Goal: Task Accomplishment & Management: Manage account settings

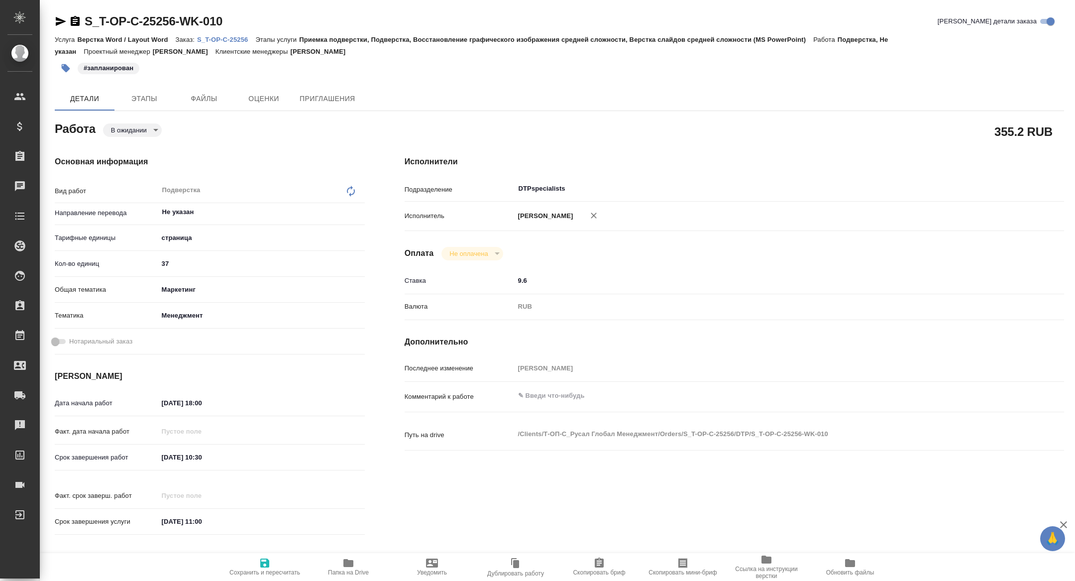
type textarea "x"
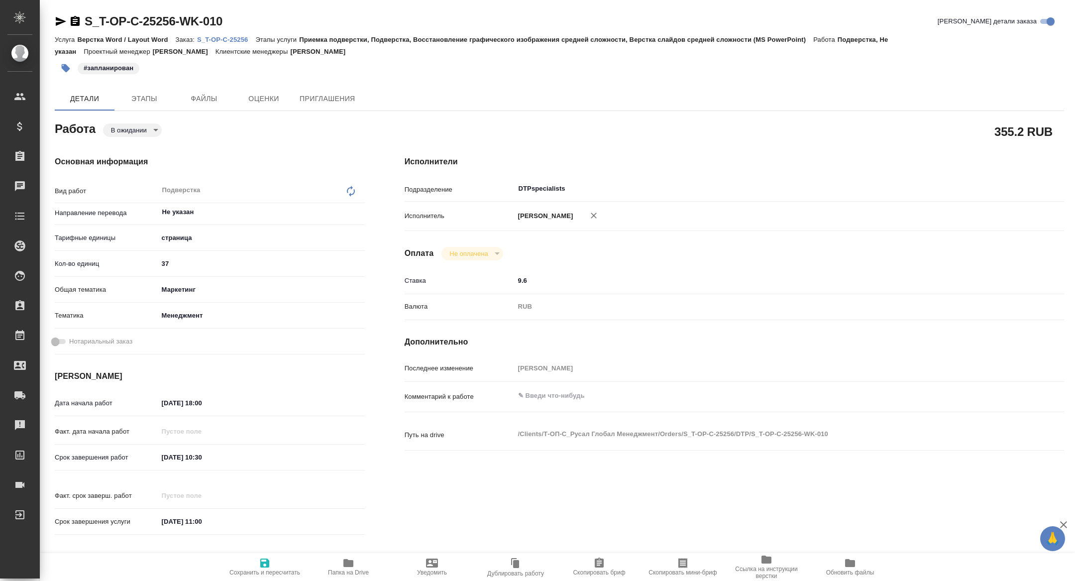
type textarea "x"
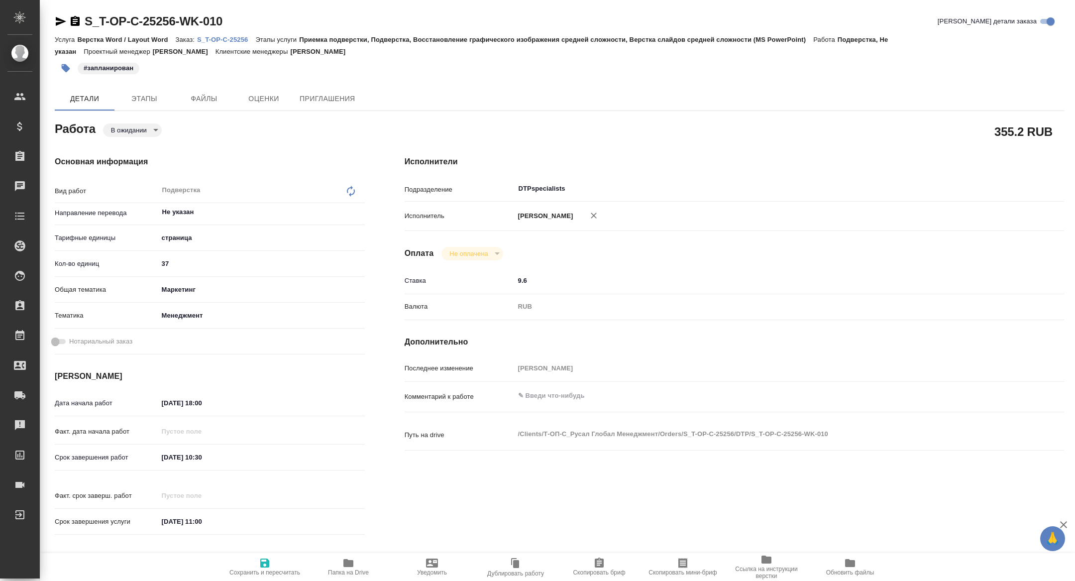
type textarea "x"
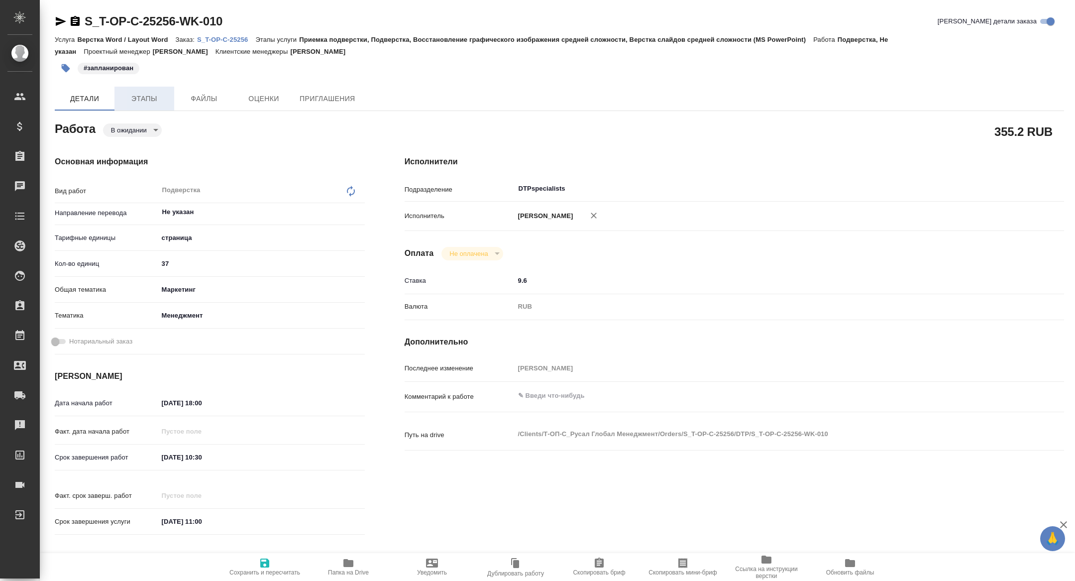
type textarea "x"
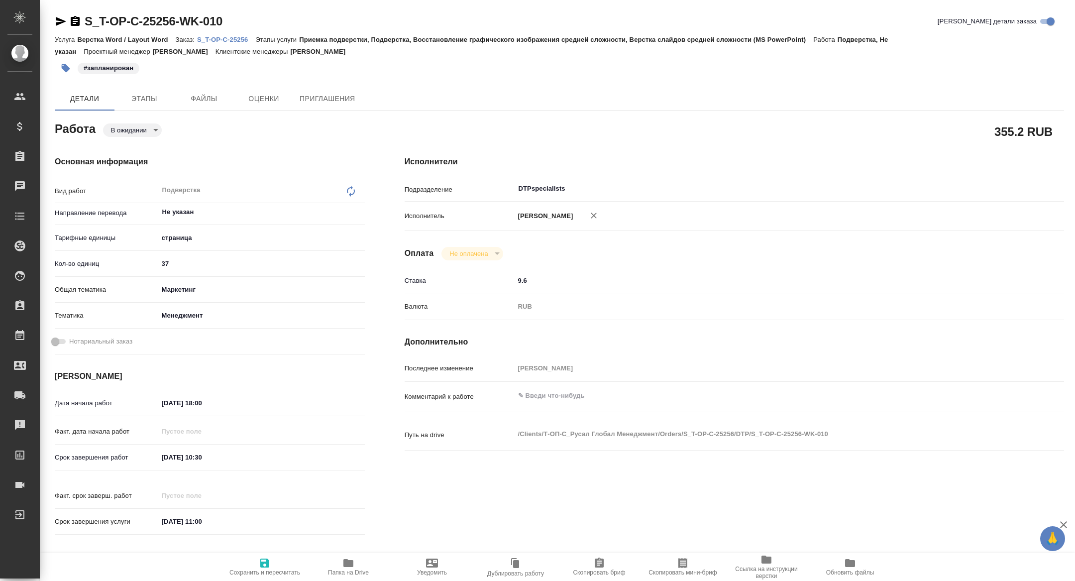
click at [217, 42] on p "S_T-OP-C-25256" at bounding box center [226, 39] width 58 height 7
type textarea "x"
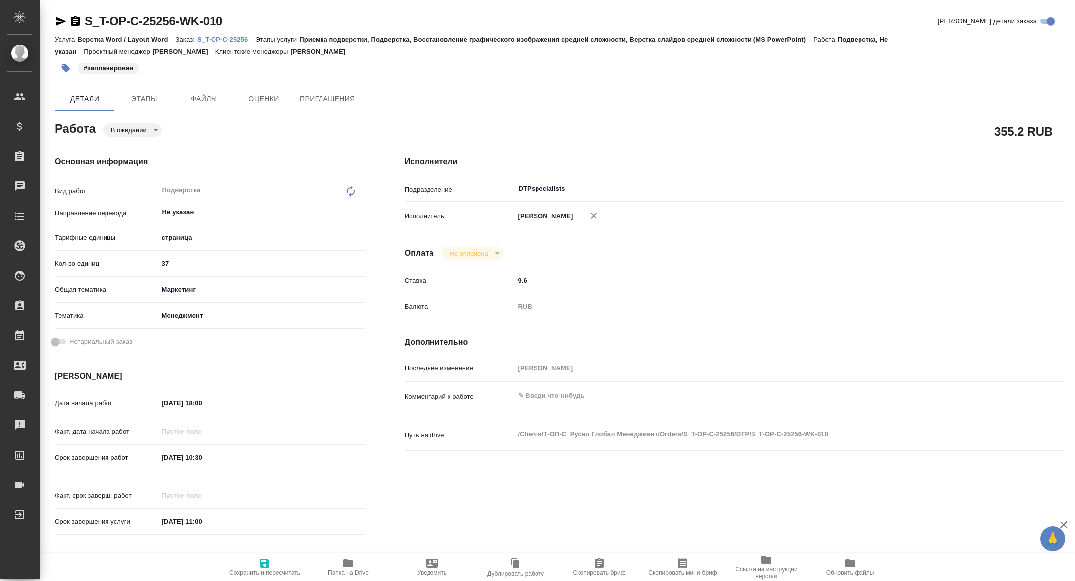
type textarea "x"
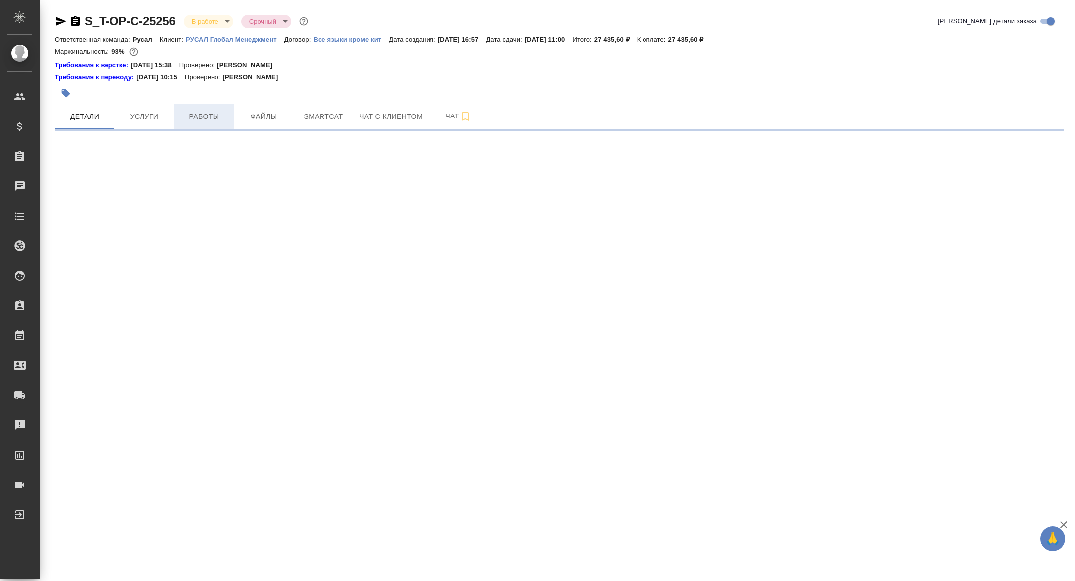
select select "RU"
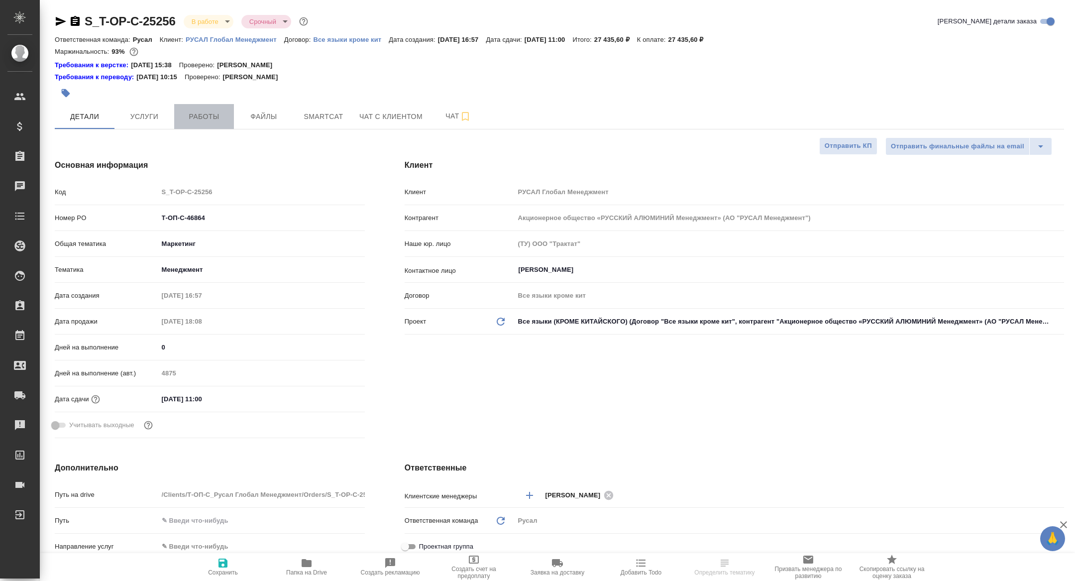
click at [207, 122] on button "Работы" at bounding box center [204, 116] width 60 height 25
type textarea "x"
type input "[PERSON_NAME]"
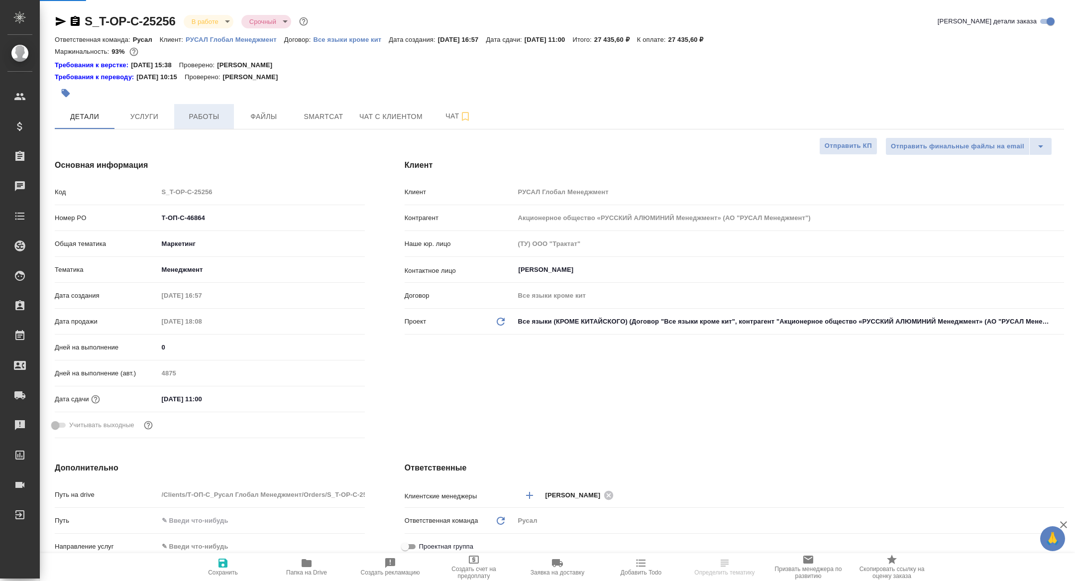
type textarea "x"
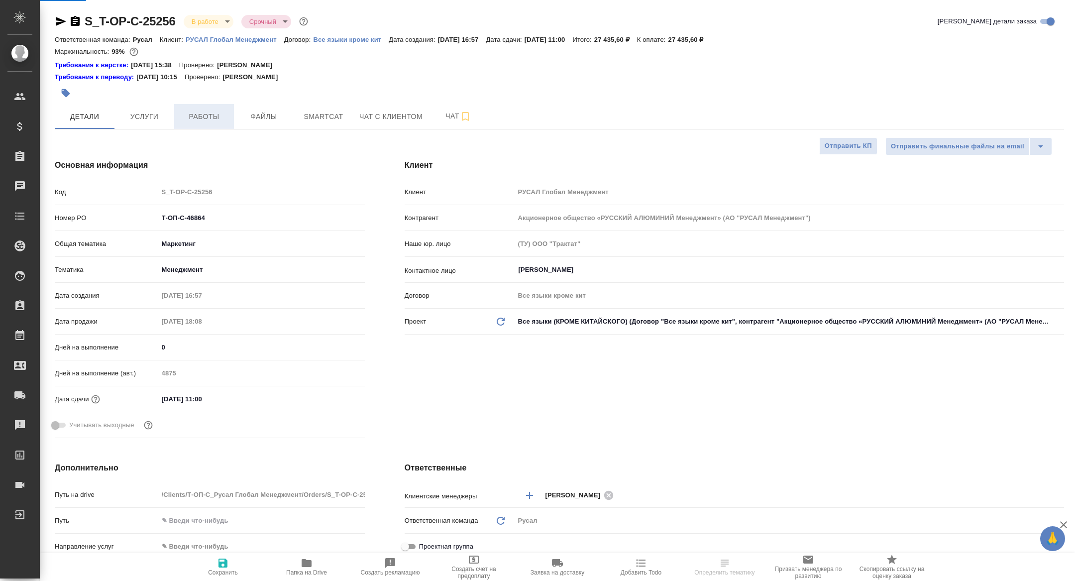
type textarea "x"
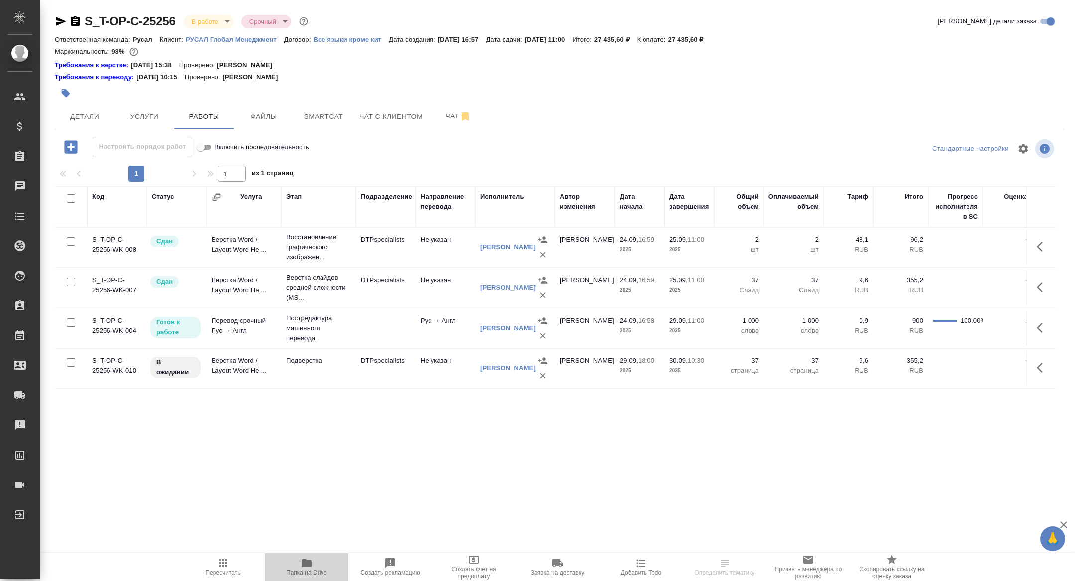
click at [308, 553] on button "Папка на Drive" at bounding box center [307, 567] width 84 height 28
click at [321, 131] on div "S_T-OP-C-25256 В работе inProgress Срочный urgent Кратко детали заказа Ответств…" at bounding box center [559, 218] width 1021 height 436
click at [318, 114] on span "Smartcat" at bounding box center [324, 117] width 48 height 12
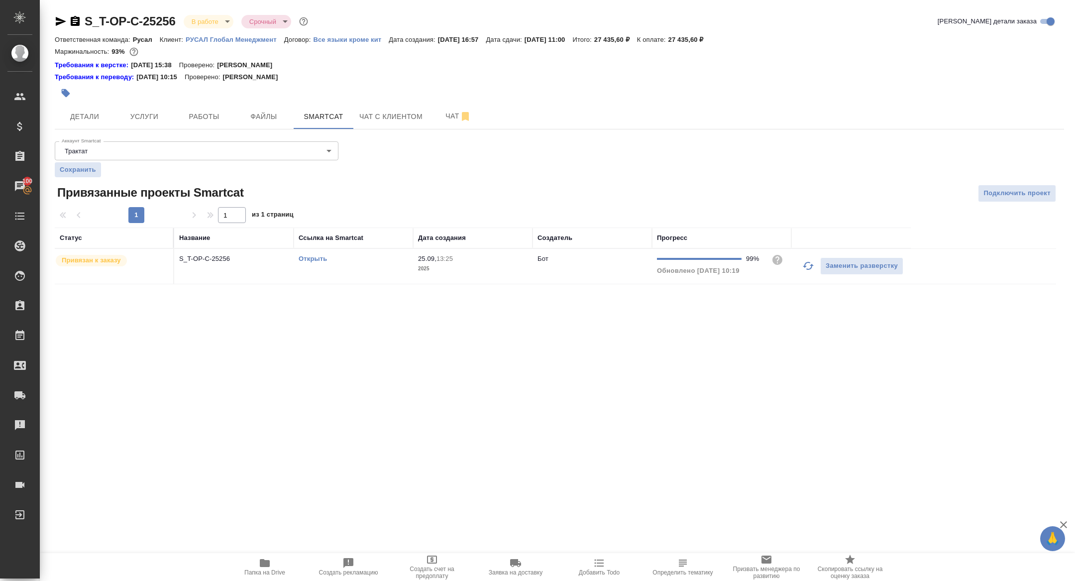
click at [310, 258] on link "Открыть" at bounding box center [313, 258] width 28 height 7
click at [208, 107] on button "Работы" at bounding box center [204, 116] width 60 height 25
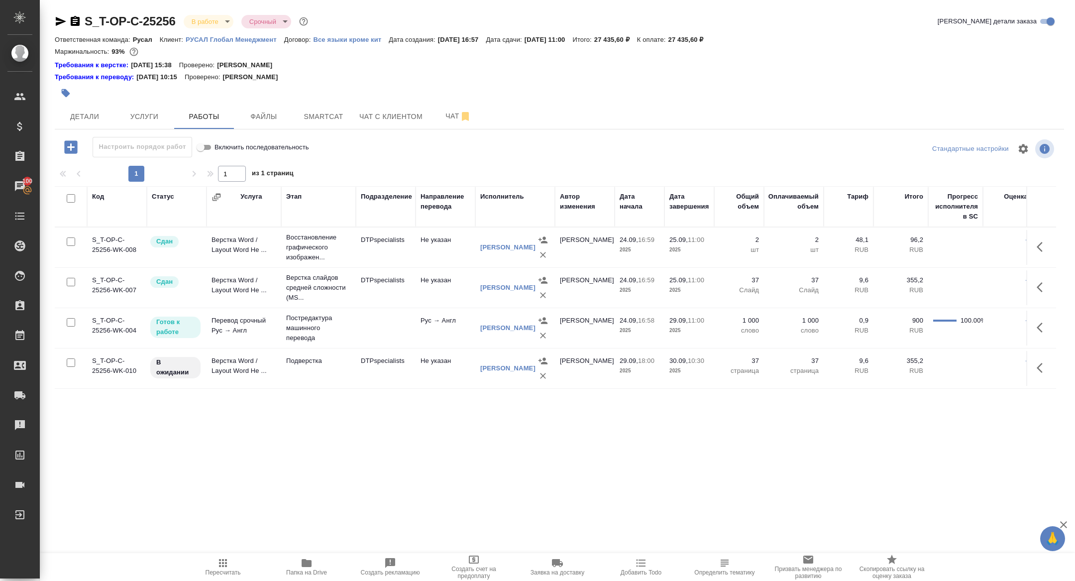
click at [1029, 357] on td at bounding box center [1042, 368] width 30 height 35
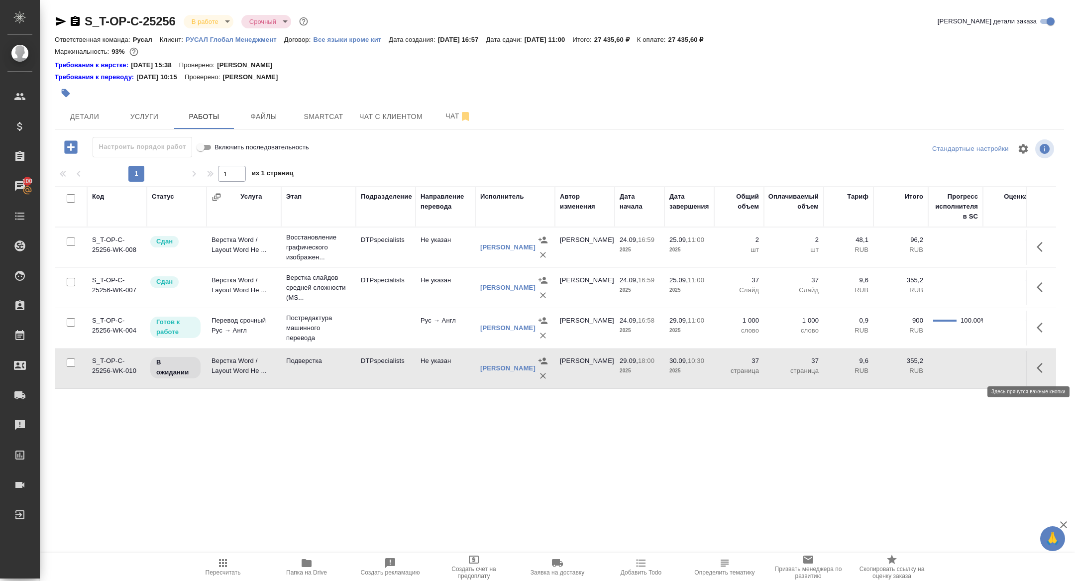
click at [1041, 357] on button "button" at bounding box center [1043, 368] width 24 height 24
click at [968, 368] on icon "button" at bounding box center [969, 367] width 9 height 9
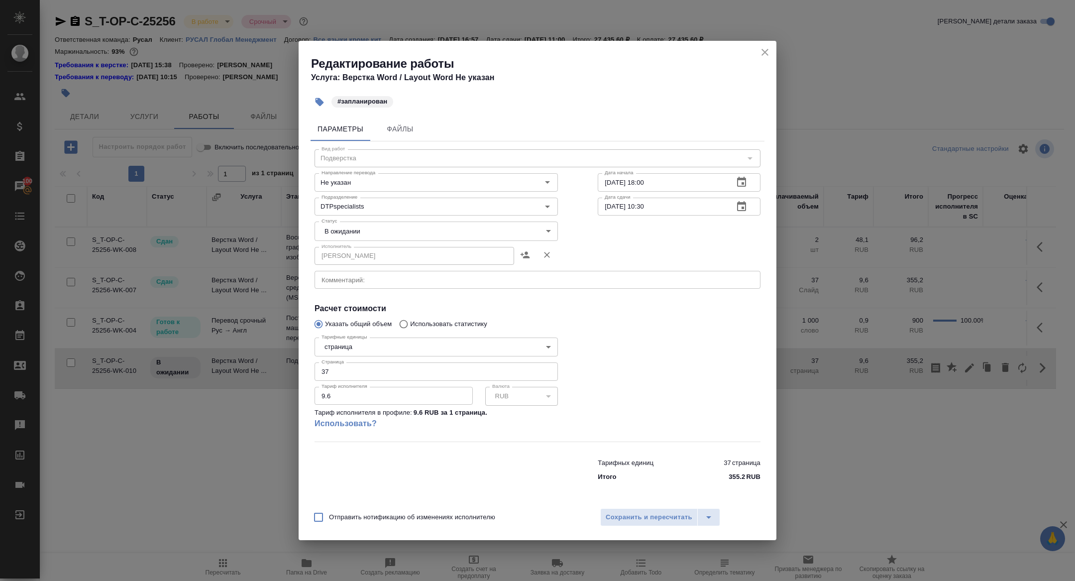
click at [346, 279] on textarea at bounding box center [538, 279] width 432 height 7
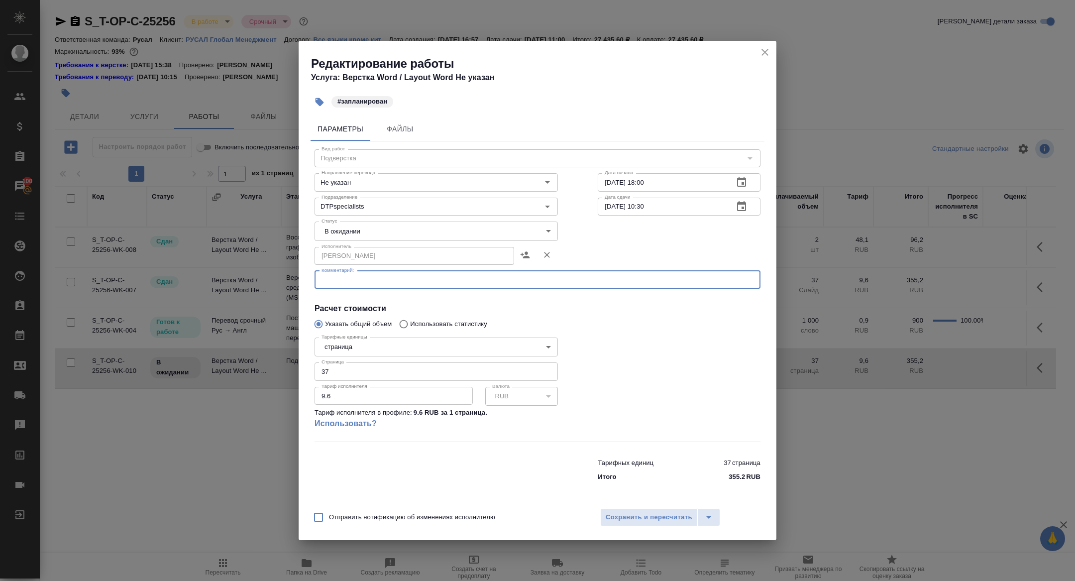
paste textarea "https://drive.awatera.com/f/10484669"
type textarea "https://drive.awatera.com/f/10484669"
click at [374, 236] on body "🙏 .cls-1 fill:#fff; AWATERA Zhuravleva Alexandra Клиенты Спецификации Заказы 10…" at bounding box center [537, 290] width 1075 height 581
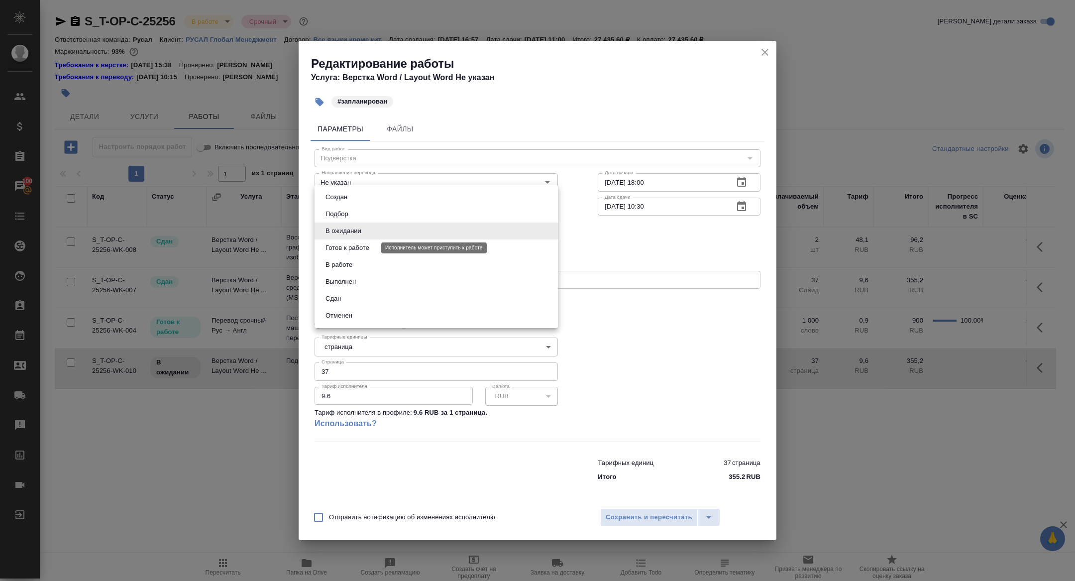
drag, startPoint x: 361, startPoint y: 252, endPoint x: 452, endPoint y: 326, distance: 116.7
click at [361, 252] on button "Готов к работе" at bounding box center [348, 247] width 50 height 11
type input "readyForWork"
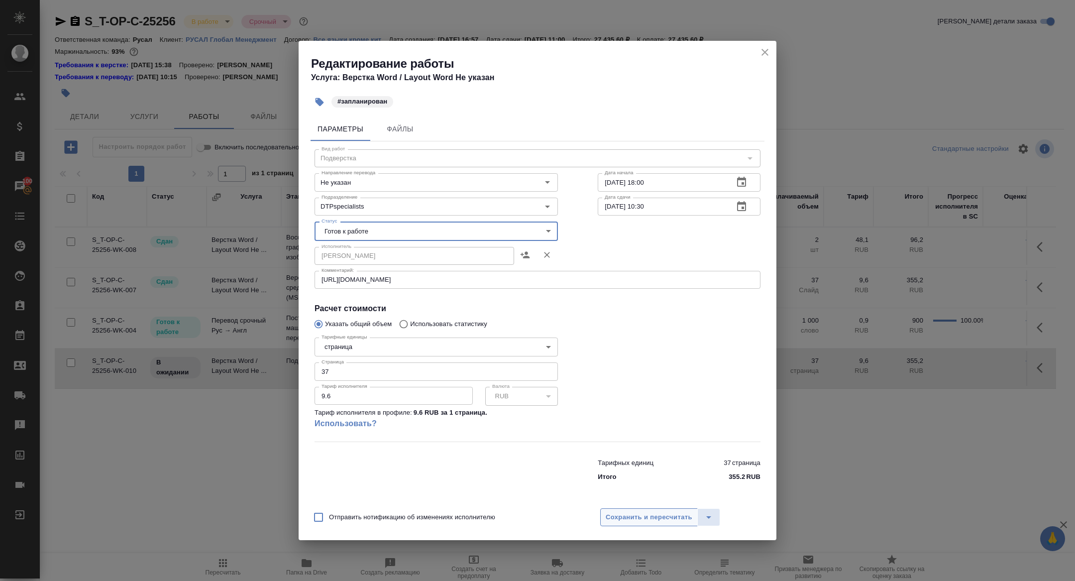
click at [633, 512] on span "Сохранить и пересчитать" at bounding box center [649, 517] width 87 height 11
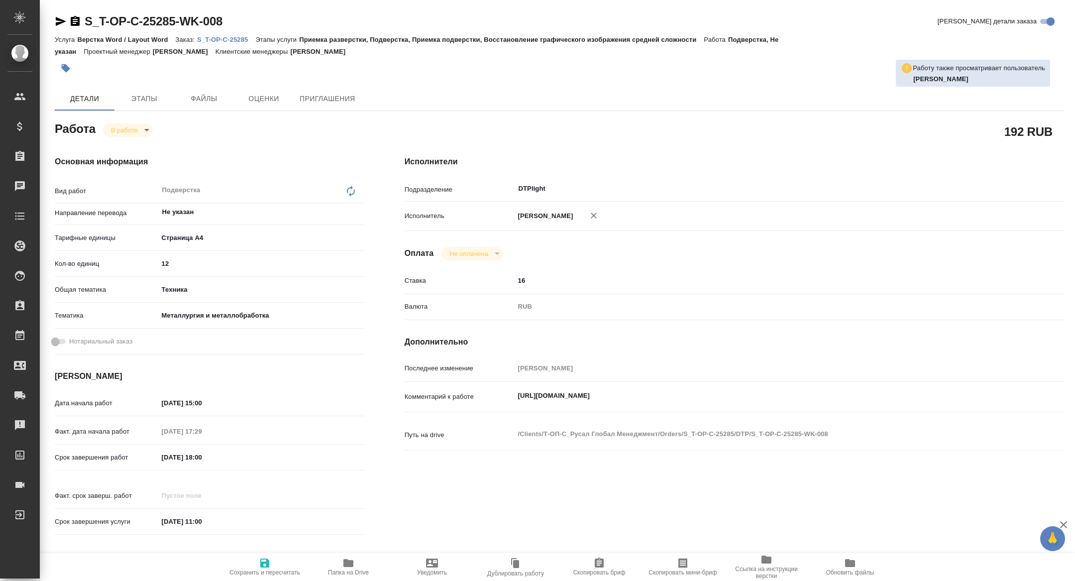
type textarea "x"
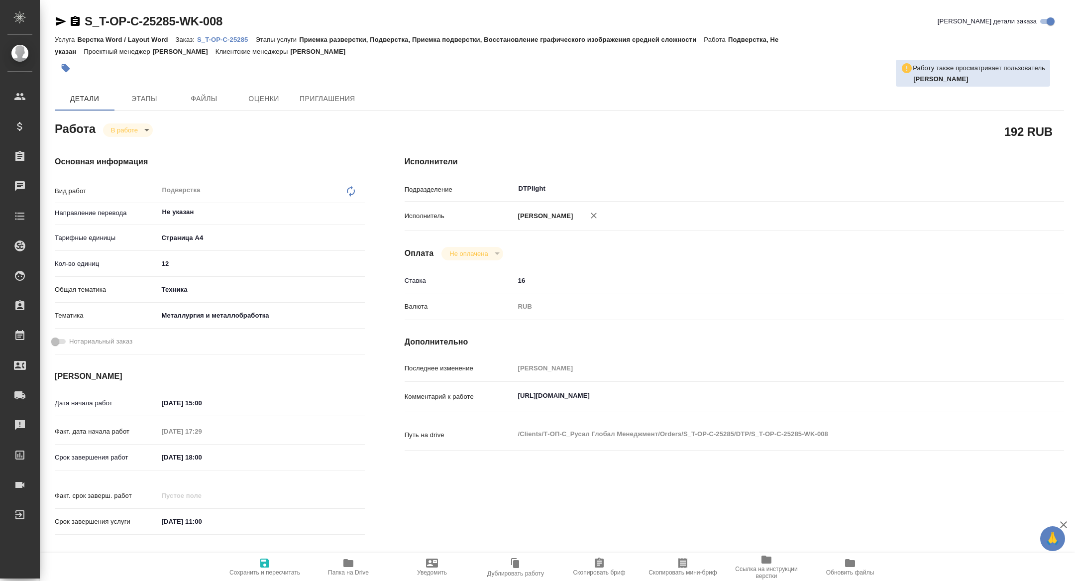
type textarea "x"
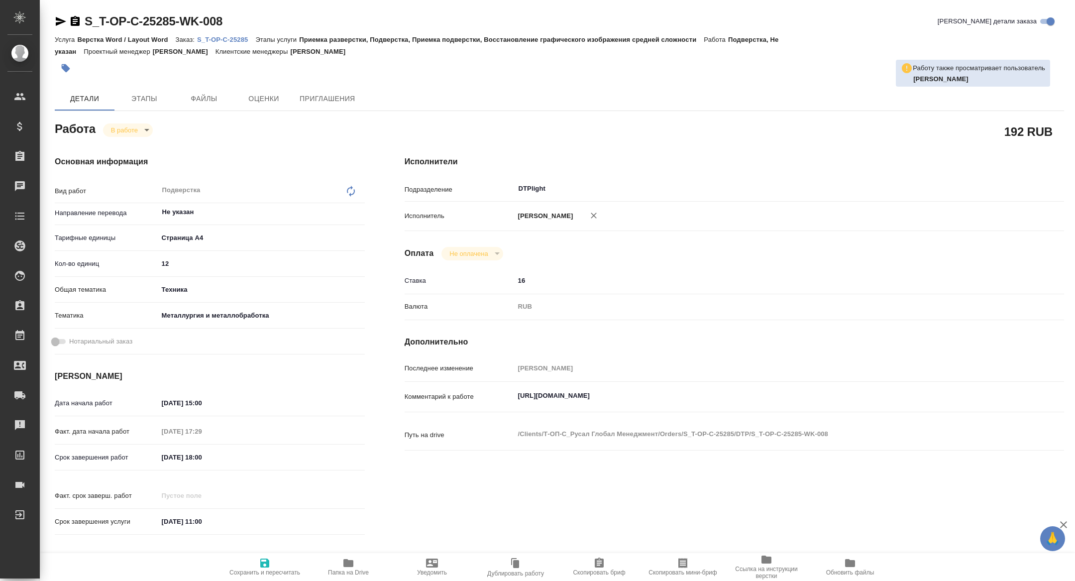
type textarea "x"
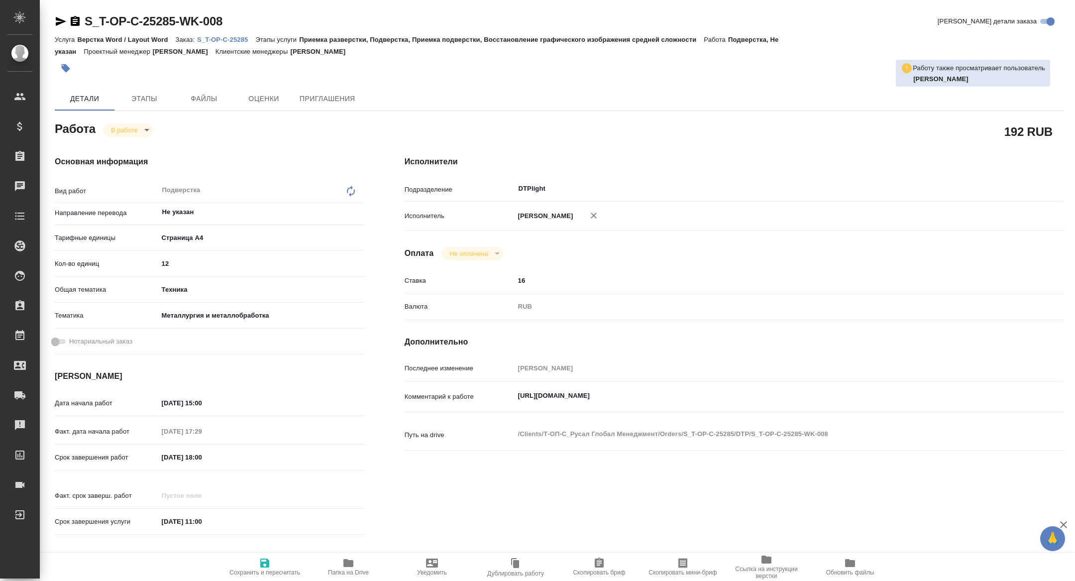
type textarea "x"
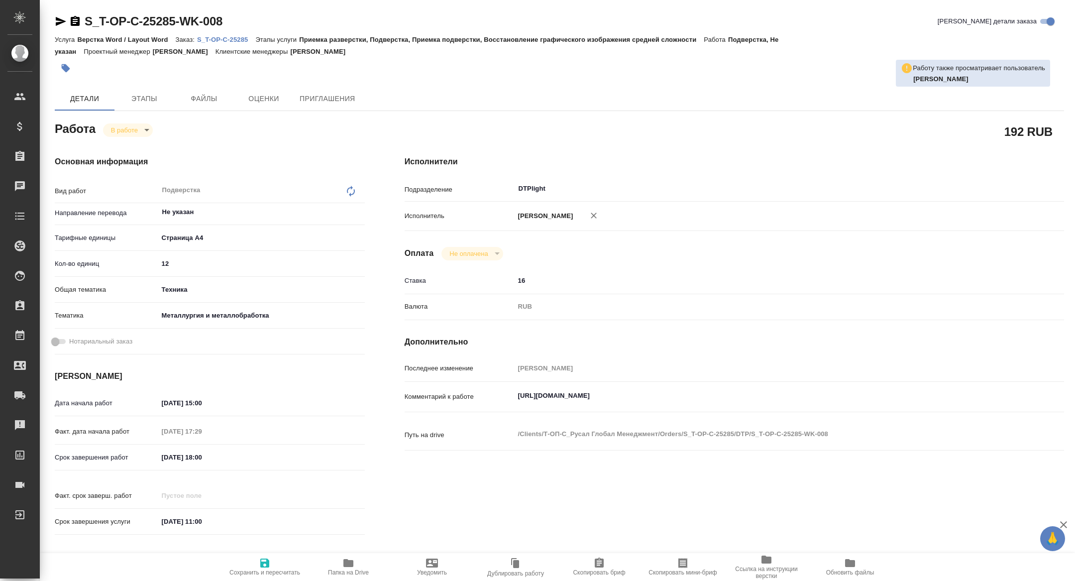
type textarea "x"
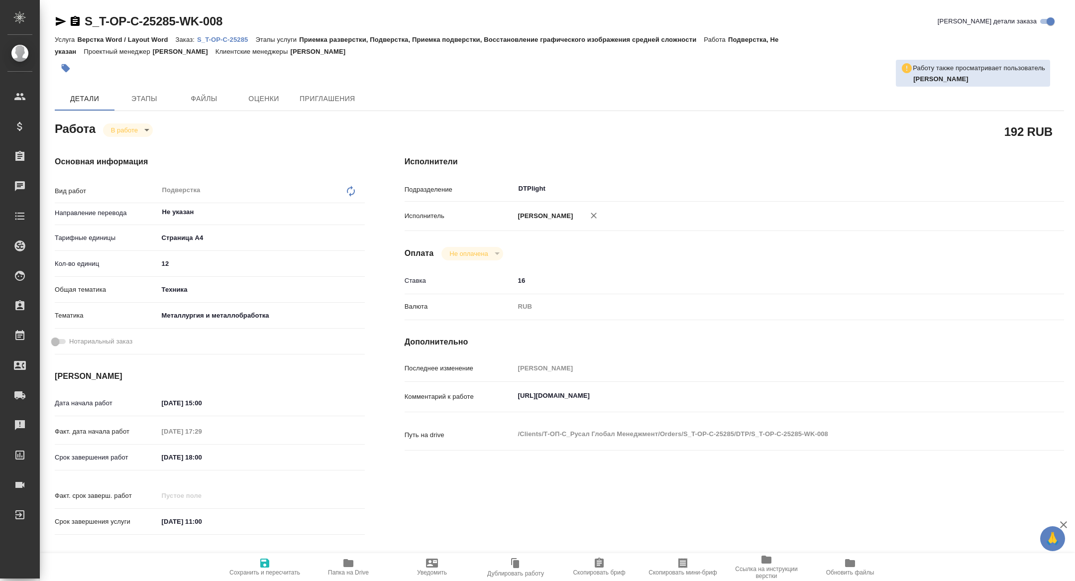
type textarea "x"
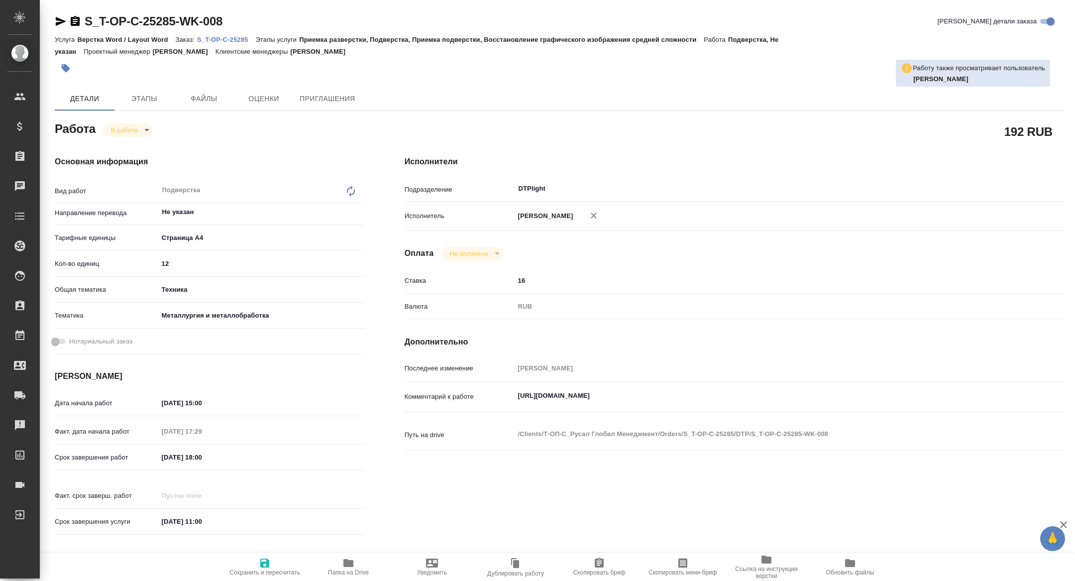
type textarea "x"
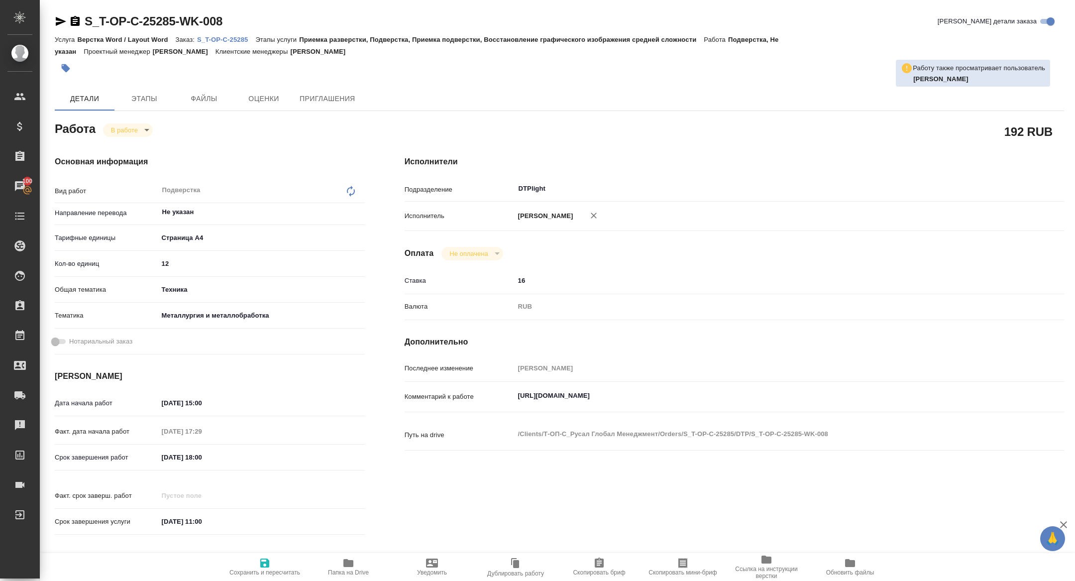
click at [225, 38] on p "S_T-OP-C-25285" at bounding box center [226, 39] width 58 height 7
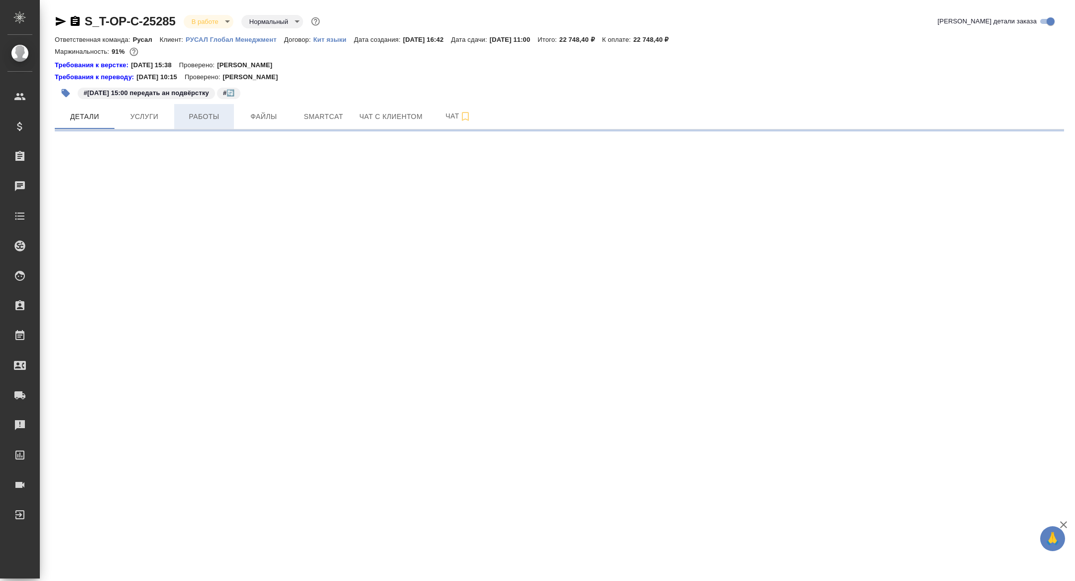
select select "RU"
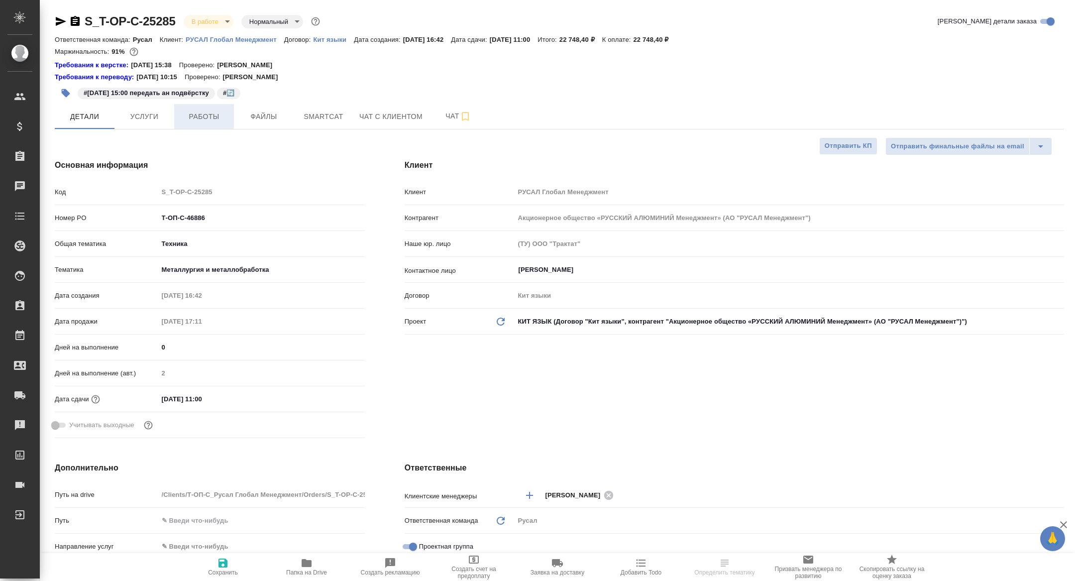
type textarea "x"
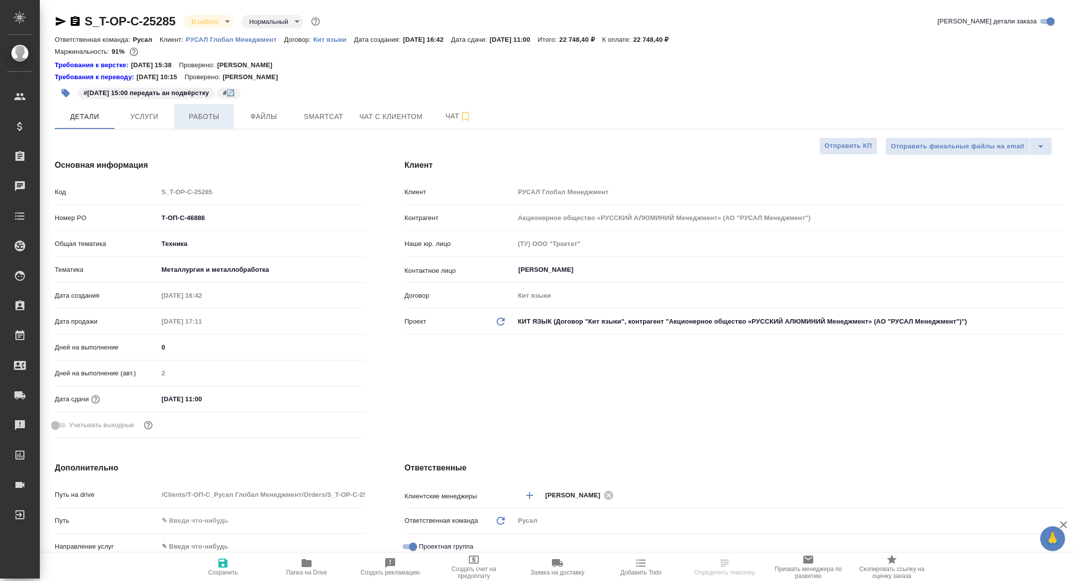
type textarea "x"
click at [208, 122] on button "Работы" at bounding box center [204, 116] width 60 height 25
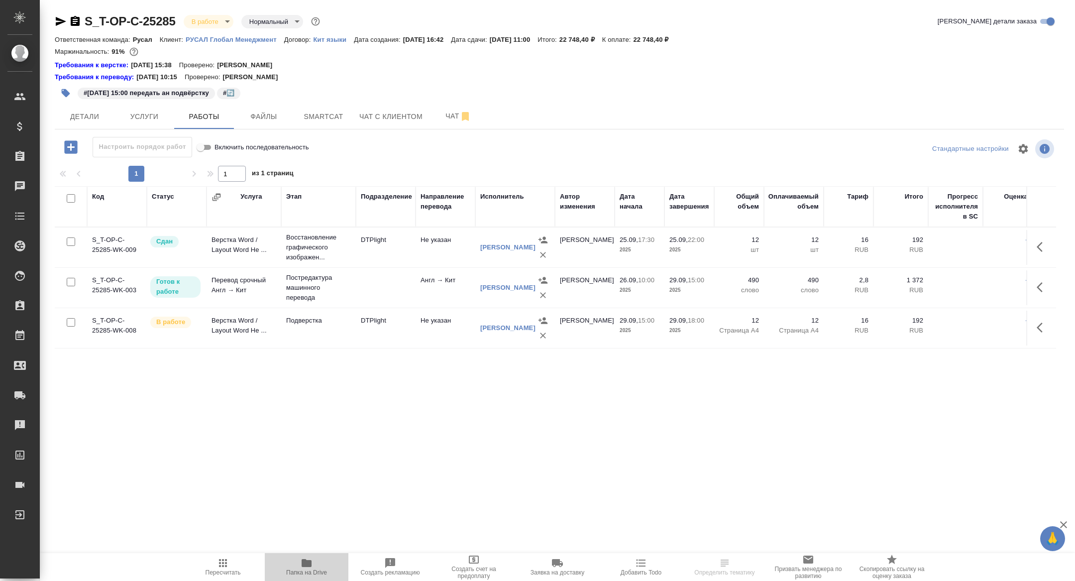
click at [320, 566] on span "Папка на Drive" at bounding box center [307, 566] width 72 height 19
click at [110, 104] on button "Детали" at bounding box center [85, 116] width 60 height 25
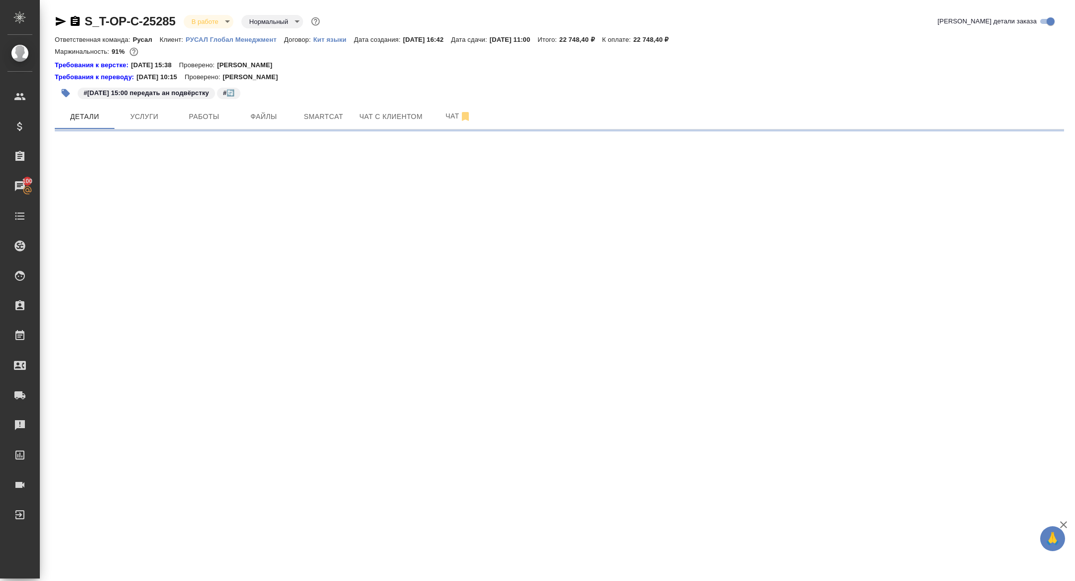
select select "RU"
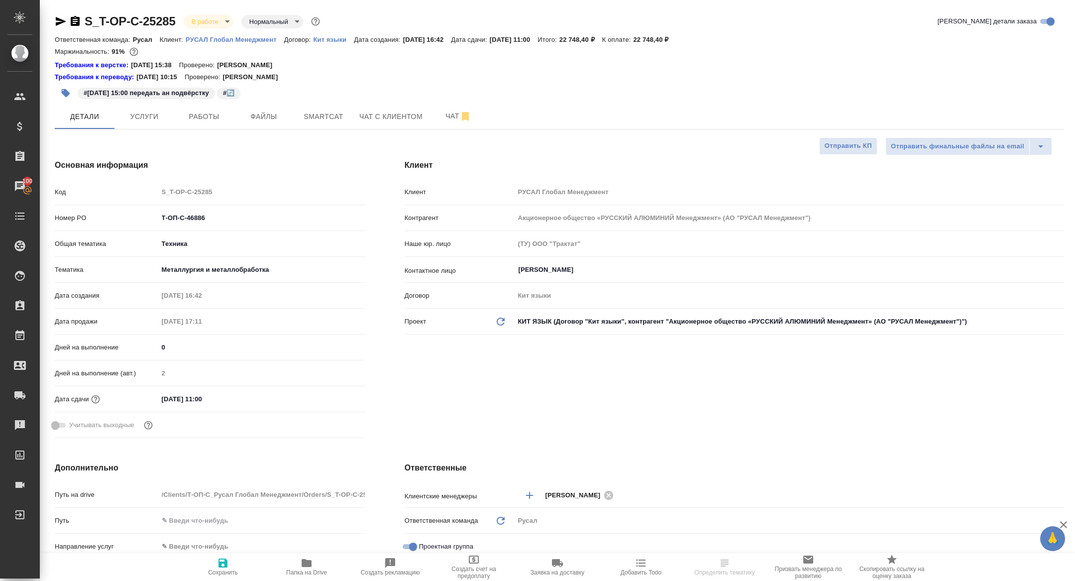
type textarea "x"
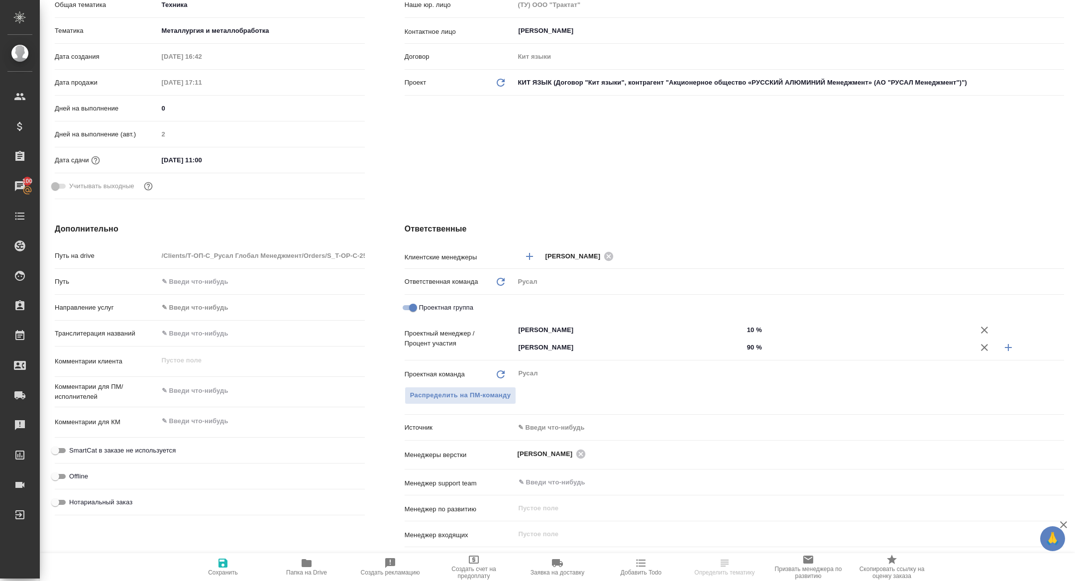
scroll to position [242, 0]
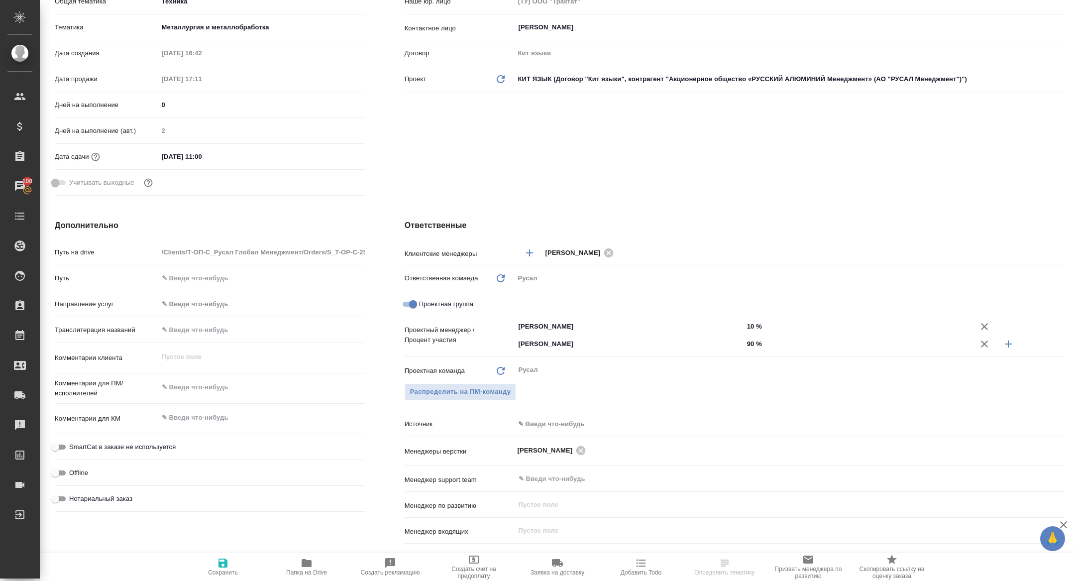
select select "RU"
type textarea "x"
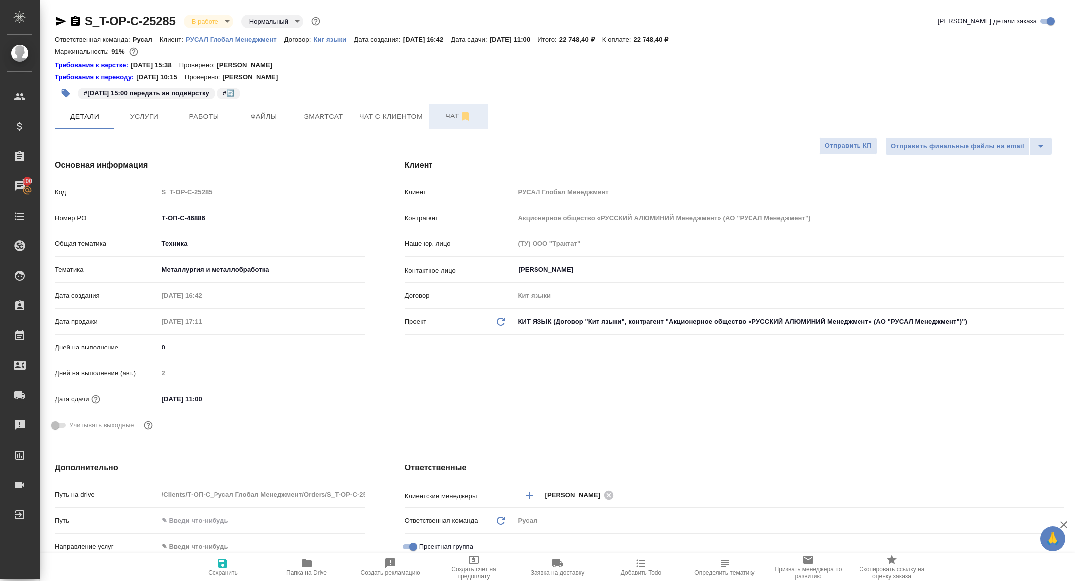
click at [456, 112] on span "Чат" at bounding box center [459, 116] width 48 height 12
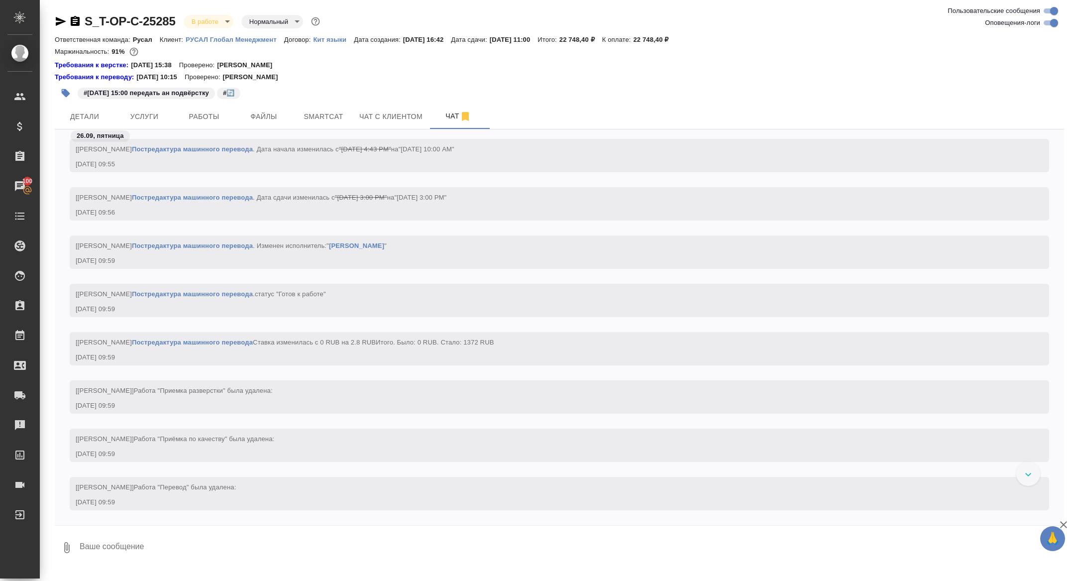
scroll to position [4067, 0]
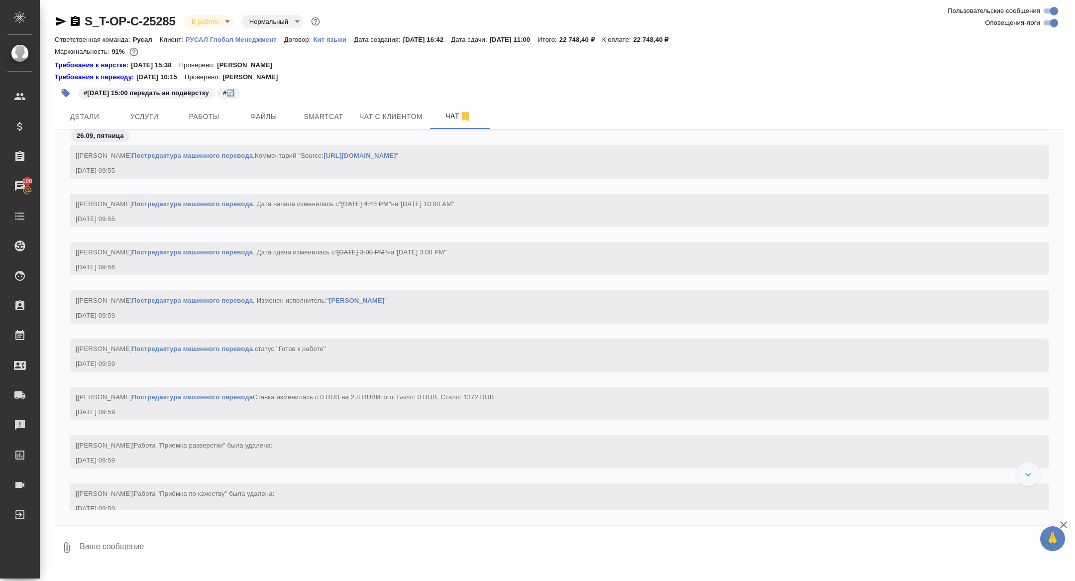
click at [62, 21] on icon "button" at bounding box center [61, 21] width 12 height 12
click at [72, 26] on icon "button" at bounding box center [75, 21] width 12 height 12
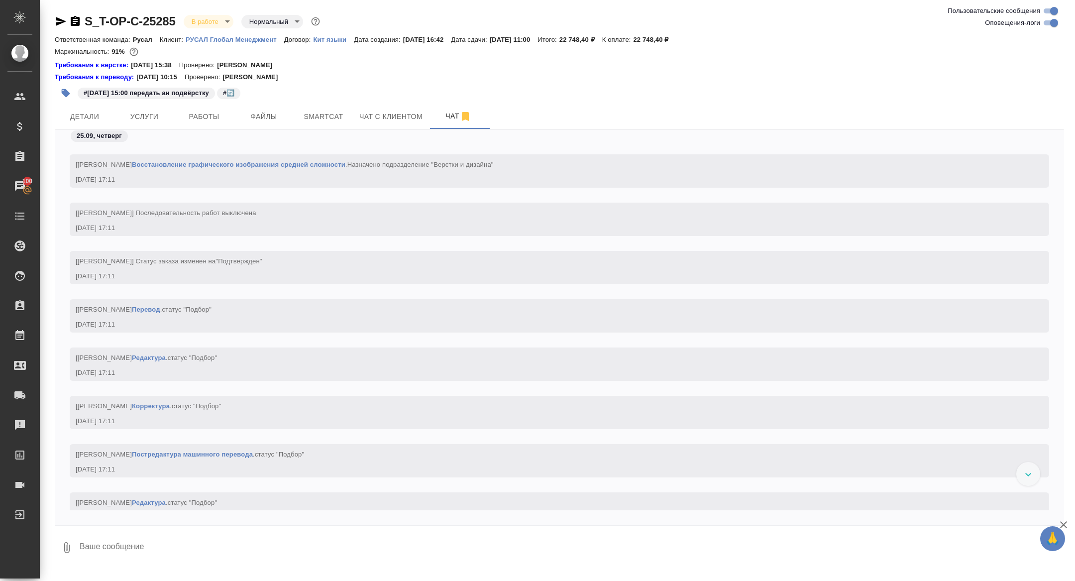
scroll to position [793, 0]
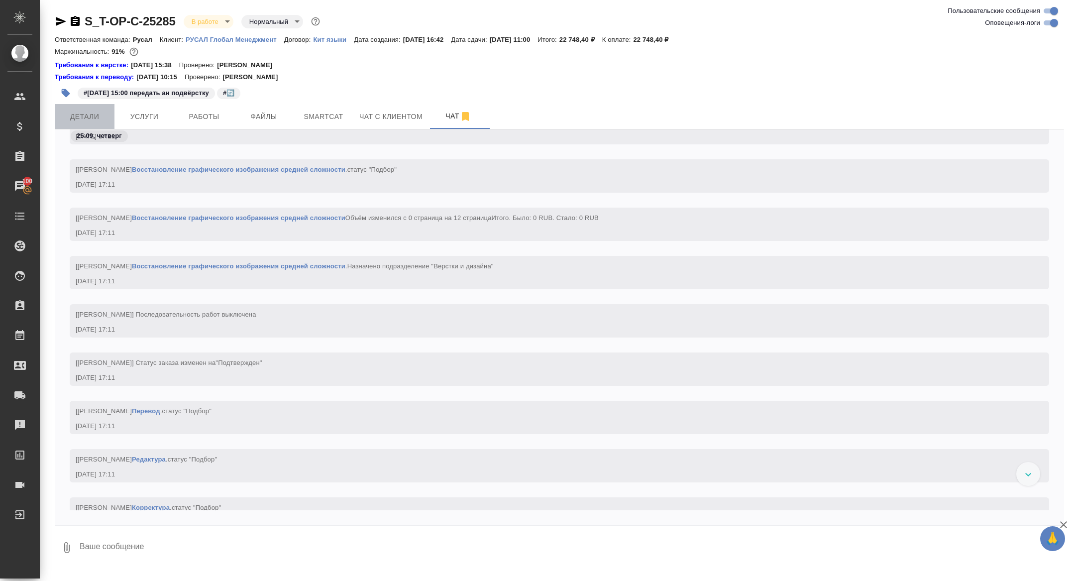
click at [91, 118] on span "Детали" at bounding box center [85, 117] width 48 height 12
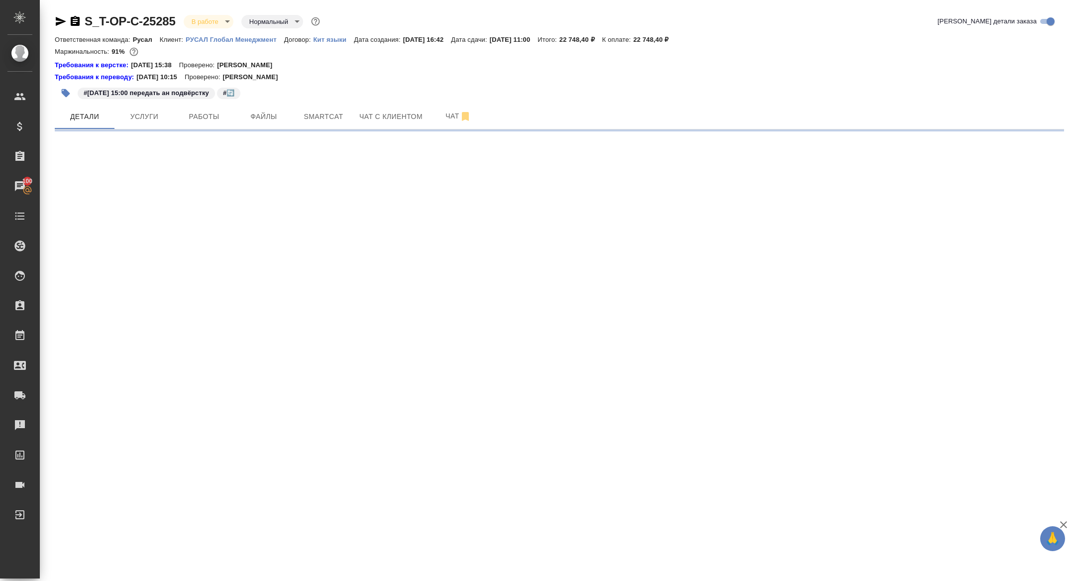
select select "RU"
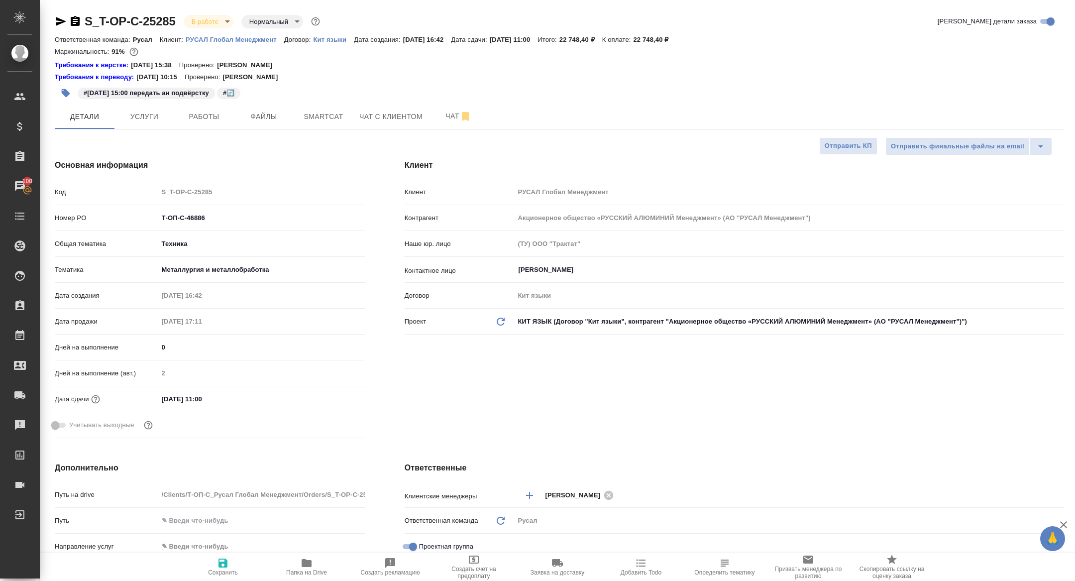
type textarea "x"
drag, startPoint x: 219, startPoint y: 219, endPoint x: 104, endPoint y: 220, distance: 115.0
click at [105, 220] on div "Номер PO Т-ОП-С-46886" at bounding box center [210, 217] width 310 height 17
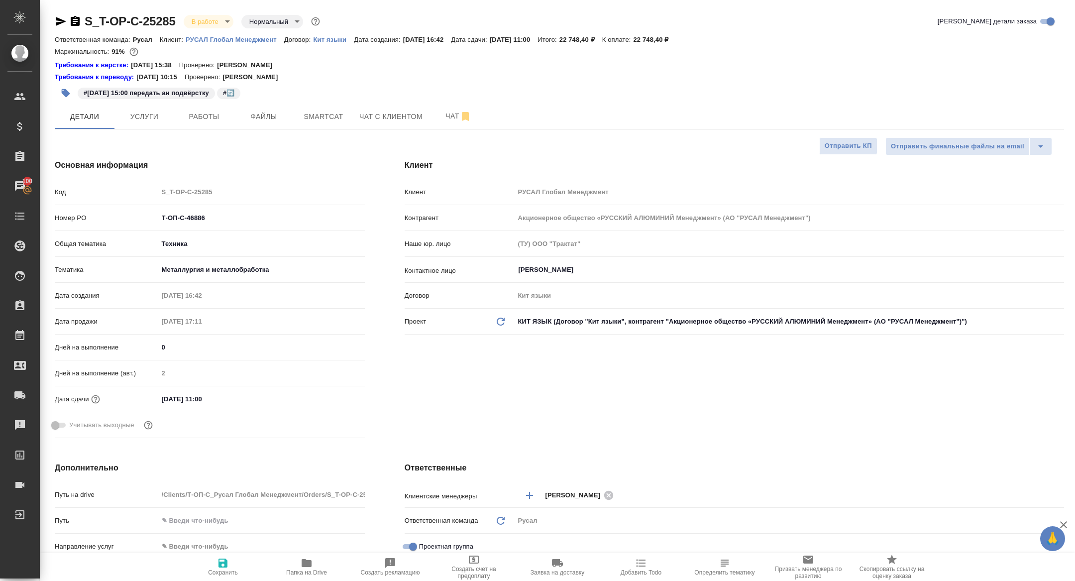
type textarea "x"
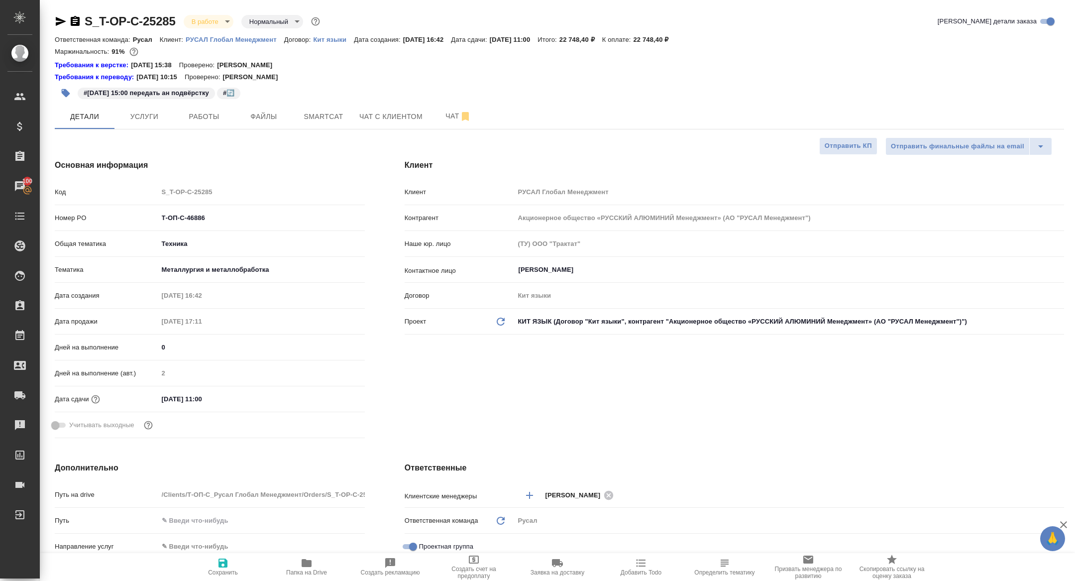
type textarea "x"
click at [194, 113] on span "Работы" at bounding box center [204, 117] width 48 height 12
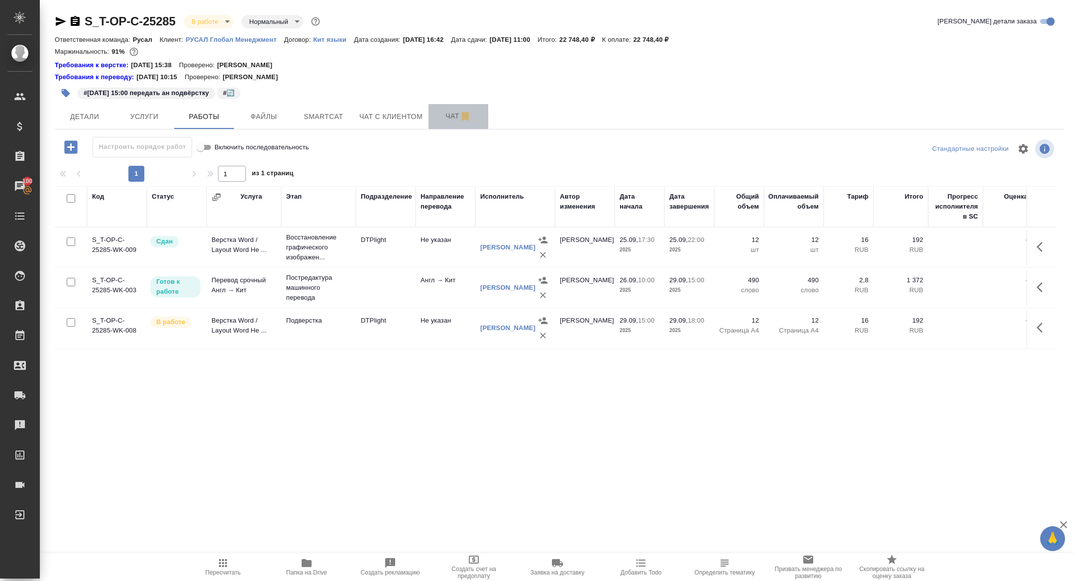
click at [448, 118] on span "Чат" at bounding box center [459, 116] width 48 height 12
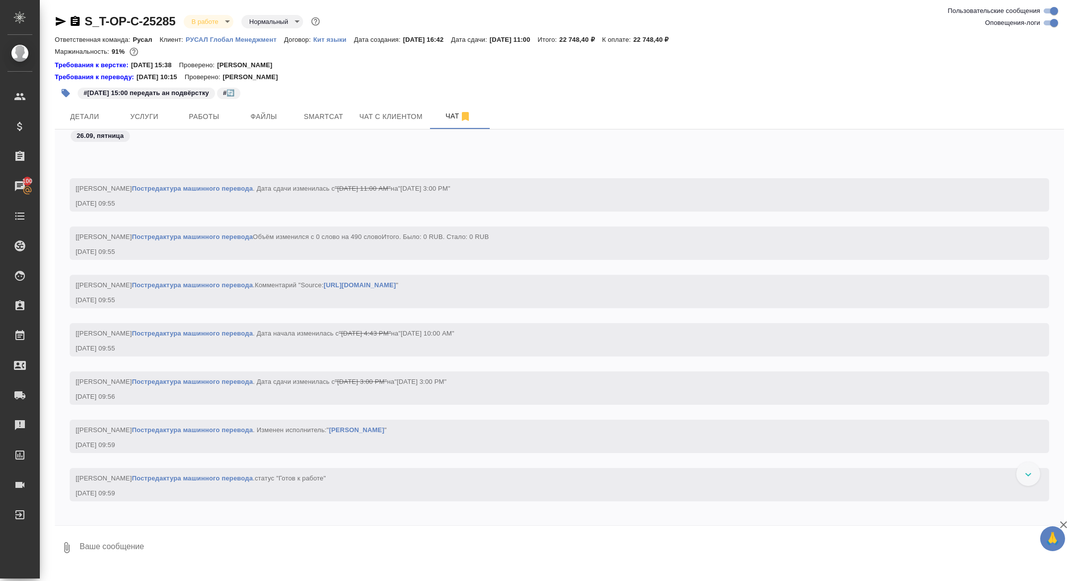
scroll to position [3722, 0]
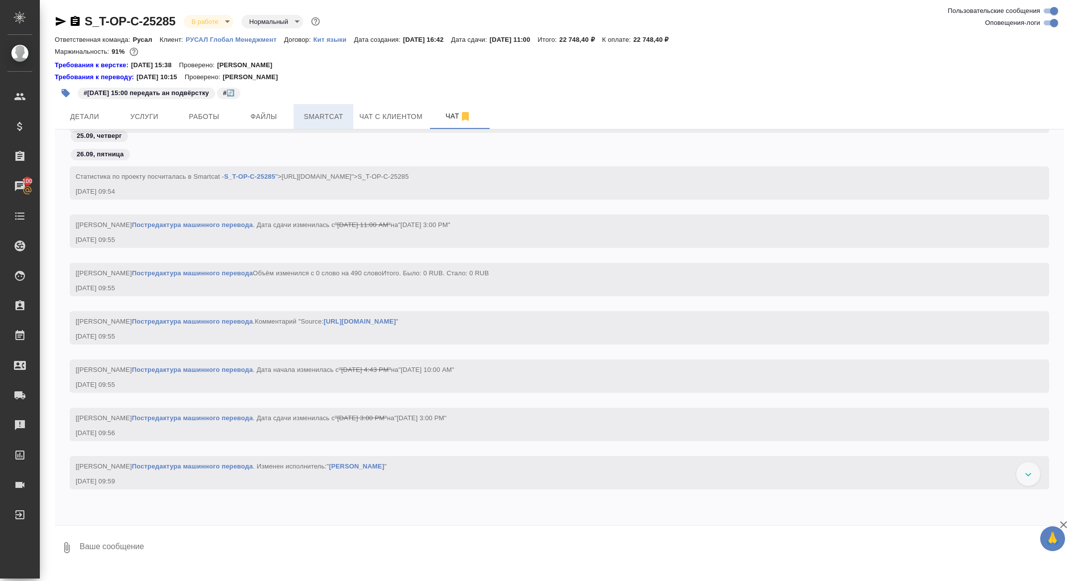
click at [324, 114] on span "Smartcat" at bounding box center [324, 117] width 48 height 12
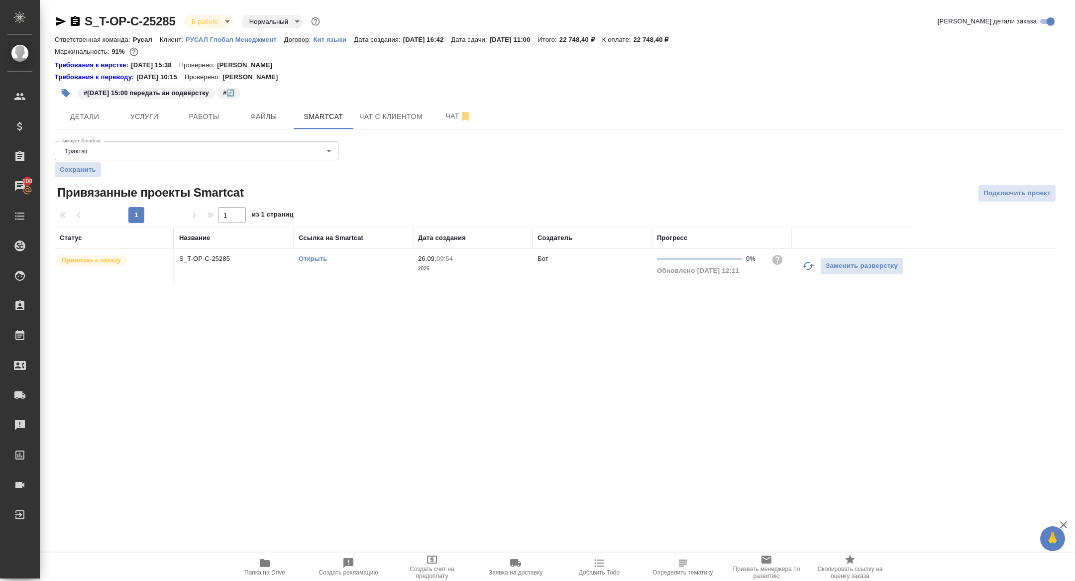
click at [313, 252] on td "Открыть" at bounding box center [353, 266] width 119 height 35
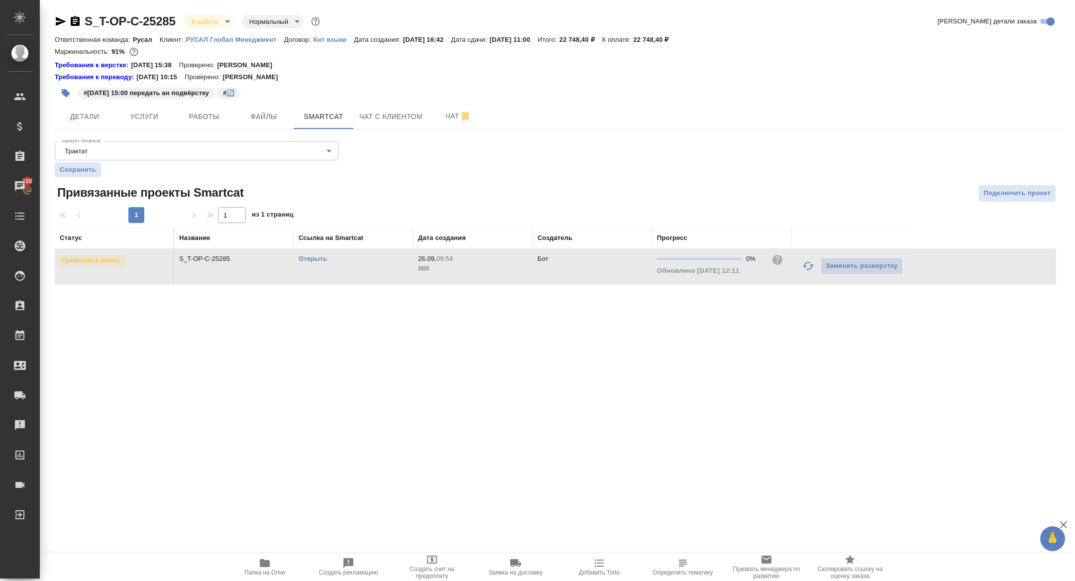
click at [313, 256] on link "Открыть" at bounding box center [313, 258] width 28 height 7
click at [203, 112] on span "Работы" at bounding box center [204, 117] width 48 height 12
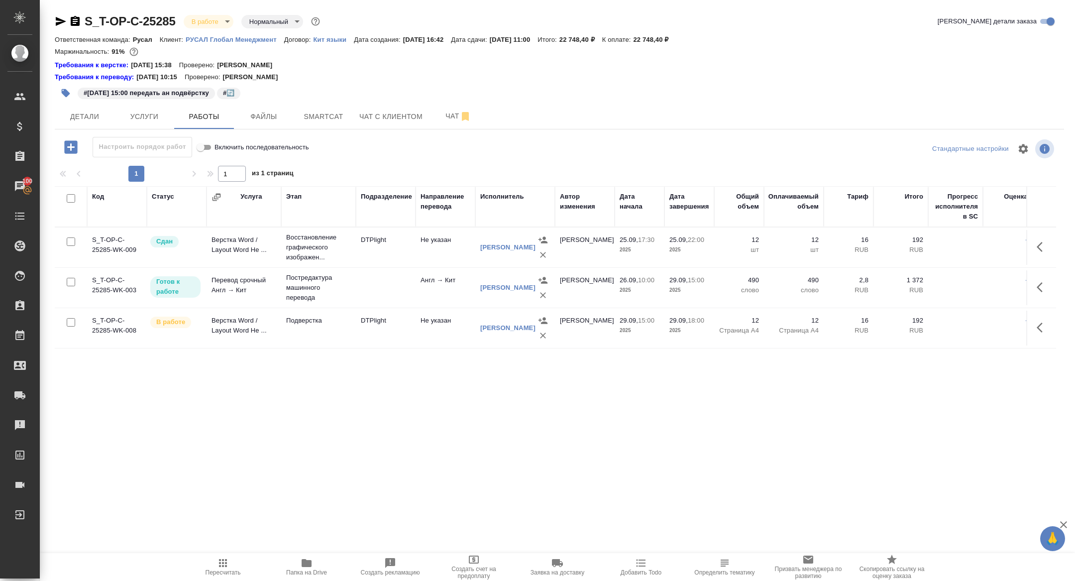
click at [1038, 330] on icon "button" at bounding box center [1043, 328] width 12 height 12
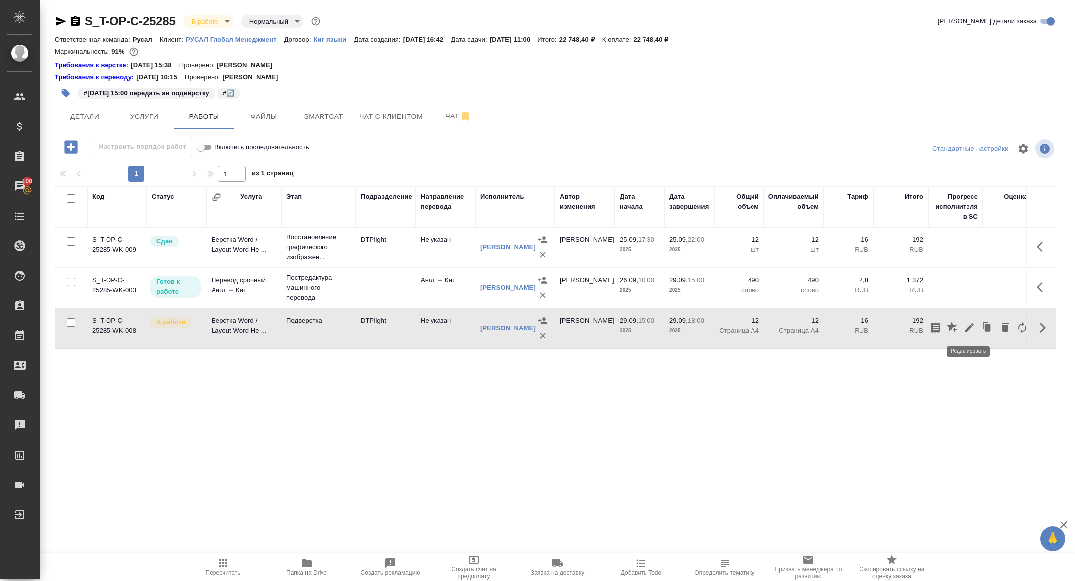
click at [969, 325] on icon "button" at bounding box center [969, 327] width 9 height 9
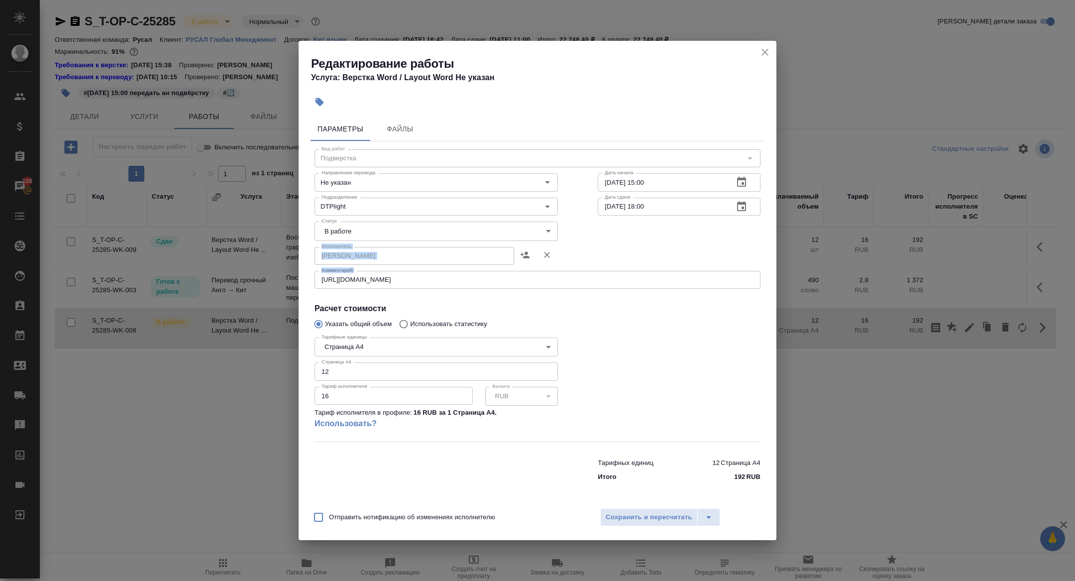
drag, startPoint x: 448, startPoint y: 284, endPoint x: 204, endPoint y: 261, distance: 245.0
click at [204, 261] on div "Редактирование работы Услуга: Верстка Word / Layout Word Не указан Параметры Фа…" at bounding box center [537, 290] width 1075 height 581
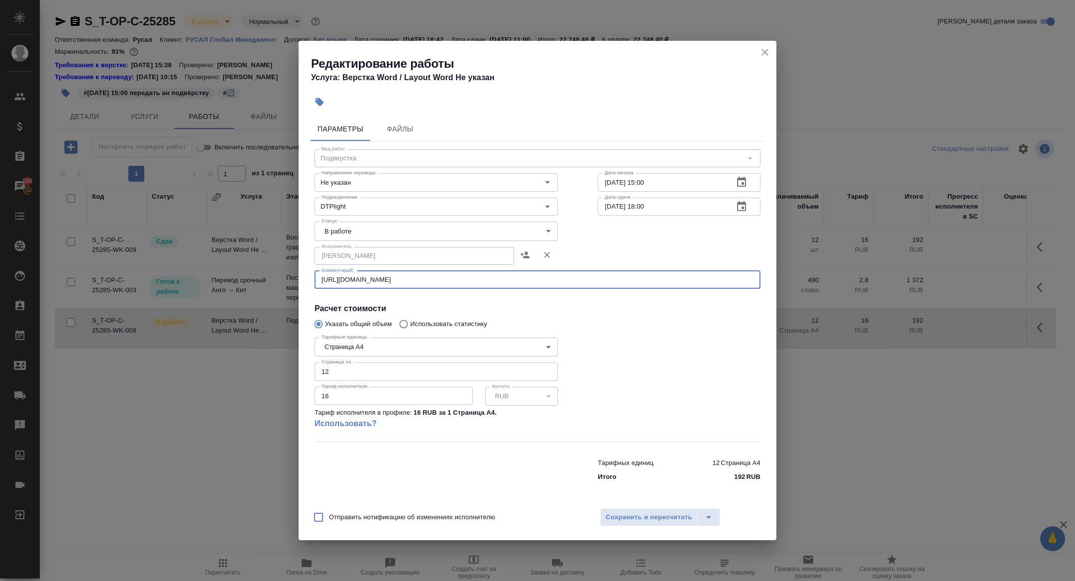
drag, startPoint x: 443, startPoint y: 283, endPoint x: 296, endPoint y: 278, distance: 146.5
click at [296, 278] on div "Редактирование работы Услуга: Верстка Word / Layout Word Не указан Параметры Фа…" at bounding box center [537, 290] width 1075 height 581
click at [618, 518] on span "Сохранить и пересчитать" at bounding box center [649, 517] width 87 height 11
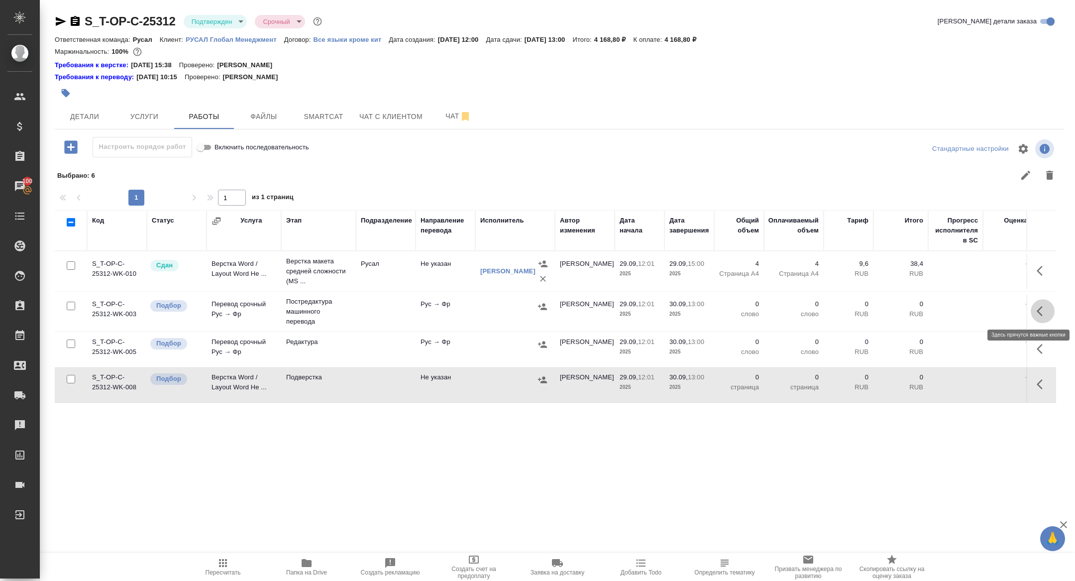
drag, startPoint x: 1045, startPoint y: 315, endPoint x: 1035, endPoint y: 315, distance: 10.0
click at [1045, 315] on icon "button" at bounding box center [1043, 311] width 12 height 12
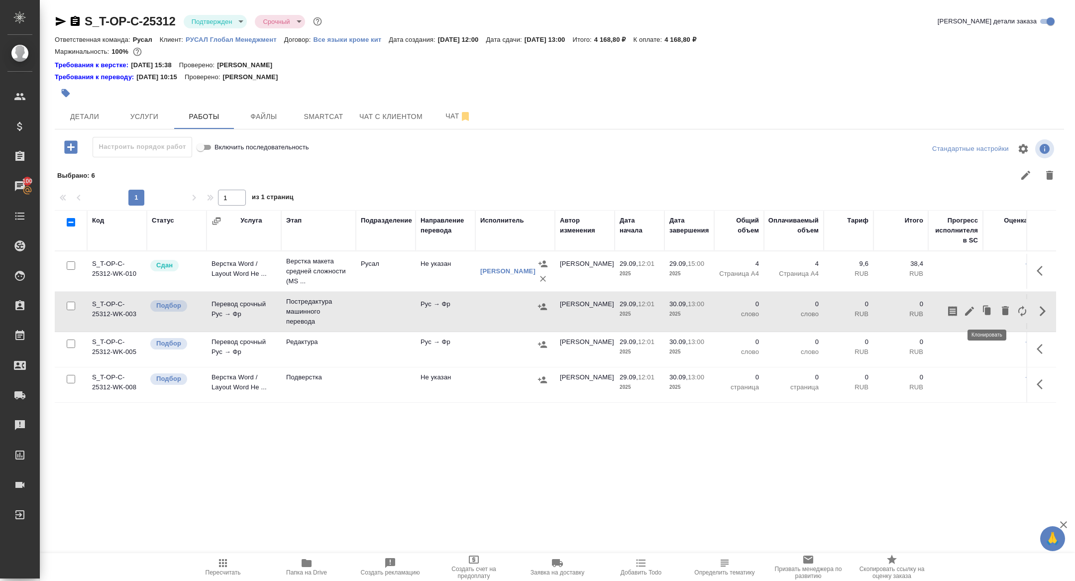
click at [971, 311] on icon "button" at bounding box center [970, 311] width 12 height 12
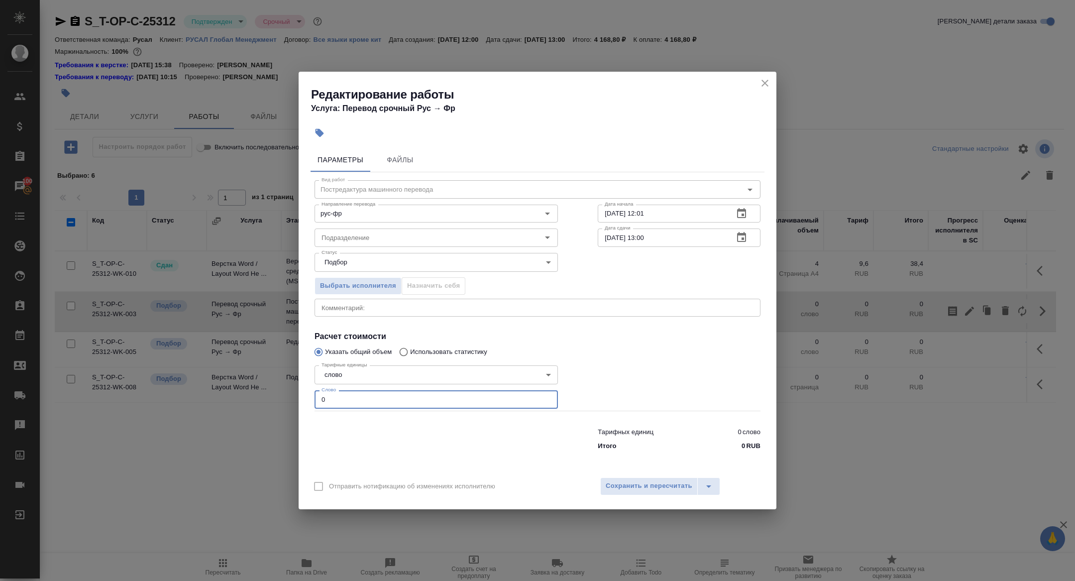
drag, startPoint x: 341, startPoint y: 399, endPoint x: 206, endPoint y: 395, distance: 135.5
click at [206, 395] on div "Редактирование работы Услуга: Перевод срочный Рус → Фр Параметры Файлы Вид рабо…" at bounding box center [537, 290] width 1075 height 581
type input "280"
click at [751, 241] on button "button" at bounding box center [742, 238] width 24 height 24
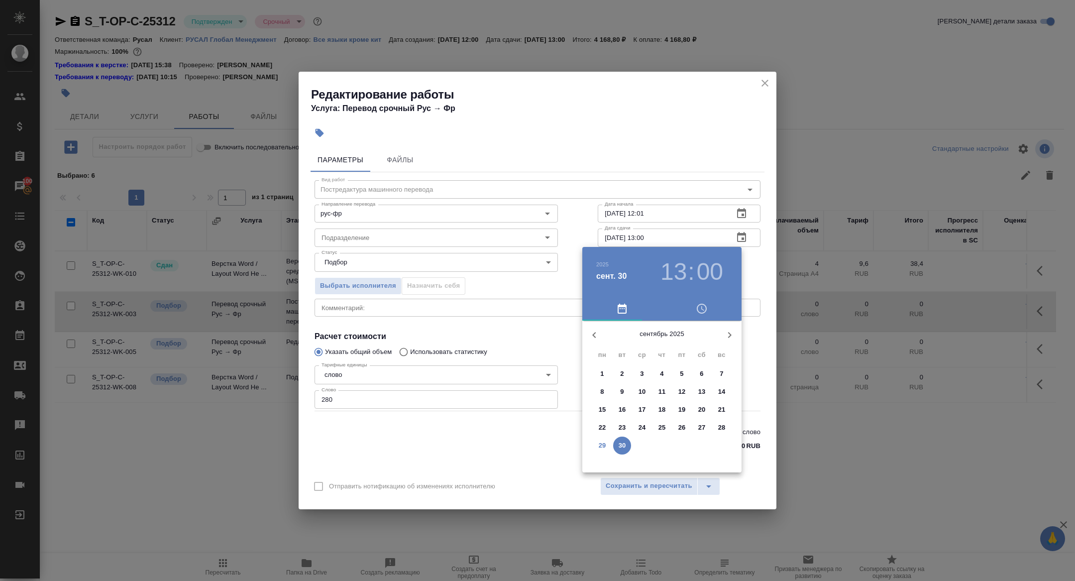
click at [672, 267] on h3 "13" at bounding box center [674, 272] width 26 height 28
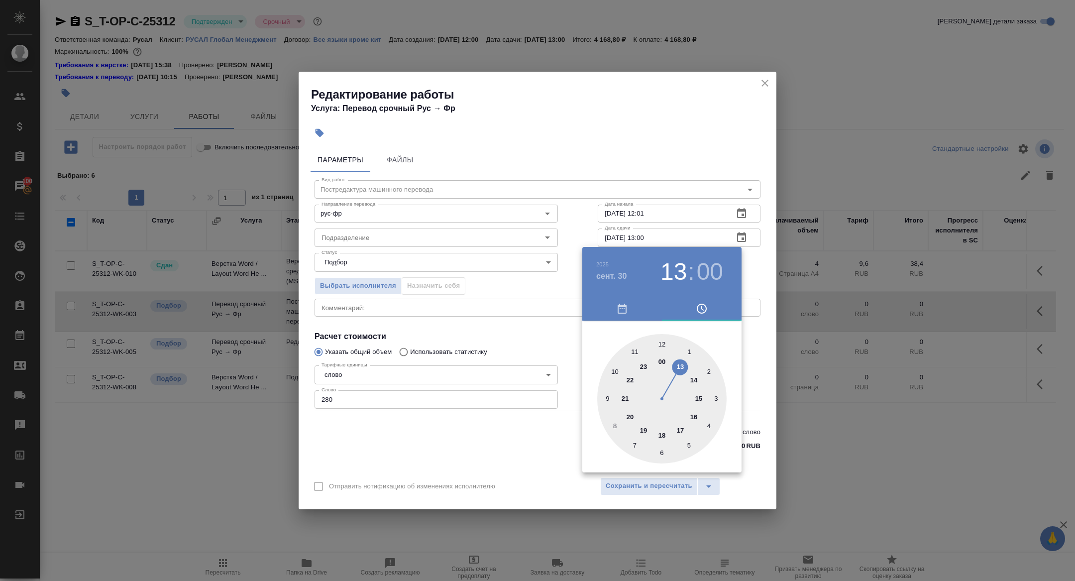
click at [605, 400] on div at bounding box center [661, 398] width 129 height 129
type input "30.09.2025 09:00"
click at [478, 312] on div at bounding box center [537, 290] width 1075 height 581
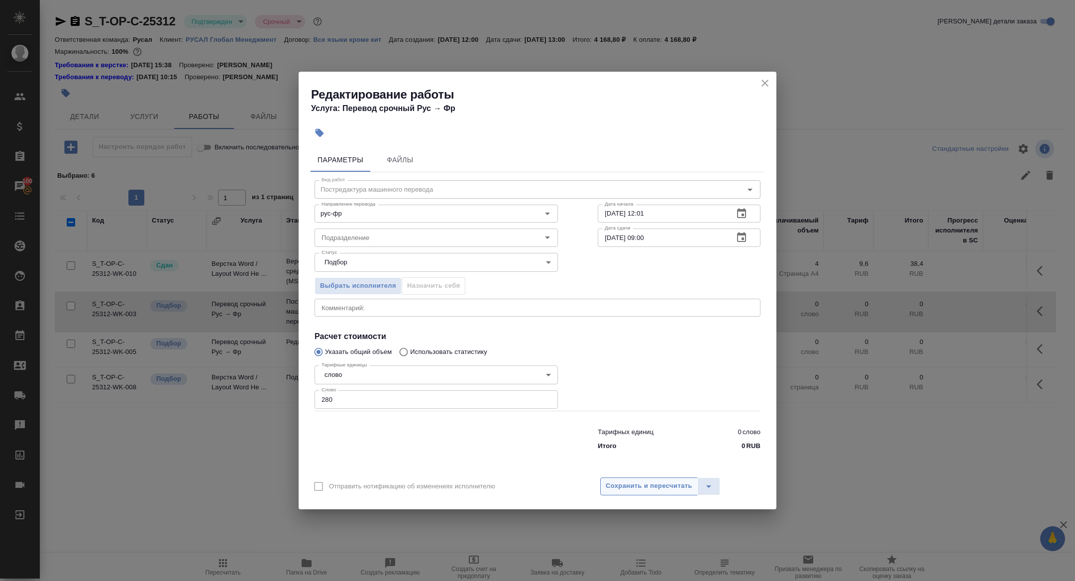
click at [619, 487] on span "Сохранить и пересчитать" at bounding box center [649, 485] width 87 height 11
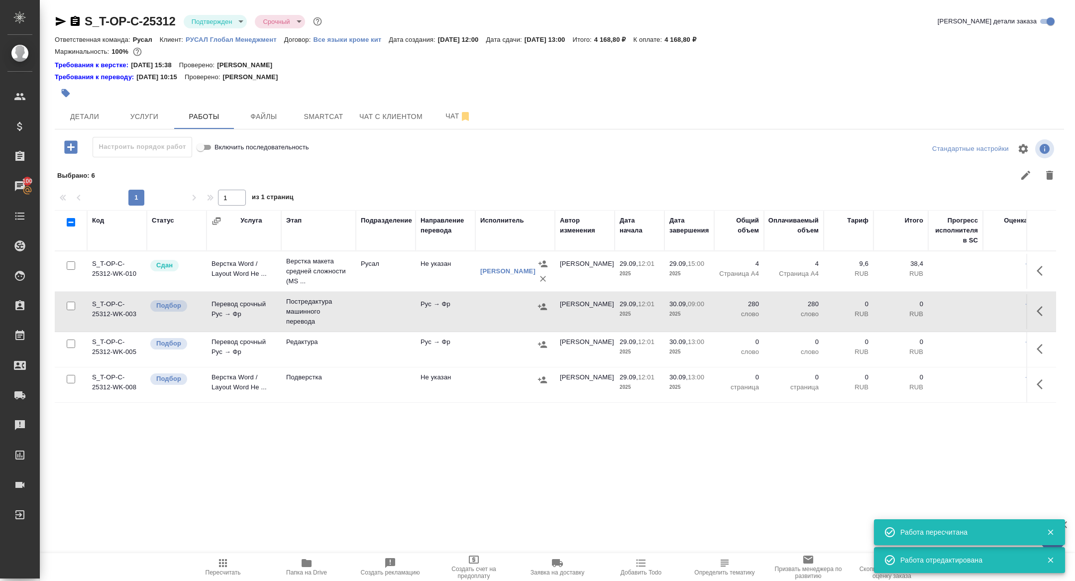
click at [542, 305] on icon "button" at bounding box center [543, 307] width 10 height 10
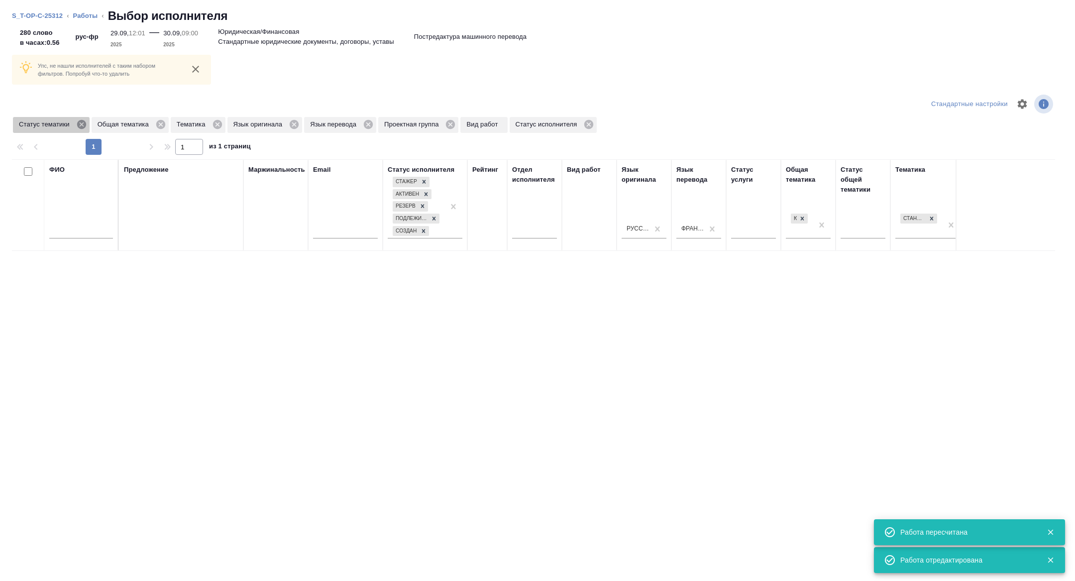
click at [87, 128] on icon at bounding box center [81, 124] width 11 height 11
click at [141, 126] on icon at bounding box center [138, 124] width 9 height 9
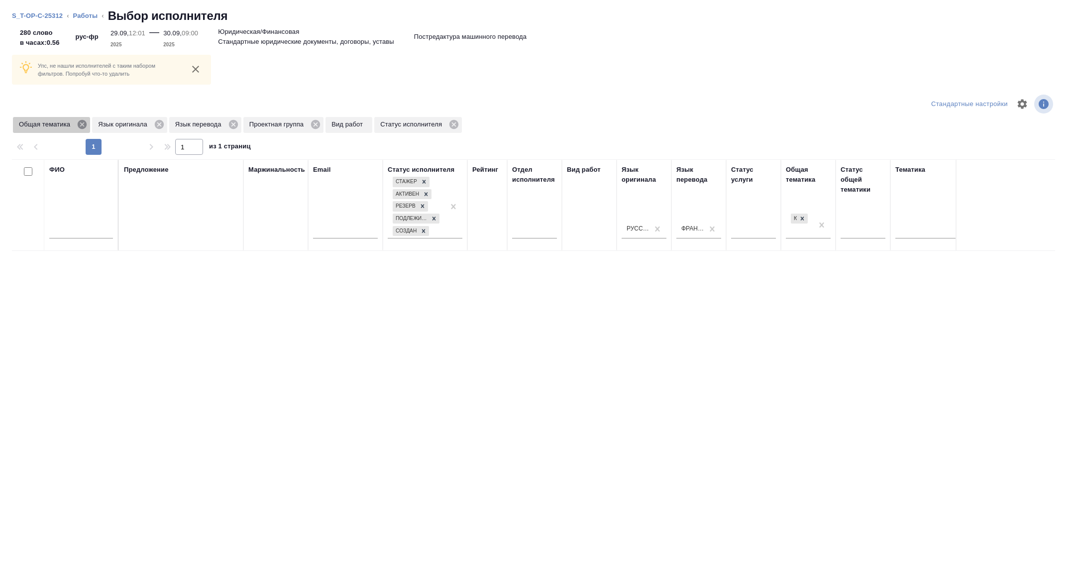
click at [85, 124] on icon at bounding box center [82, 124] width 9 height 9
click at [234, 124] on span "Проектная группа" at bounding box center [199, 124] width 70 height 10
click at [241, 124] on icon at bounding box center [236, 124] width 9 height 9
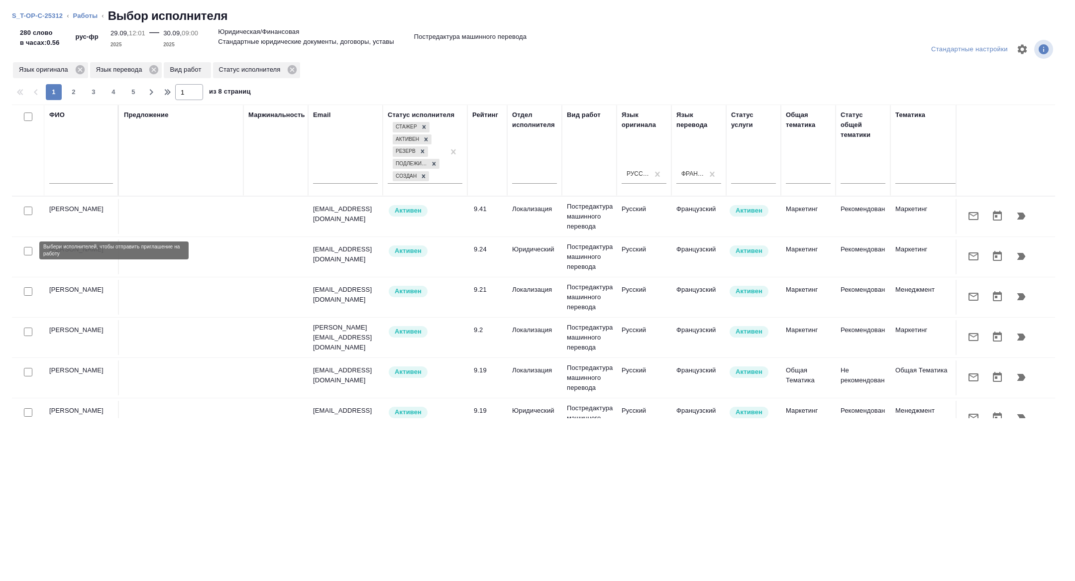
click at [28, 249] on input "checkbox" at bounding box center [28, 251] width 8 height 8
checkbox input "true"
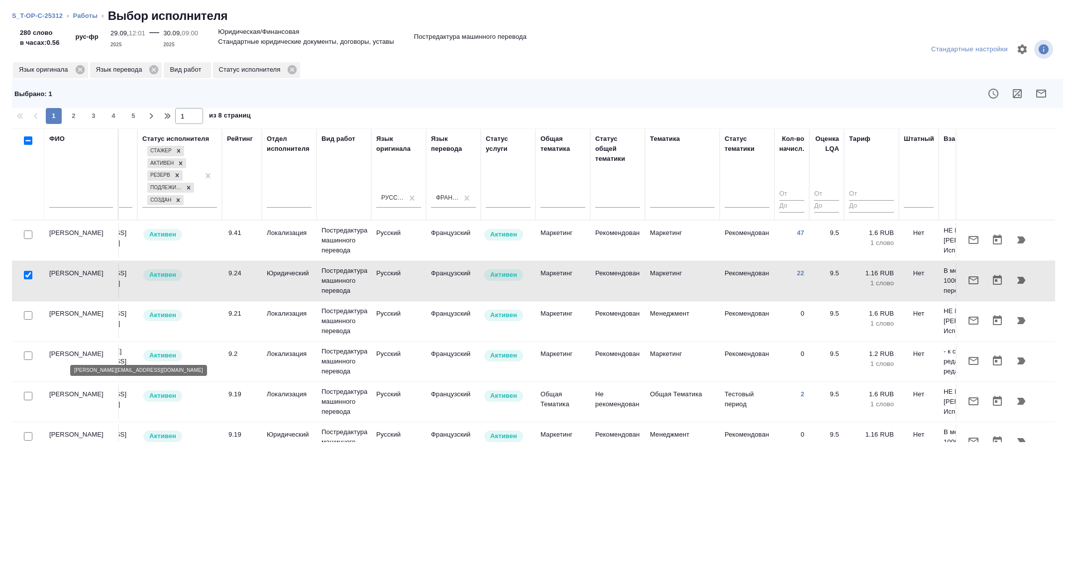
scroll to position [0, 402]
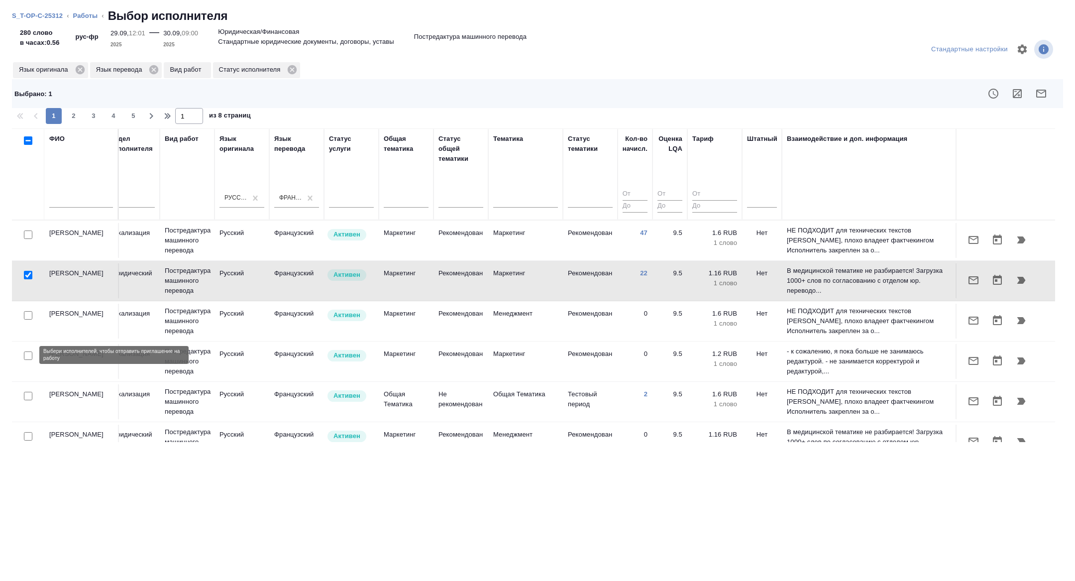
click at [28, 357] on input "checkbox" at bounding box center [28, 356] width 8 height 8
checkbox input "true"
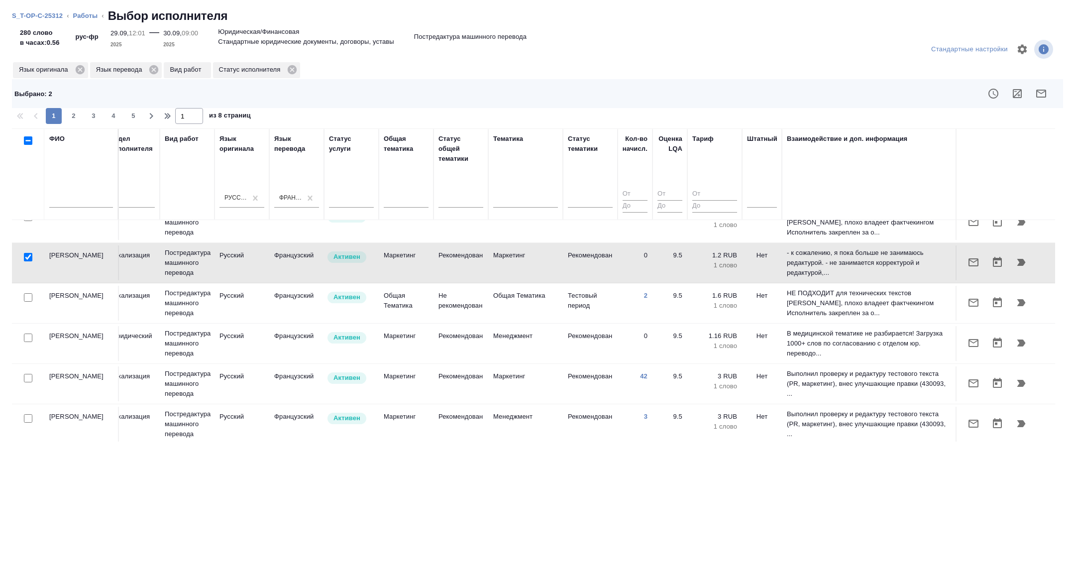
scroll to position [142, 402]
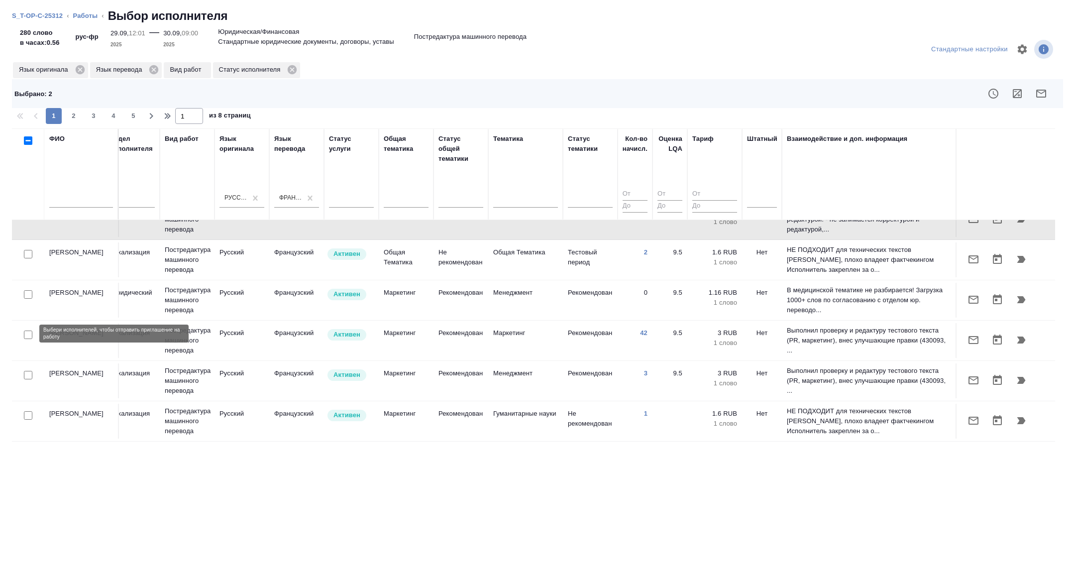
click at [27, 334] on input "checkbox" at bounding box center [28, 335] width 8 height 8
checkbox input "true"
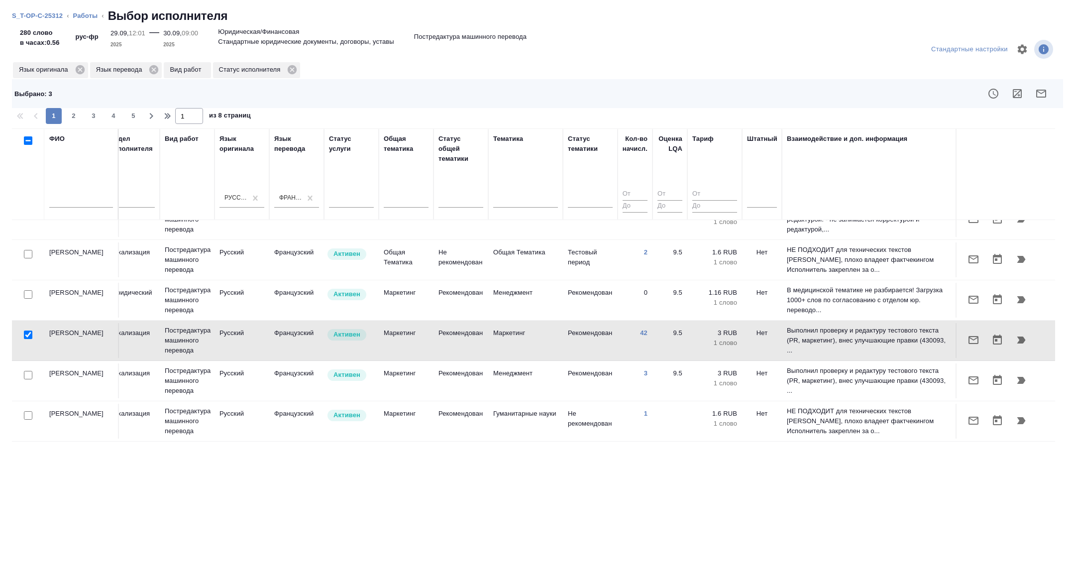
click at [1042, 90] on icon "button" at bounding box center [1042, 94] width 10 height 8
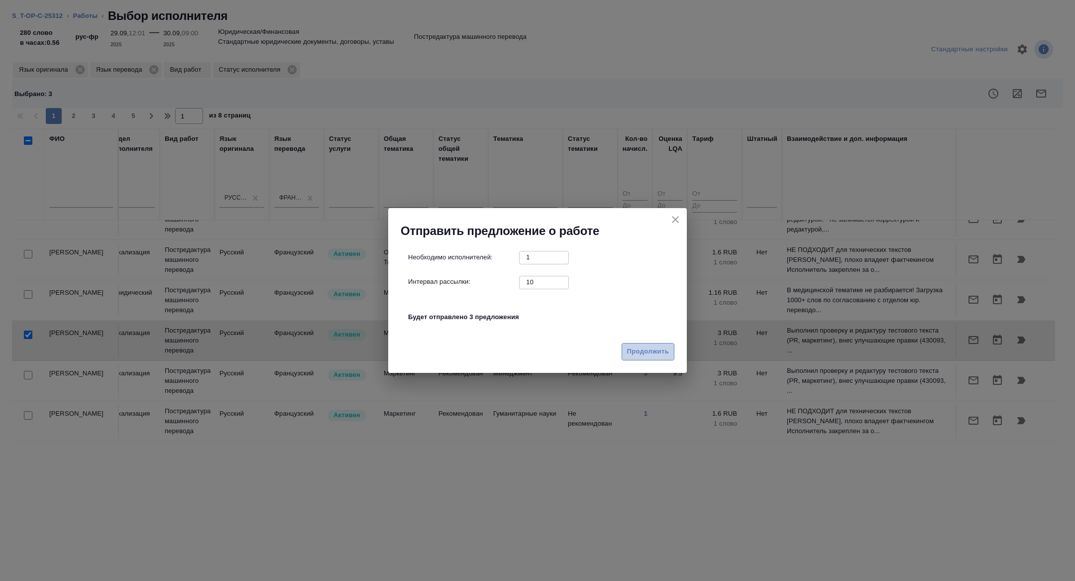
click at [649, 345] on button "Продолжить" at bounding box center [648, 351] width 53 height 17
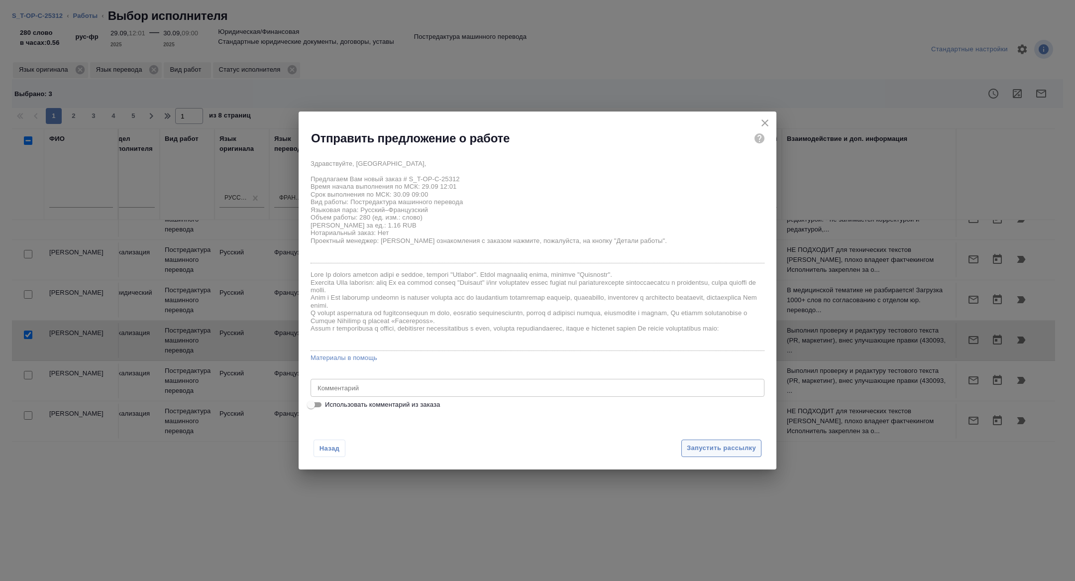
click at [711, 448] on span "Запустить рассылку" at bounding box center [721, 448] width 69 height 11
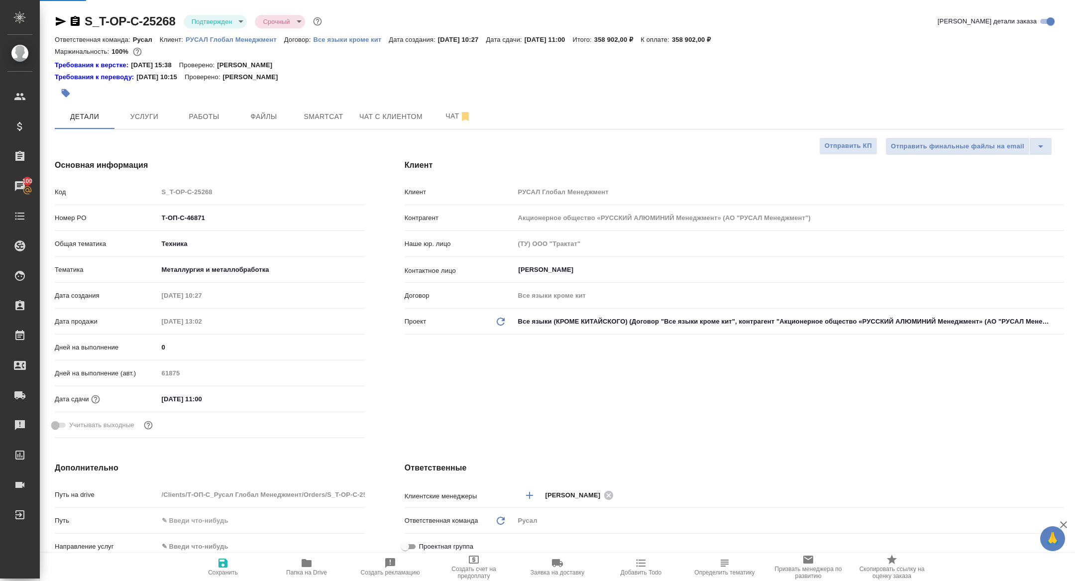
select select "RU"
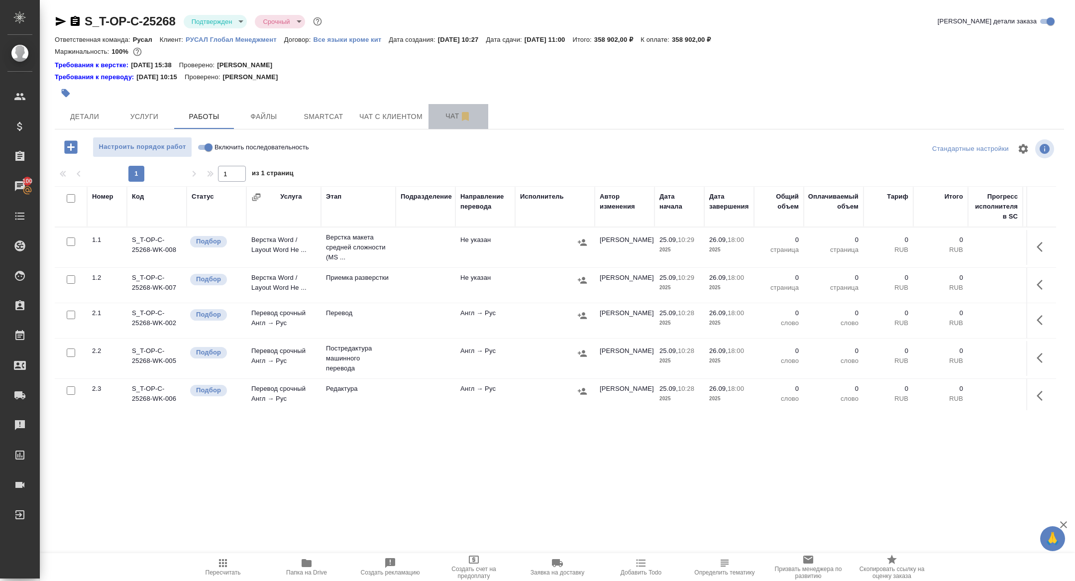
click at [431, 111] on button "Чат" at bounding box center [459, 116] width 60 height 25
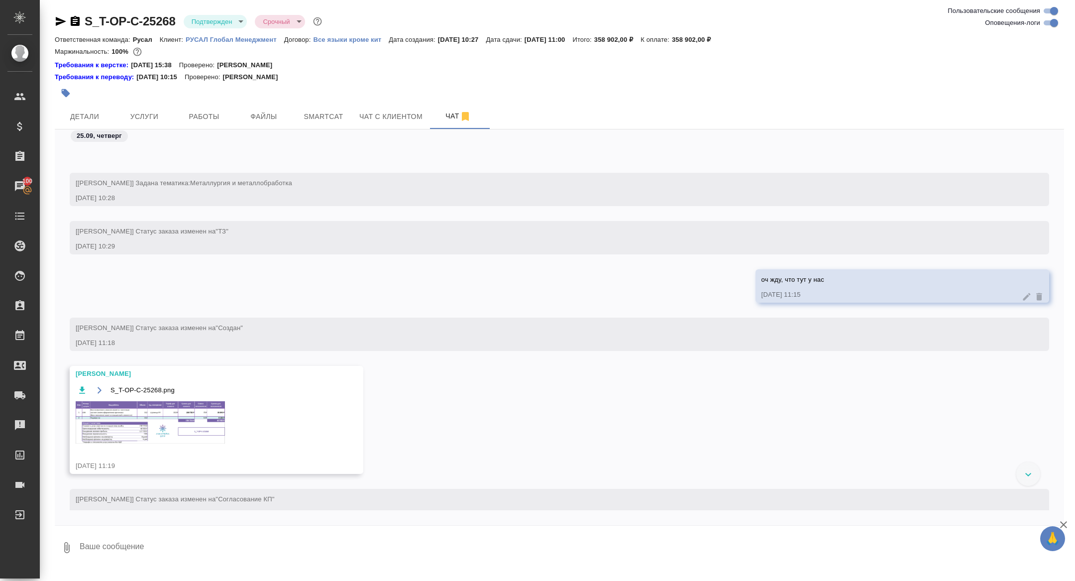
scroll to position [231, 0]
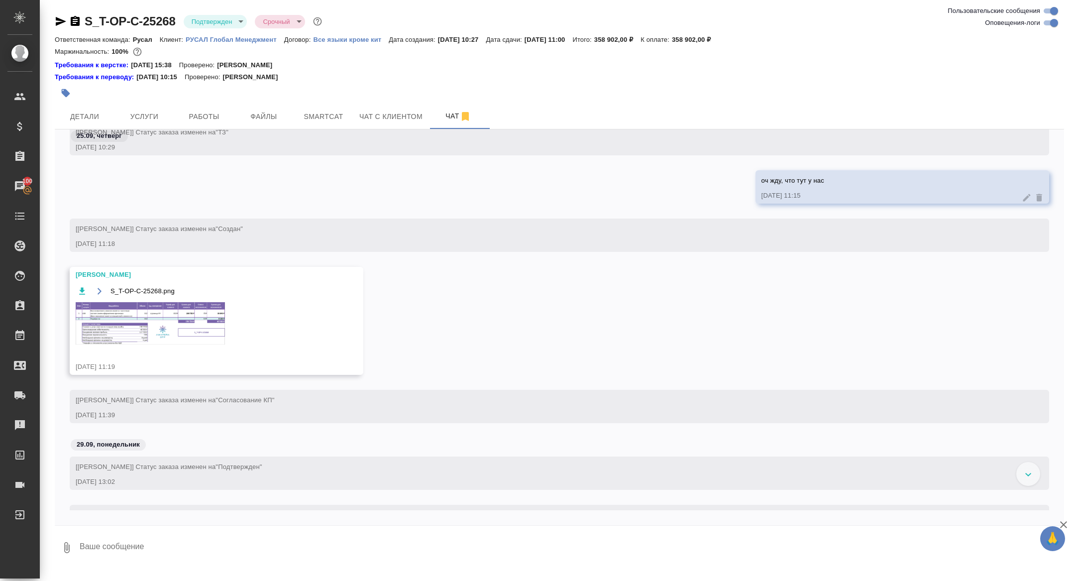
click at [164, 327] on img at bounding box center [150, 323] width 149 height 42
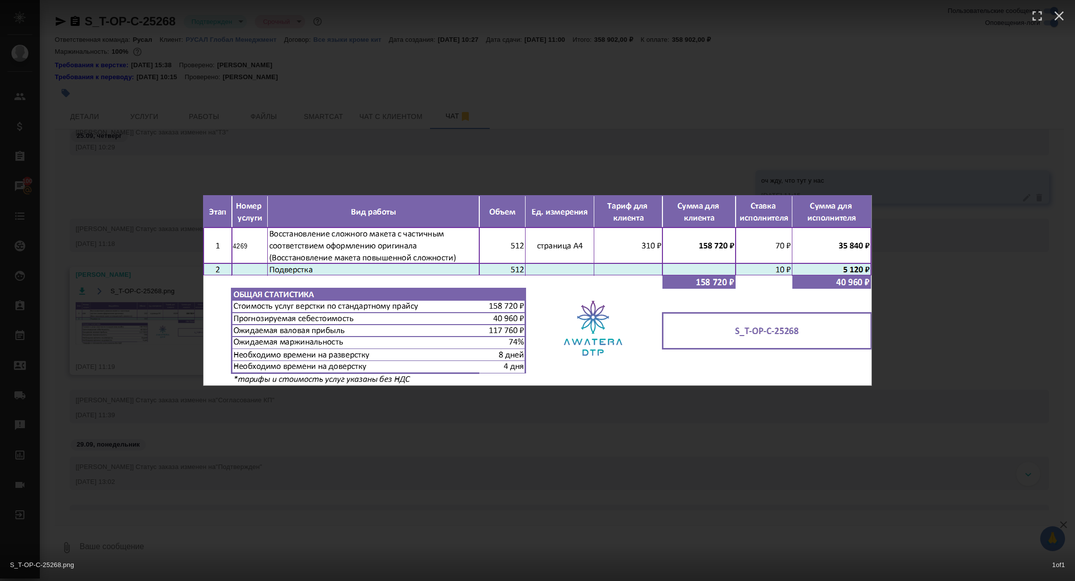
click at [164, 327] on div "S_T-OP-C-25268.png 1 of 1" at bounding box center [537, 290] width 1075 height 581
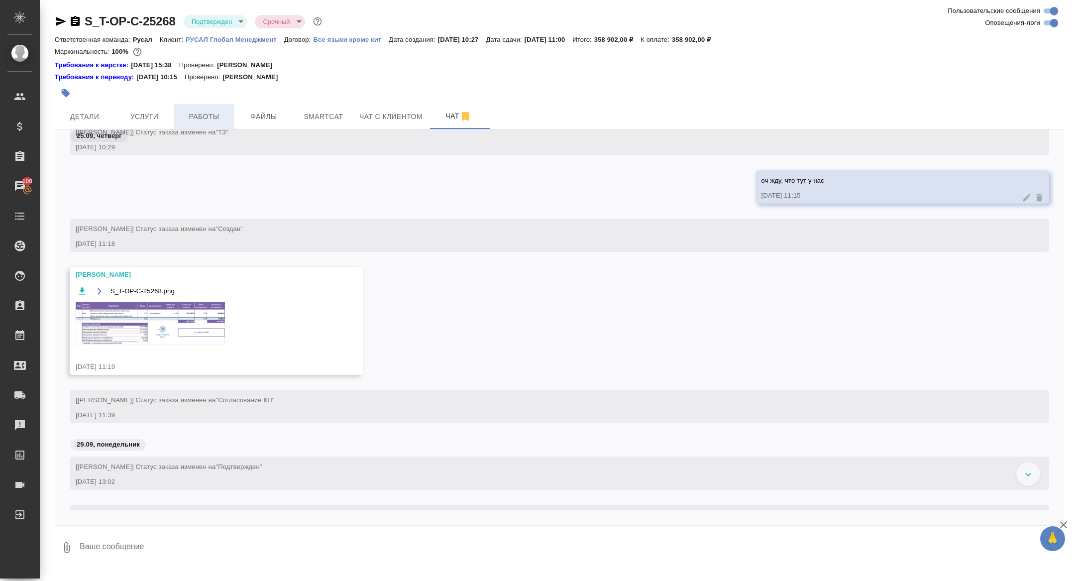
click at [209, 113] on span "Работы" at bounding box center [204, 117] width 48 height 12
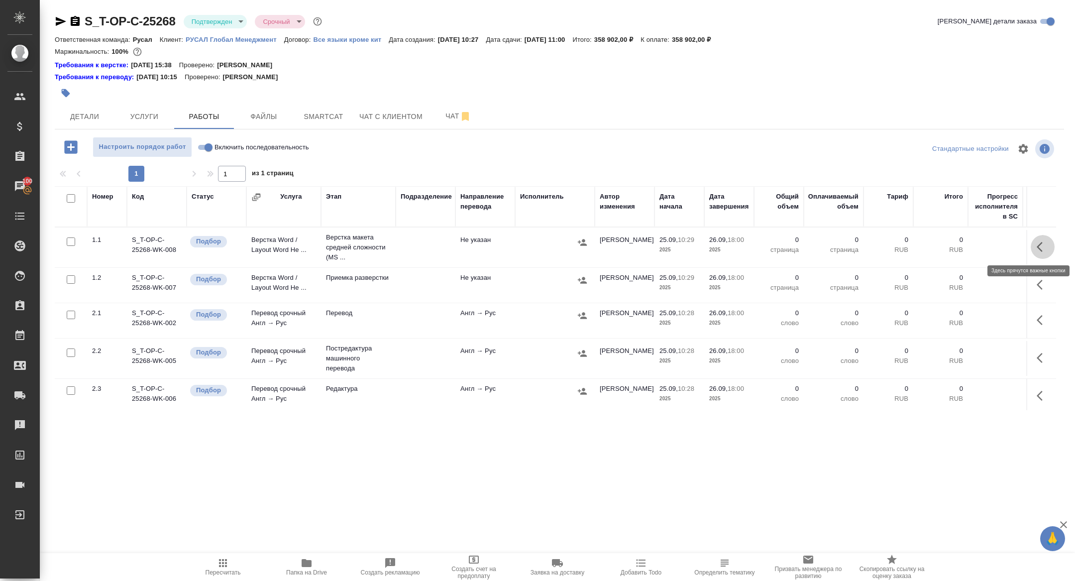
click at [1039, 254] on button "button" at bounding box center [1043, 247] width 24 height 24
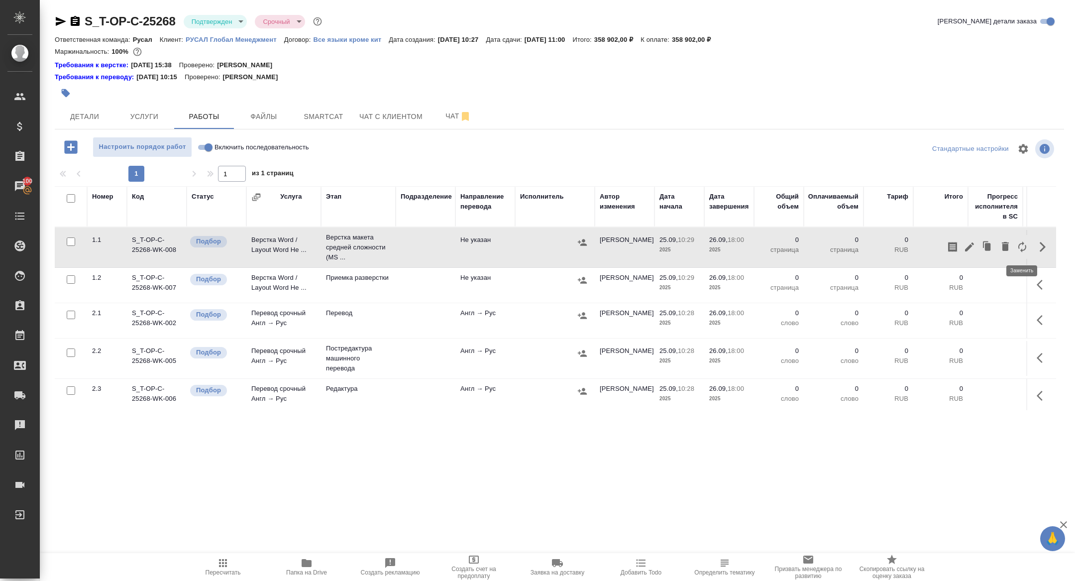
click at [1023, 250] on icon "button" at bounding box center [1023, 247] width 12 height 12
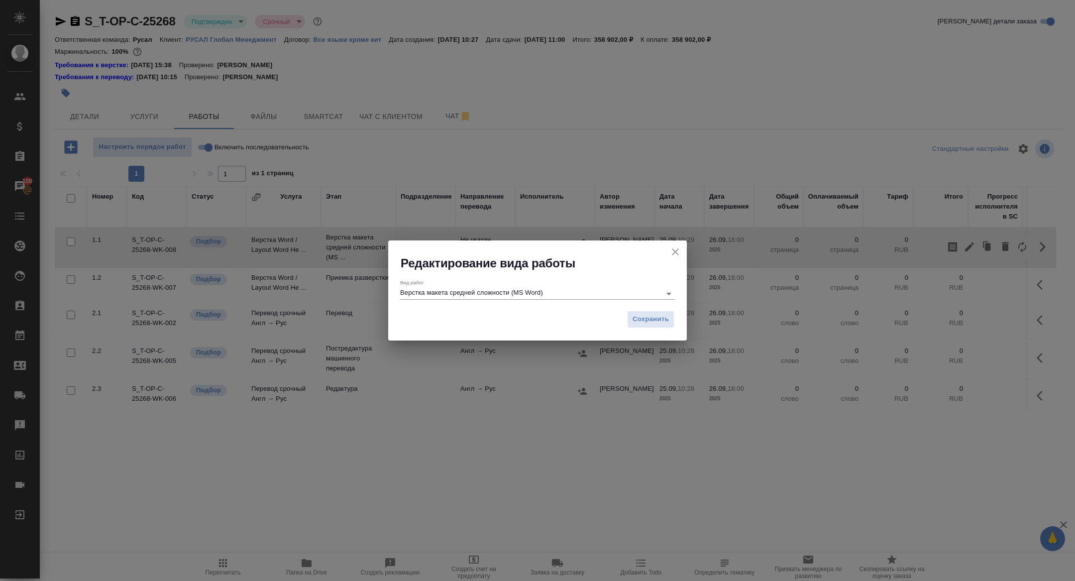
click at [485, 299] on input "Верстка макета средней сложности (MS Word)" at bounding box center [528, 293] width 256 height 12
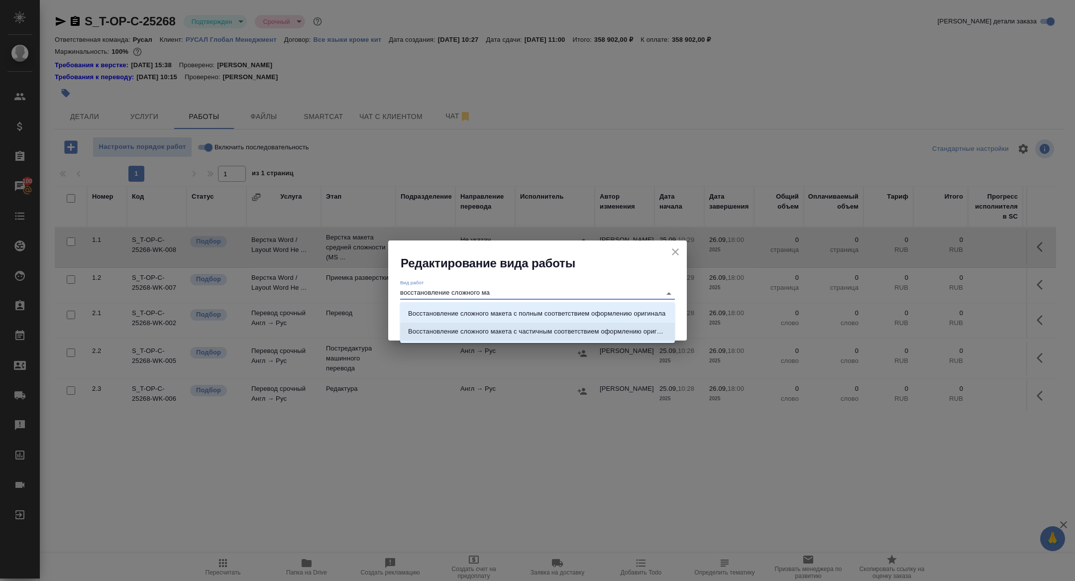
click at [563, 325] on li "Восстановление сложного макета с частичным соответствием оформлению оригинала" at bounding box center [537, 332] width 275 height 18
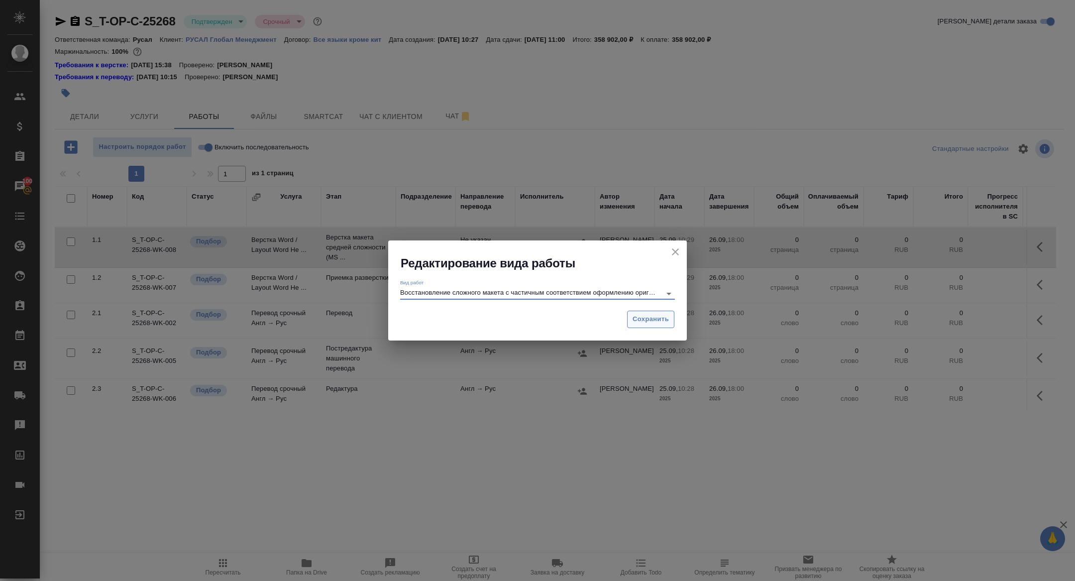
type input "Восстановление сложного макета с частичным соответствием оформлению оригинала"
click at [660, 326] on button "Сохранить" at bounding box center [650, 319] width 47 height 17
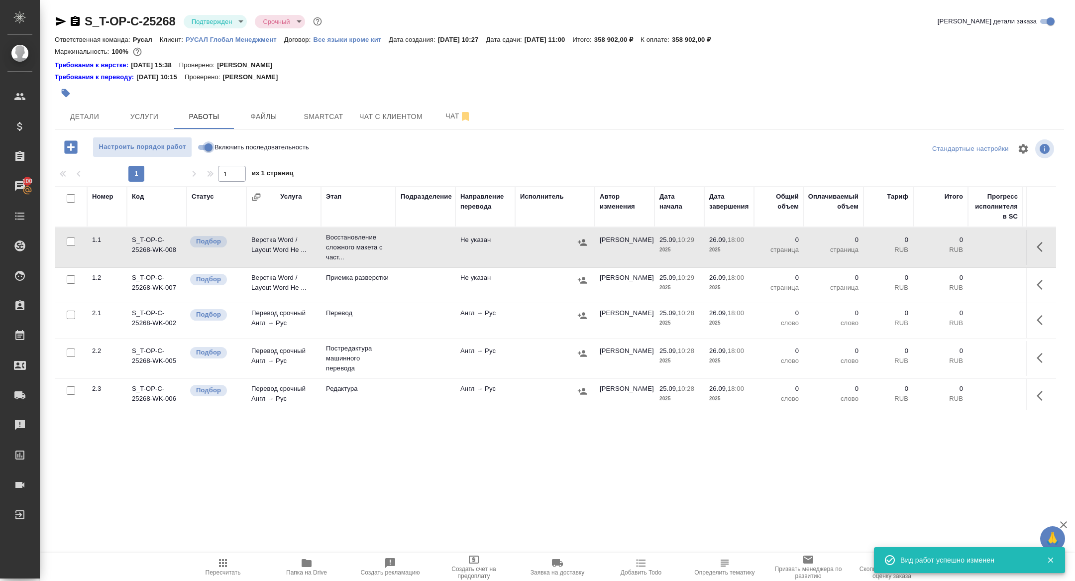
click at [208, 148] on input "Включить последовательность" at bounding box center [209, 147] width 36 height 12
checkbox input "true"
click at [459, 117] on span "Чат" at bounding box center [459, 116] width 48 height 12
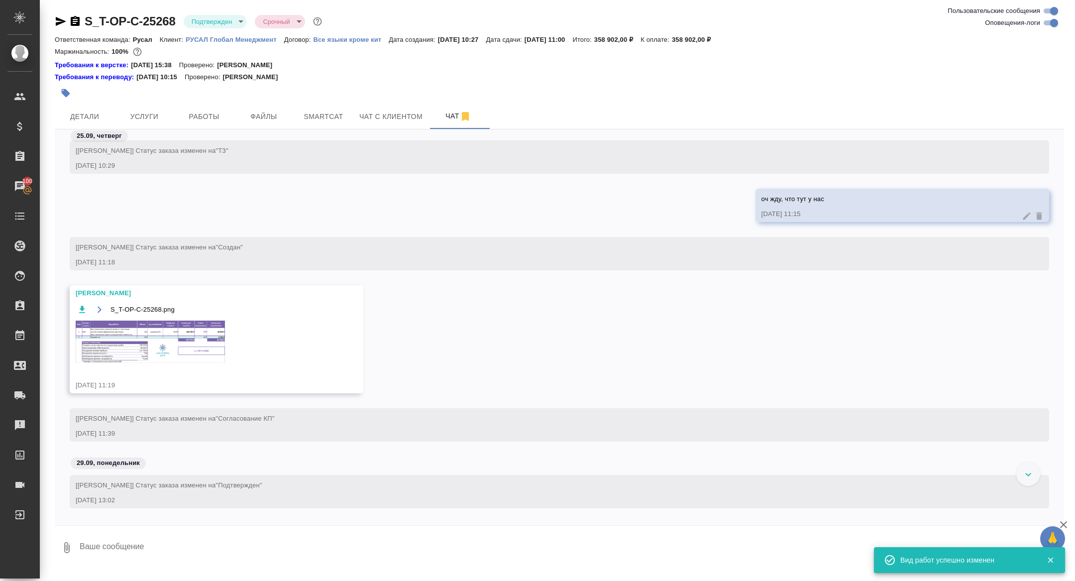
scroll to position [333, 0]
click at [172, 352] on img at bounding box center [150, 341] width 149 height 42
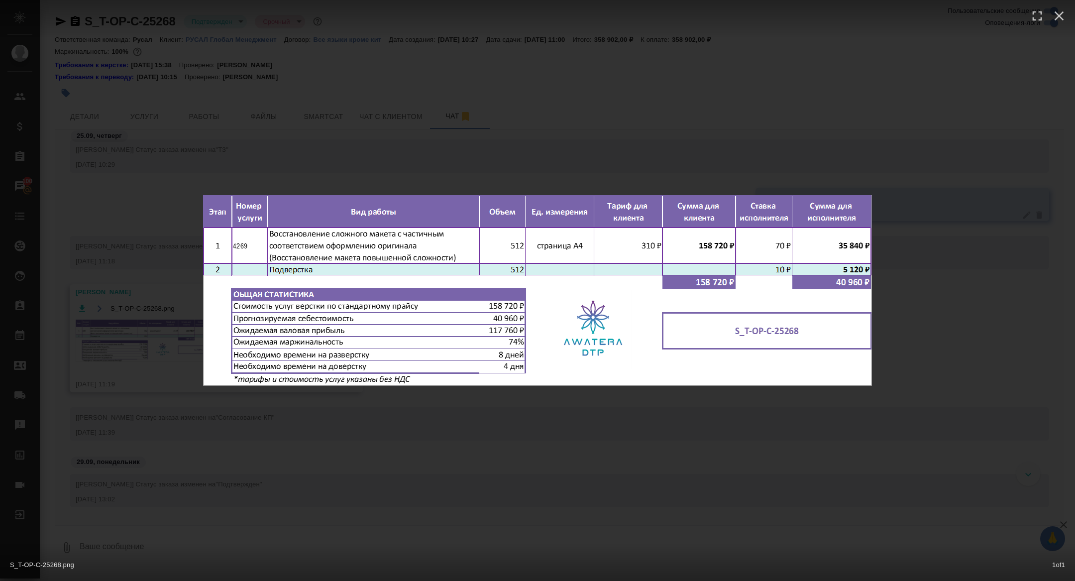
click at [172, 352] on div "S_T-OP-C-25268.png 1 of 1" at bounding box center [537, 290] width 1075 height 581
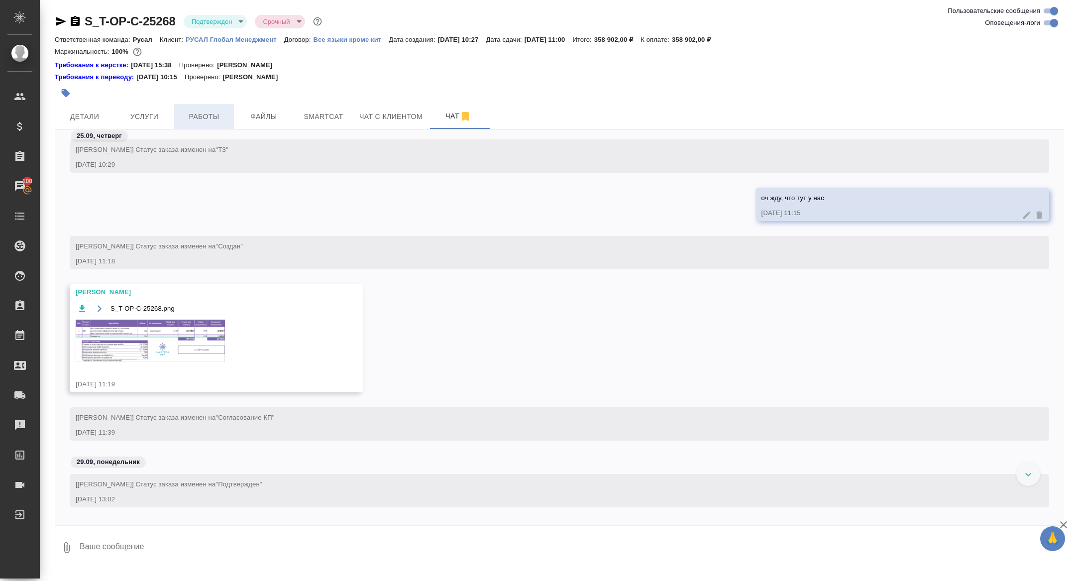
click at [210, 109] on button "Работы" at bounding box center [204, 116] width 60 height 25
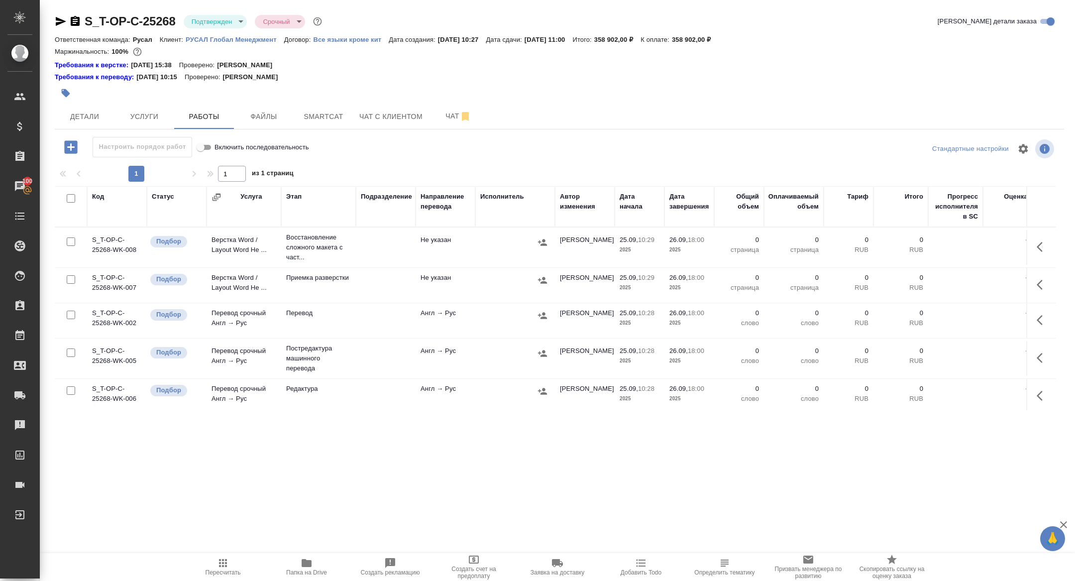
click at [1040, 249] on icon "button" at bounding box center [1040, 247] width 6 height 10
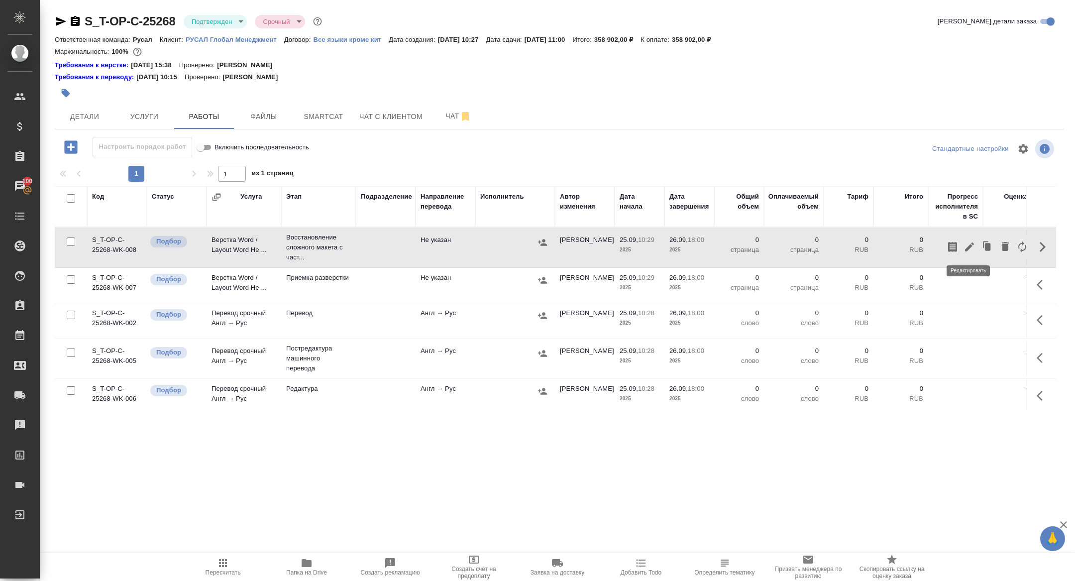
click at [969, 247] on icon "button" at bounding box center [969, 246] width 9 height 9
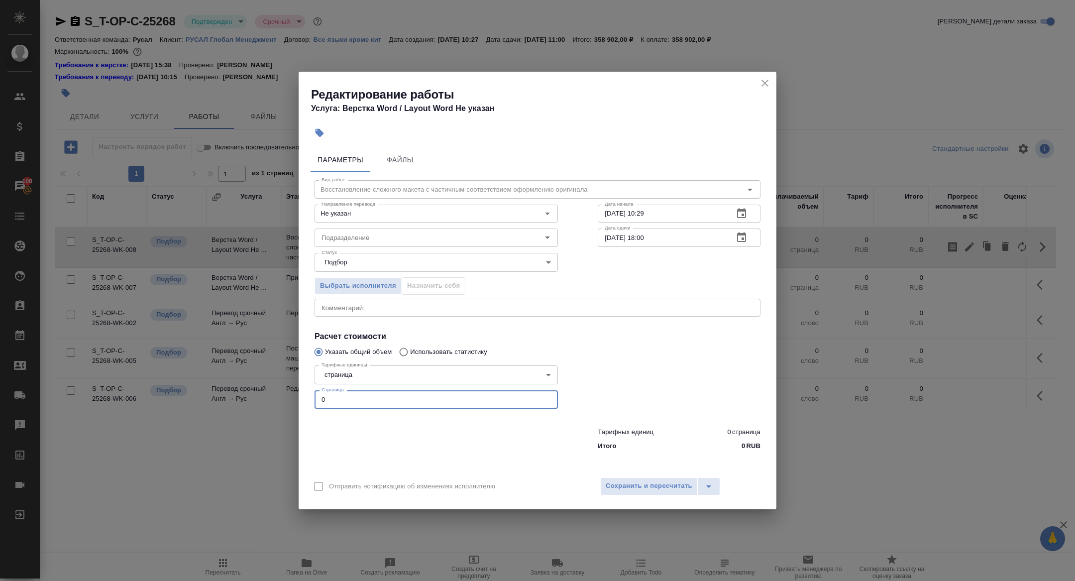
drag, startPoint x: 343, startPoint y: 400, endPoint x: 261, endPoint y: 400, distance: 81.2
click at [262, 400] on div "Редактирование работы Услуга: Верстка Word / Layout Word Не указан Параметры Фа…" at bounding box center [537, 290] width 1075 height 581
type input "512"
click at [386, 269] on body "🙏 .cls-1 fill:#fff; AWATERA Zhuravleva Alexandra Клиенты Спецификации Заказы 10…" at bounding box center [537, 290] width 1075 height 581
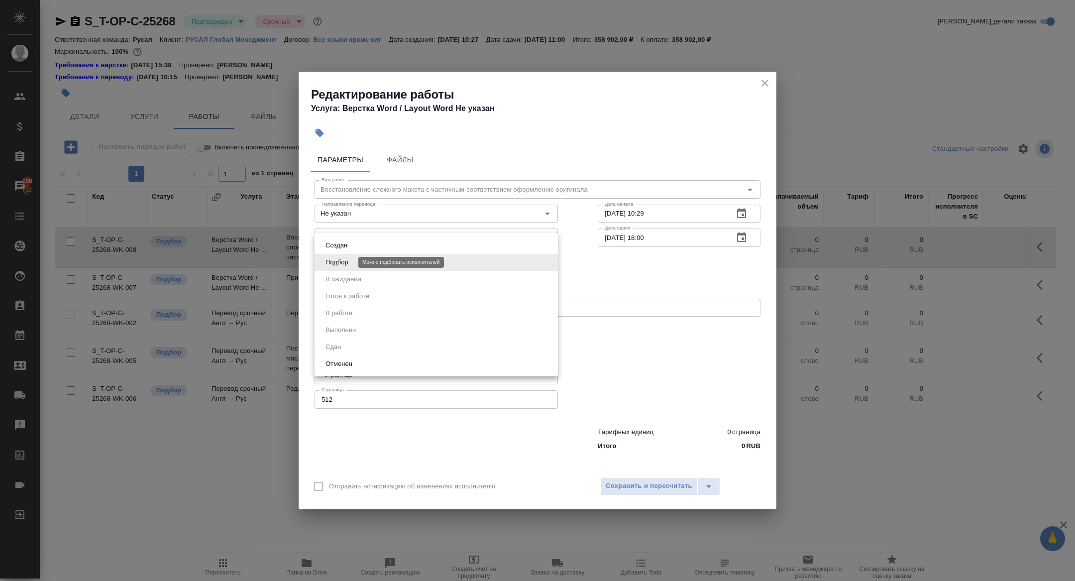
click at [347, 257] on button "Подбор" at bounding box center [337, 262] width 29 height 11
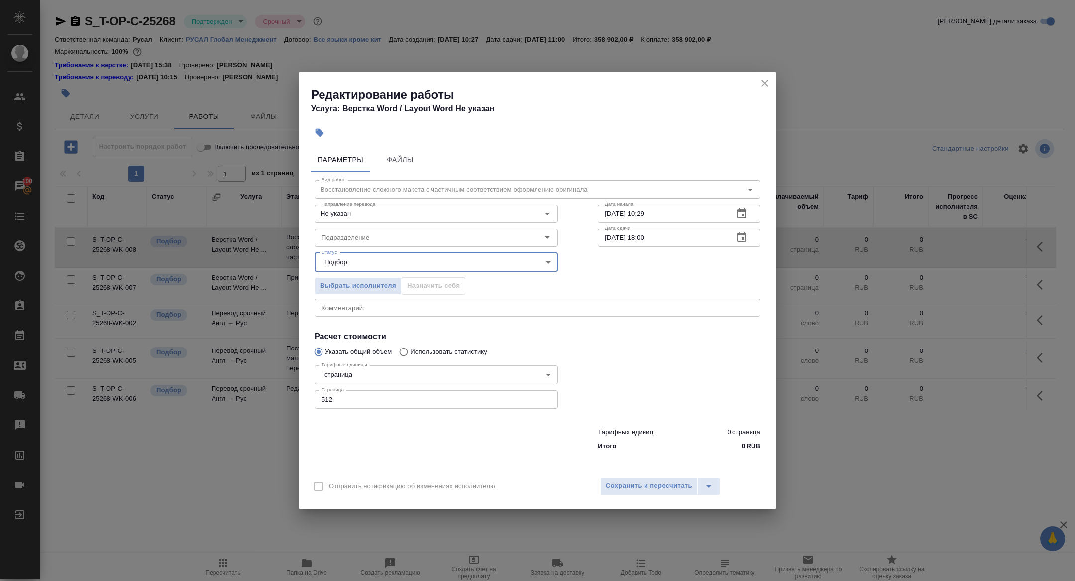
click at [741, 232] on icon "button" at bounding box center [742, 238] width 12 height 12
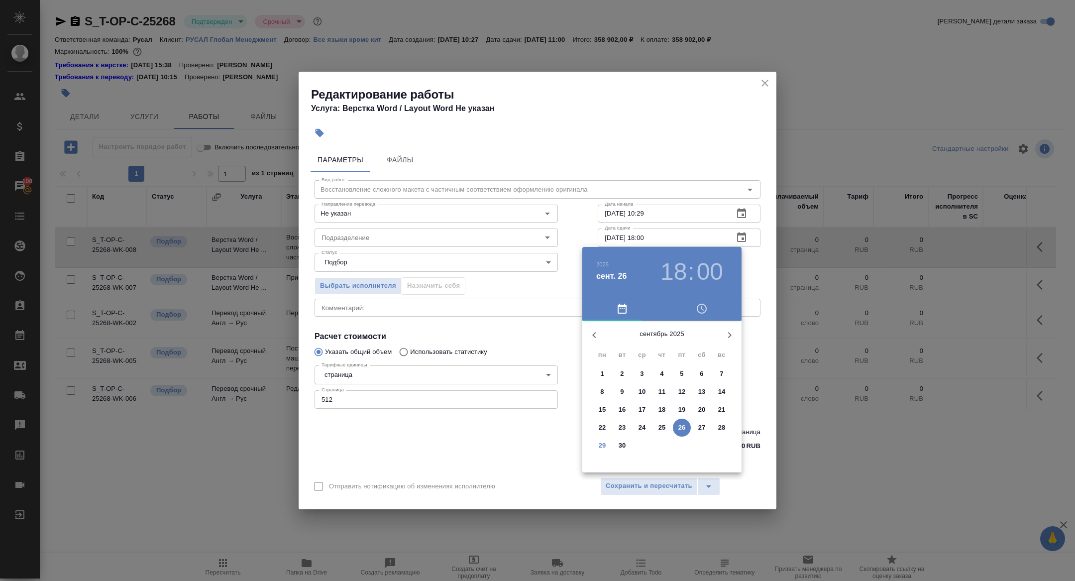
click at [729, 327] on button "button" at bounding box center [730, 335] width 24 height 24
click at [625, 392] on span "7" at bounding box center [622, 392] width 18 height 10
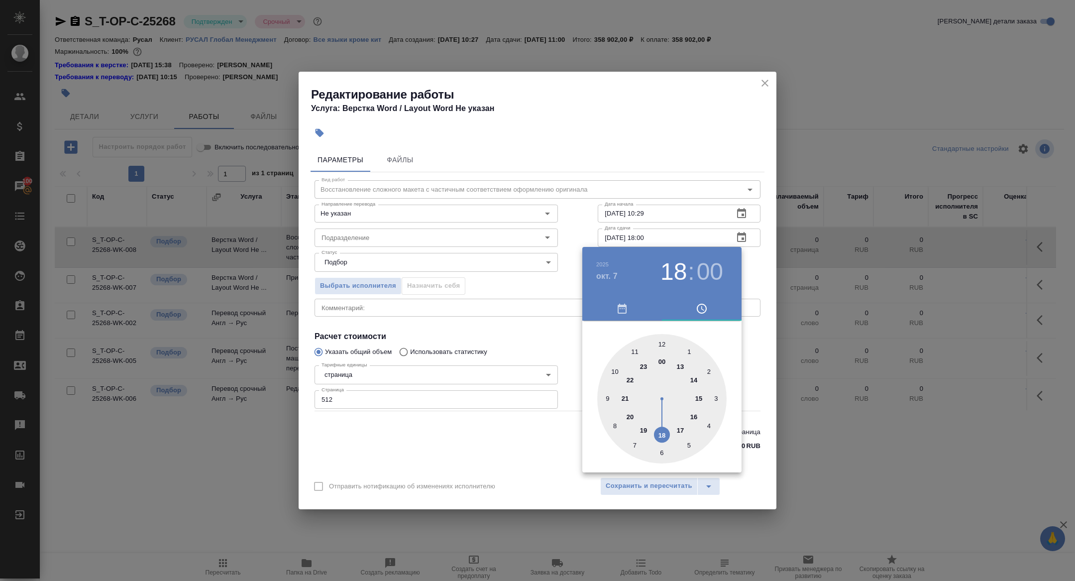
type input "07.10.2025 09:00"
click at [609, 396] on div at bounding box center [661, 398] width 129 height 129
click at [524, 319] on div at bounding box center [537, 290] width 1075 height 581
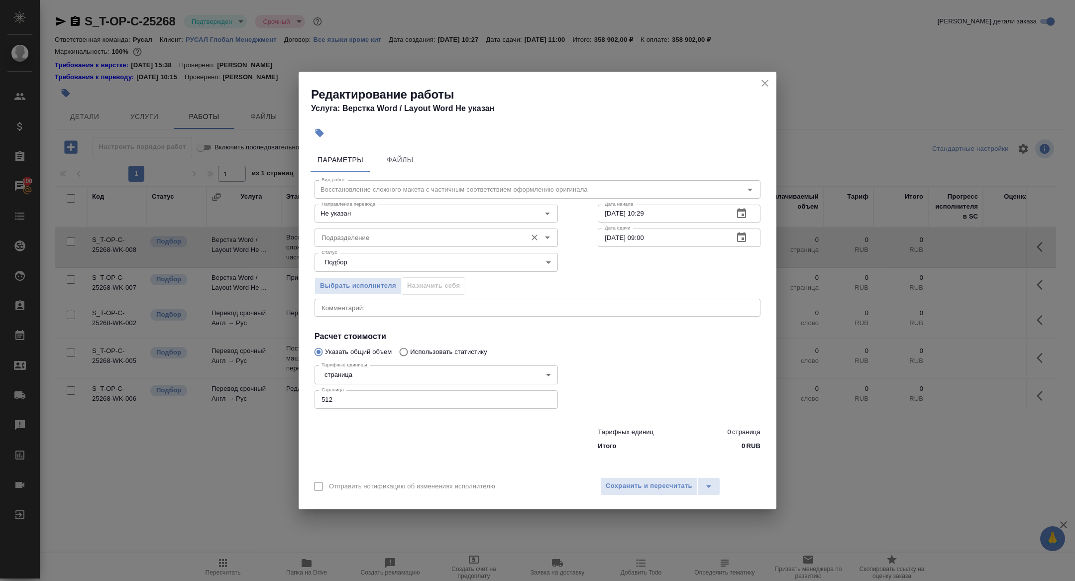
click at [358, 238] on input "Подразделение" at bounding box center [420, 238] width 204 height 12
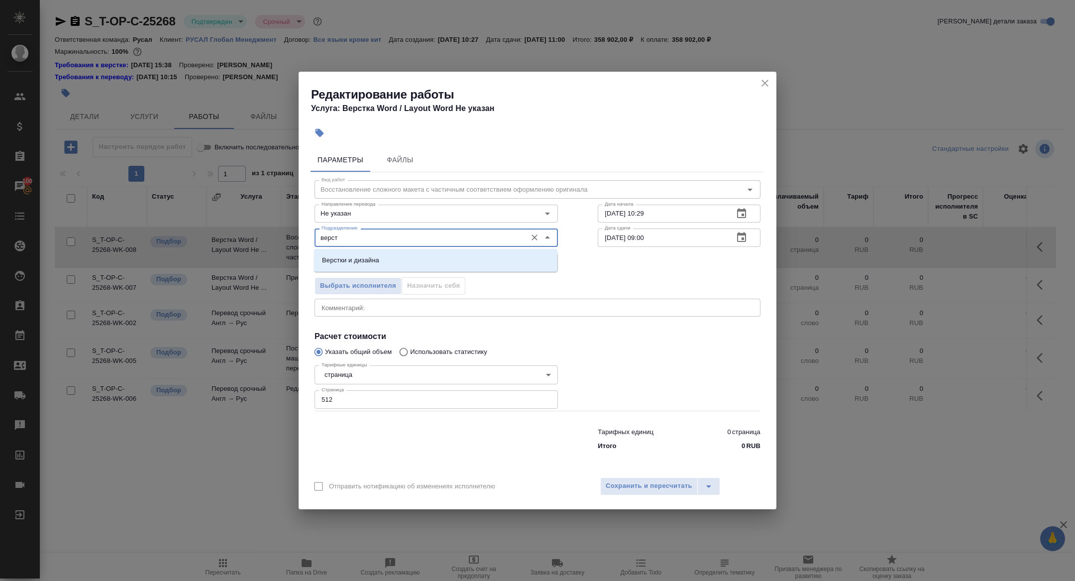
click at [371, 249] on div "Верстки и дизайна" at bounding box center [435, 260] width 243 height 23
click at [372, 254] on li "Верстки и дизайна" at bounding box center [435, 260] width 243 height 18
type input "Верстки и дизайна"
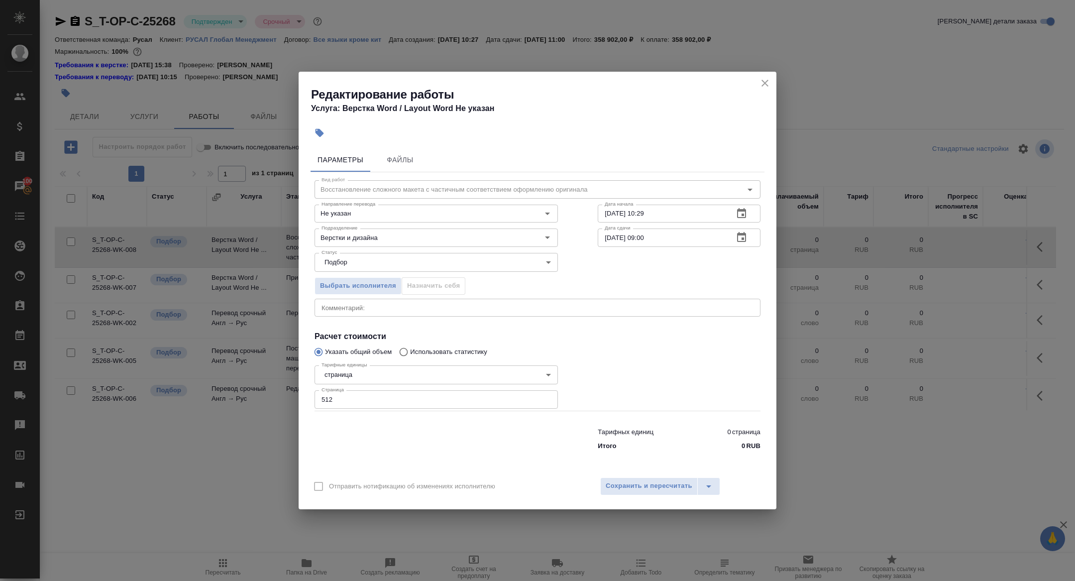
click at [644, 507] on div "Отправить нотификацию об изменениях исполнителю Сохранить и пересчитать" at bounding box center [538, 490] width 478 height 38
click at [644, 499] on div "Отправить нотификацию об изменениях исполнителю Сохранить и пересчитать" at bounding box center [538, 490] width 478 height 38
click at [638, 487] on span "Сохранить и пересчитать" at bounding box center [649, 485] width 87 height 11
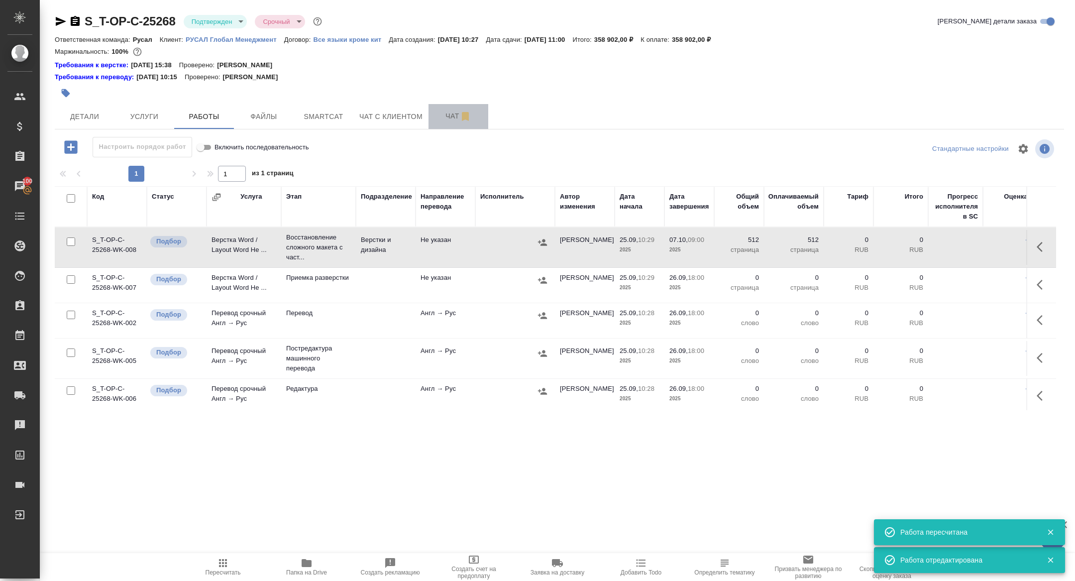
click at [443, 107] on button "Чат" at bounding box center [459, 116] width 60 height 25
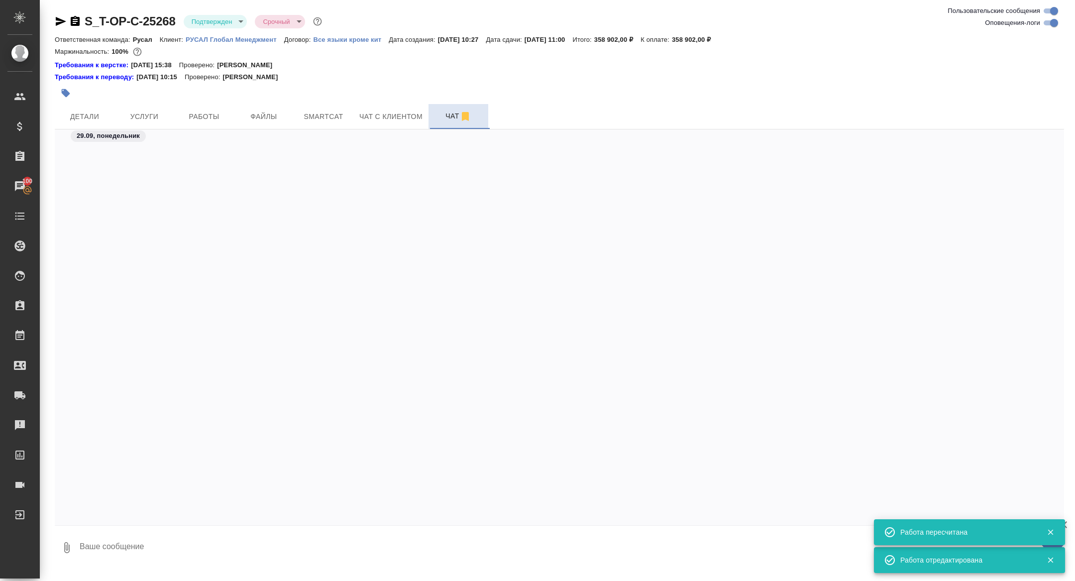
scroll to position [2105, 0]
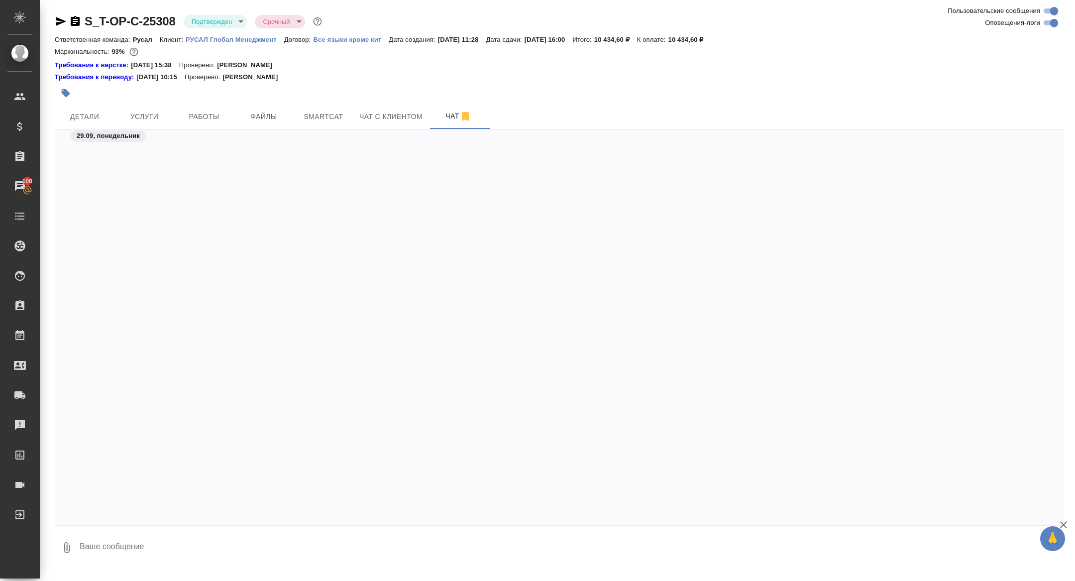
scroll to position [2048, 0]
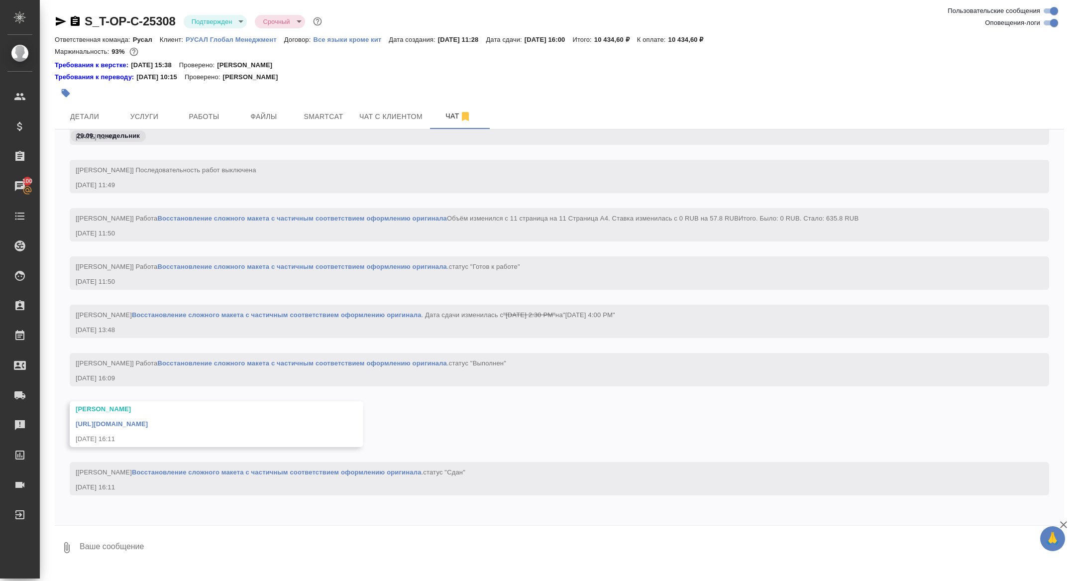
click at [148, 425] on link "[URL][DOMAIN_NAME]" at bounding box center [112, 423] width 72 height 7
click at [82, 17] on div "S_T-OP-C-25308 Подтвержден confirmed Срочный urgent" at bounding box center [189, 21] width 269 height 16
click at [79, 17] on icon "button" at bounding box center [75, 21] width 9 height 10
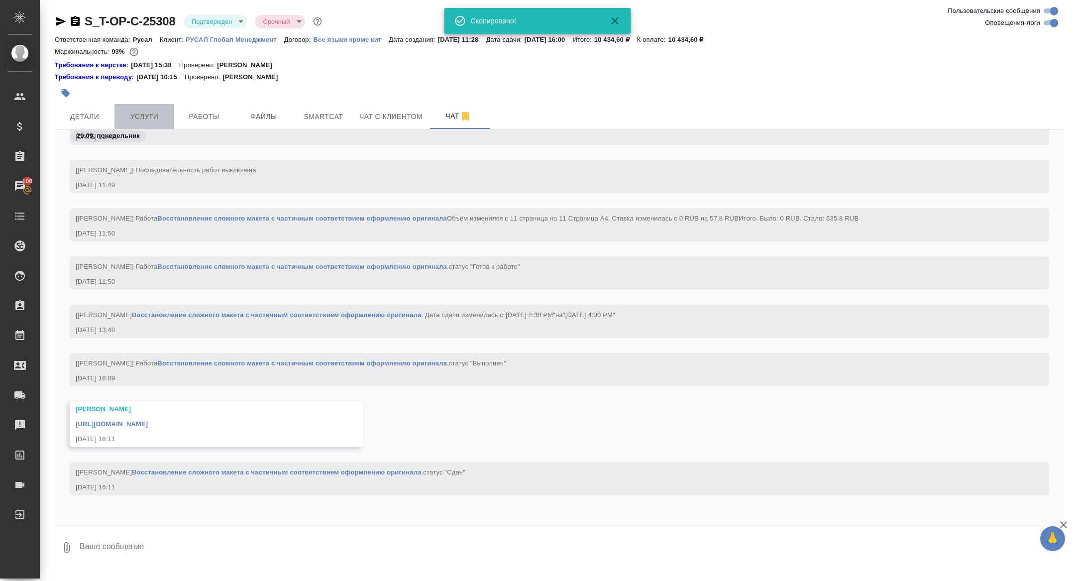
click at [150, 116] on span "Услуги" at bounding box center [144, 117] width 48 height 12
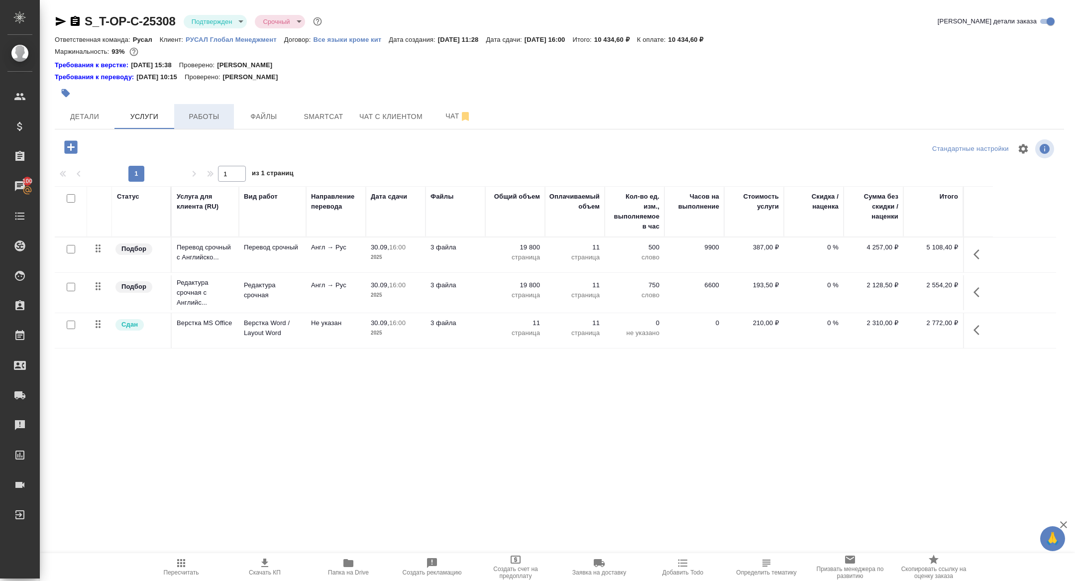
click at [219, 121] on span "Работы" at bounding box center [204, 117] width 48 height 12
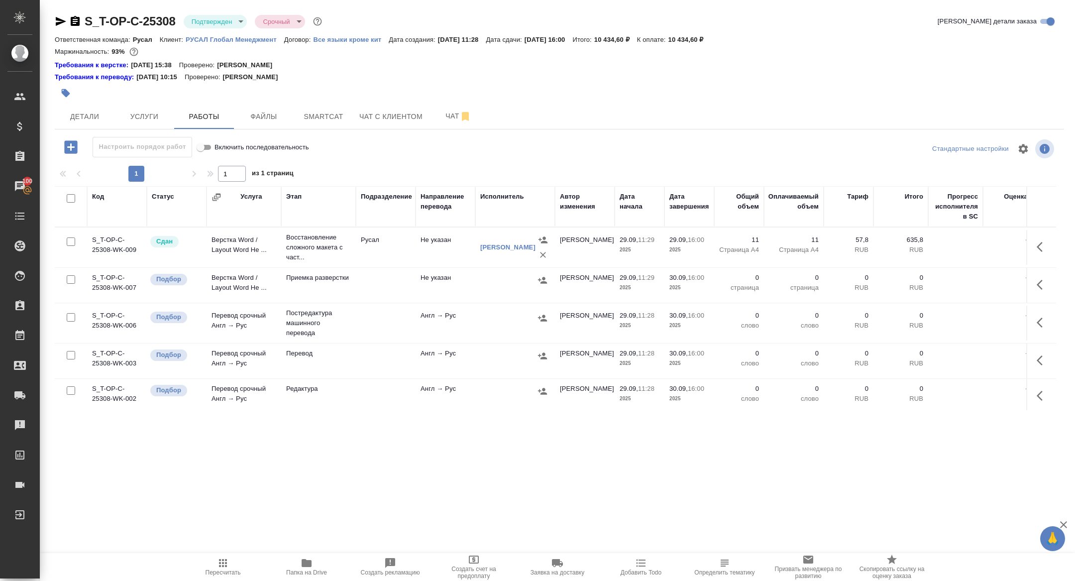
click at [75, 195] on input "checkbox" at bounding box center [71, 198] width 8 height 8
checkbox input "true"
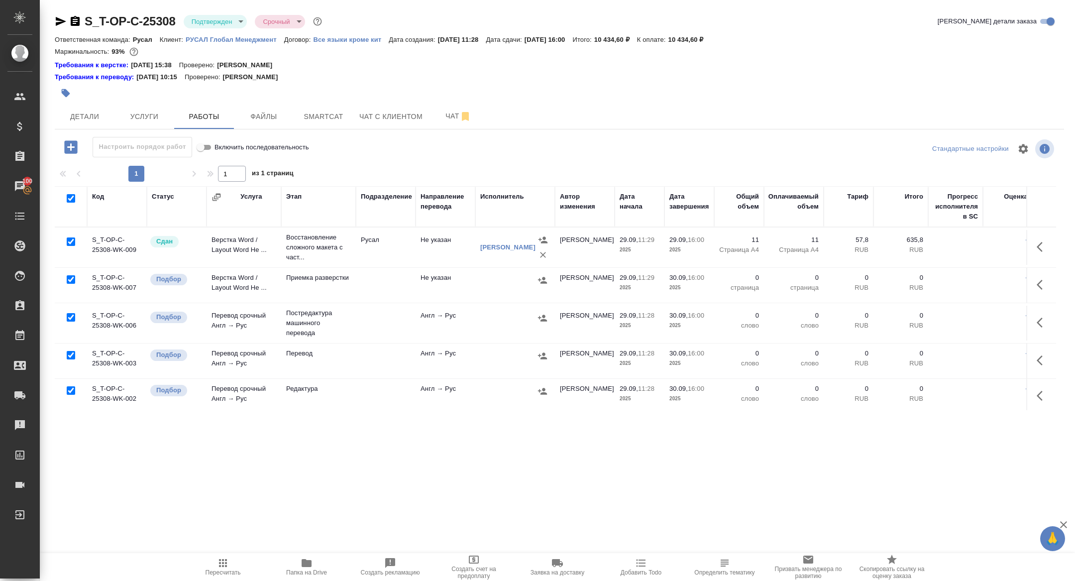
checkbox input "true"
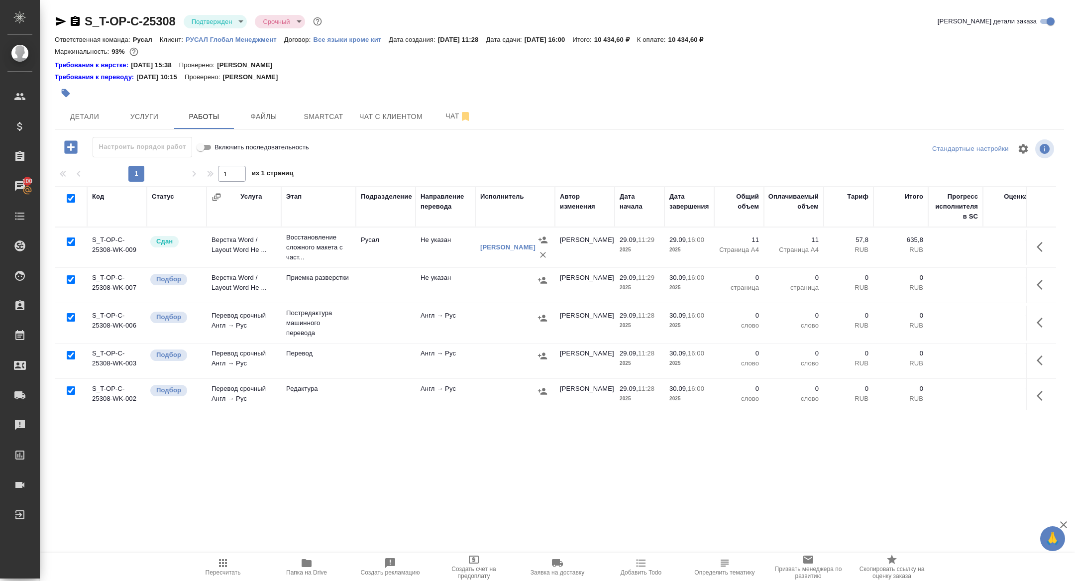
checkbox input "true"
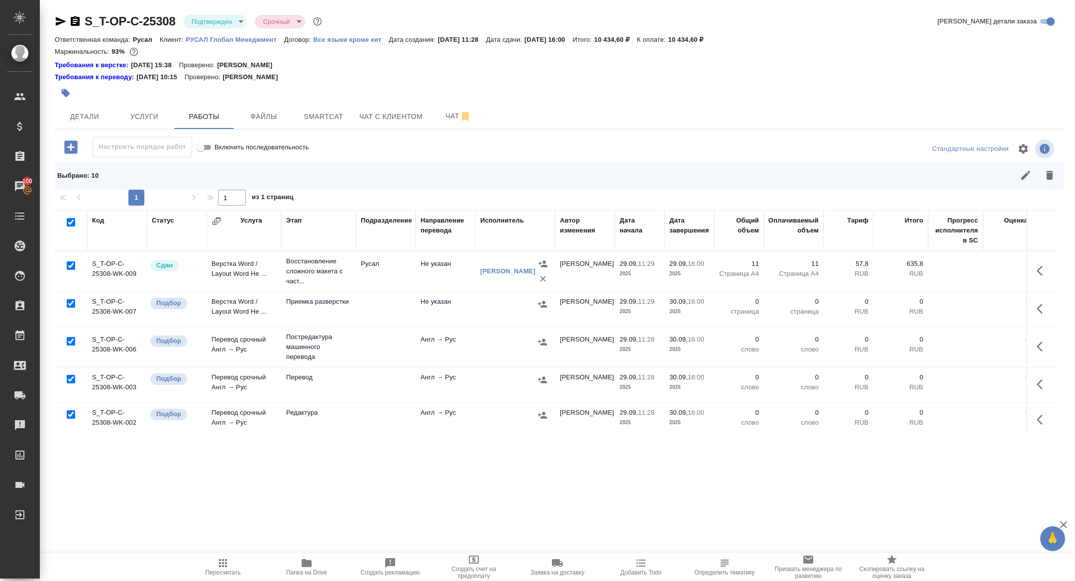
click at [69, 264] on input "checkbox" at bounding box center [71, 265] width 8 height 8
checkbox input "false"
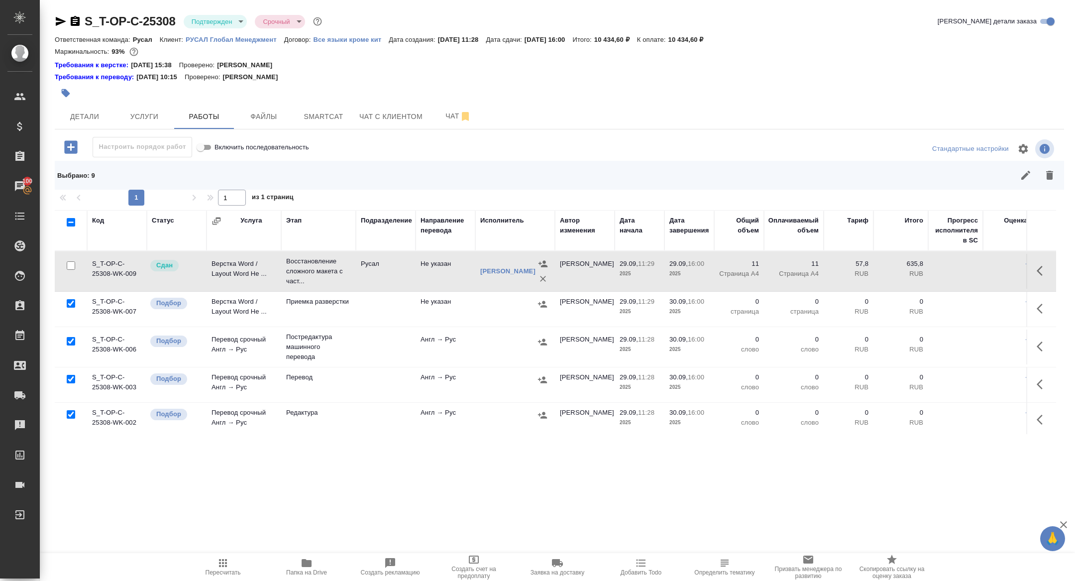
click at [72, 339] on input "checkbox" at bounding box center [71, 341] width 8 height 8
checkbox input "false"
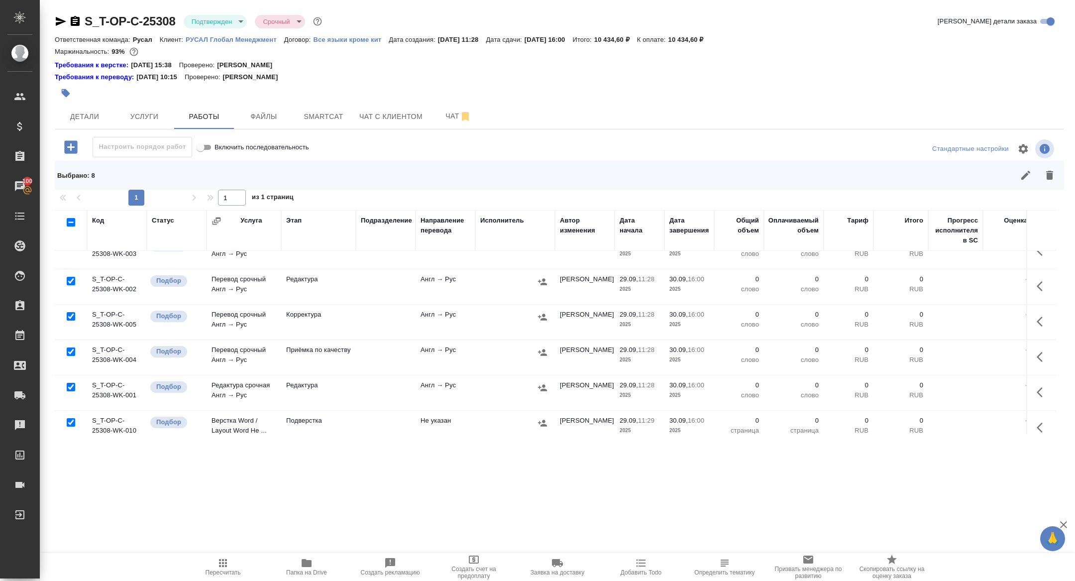
scroll to position [179, 0]
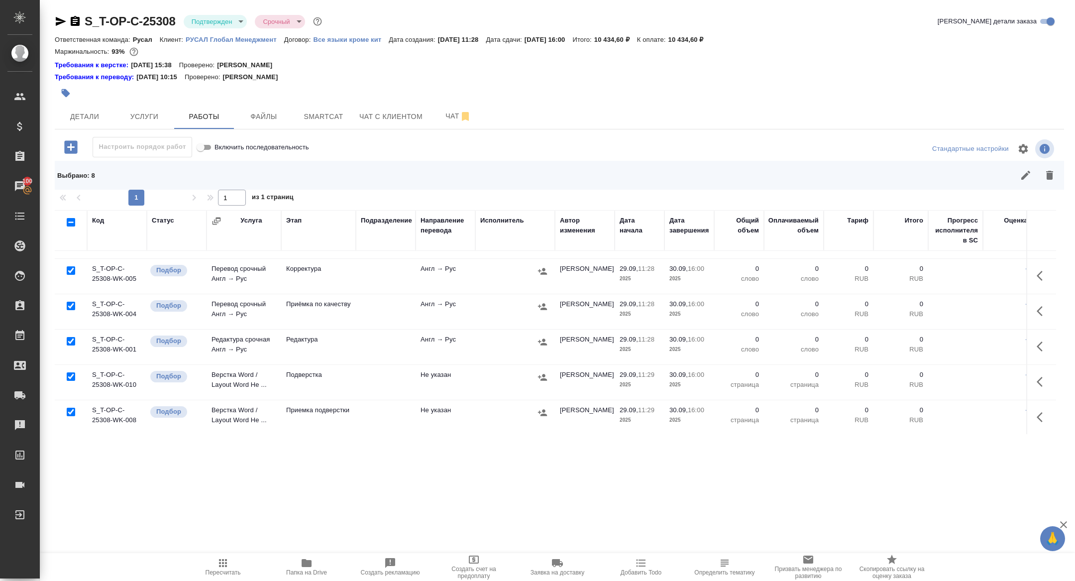
click at [70, 373] on input "checkbox" at bounding box center [71, 376] width 8 height 8
checkbox input "false"
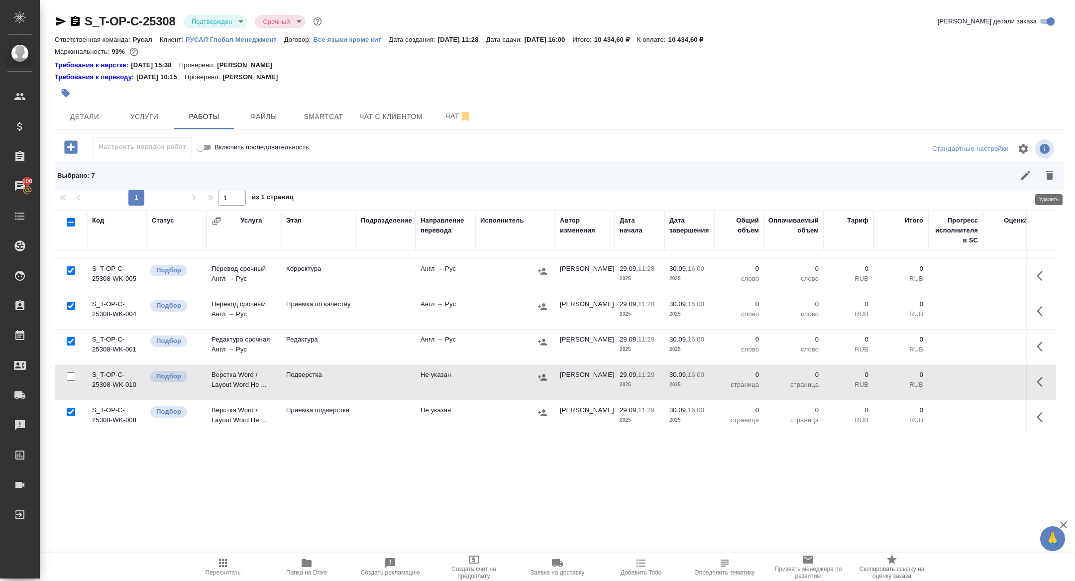
click at [1053, 171] on icon "button" at bounding box center [1050, 175] width 12 height 12
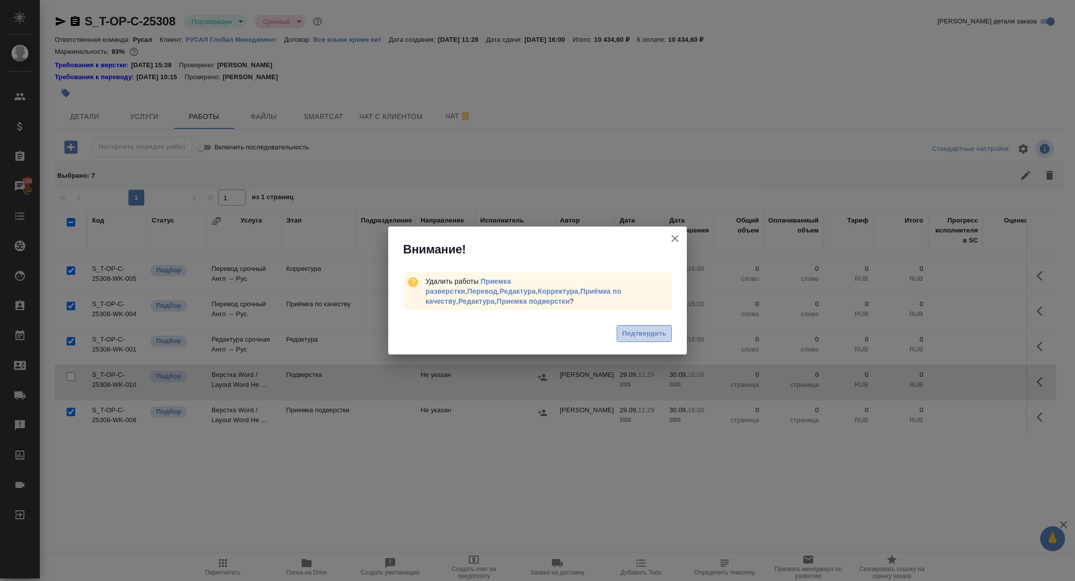
click at [646, 329] on span "Подтвердить" at bounding box center [644, 333] width 44 height 11
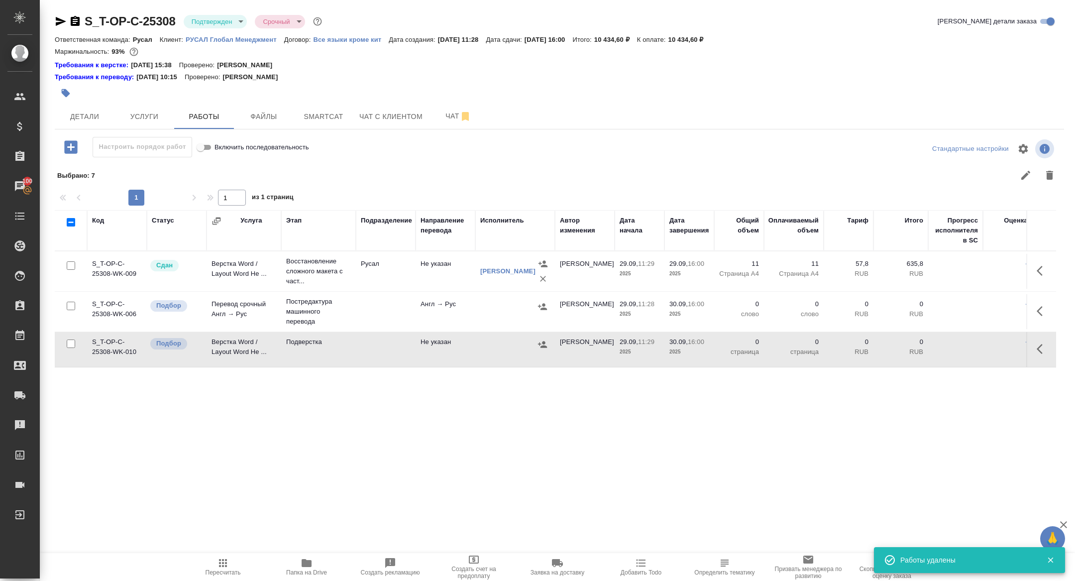
scroll to position [0, 0]
drag, startPoint x: 1043, startPoint y: 355, endPoint x: 1031, endPoint y: 355, distance: 11.9
click at [1043, 355] on button "button" at bounding box center [1043, 349] width 24 height 24
click at [969, 349] on icon "button" at bounding box center [969, 349] width 9 height 9
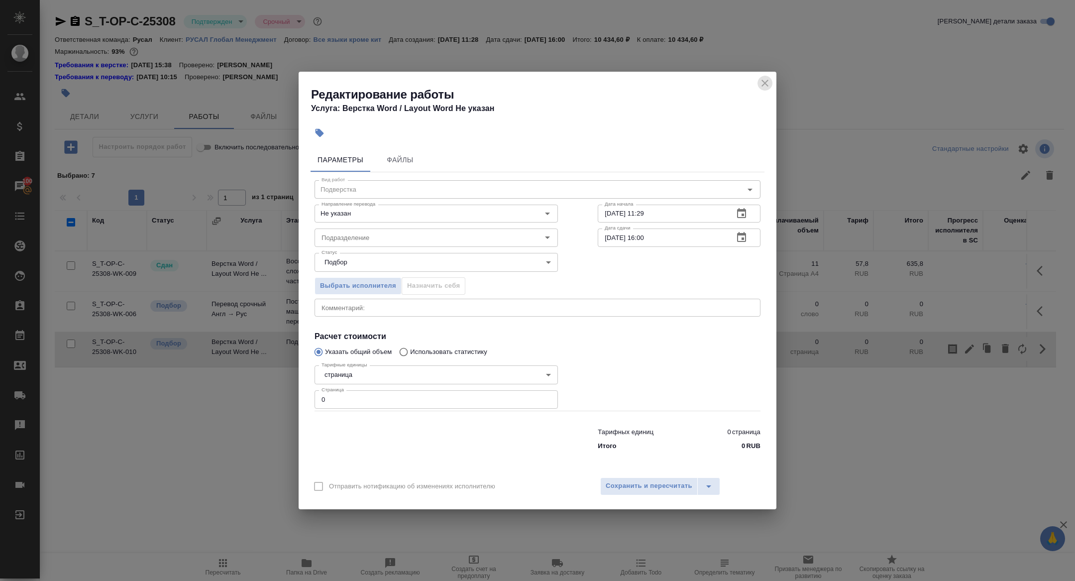
click at [761, 79] on icon "close" at bounding box center [765, 83] width 12 height 12
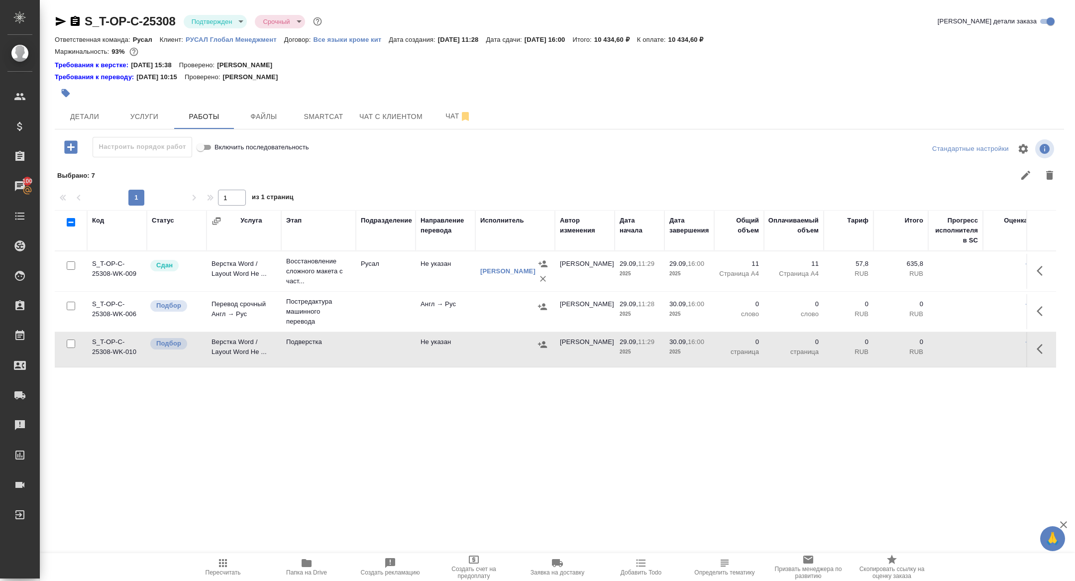
click at [1039, 306] on icon "button" at bounding box center [1043, 311] width 12 height 12
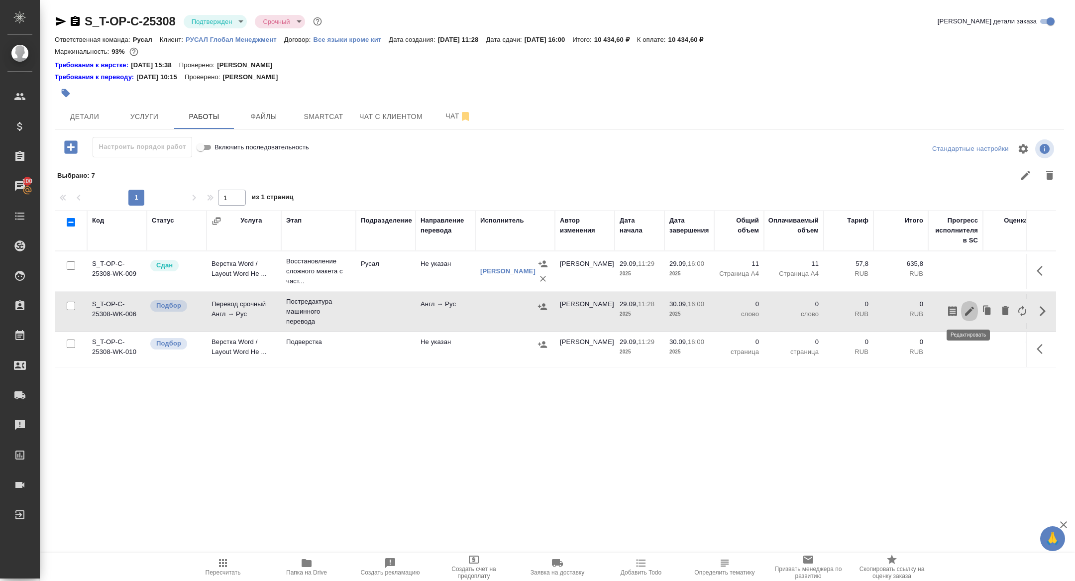
click at [969, 308] on icon "button" at bounding box center [970, 311] width 12 height 12
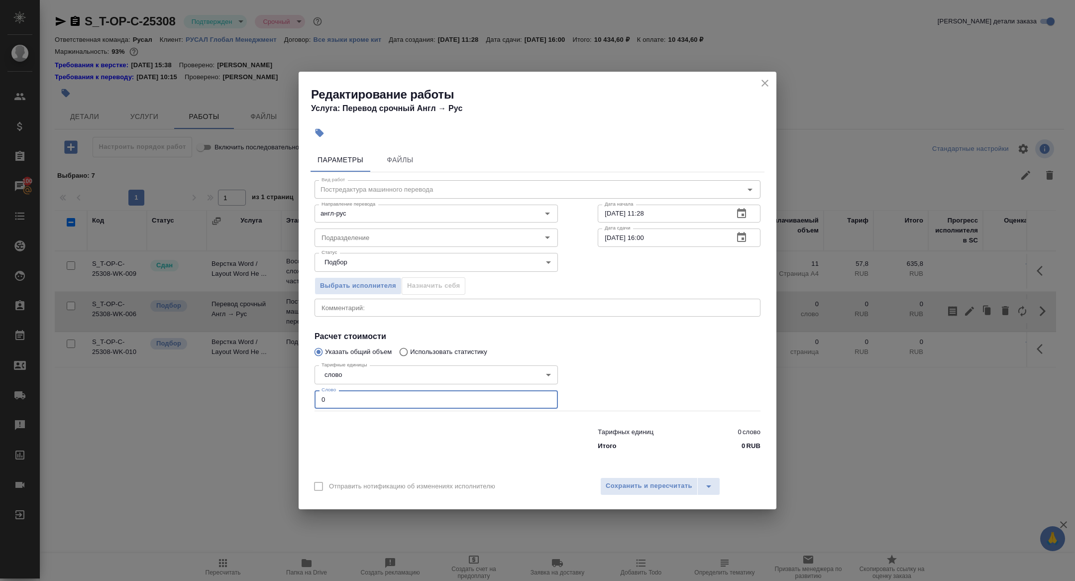
drag, startPoint x: 343, startPoint y: 396, endPoint x: 251, endPoint y: 393, distance: 91.7
click at [252, 393] on div "Редактирование работы Услуга: Перевод срочный Англ → Рус Параметры Файлы Вид ра…" at bounding box center [537, 290] width 1075 height 581
type input "2000"
click at [745, 243] on icon "button" at bounding box center [742, 238] width 12 height 12
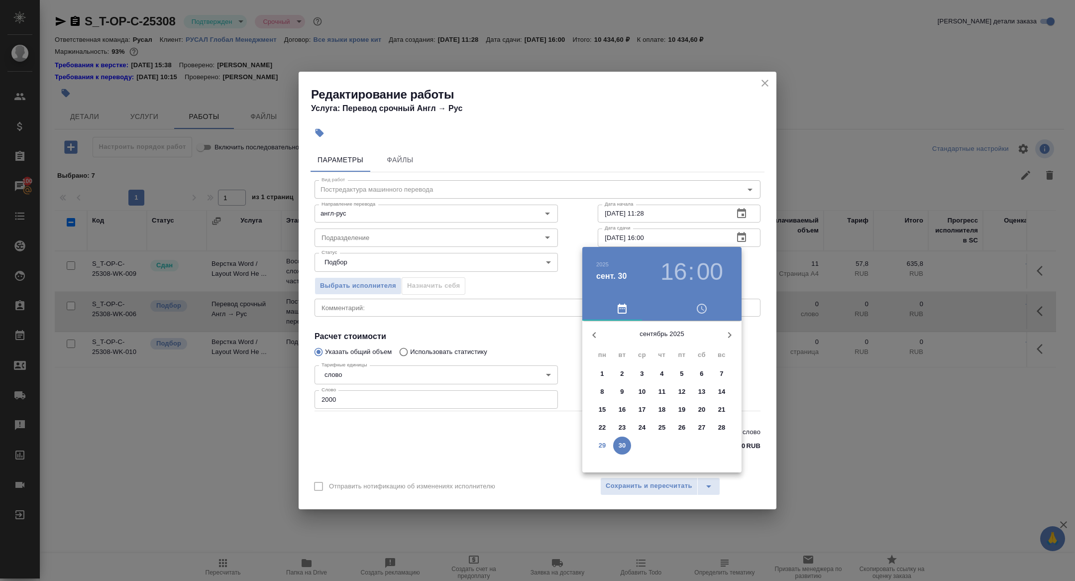
click at [683, 269] on h3 "16" at bounding box center [674, 272] width 26 height 28
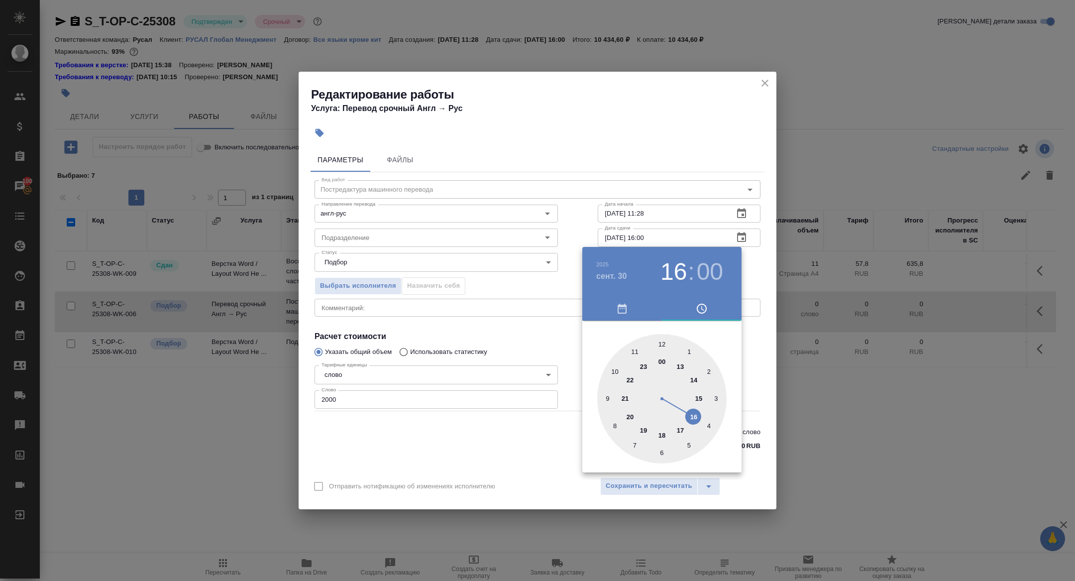
click at [698, 379] on div at bounding box center [661, 398] width 129 height 129
type input "30.09.2025 14:00"
drag, startPoint x: 516, startPoint y: 424, endPoint x: 628, endPoint y: 481, distance: 126.5
click at [516, 424] on div at bounding box center [537, 290] width 1075 height 581
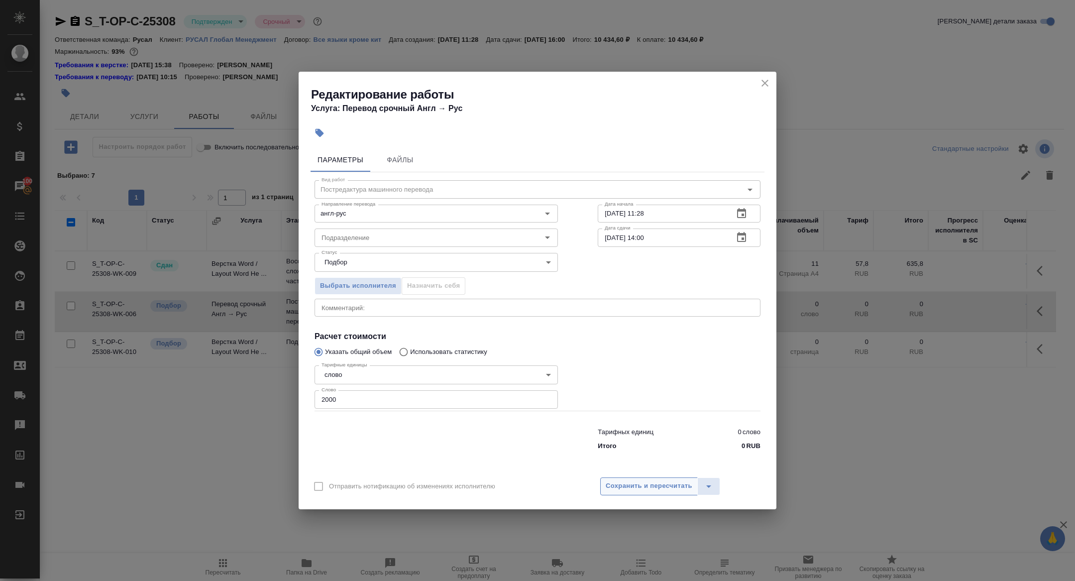
click at [649, 493] on button "Сохранить и пересчитать" at bounding box center [649, 486] width 98 height 18
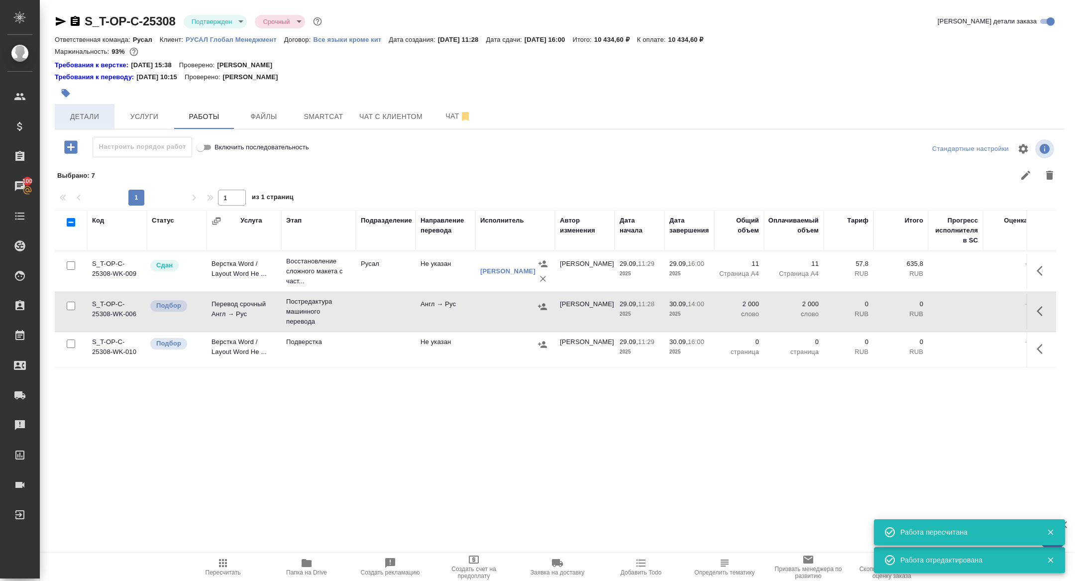
click at [83, 113] on span "Детали" at bounding box center [85, 117] width 48 height 12
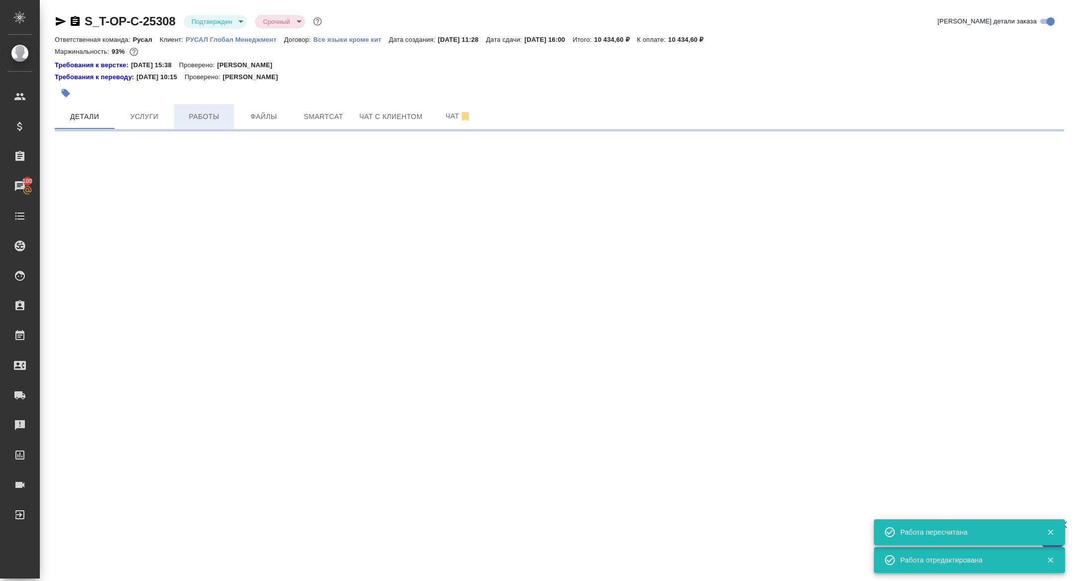
select select "RU"
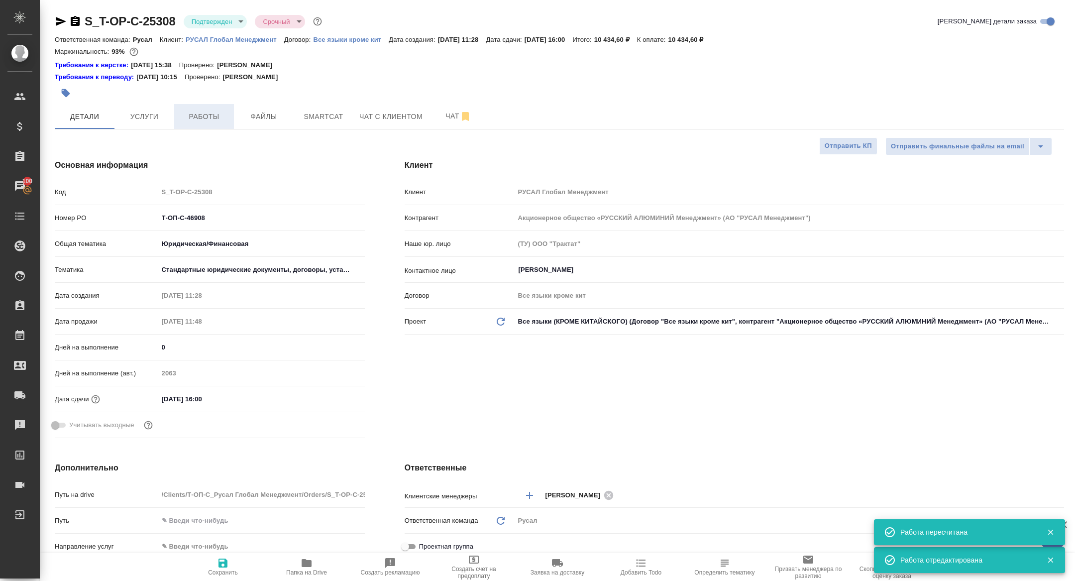
type textarea "x"
click at [205, 118] on span "Работы" at bounding box center [204, 117] width 48 height 12
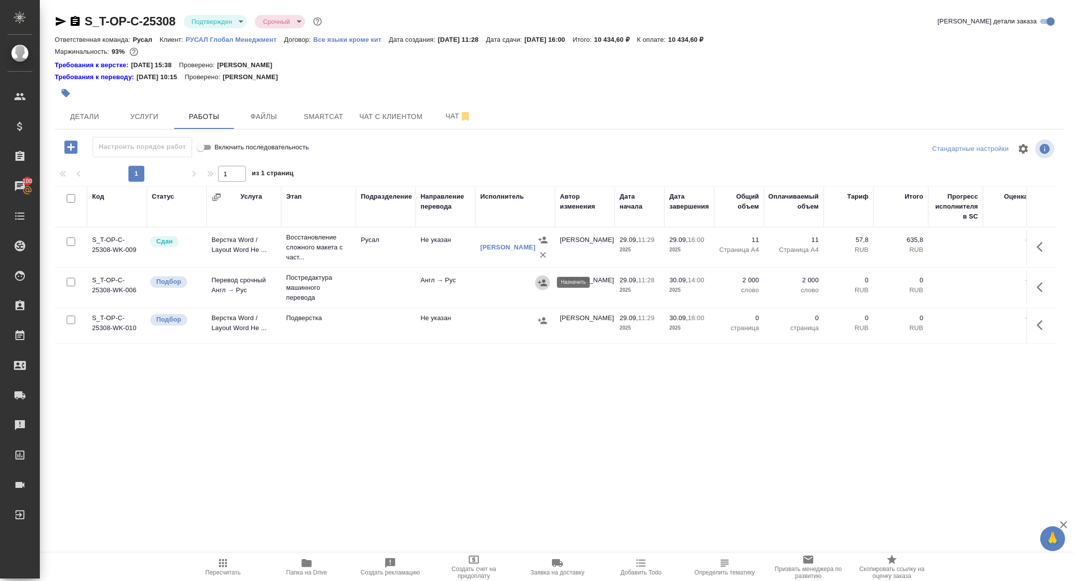
click at [541, 284] on icon "button" at bounding box center [542, 282] width 9 height 6
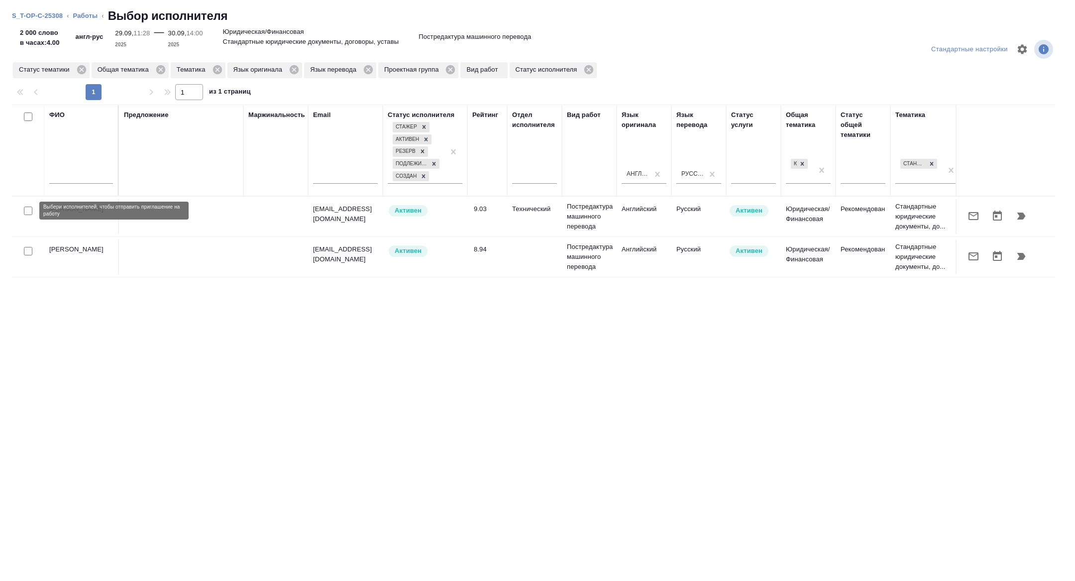
click at [24, 210] on input "checkbox" at bounding box center [28, 211] width 8 height 8
checkbox input "true"
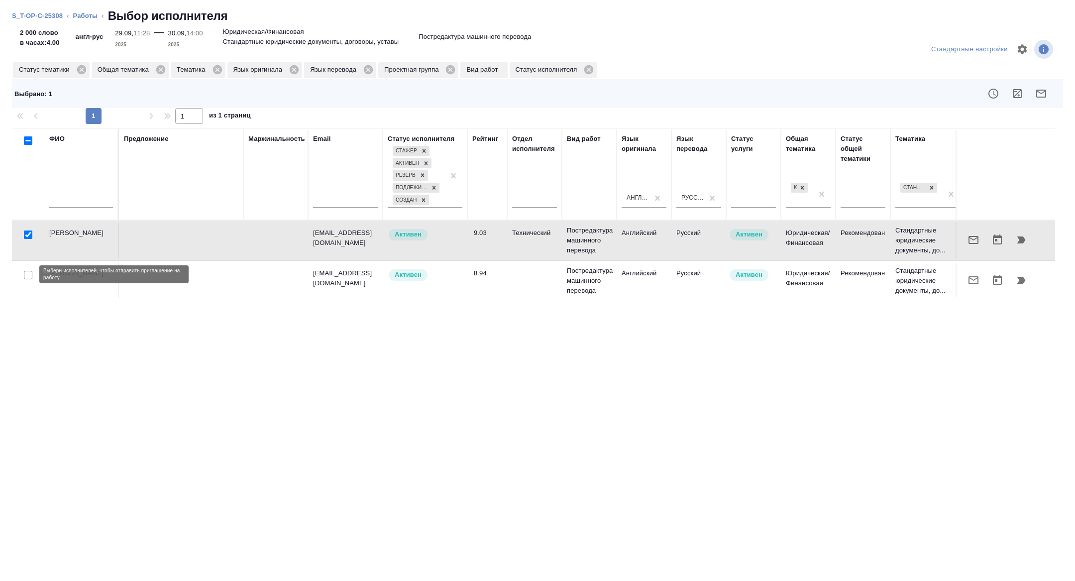
click at [25, 276] on input "checkbox" at bounding box center [28, 275] width 8 height 8
checkbox input "true"
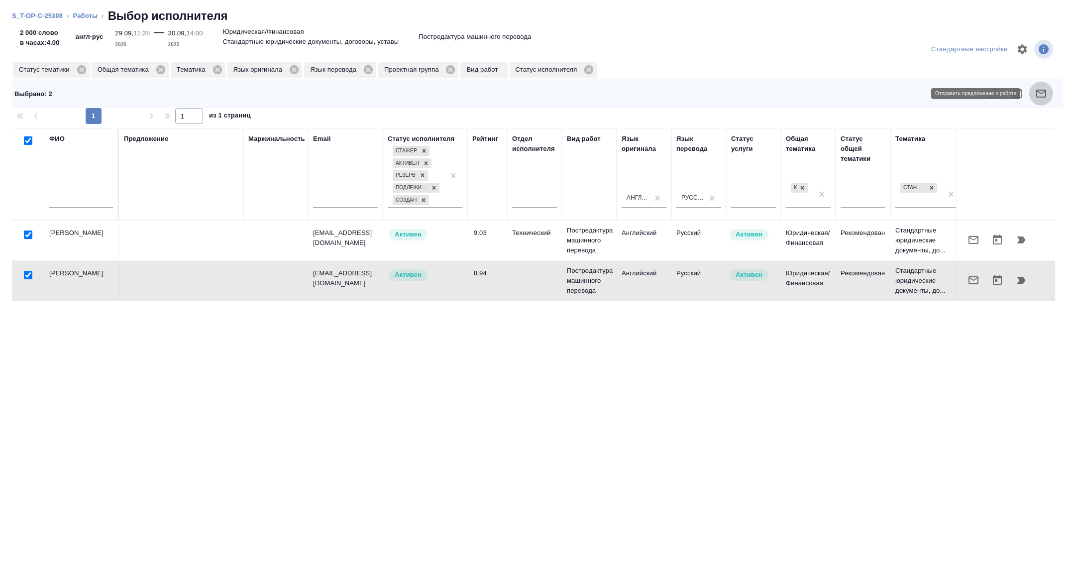
click at [1030, 95] on button "button" at bounding box center [1042, 94] width 24 height 24
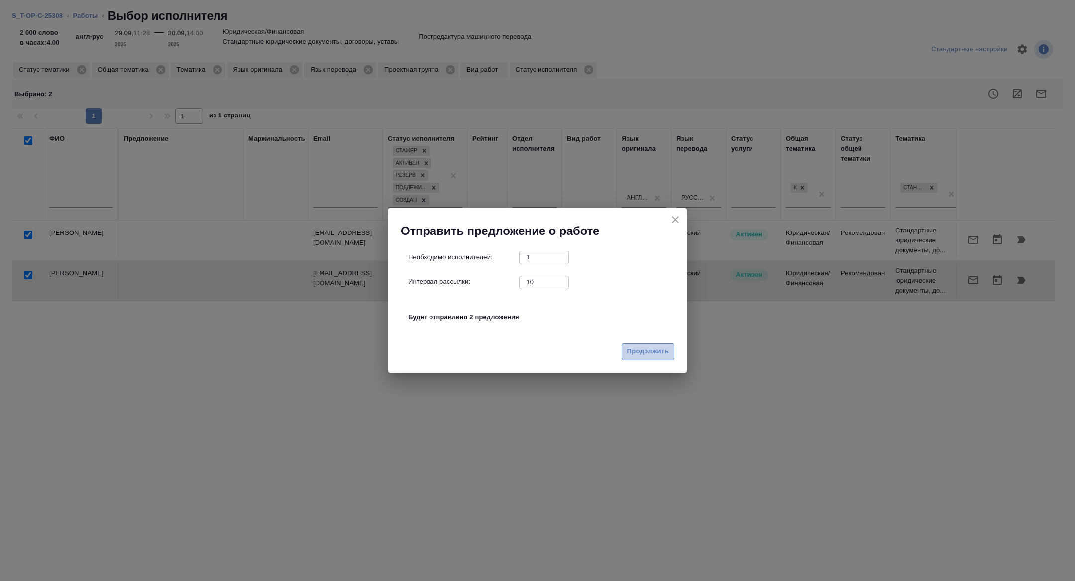
click at [640, 353] on span "Продолжить" at bounding box center [648, 351] width 42 height 11
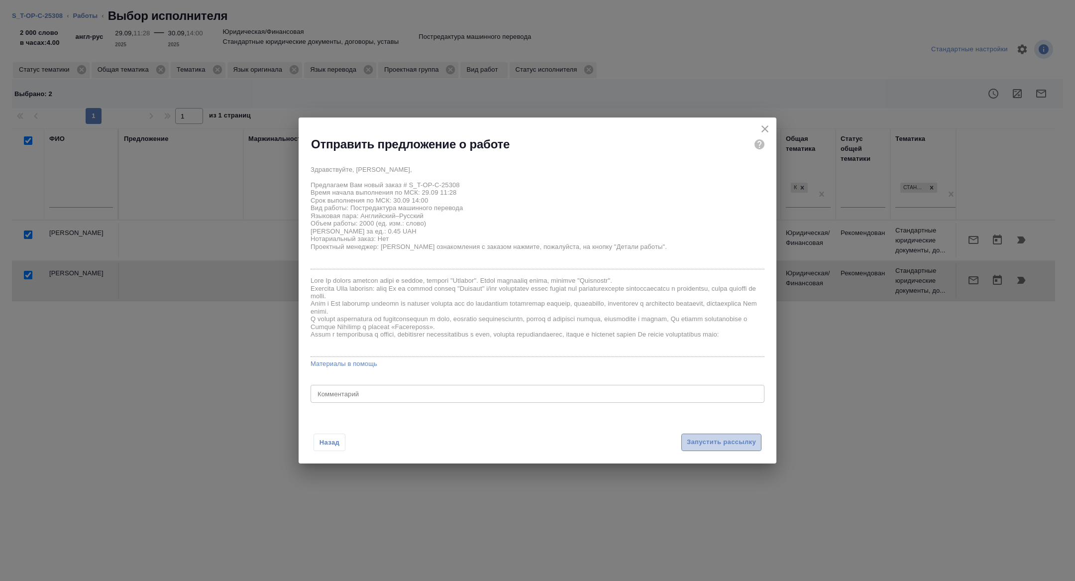
click at [700, 441] on span "Запустить рассылку" at bounding box center [721, 442] width 69 height 11
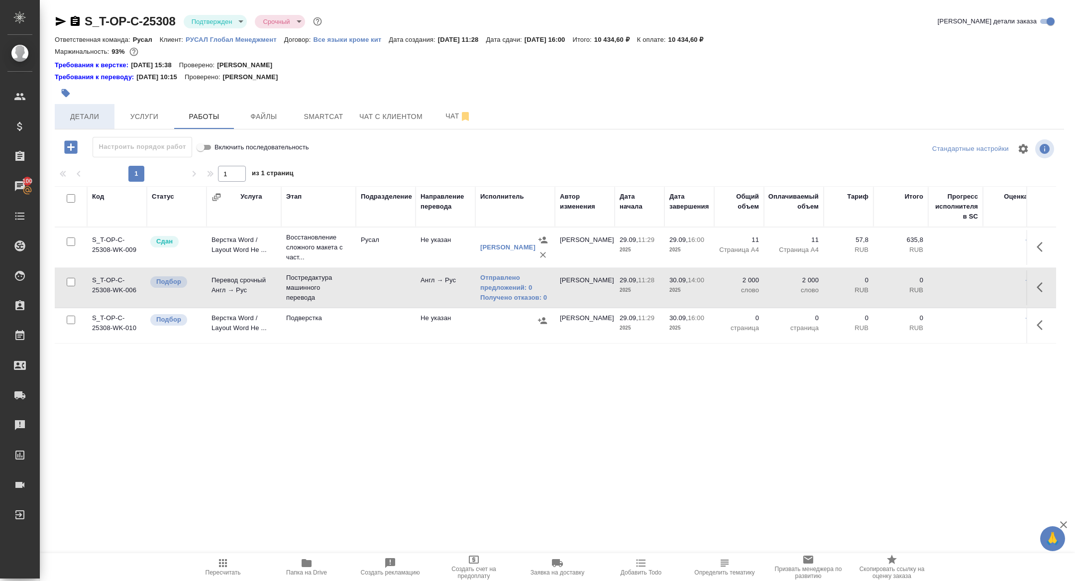
click at [83, 112] on span "Детали" at bounding box center [85, 117] width 48 height 12
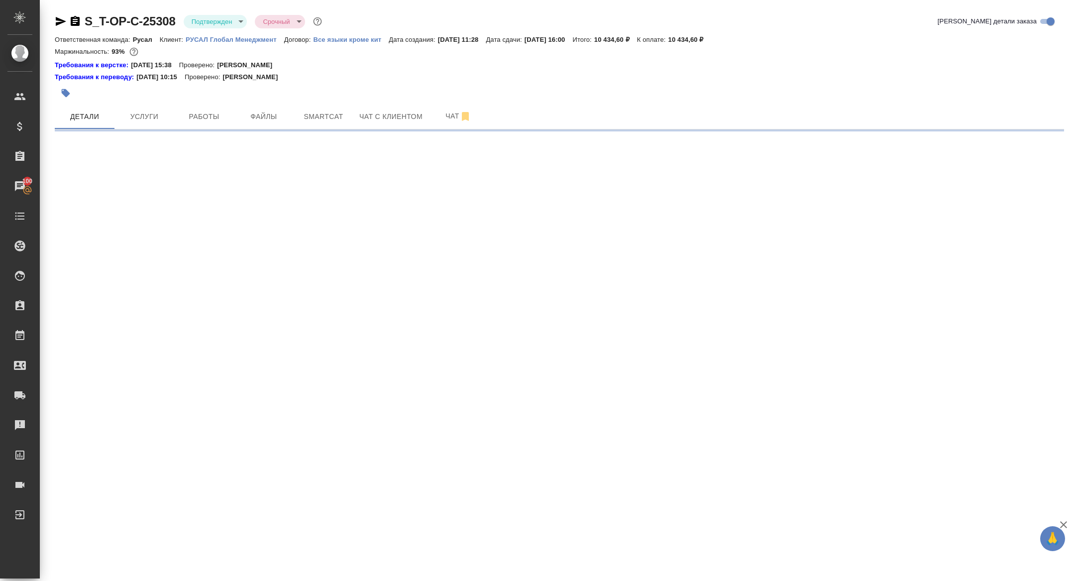
select select "RU"
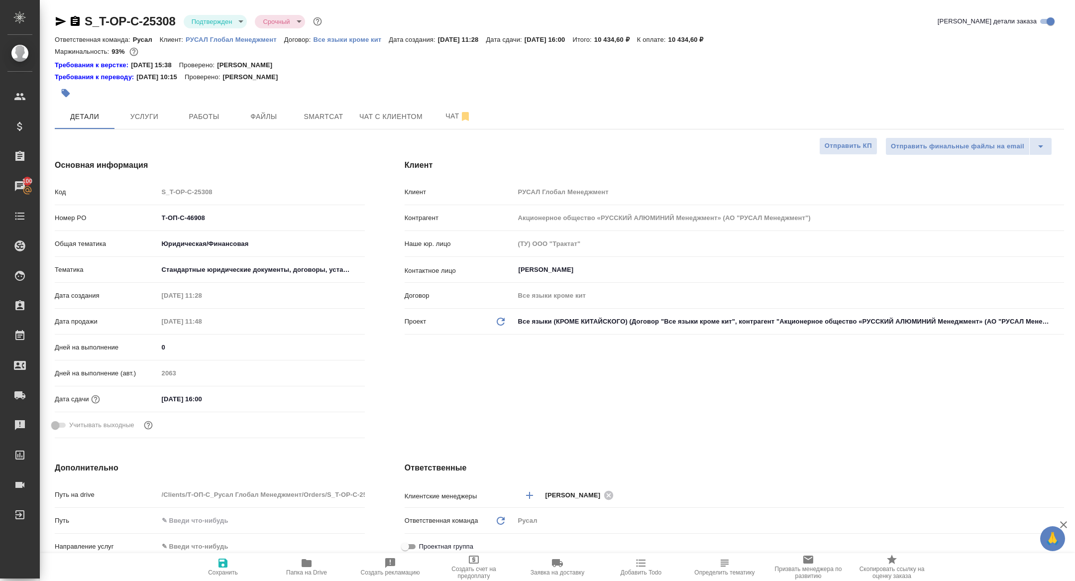
type textarea "x"
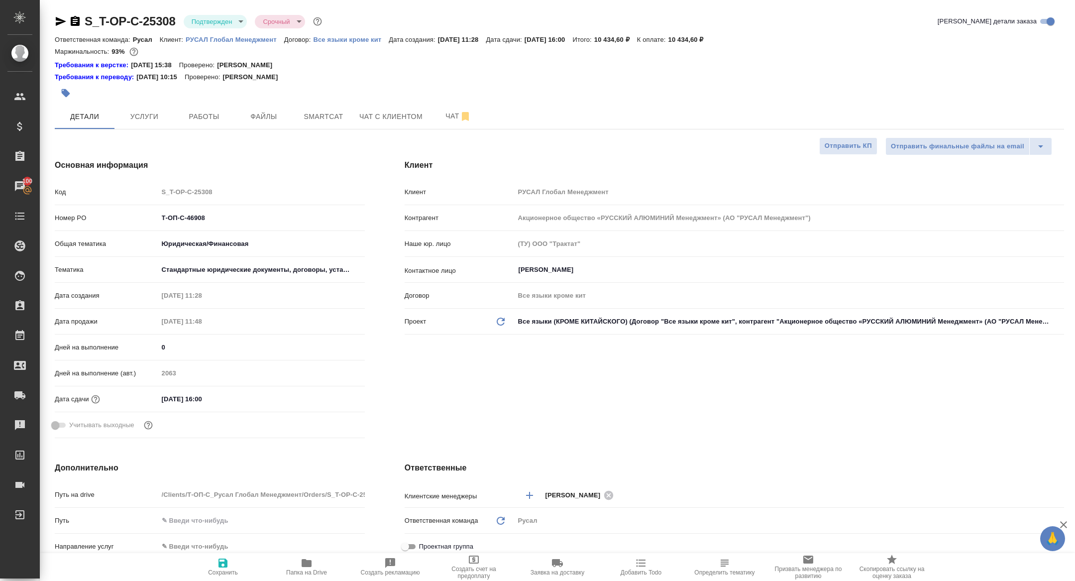
type textarea "x"
click at [322, 113] on span "Smartcat" at bounding box center [324, 117] width 48 height 12
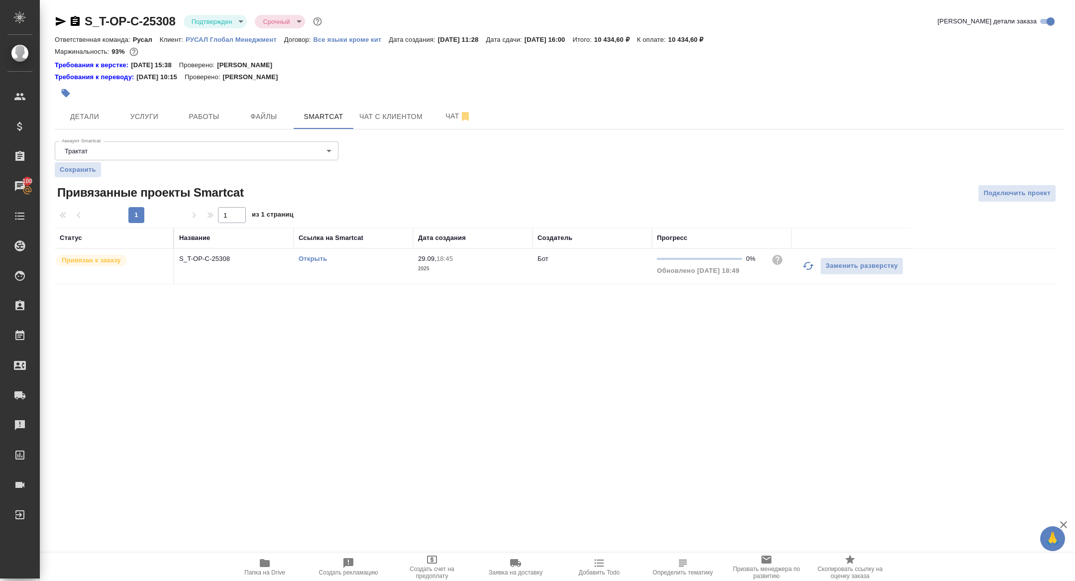
click at [311, 255] on link "Открыть" at bounding box center [313, 258] width 28 height 7
click at [218, 101] on div at bounding box center [391, 93] width 673 height 22
click at [214, 114] on span "Работы" at bounding box center [204, 117] width 48 height 12
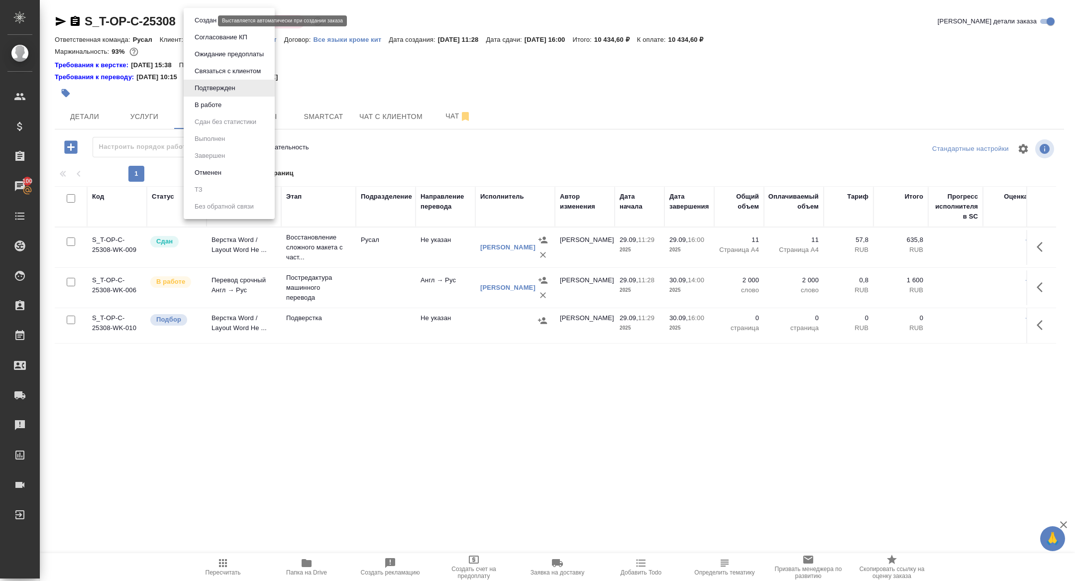
click at [208, 22] on body "🙏 .cls-1 fill:#fff; AWATERA Zhuravleva Alexandra Клиенты Спецификации Заказы 10…" at bounding box center [537, 290] width 1075 height 581
click at [210, 99] on li "В работе" at bounding box center [229, 105] width 91 height 17
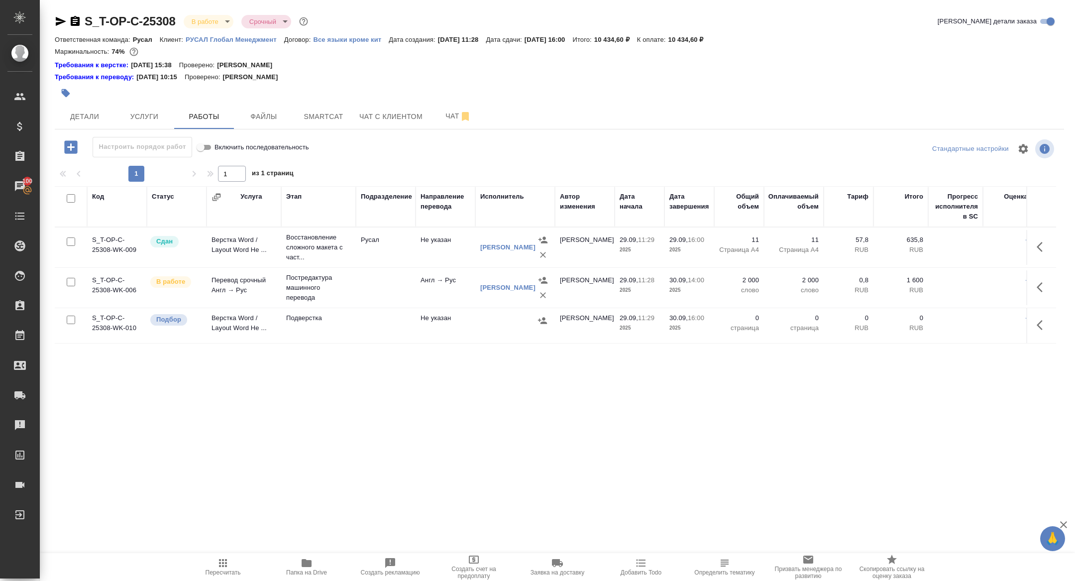
click at [148, 100] on div at bounding box center [391, 93] width 673 height 22
click at [148, 115] on span "Услуги" at bounding box center [144, 117] width 48 height 12
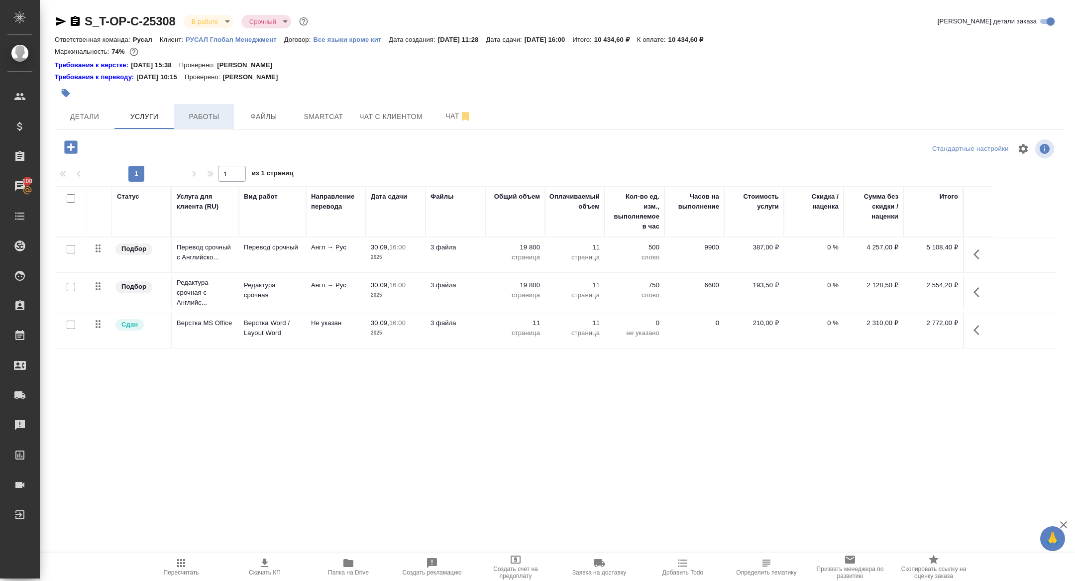
click at [210, 121] on span "Работы" at bounding box center [204, 117] width 48 height 12
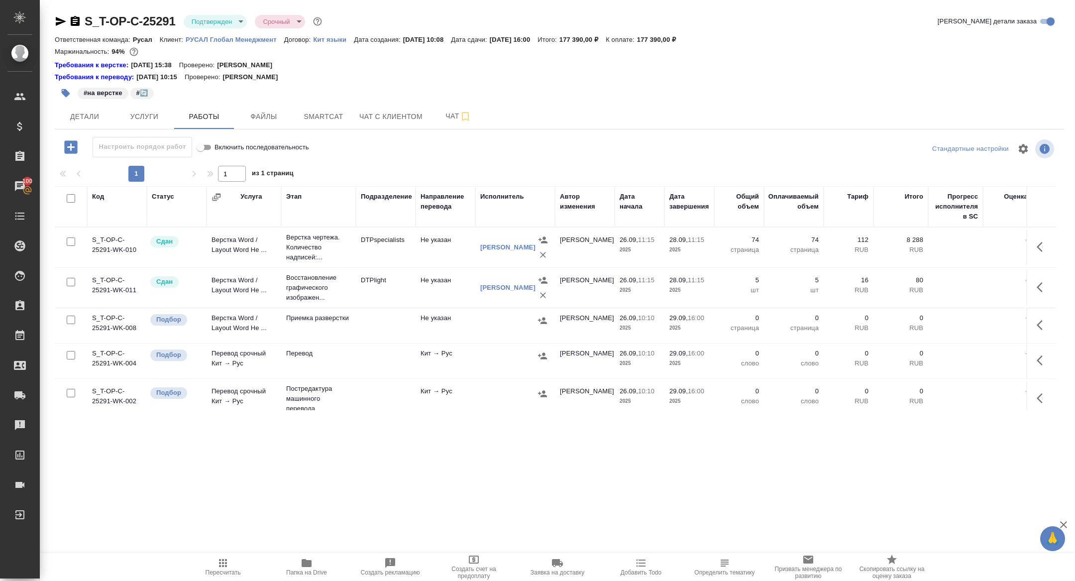
click at [67, 197] on input "checkbox" at bounding box center [71, 198] width 8 height 8
checkbox input "true"
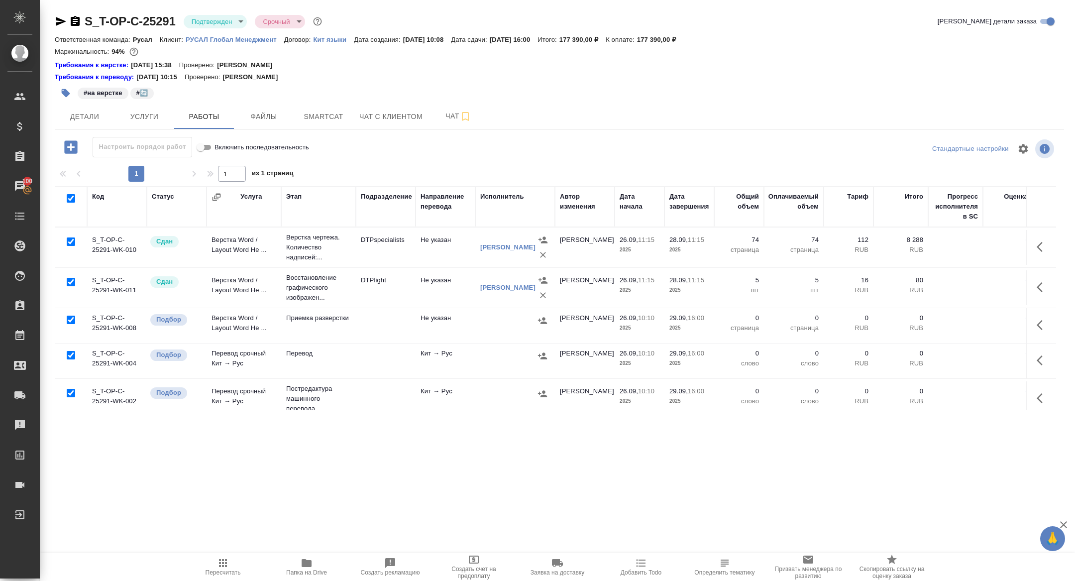
checkbox input "true"
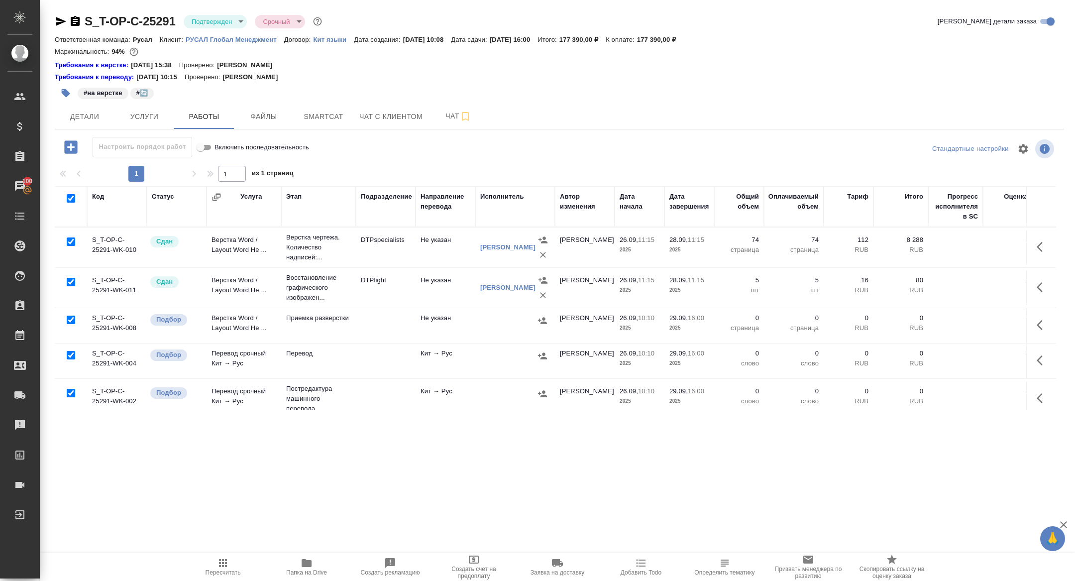
checkbox input "true"
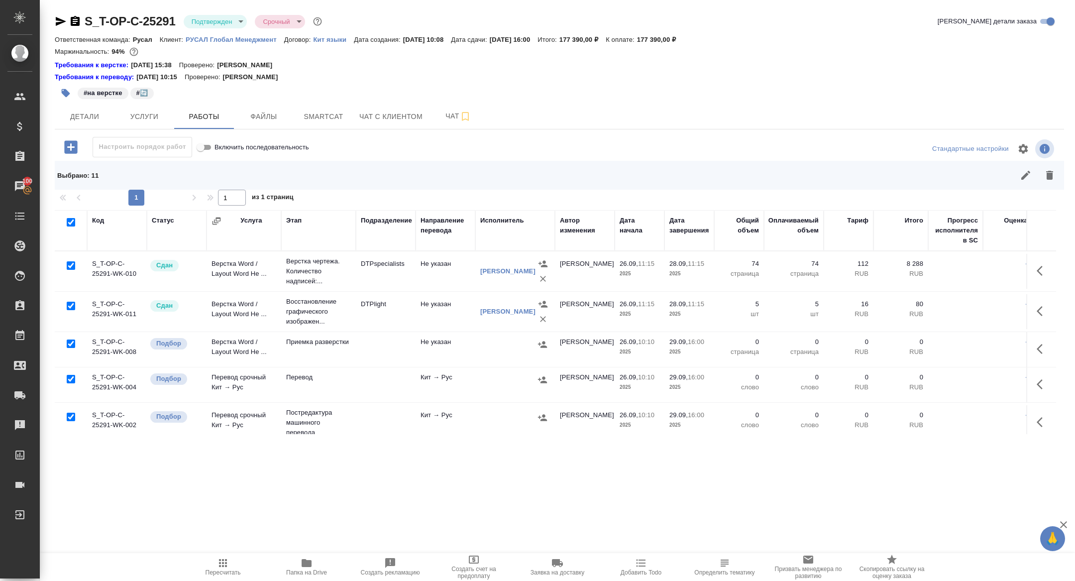
click at [68, 263] on input "checkbox" at bounding box center [71, 265] width 8 height 8
checkbox input "false"
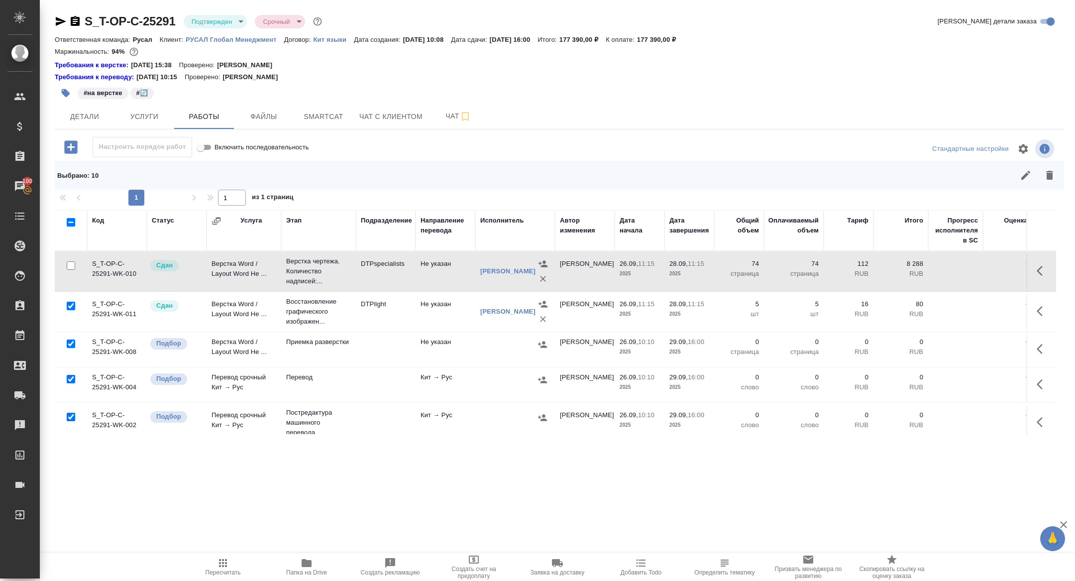
click at [68, 305] on input "checkbox" at bounding box center [71, 306] width 8 height 8
checkbox input "false"
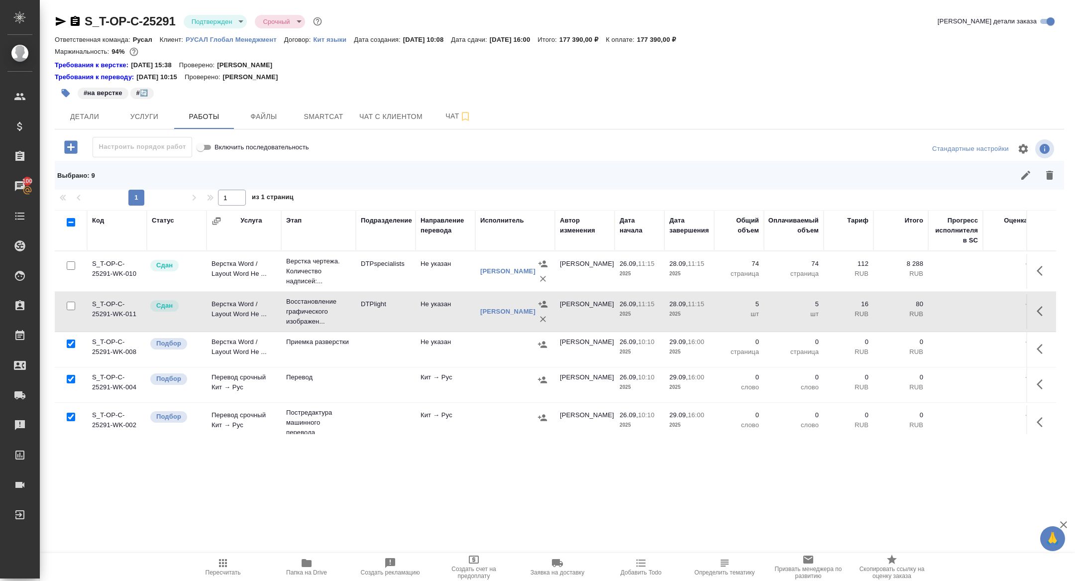
click at [71, 416] on input "checkbox" at bounding box center [71, 417] width 8 height 8
checkbox input "false"
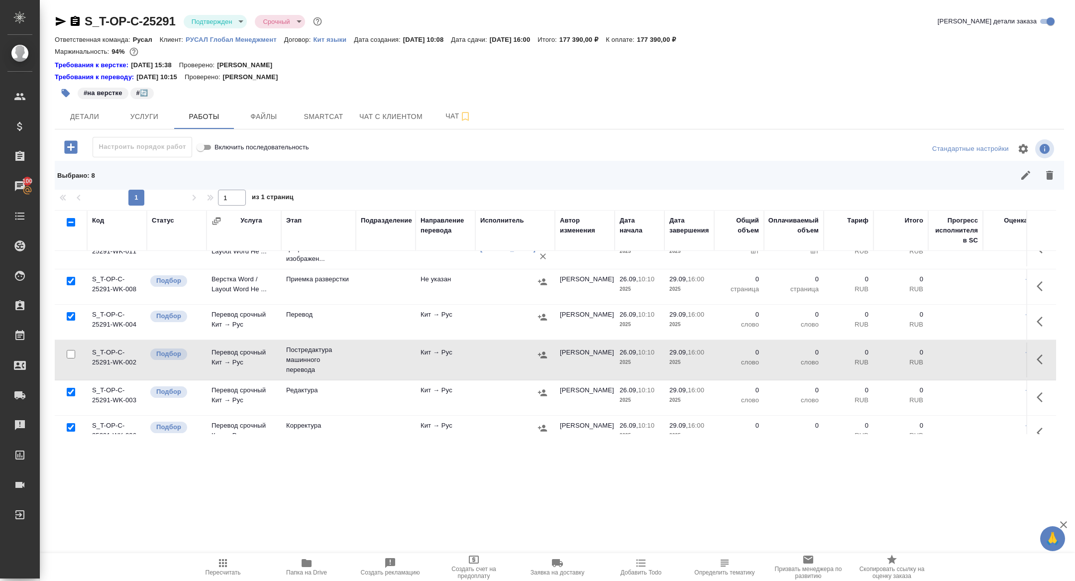
scroll to position [114, 0]
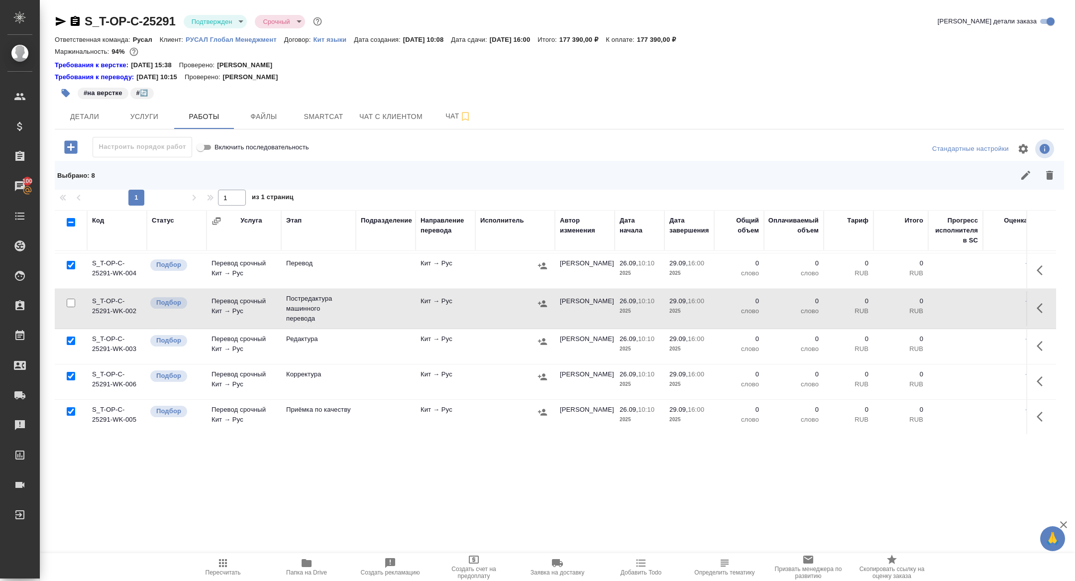
click at [73, 338] on input "checkbox" at bounding box center [71, 341] width 8 height 8
checkbox input "false"
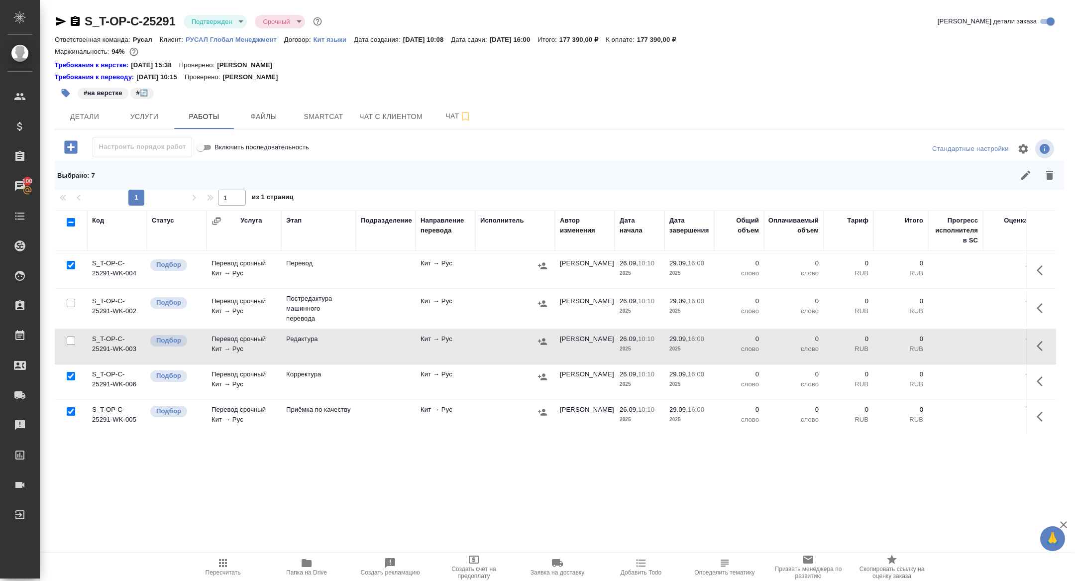
scroll to position [219, 0]
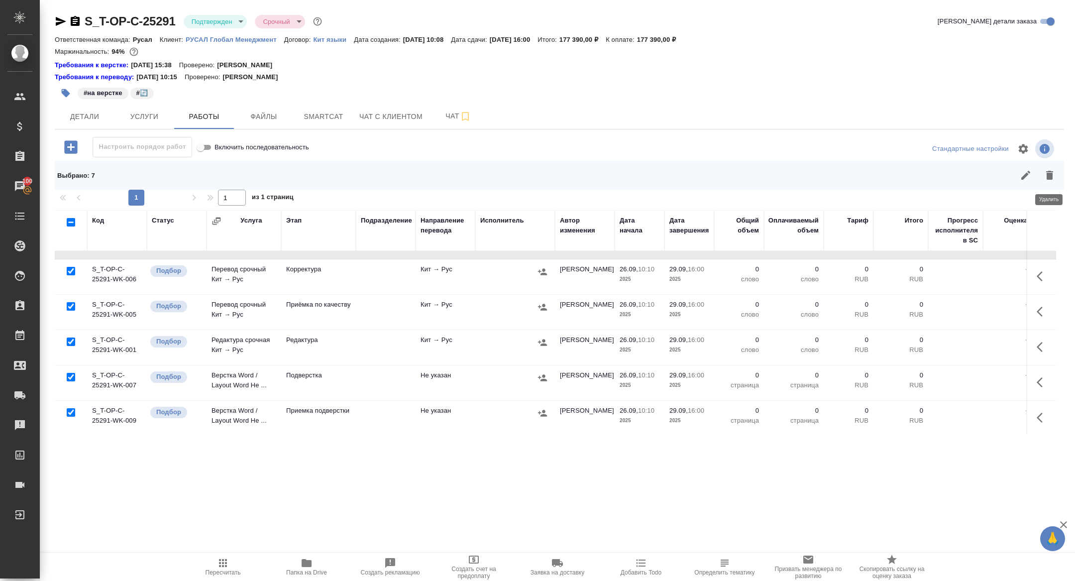
click at [1045, 167] on button "button" at bounding box center [1050, 175] width 24 height 24
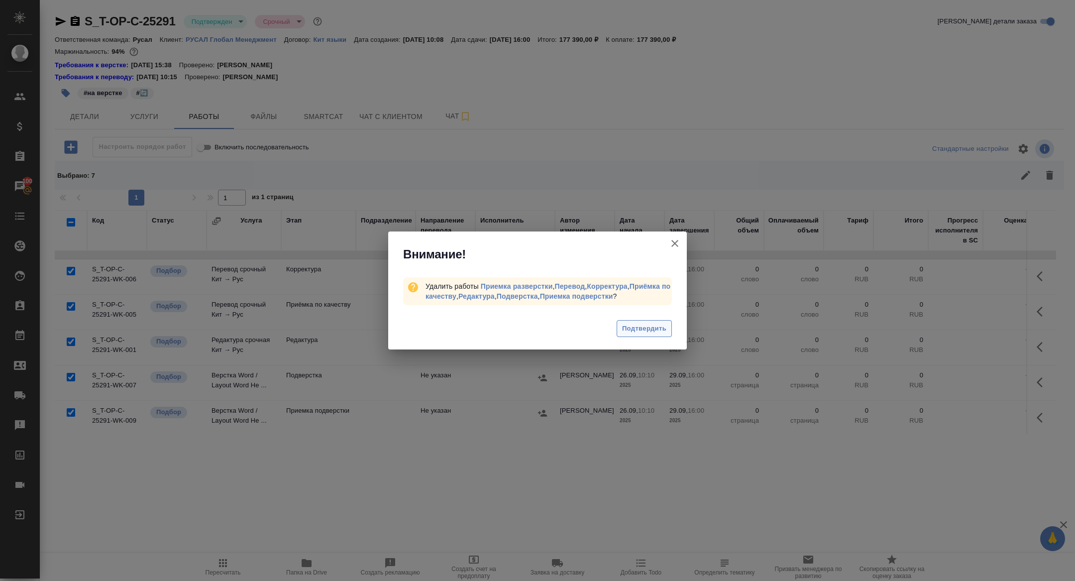
click at [640, 331] on span "Подтвердить" at bounding box center [644, 328] width 44 height 11
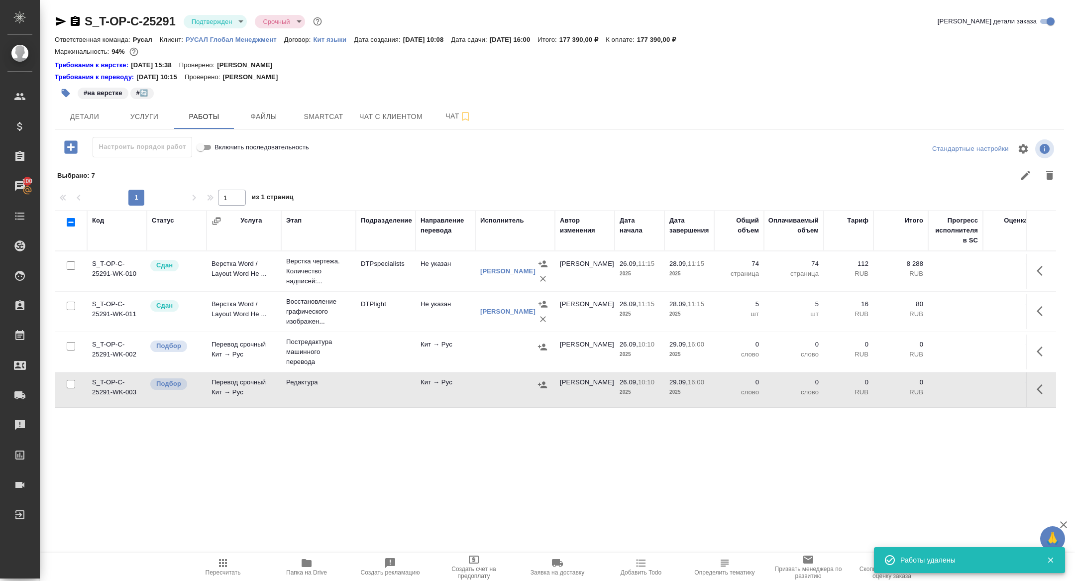
scroll to position [0, 0]
drag, startPoint x: 1042, startPoint y: 346, endPoint x: 1035, endPoint y: 349, distance: 6.9
click at [1042, 346] on icon "button" at bounding box center [1043, 352] width 12 height 12
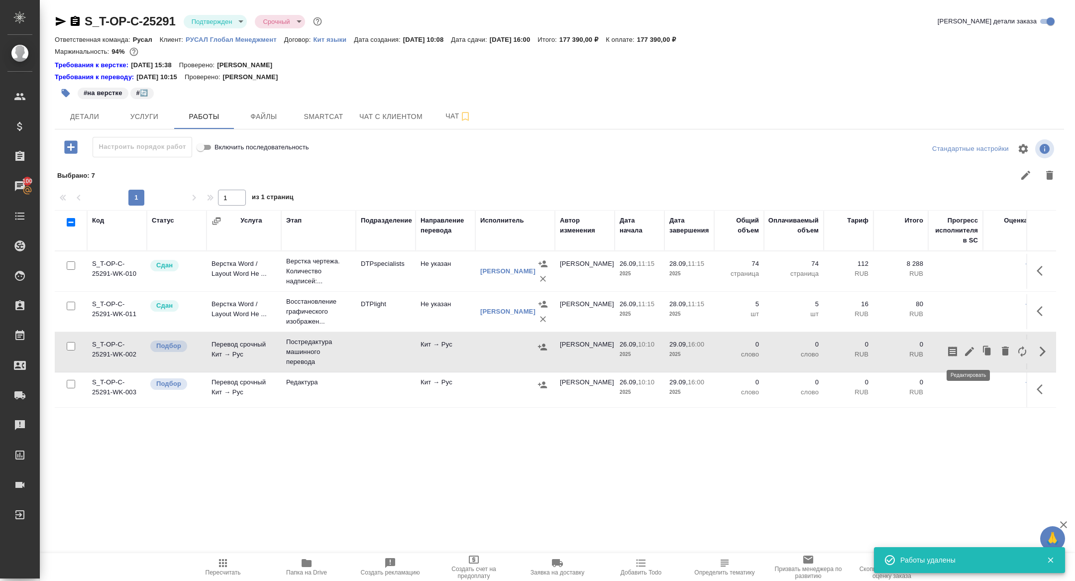
click at [967, 355] on icon "button" at bounding box center [969, 351] width 9 height 9
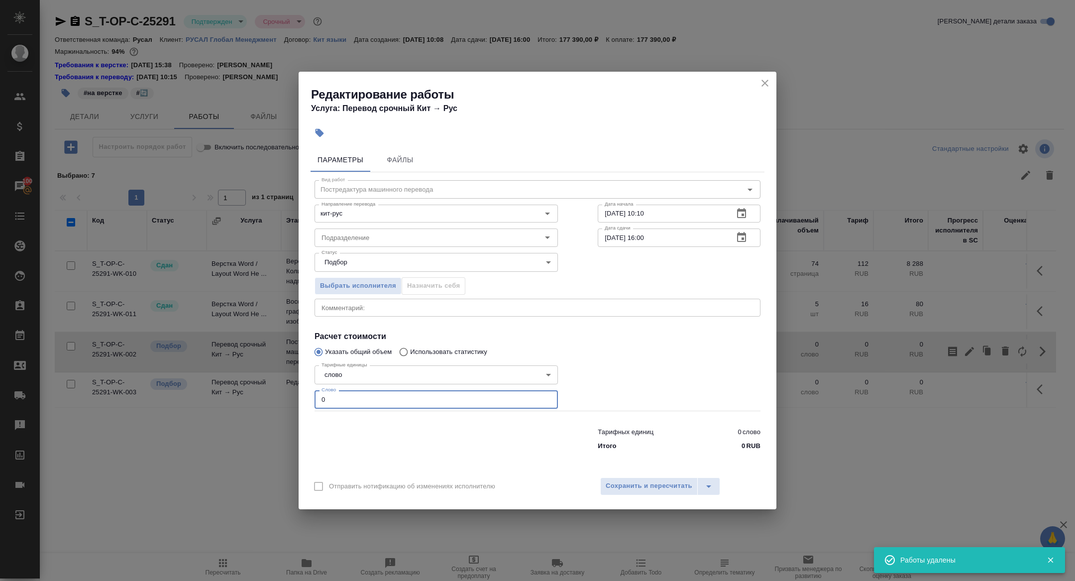
drag, startPoint x: 335, startPoint y: 403, endPoint x: 253, endPoint y: 395, distance: 82.0
click at [253, 395] on div "Редактирование работы Услуга: Перевод срочный Кит → Рус Параметры Файлы Вид раб…" at bounding box center [537, 290] width 1075 height 581
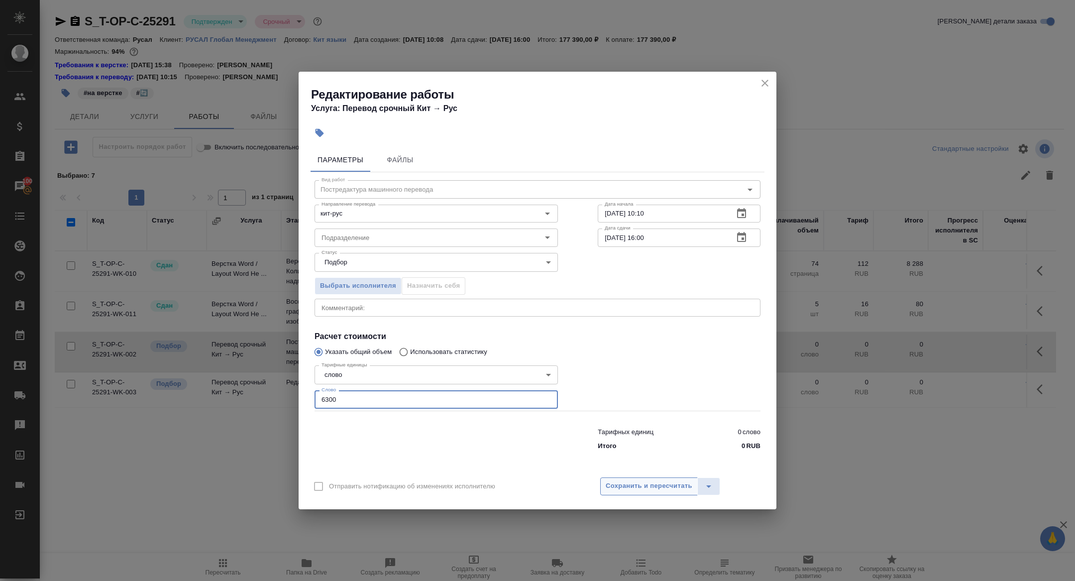
type input "6300"
click at [630, 479] on button "Сохранить и пересчитать" at bounding box center [649, 486] width 98 height 18
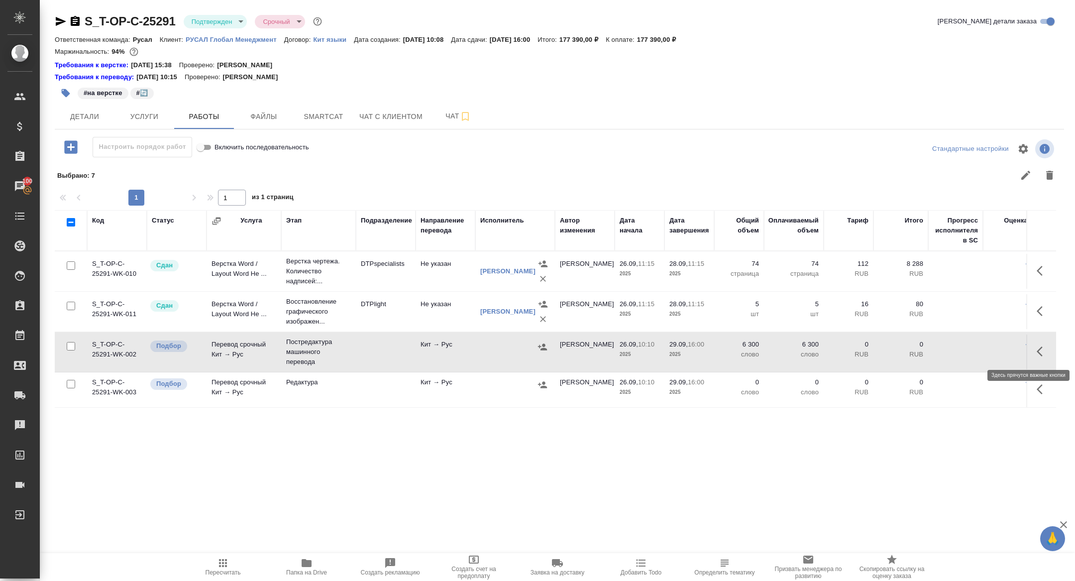
click at [1045, 355] on icon "button" at bounding box center [1043, 352] width 12 height 12
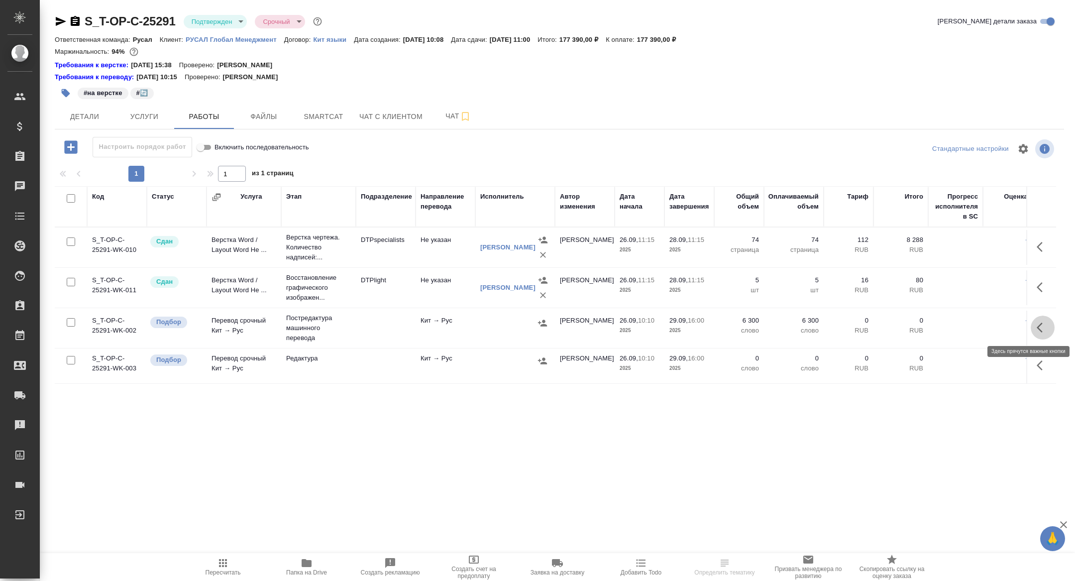
click at [1045, 322] on icon "button" at bounding box center [1043, 328] width 12 height 12
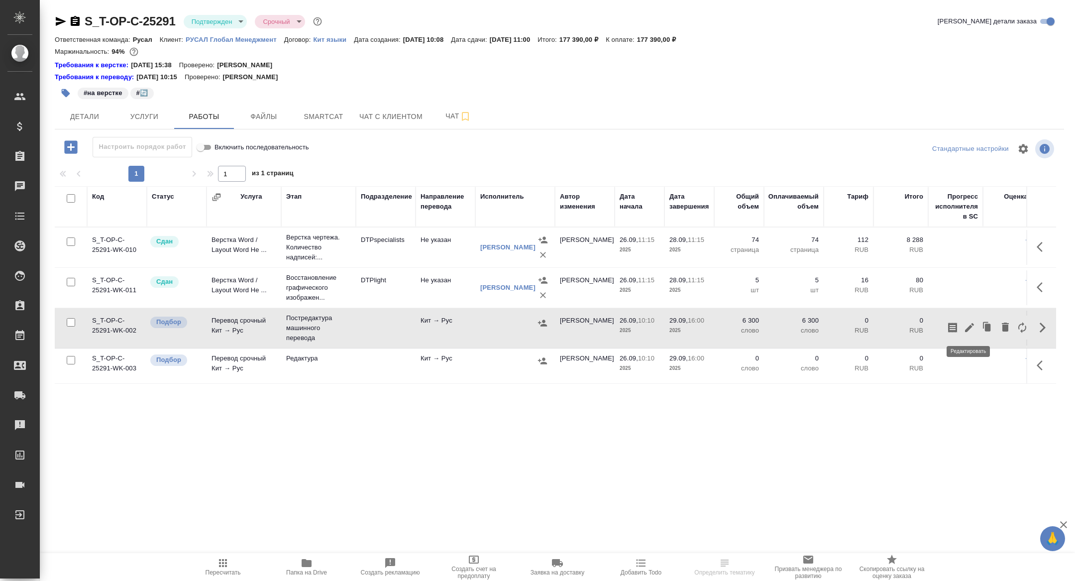
click at [968, 322] on icon "button" at bounding box center [970, 328] width 12 height 12
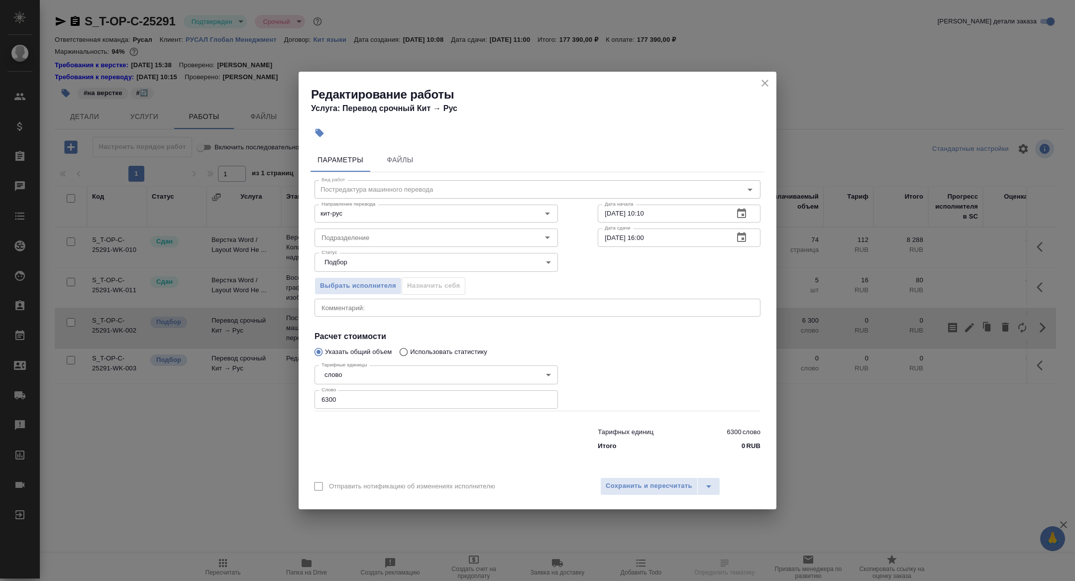
click at [736, 237] on icon "button" at bounding box center [742, 238] width 12 height 12
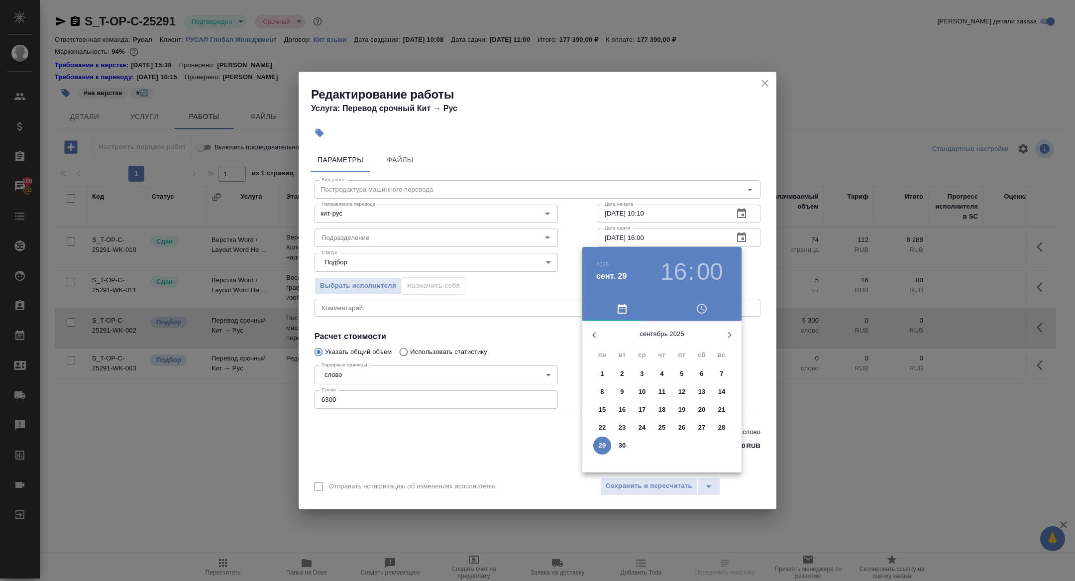
click at [721, 336] on button "button" at bounding box center [730, 335] width 24 height 24
click at [662, 392] on p "9" at bounding box center [661, 392] width 3 height 10
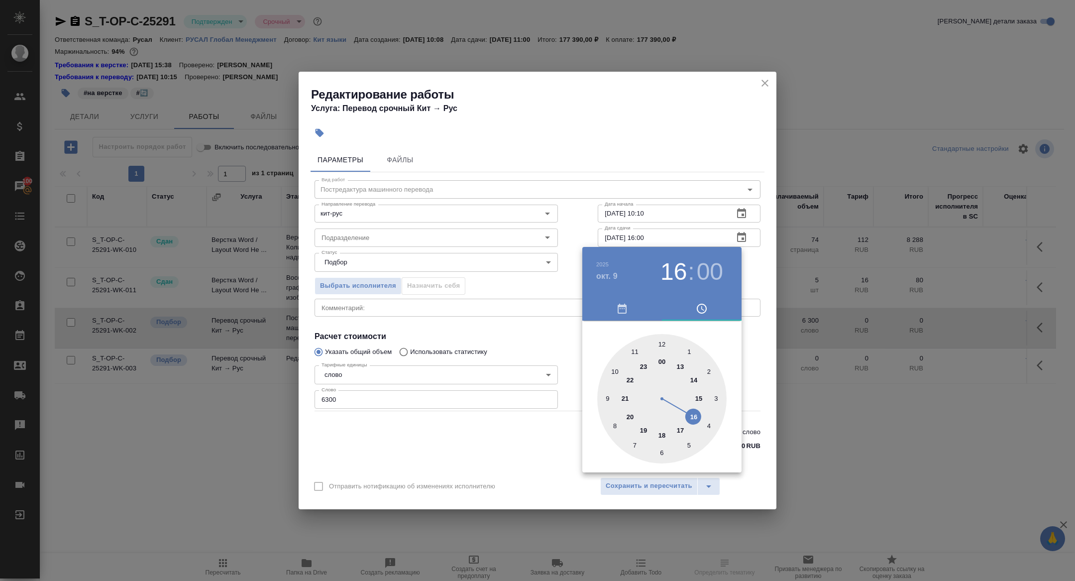
click at [618, 369] on div at bounding box center [661, 398] width 129 height 129
type input "09.10.2025 10:00"
click at [501, 278] on div at bounding box center [537, 290] width 1075 height 581
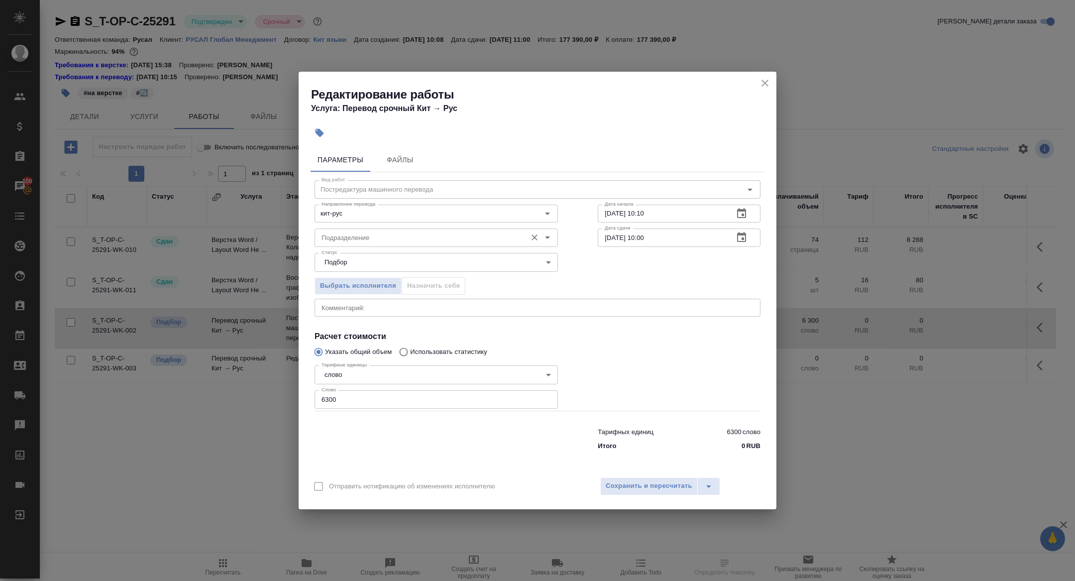
click at [361, 232] on input "Подразделение" at bounding box center [420, 238] width 204 height 12
click at [624, 494] on button "Сохранить и пересчитать" at bounding box center [649, 486] width 98 height 18
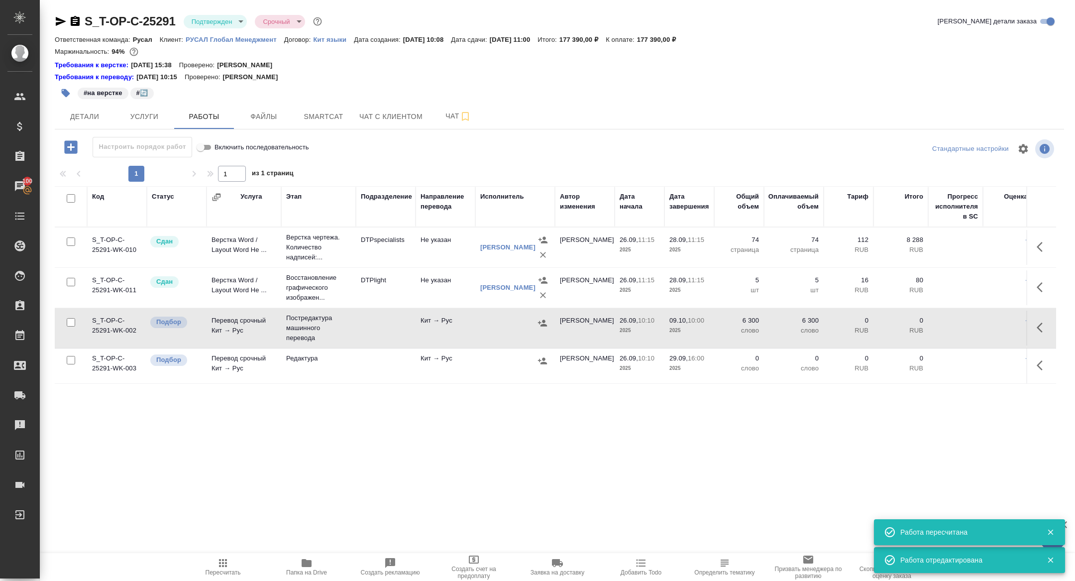
click at [543, 322] on icon "button" at bounding box center [542, 323] width 9 height 6
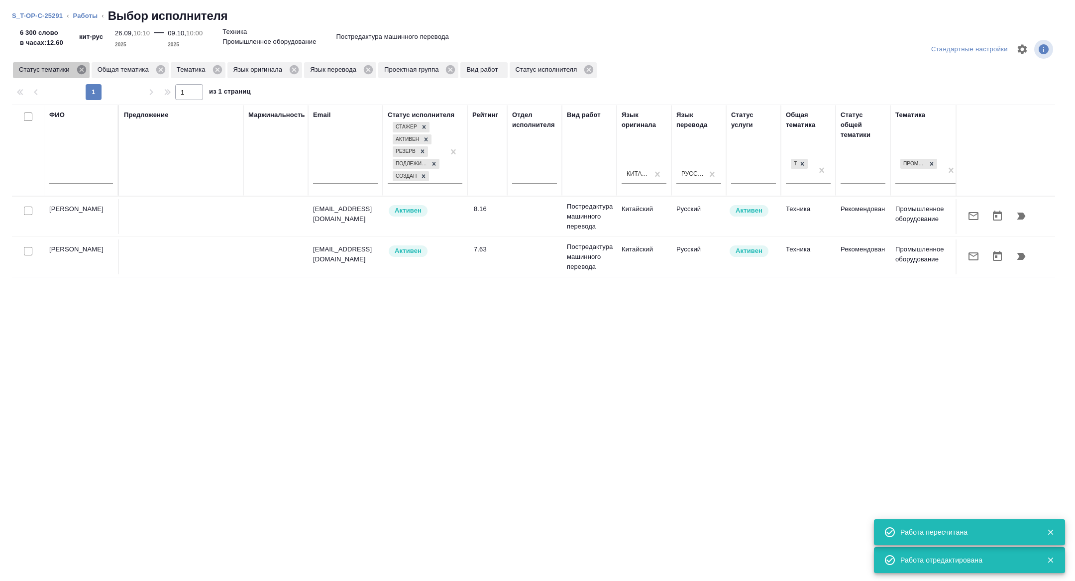
click at [83, 70] on icon at bounding box center [81, 69] width 11 height 11
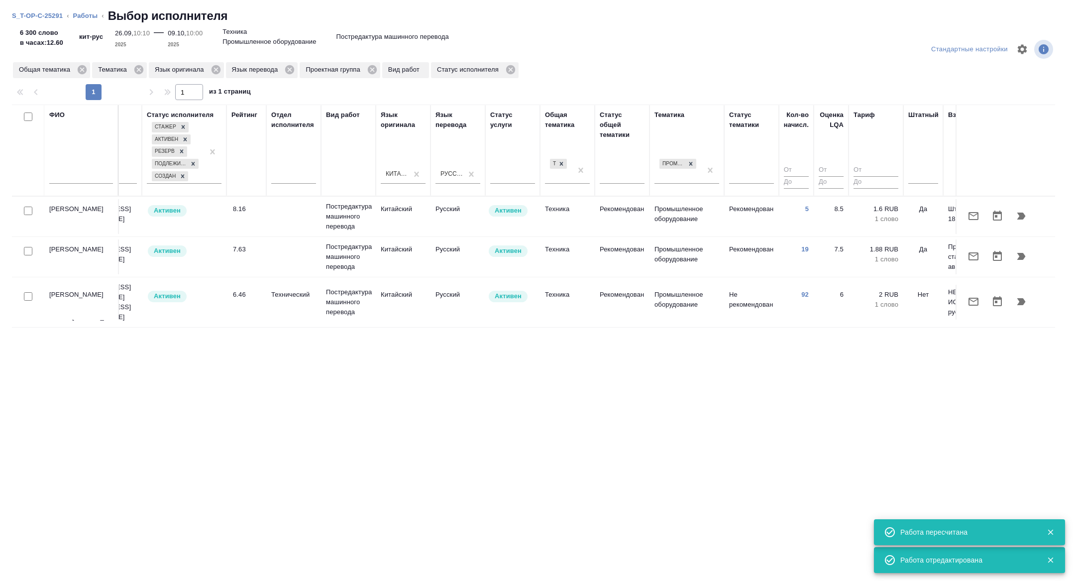
scroll to position [0, 402]
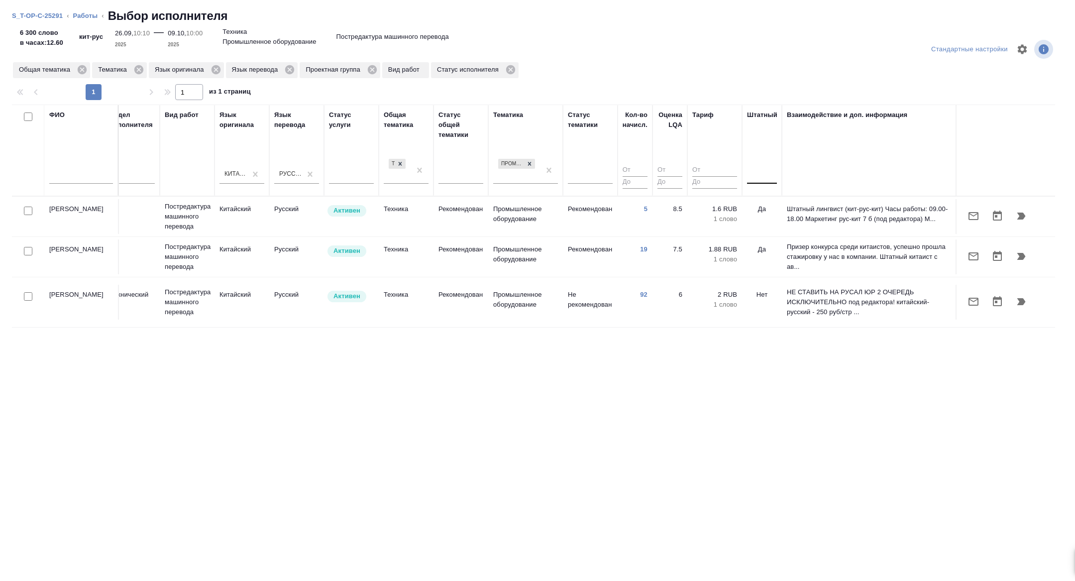
click at [758, 168] on div at bounding box center [762, 174] width 30 height 14
click at [761, 197] on div "Нет" at bounding box center [821, 206] width 149 height 18
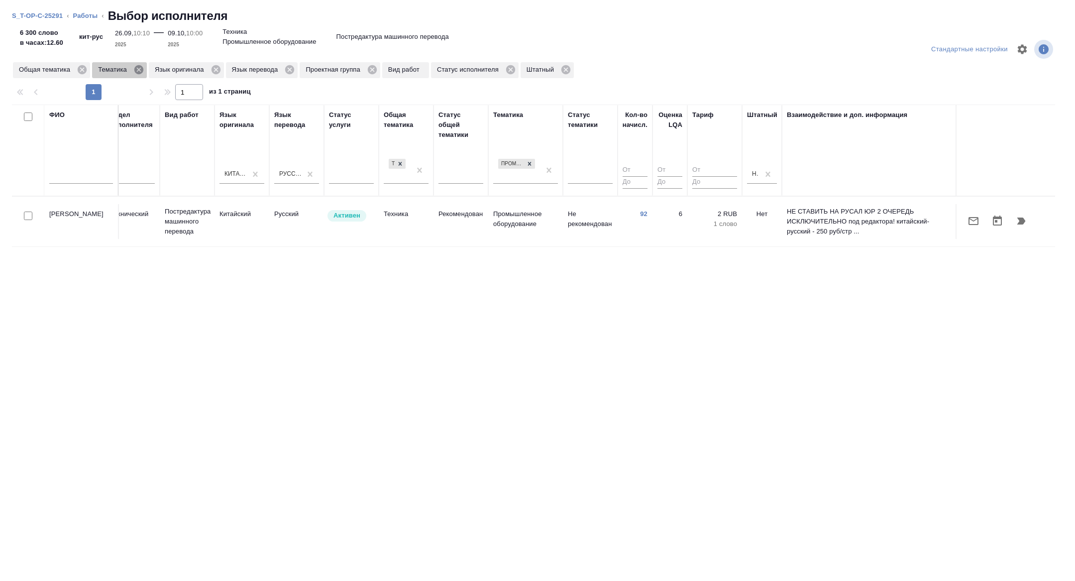
click at [142, 70] on icon at bounding box center [138, 69] width 9 height 9
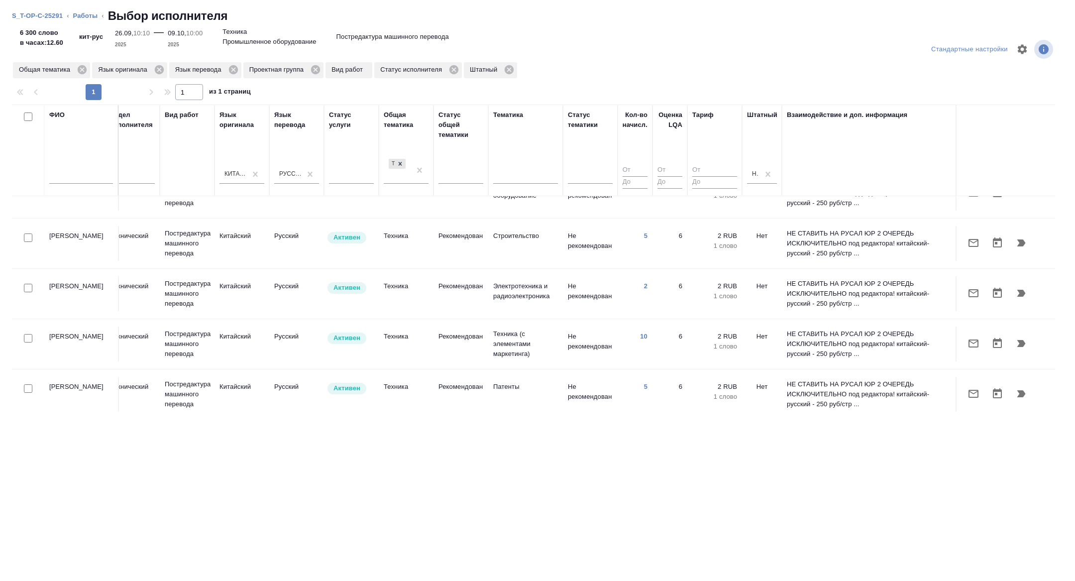
scroll to position [178, 402]
click at [321, 74] on icon at bounding box center [315, 69] width 11 height 11
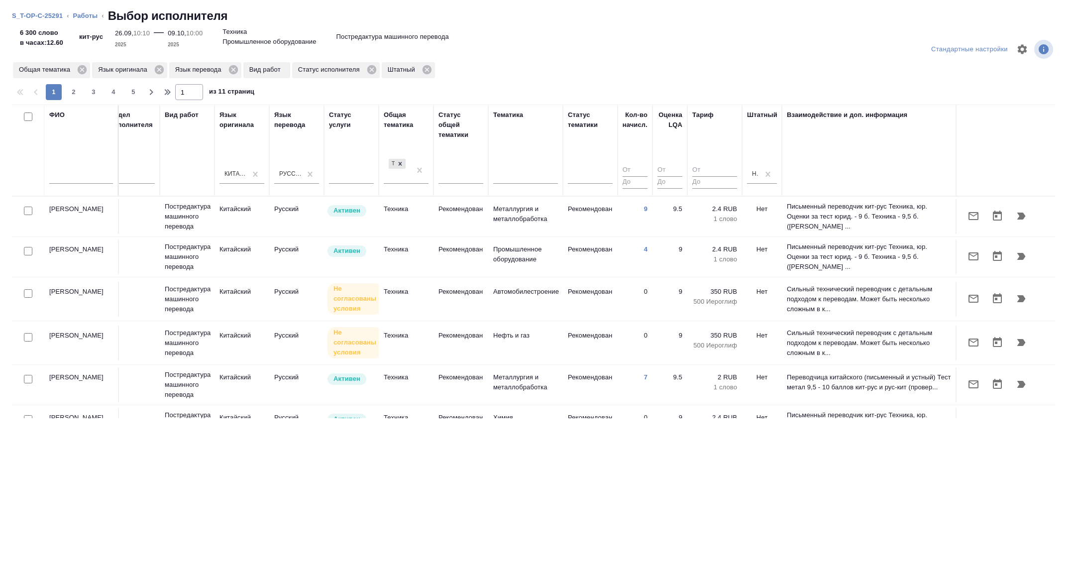
scroll to position [0, 0]
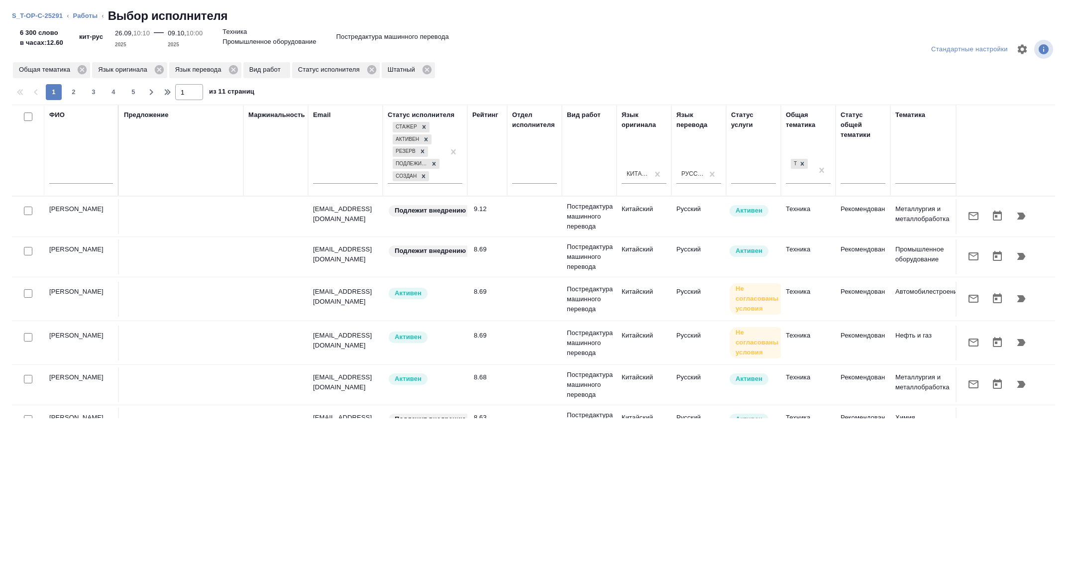
click at [32, 251] on input "checkbox" at bounding box center [28, 251] width 8 height 8
checkbox input "true"
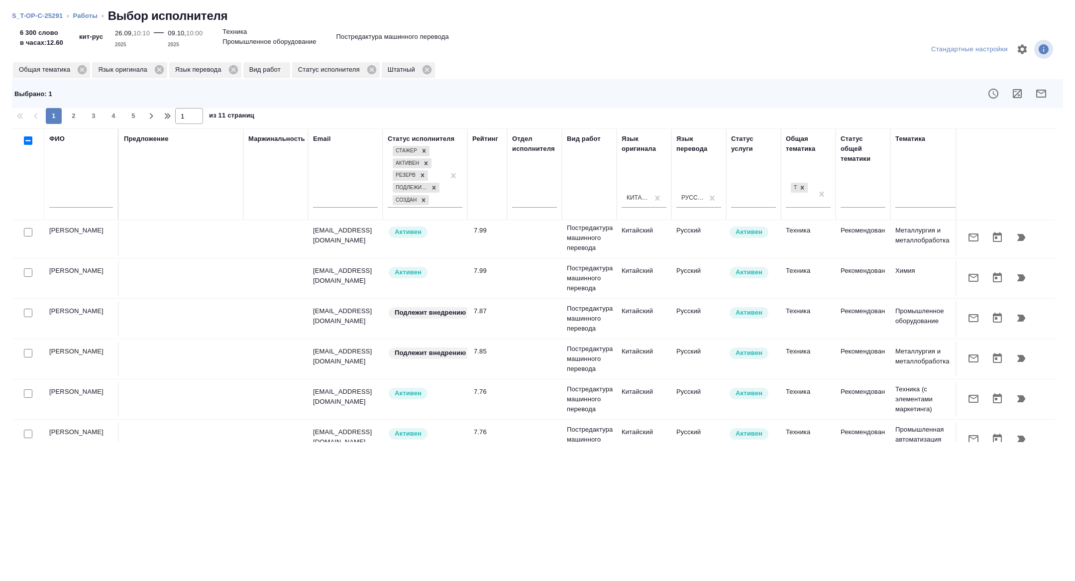
scroll to position [333, 0]
click at [27, 310] on input "checkbox" at bounding box center [28, 312] width 8 height 8
checkbox input "true"
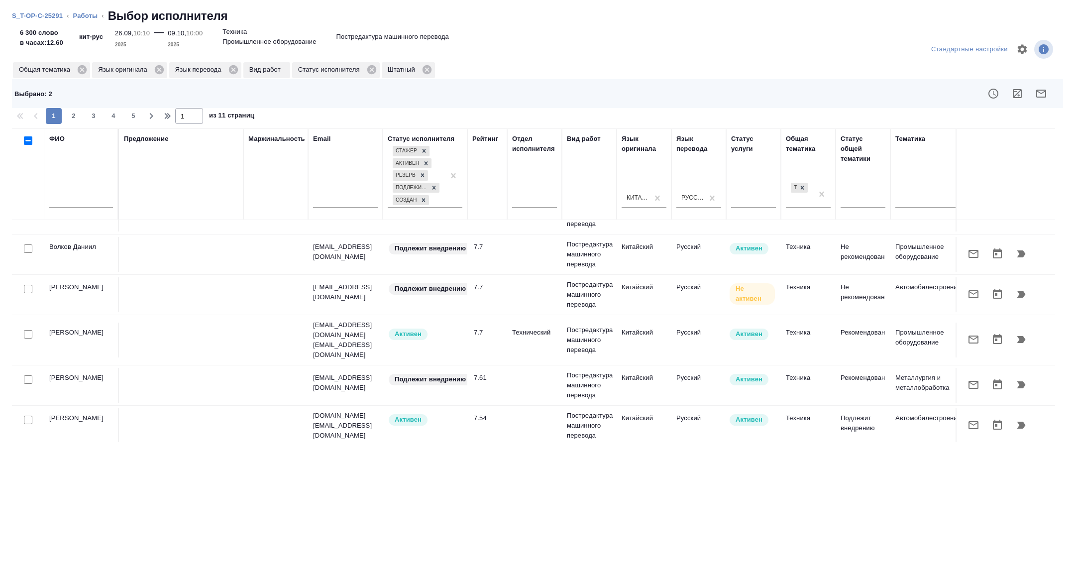
scroll to position [640, 0]
click at [29, 374] on input "checkbox" at bounding box center [28, 378] width 8 height 8
checkbox input "true"
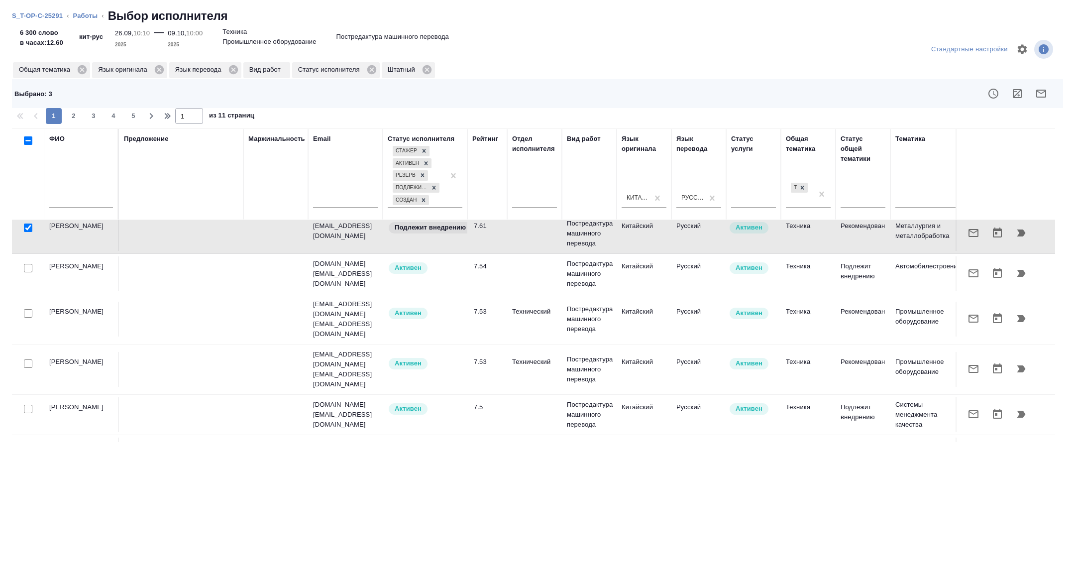
scroll to position [789, 0]
click at [30, 406] on input "checkbox" at bounding box center [28, 410] width 8 height 8
checkbox input "true"
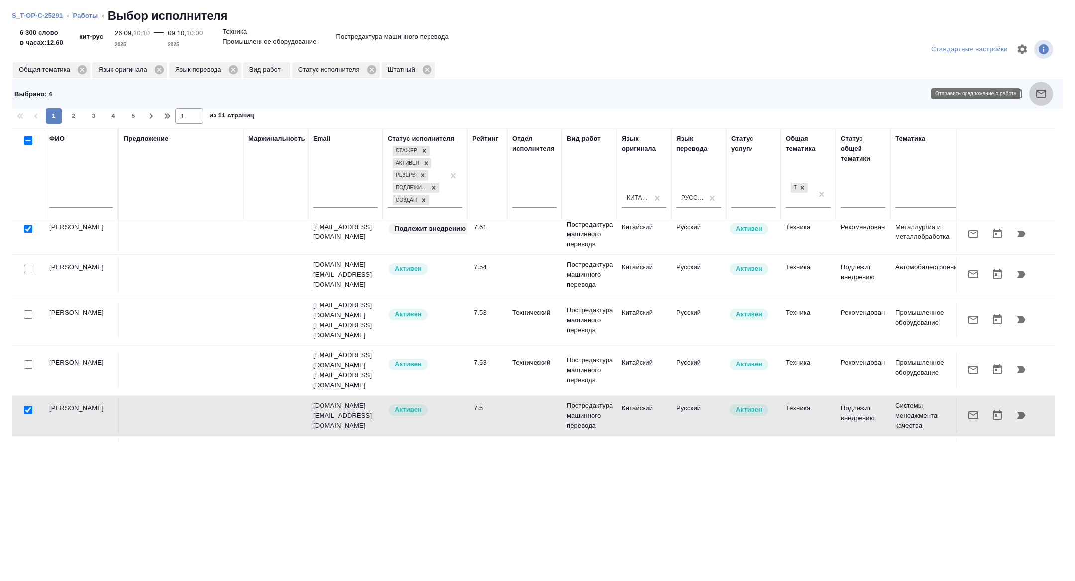
click at [1035, 102] on button "button" at bounding box center [1042, 94] width 24 height 24
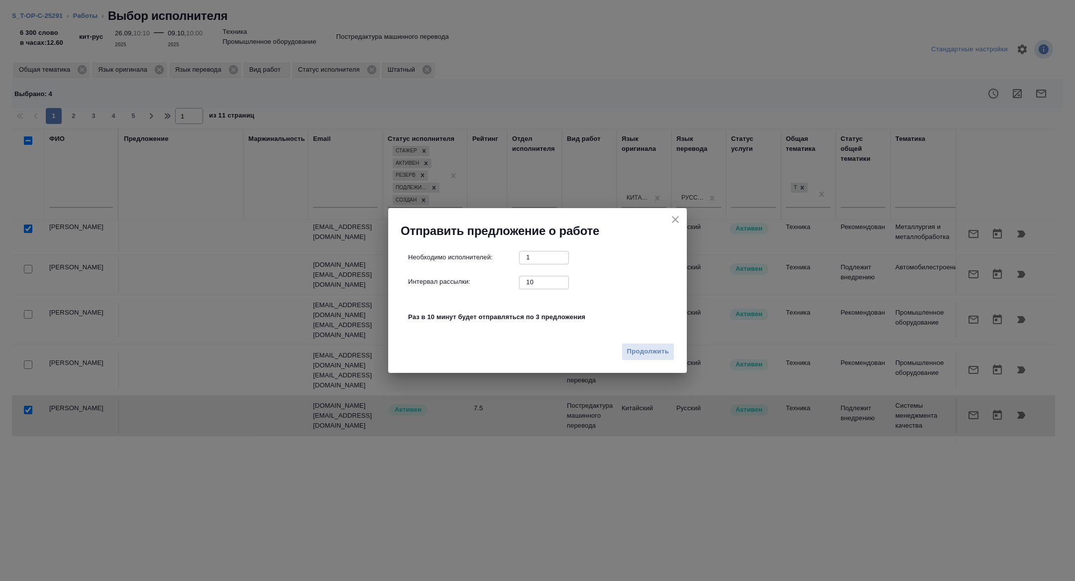
click at [645, 364] on div "Продолжить" at bounding box center [537, 355] width 299 height 35
click at [645, 359] on button "Продолжить" at bounding box center [648, 351] width 53 height 17
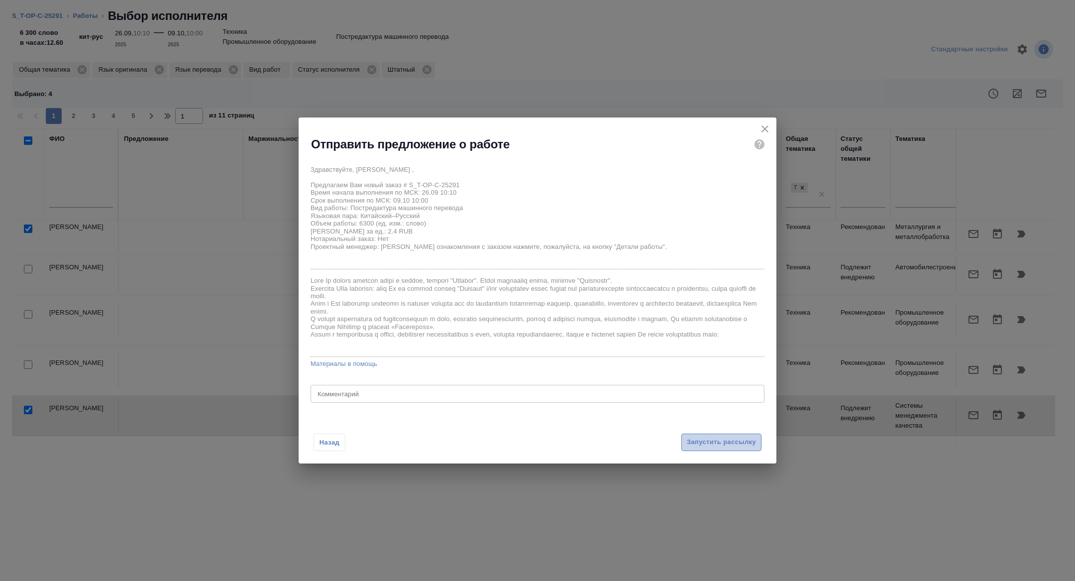
click at [705, 439] on span "Запустить рассылку" at bounding box center [721, 442] width 69 height 11
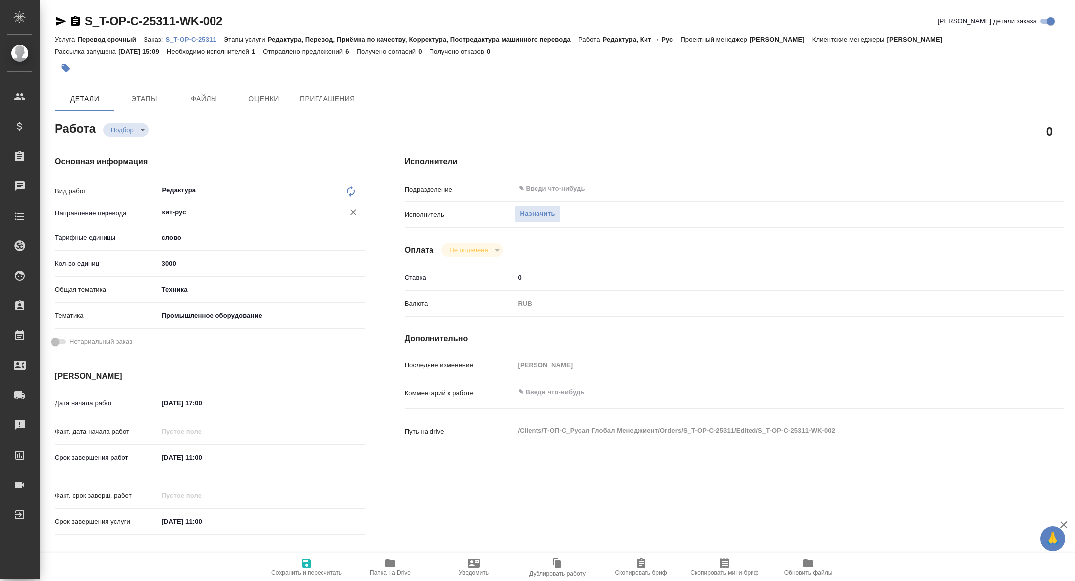
type textarea "x"
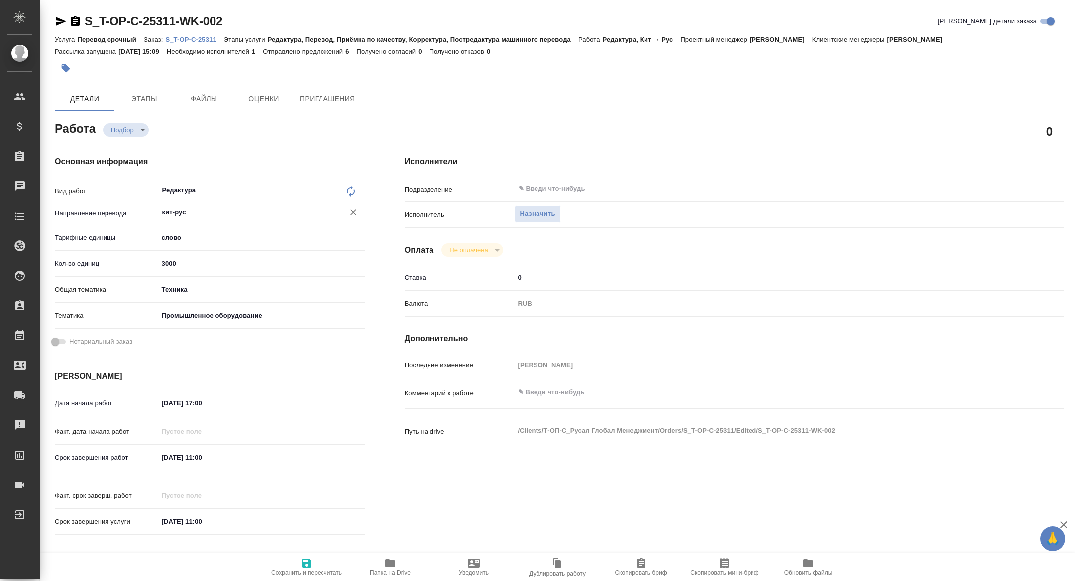
type textarea "x"
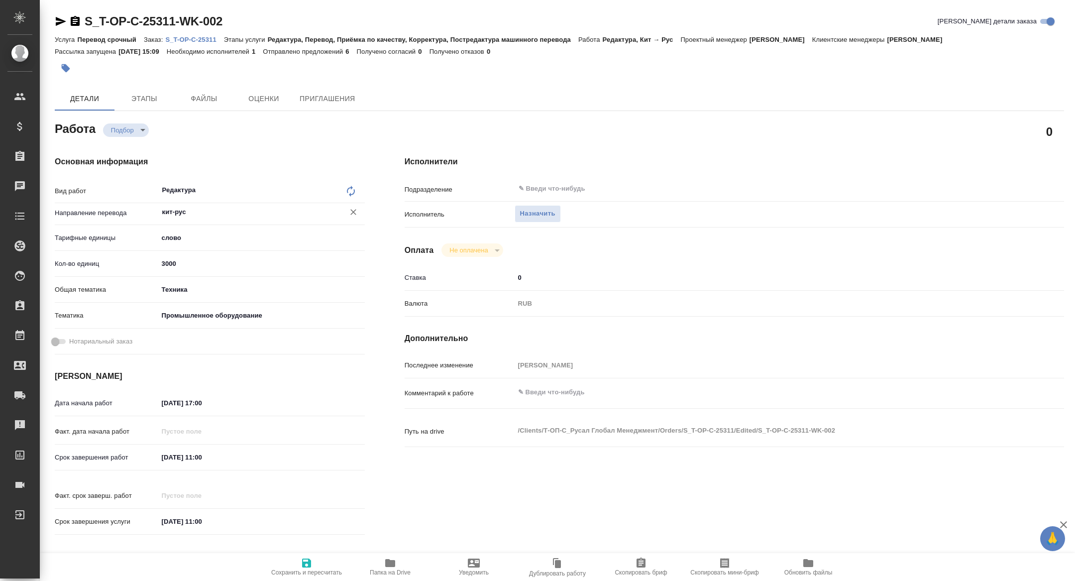
type textarea "x"
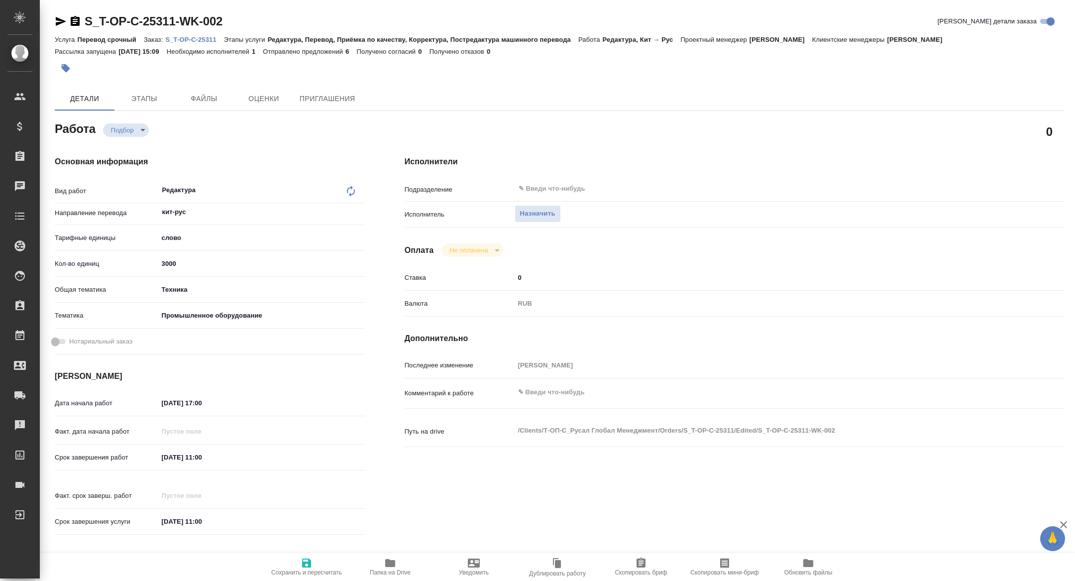
type textarea "x"
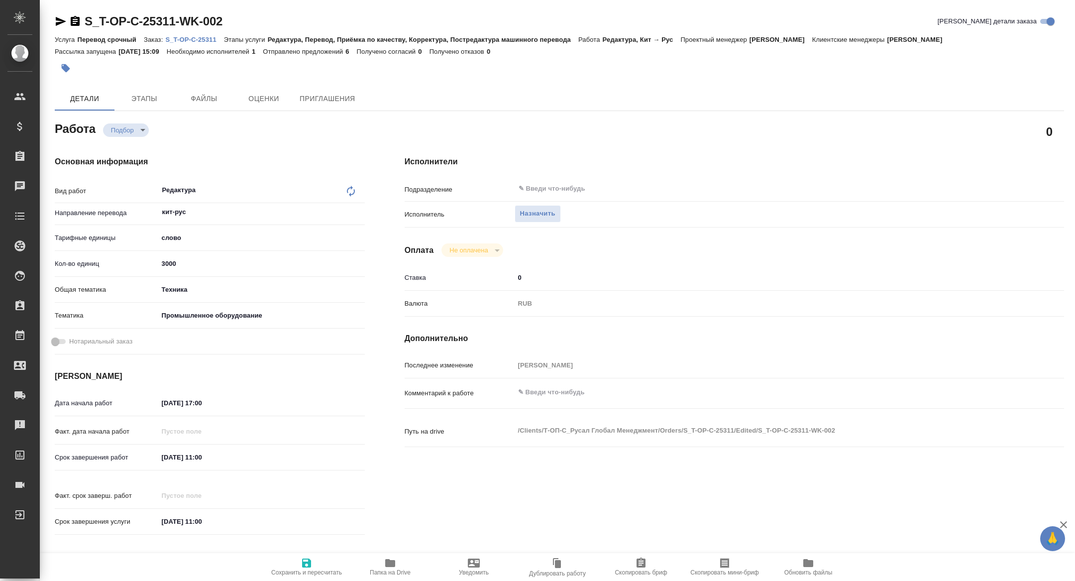
type textarea "x"
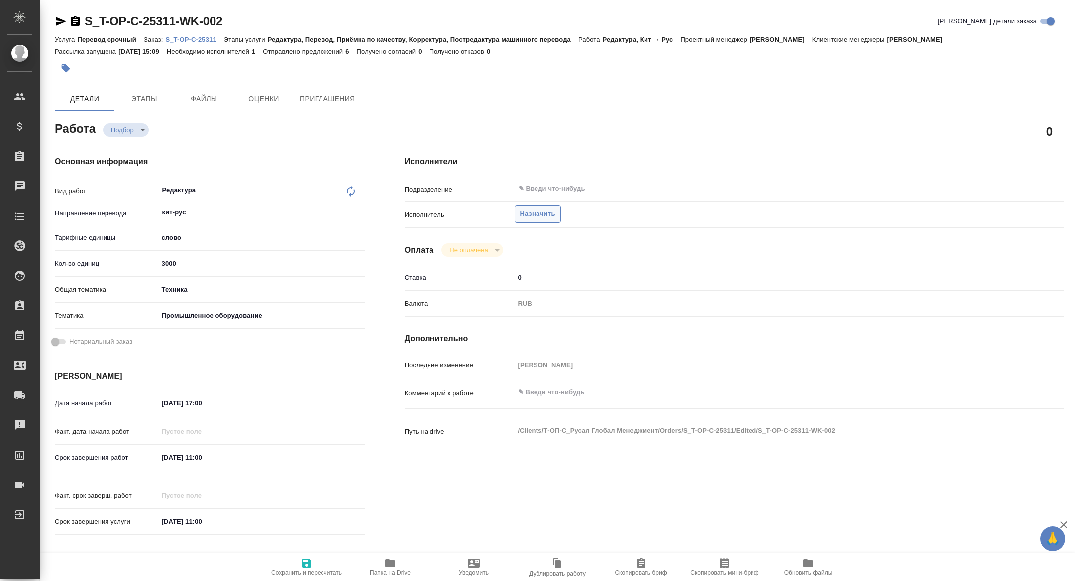
click at [531, 217] on span "Назначить" at bounding box center [537, 213] width 35 height 11
type textarea "x"
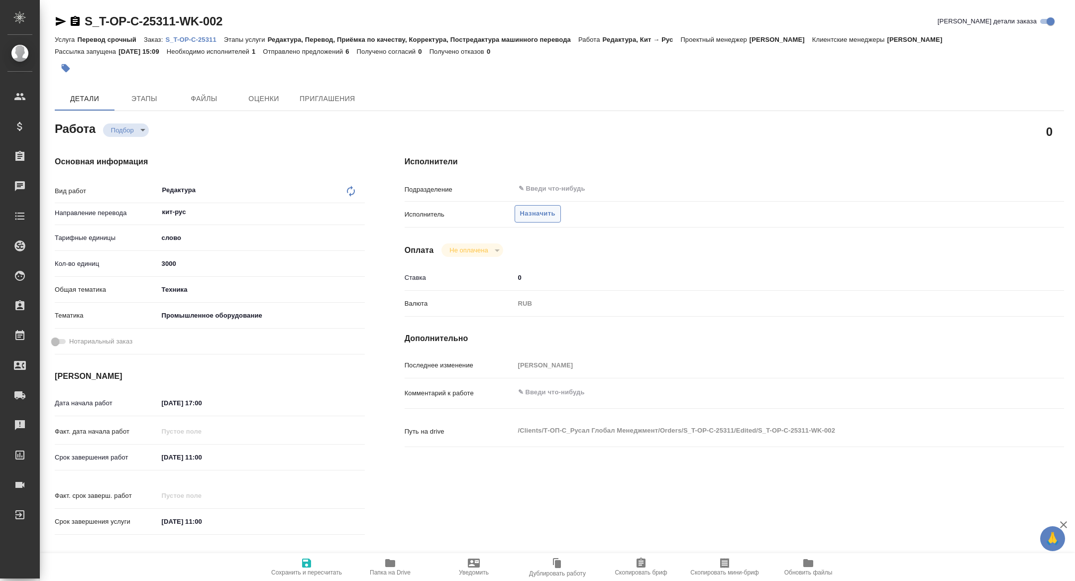
type textarea "x"
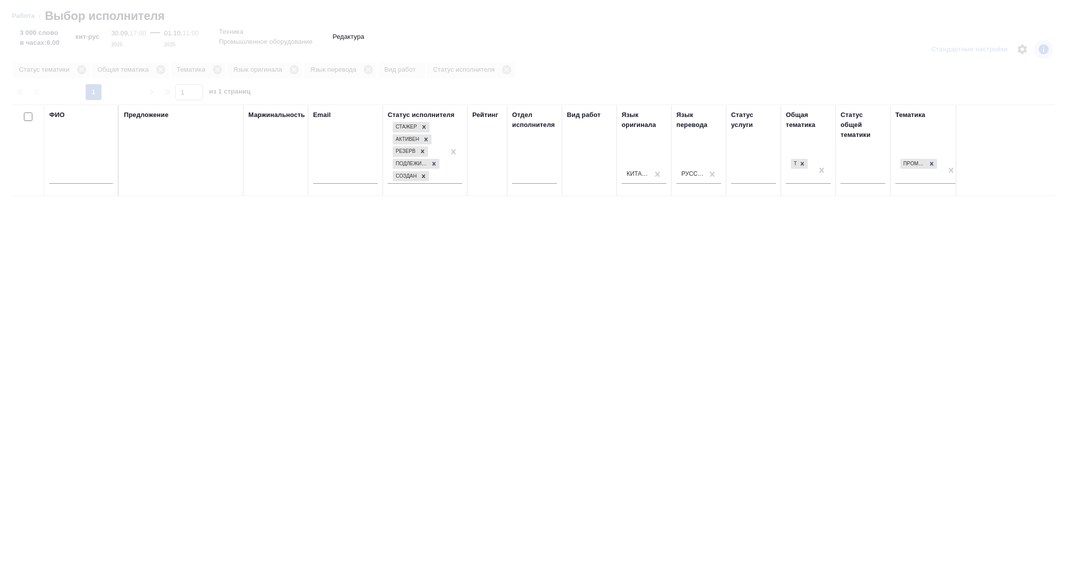
type textarea "x"
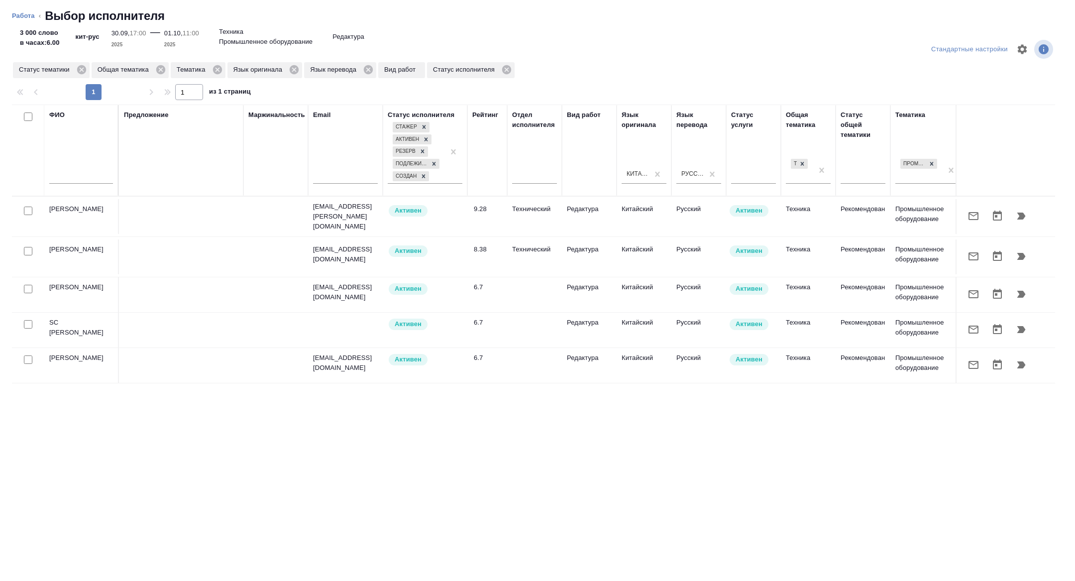
click at [68, 180] on input "text" at bounding box center [81, 177] width 64 height 12
type textarea "x"
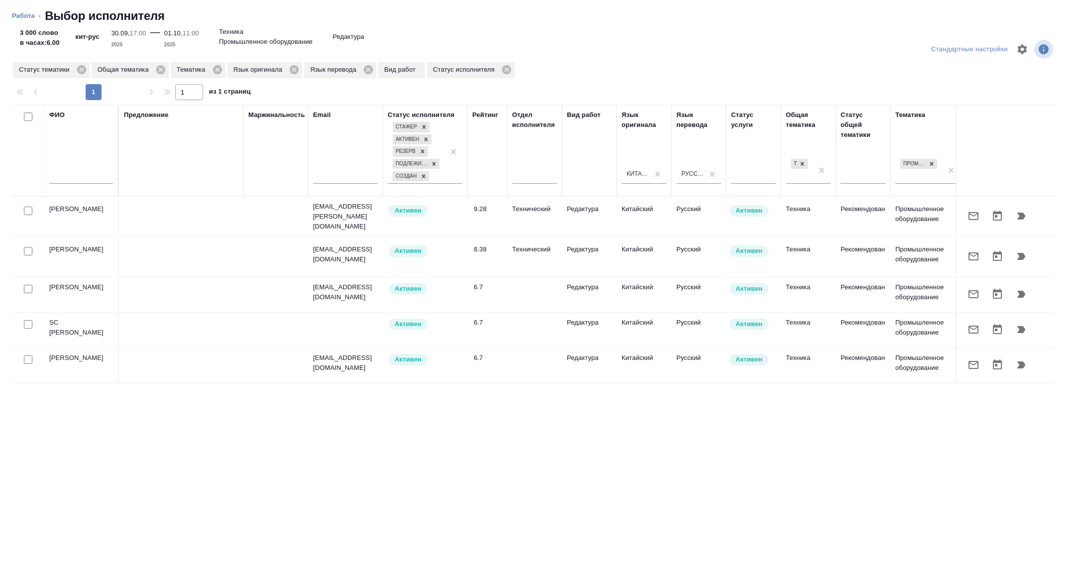
type textarea "x"
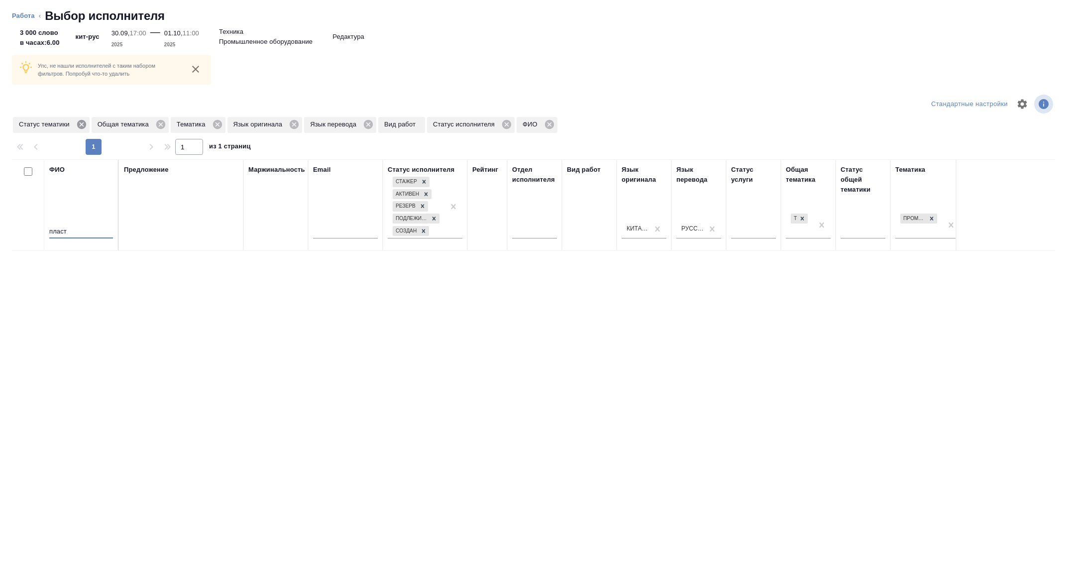
type input "пласт"
click at [84, 119] on icon at bounding box center [81, 124] width 11 height 11
click at [139, 126] on icon at bounding box center [138, 124] width 11 height 11
click at [163, 125] on icon at bounding box center [159, 124] width 9 height 9
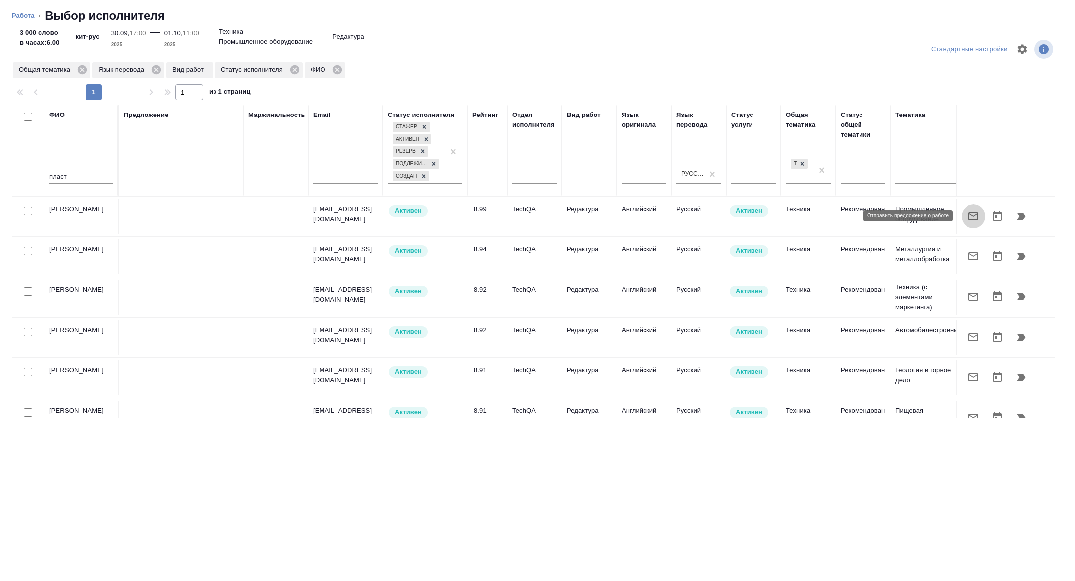
click at [975, 216] on icon "button" at bounding box center [974, 216] width 12 height 12
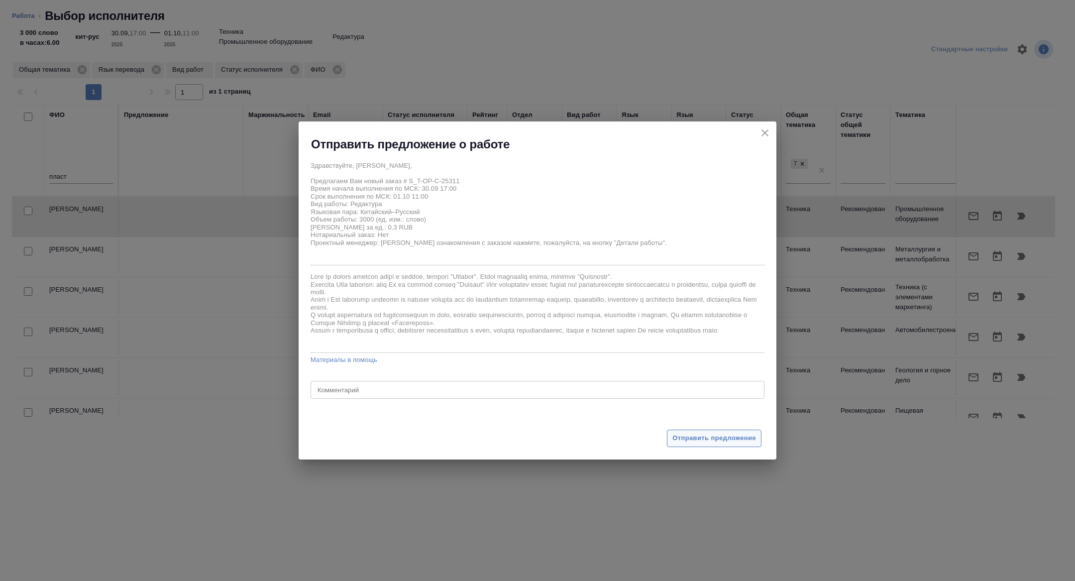
click at [714, 431] on button "Отправить предложение" at bounding box center [714, 438] width 95 height 17
type textarea "x"
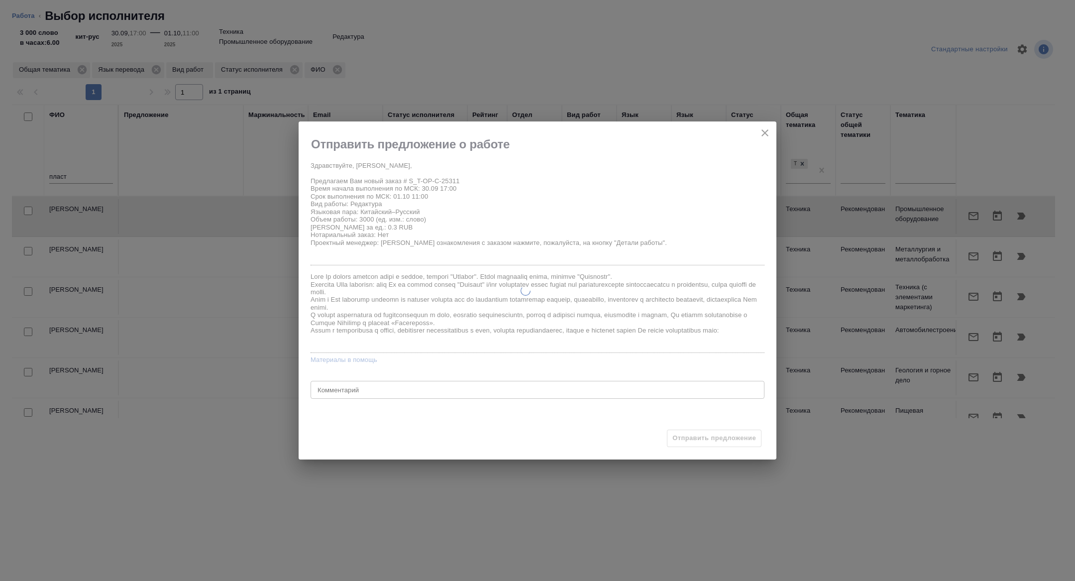
type textarea "x"
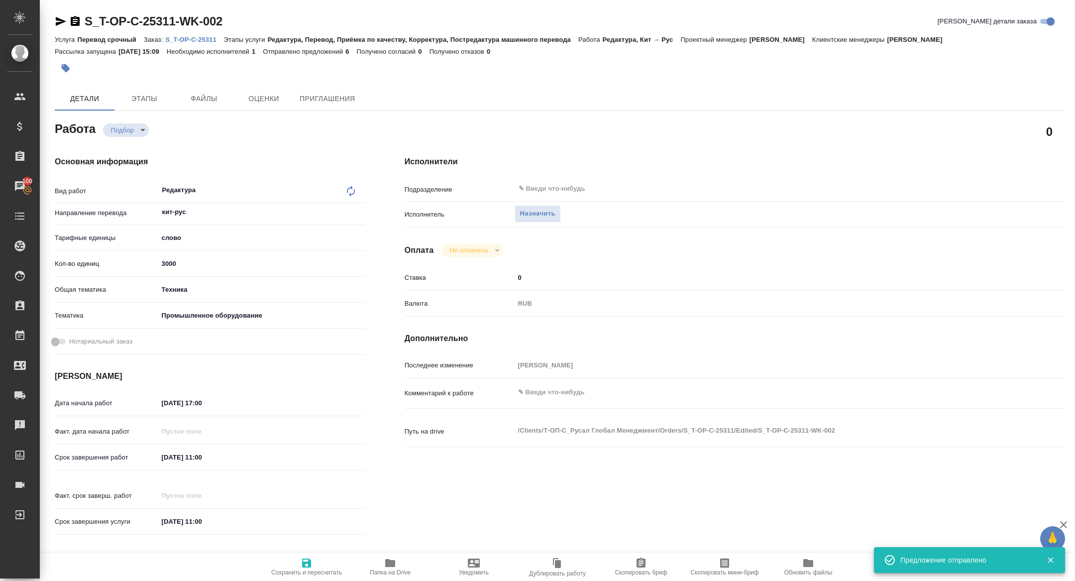
type input "recruiting"
type textarea "Редактура"
type textarea "x"
type input "кит-рус"
type input "5a8b1489cc6b4906c91bfd90"
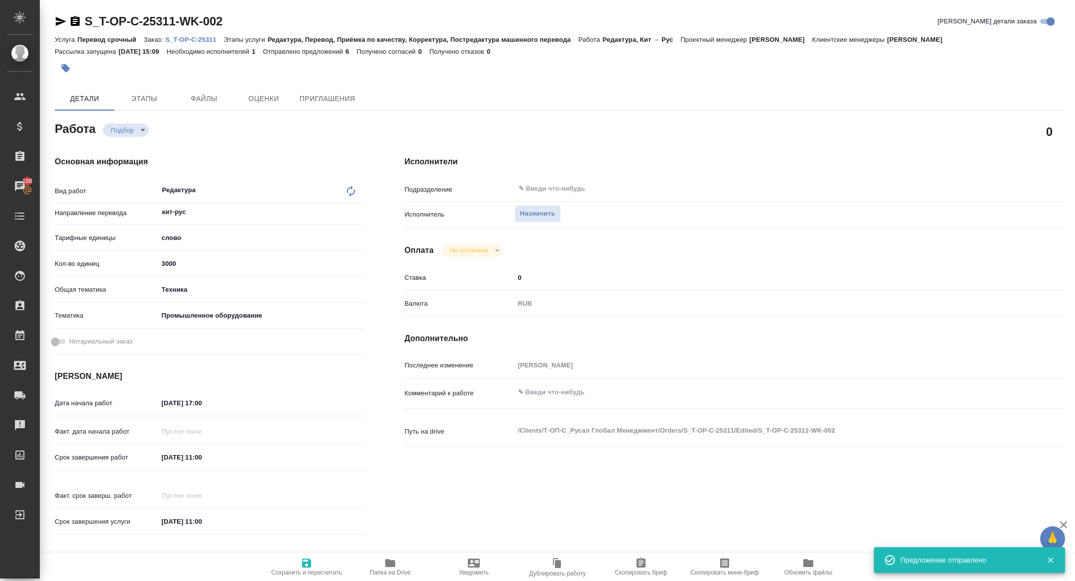
type input "3000"
type input "tech"
type input "5f647205b73bc97568ca66bc"
type input "30.09.2025 17:00"
type input "01.10.2025 11:00"
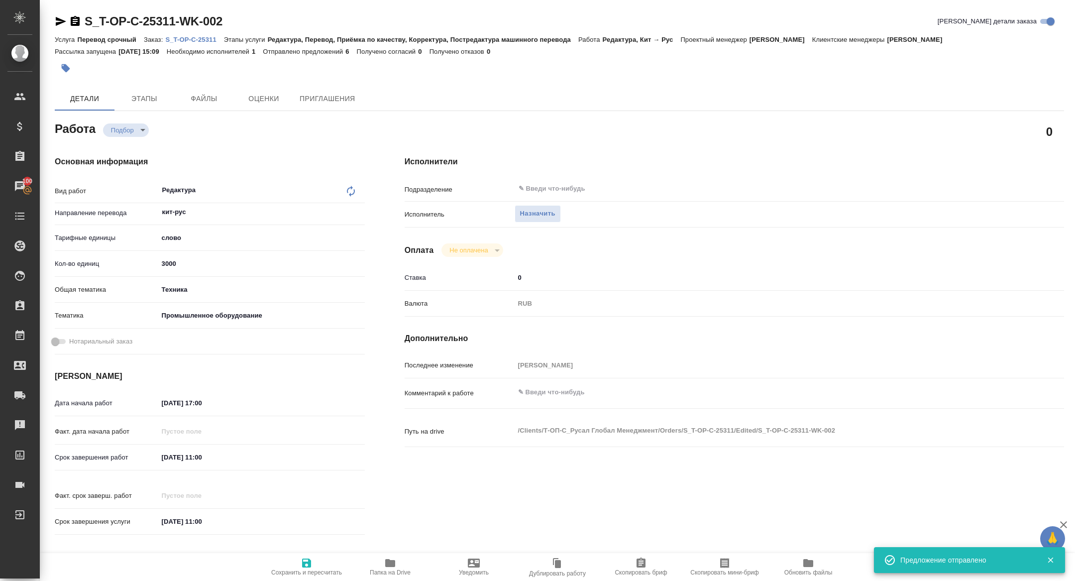
type input "01.10.2025 11:00"
type input "notPayed"
type input "0"
type input "RUB"
type input "[PERSON_NAME]"
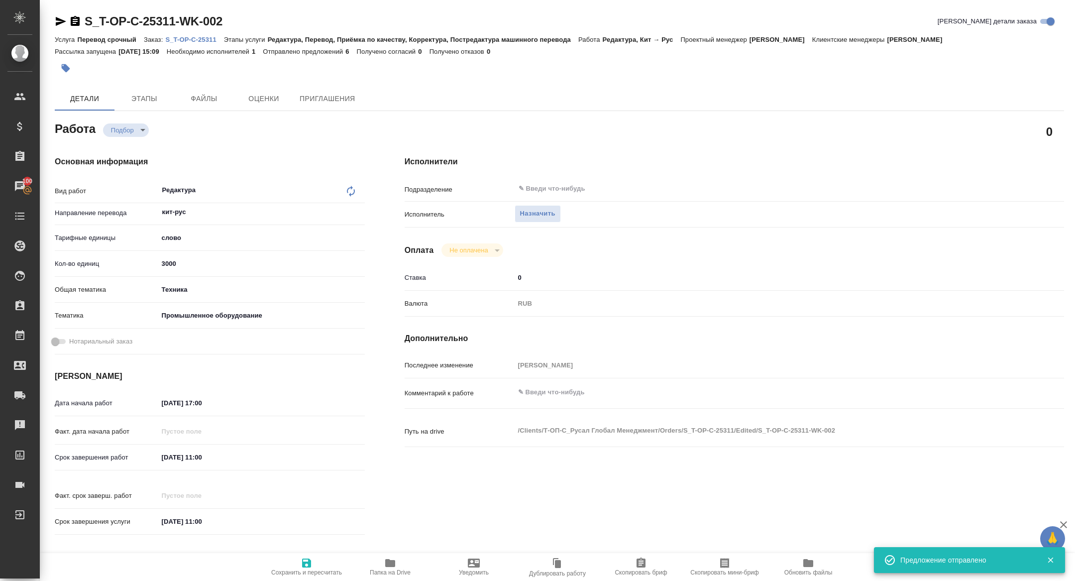
type textarea "x"
type textarea "/Clients/Т-ОП-С_Русал Глобал Менеджмент/Orders/S_T-OP-C-25311/Edited/S_T-OP-C-2…"
type textarea "x"
type input "S_T-OP-C-25311"
type input "Т-ОП-С-46911"
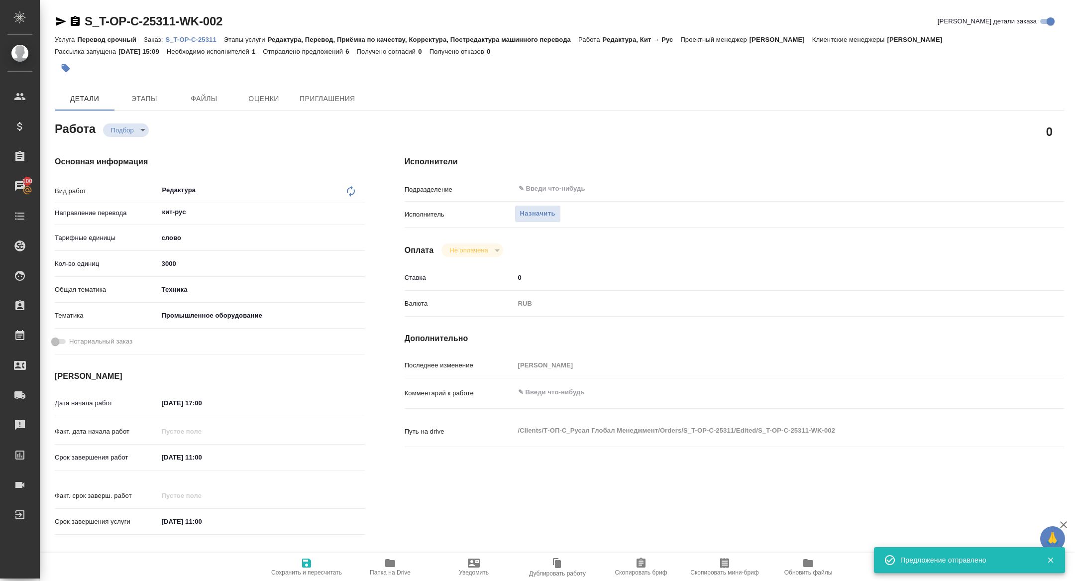
type input "Перевод срочный"
type input "Редактура, Перевод, Приёмка по качеству, Корректура, Постредактура машинного пе…"
type input "Горленко Юлия"
type input "/Clients/Т-ОП-С_Русал Глобал Менеджмент/Orders/S_T-OP-C-25311"
type textarea "x"
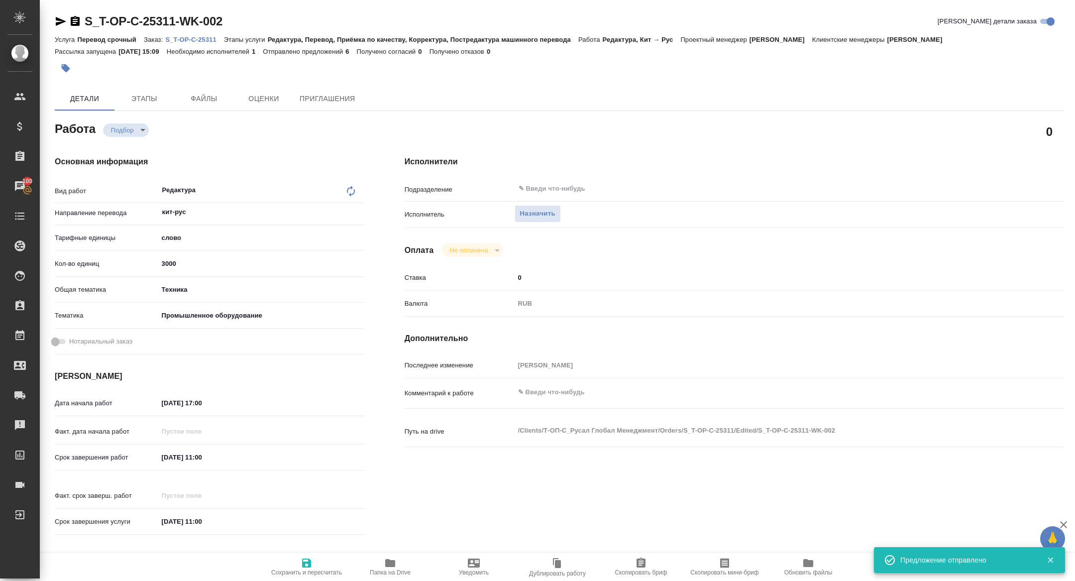
type textarea "x"
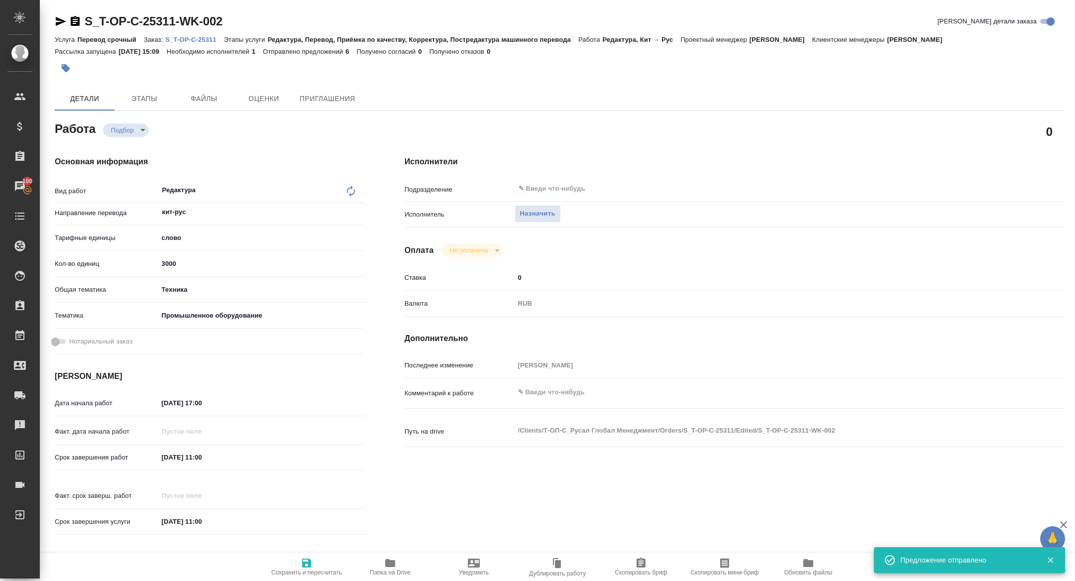
type textarea "x"
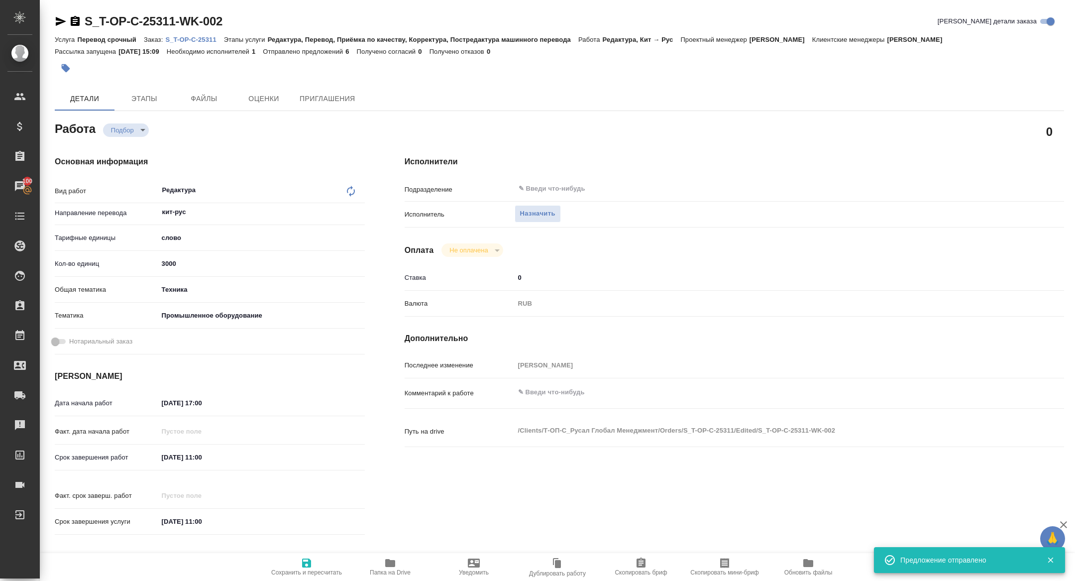
type textarea "x"
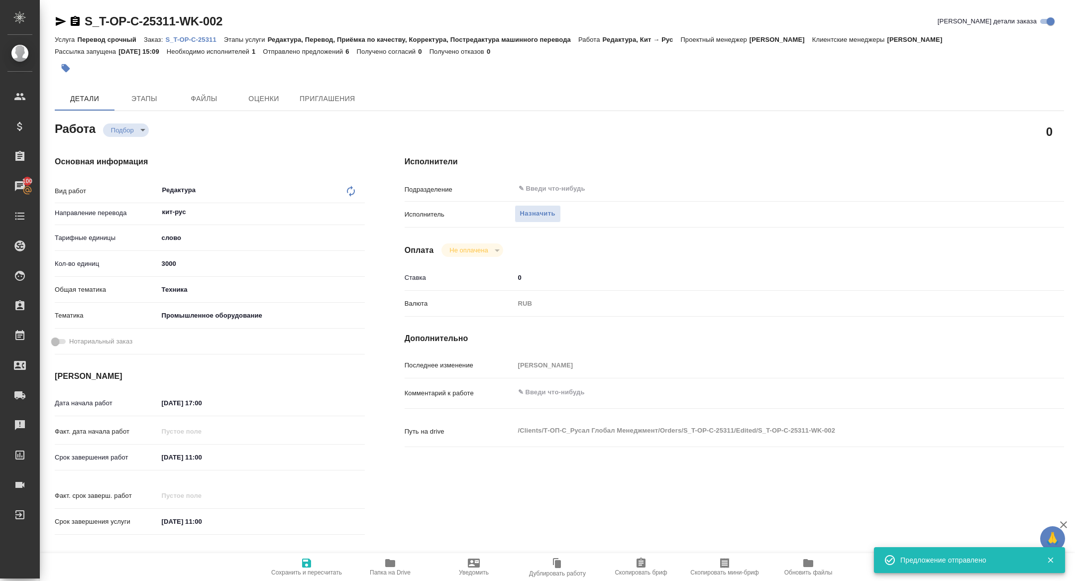
type textarea "x"
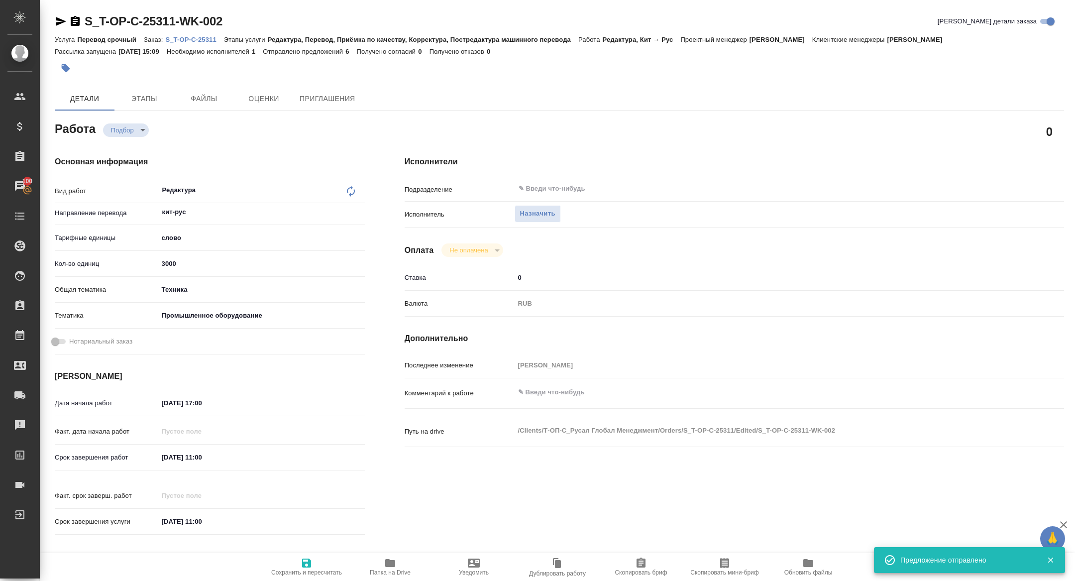
type textarea "x"
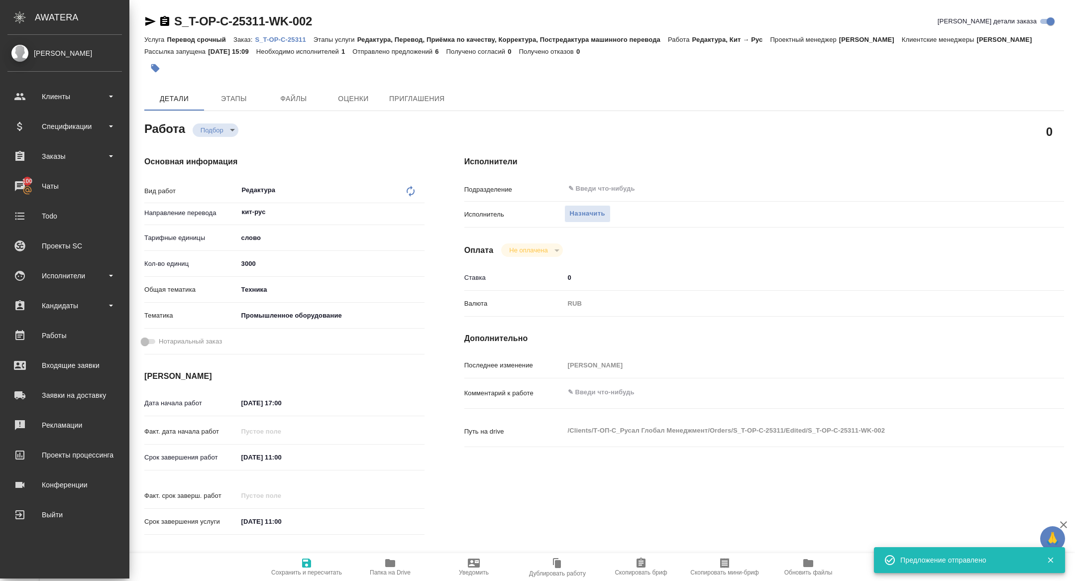
type textarea "x"
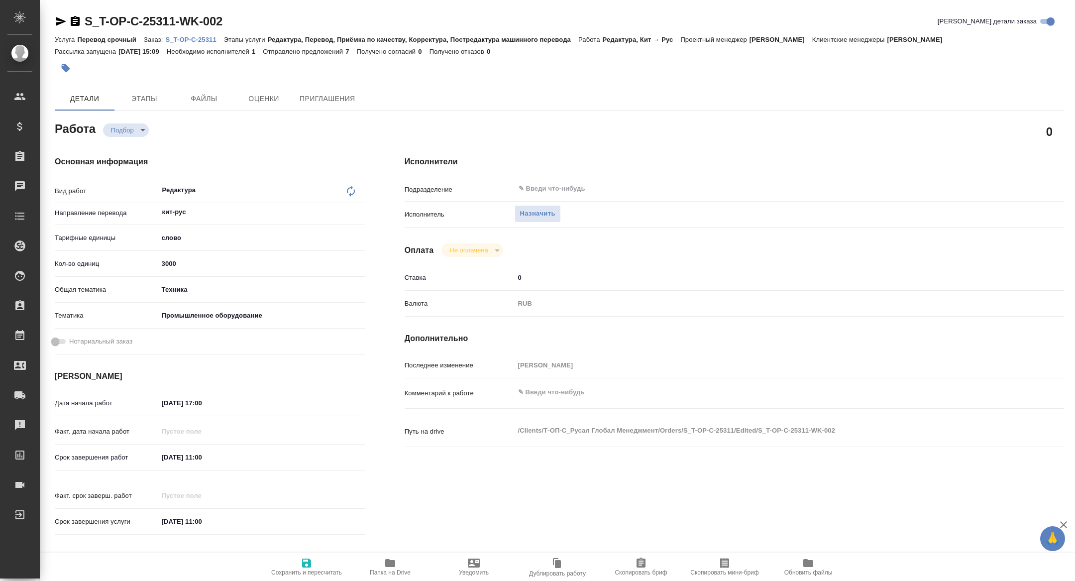
type textarea "x"
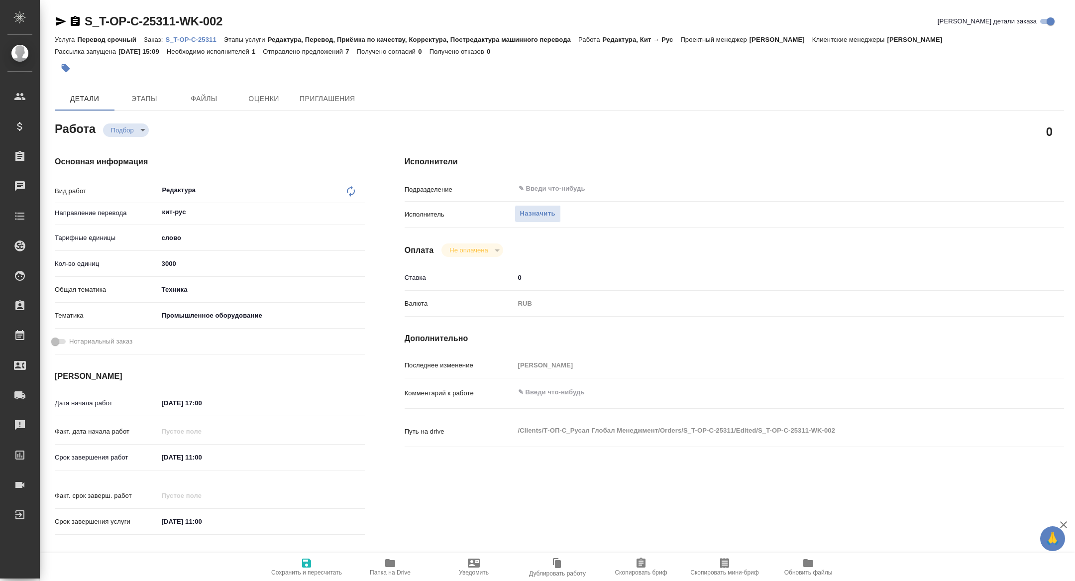
type textarea "x"
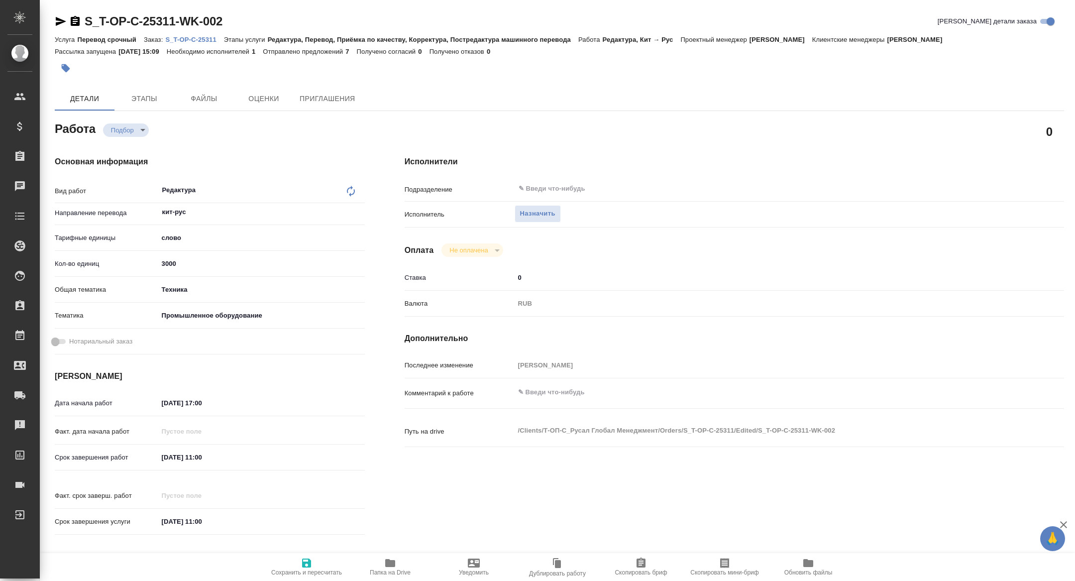
type textarea "x"
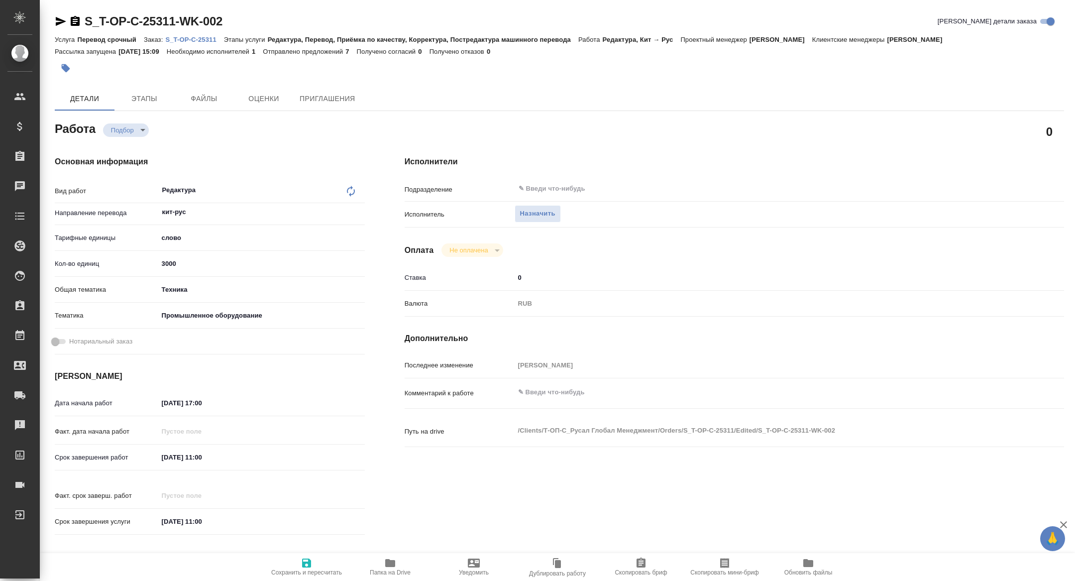
click at [195, 40] on p "S_T-OP-C-25311" at bounding box center [194, 39] width 58 height 7
type textarea "x"
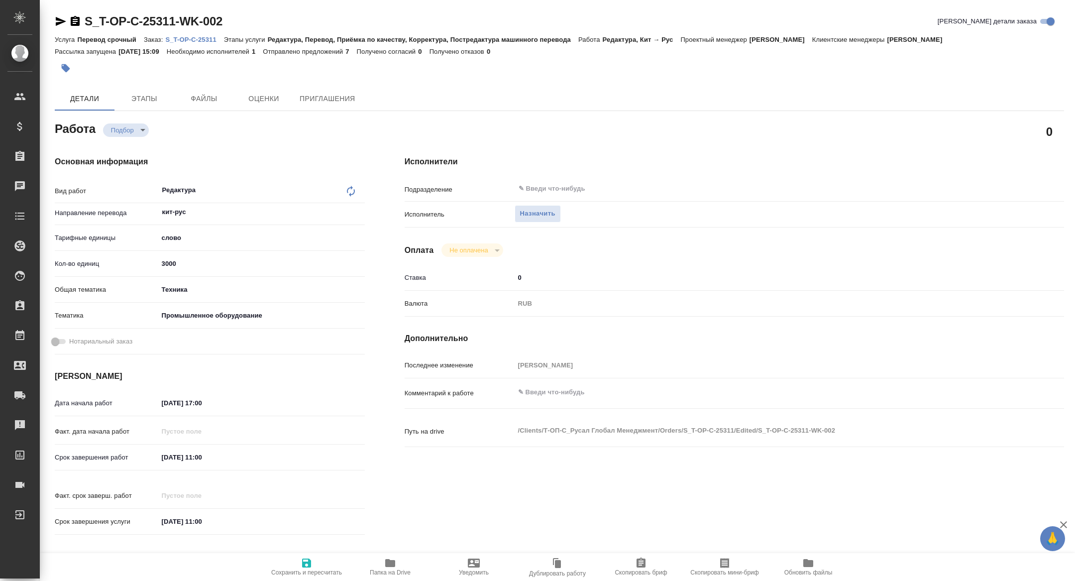
type textarea "x"
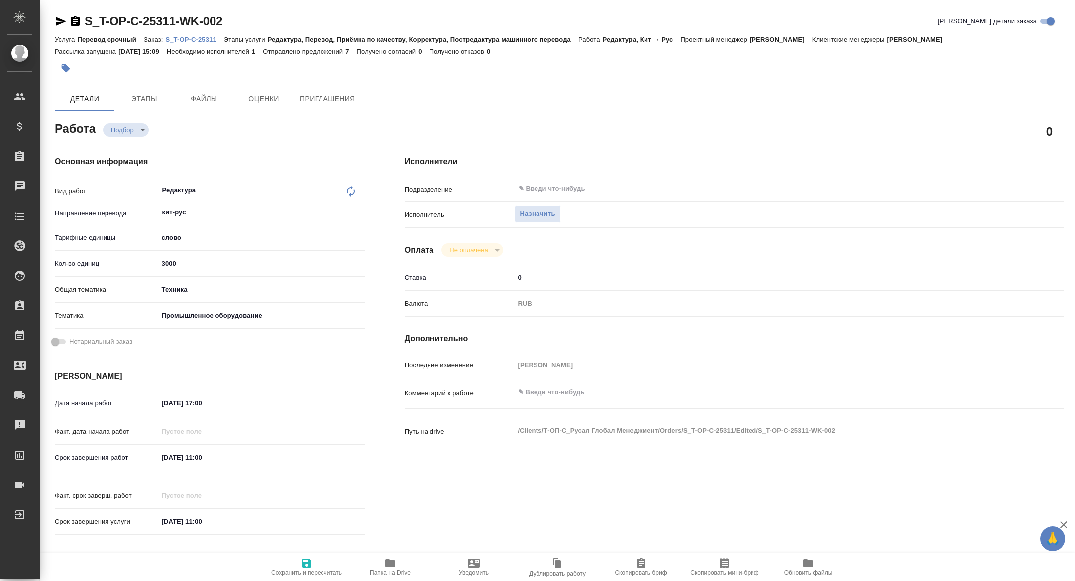
type textarea "x"
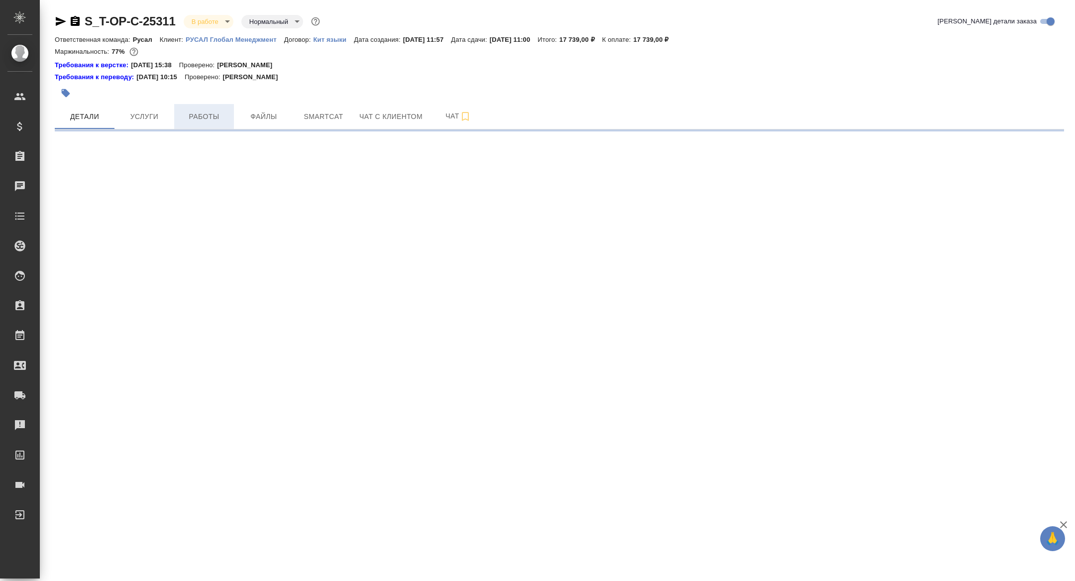
click at [212, 108] on button "Работы" at bounding box center [204, 116] width 60 height 25
select select "RU"
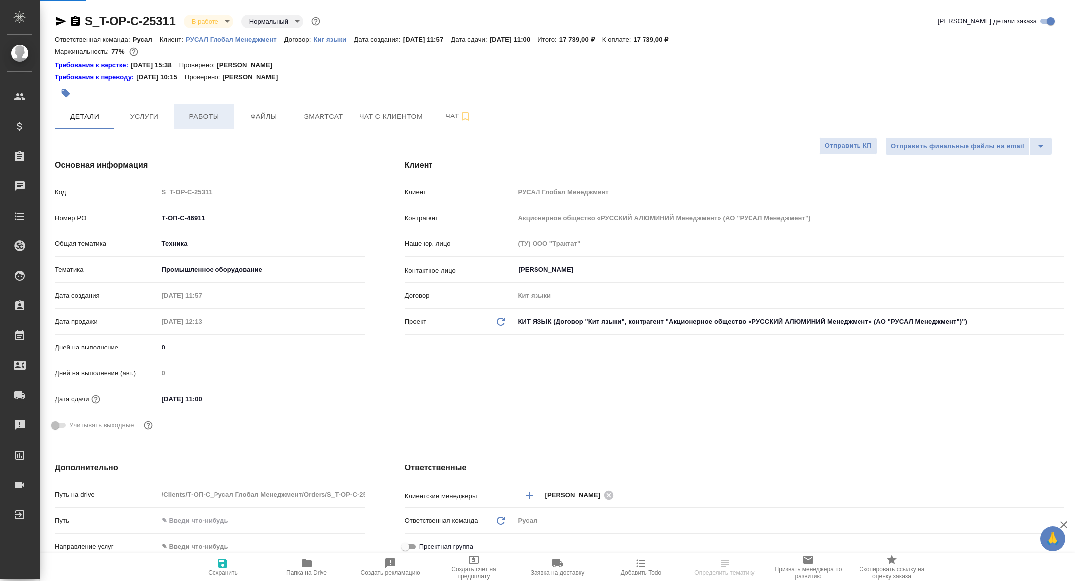
type textarea "x"
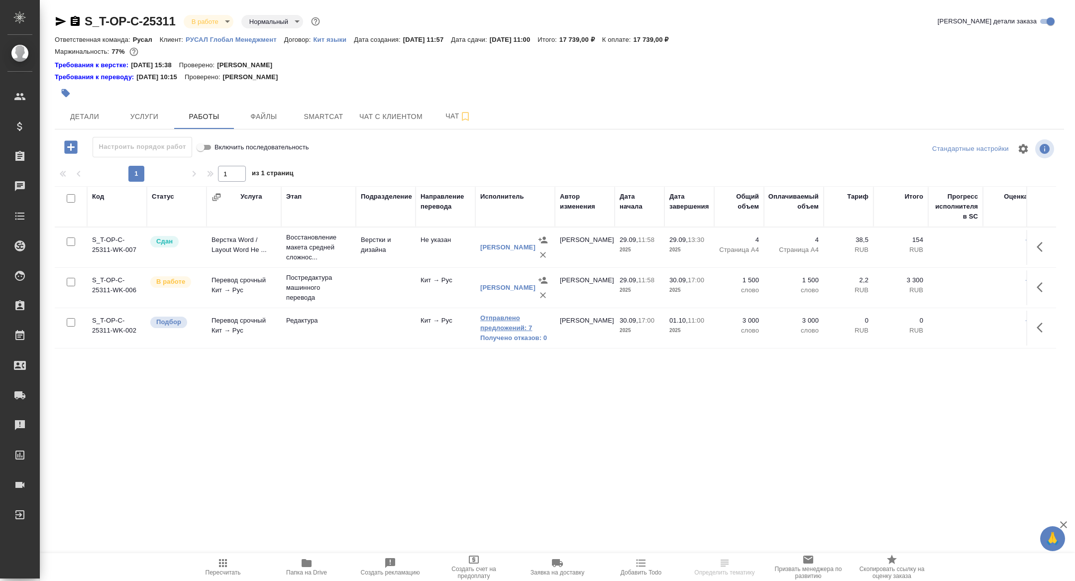
click at [504, 319] on link "Отправлено предложений: 7" at bounding box center [515, 323] width 70 height 20
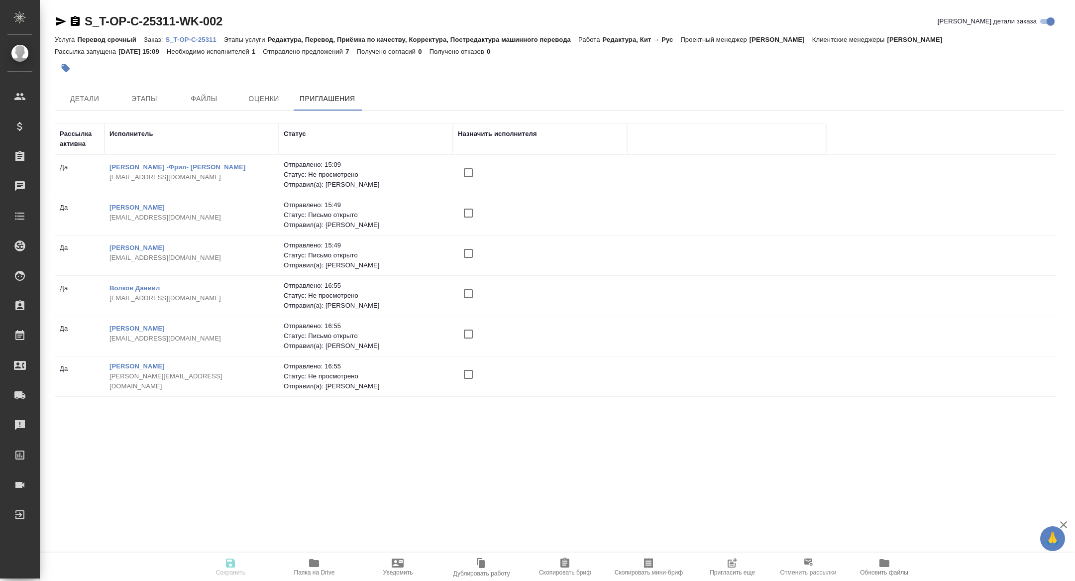
scroll to position [38, 0]
click at [470, 377] on input "checkbox" at bounding box center [468, 376] width 21 height 21
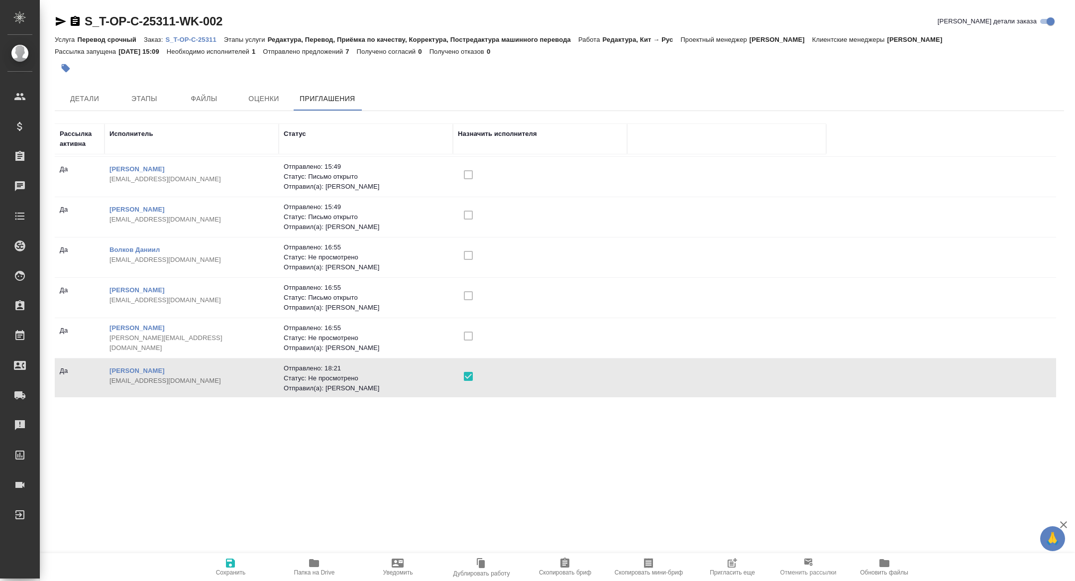
click at [233, 562] on icon "button" at bounding box center [230, 563] width 9 height 9
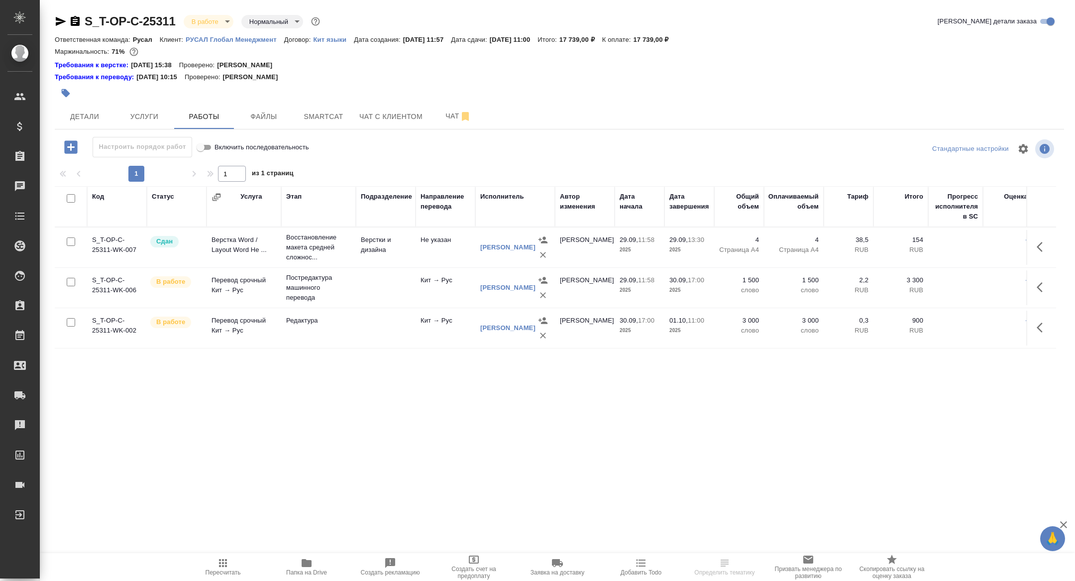
click at [315, 122] on span "Smartcat" at bounding box center [324, 117] width 48 height 12
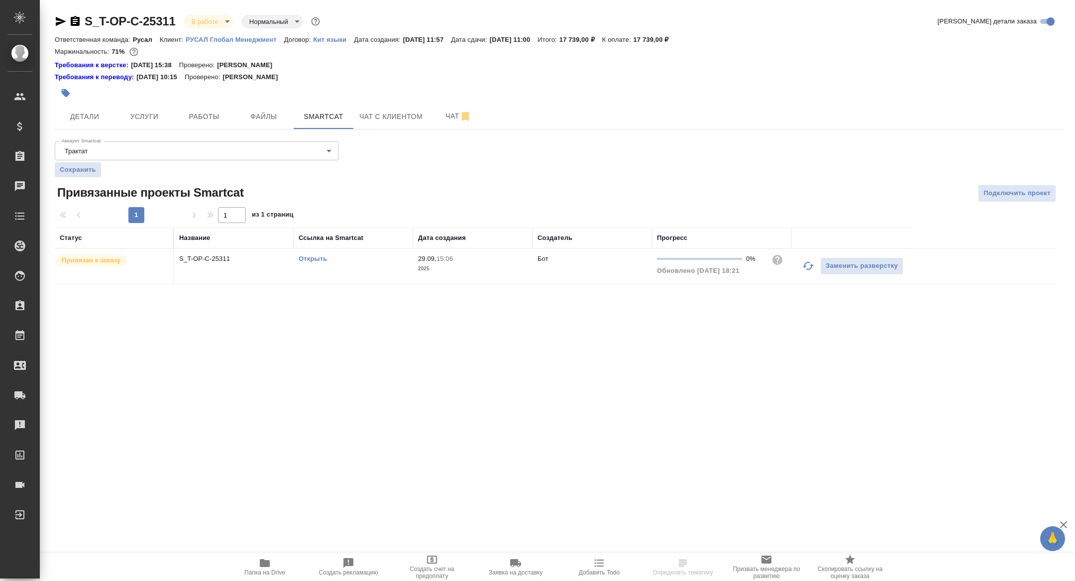
click at [304, 259] on link "Открыть" at bounding box center [313, 258] width 28 height 7
click at [203, 118] on span "Работы" at bounding box center [204, 117] width 48 height 12
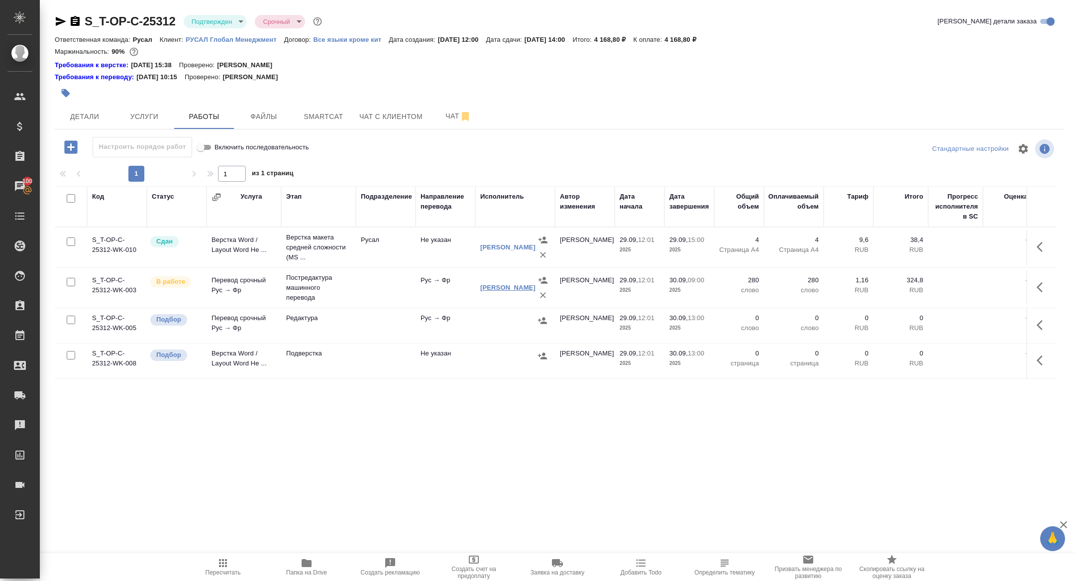
click at [504, 291] on link "[PERSON_NAME]" at bounding box center [507, 287] width 55 height 7
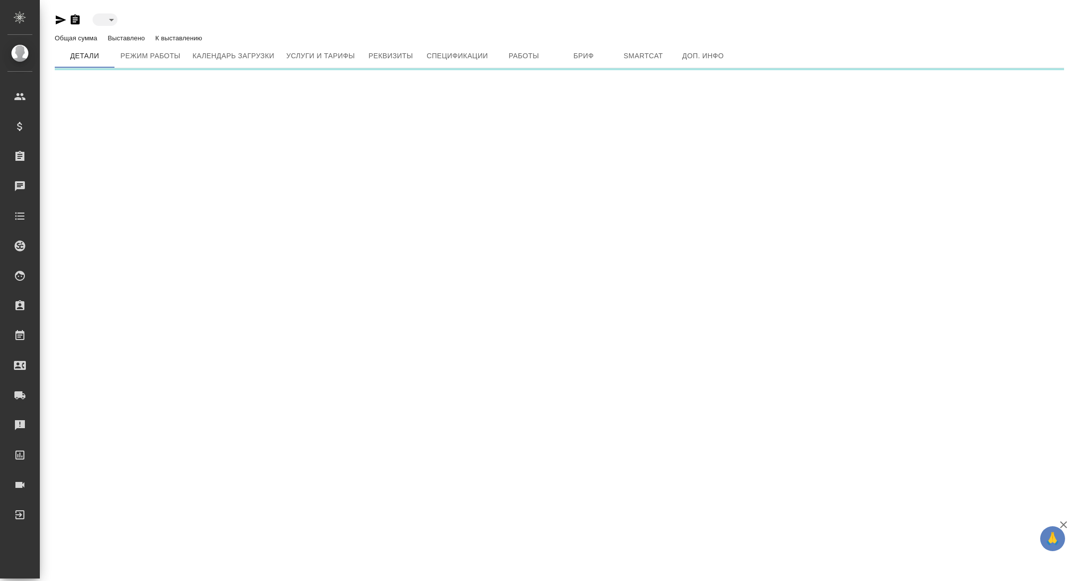
type input "active"
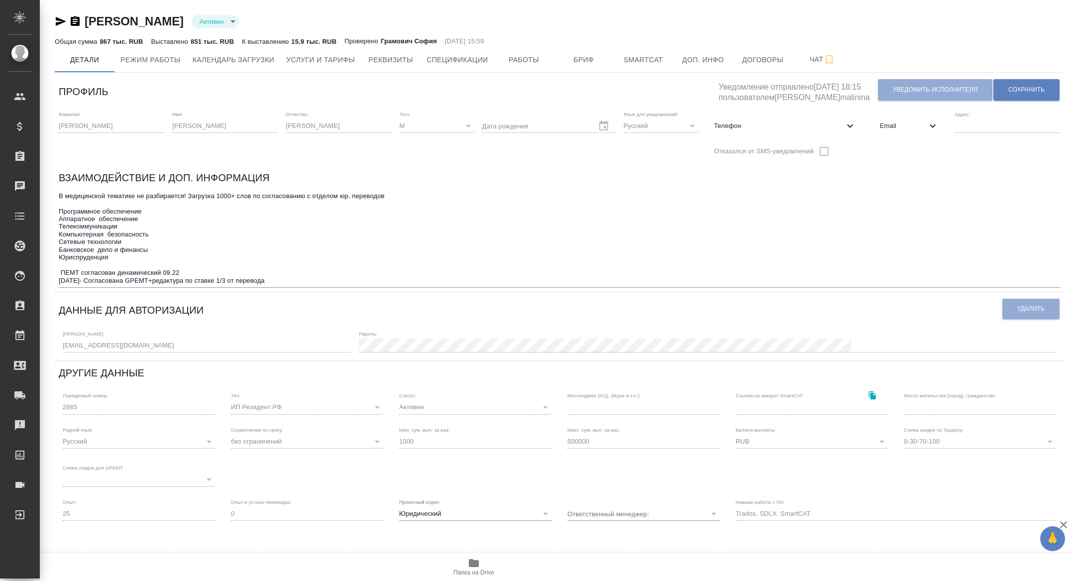
click at [884, 118] on div "Email" at bounding box center [909, 126] width 75 height 22
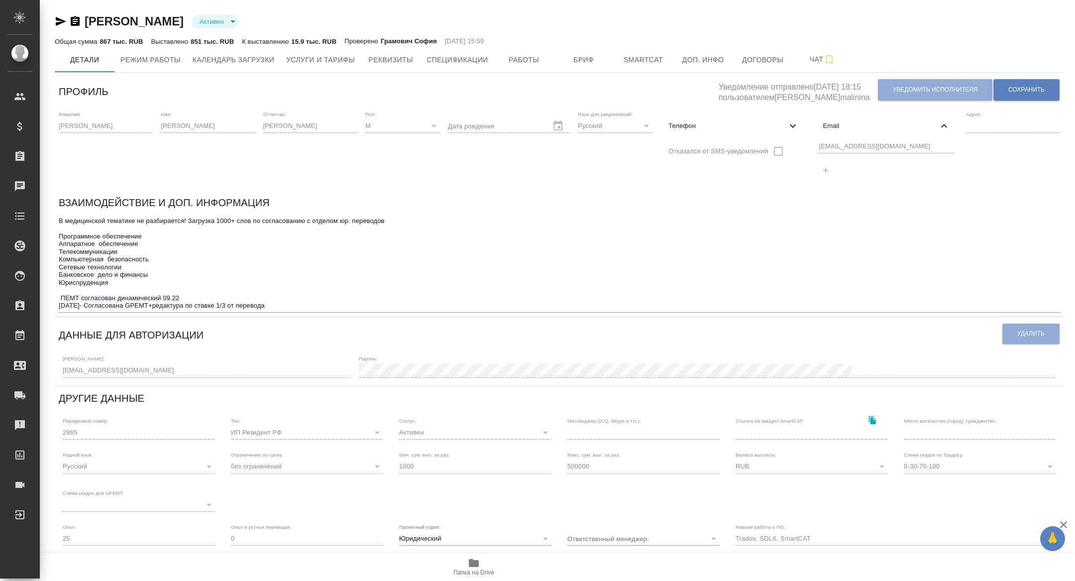
click at [769, 144] on div "Фамилия: [PERSON_NAME] Имя: [PERSON_NAME]: [PERSON_NAME]: М [DEMOGRAPHIC_DATA] …" at bounding box center [560, 149] width 1010 height 84
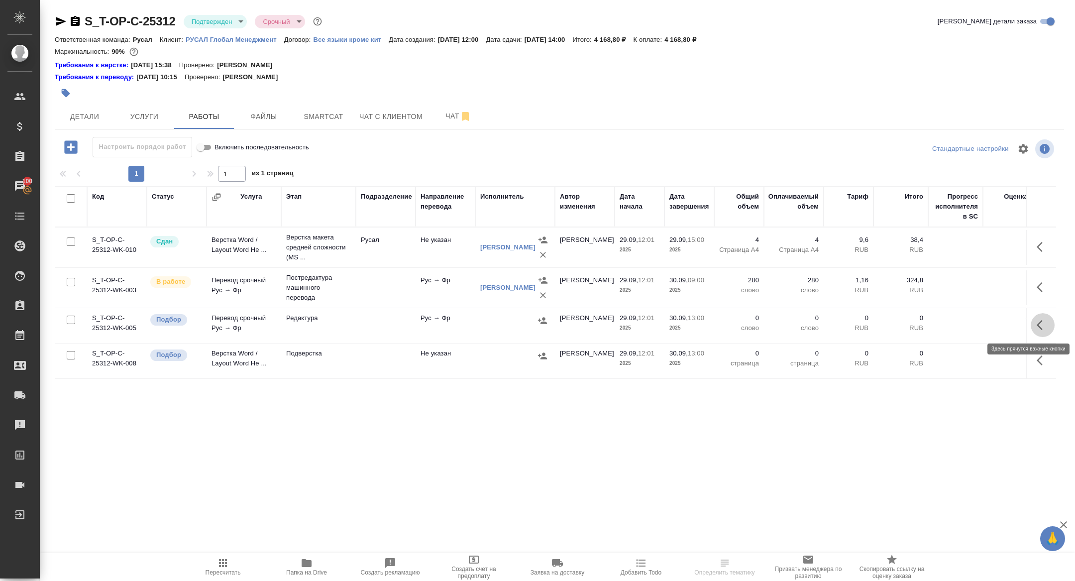
click at [1039, 320] on icon "button" at bounding box center [1043, 325] width 12 height 12
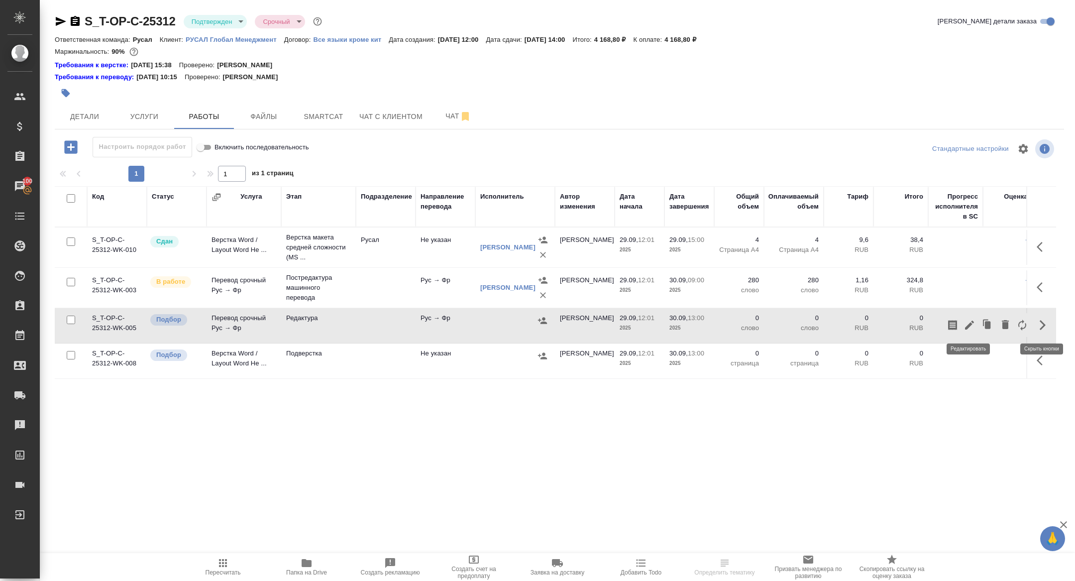
click at [970, 321] on icon "button" at bounding box center [970, 325] width 12 height 12
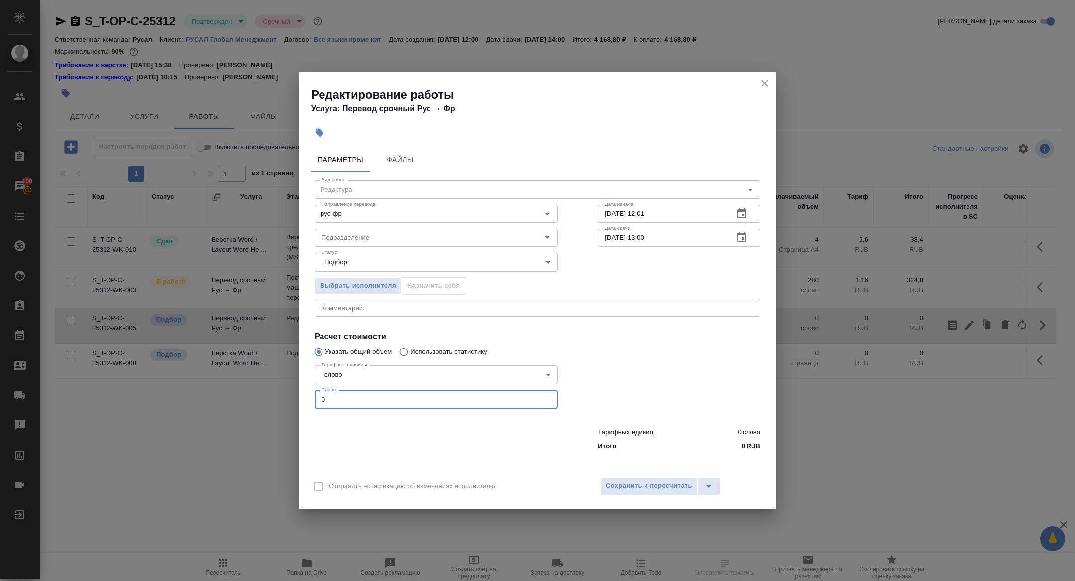
drag, startPoint x: 328, startPoint y: 406, endPoint x: 273, endPoint y: 377, distance: 61.9
click at [273, 377] on div "Редактирование работы Услуга: Перевод срочный Рус → Фр Параметры Файлы Вид рабо…" at bounding box center [537, 290] width 1075 height 581
type input "400"
click at [739, 215] on icon "button" at bounding box center [742, 214] width 12 height 12
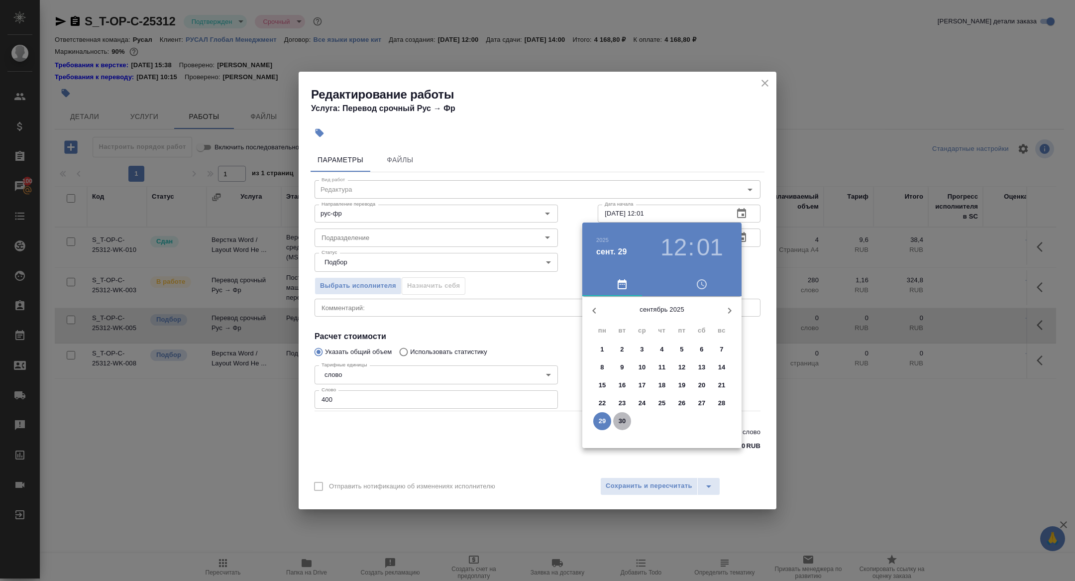
click at [623, 420] on p "30" at bounding box center [622, 421] width 7 height 10
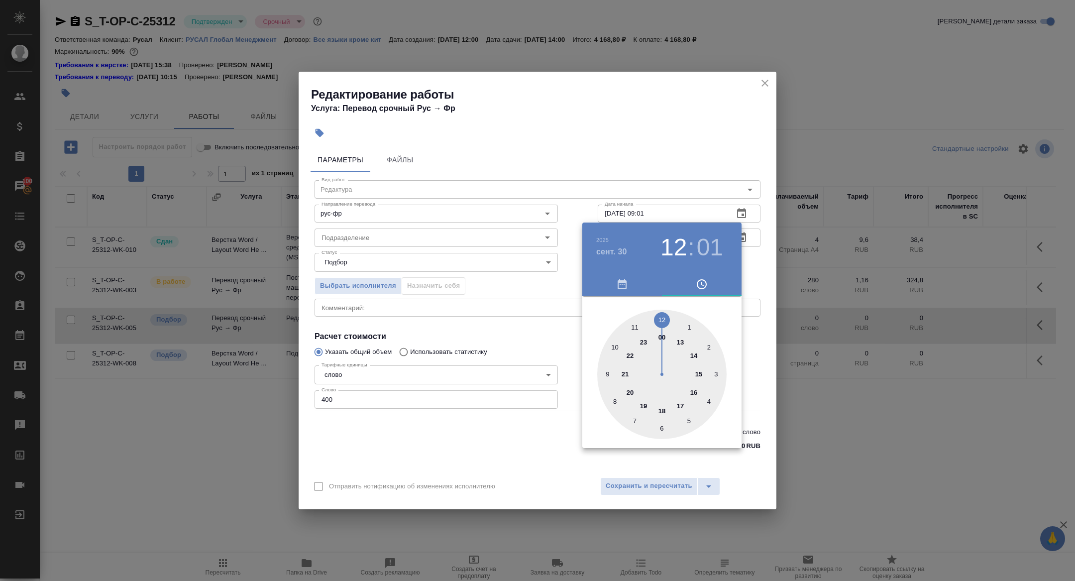
drag, startPoint x: 607, startPoint y: 364, endPoint x: 613, endPoint y: 364, distance: 5.5
click at [607, 364] on div at bounding box center [661, 374] width 129 height 129
click at [660, 318] on div at bounding box center [661, 374] width 129 height 129
type input "[DATE] 09:00"
click at [424, 250] on div at bounding box center [537, 290] width 1075 height 581
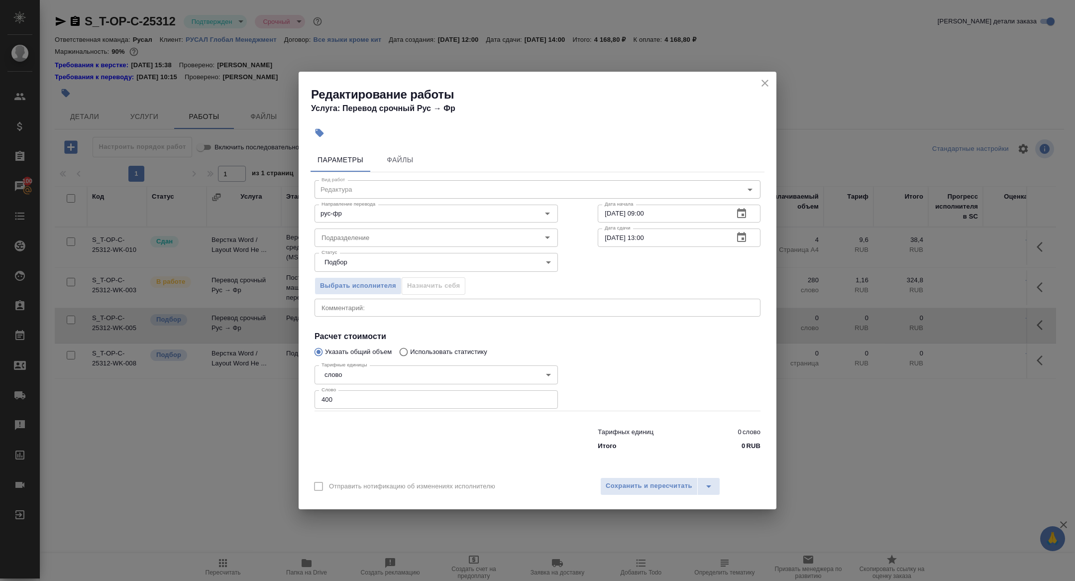
click at [639, 476] on div "Отправить нотификацию об изменениях исполнителю Сохранить и пересчитать" at bounding box center [538, 490] width 478 height 38
click at [644, 488] on span "Сохранить и пересчитать" at bounding box center [649, 485] width 87 height 11
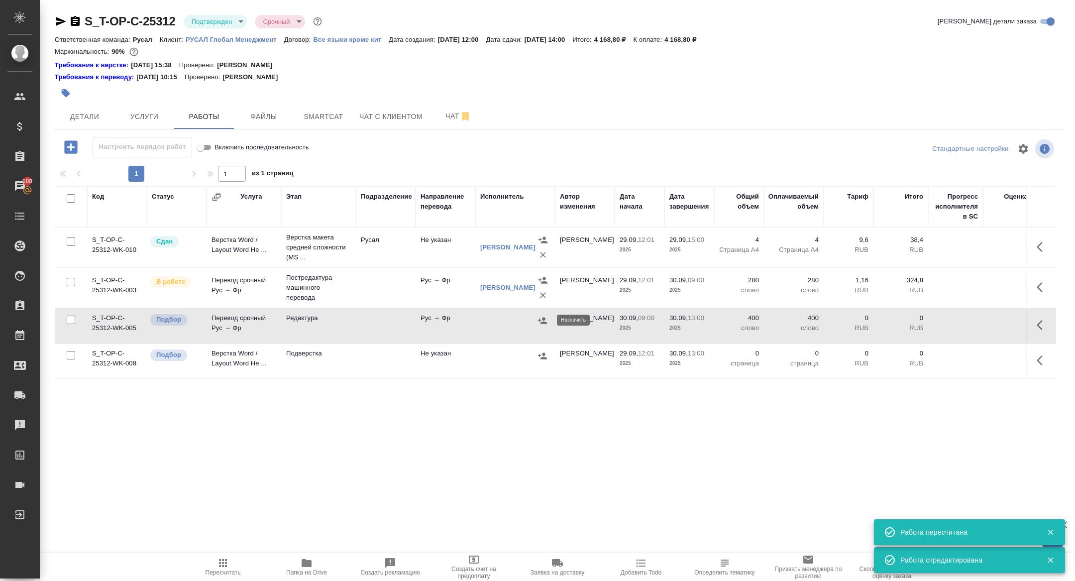
click at [539, 318] on icon "button" at bounding box center [543, 321] width 10 height 10
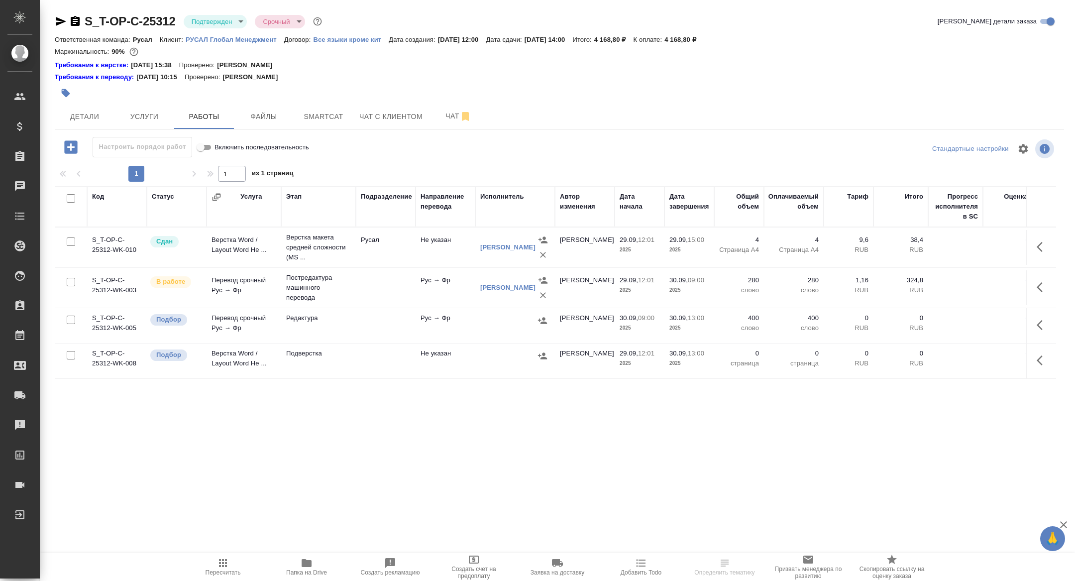
click at [242, 328] on td "Перевод срочный Рус → Фр" at bounding box center [244, 325] width 75 height 35
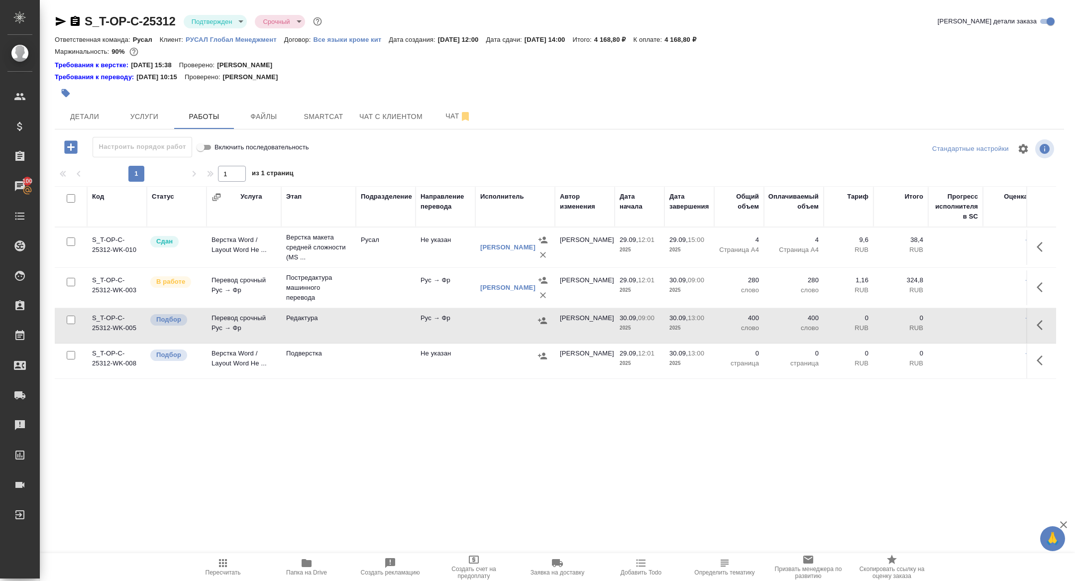
click at [244, 319] on td "Перевод срочный Рус → Фр" at bounding box center [244, 325] width 75 height 35
click at [226, 16] on body "🙏 .cls-1 fill:#fff; AWATERA [PERSON_NAME] Спецификации Заказы 100 Чаты Todo Про…" at bounding box center [537, 290] width 1075 height 581
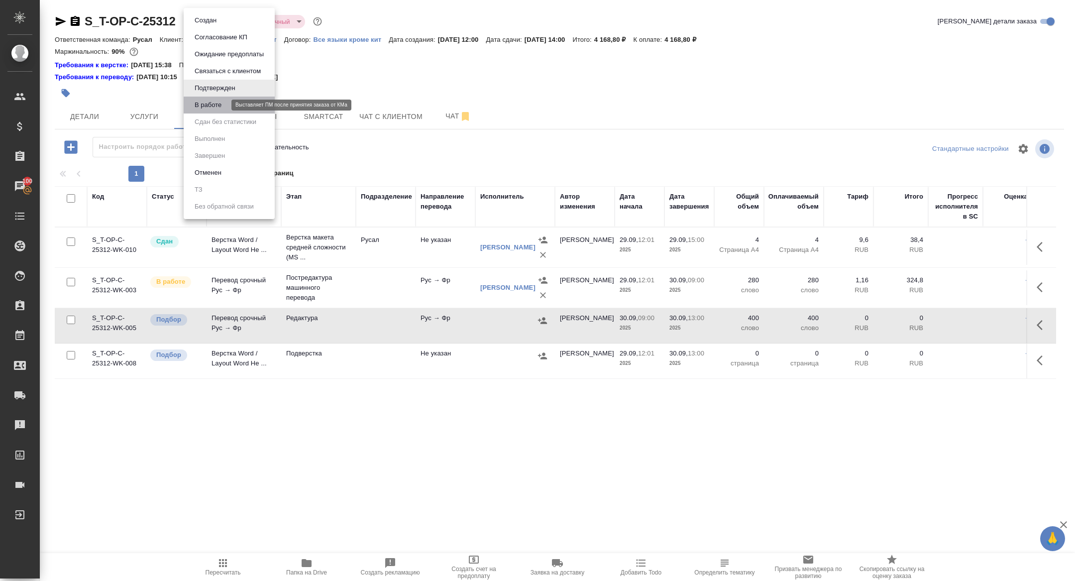
click at [211, 105] on button "В работе" at bounding box center [208, 105] width 33 height 11
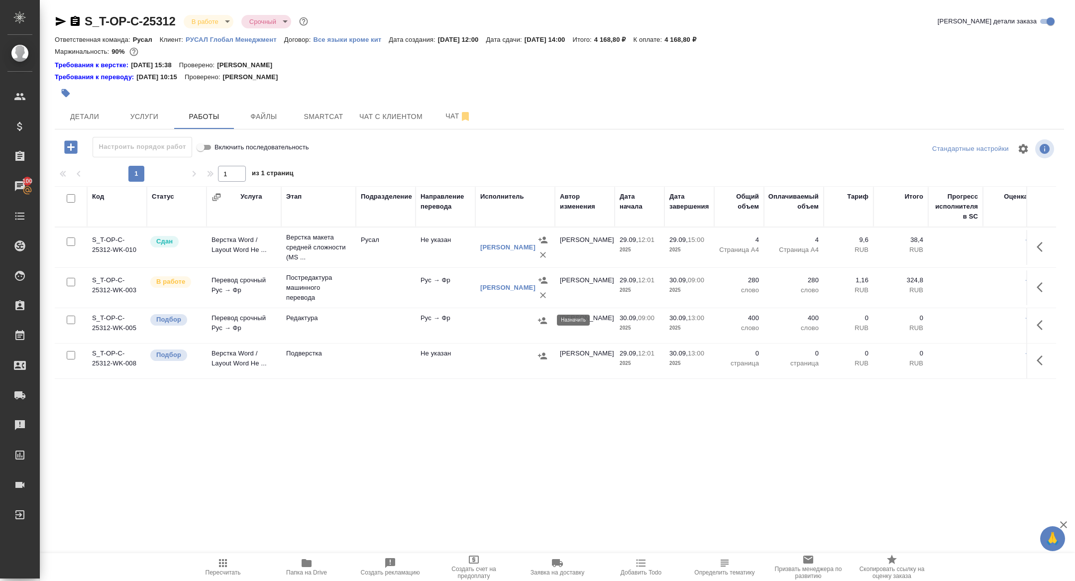
click at [541, 319] on icon "button" at bounding box center [543, 321] width 10 height 10
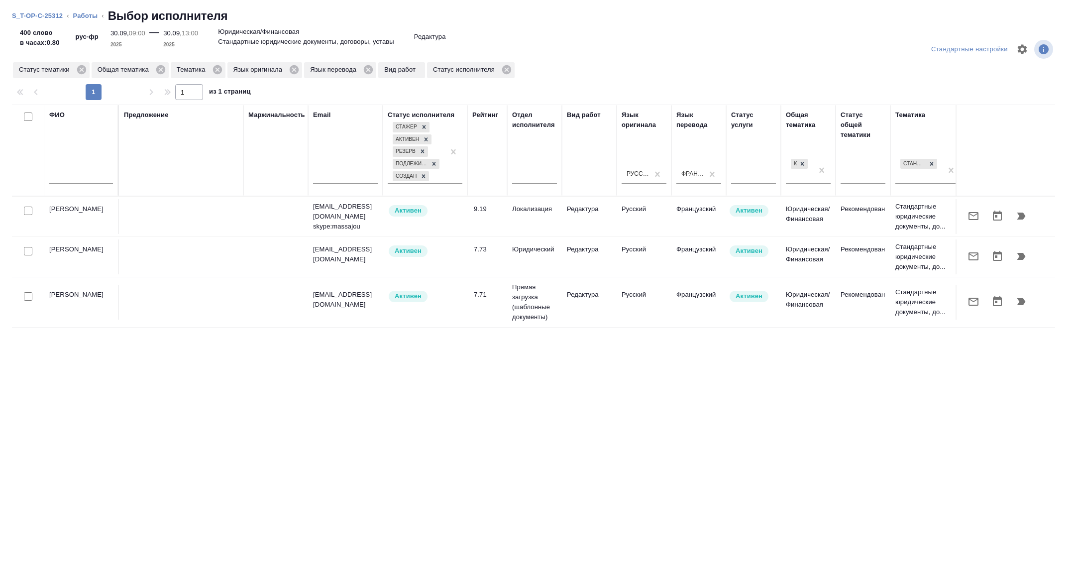
click at [85, 176] on input "text" at bounding box center [81, 177] width 64 height 12
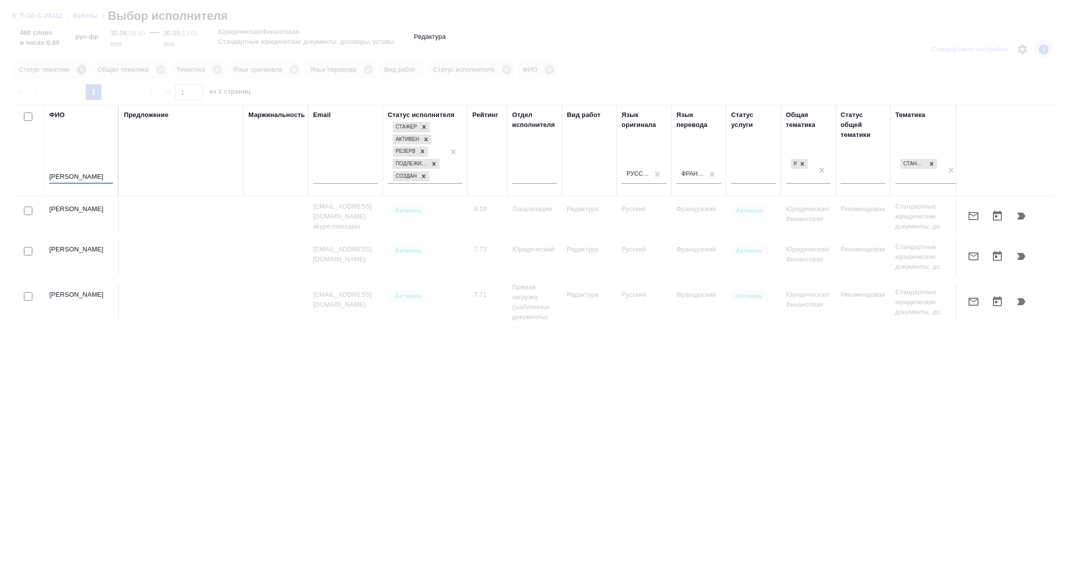
type input "горохова"
click at [84, 71] on div at bounding box center [537, 290] width 1075 height 581
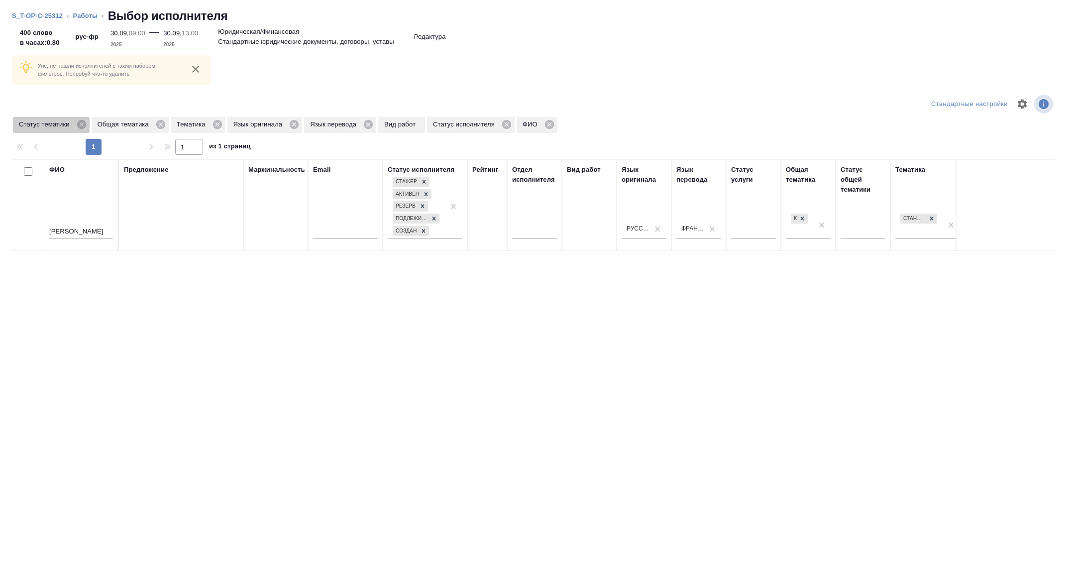
click at [80, 130] on div "Статус тематики" at bounding box center [51, 125] width 77 height 16
click at [85, 126] on icon at bounding box center [81, 124] width 9 height 9
click at [141, 126] on icon at bounding box center [138, 124] width 9 height 9
click at [76, 124] on span "Общая тематика" at bounding box center [46, 124] width 67 height 10
click at [86, 124] on icon at bounding box center [82, 124] width 9 height 9
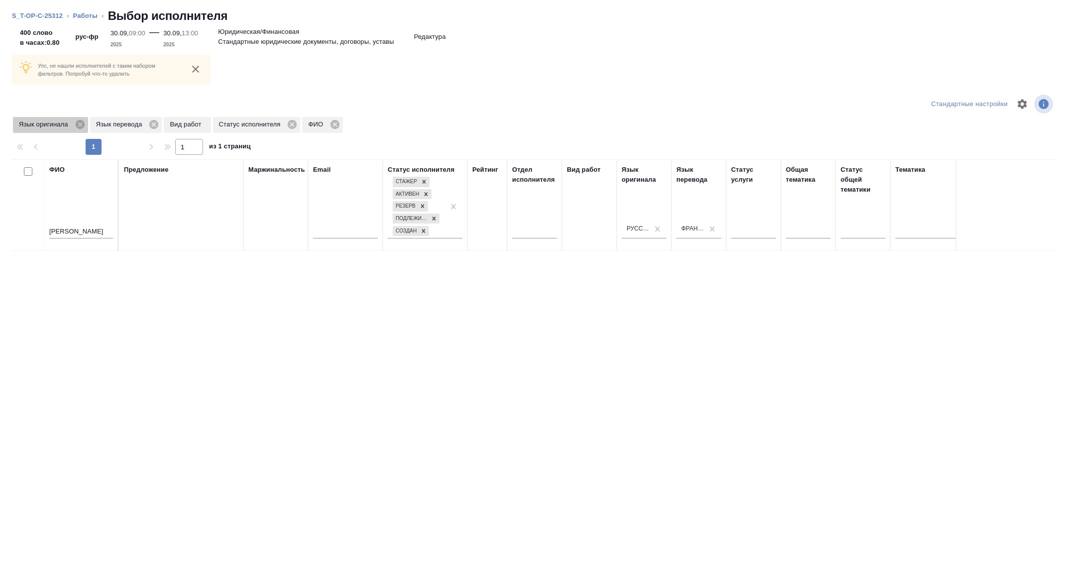
click at [84, 124] on icon at bounding box center [79, 124] width 9 height 9
click at [76, 126] on icon at bounding box center [77, 124] width 9 height 9
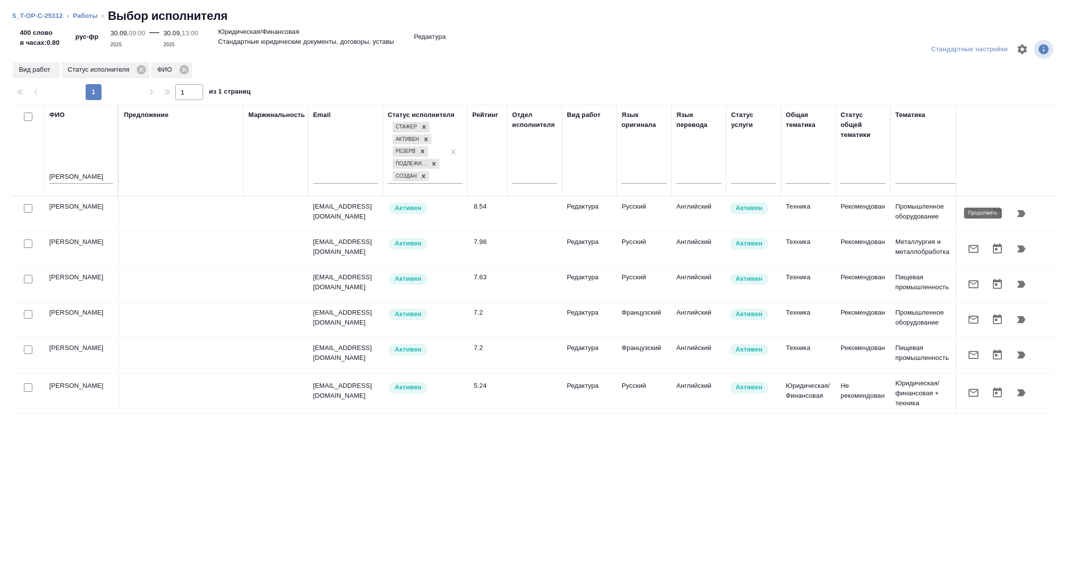
click at [1023, 212] on icon "button" at bounding box center [1022, 213] width 8 height 7
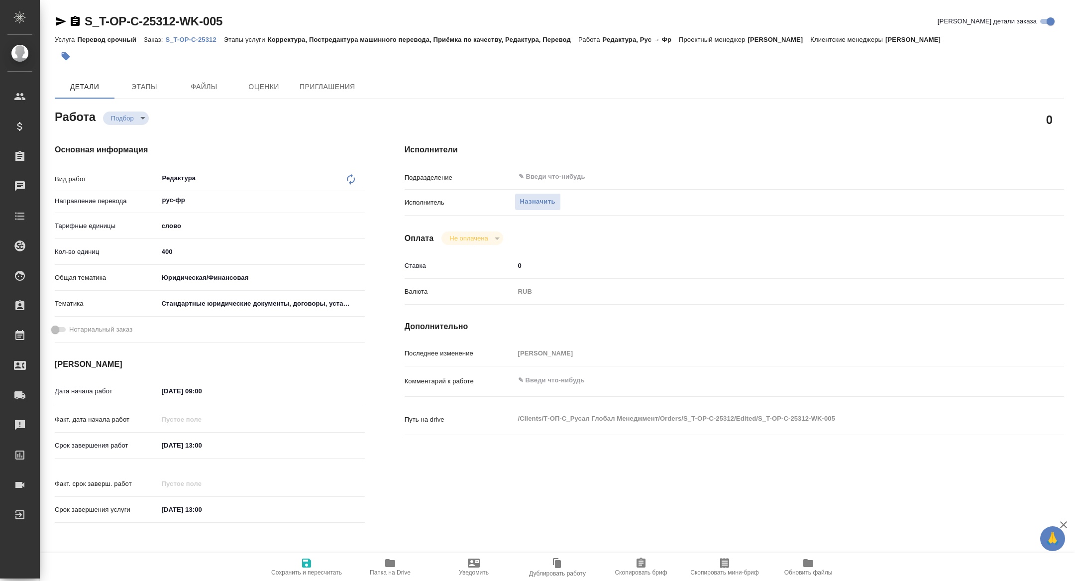
type textarea "x"
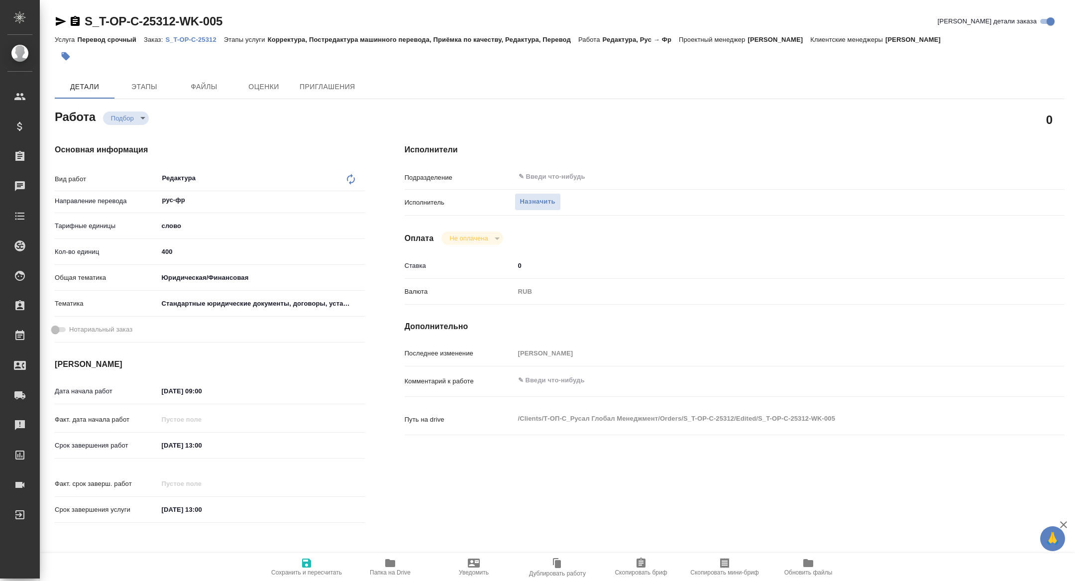
type textarea "x"
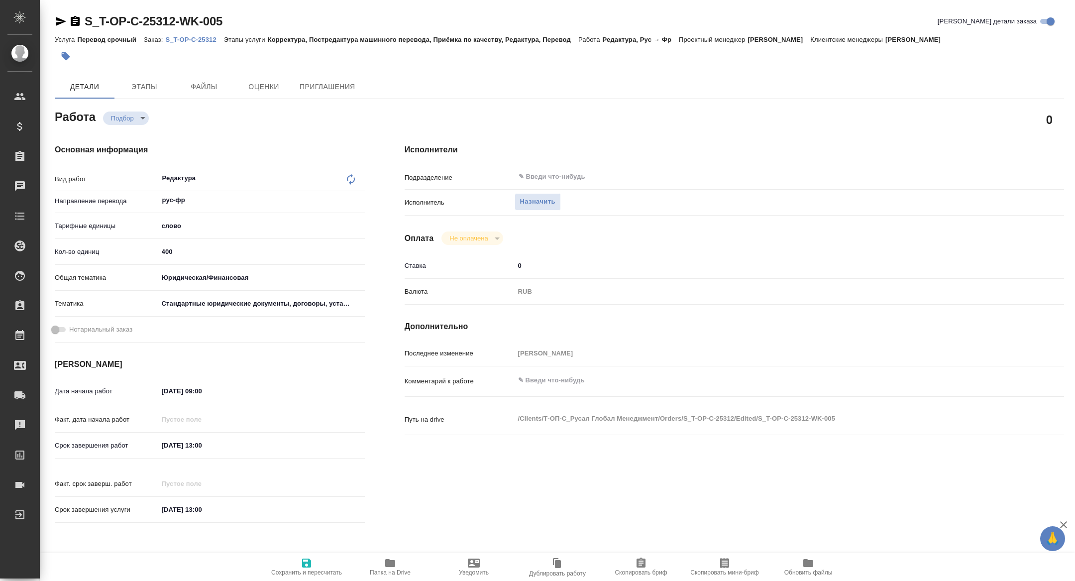
type textarea "x"
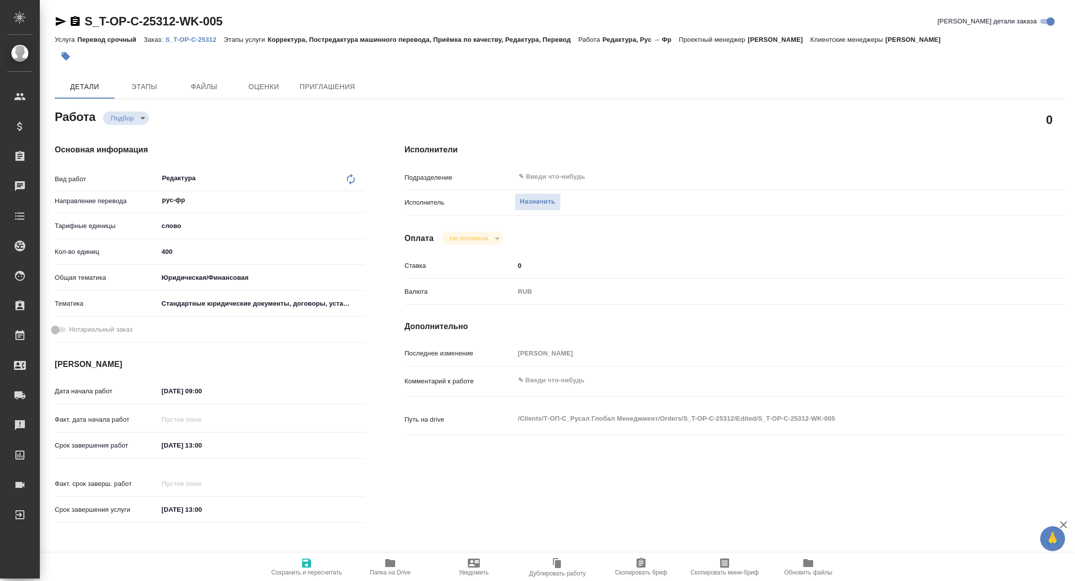
type textarea "x"
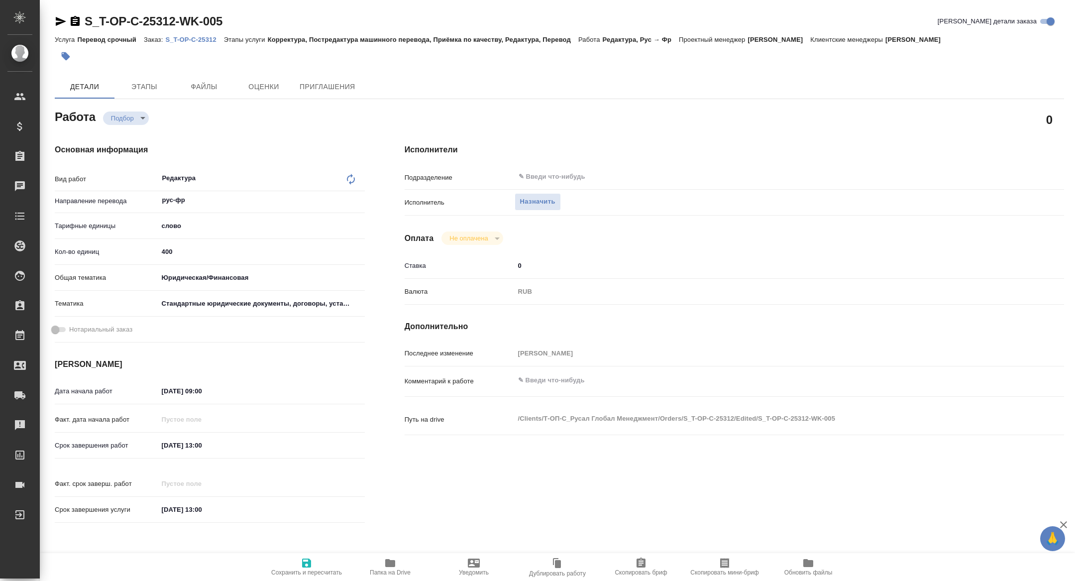
type textarea "x"
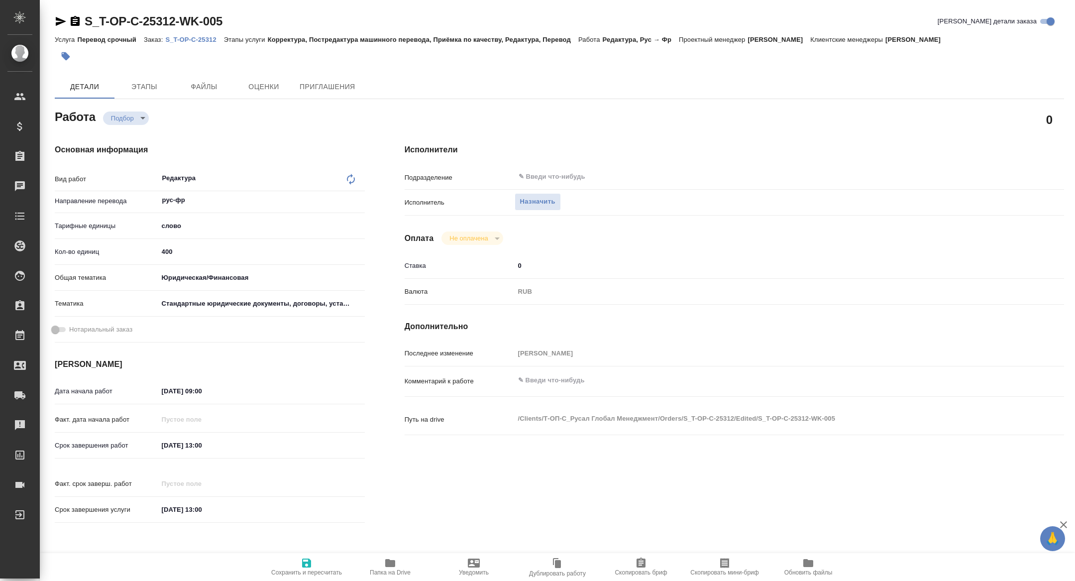
click at [650, 571] on span "Скопировать бриф" at bounding box center [641, 572] width 52 height 7
type textarea "x"
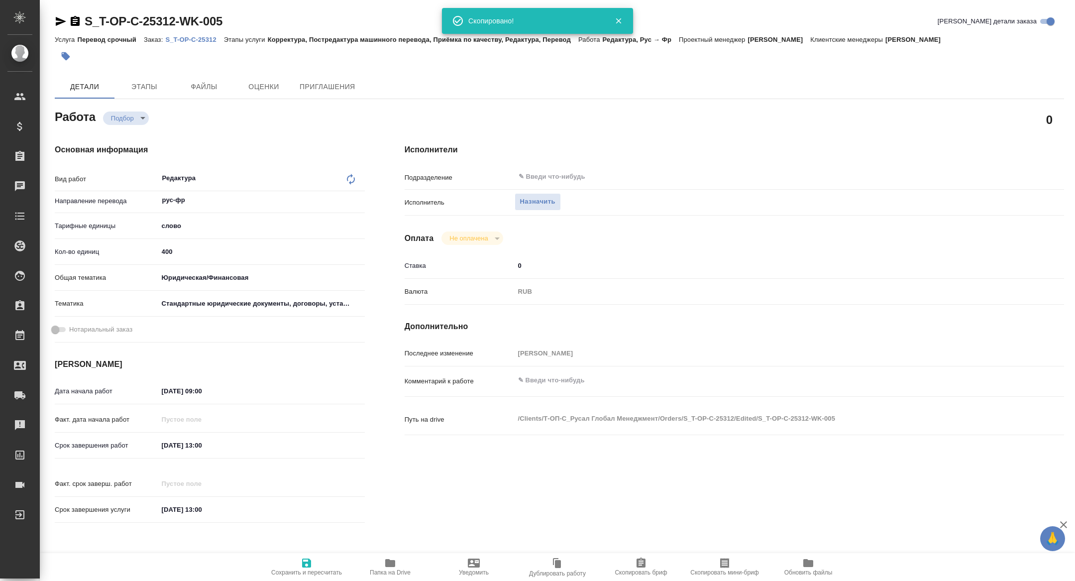
type textarea "x"
click at [723, 562] on icon "button" at bounding box center [724, 563] width 9 height 10
type textarea "x"
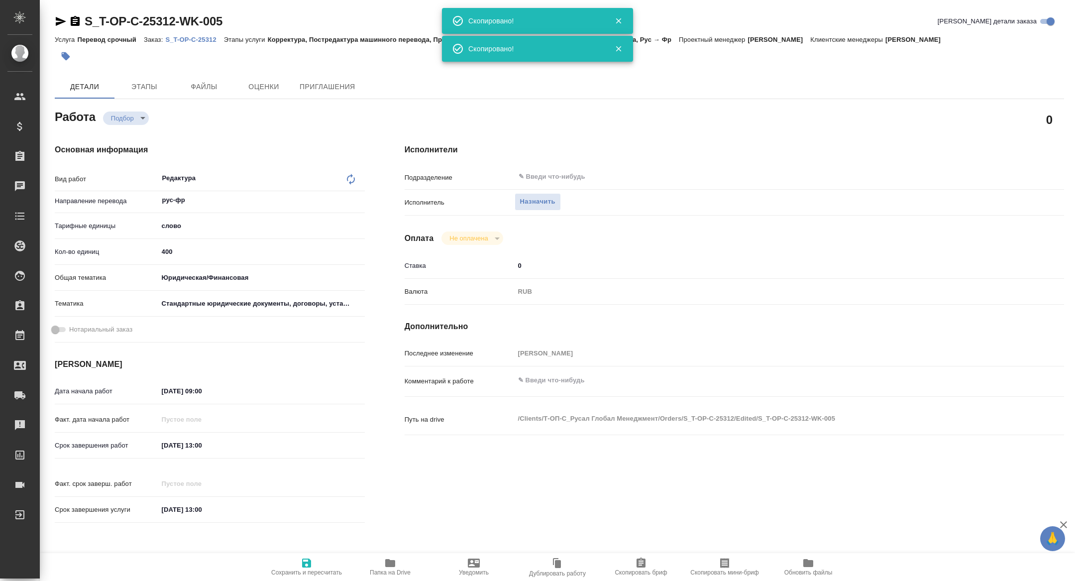
type textarea "x"
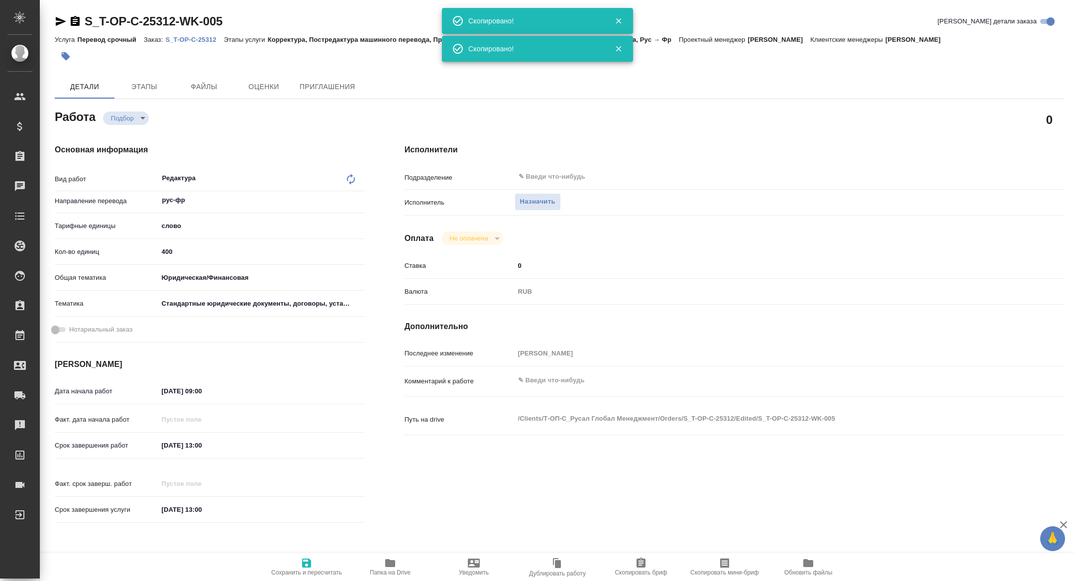
type textarea "x"
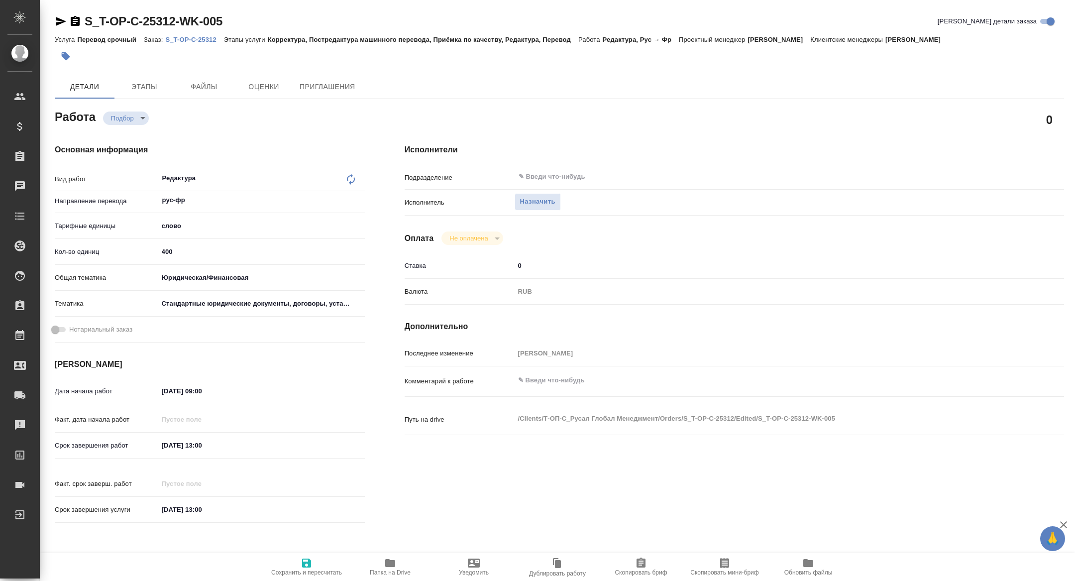
type textarea "x"
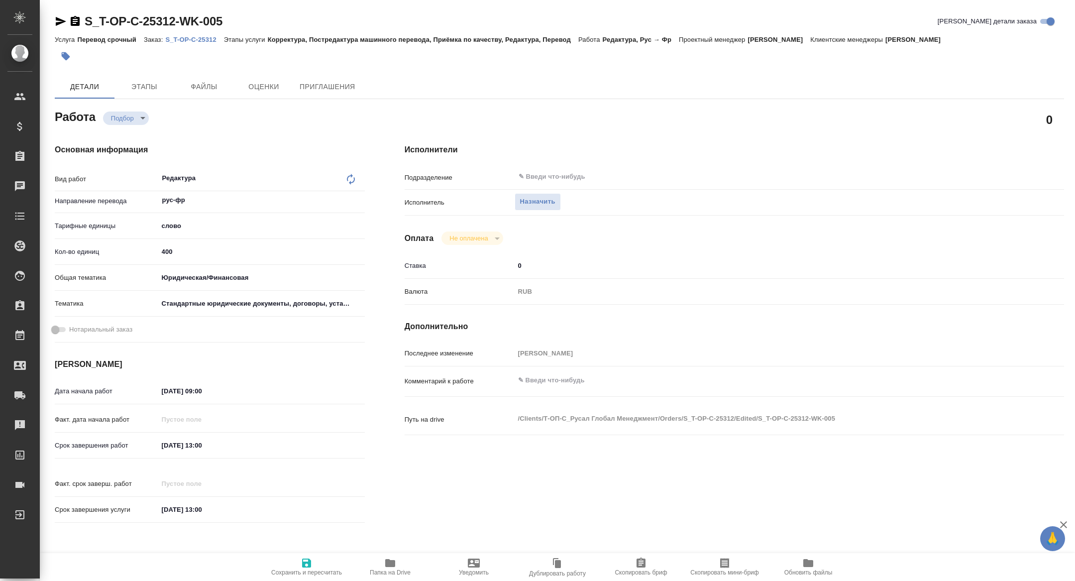
type textarea "x"
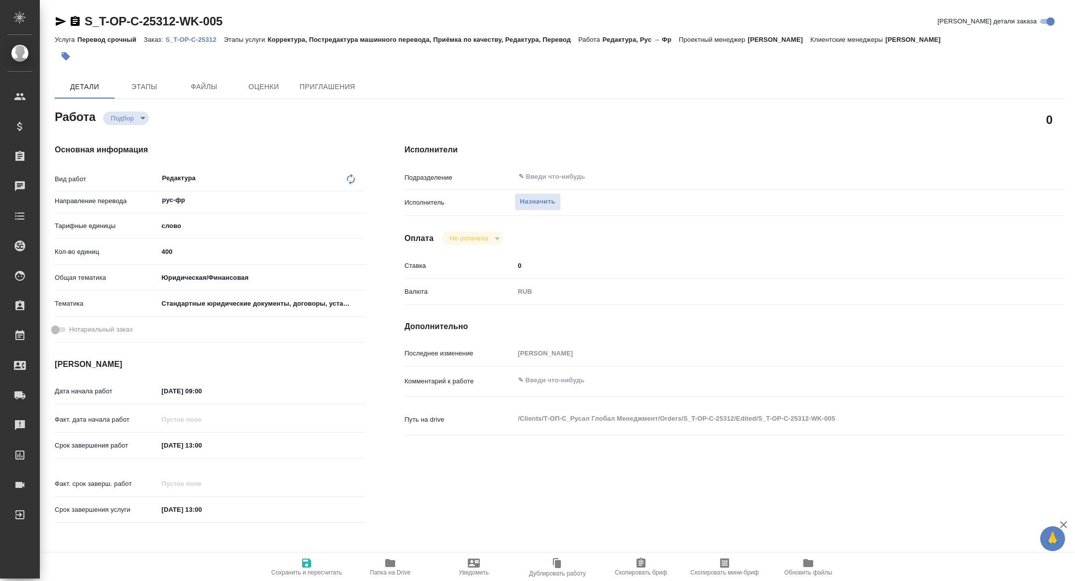
type textarea "x"
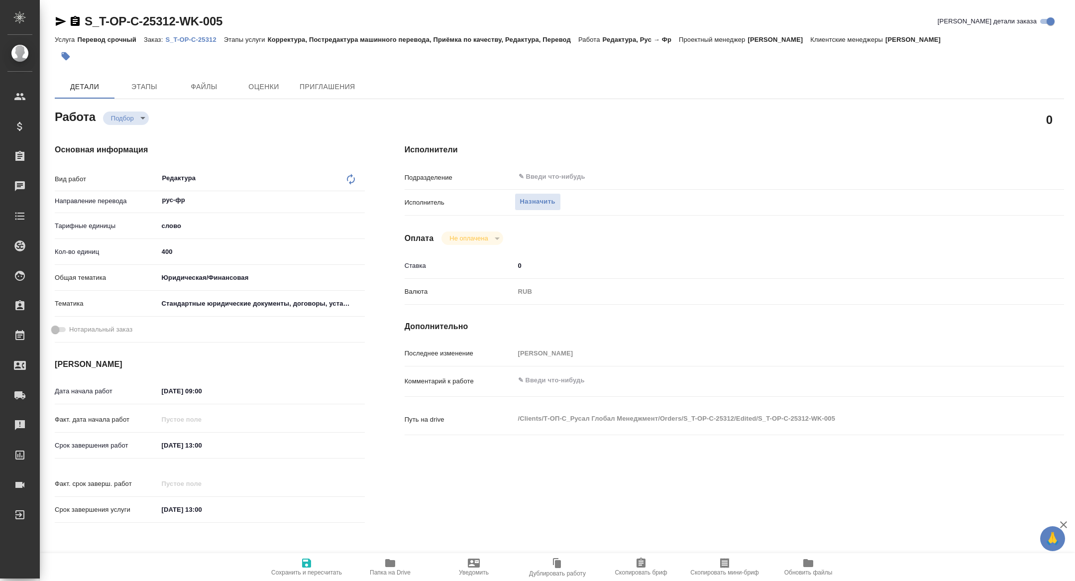
type textarea "x"
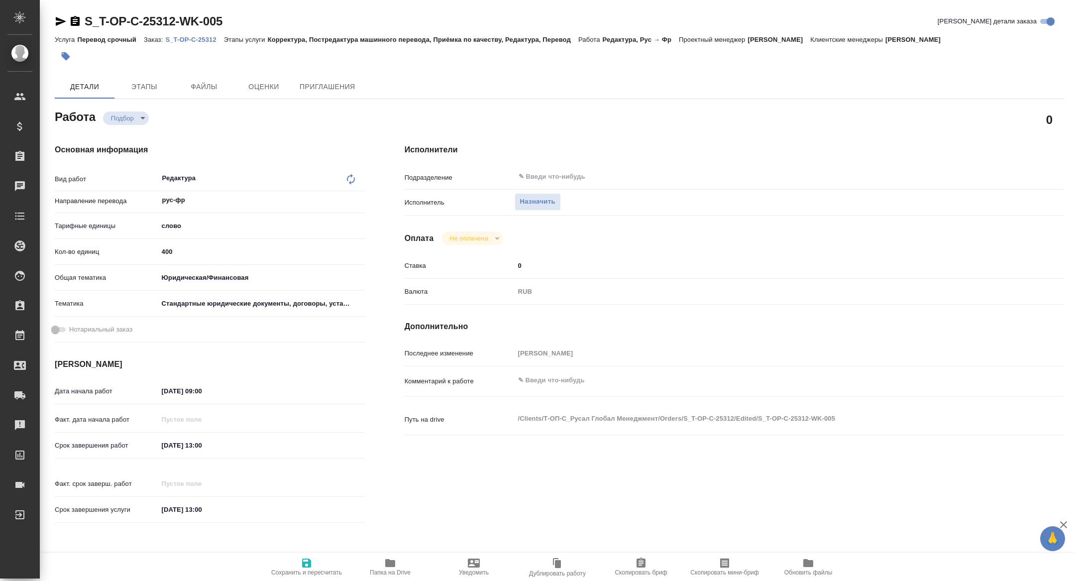
type textarea "x"
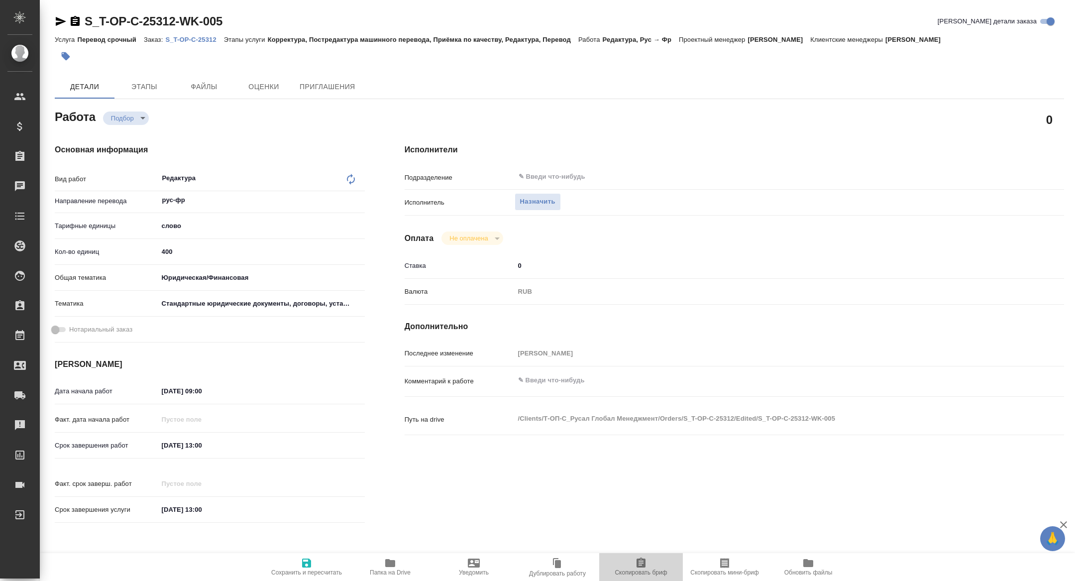
click at [666, 565] on span "Скопировать бриф" at bounding box center [641, 566] width 72 height 19
type textarea "x"
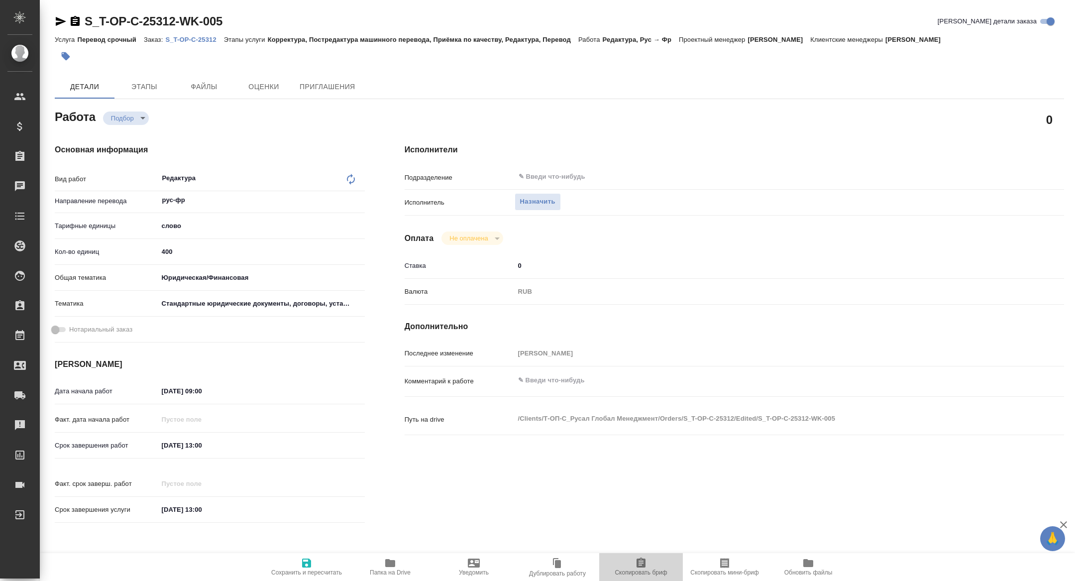
type textarea "x"
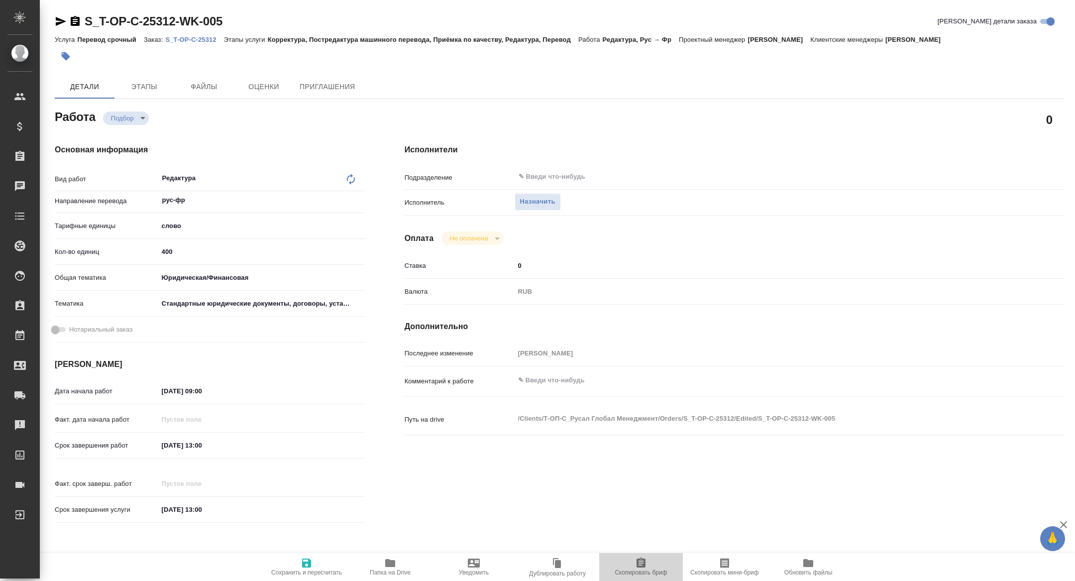
type textarea "x"
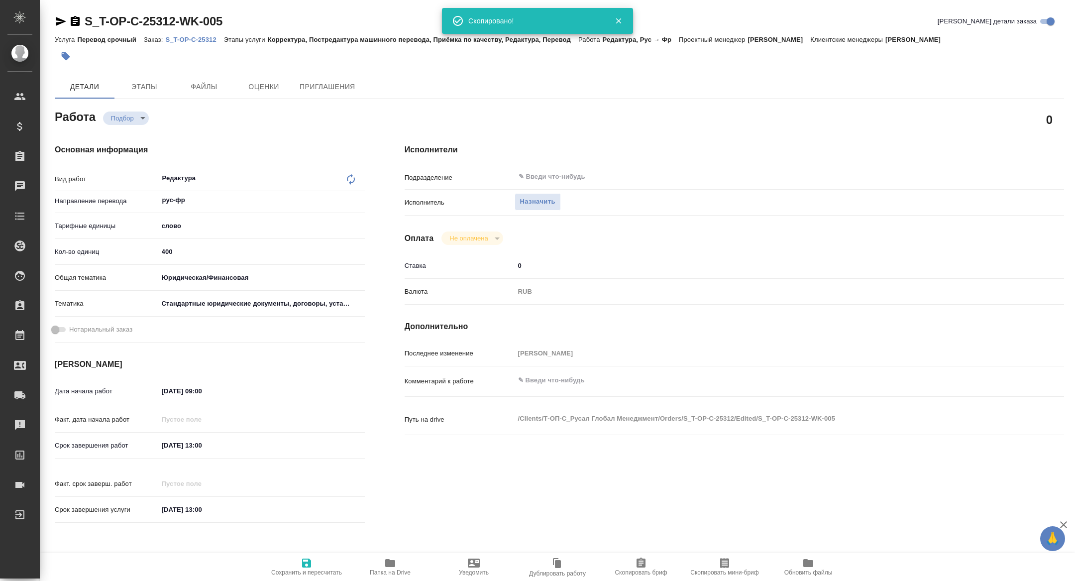
type textarea "x"
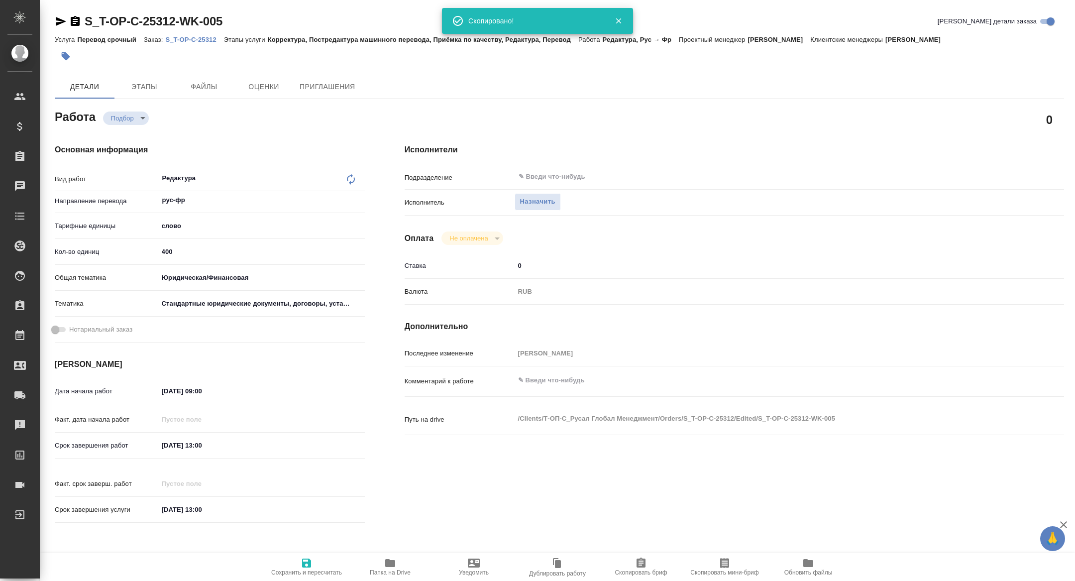
type textarea "x"
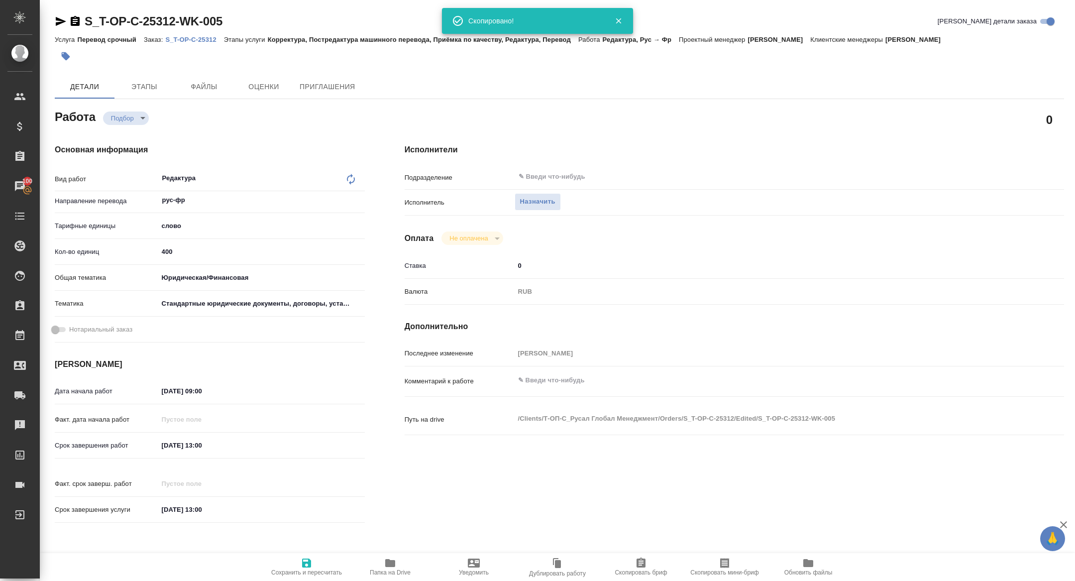
click at [726, 567] on icon "button" at bounding box center [724, 563] width 9 height 10
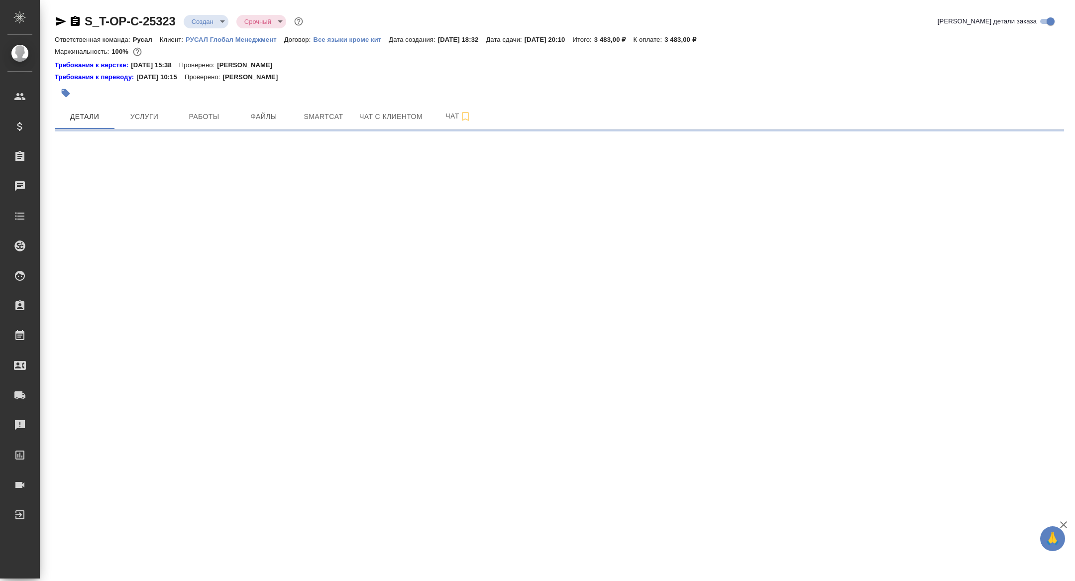
select select "RU"
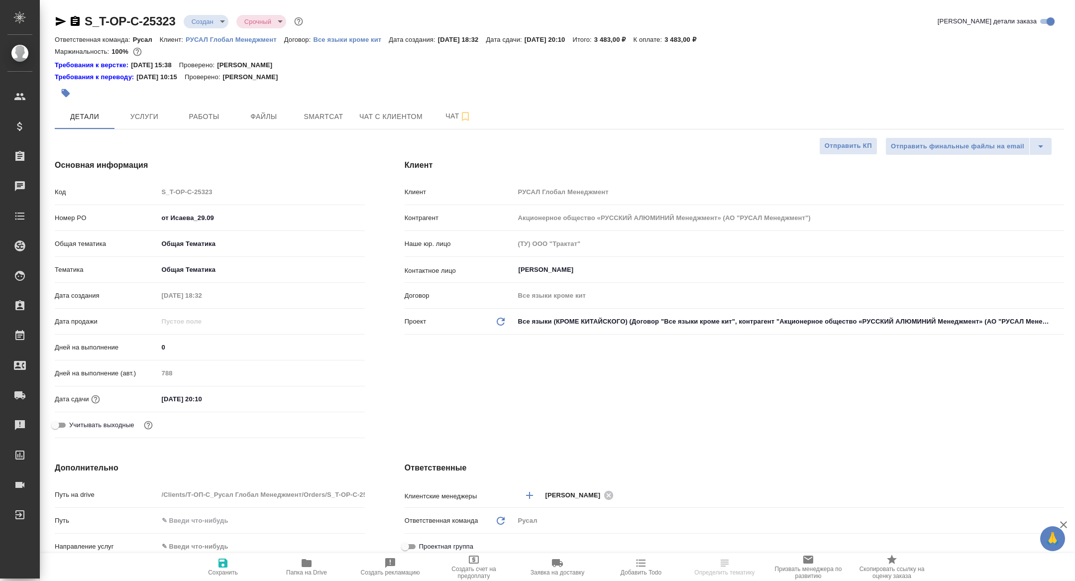
type textarea "x"
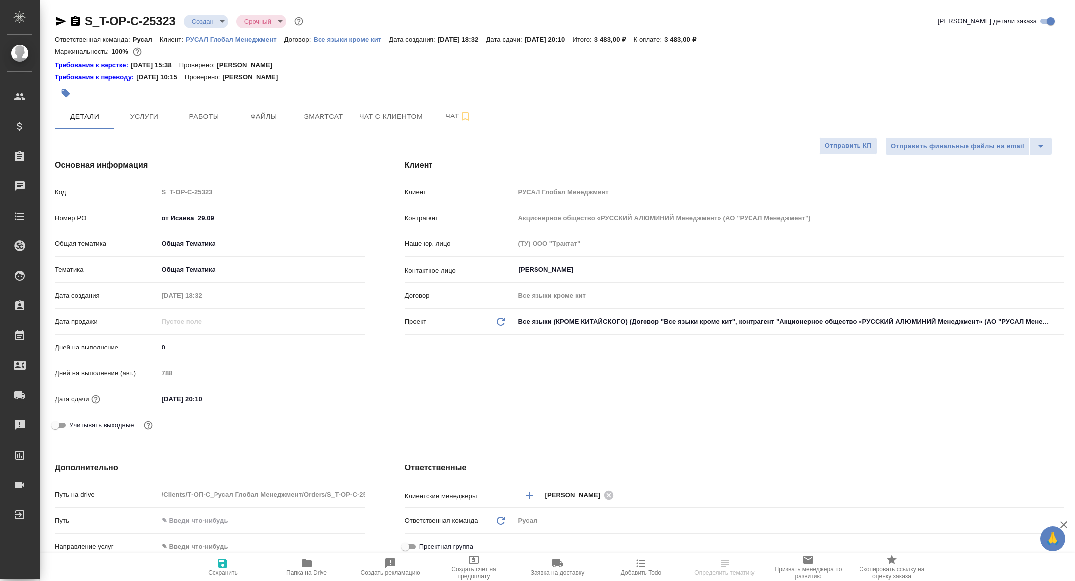
type textarea "x"
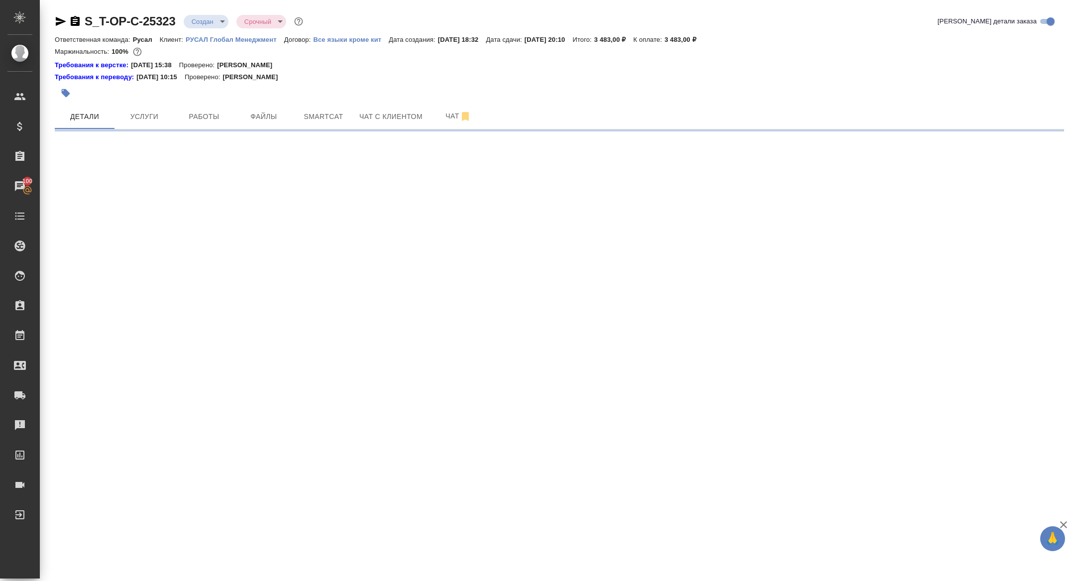
select select "RU"
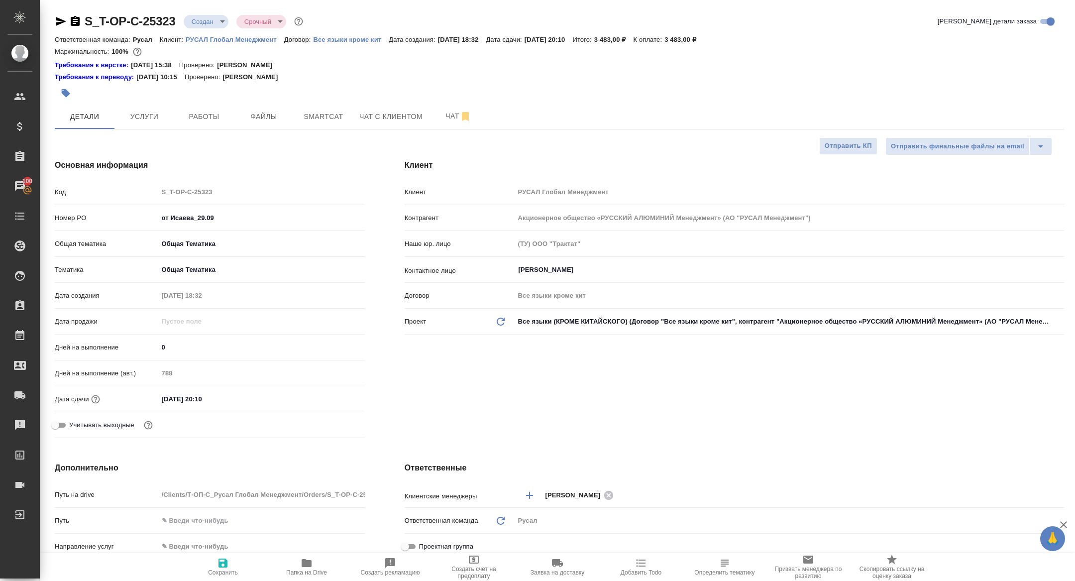
type textarea "x"
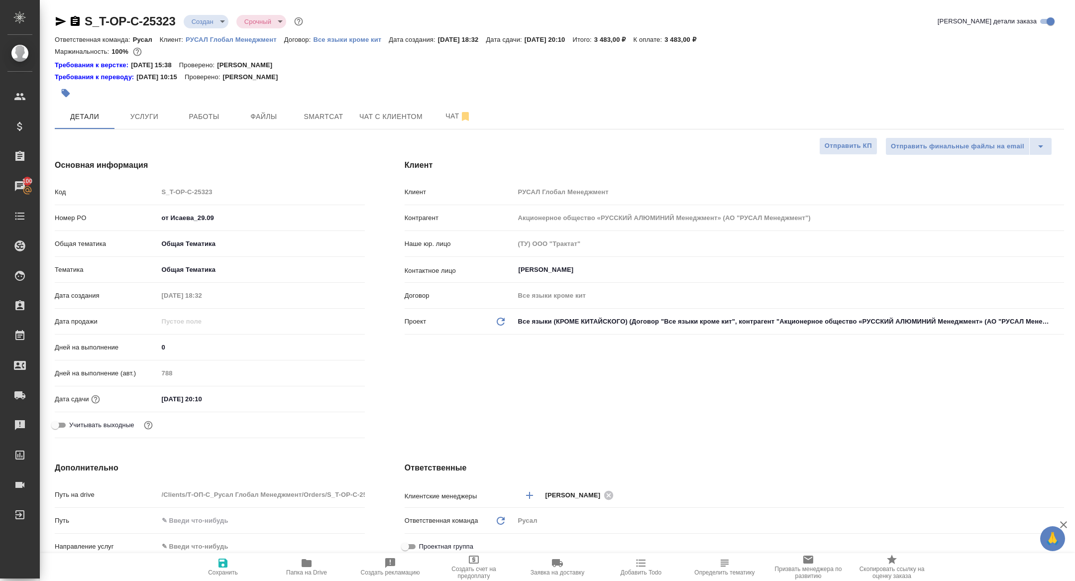
type textarea "x"
click at [73, 22] on icon "button" at bounding box center [75, 21] width 9 height 10
type textarea "x"
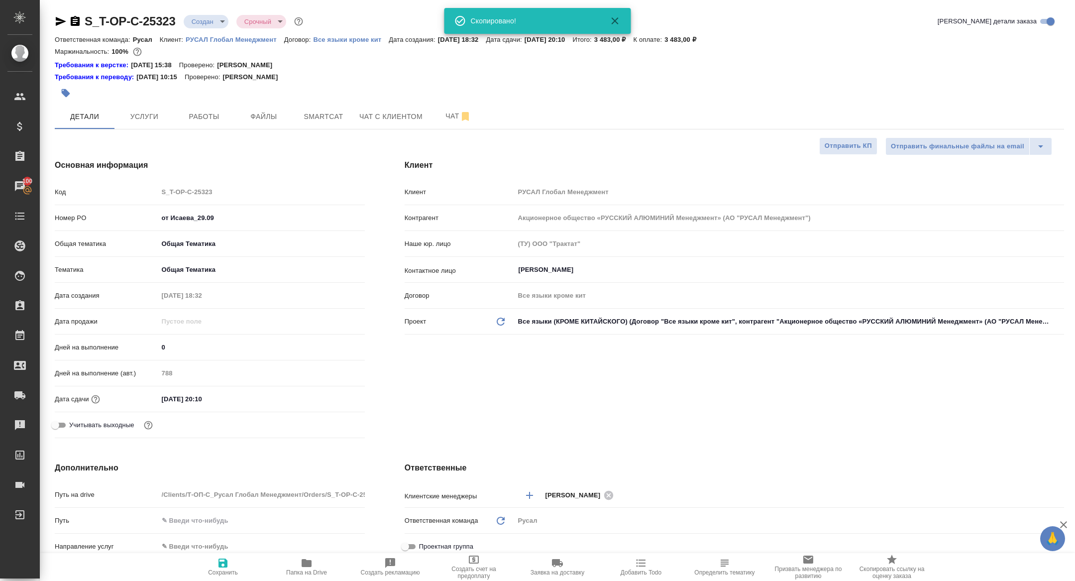
type textarea "x"
click at [136, 121] on span "Услуги" at bounding box center [144, 117] width 48 height 12
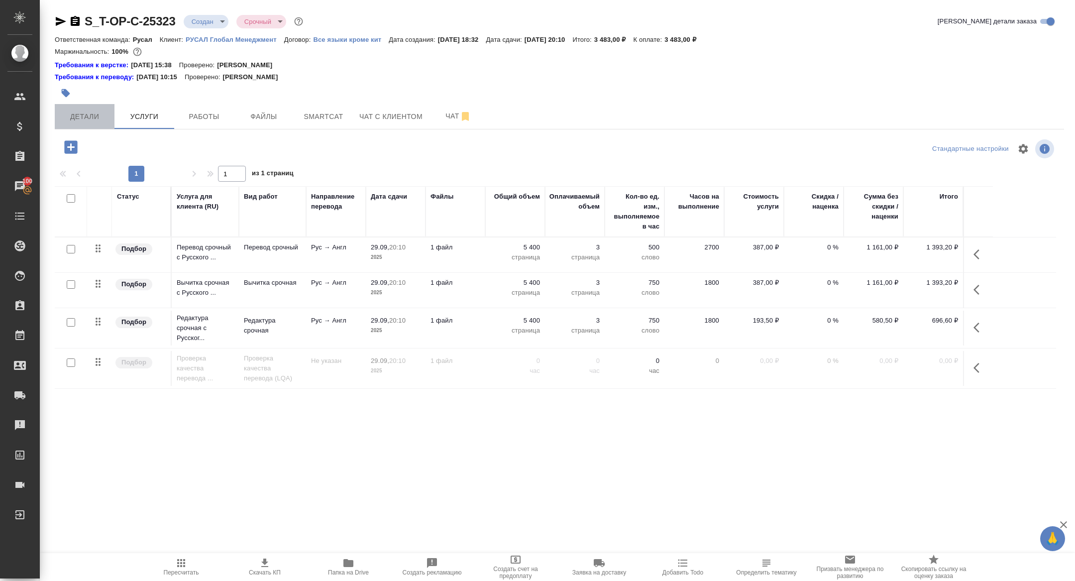
click at [66, 115] on span "Детали" at bounding box center [85, 117] width 48 height 12
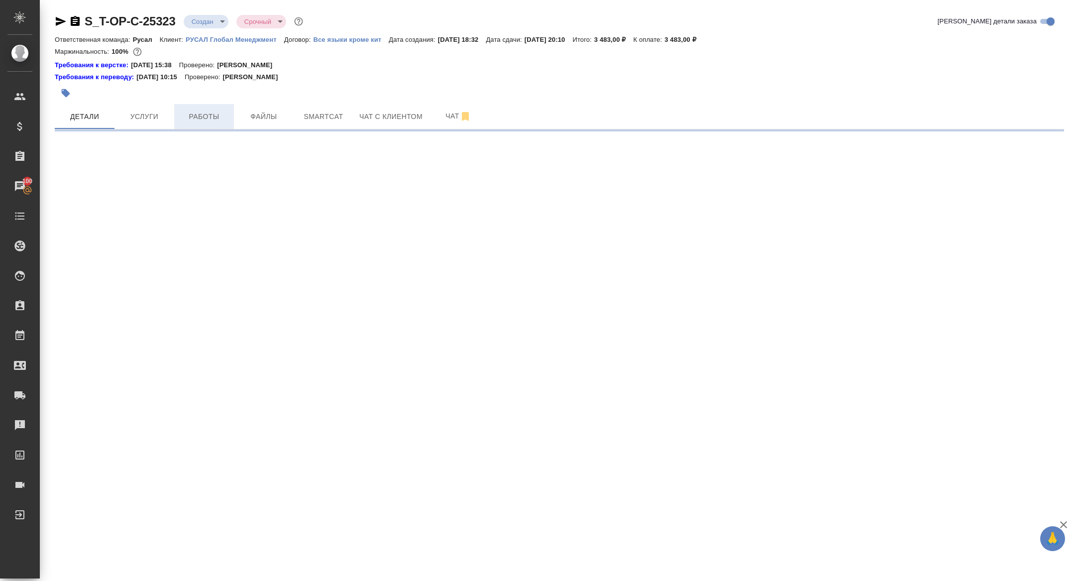
select select "RU"
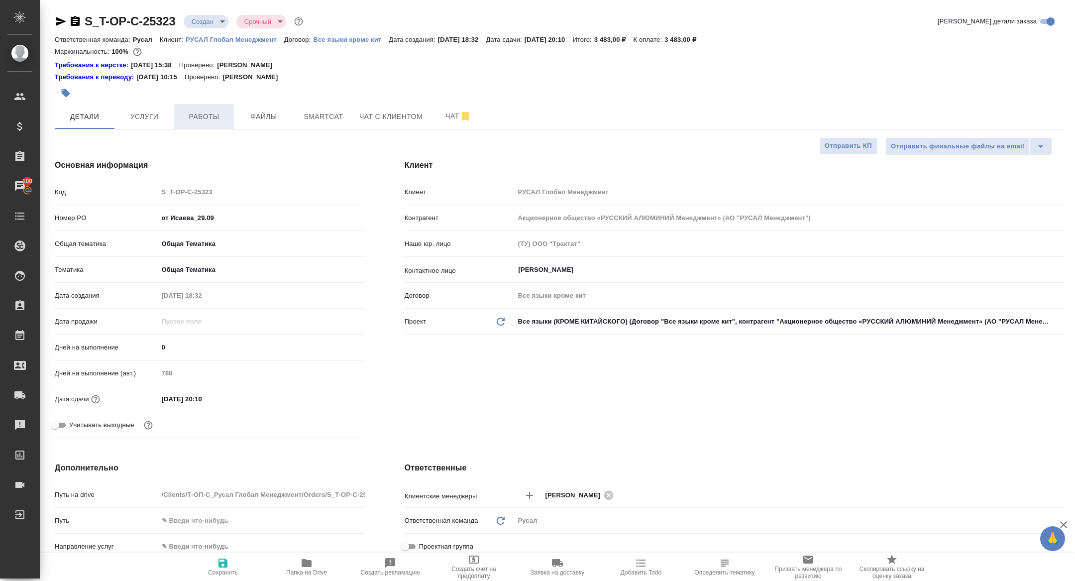
type textarea "x"
click at [150, 113] on span "Услуги" at bounding box center [144, 117] width 48 height 12
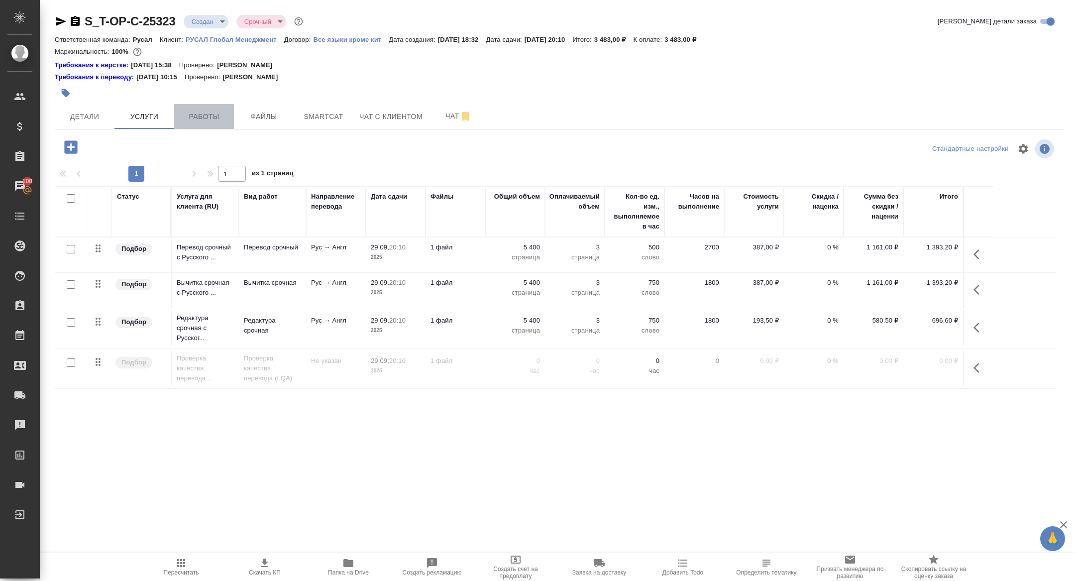
click at [196, 116] on span "Работы" at bounding box center [204, 117] width 48 height 12
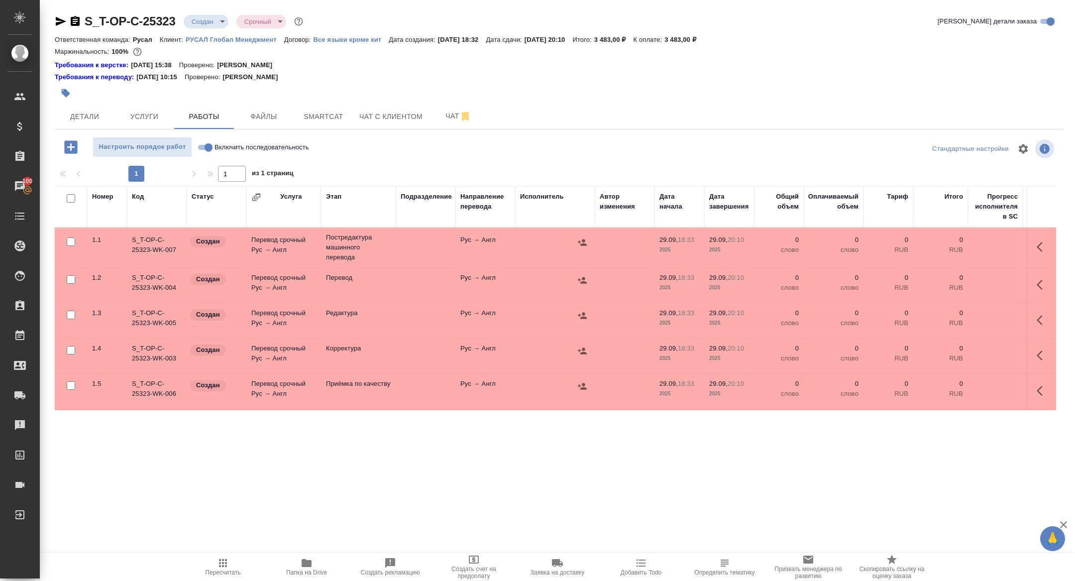
click at [70, 195] on input "checkbox" at bounding box center [71, 198] width 8 height 8
checkbox input "true"
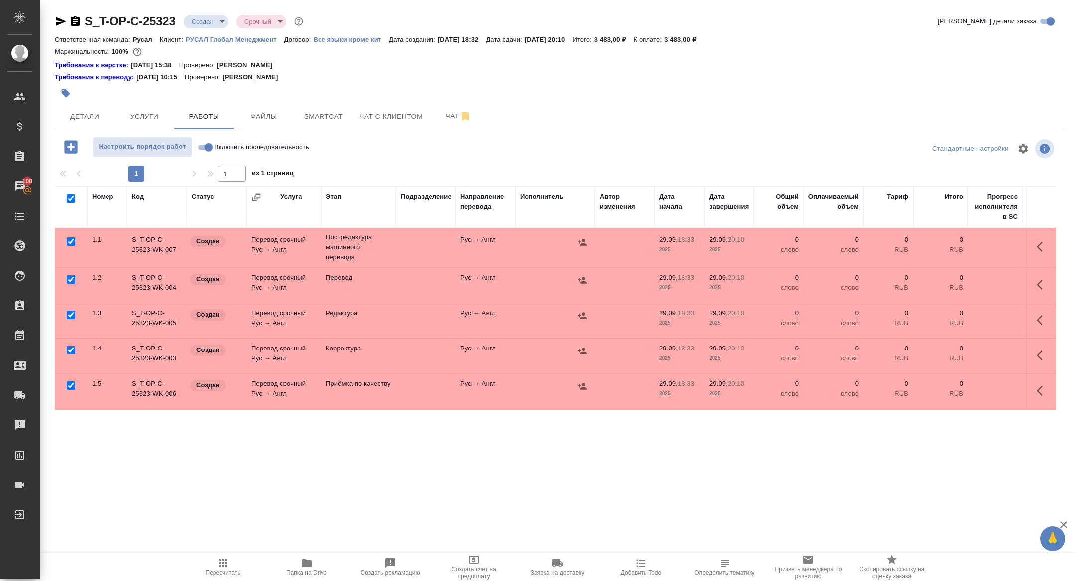
checkbox input "true"
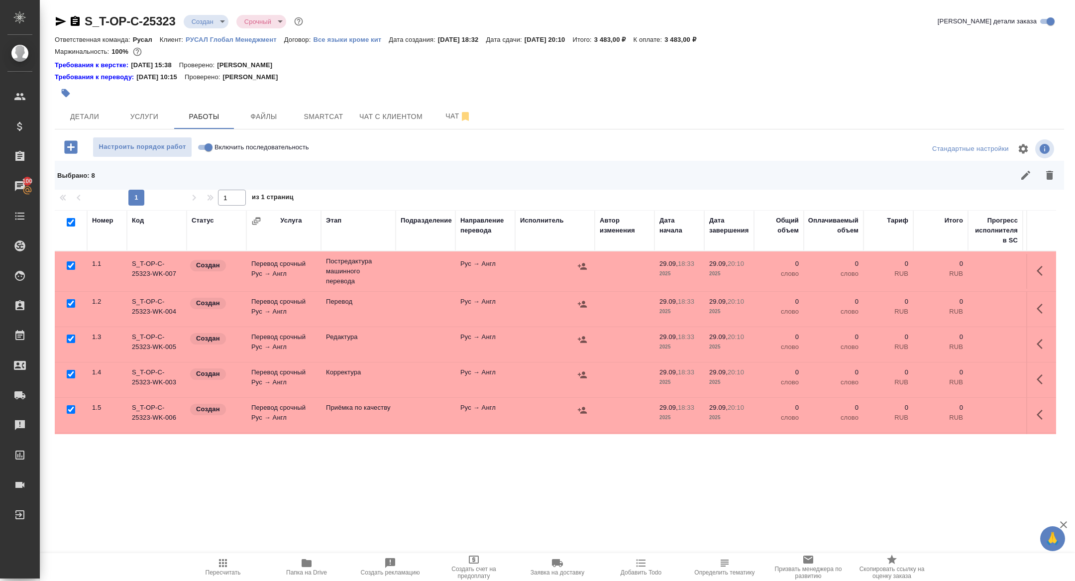
click at [68, 337] on input "checkbox" at bounding box center [71, 339] width 8 height 8
checkbox input "false"
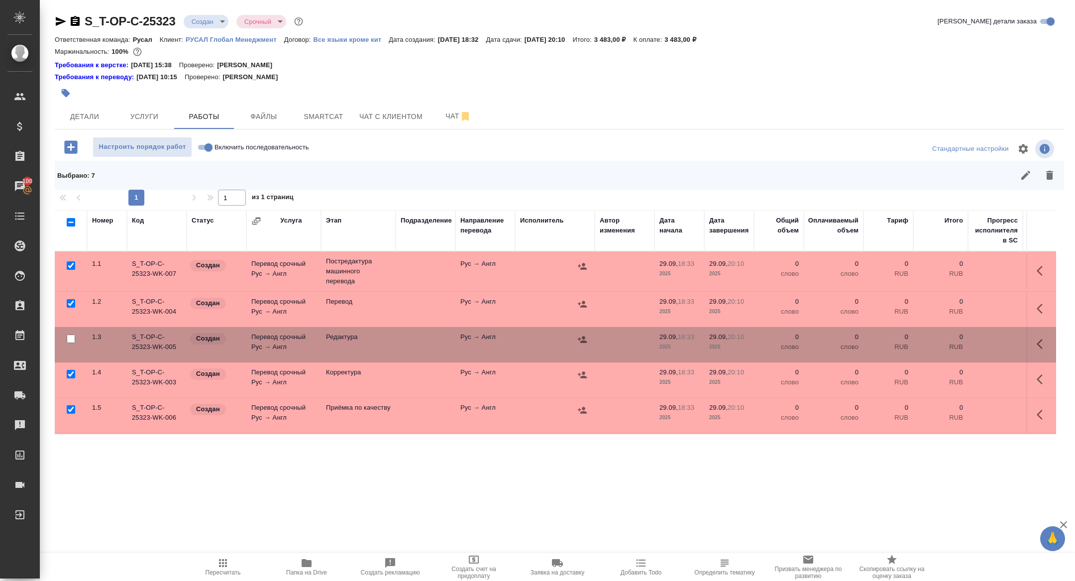
scroll to position [103, 0]
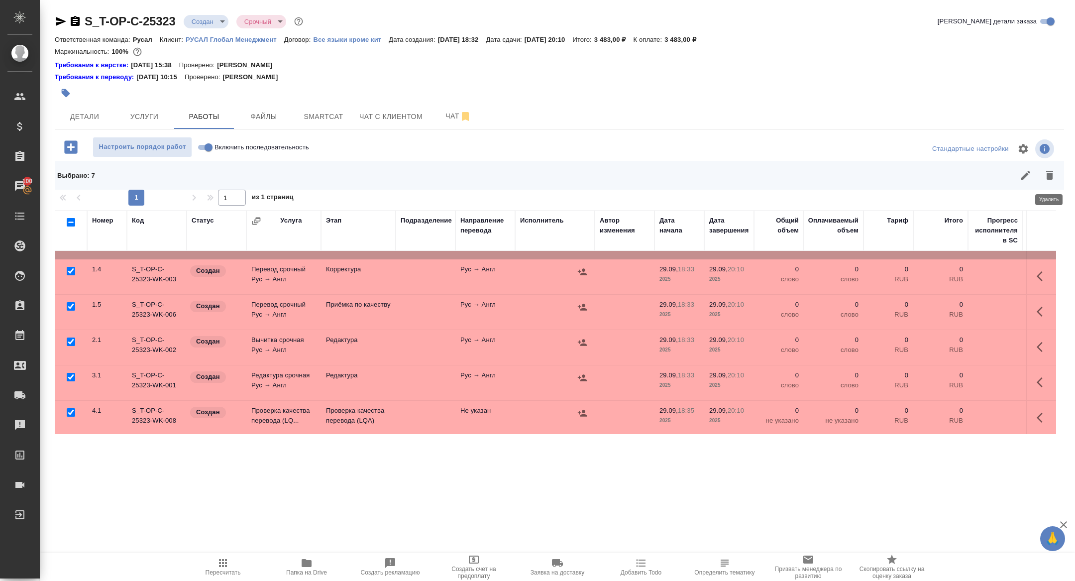
click at [1054, 174] on icon "button" at bounding box center [1050, 175] width 12 height 12
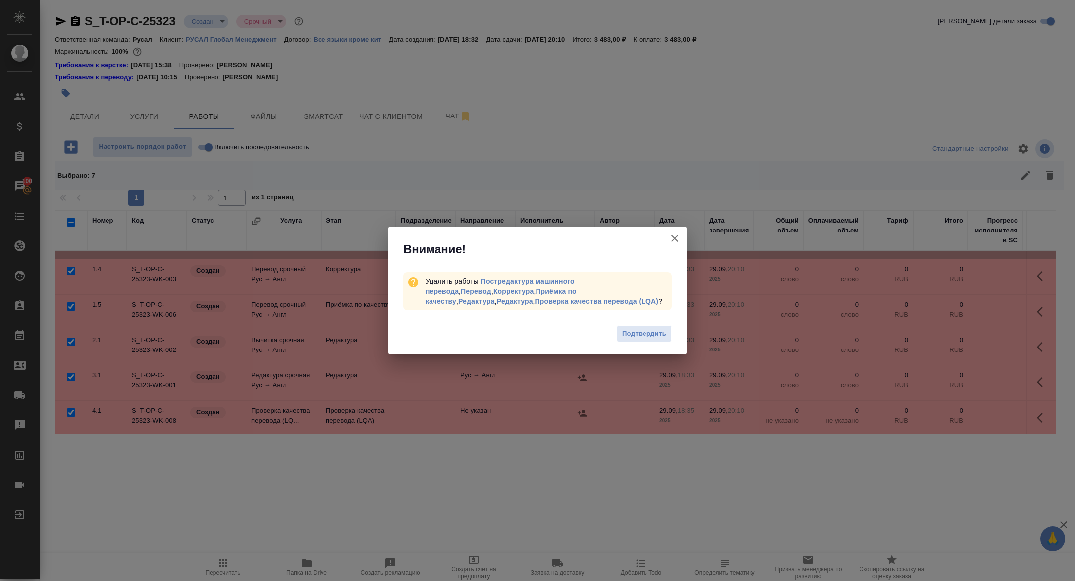
click at [671, 240] on icon "button" at bounding box center [675, 239] width 12 height 12
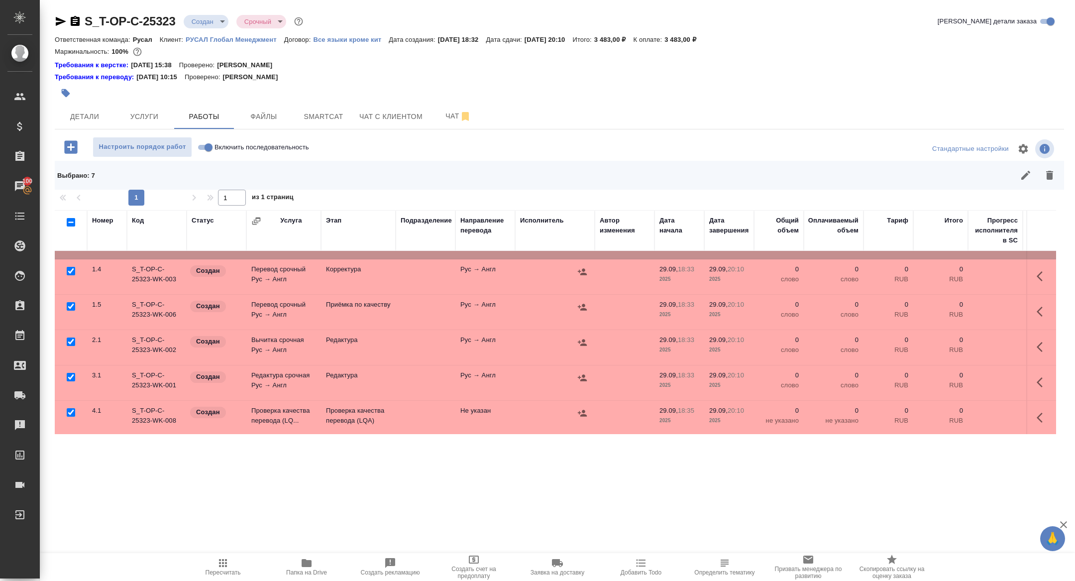
scroll to position [0, 0]
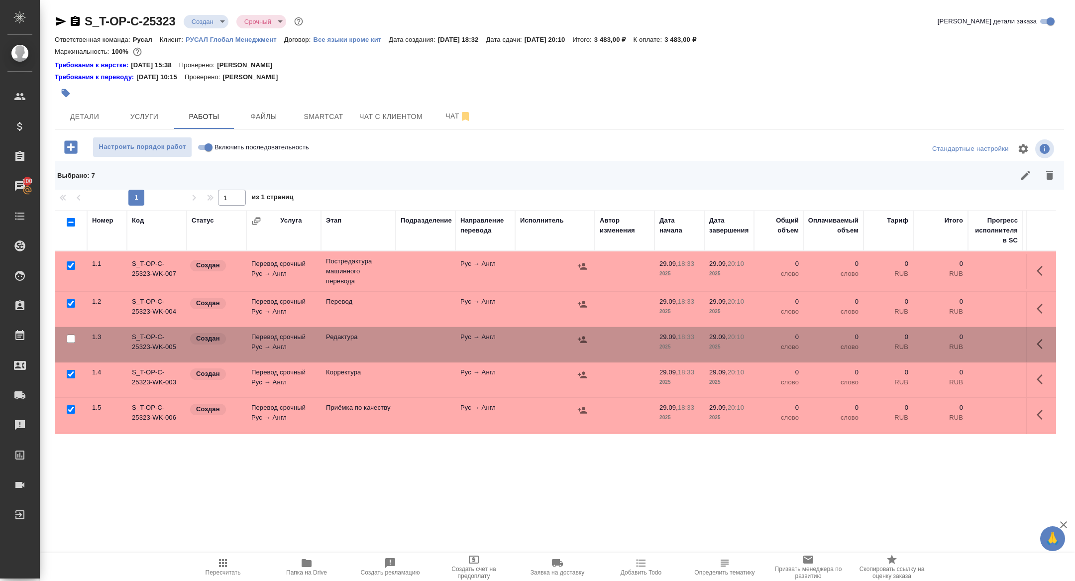
click at [70, 262] on input "checkbox" at bounding box center [71, 265] width 8 height 8
checkbox input "false"
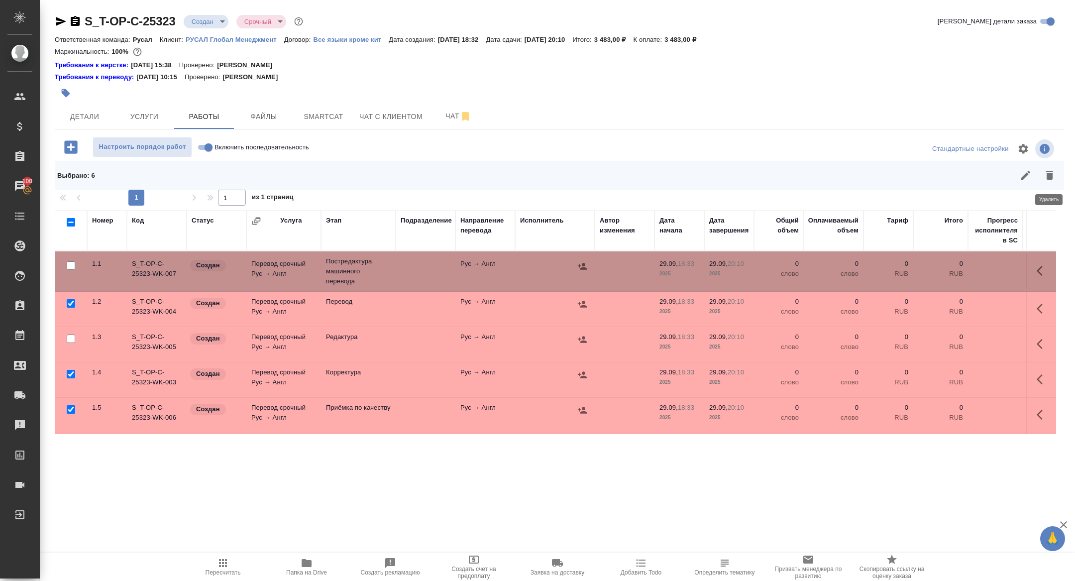
click at [1045, 170] on icon "button" at bounding box center [1050, 175] width 12 height 12
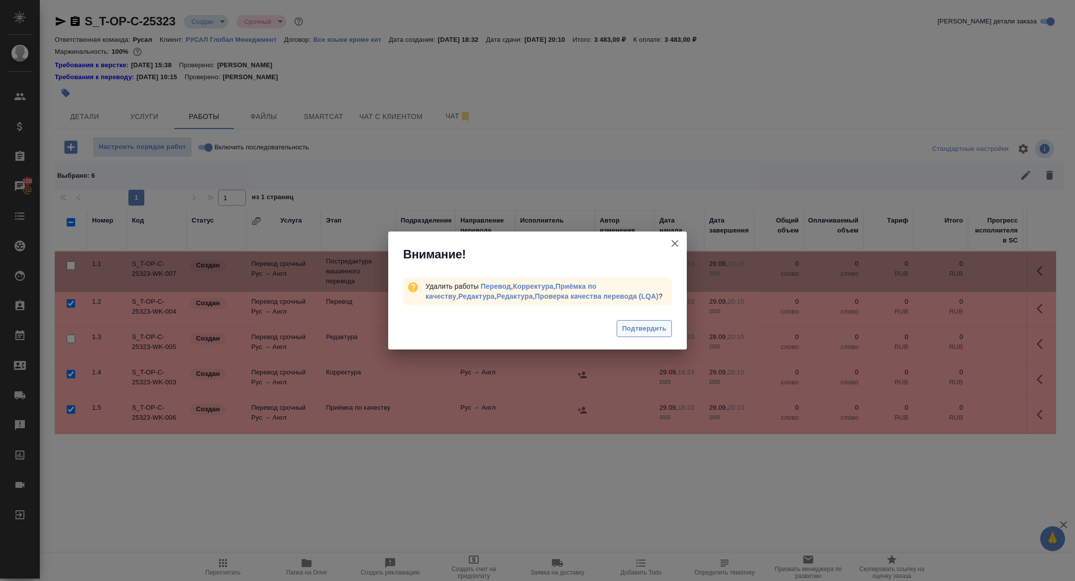
click at [650, 323] on span "Подтвердить" at bounding box center [644, 328] width 44 height 11
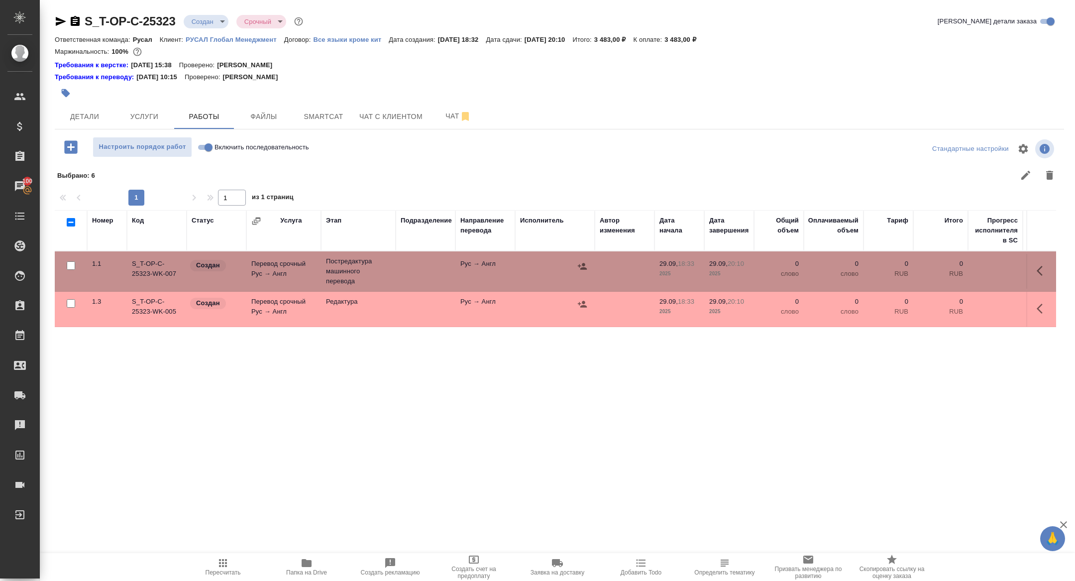
click at [1036, 269] on button "button" at bounding box center [1043, 271] width 24 height 24
click at [973, 270] on icon "button" at bounding box center [970, 271] width 12 height 12
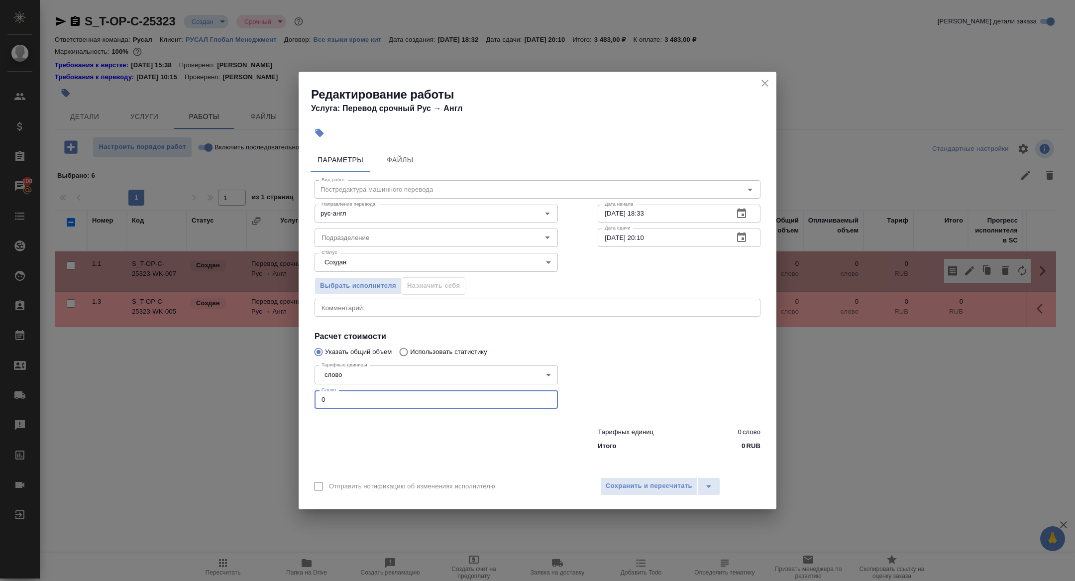
drag, startPoint x: 336, startPoint y: 407, endPoint x: 260, endPoint y: 388, distance: 77.5
click at [261, 388] on div "Редактирование работы Услуга: Перевод срочный Рус → Англ Параметры Файлы Вид ра…" at bounding box center [537, 290] width 1075 height 581
type input "600"
click at [746, 237] on icon "button" at bounding box center [742, 238] width 12 height 12
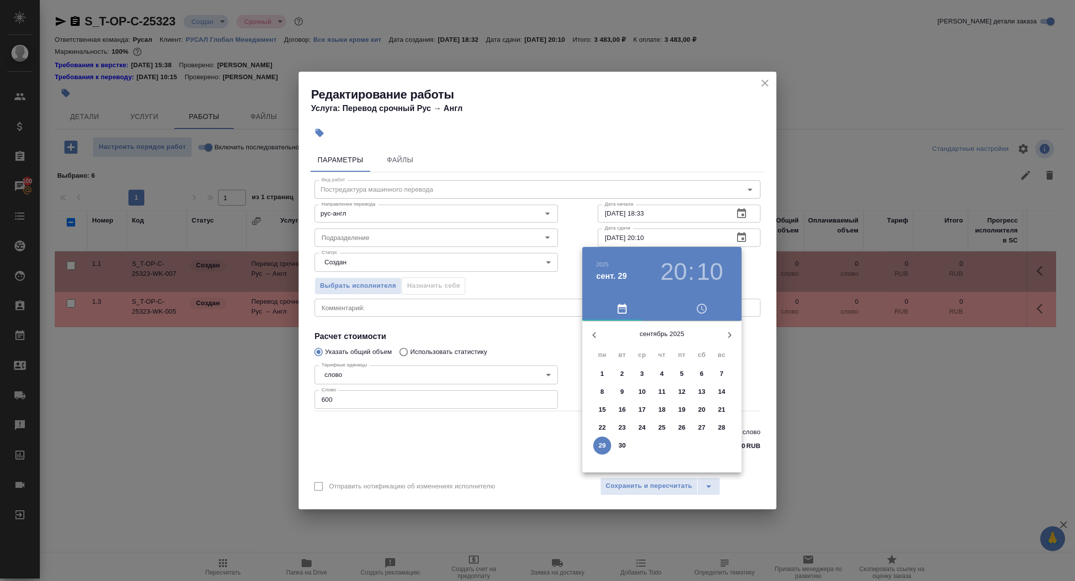
click at [667, 277] on h3 "20" at bounding box center [674, 272] width 26 height 28
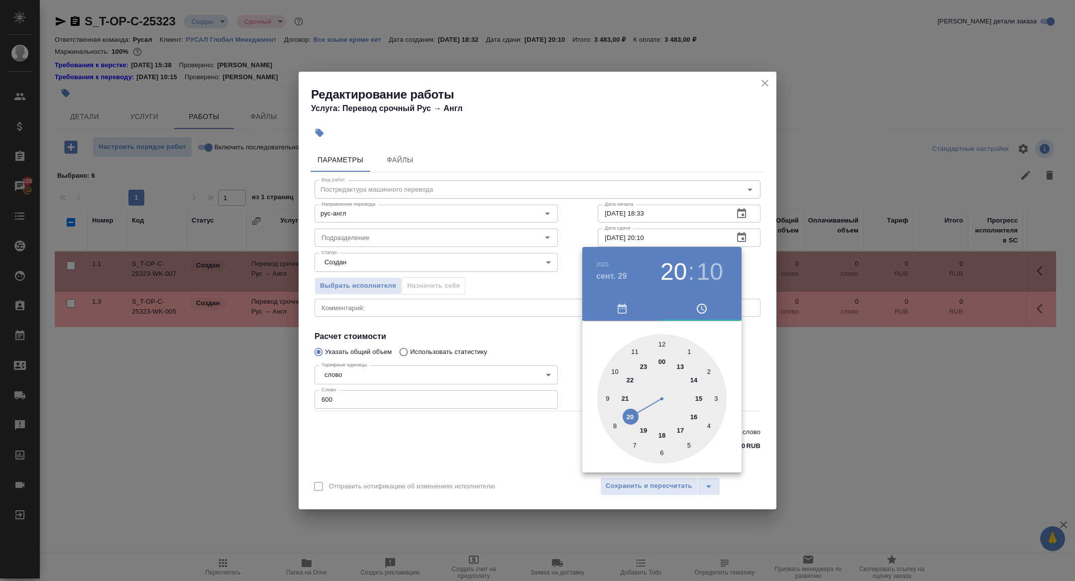
click at [641, 431] on div at bounding box center [661, 398] width 129 height 129
click at [662, 455] on div at bounding box center [661, 398] width 129 height 129
type input "[DATE] 19:30"
click at [495, 363] on div at bounding box center [537, 290] width 1075 height 581
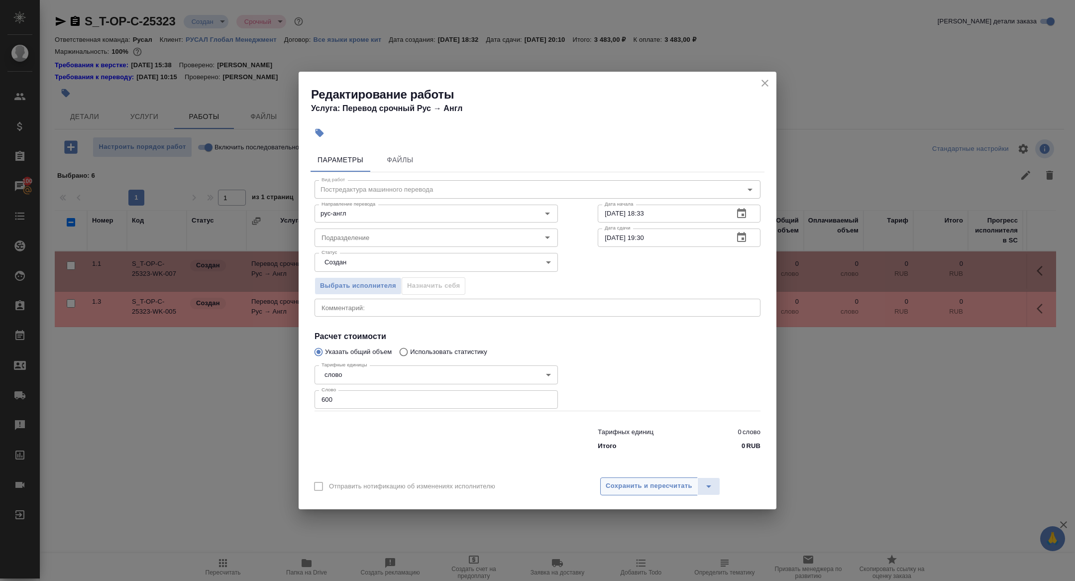
click at [645, 488] on span "Сохранить и пересчитать" at bounding box center [649, 485] width 87 height 11
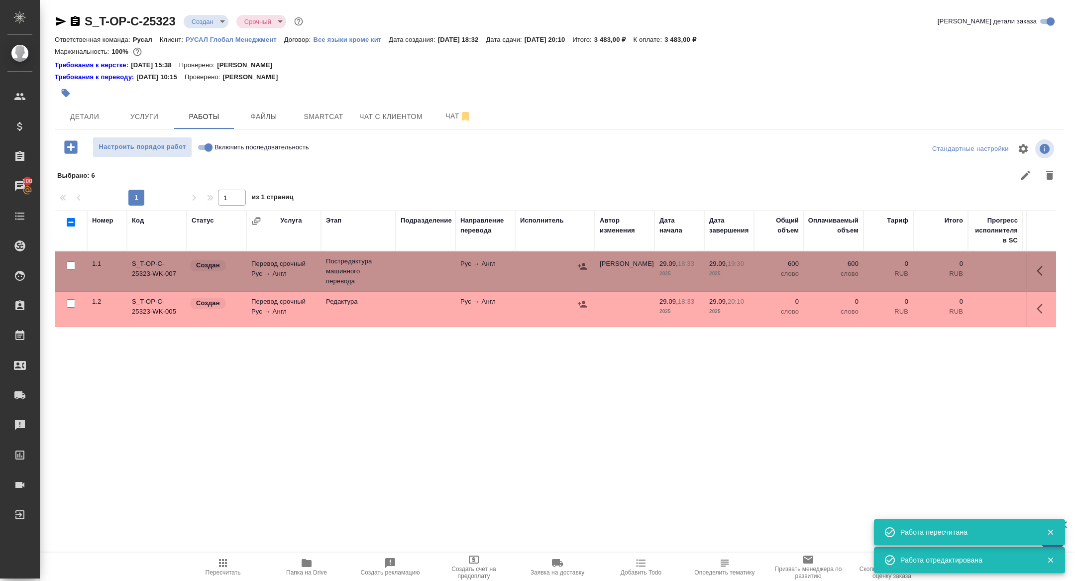
click at [572, 270] on div at bounding box center [555, 266] width 70 height 15
click at [586, 263] on icon "button" at bounding box center [583, 266] width 10 height 10
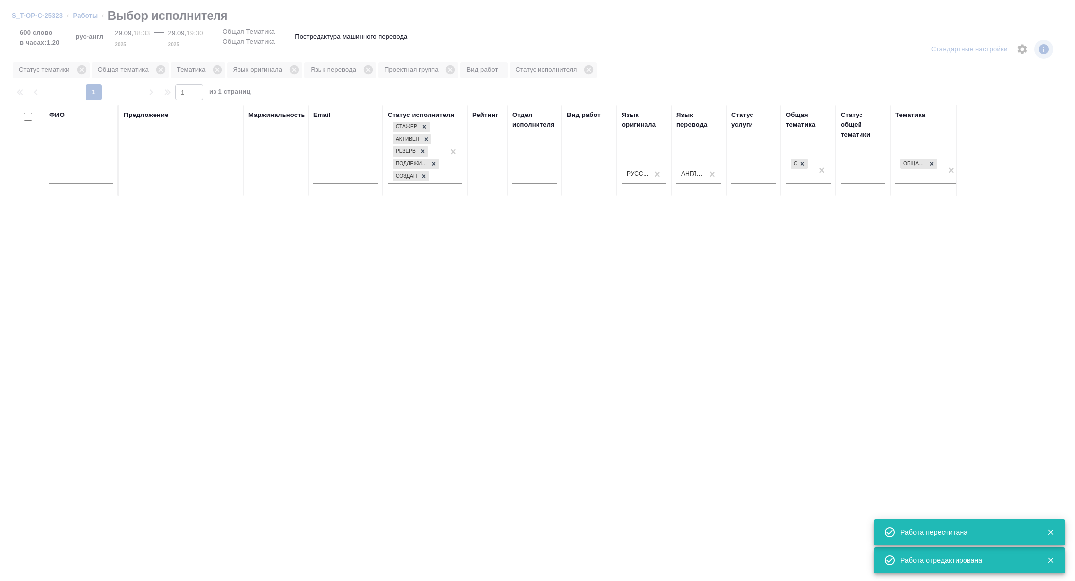
click at [88, 179] on input "text" at bounding box center [81, 177] width 64 height 12
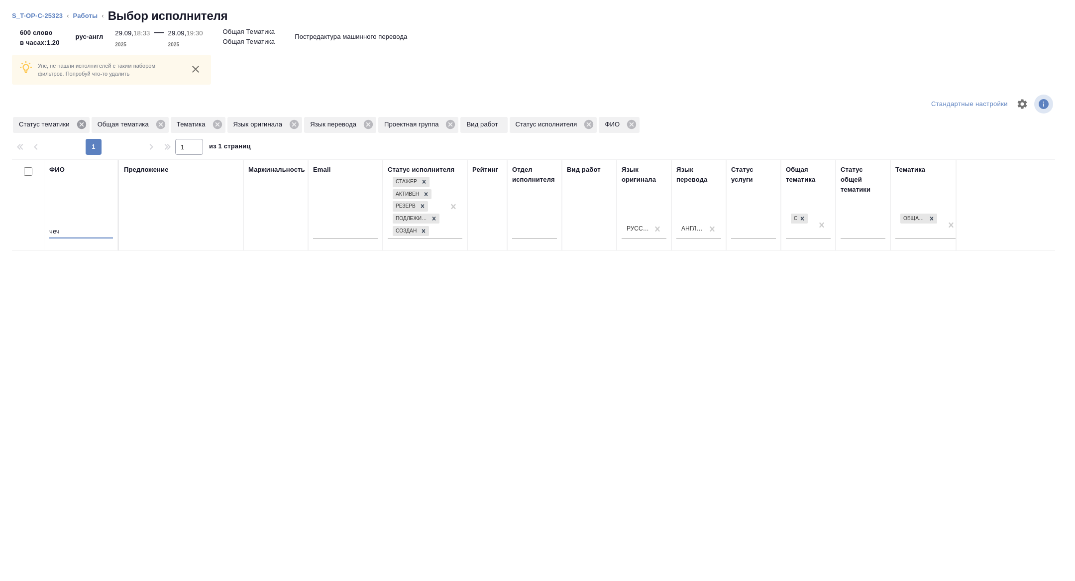
type input "чеч"
click at [84, 123] on icon at bounding box center [81, 124] width 11 height 11
click at [377, 128] on icon at bounding box center [372, 124] width 9 height 9
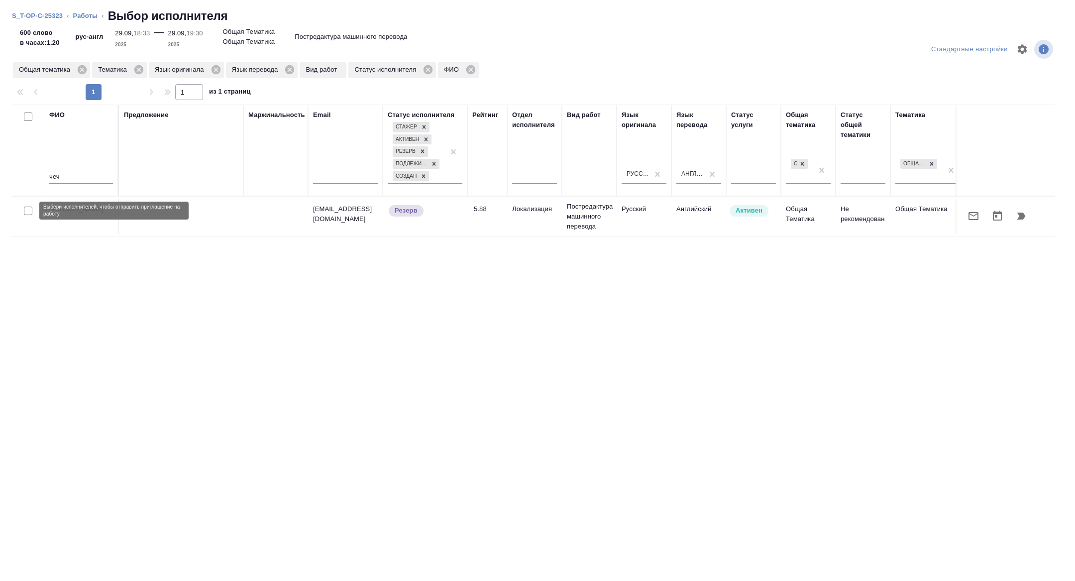
click at [26, 208] on input "checkbox" at bounding box center [28, 211] width 8 height 8
checkbox input "true"
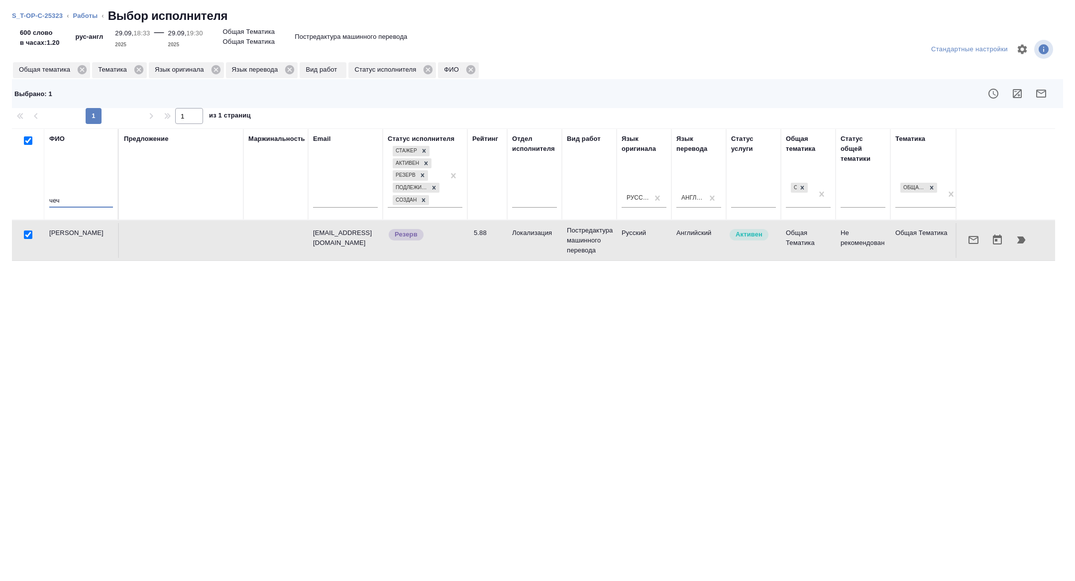
drag, startPoint x: 72, startPoint y: 203, endPoint x: 15, endPoint y: 200, distance: 56.9
click at [15, 200] on tr "ФИО чеч Предложение Маржинальность Email Статус исполнителя Стажер Активен Резе…" at bounding box center [735, 174] width 1446 height 92
type input "спиридонов"
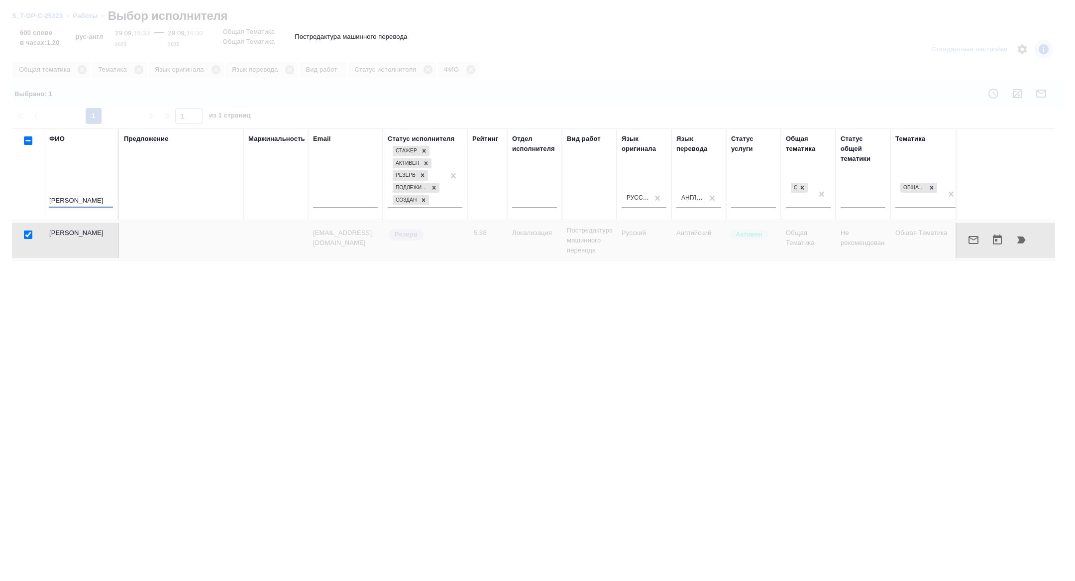
checkbox input "false"
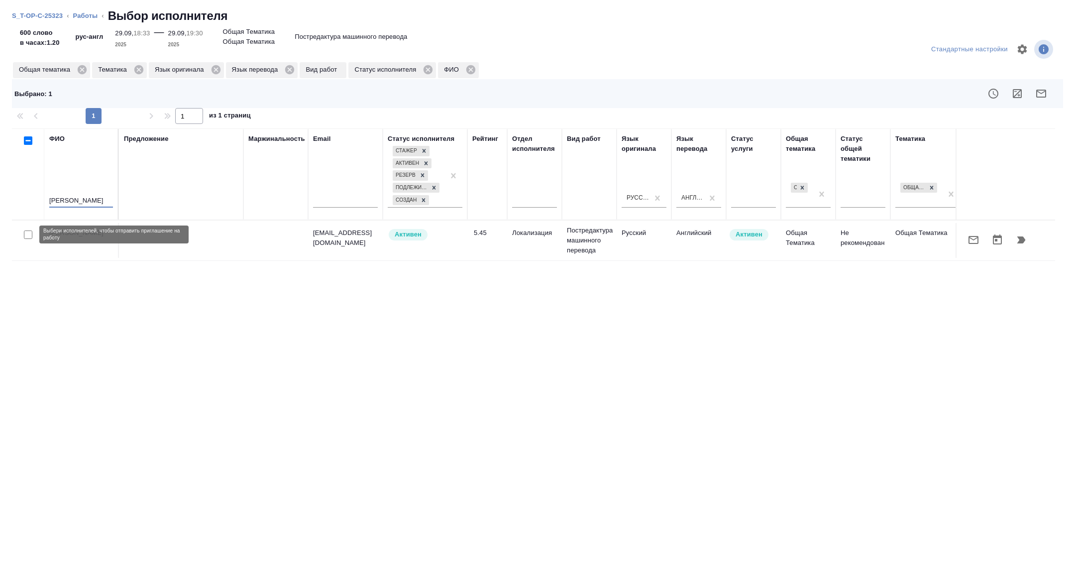
type input "спиридонов"
click at [29, 234] on input "checkbox" at bounding box center [28, 235] width 8 height 8
checkbox input "true"
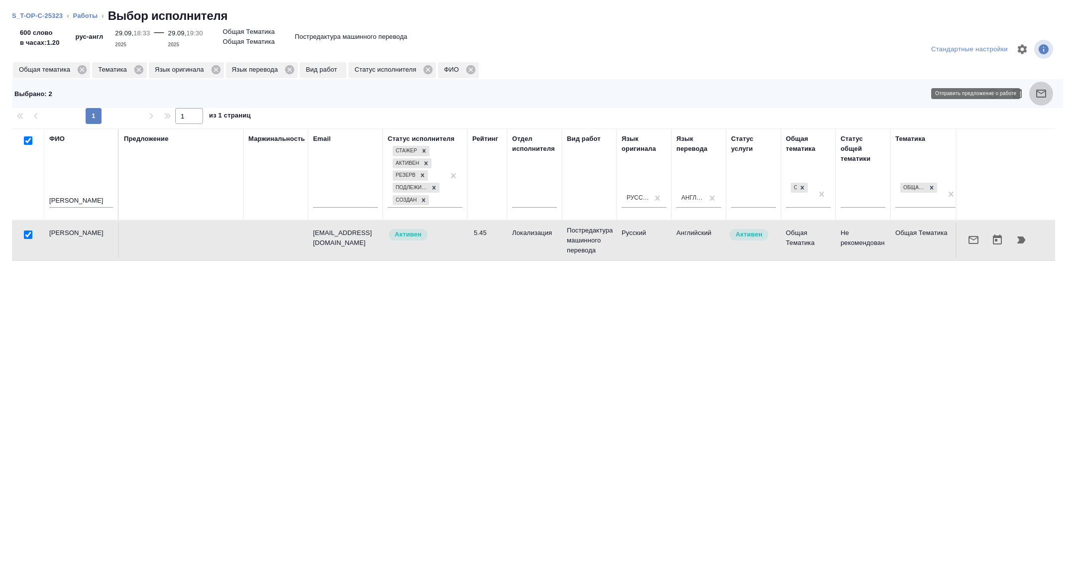
click at [1043, 95] on icon "button" at bounding box center [1042, 94] width 12 height 12
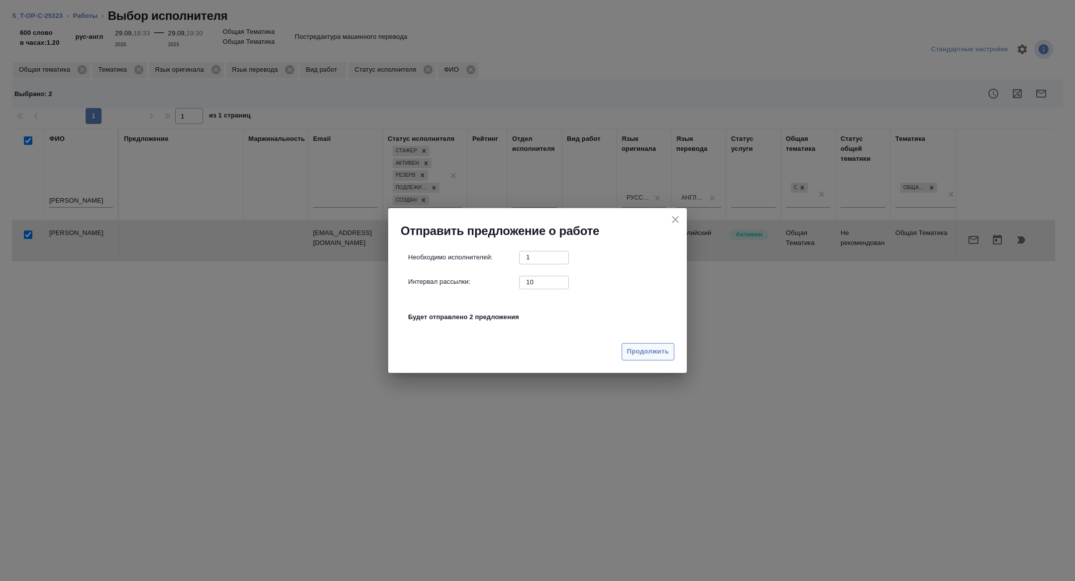
click at [657, 344] on button "Продолжить" at bounding box center [648, 351] width 53 height 17
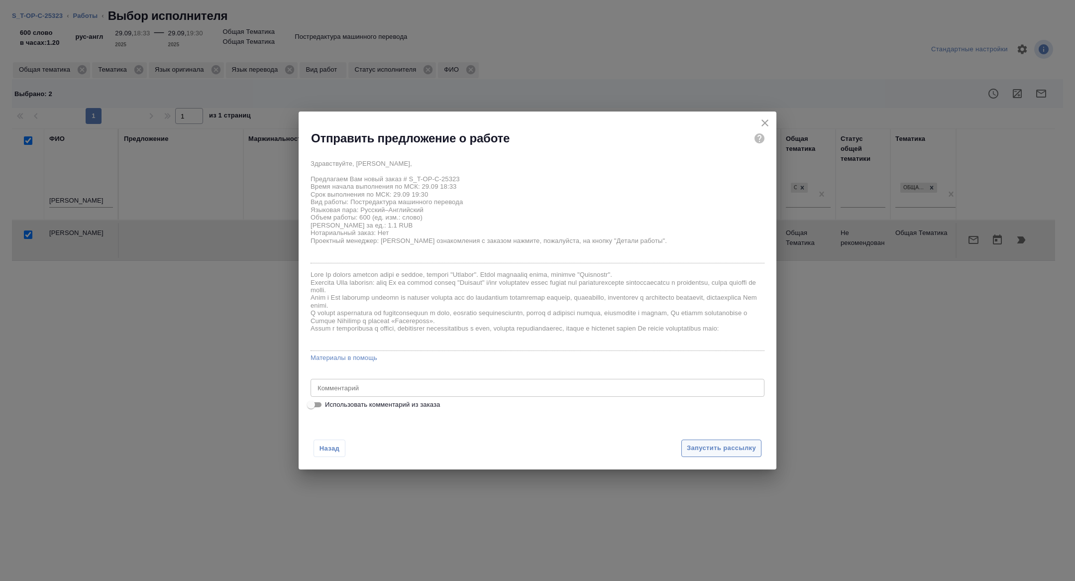
click at [703, 446] on span "Запустить рассылку" at bounding box center [721, 448] width 69 height 11
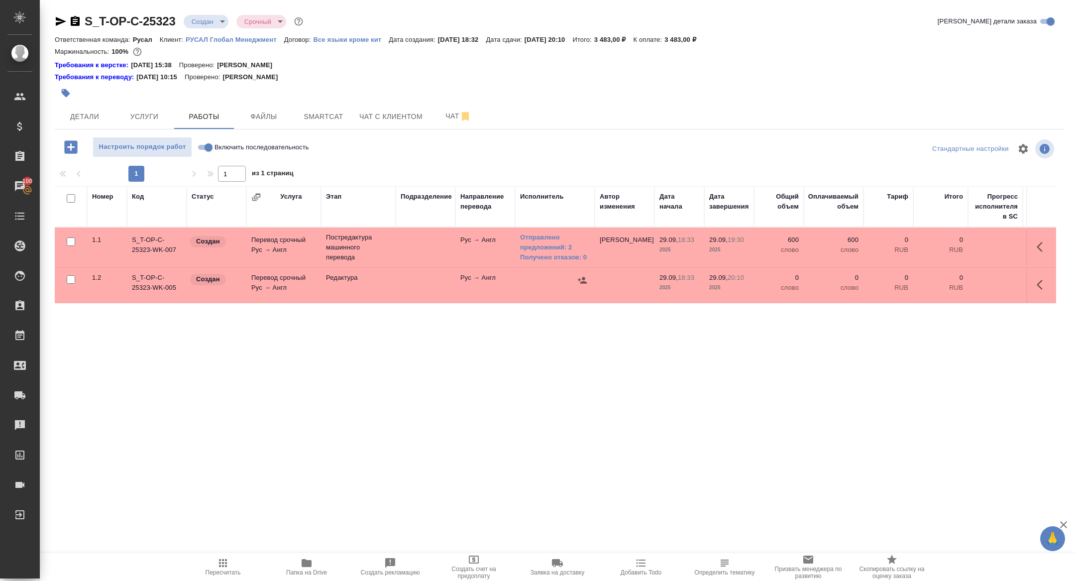
click at [218, 24] on body "🙏 .cls-1 fill:#fff; AWATERA [PERSON_NAME] Спецификации Заказы 100 Чаты Todo Про…" at bounding box center [537, 290] width 1075 height 581
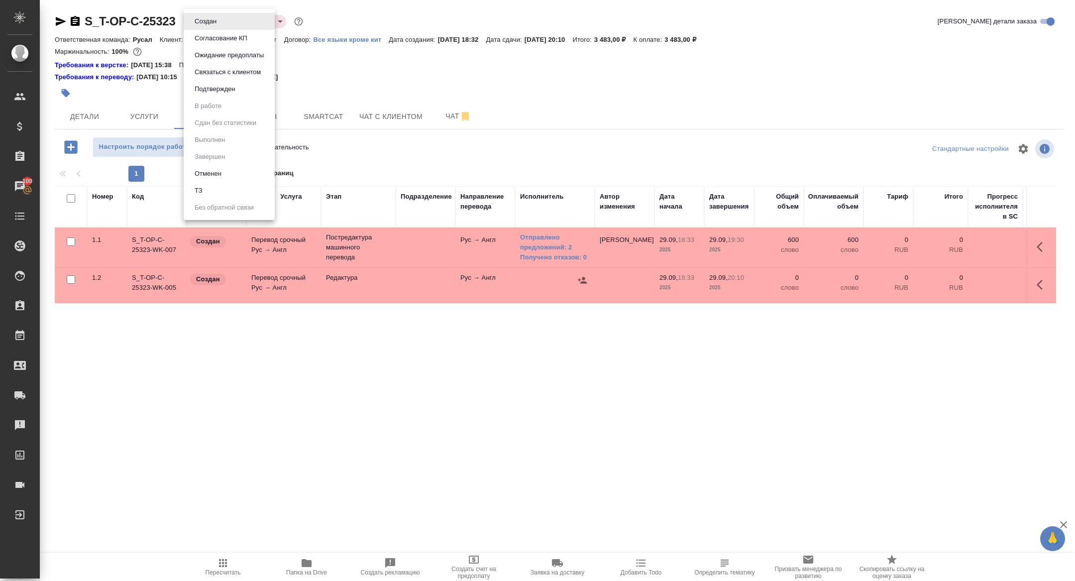
click at [223, 84] on button "Подтвержден" at bounding box center [215, 89] width 47 height 11
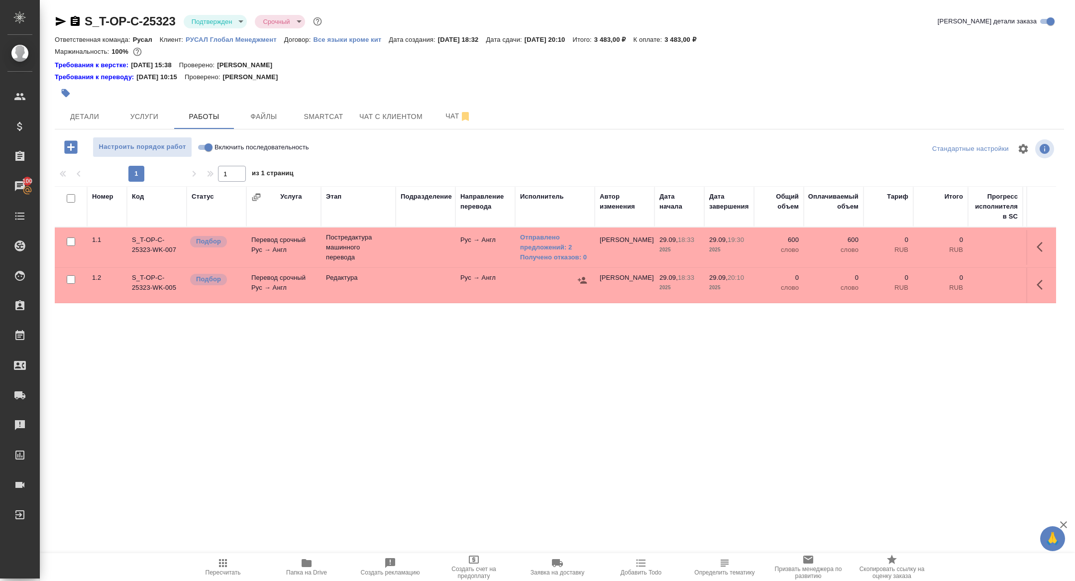
click at [284, 236] on td "Перевод срочный Рус → Англ" at bounding box center [283, 247] width 75 height 35
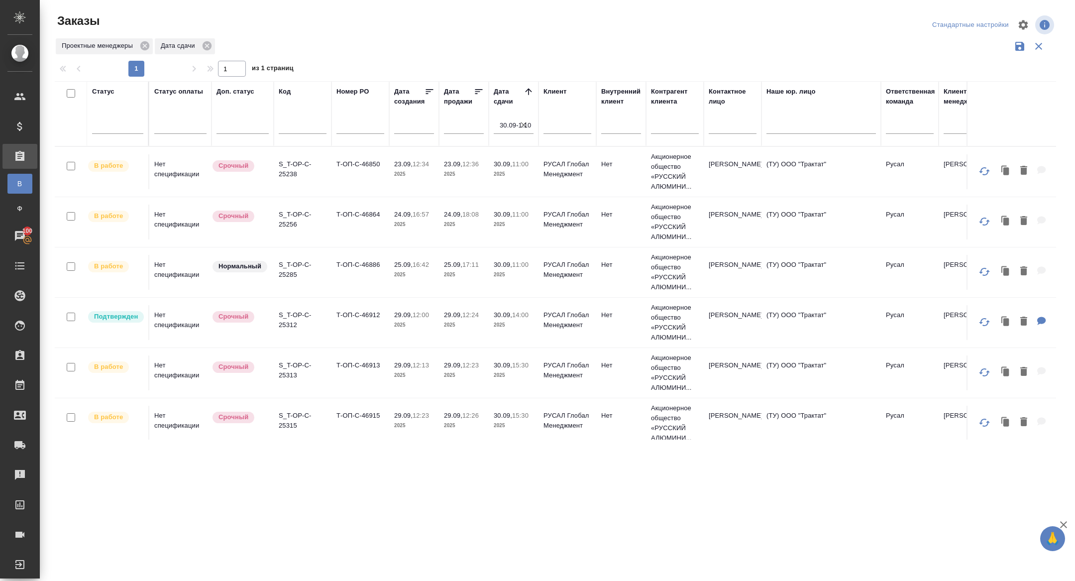
scroll to position [322, 0]
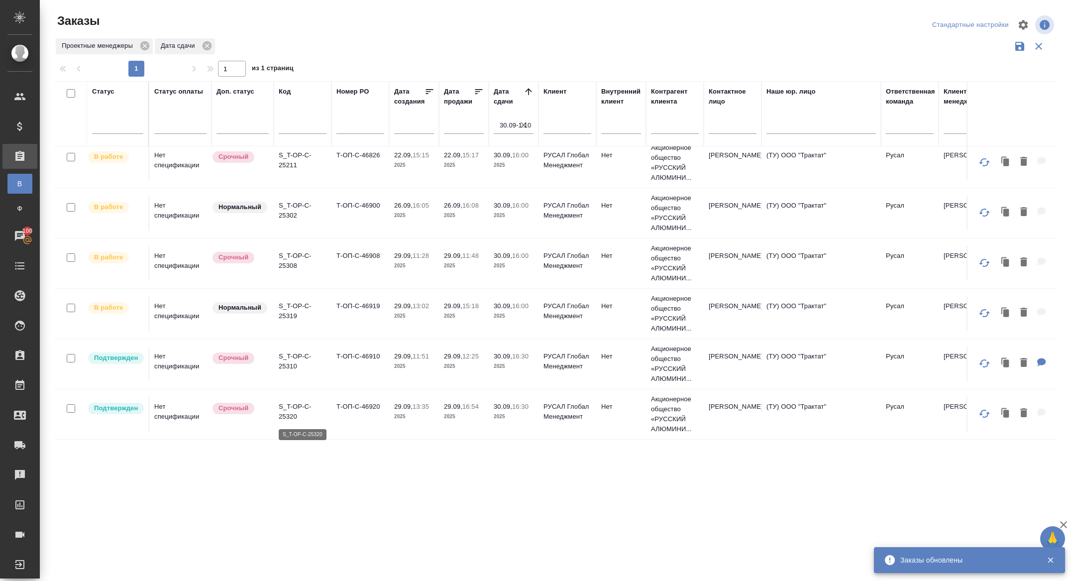
click at [290, 407] on p "S_T-OP-C-25320" at bounding box center [303, 412] width 48 height 20
click at [293, 363] on p "S_T-OP-C-25310" at bounding box center [303, 362] width 48 height 20
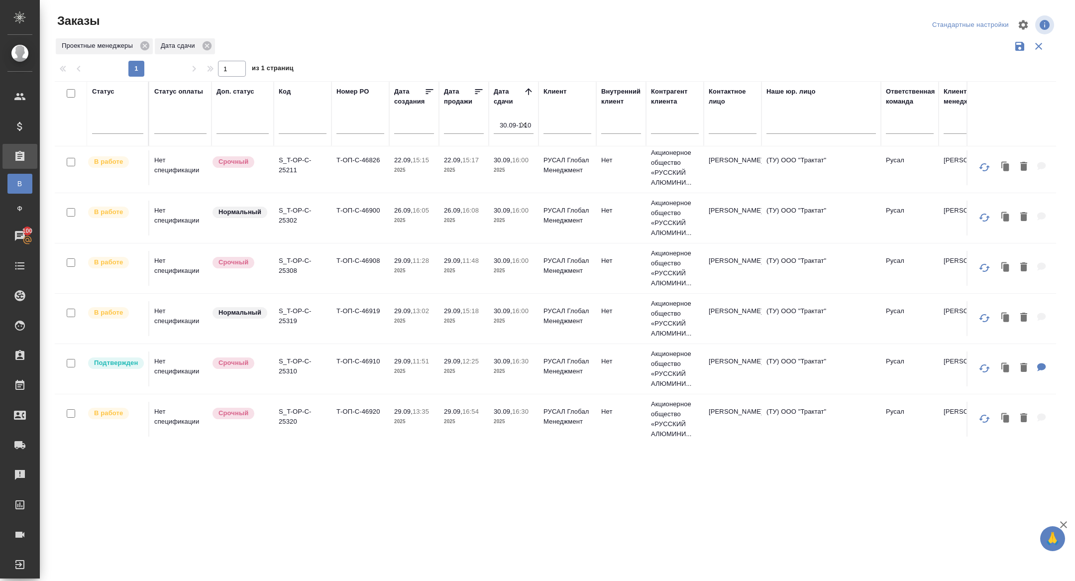
scroll to position [0, 0]
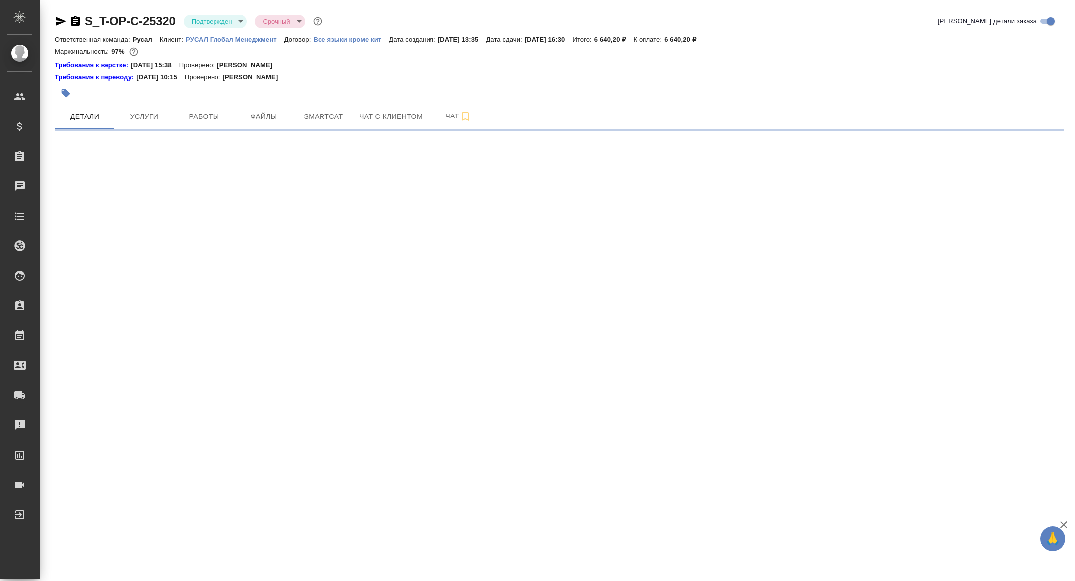
select select "RU"
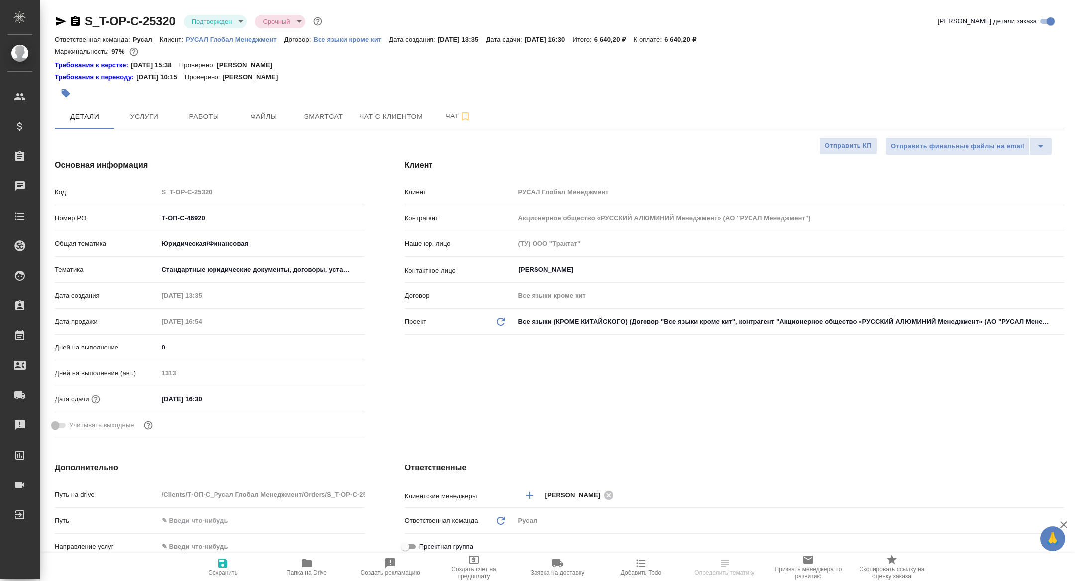
type textarea "x"
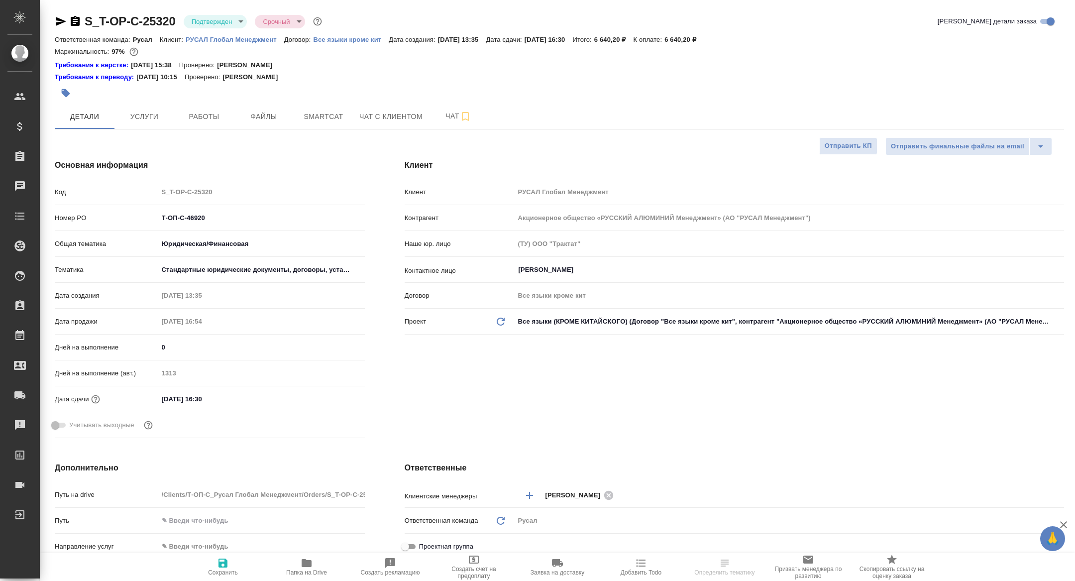
type textarea "x"
select select "RU"
type textarea "x"
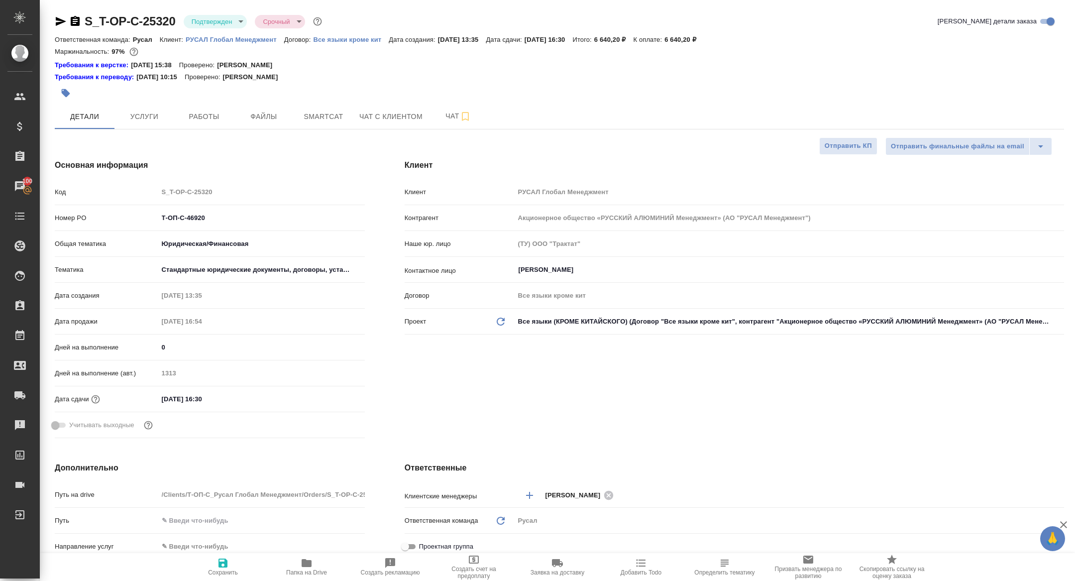
type textarea "x"
click at [207, 109] on button "Работы" at bounding box center [204, 116] width 60 height 25
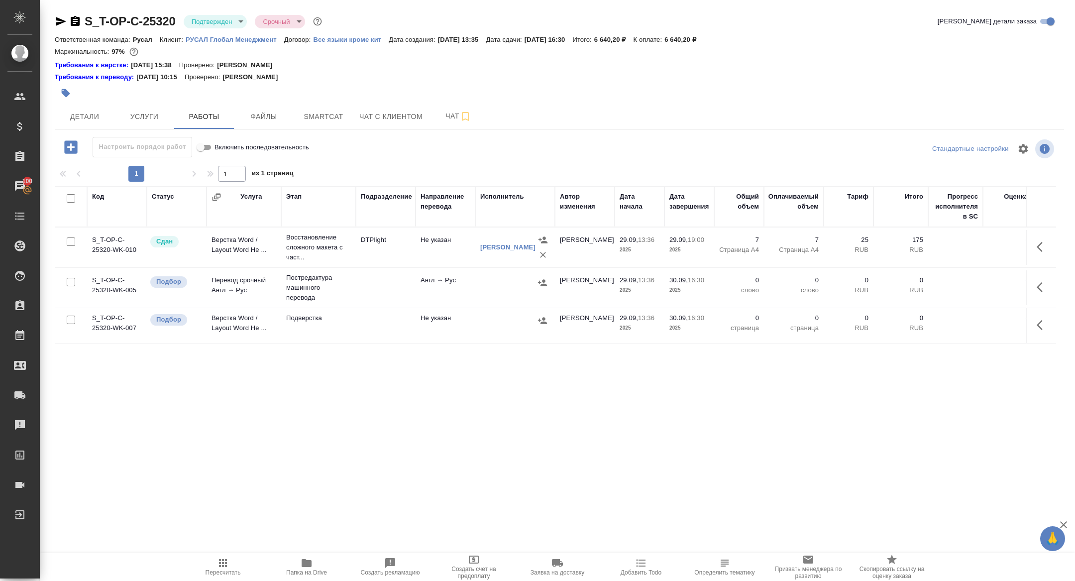
click at [1046, 283] on icon "button" at bounding box center [1043, 287] width 12 height 12
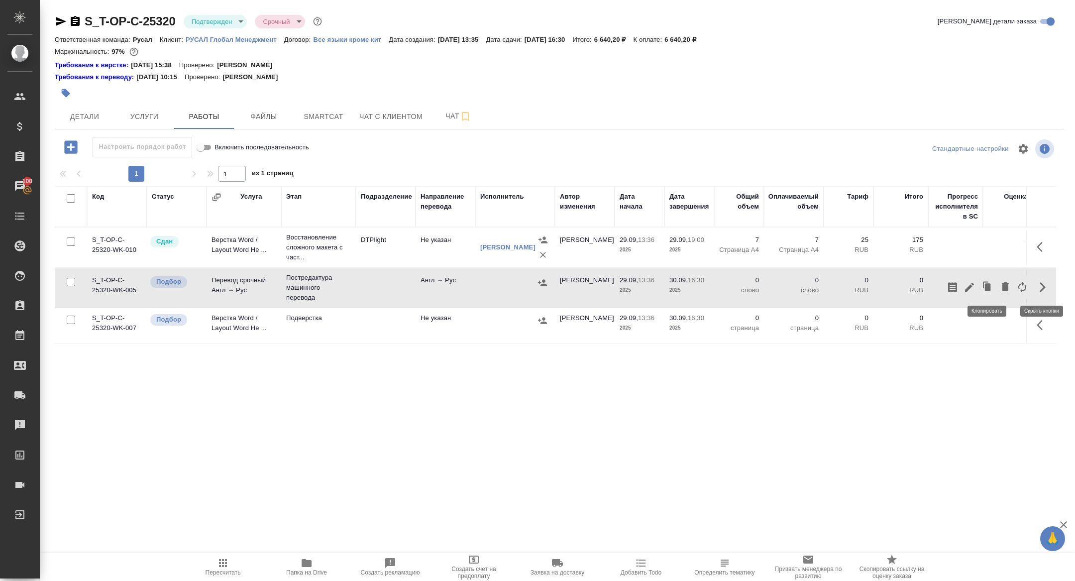
click at [972, 287] on icon "button" at bounding box center [970, 287] width 12 height 12
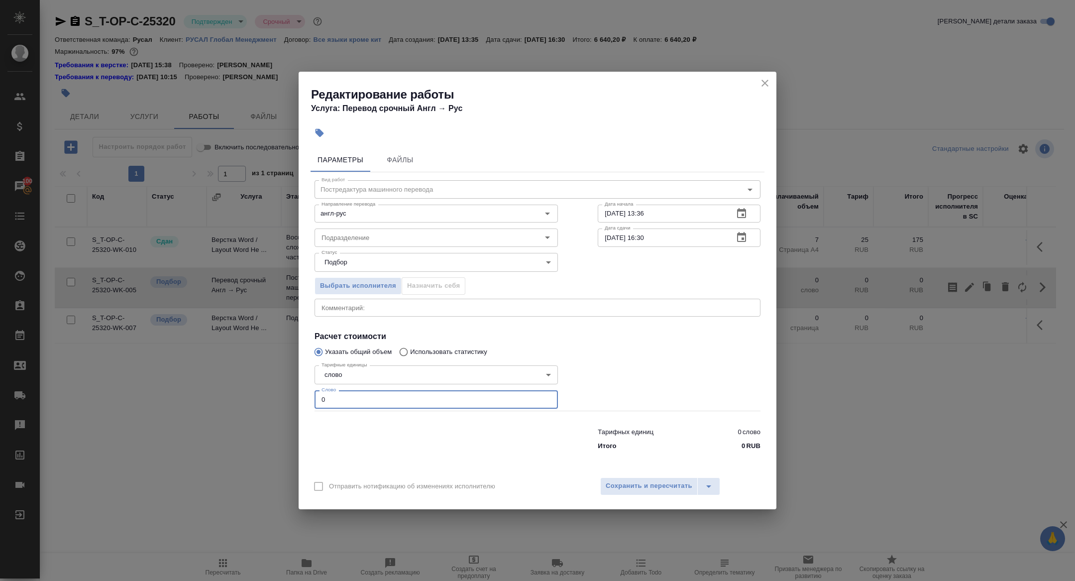
drag, startPoint x: 330, startPoint y: 397, endPoint x: 247, endPoint y: 394, distance: 83.2
click at [248, 395] on div "Редактирование работы Услуга: Перевод срочный Англ → Рус Параметры Файлы Вид ра…" at bounding box center [537, 290] width 1075 height 581
drag, startPoint x: 348, startPoint y: 402, endPoint x: 264, endPoint y: 393, distance: 84.1
click at [265, 393] on div "Редактирование работы Услуга: Перевод срочный Англ → Рус Параметры Файлы Вид ра…" at bounding box center [537, 290] width 1075 height 581
type input "1300"
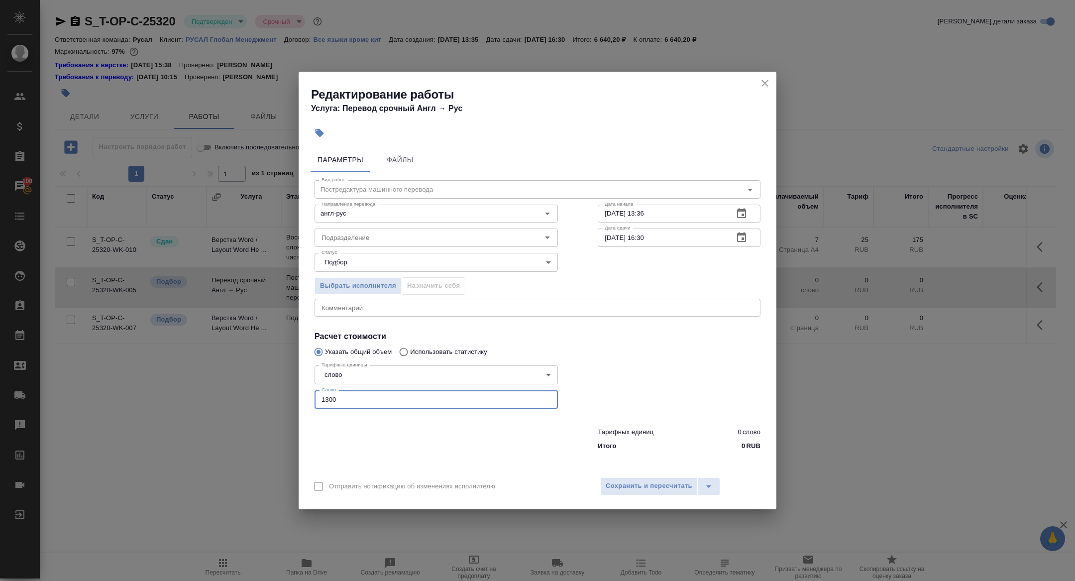
click at [749, 236] on button "button" at bounding box center [742, 238] width 24 height 24
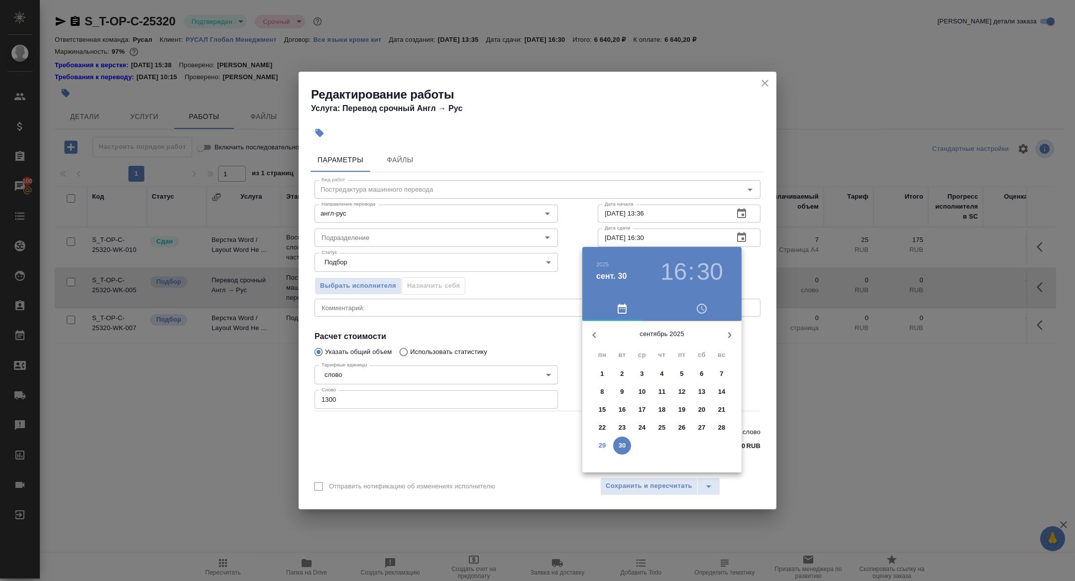
click at [679, 269] on h3 "16" at bounding box center [674, 272] width 26 height 28
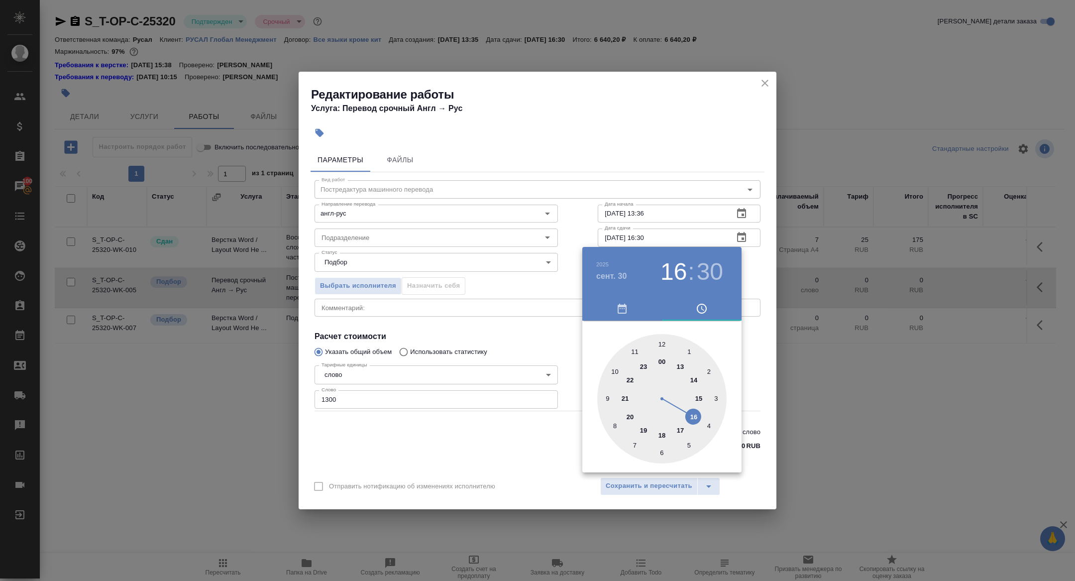
click at [675, 365] on div at bounding box center [661, 398] width 129 height 129
type input "30.09.2025 13:30"
click at [506, 360] on div at bounding box center [537, 290] width 1075 height 581
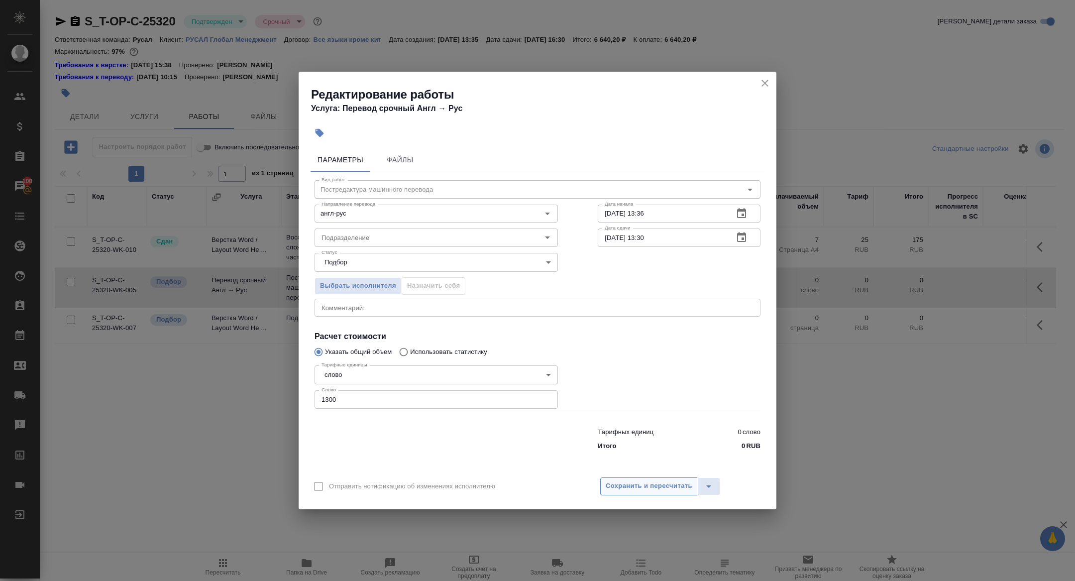
click at [625, 486] on span "Сохранить и пересчитать" at bounding box center [649, 485] width 87 height 11
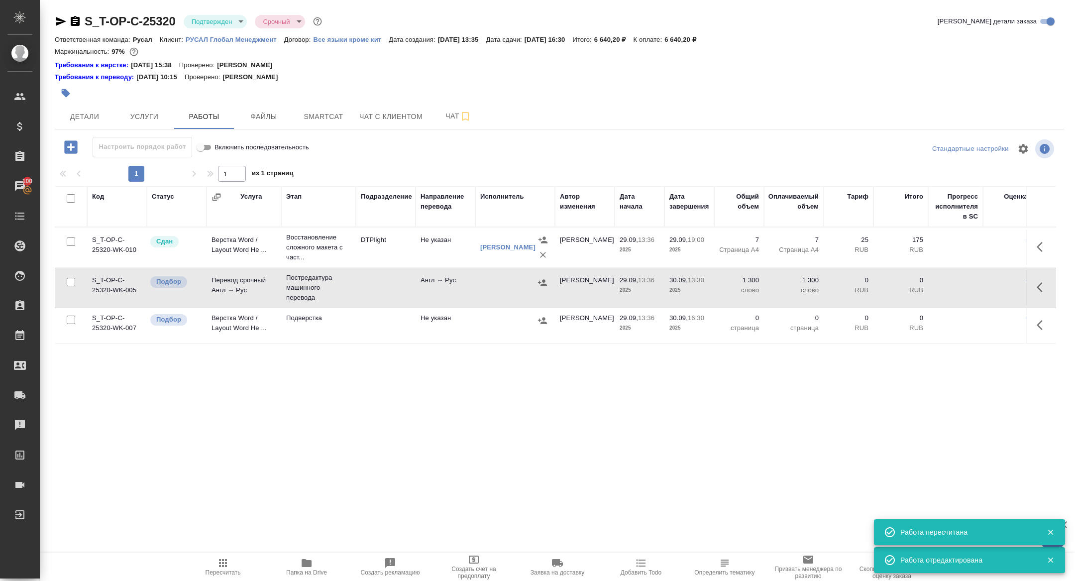
click at [543, 282] on icon "button" at bounding box center [542, 282] width 9 height 6
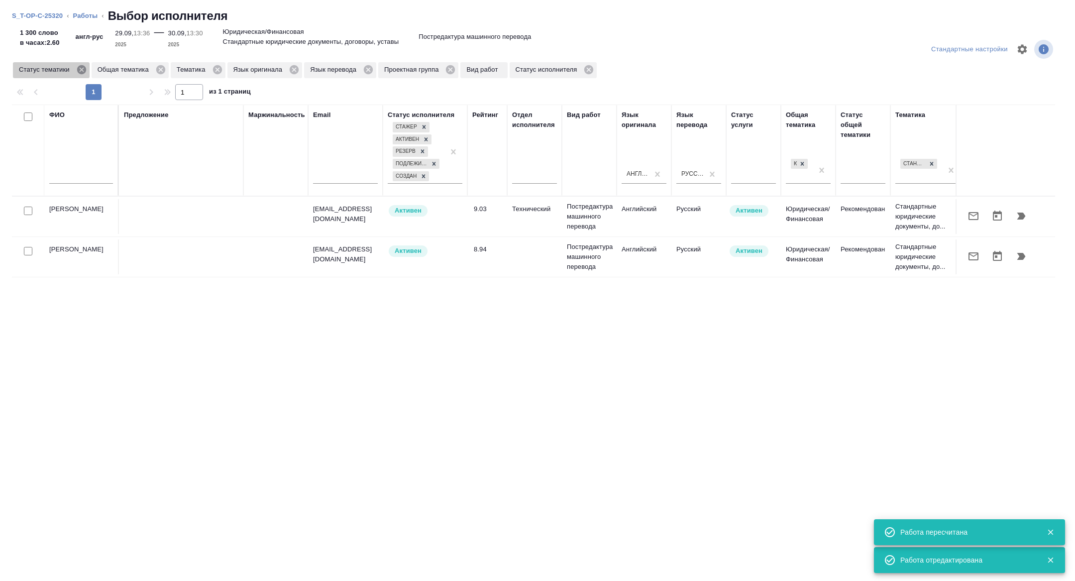
click at [82, 71] on icon at bounding box center [81, 69] width 11 height 11
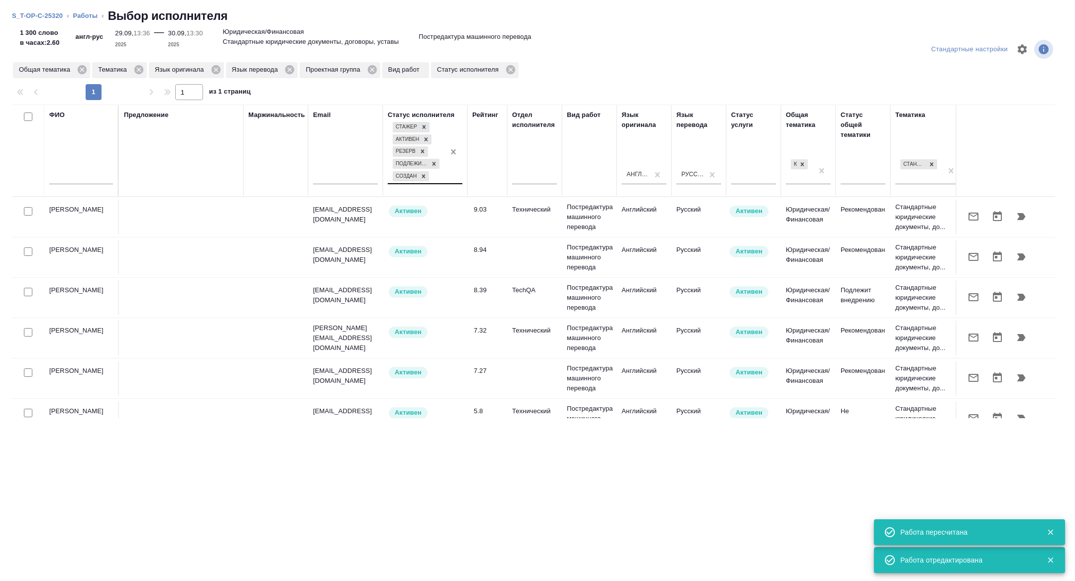
scroll to position [0, 402]
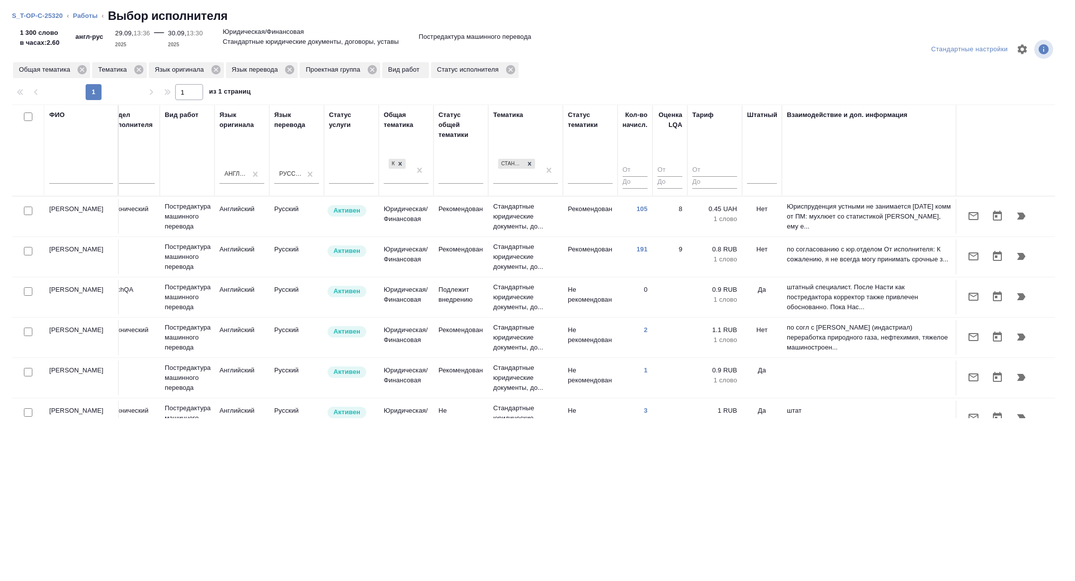
click at [27, 251] on input "checkbox" at bounding box center [28, 251] width 8 height 8
checkbox input "true"
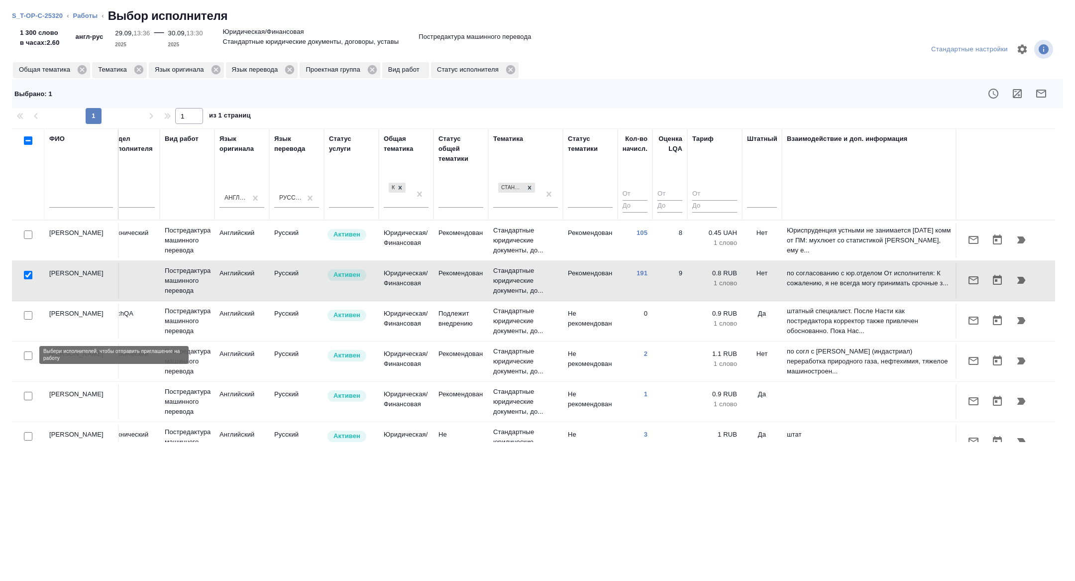
click at [25, 355] on input "checkbox" at bounding box center [28, 356] width 8 height 8
checkbox input "true"
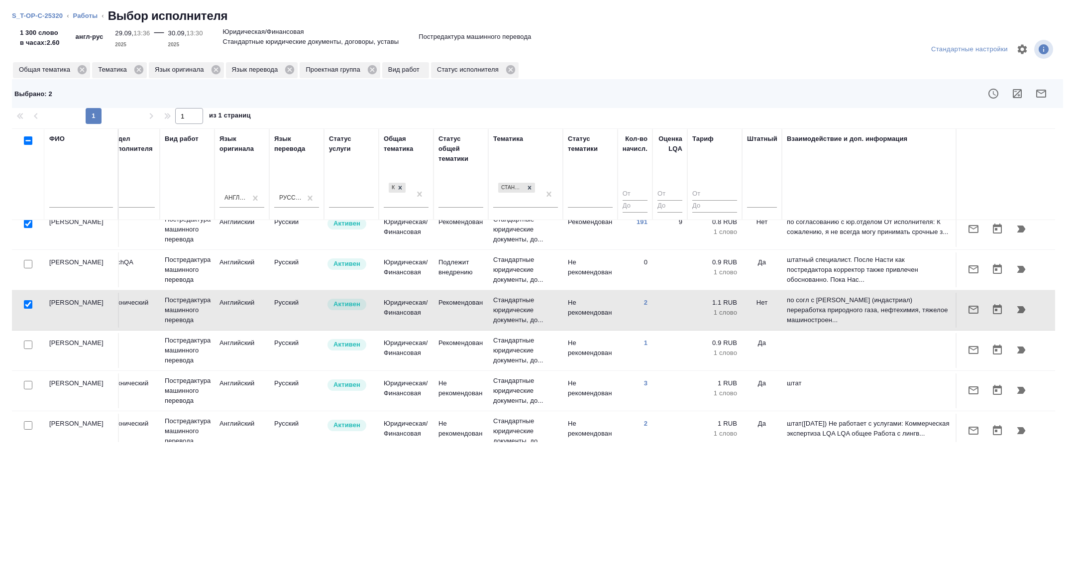
scroll to position [100, 402]
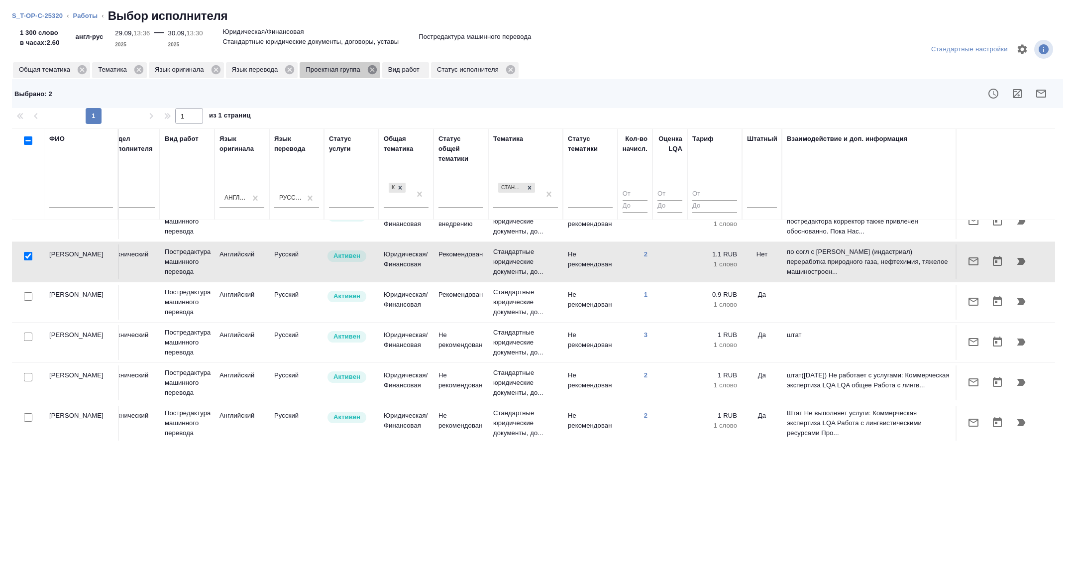
click at [376, 71] on icon at bounding box center [372, 69] width 9 height 9
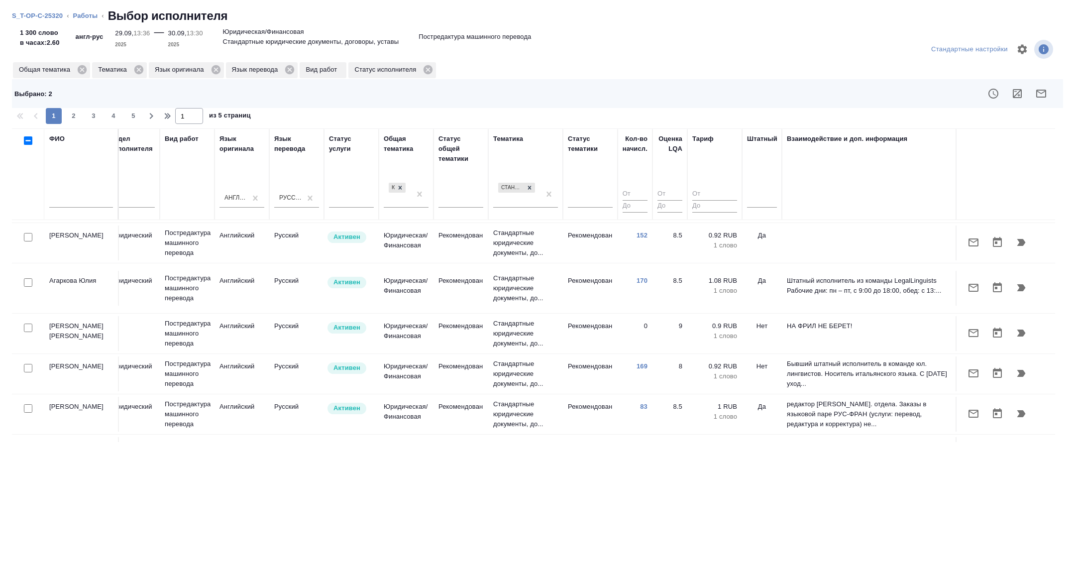
scroll to position [411, 402]
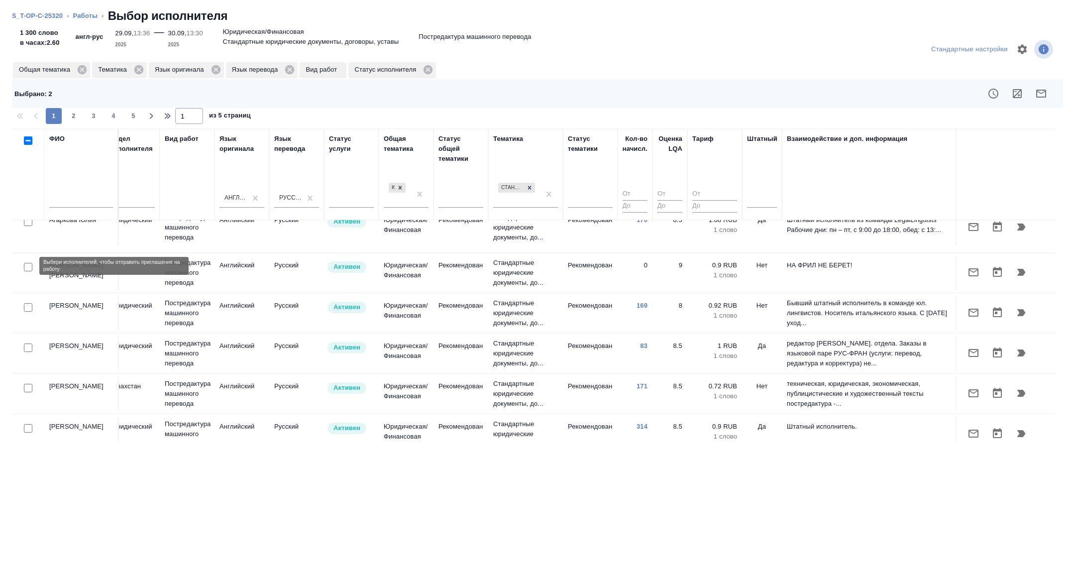
click at [25, 303] on input "checkbox" at bounding box center [28, 307] width 8 height 8
checkbox input "true"
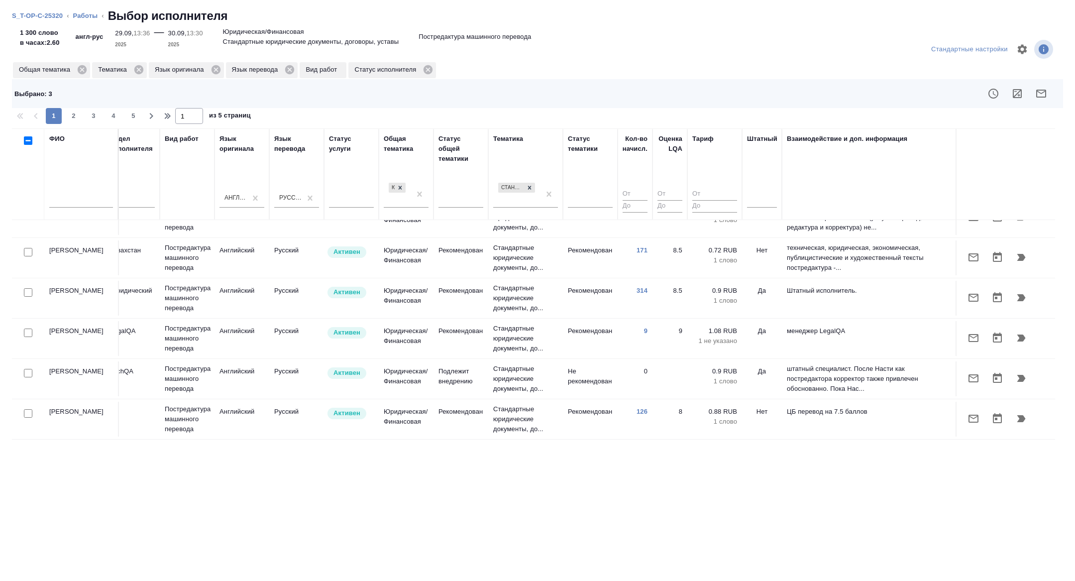
scroll to position [547, 0]
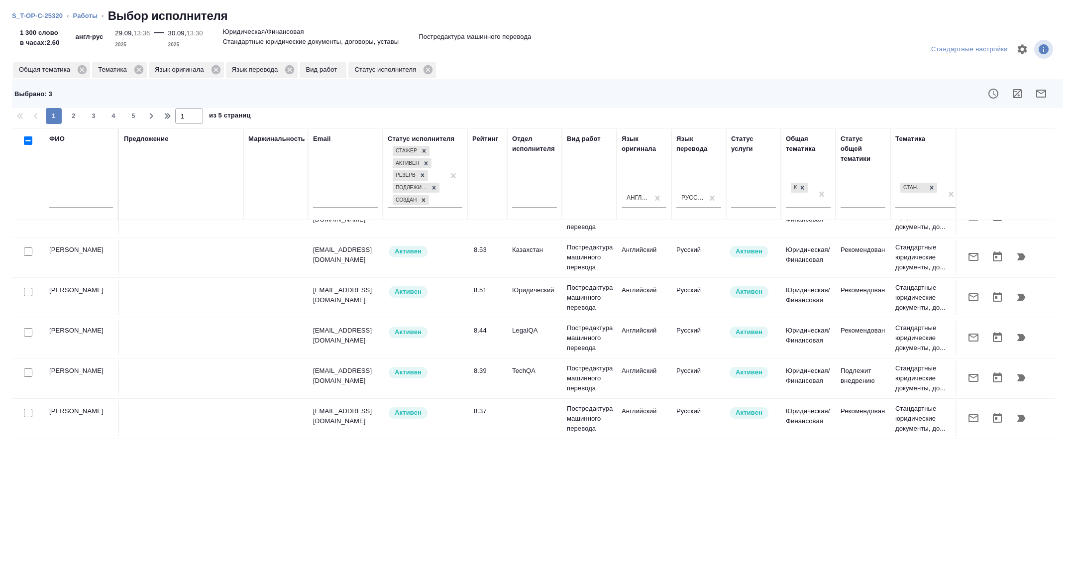
click at [1048, 88] on button "button" at bounding box center [1042, 94] width 24 height 24
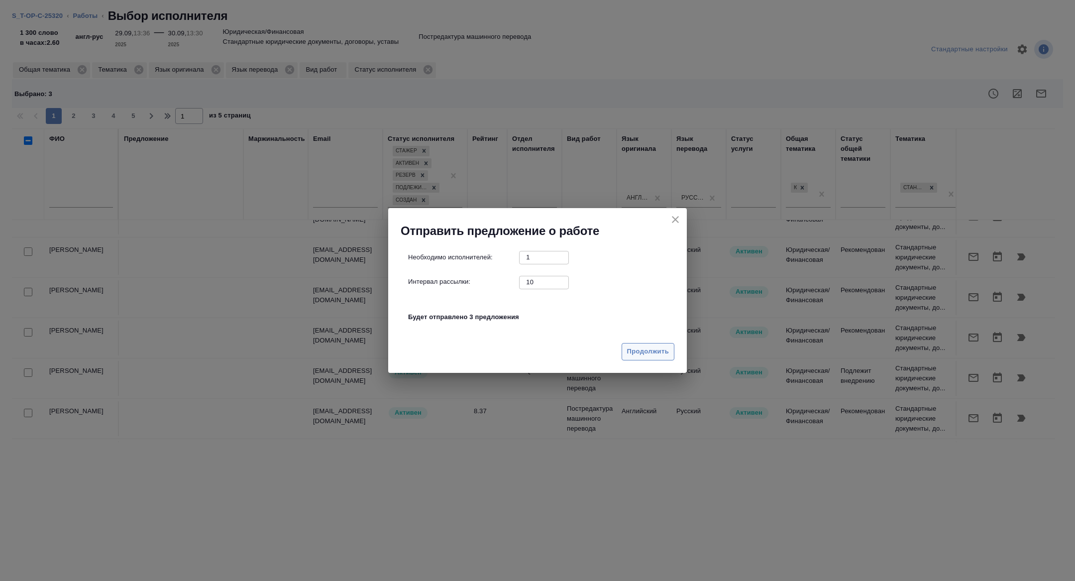
click at [654, 356] on span "Продолжить" at bounding box center [648, 351] width 42 height 11
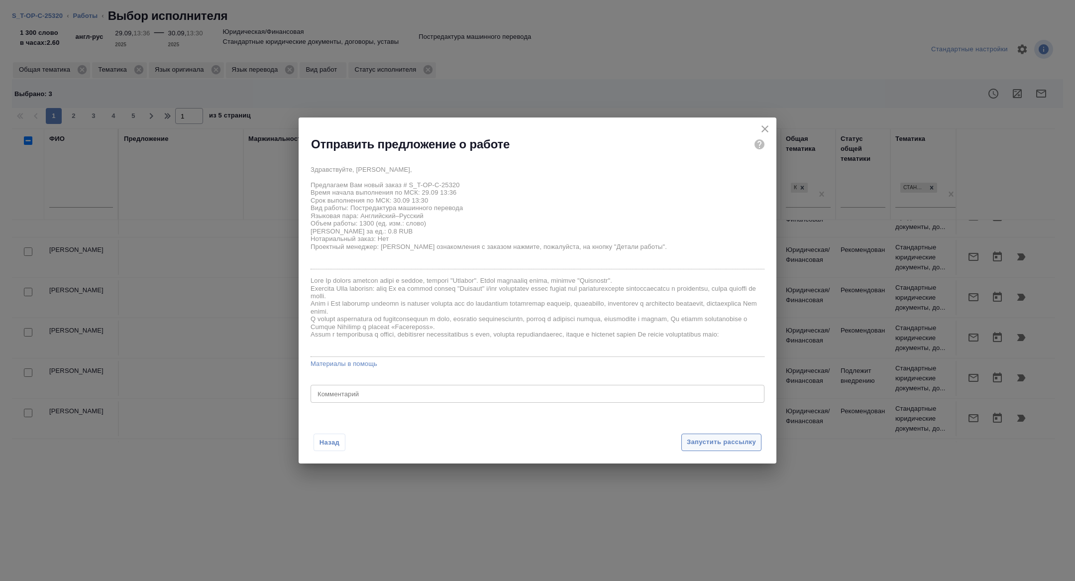
click at [705, 436] on button "Запустить рассылку" at bounding box center [722, 442] width 80 height 17
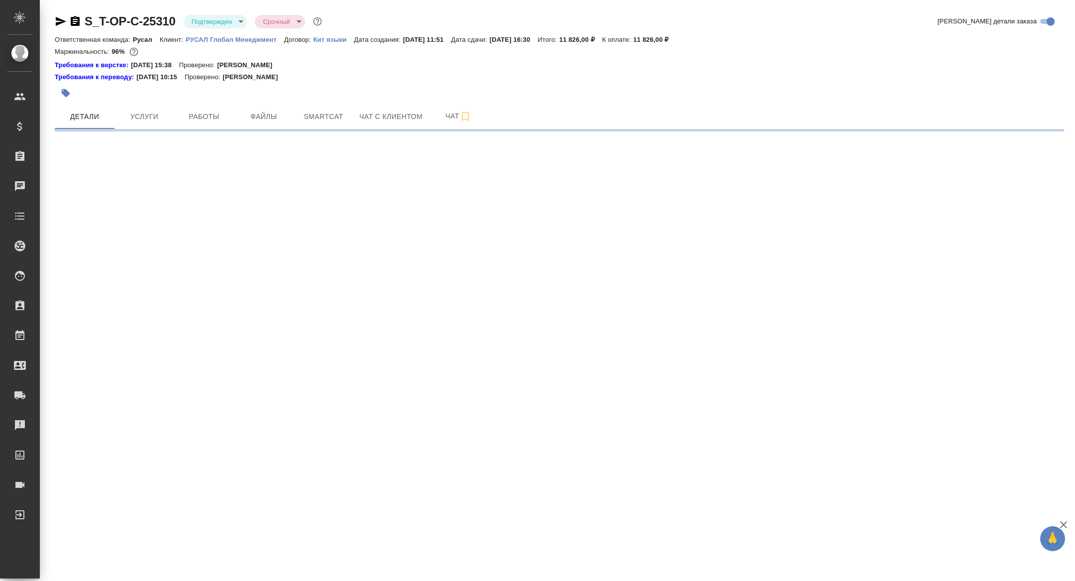
select select "RU"
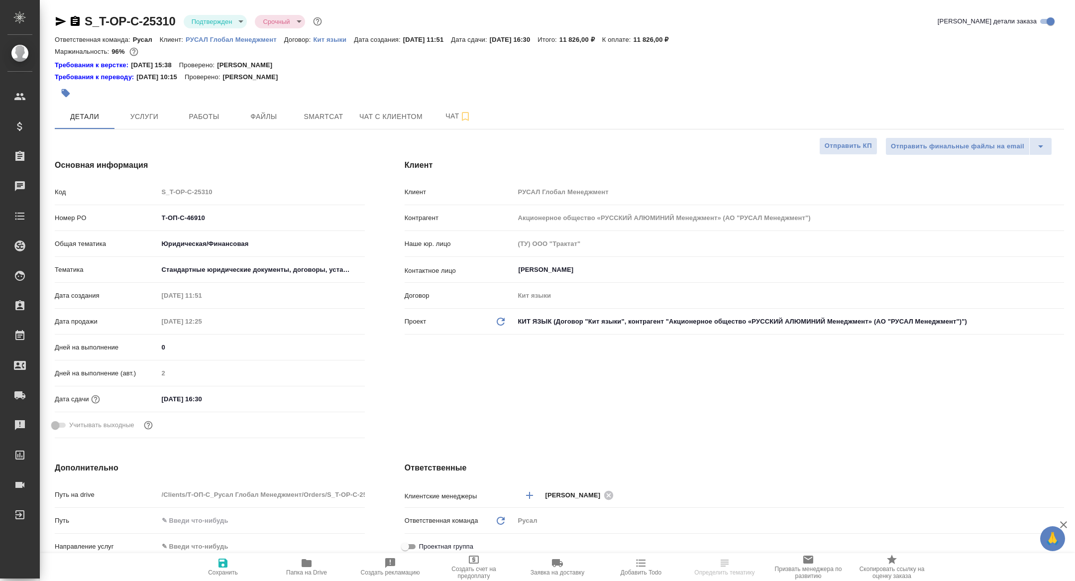
type textarea "x"
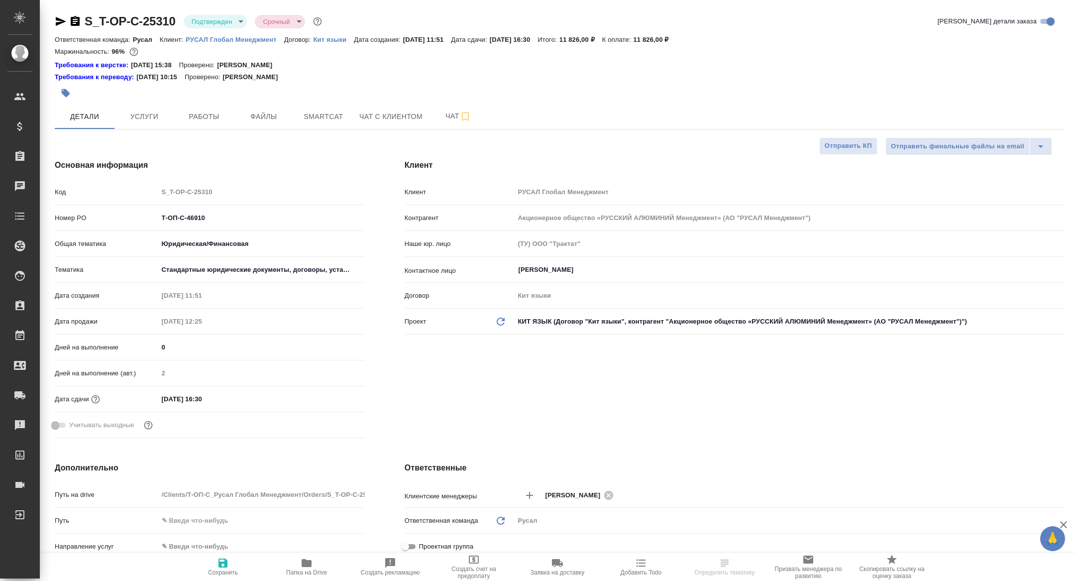
type textarea "x"
click at [208, 102] on div at bounding box center [391, 93] width 673 height 22
click at [208, 112] on span "Работы" at bounding box center [204, 117] width 48 height 12
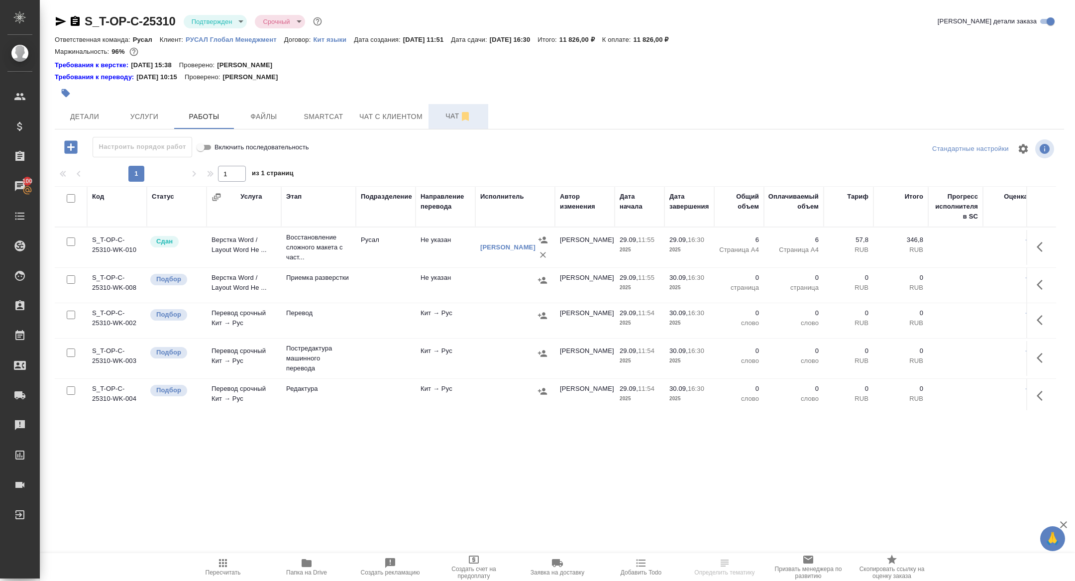
click at [444, 109] on button "Чат" at bounding box center [459, 116] width 60 height 25
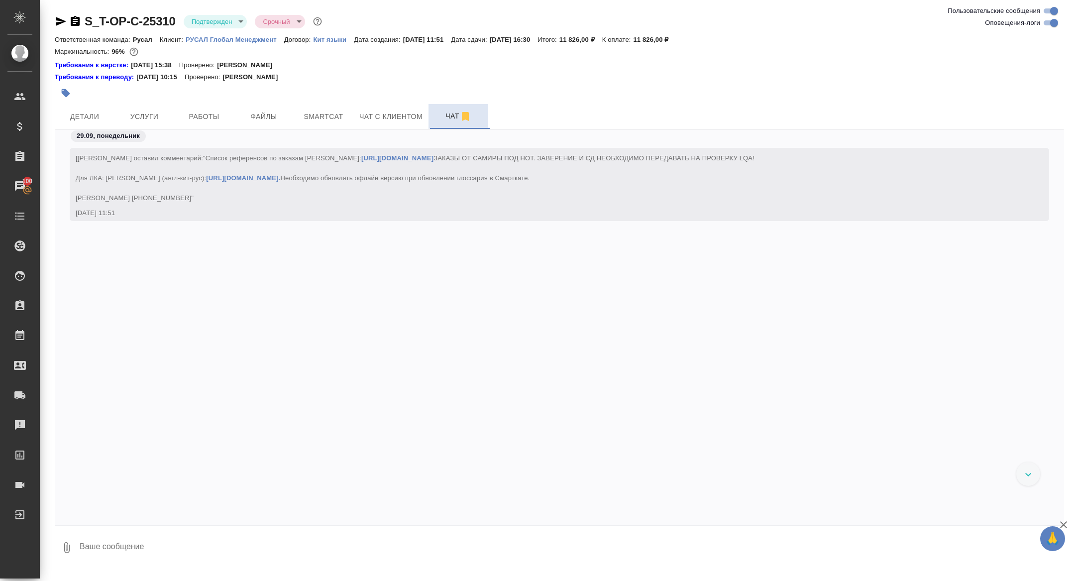
scroll to position [2443, 0]
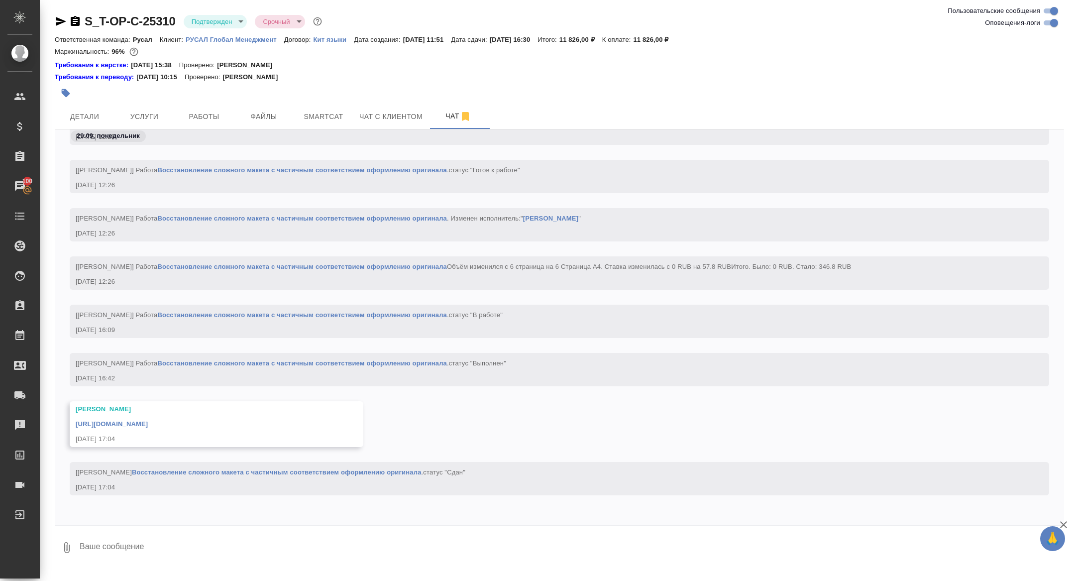
click at [148, 424] on link "https://drive.awatera.com/apps/files/files/10530930?dir=/Shares/%D0%A2-%D0%9E%D…" at bounding box center [112, 423] width 72 height 7
click at [72, 21] on icon "button" at bounding box center [75, 21] width 9 height 10
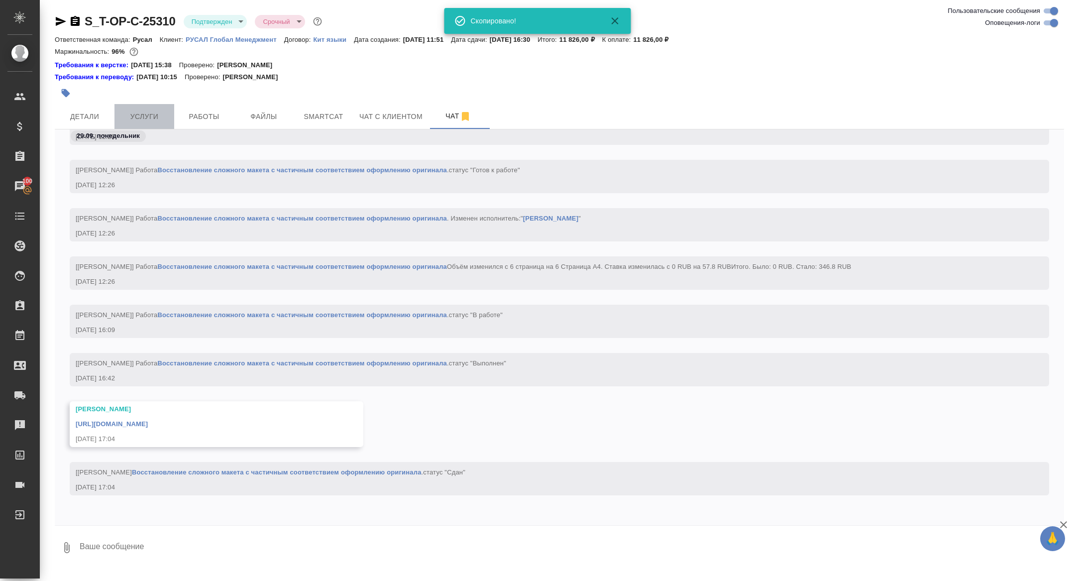
click at [119, 120] on button "Услуги" at bounding box center [145, 116] width 60 height 25
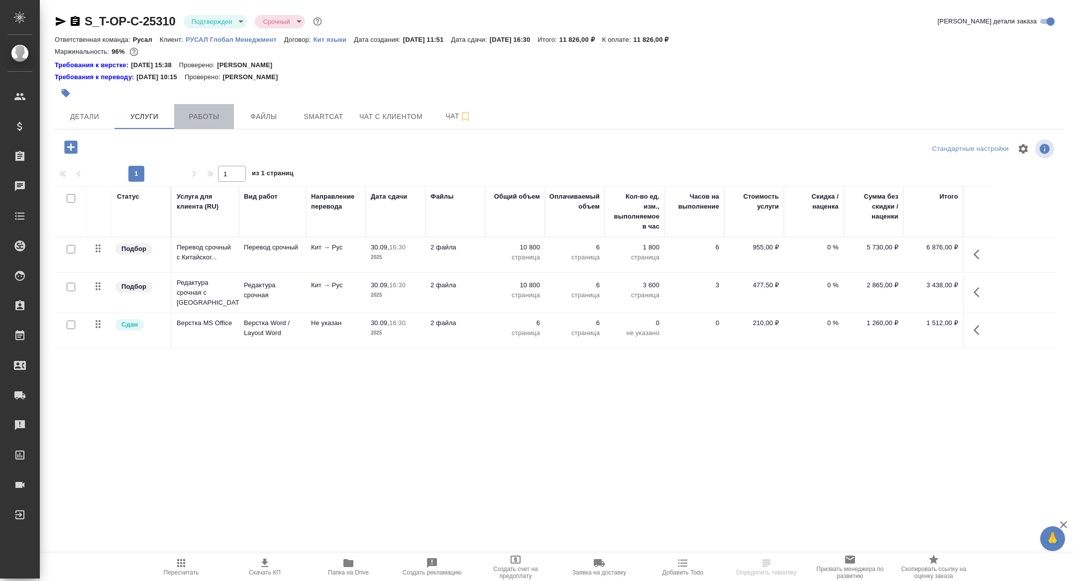
click at [212, 111] on span "Работы" at bounding box center [204, 117] width 48 height 12
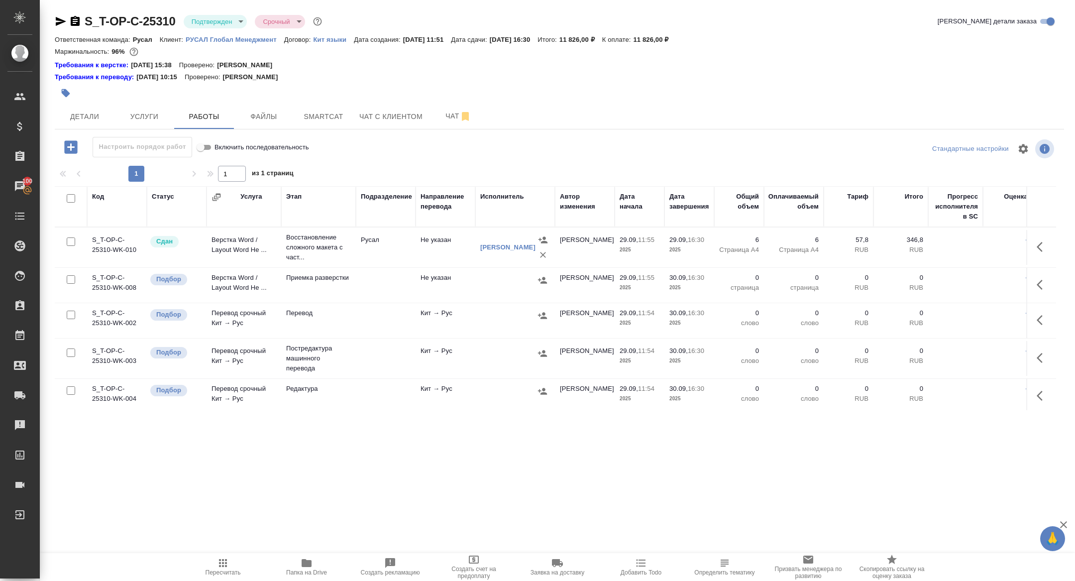
click at [72, 197] on input "checkbox" at bounding box center [71, 198] width 8 height 8
checkbox input "true"
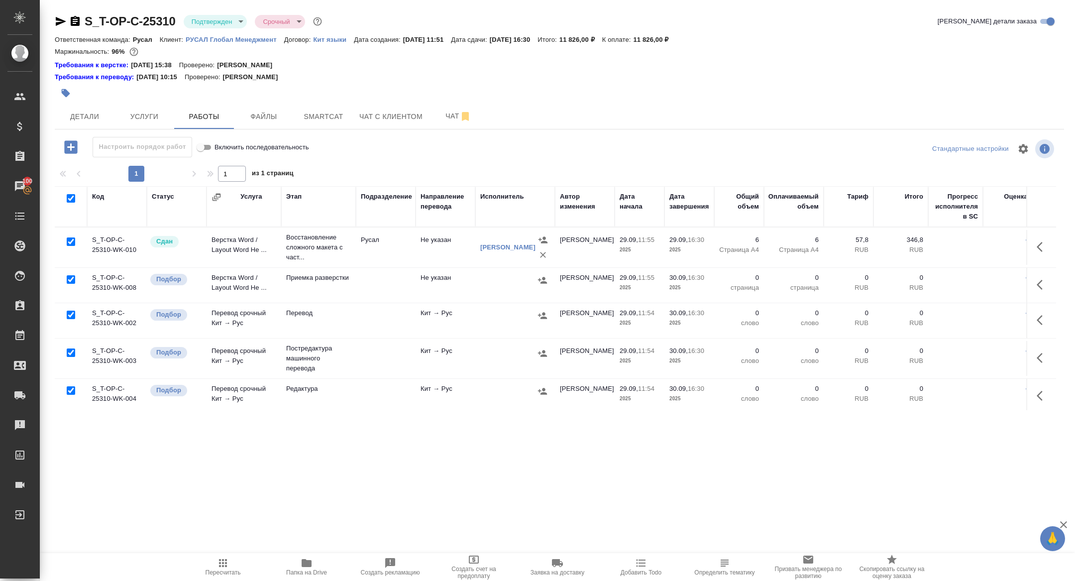
checkbox input "true"
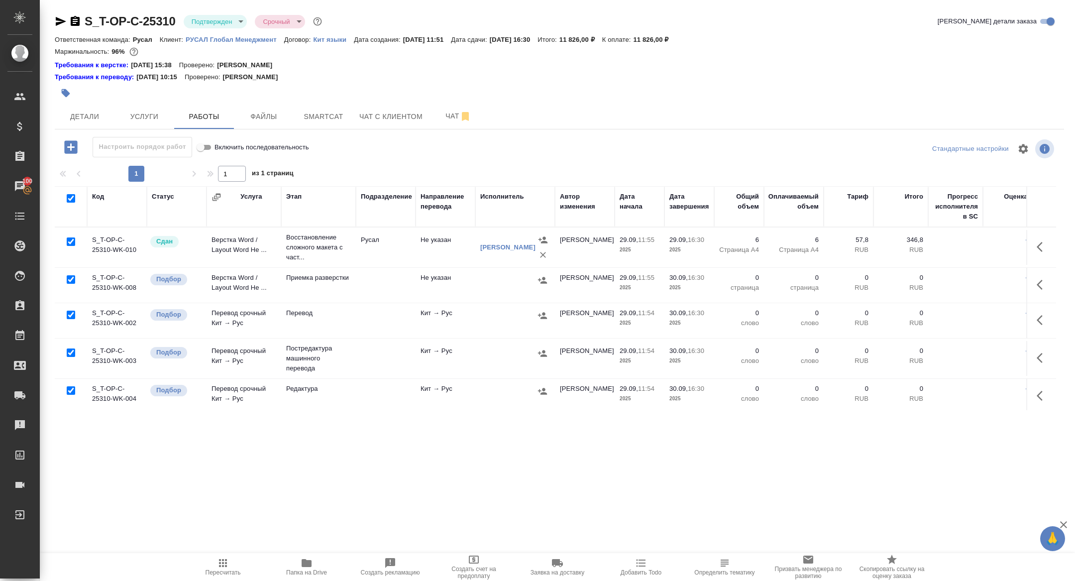
checkbox input "true"
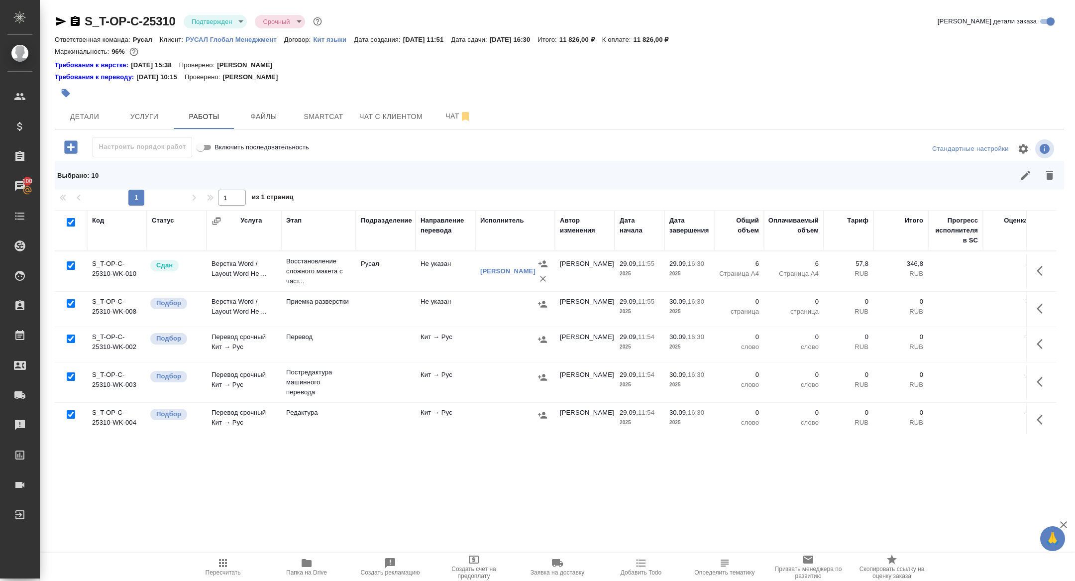
click at [69, 267] on input "checkbox" at bounding box center [71, 265] width 8 height 8
checkbox input "false"
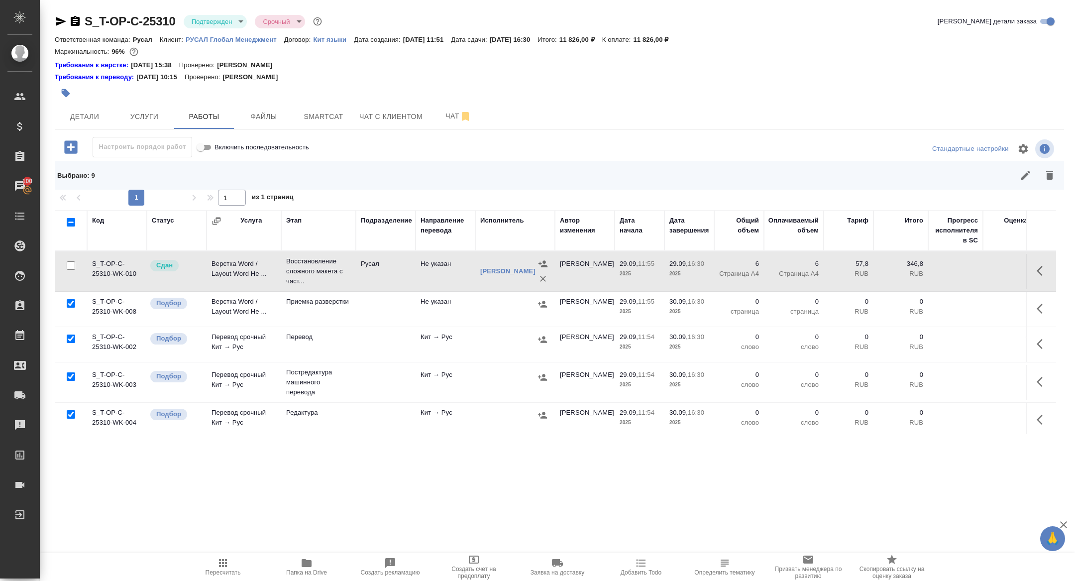
click at [68, 377] on input "checkbox" at bounding box center [71, 376] width 8 height 8
checkbox input "false"
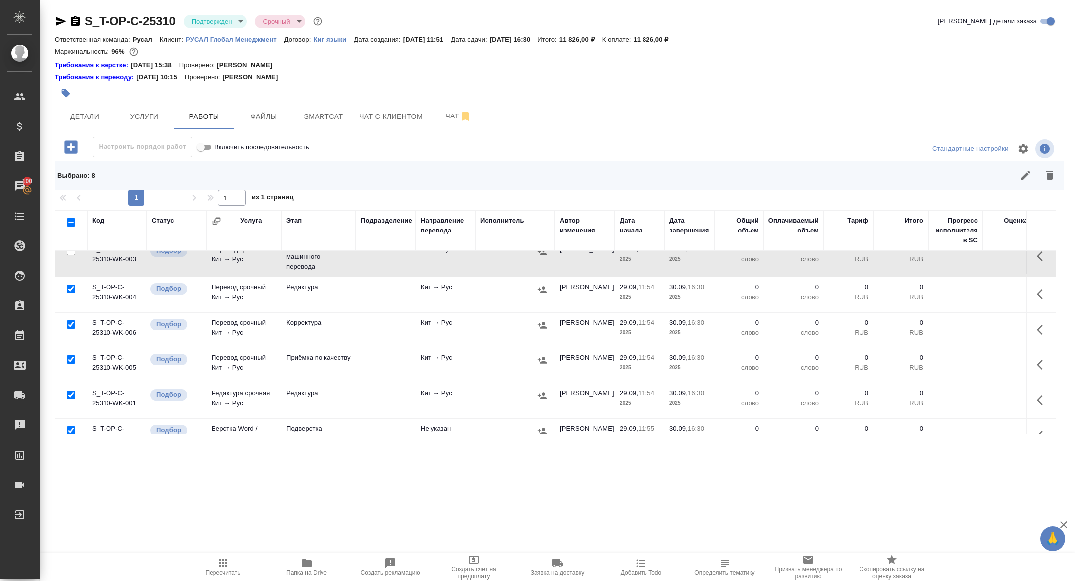
scroll to position [179, 0]
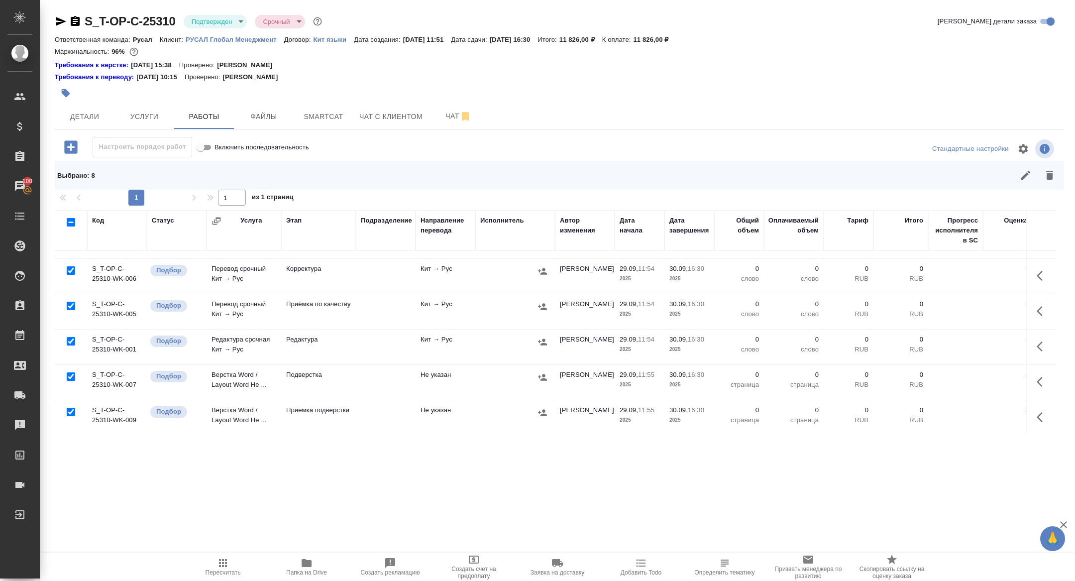
click at [68, 375] on input "checkbox" at bounding box center [71, 376] width 8 height 8
checkbox input "false"
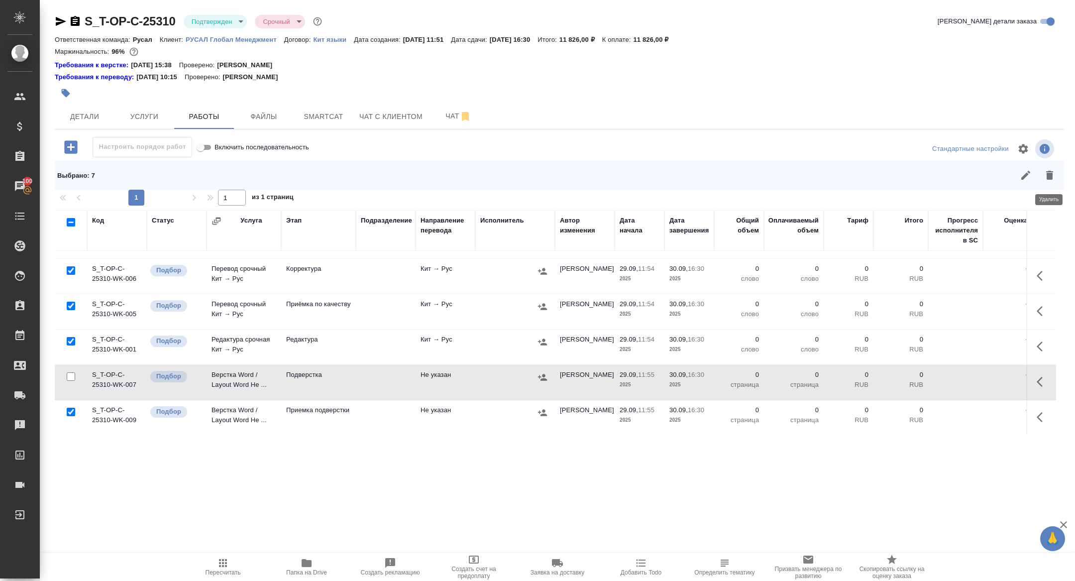
click at [1046, 172] on icon "button" at bounding box center [1050, 175] width 12 height 12
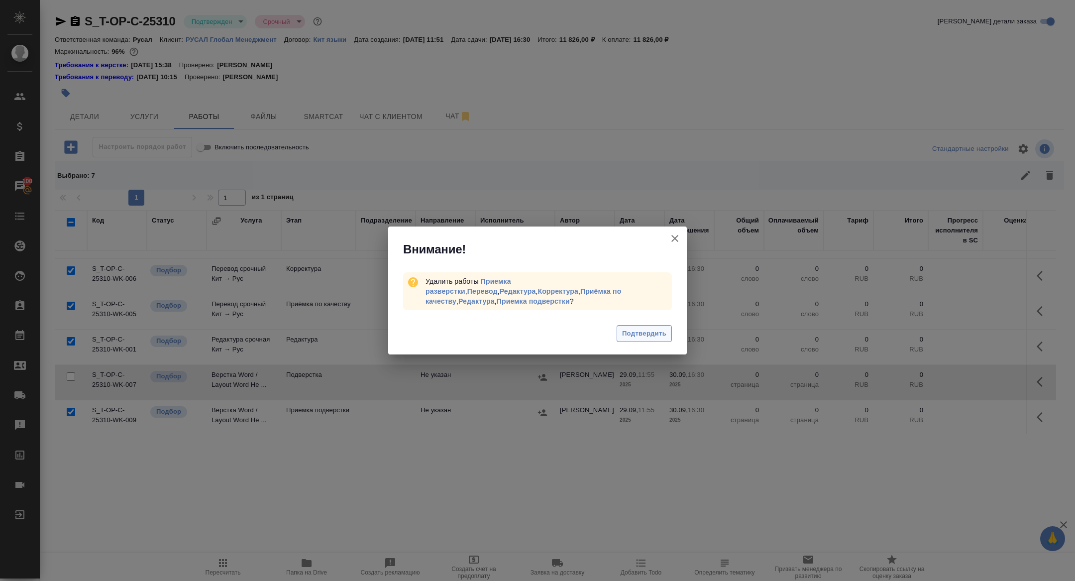
click at [646, 328] on span "Подтвердить" at bounding box center [644, 333] width 44 height 11
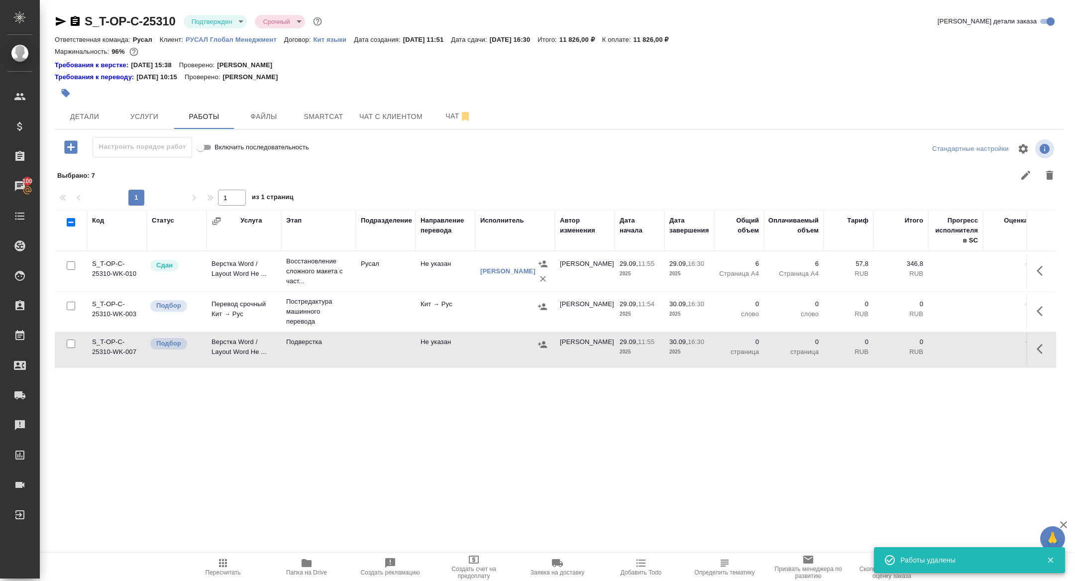
scroll to position [0, 0]
click at [1049, 317] on button "button" at bounding box center [1043, 311] width 24 height 24
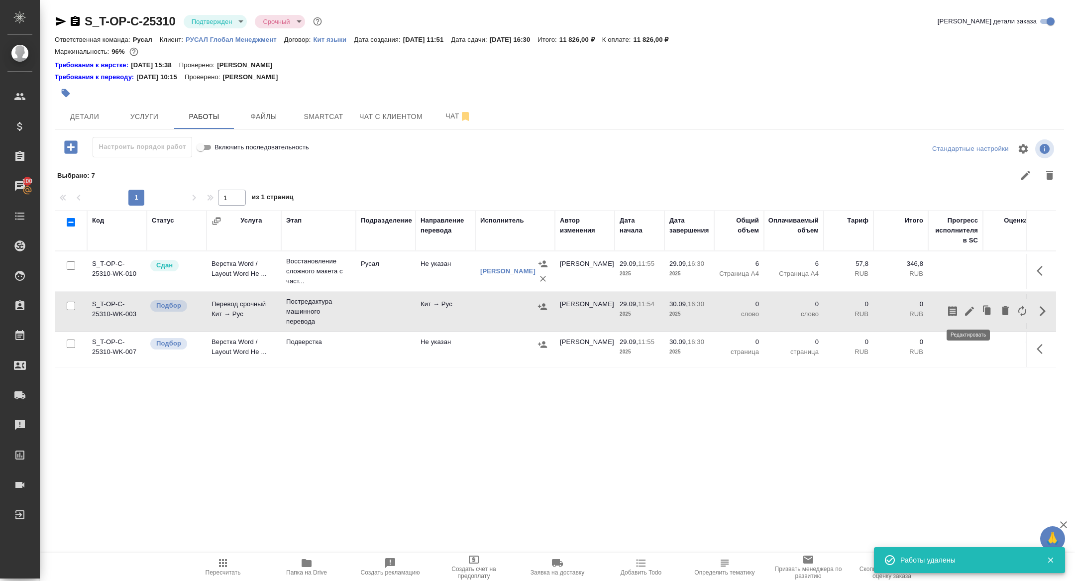
click at [963, 311] on button "button" at bounding box center [969, 311] width 17 height 24
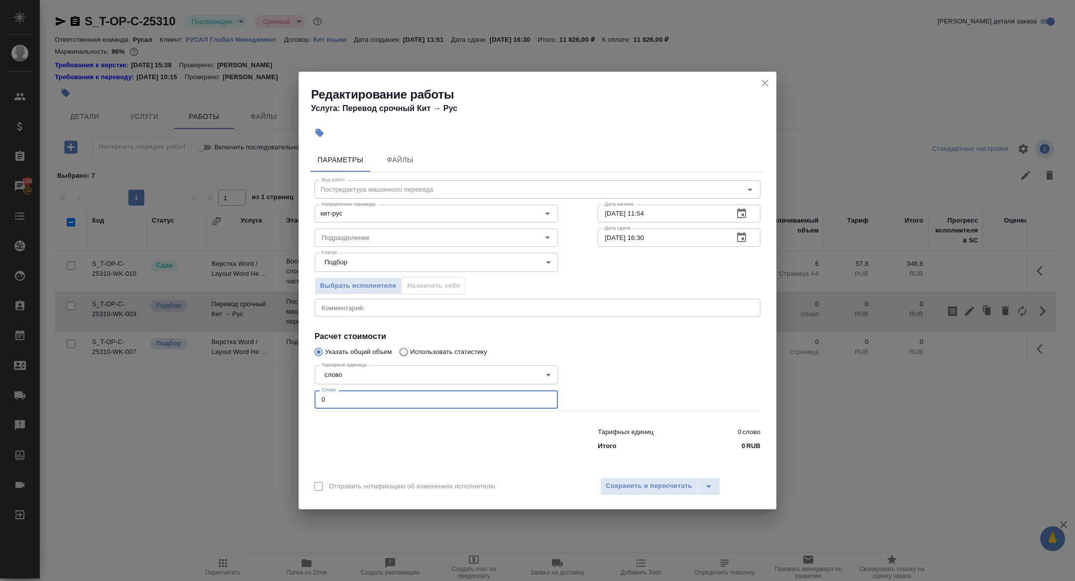
drag, startPoint x: 336, startPoint y: 398, endPoint x: 192, endPoint y: 388, distance: 144.3
click at [192, 388] on div "Редактирование работы Услуга: Перевод срочный Кит → Рус Параметры Файлы Вид раб…" at bounding box center [537, 290] width 1075 height 581
type input "630"
click at [745, 234] on icon "button" at bounding box center [741, 237] width 9 height 10
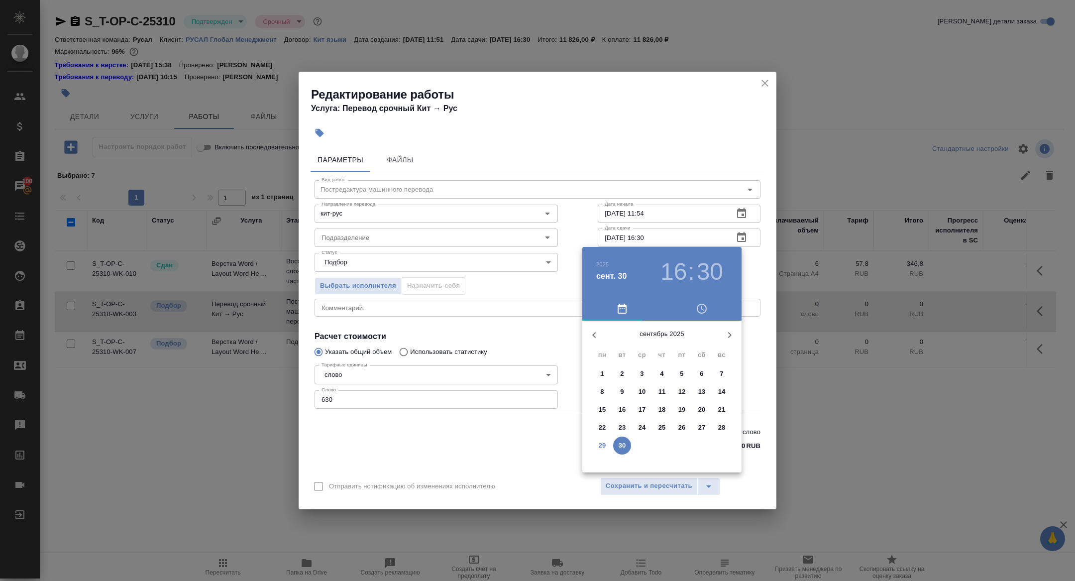
click at [680, 273] on h3 "16" at bounding box center [674, 272] width 26 height 28
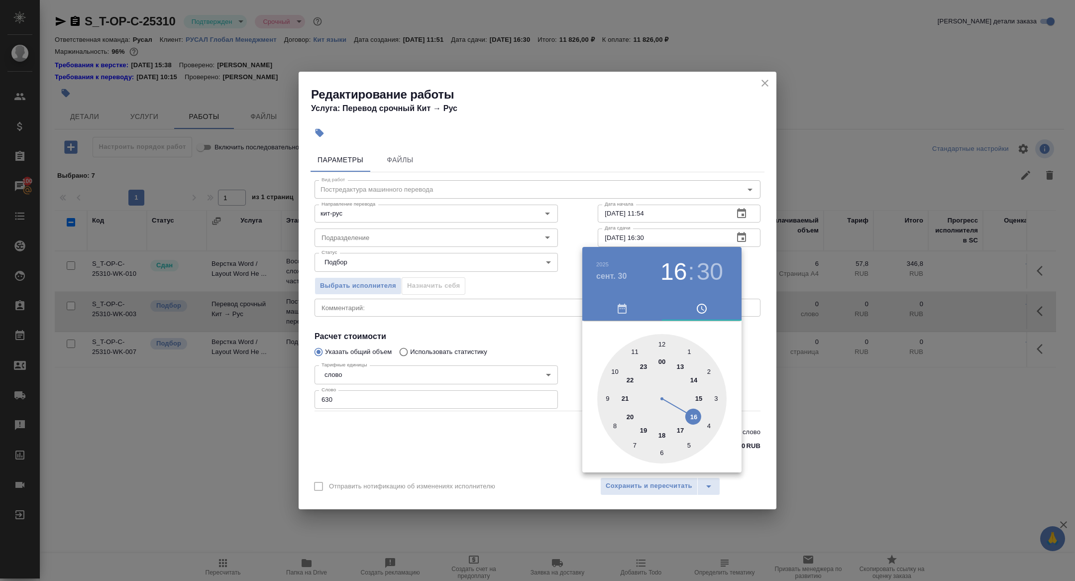
click at [660, 343] on div at bounding box center [661, 398] width 129 height 129
type input "30.09.2025 12:30"
click at [463, 326] on div at bounding box center [537, 290] width 1075 height 581
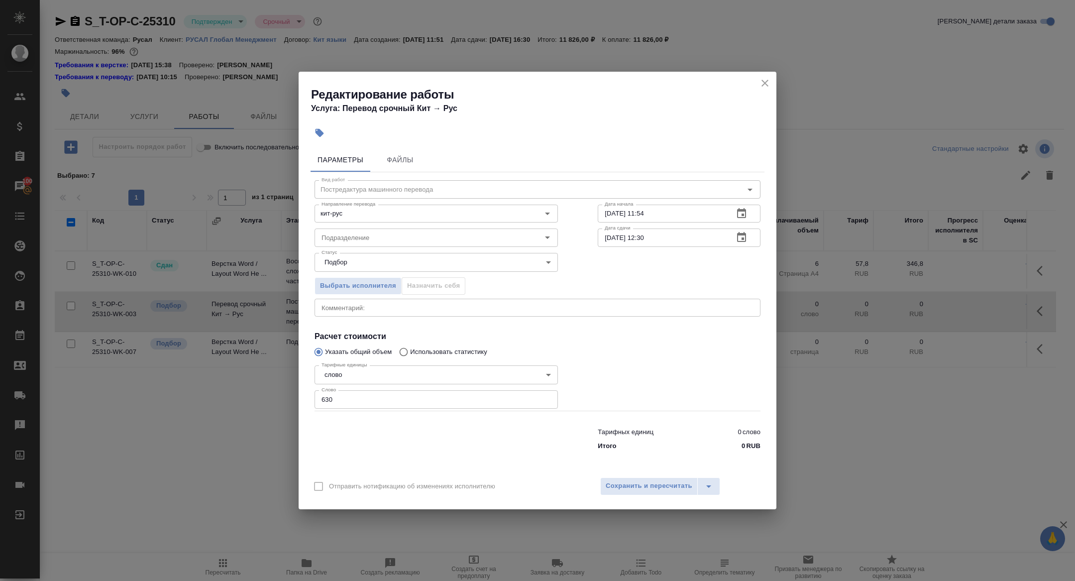
click at [651, 472] on div "Отправить нотификацию об изменениях исполнителю Сохранить и пересчитать" at bounding box center [538, 490] width 478 height 38
click at [651, 486] on span "Сохранить и пересчитать" at bounding box center [649, 485] width 87 height 11
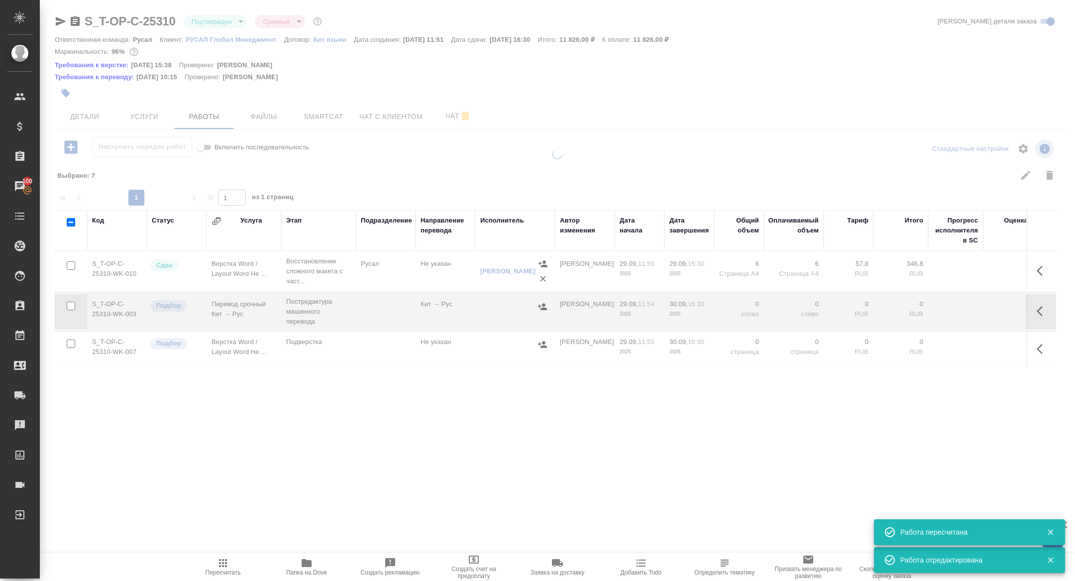
click at [544, 311] on button "button" at bounding box center [542, 306] width 15 height 15
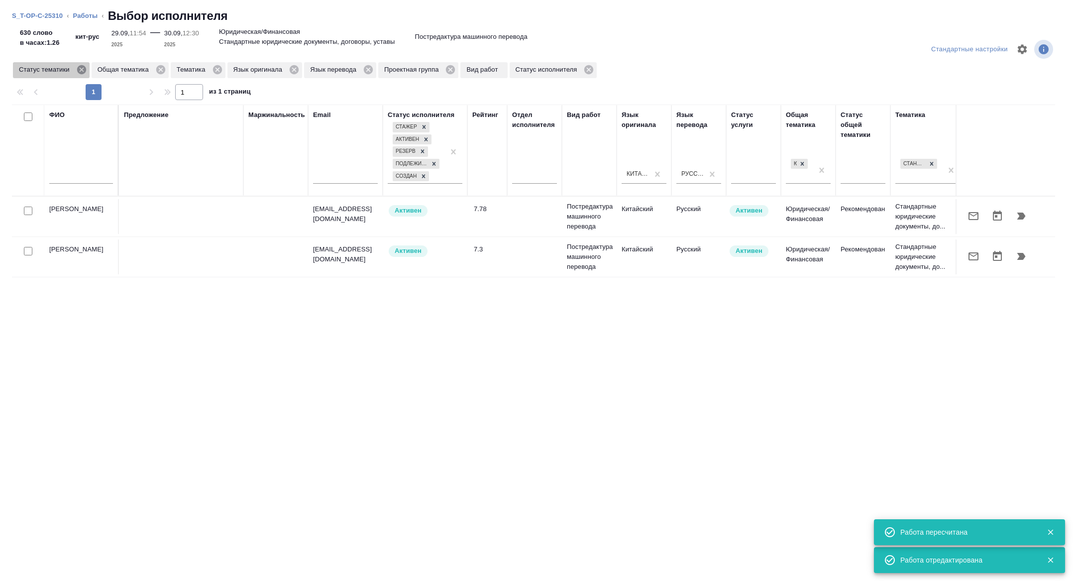
click at [83, 70] on icon at bounding box center [81, 69] width 11 height 11
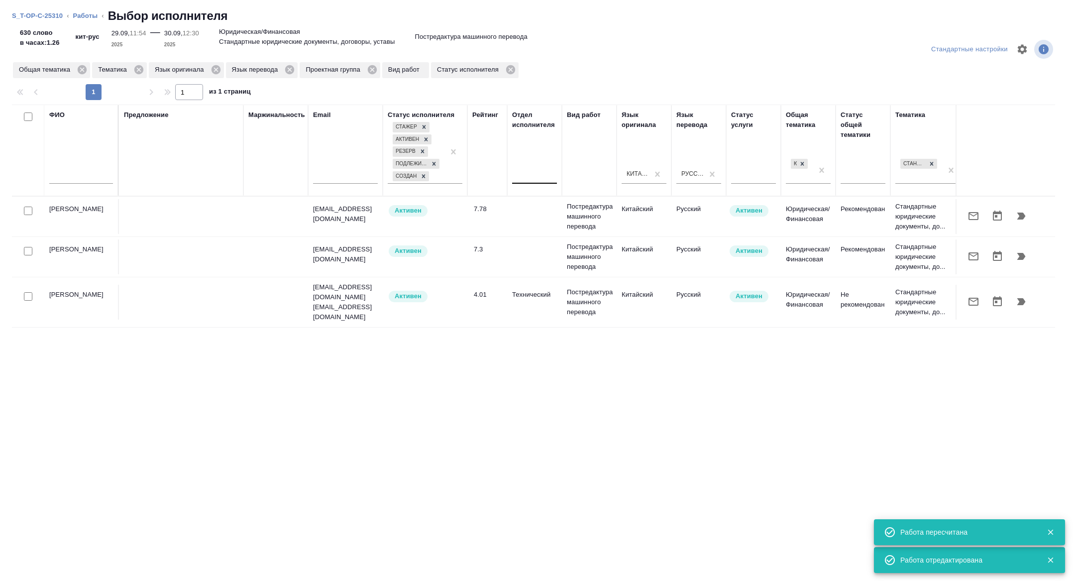
scroll to position [0, 402]
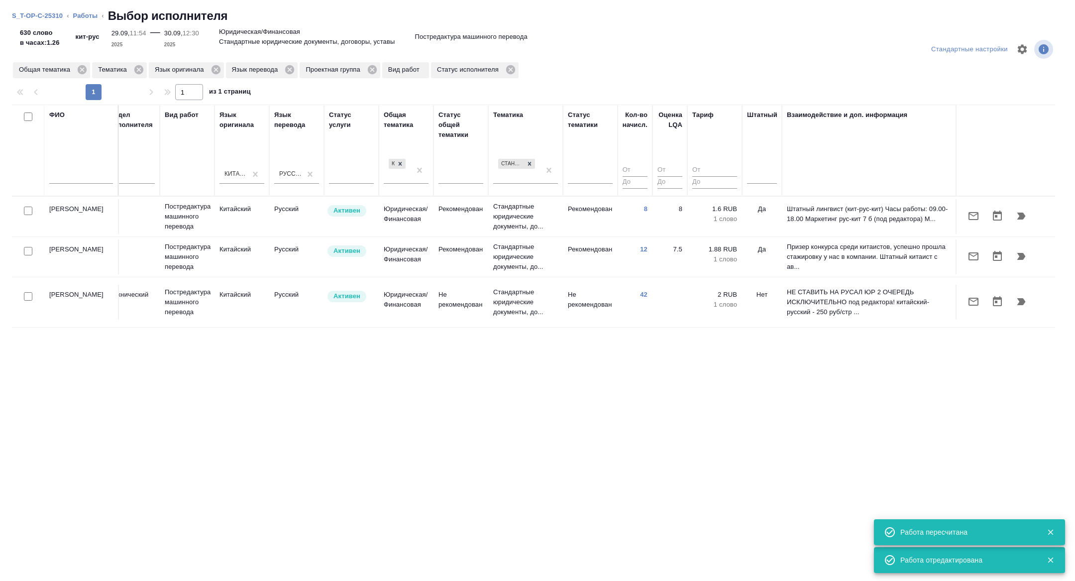
drag, startPoint x: 770, startPoint y: 162, endPoint x: 770, endPoint y: 199, distance: 36.8
click at [770, 162] on div "Штатный" at bounding box center [762, 150] width 30 height 81
click at [762, 174] on div at bounding box center [762, 174] width 30 height 14
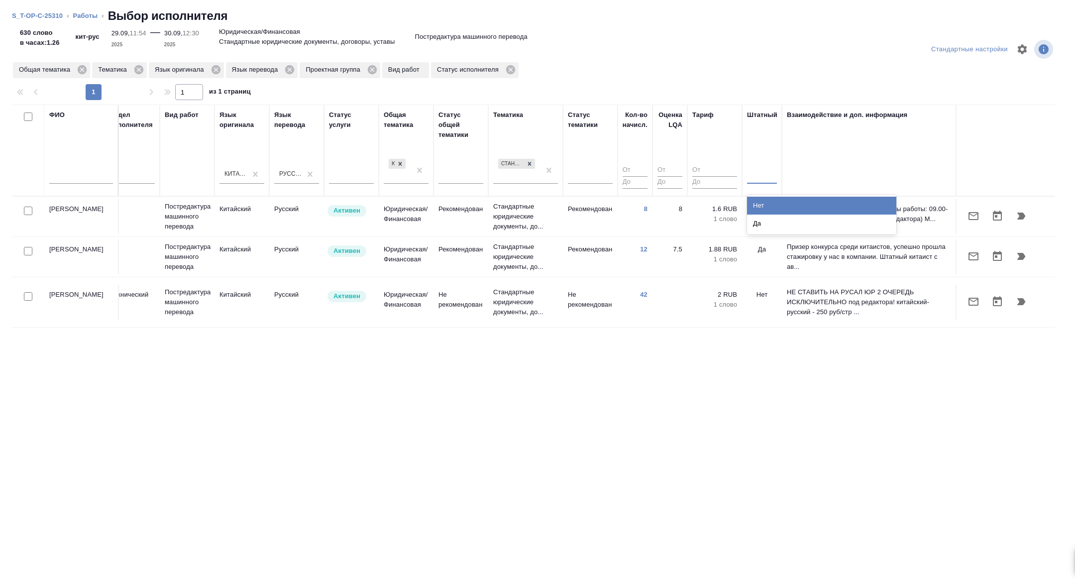
click at [767, 211] on div "Нет" at bounding box center [821, 206] width 149 height 18
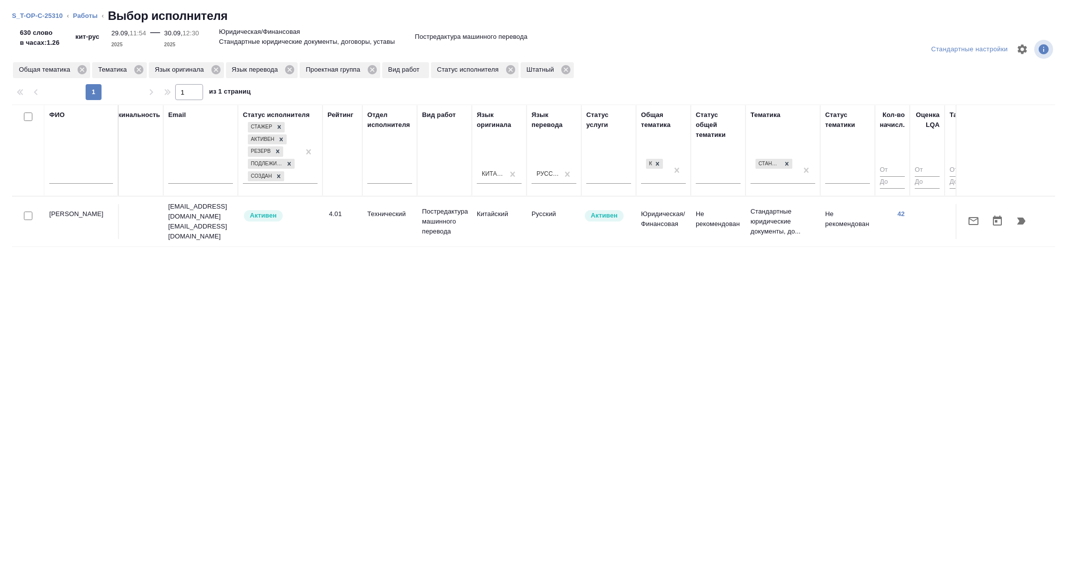
scroll to position [0, 0]
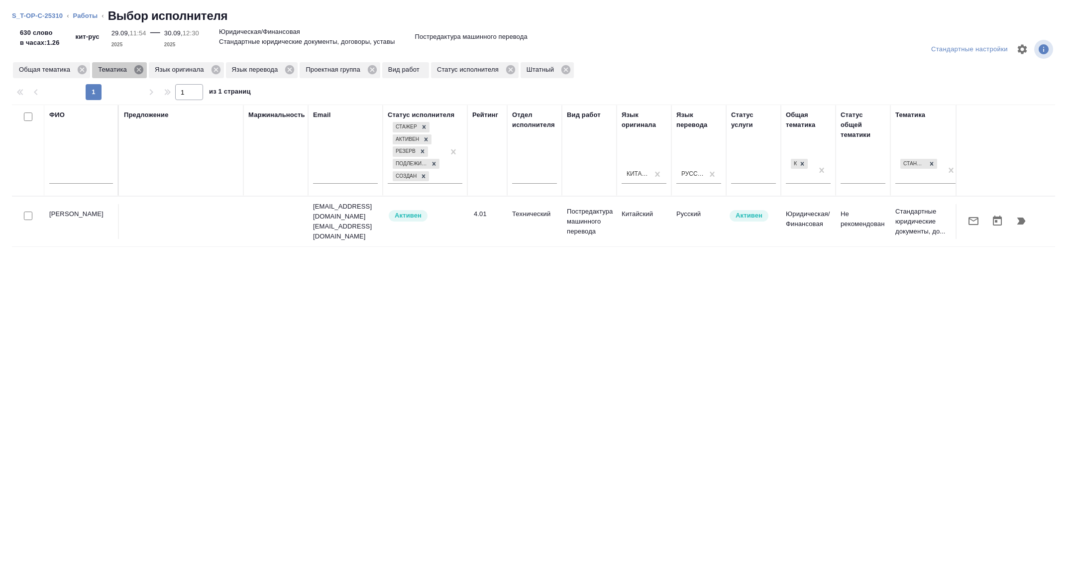
click at [139, 73] on icon at bounding box center [138, 69] width 9 height 9
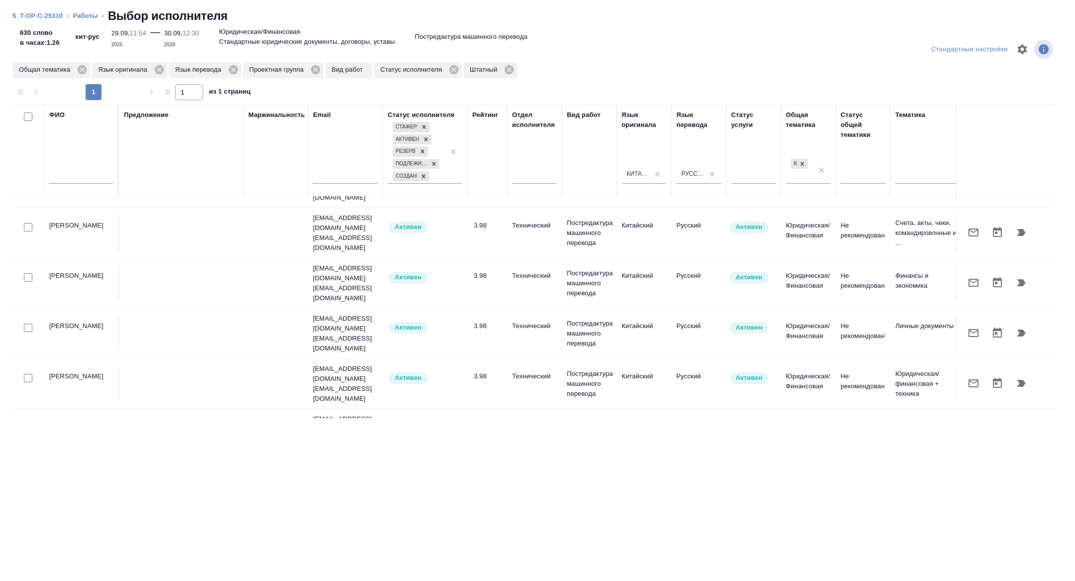
scroll to position [50, 0]
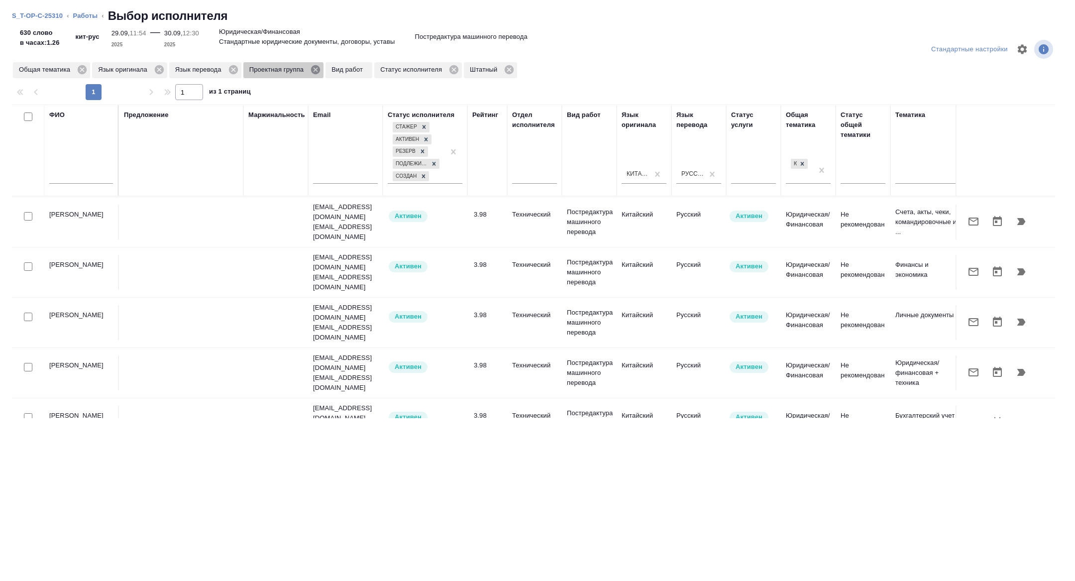
click at [320, 70] on icon at bounding box center [315, 69] width 9 height 9
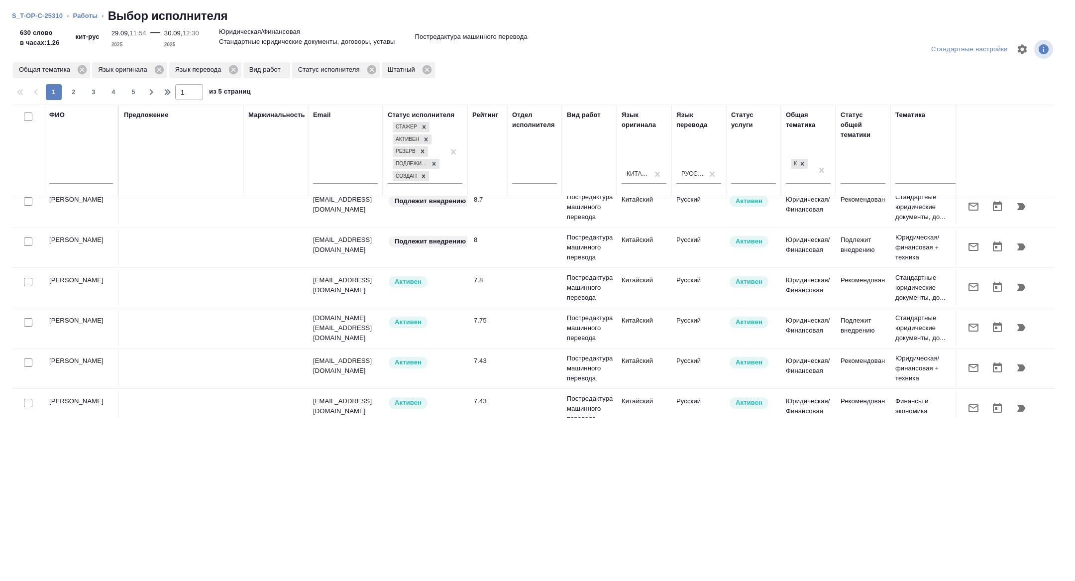
click at [32, 280] on div at bounding box center [28, 282] width 22 height 14
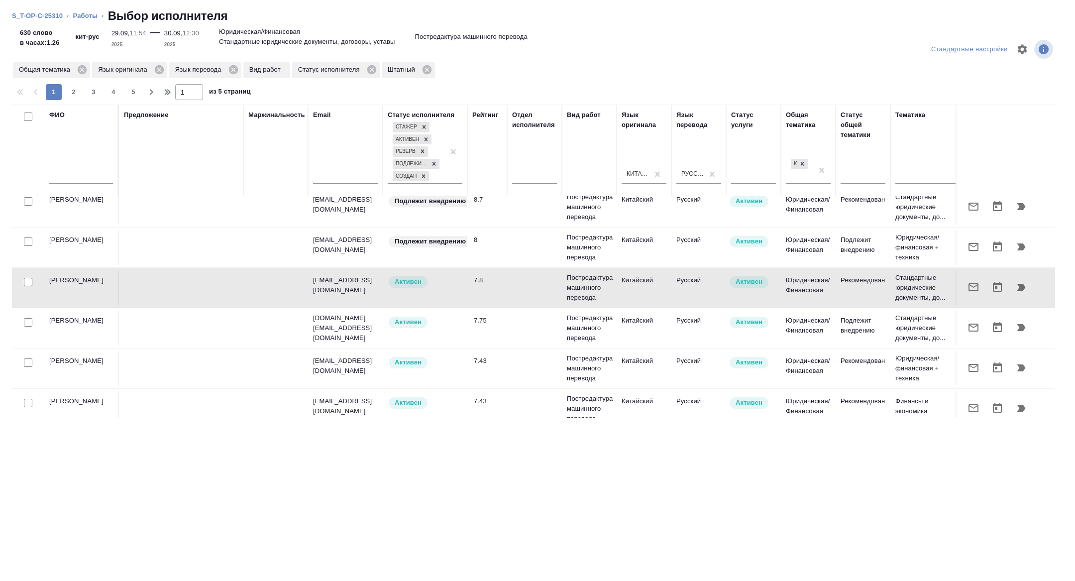
click at [31, 240] on input "checkbox" at bounding box center [28, 242] width 8 height 8
checkbox input "true"
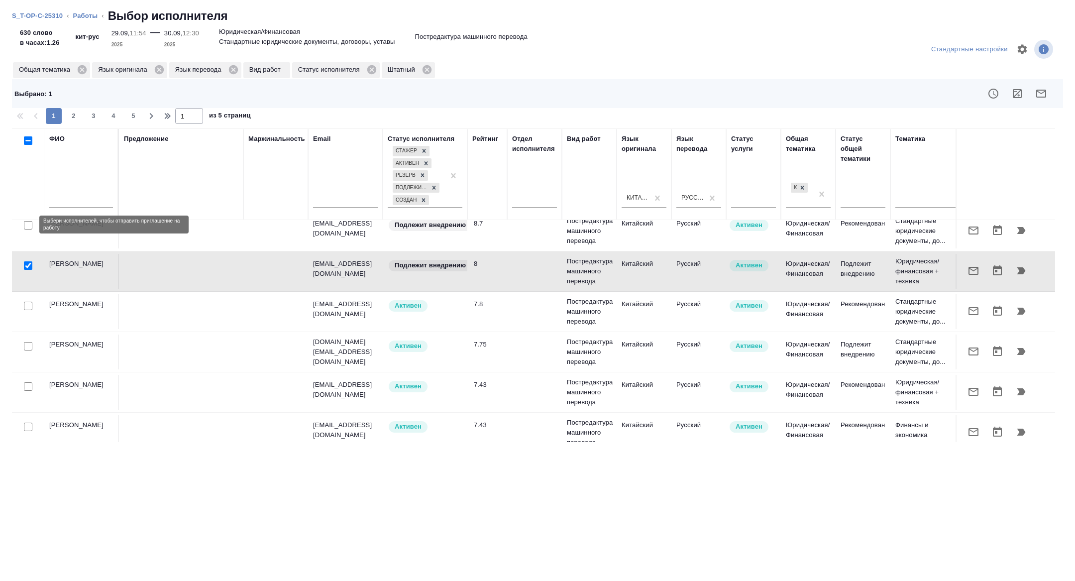
click at [29, 221] on input "checkbox" at bounding box center [28, 225] width 8 height 8
checkbox input "true"
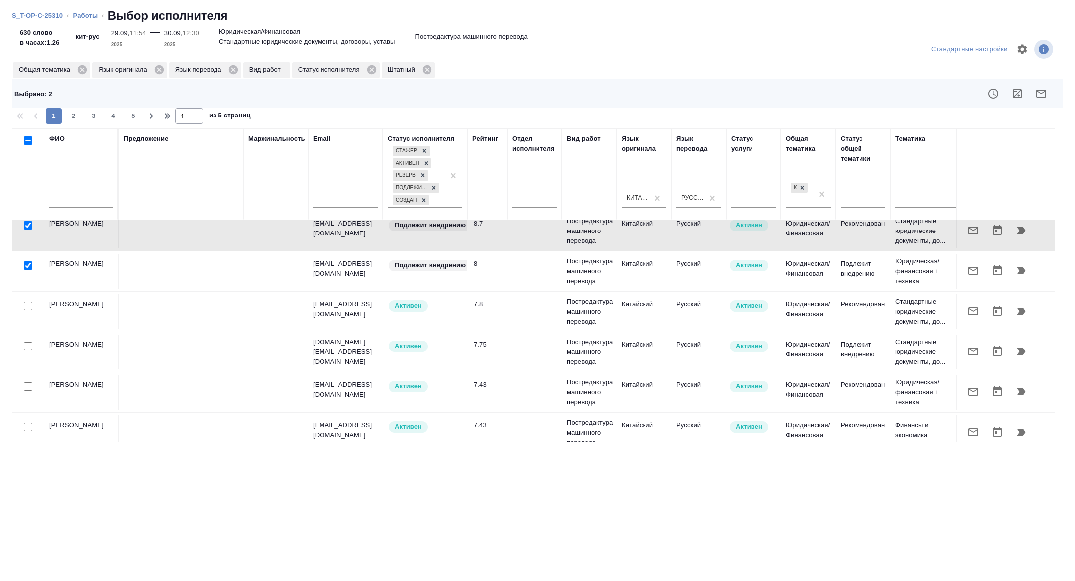
click at [30, 311] on div at bounding box center [28, 306] width 22 height 14
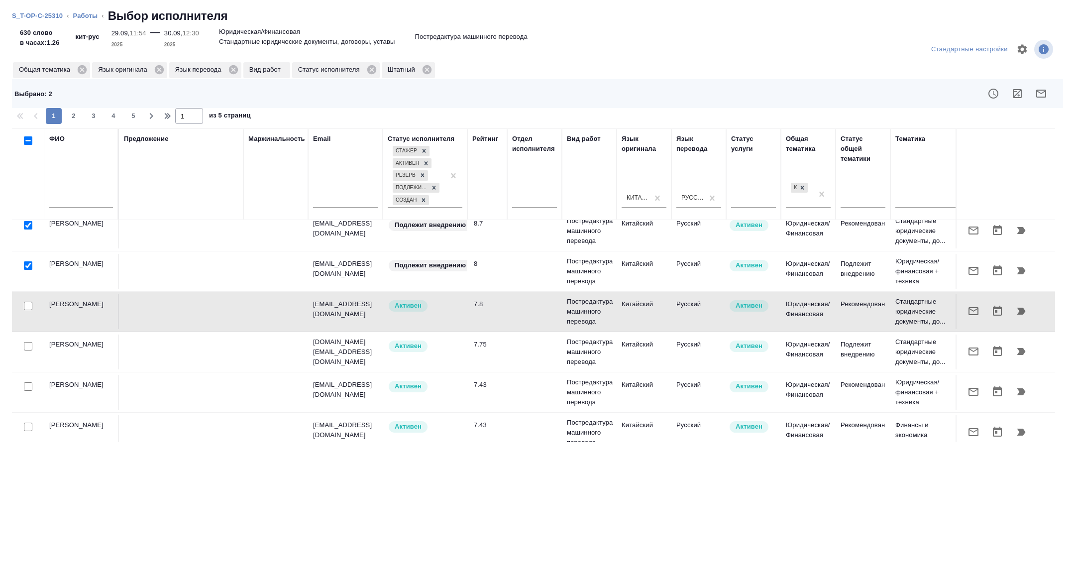
click at [30, 310] on div at bounding box center [28, 306] width 22 height 14
click at [30, 345] on input "checkbox" at bounding box center [28, 346] width 8 height 8
checkbox input "true"
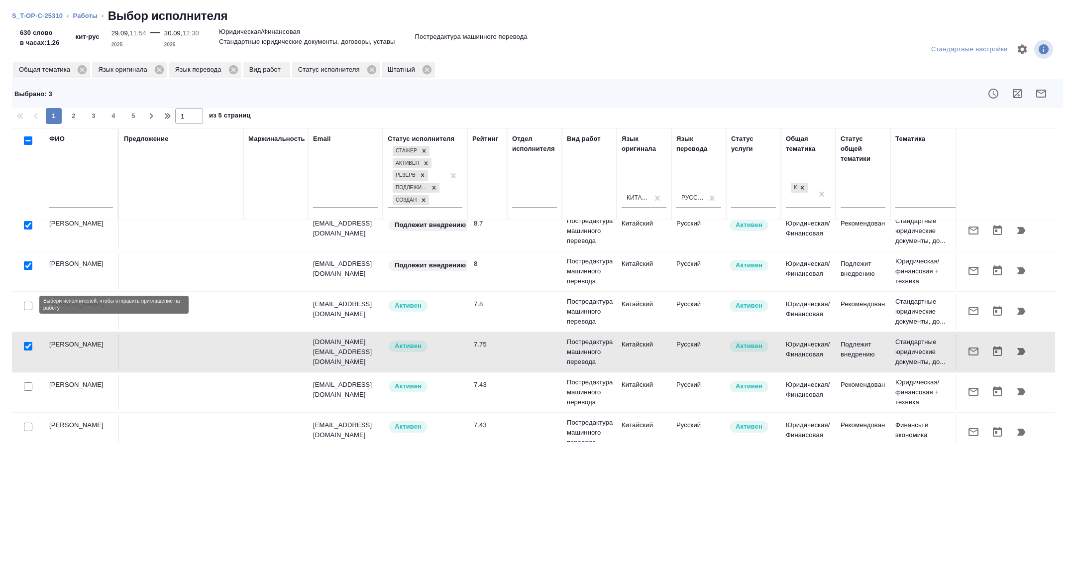
click at [26, 307] on input "checkbox" at bounding box center [28, 306] width 8 height 8
checkbox input "true"
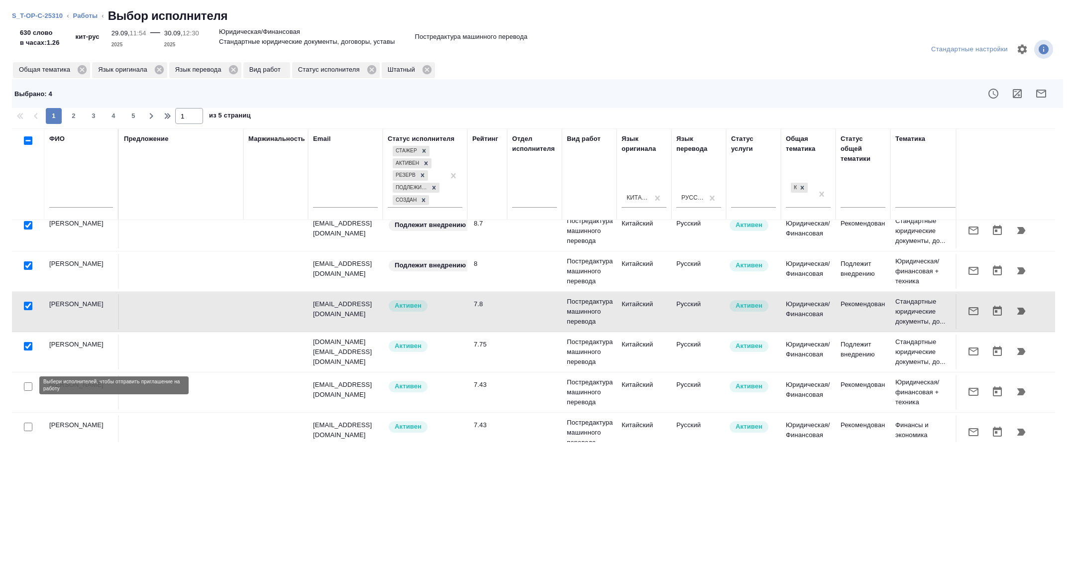
click at [25, 383] on input "checkbox" at bounding box center [28, 386] width 8 height 8
checkbox input "true"
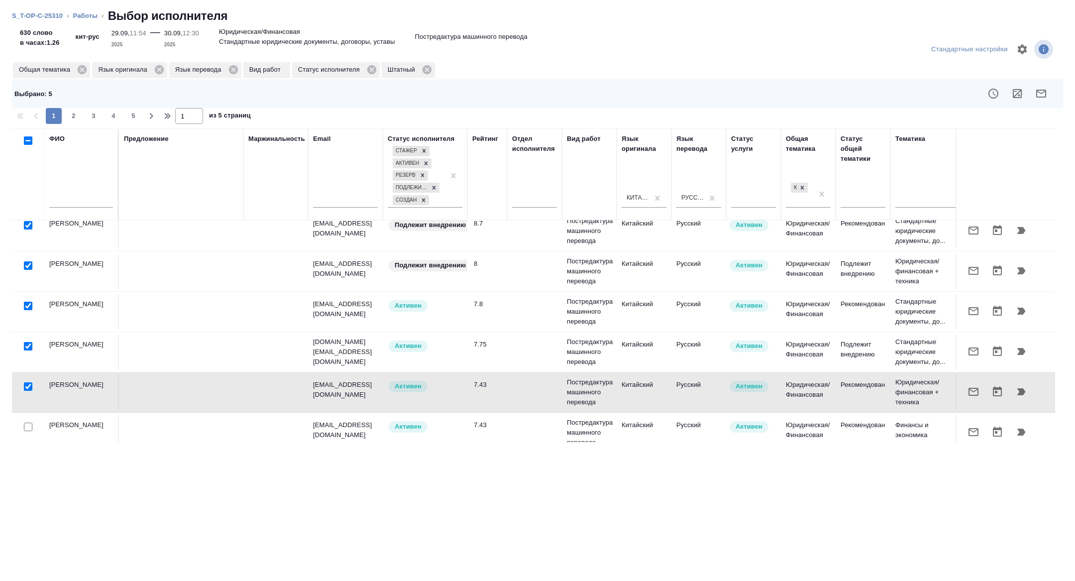
click at [1056, 90] on div at bounding box center [642, 94] width 837 height 24
click at [1052, 90] on button "button" at bounding box center [1042, 94] width 24 height 24
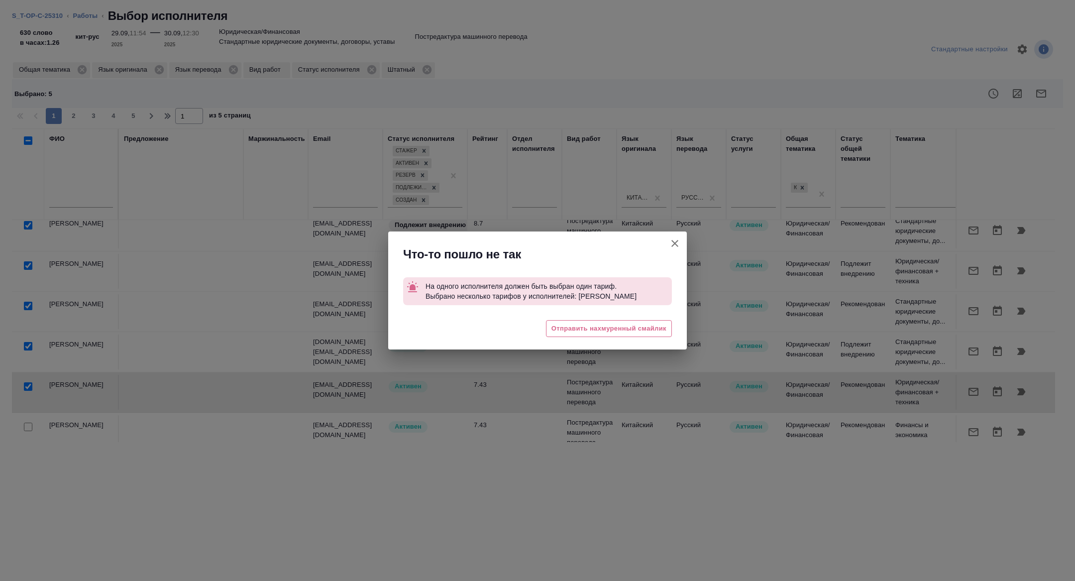
click at [670, 247] on icon "button" at bounding box center [675, 244] width 12 height 12
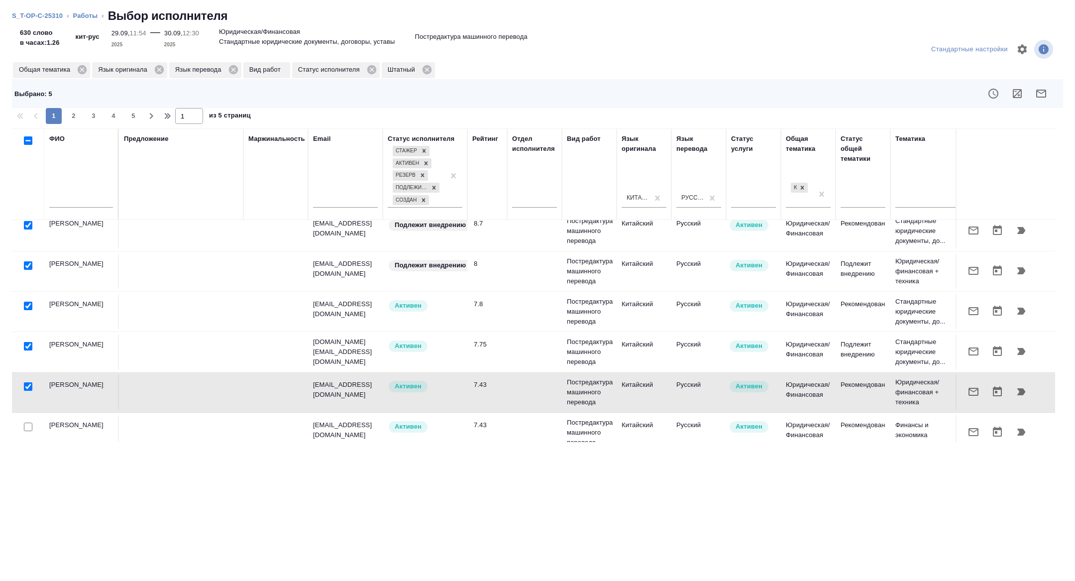
click at [29, 385] on input "checkbox" at bounding box center [28, 386] width 8 height 8
checkbox input "false"
click at [1034, 100] on button "button" at bounding box center [1042, 94] width 24 height 24
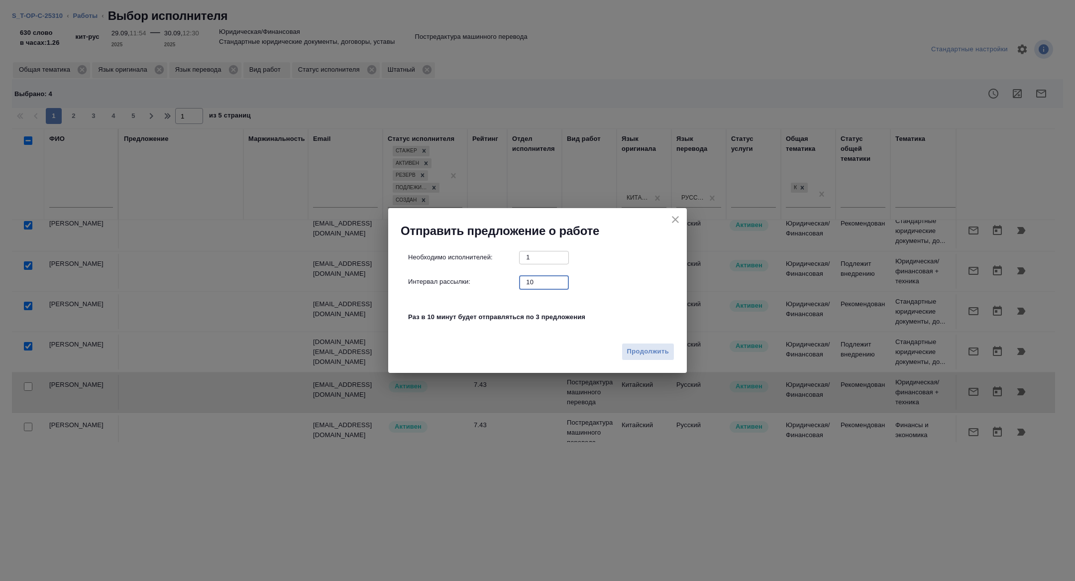
drag, startPoint x: 541, startPoint y: 277, endPoint x: 578, endPoint y: 294, distance: 41.2
click at [582, 292] on div "Необходимо исполнителей: 1 ​ Интервал рассылки: 10 ​ Раз в 10 минут будет отпра…" at bounding box center [541, 292] width 267 height 83
type input "1"
click at [650, 353] on span "Продолжить" at bounding box center [648, 351] width 42 height 11
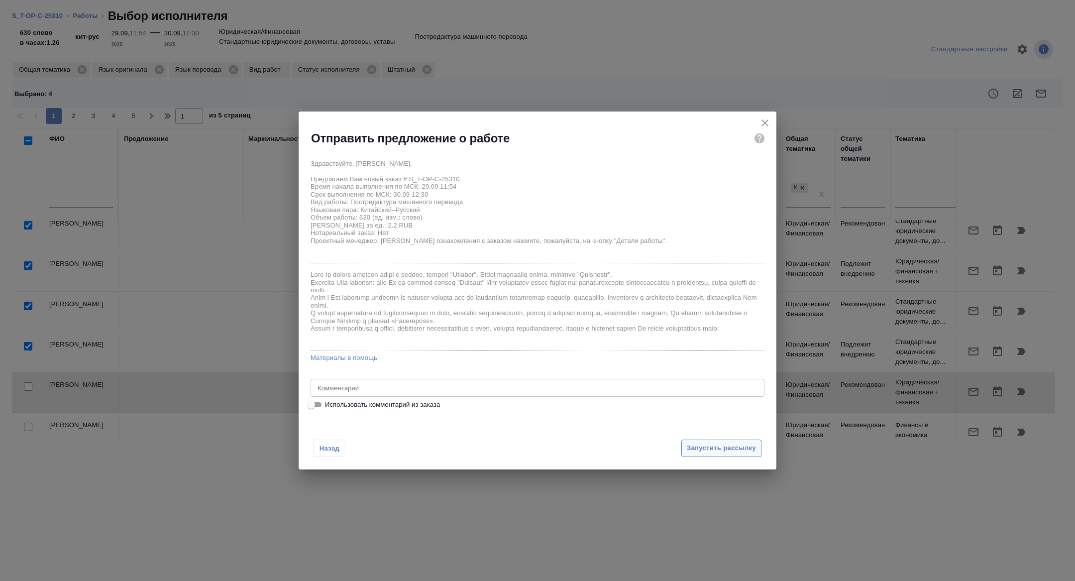
click at [734, 451] on span "Запустить рассылку" at bounding box center [721, 448] width 69 height 11
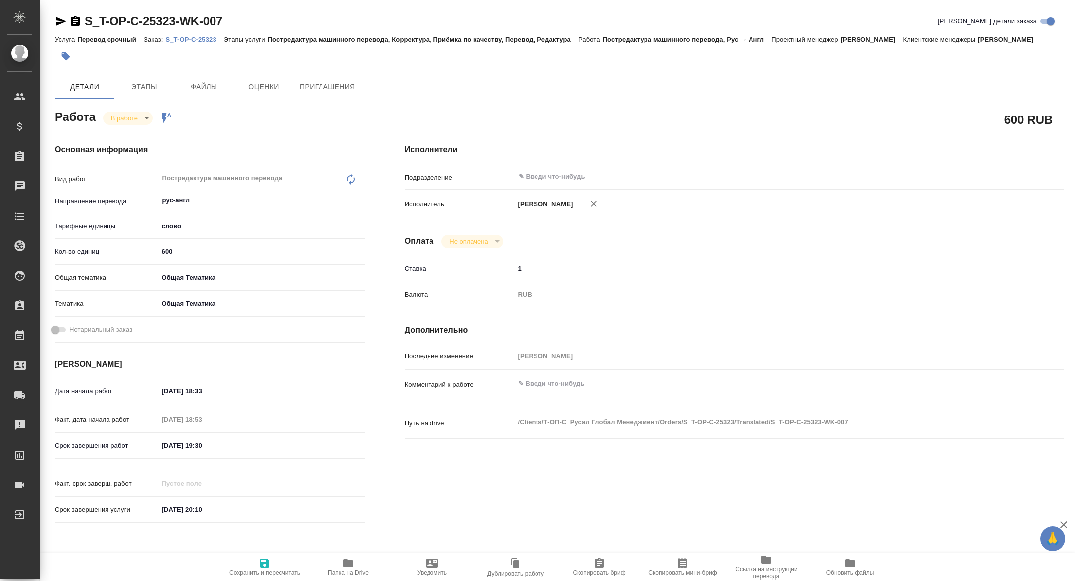
type textarea "x"
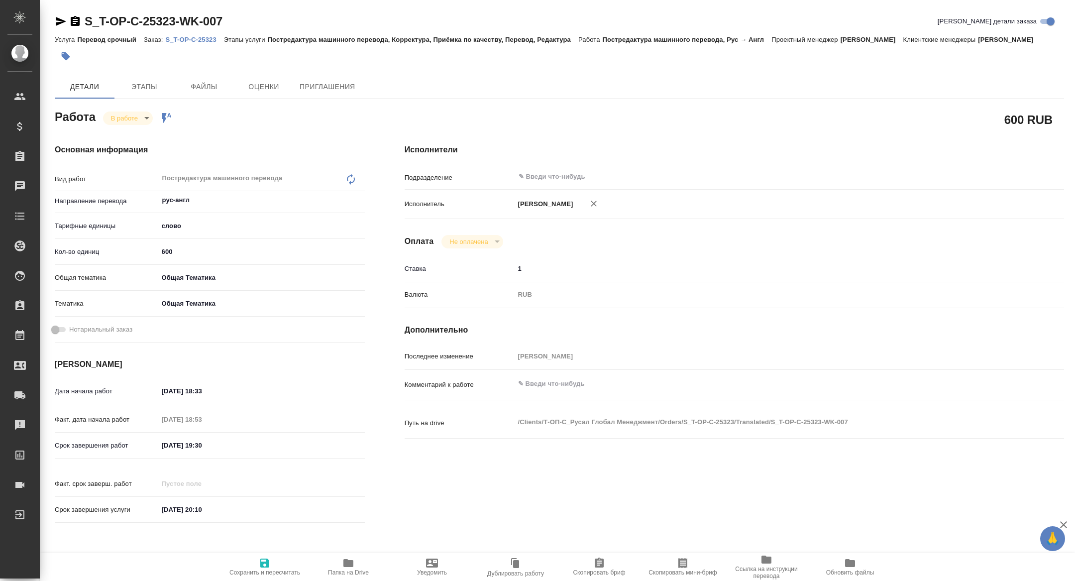
type textarea "x"
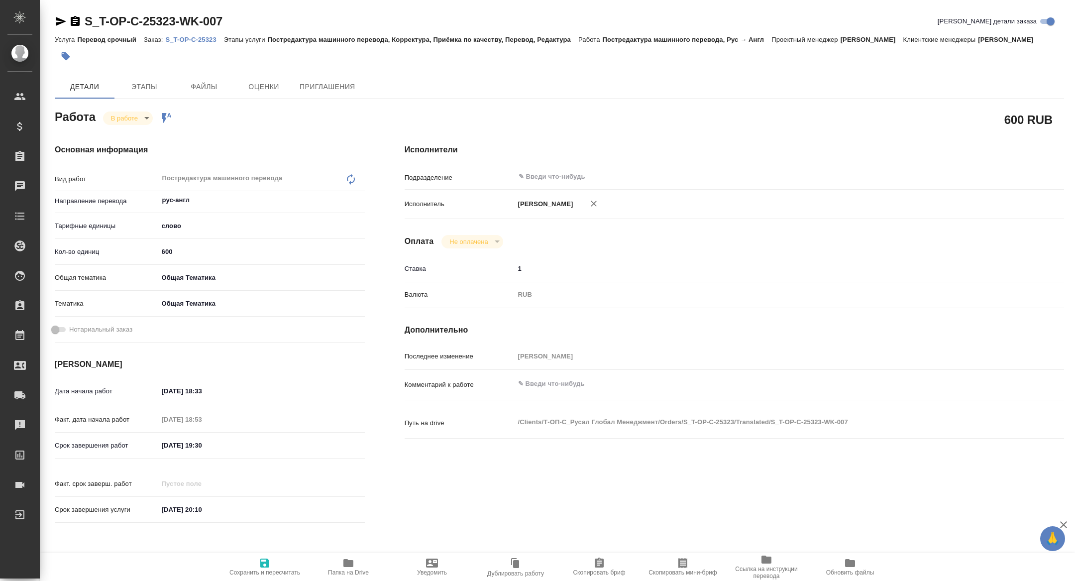
type textarea "x"
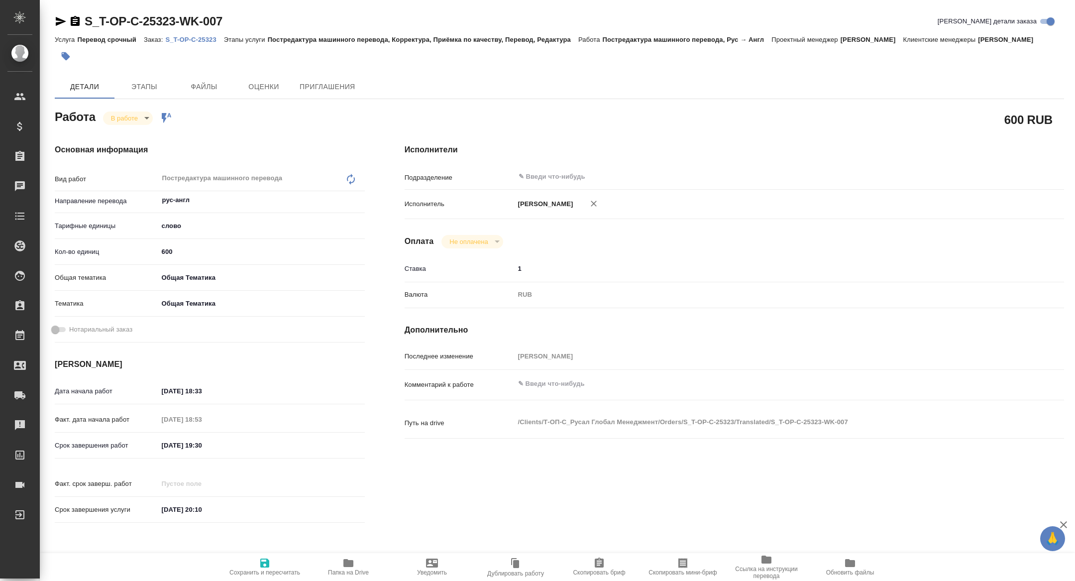
type textarea "x"
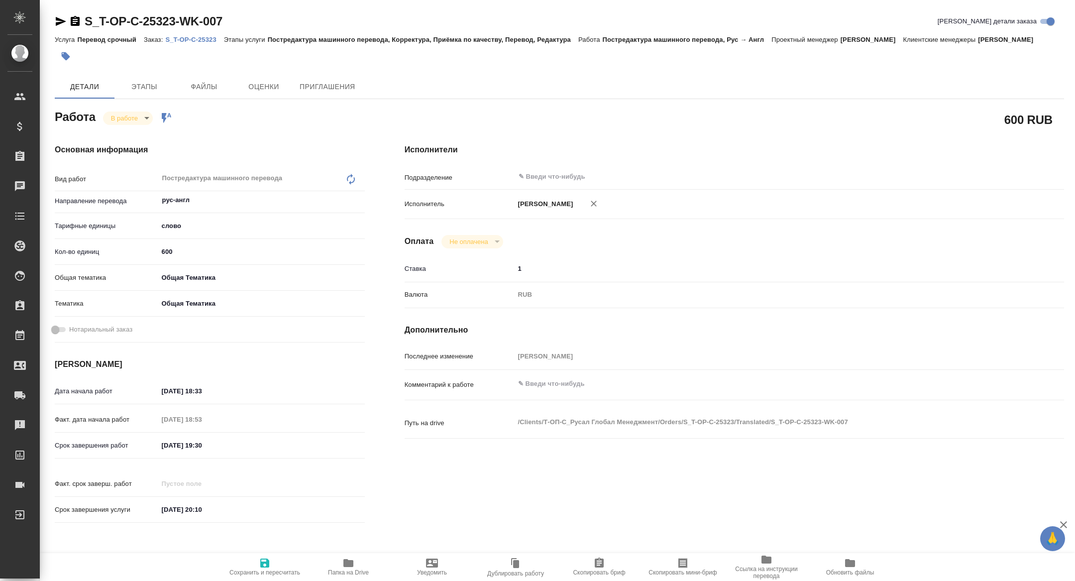
type textarea "x"
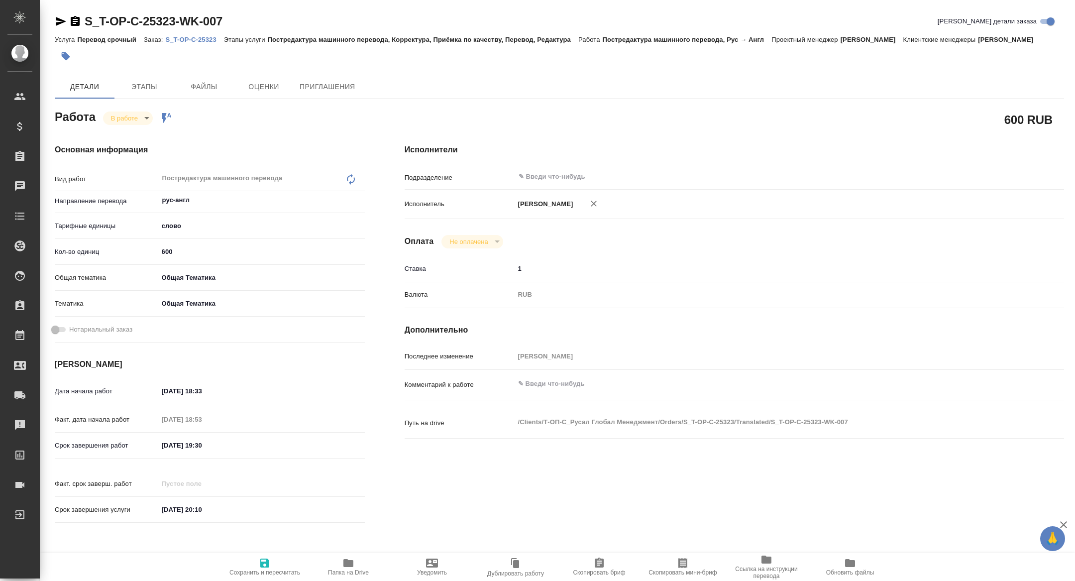
click at [701, 573] on span "Скопировать мини-бриф" at bounding box center [683, 572] width 68 height 7
type textarea "x"
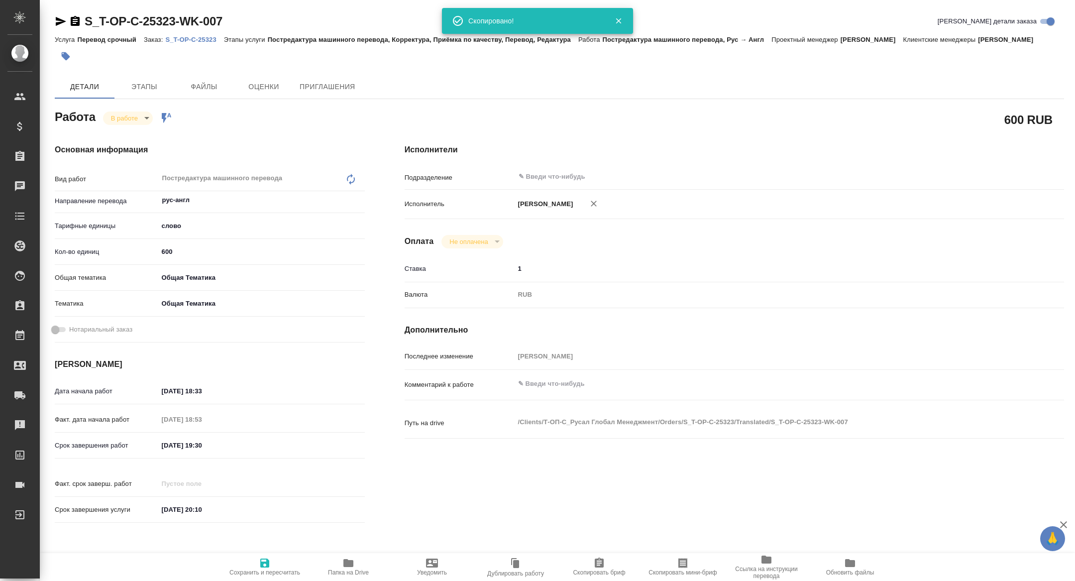
type textarea "x"
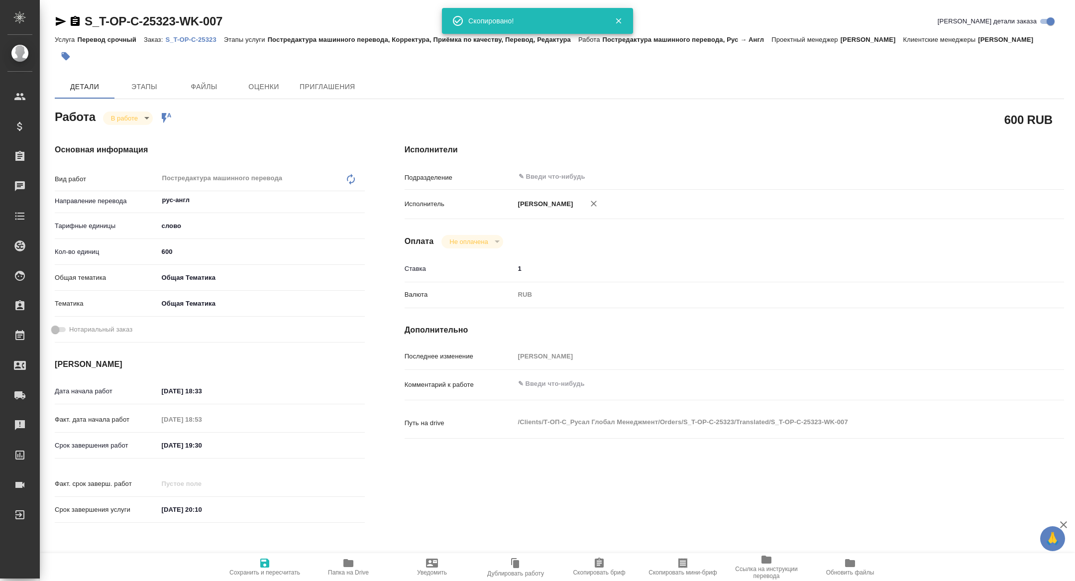
type textarea "x"
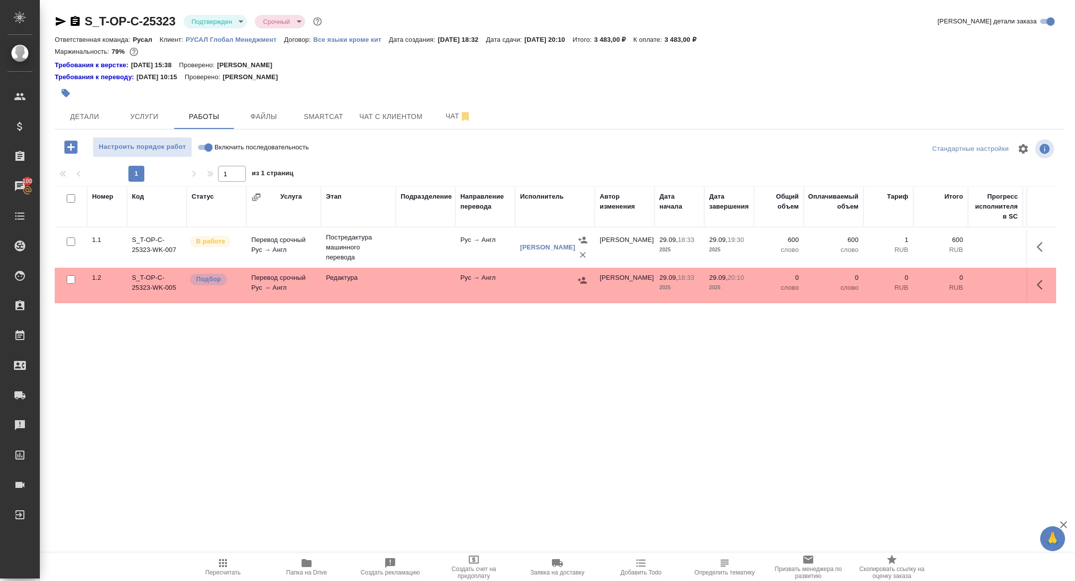
click at [1042, 285] on icon "button" at bounding box center [1043, 285] width 12 height 12
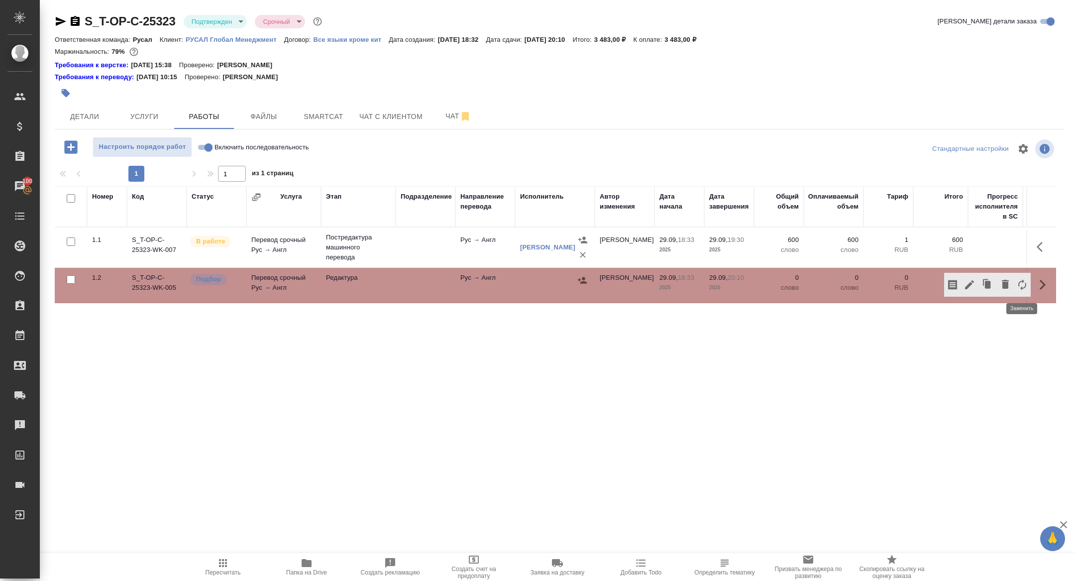
click at [1005, 282] on icon "button" at bounding box center [1005, 284] width 7 height 9
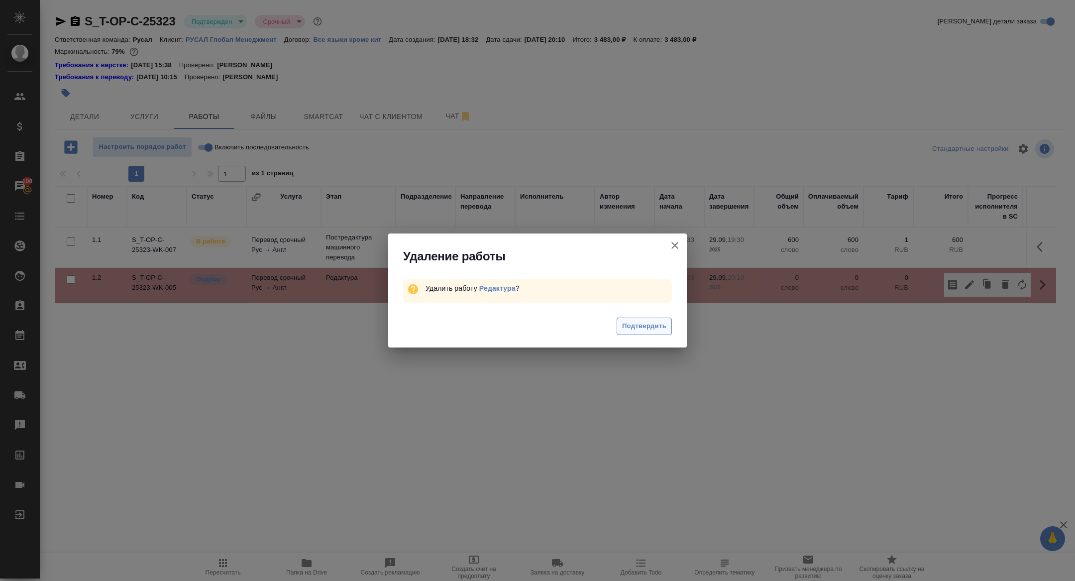
click at [639, 324] on span "Подтвердить" at bounding box center [644, 326] width 44 height 11
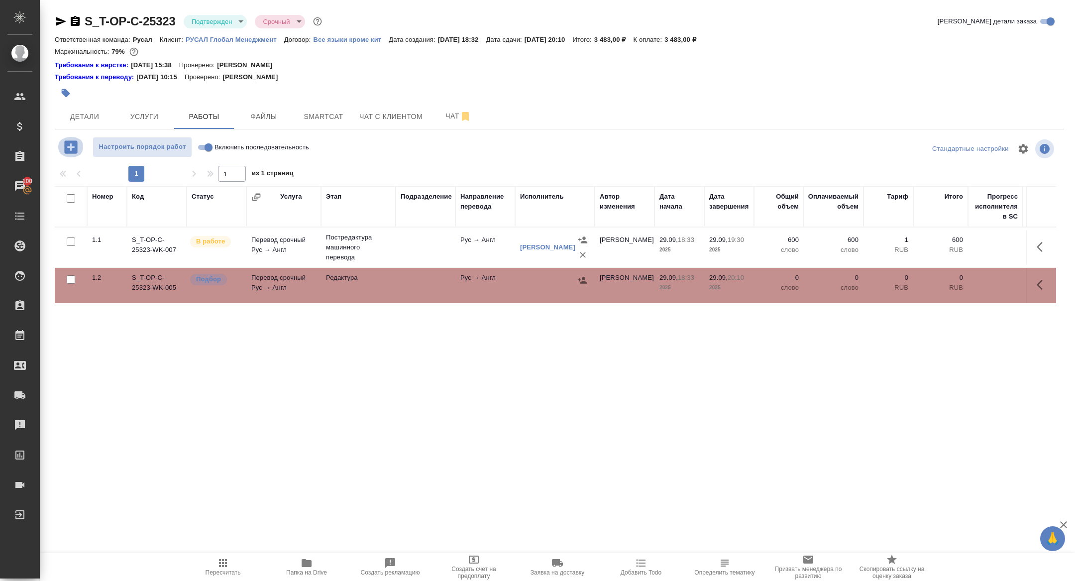
click at [67, 142] on icon "button" at bounding box center [70, 146] width 13 height 13
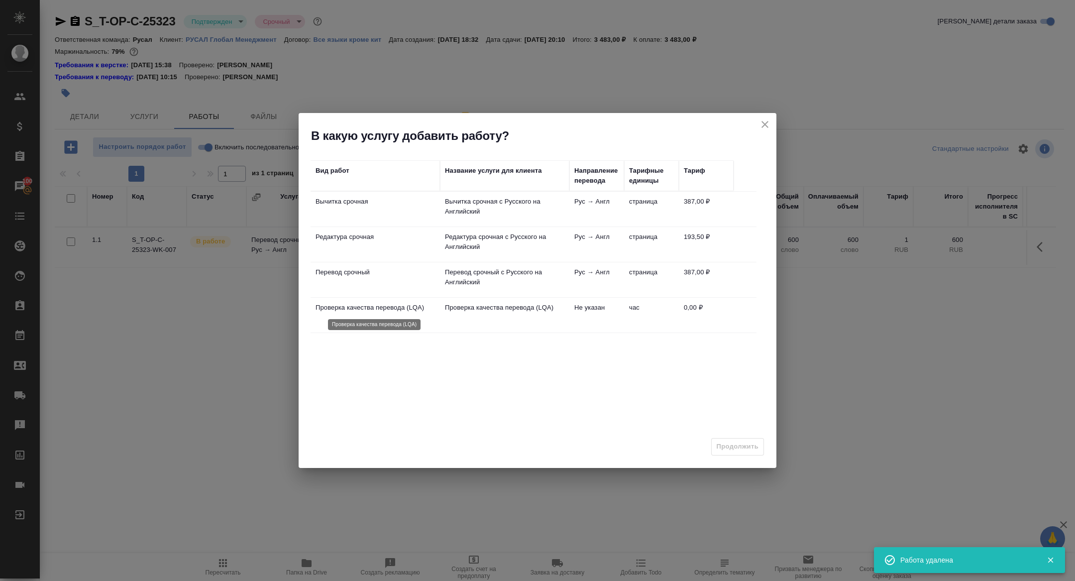
click at [349, 308] on p "Проверка качества перевода (LQA)" at bounding box center [375, 308] width 119 height 10
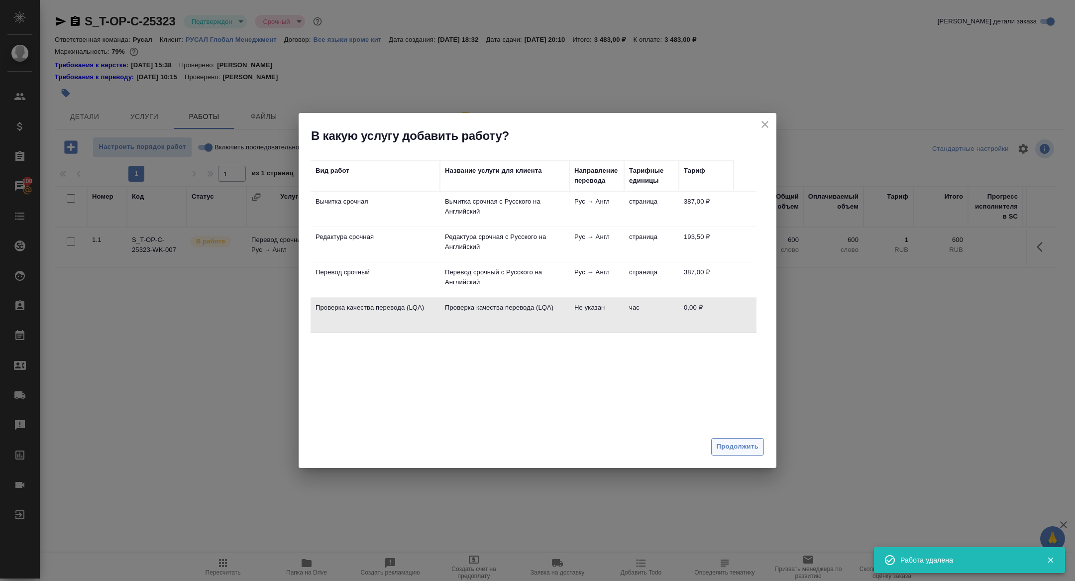
click at [745, 454] on button "Продолжить" at bounding box center [738, 446] width 53 height 17
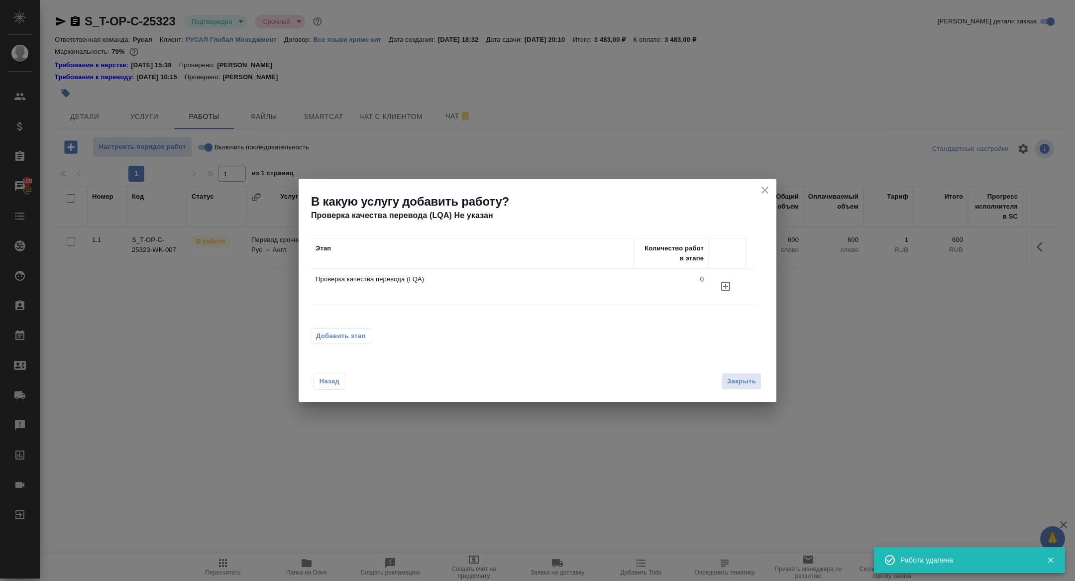
click at [722, 289] on icon "button" at bounding box center [726, 286] width 12 height 12
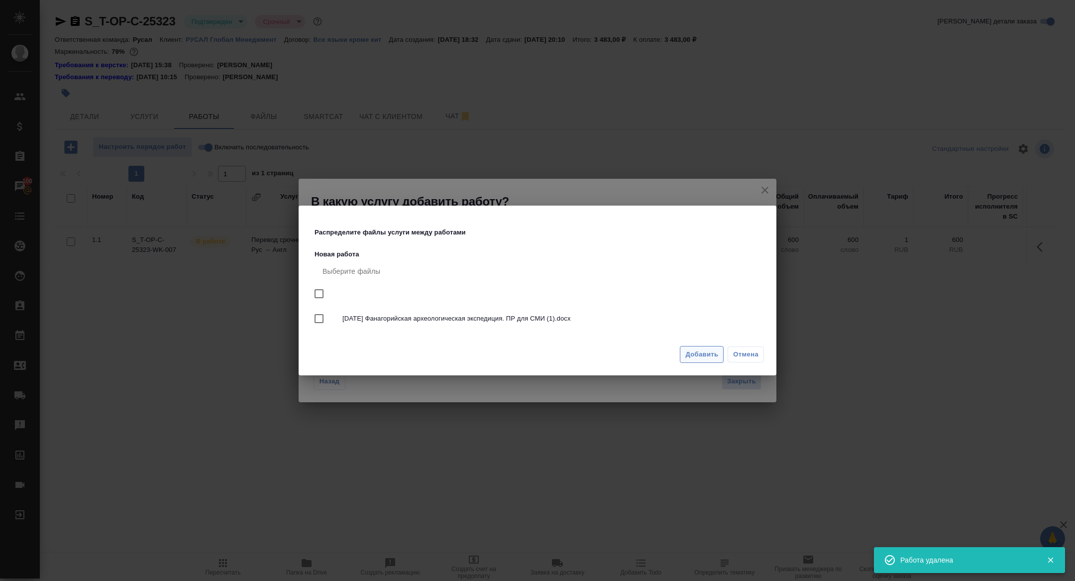
click at [704, 352] on span "Добавить" at bounding box center [702, 354] width 33 height 11
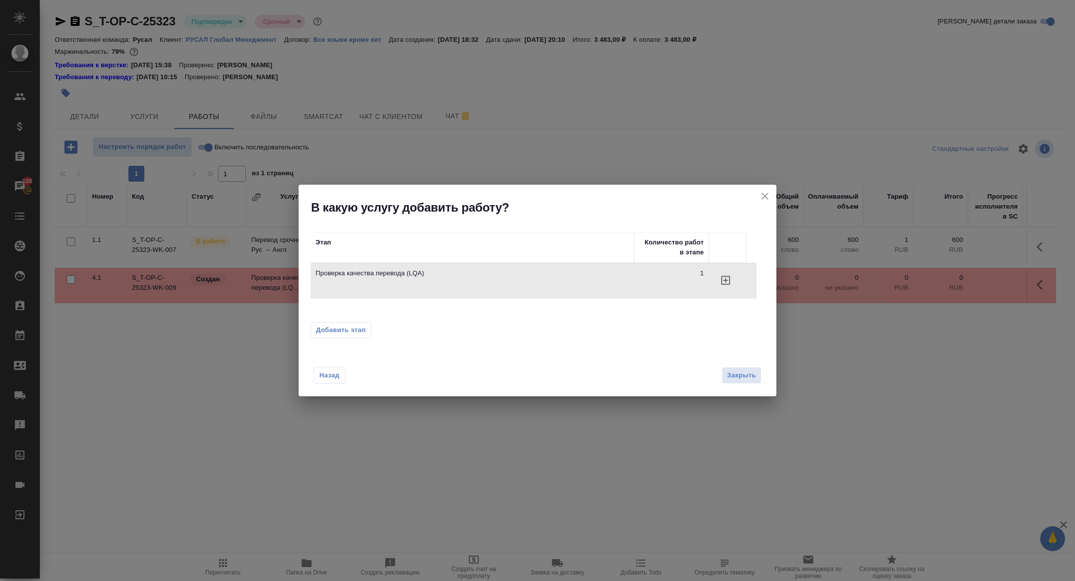
click at [766, 203] on button "close" at bounding box center [765, 196] width 15 height 15
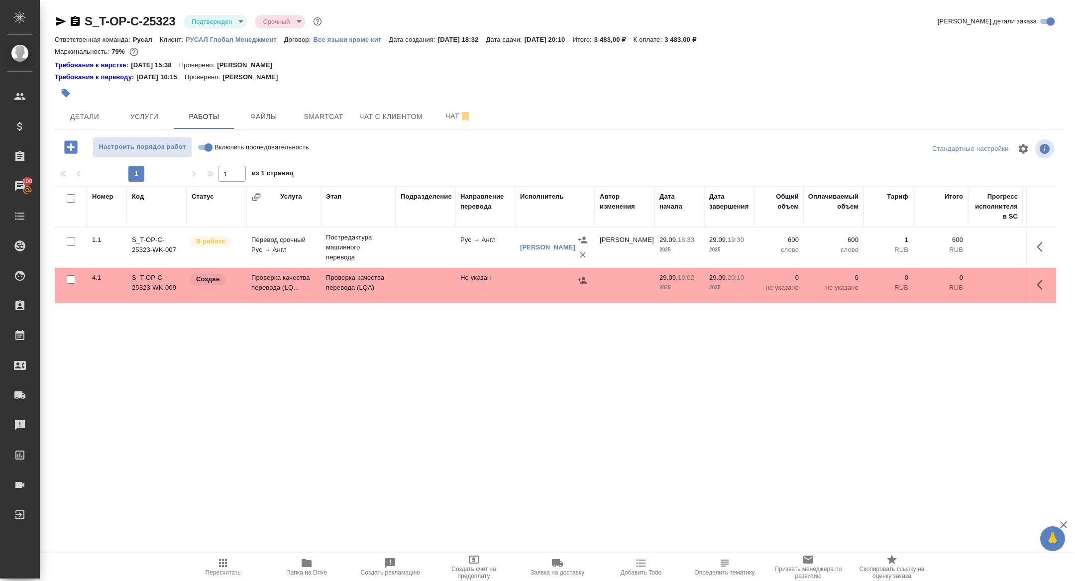
click at [1047, 283] on icon "button" at bounding box center [1043, 285] width 12 height 12
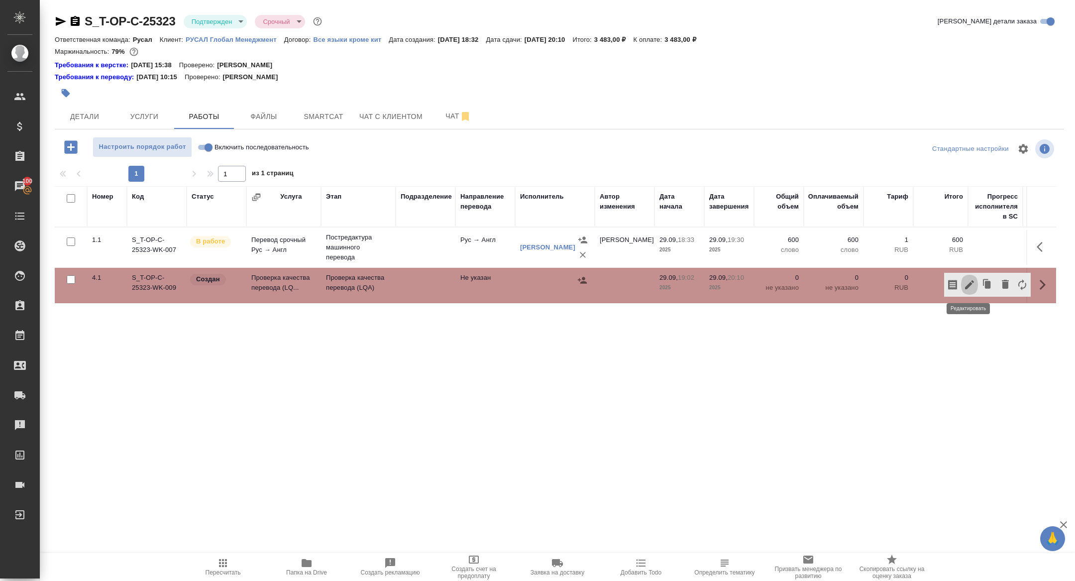
click at [971, 286] on icon "button" at bounding box center [970, 285] width 12 height 12
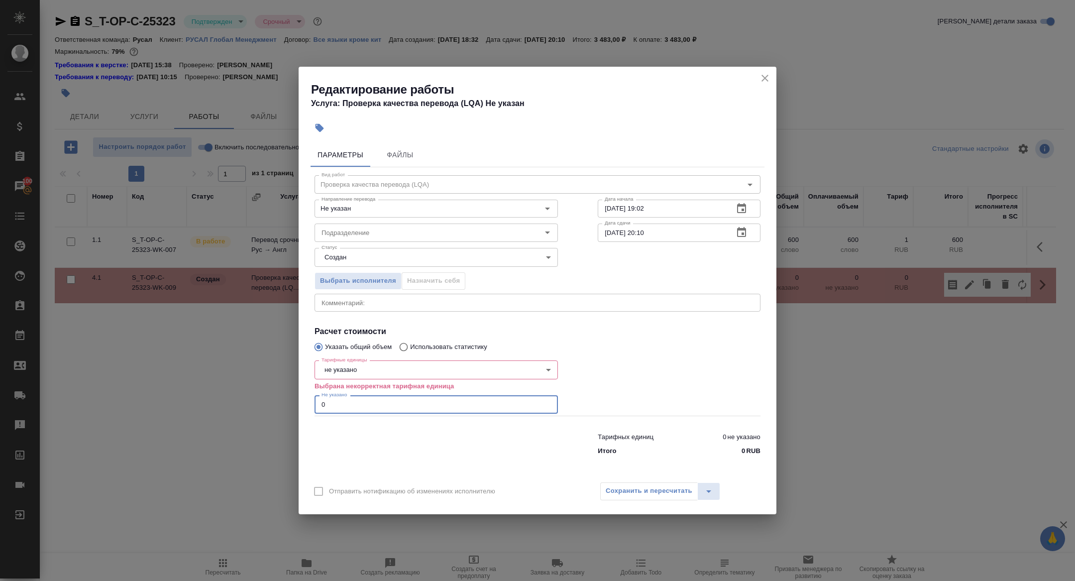
drag, startPoint x: 345, startPoint y: 405, endPoint x: 284, endPoint y: 403, distance: 60.8
click at [284, 403] on div "Редактирование работы Услуга: Проверка качества перевода (LQA) Не указан Параме…" at bounding box center [537, 290] width 1075 height 581
type input "1"
click at [387, 365] on body "🙏 .cls-1 fill:#fff; AWATERA Zhuravleva Alexandra Клиенты Спецификации Заказы 10…" at bounding box center [537, 290] width 1075 height 581
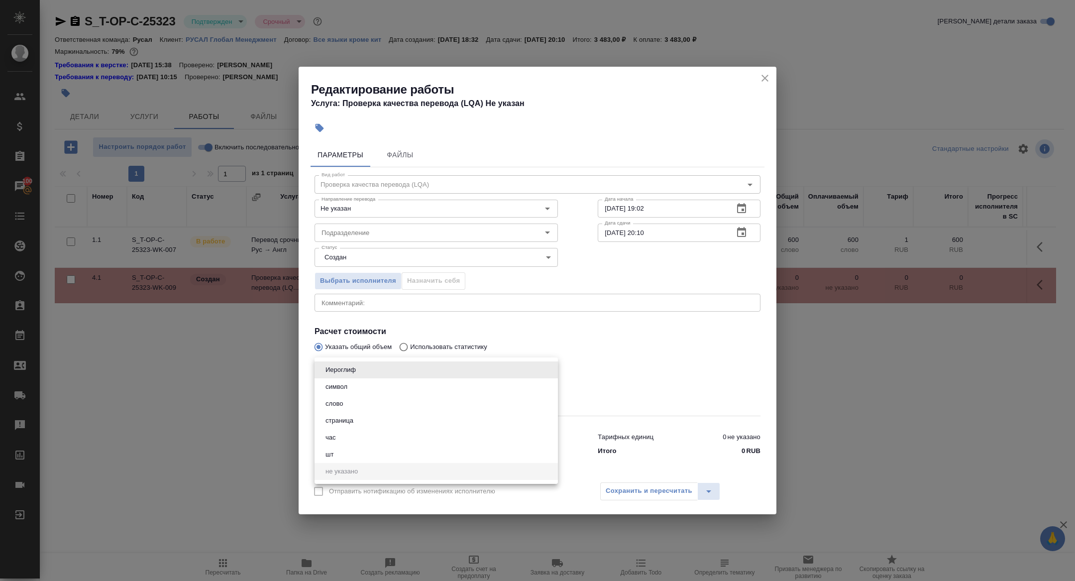
click at [340, 408] on button "слово" at bounding box center [334, 403] width 23 height 11
type input "5a8b1489cc6b4906c91bfd90"
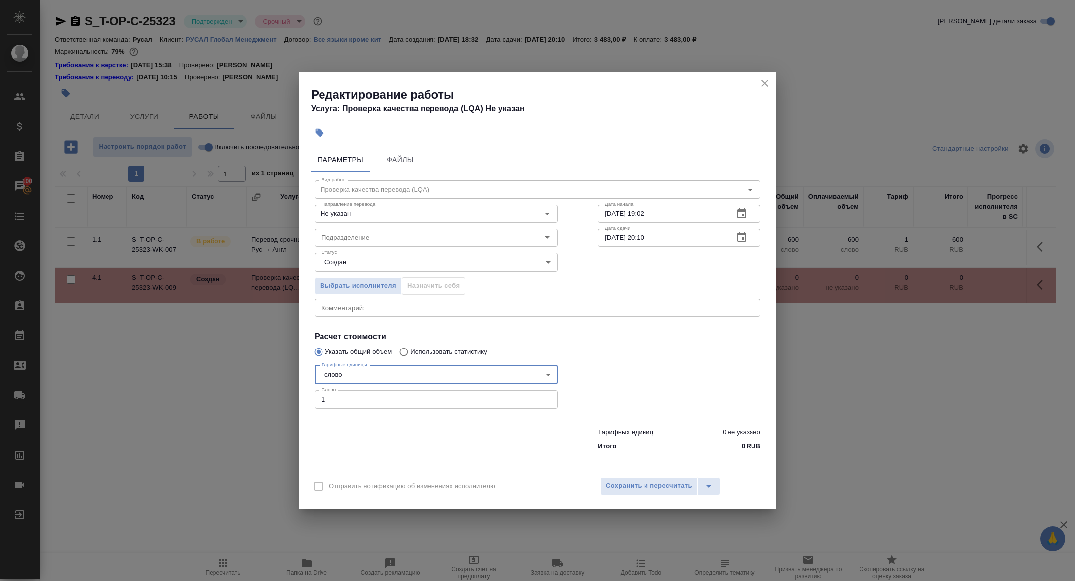
click at [625, 498] on div "Отправить нотификацию об изменениях исполнителю Сохранить и пересчитать" at bounding box center [538, 490] width 478 height 38
click at [625, 487] on span "Сохранить и пересчитать" at bounding box center [649, 485] width 87 height 11
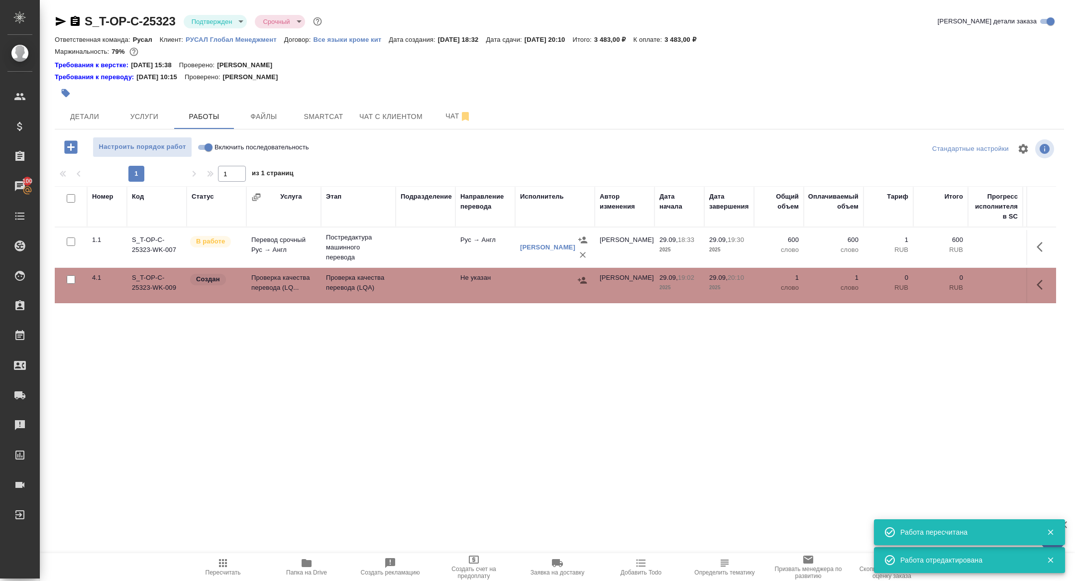
click at [269, 284] on td "Проверка качества перевода (LQ..." at bounding box center [283, 285] width 75 height 35
click at [211, 26] on body "🙏 .cls-1 fill:#fff; AWATERA Zhuravleva Alexandra Клиенты Спецификации Заказы 10…" at bounding box center [537, 290] width 1075 height 581
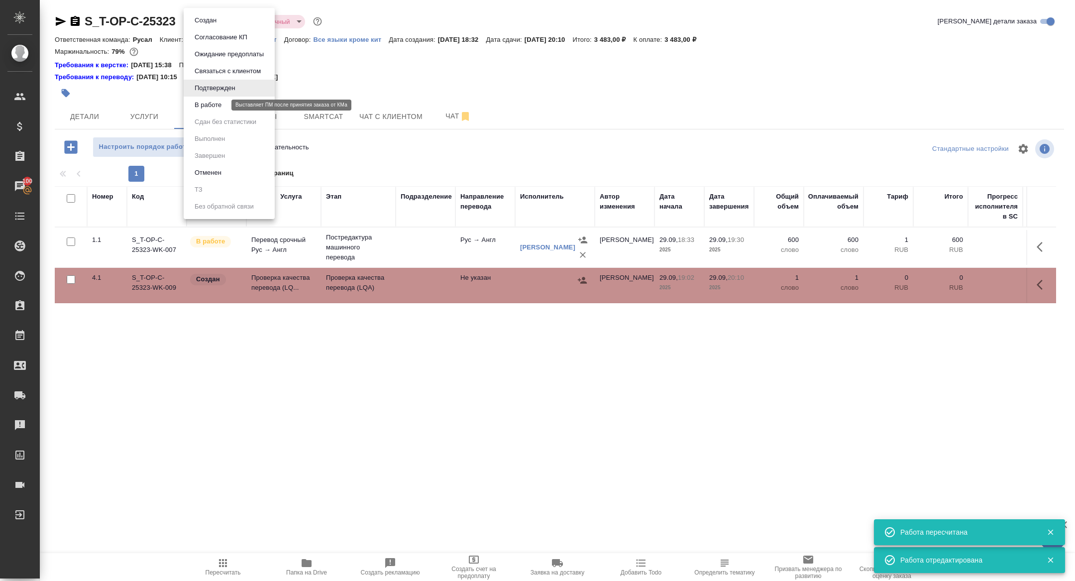
click at [216, 109] on button "В работе" at bounding box center [208, 105] width 33 height 11
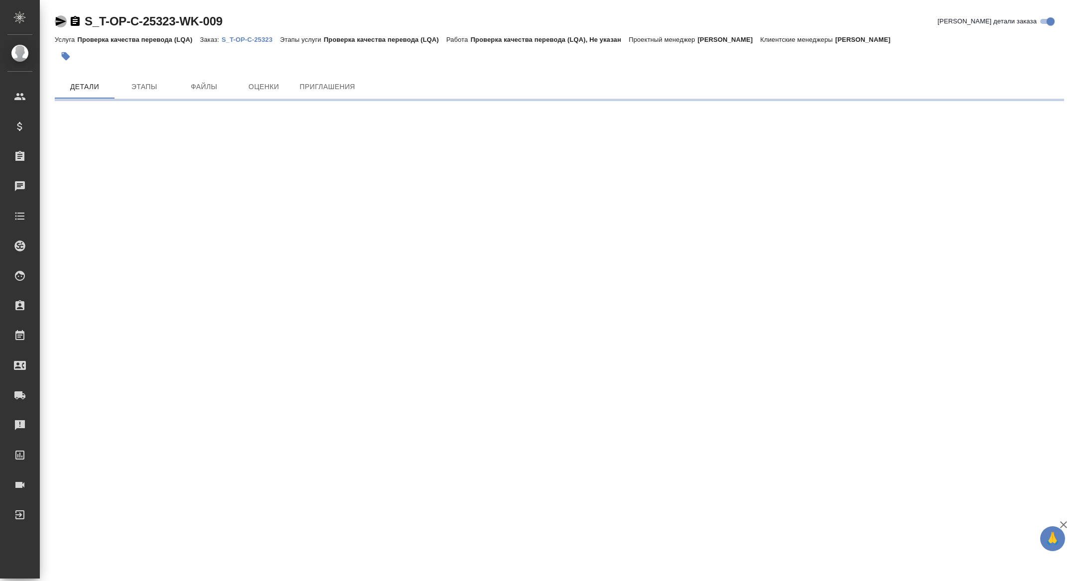
click at [60, 20] on icon "button" at bounding box center [61, 21] width 10 height 9
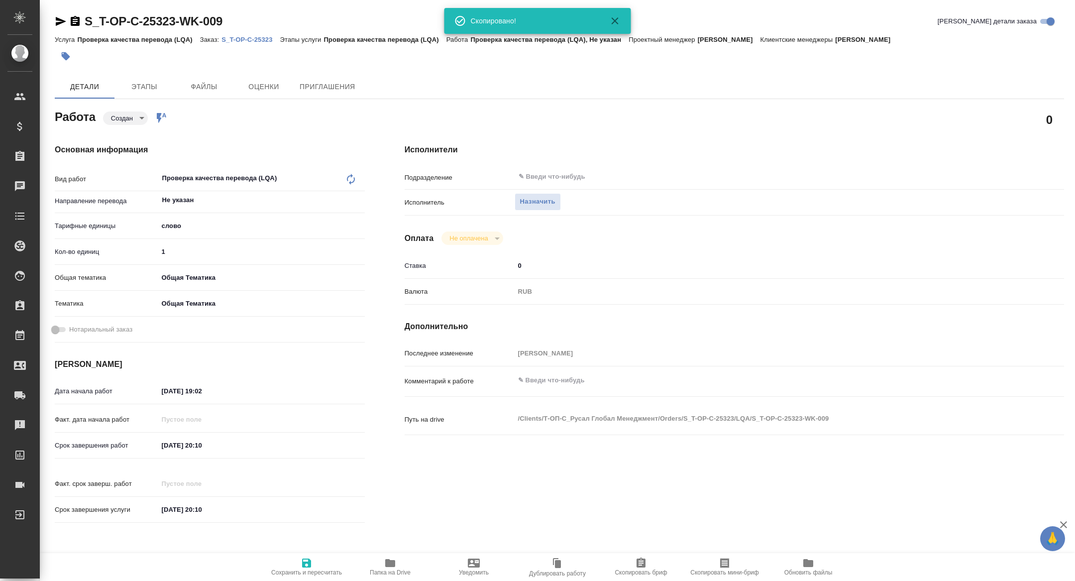
type textarea "x"
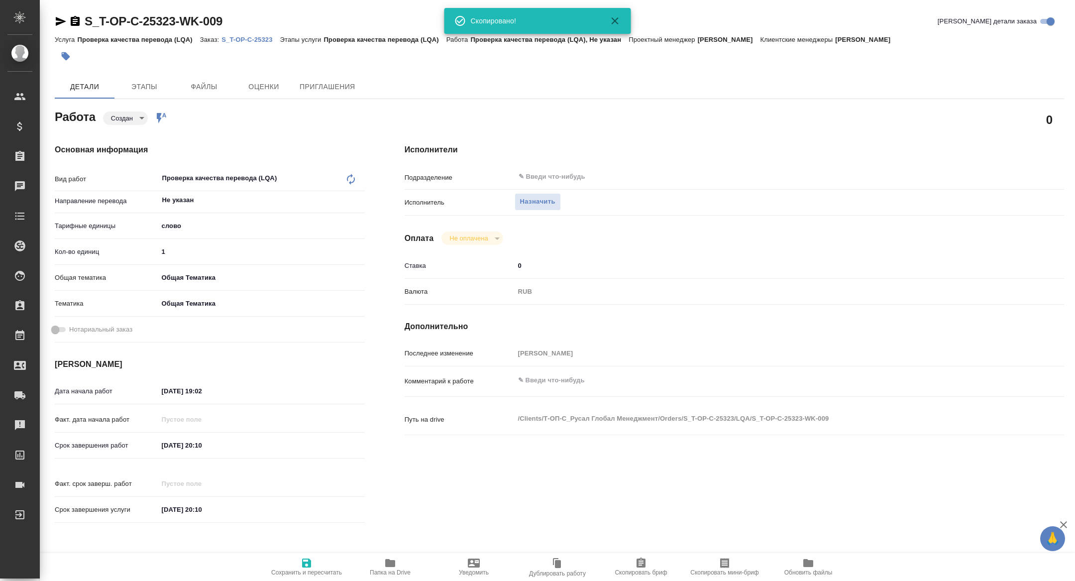
type textarea "x"
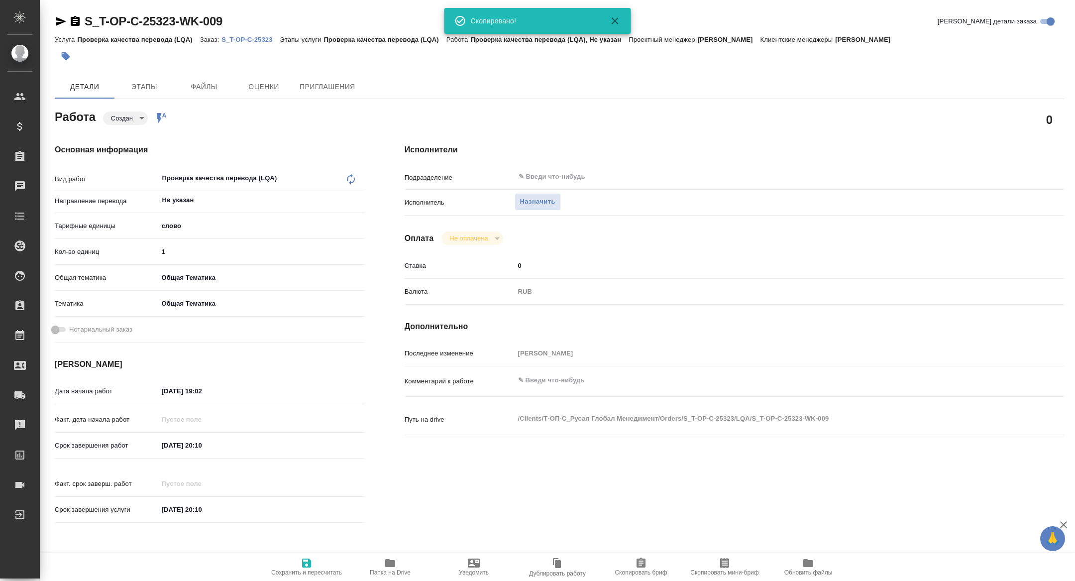
type textarea "x"
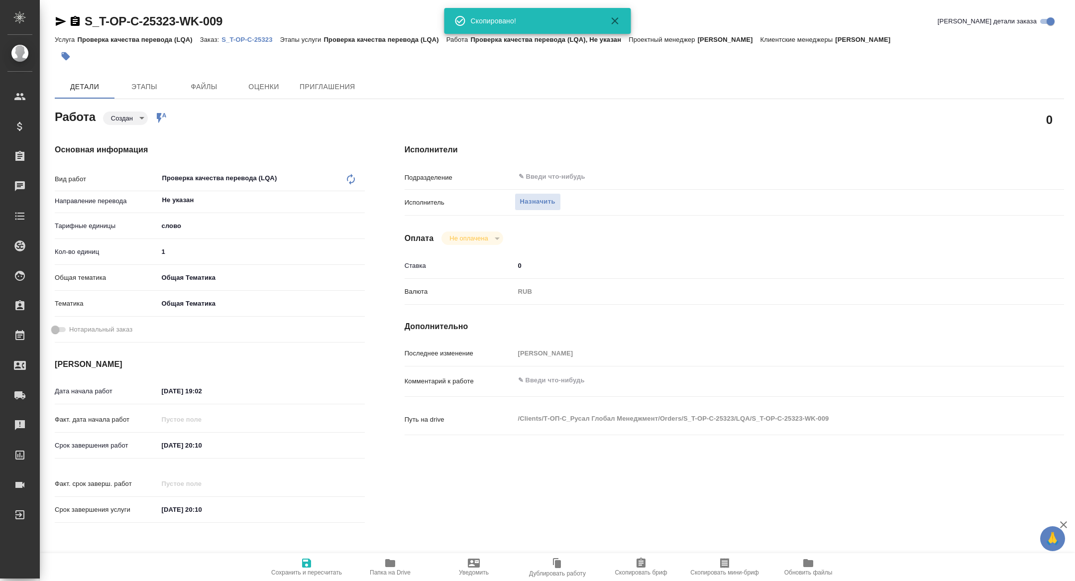
type textarea "x"
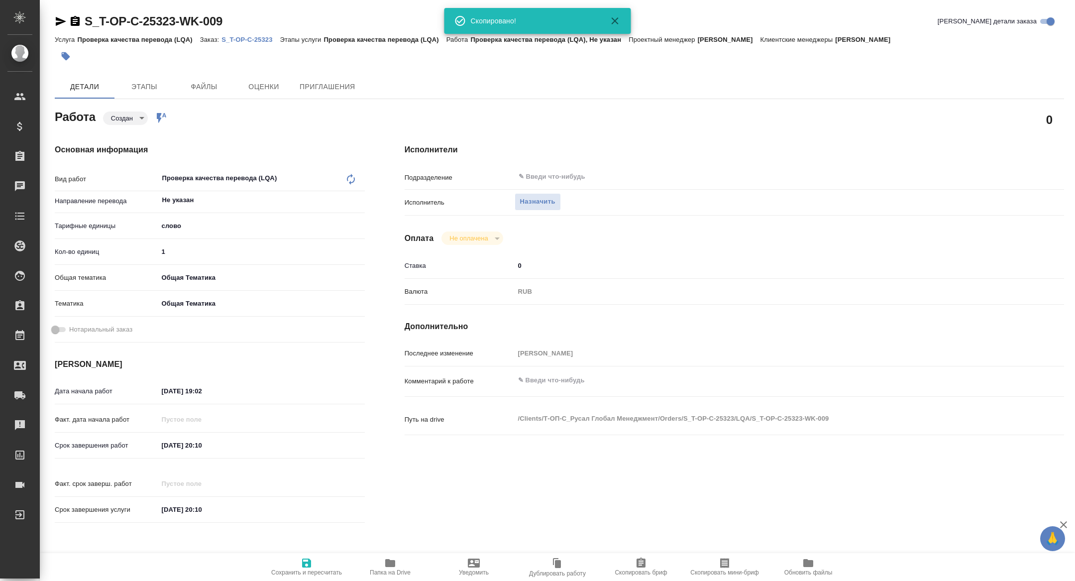
type textarea "x"
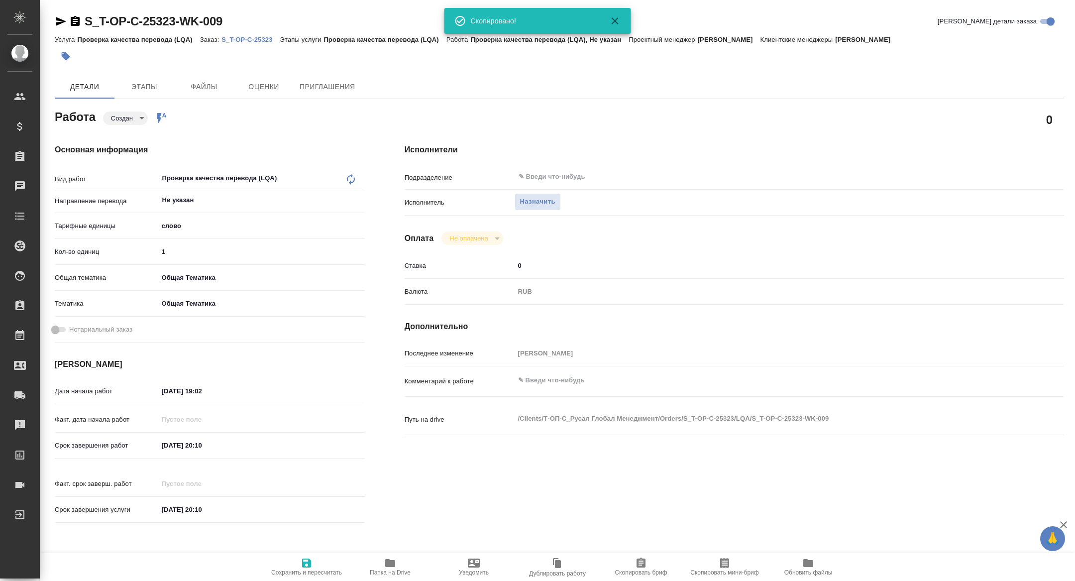
type textarea "x"
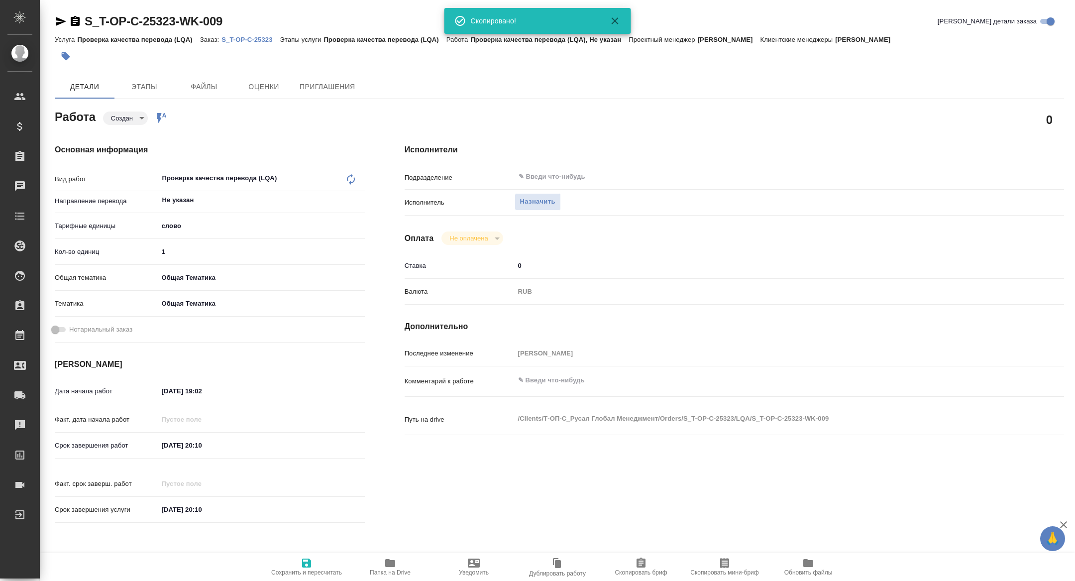
type textarea "x"
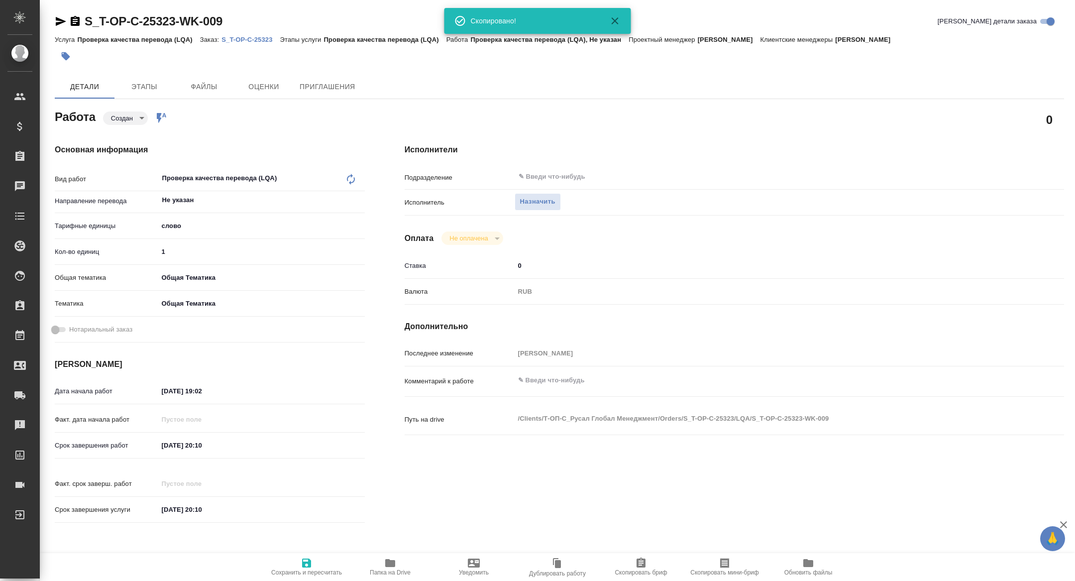
type textarea "x"
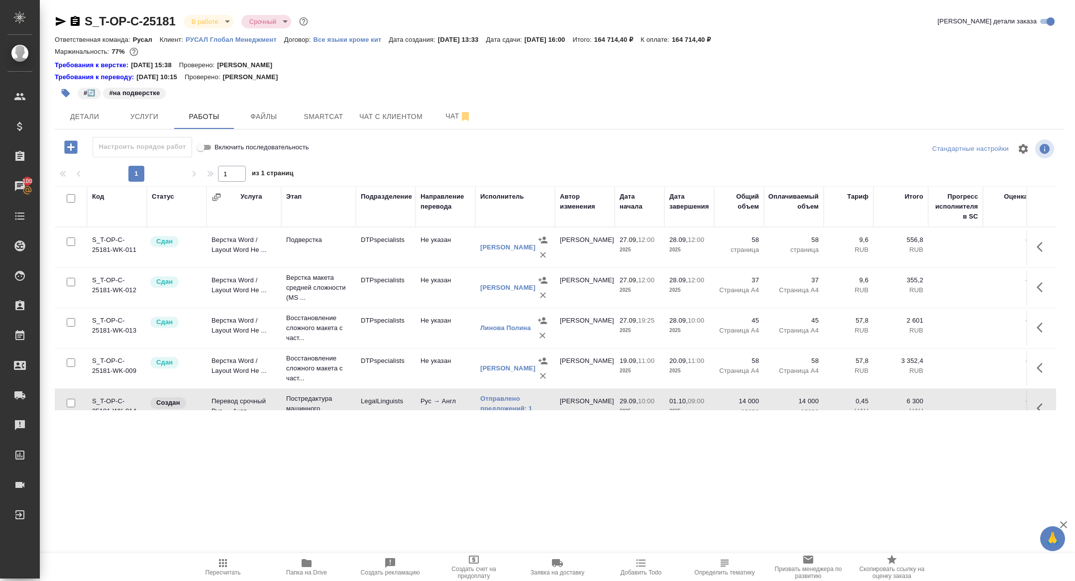
scroll to position [98, 0]
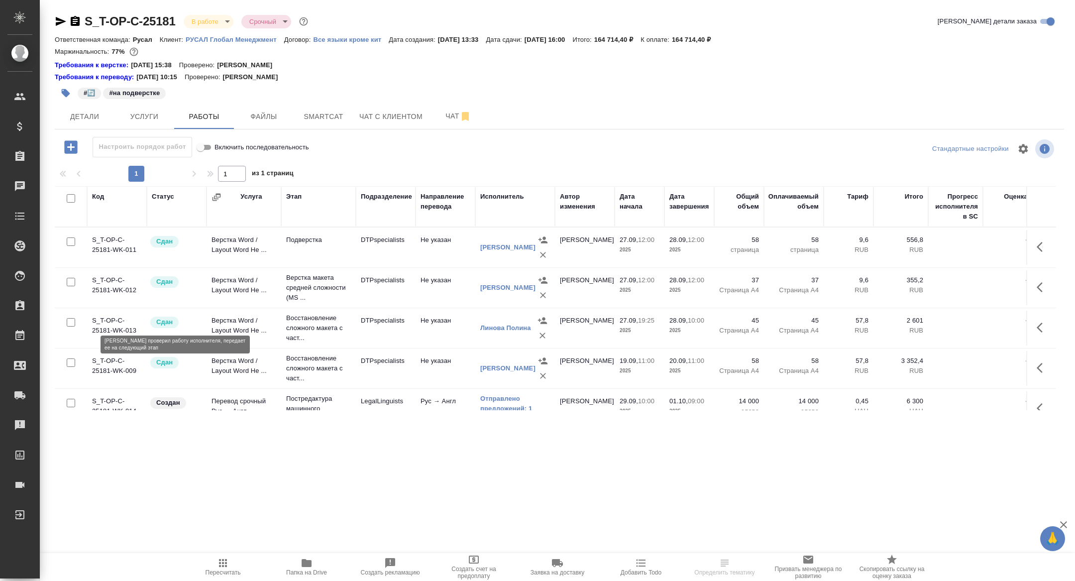
scroll to position [98, 0]
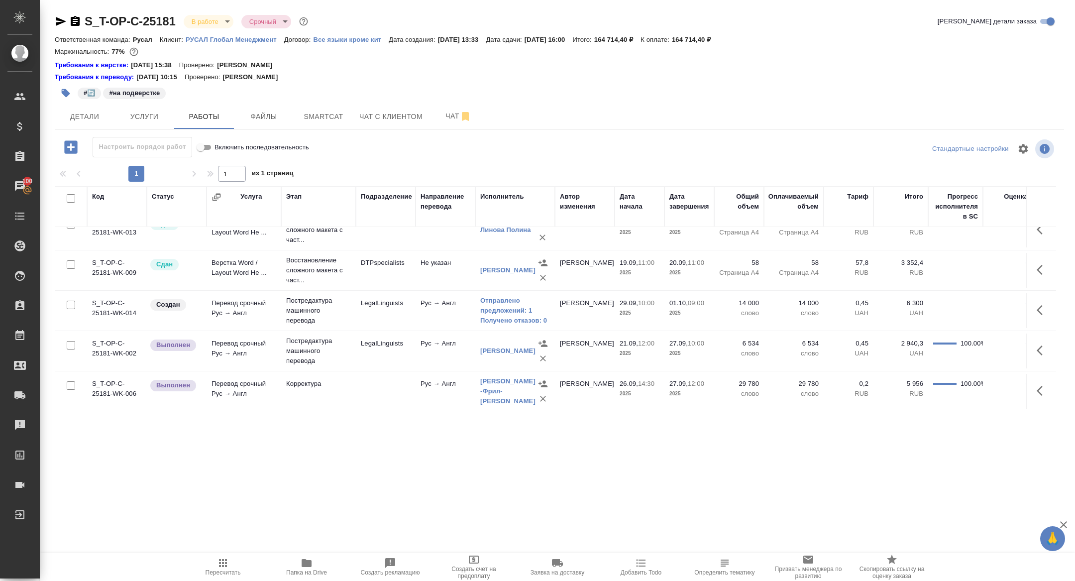
click at [310, 554] on button "Папка на Drive" at bounding box center [307, 567] width 84 height 28
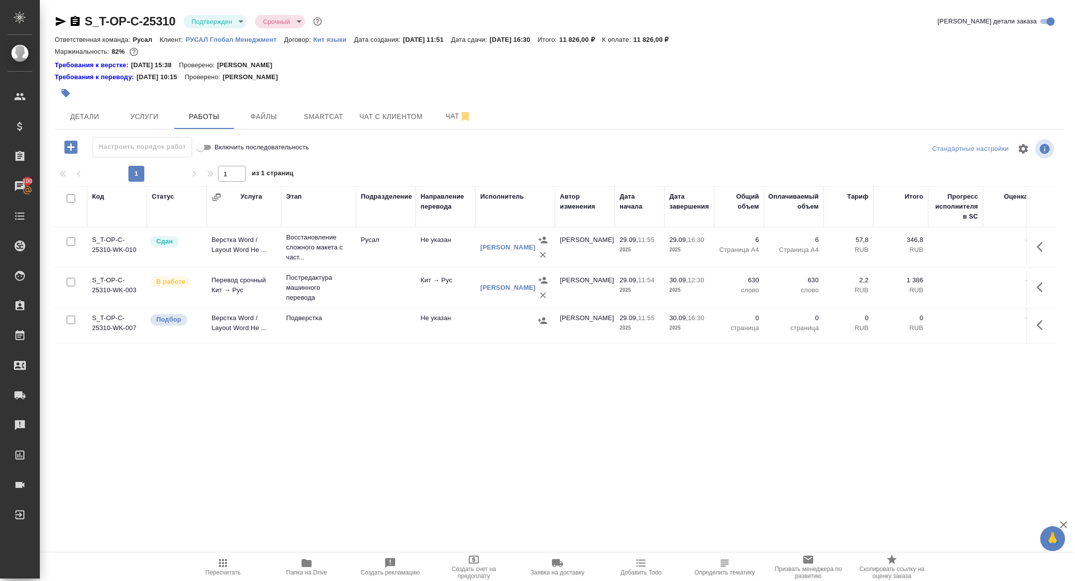
click at [63, 155] on icon "button" at bounding box center [70, 146] width 17 height 17
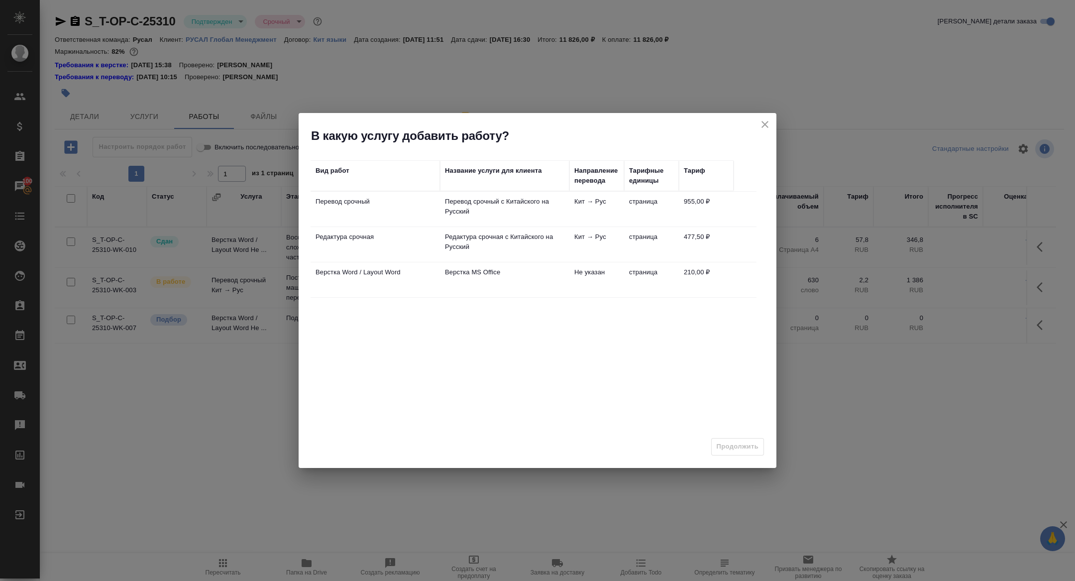
click at [357, 241] on td "Редактура срочная" at bounding box center [375, 244] width 129 height 35
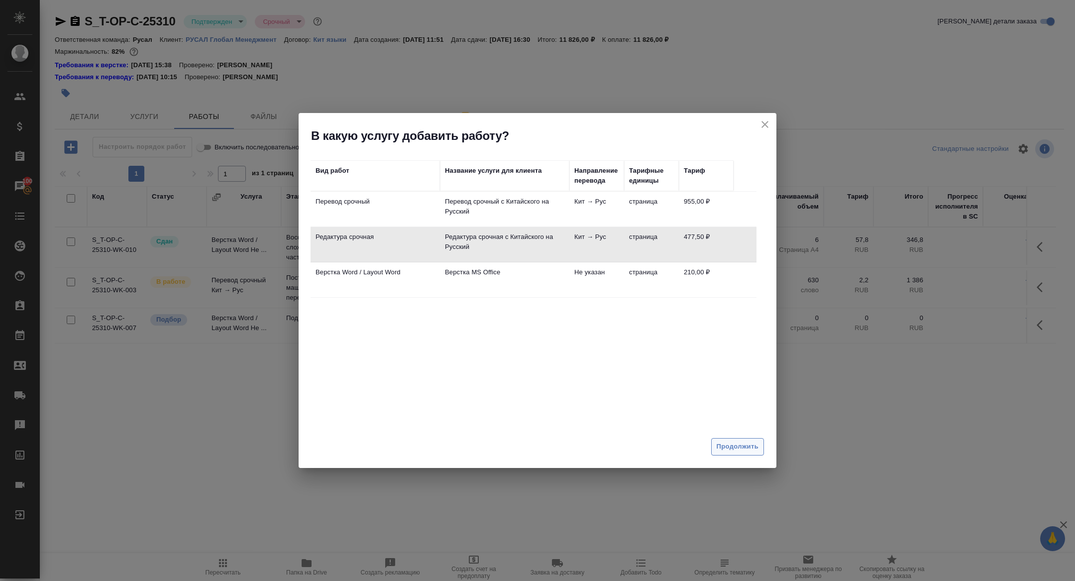
click at [748, 444] on span "Продолжить" at bounding box center [738, 446] width 42 height 11
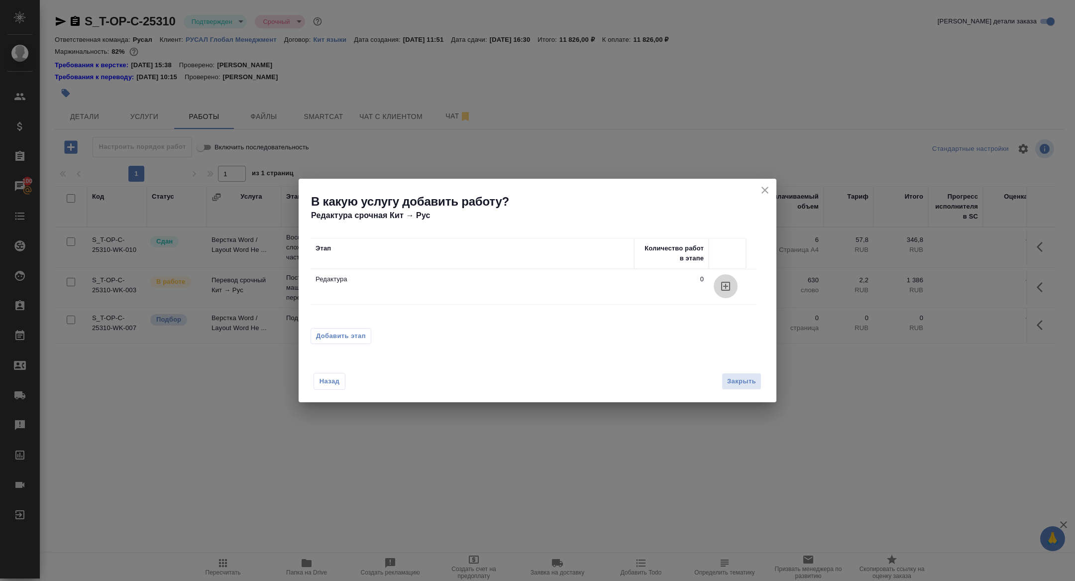
click at [723, 295] on button "button" at bounding box center [726, 286] width 24 height 24
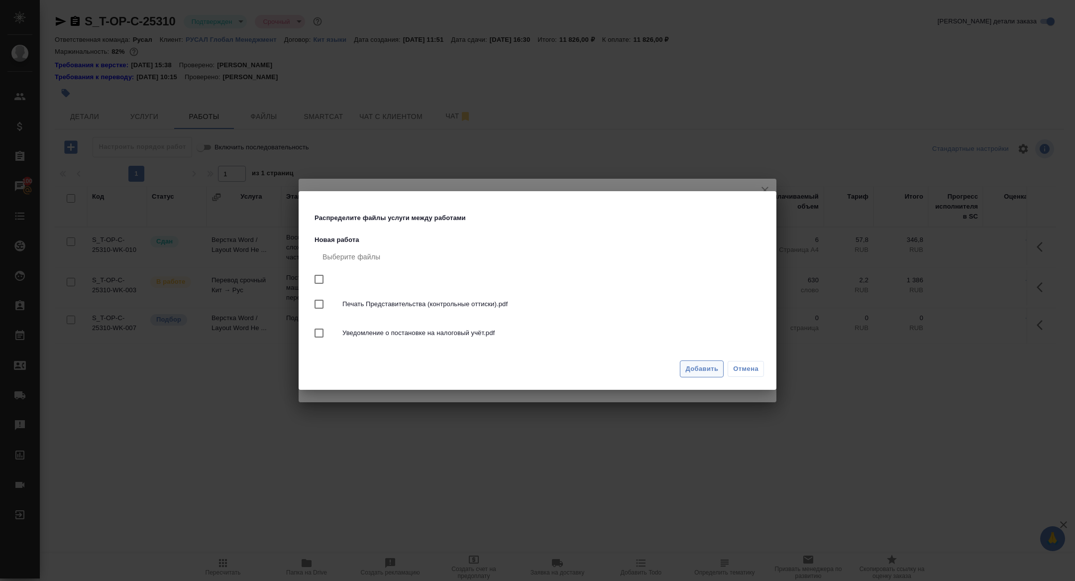
click at [702, 374] on button "Добавить" at bounding box center [702, 368] width 44 height 17
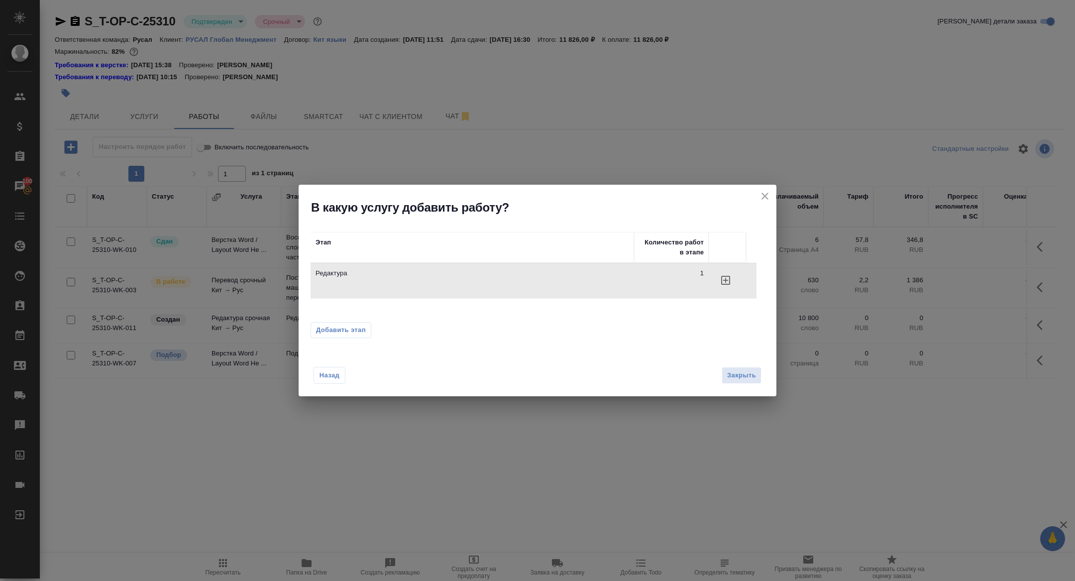
click at [758, 198] on button "close" at bounding box center [765, 196] width 15 height 15
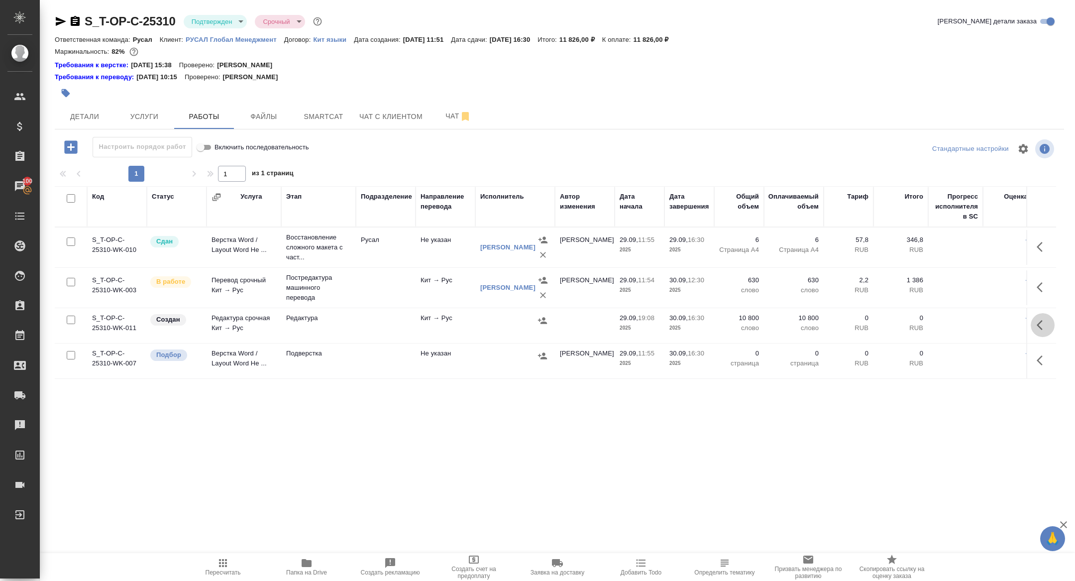
click at [1040, 324] on icon "button" at bounding box center [1043, 325] width 12 height 12
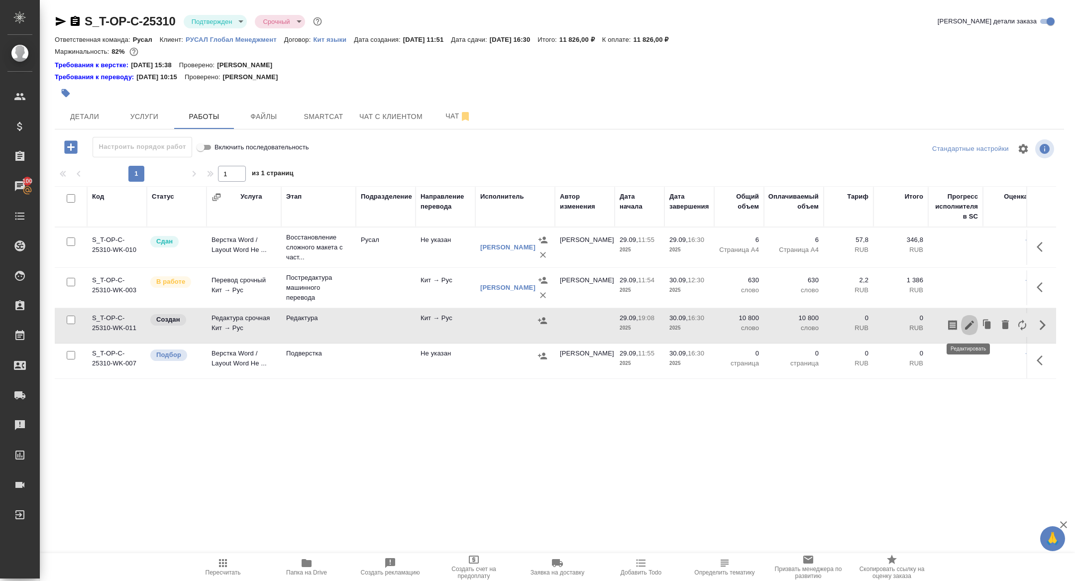
click at [966, 320] on icon "button" at bounding box center [970, 325] width 12 height 12
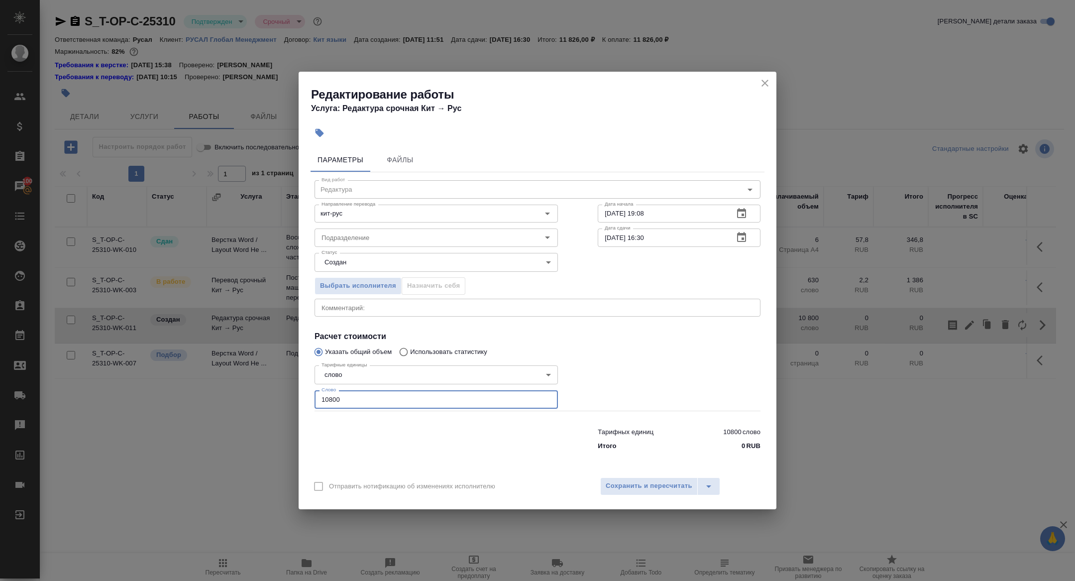
drag, startPoint x: 345, startPoint y: 393, endPoint x: 361, endPoint y: 403, distance: 18.8
click at [361, 403] on input "10800" at bounding box center [436, 399] width 243 height 18
type input "1000"
click at [655, 496] on div "Отправить нотификацию об изменениях исполнителю Сохранить и пересчитать" at bounding box center [538, 490] width 478 height 38
click at [649, 484] on span "Сохранить и пересчитать" at bounding box center [649, 485] width 87 height 11
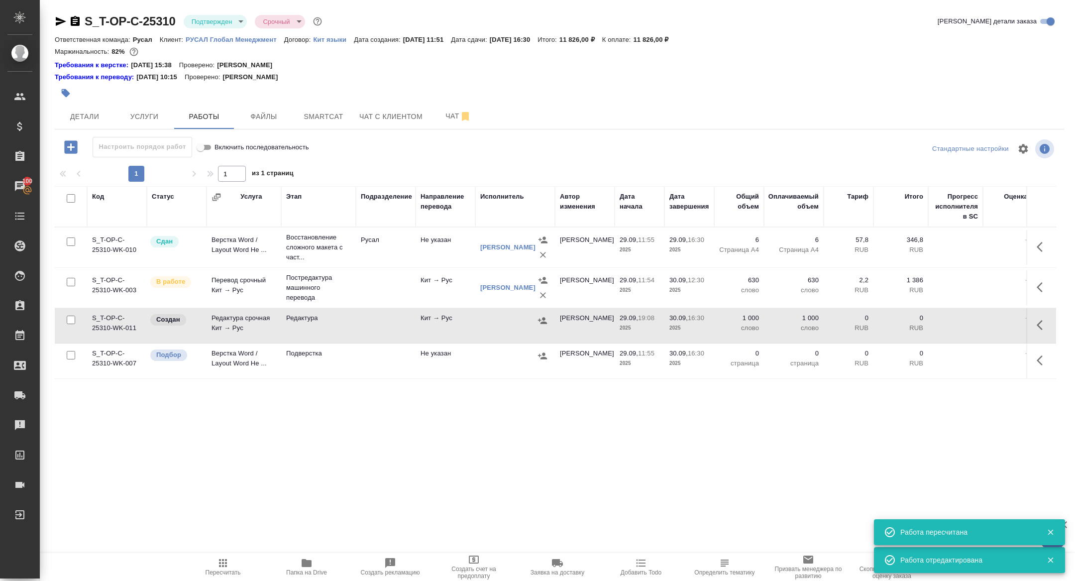
click at [546, 320] on icon "button" at bounding box center [543, 321] width 10 height 10
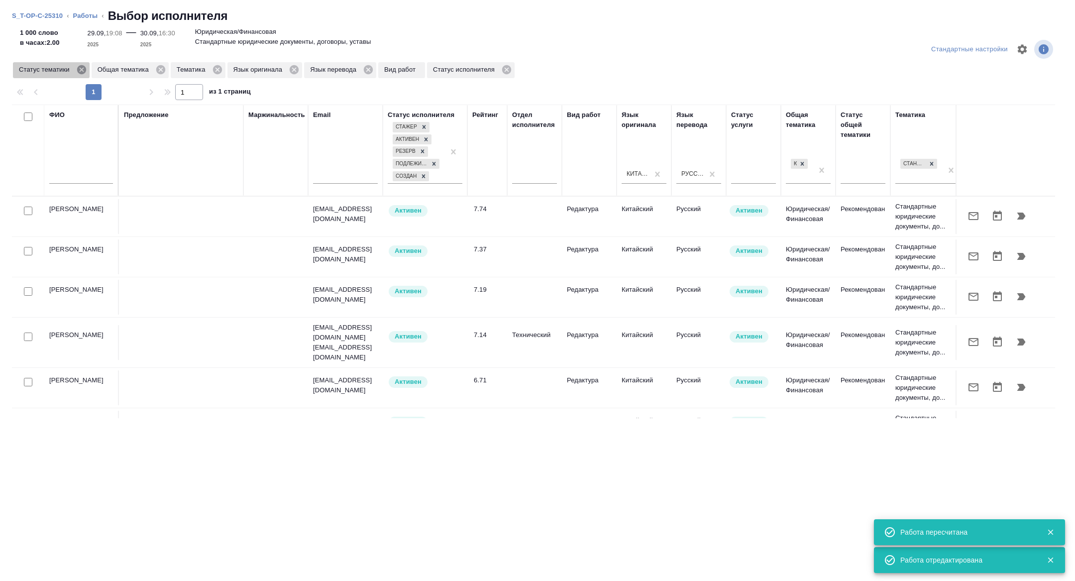
click at [81, 71] on icon at bounding box center [81, 69] width 9 height 9
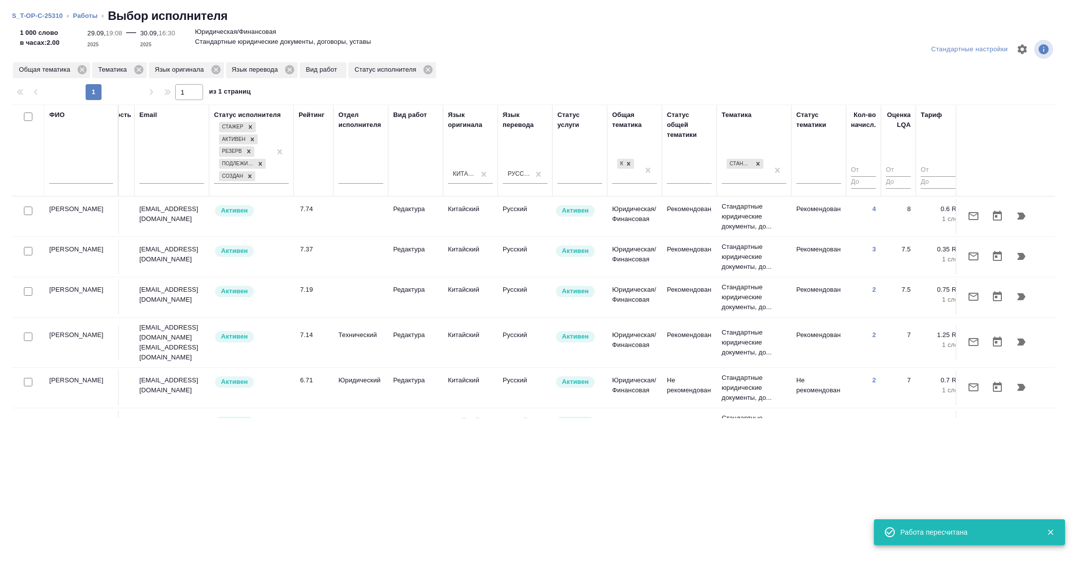
scroll to position [0, 402]
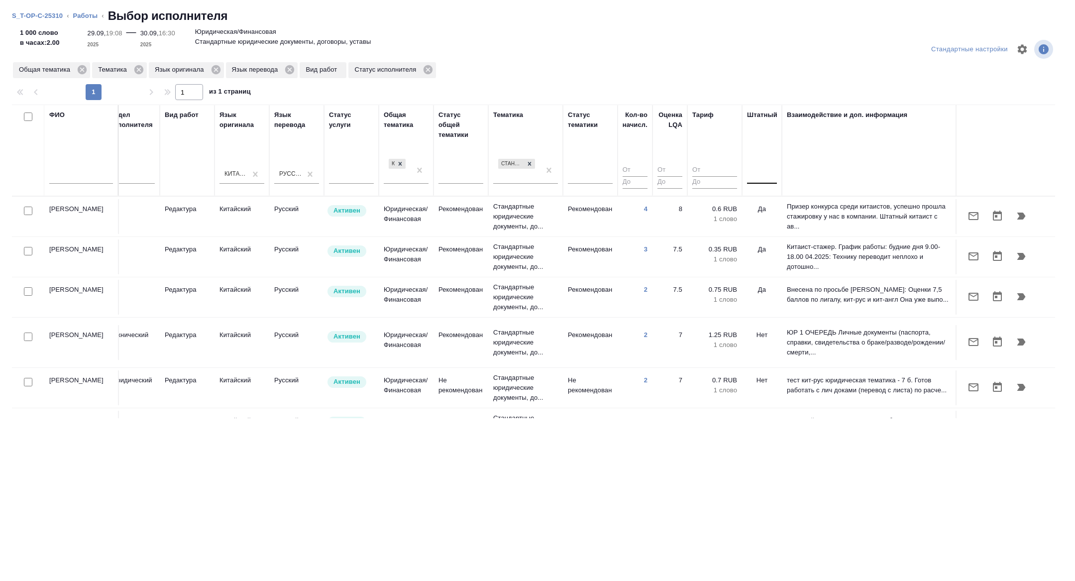
click at [763, 175] on div at bounding box center [762, 174] width 30 height 14
click at [763, 199] on div "Нет" at bounding box center [821, 206] width 149 height 18
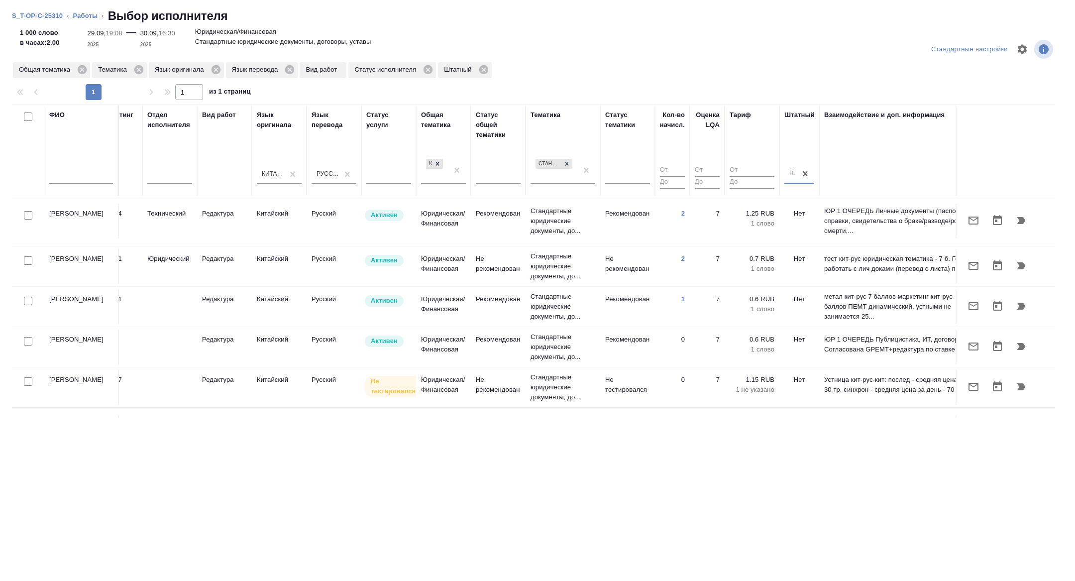
scroll to position [0, 359]
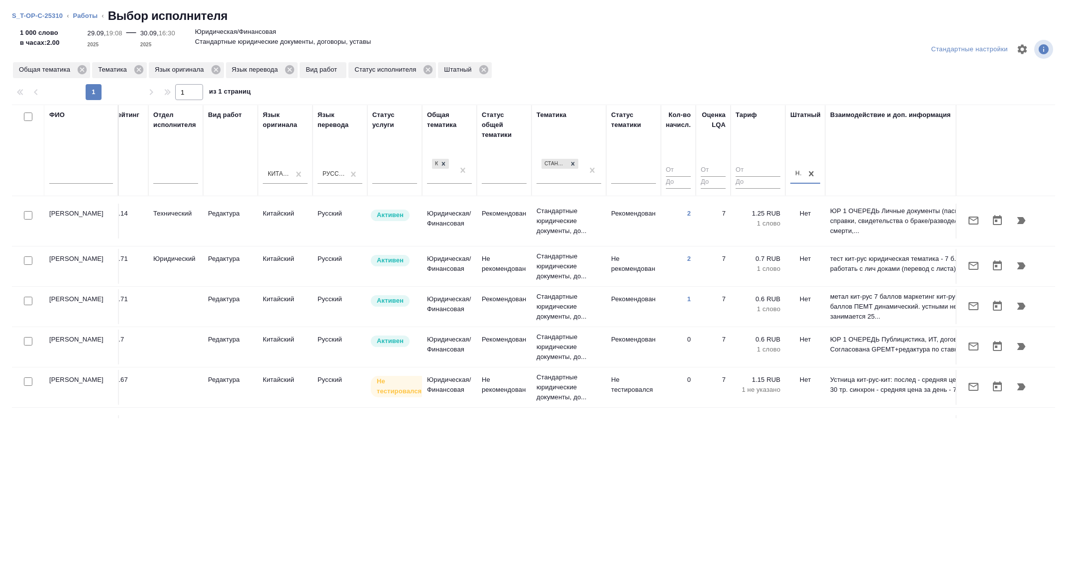
click at [79, 184] on div at bounding box center [81, 178] width 64 height 24
click at [74, 173] on input "text" at bounding box center [81, 177] width 64 height 12
type input "f"
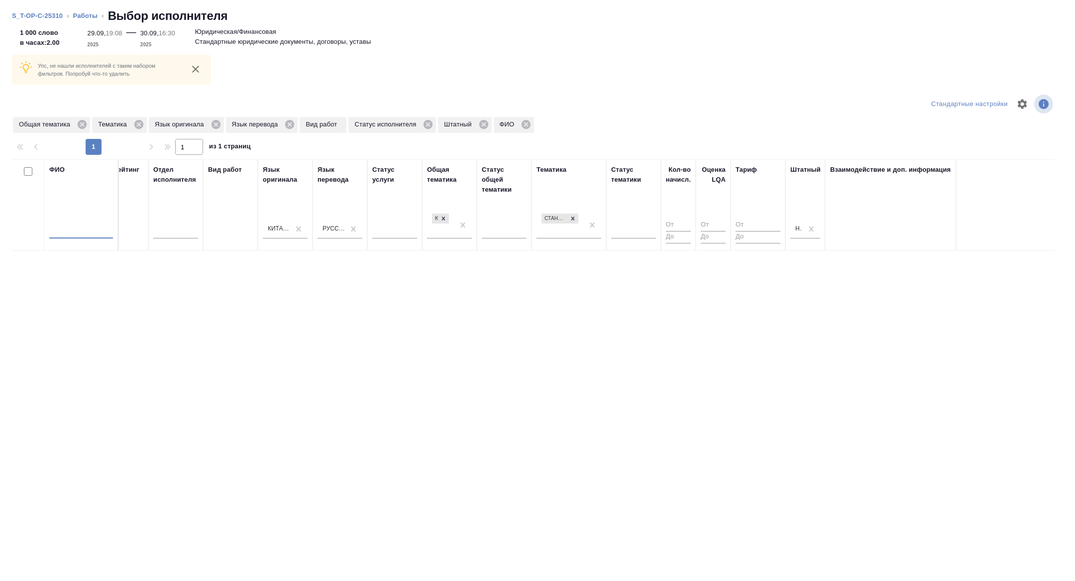
scroll to position [0, 359]
type input "f"
type input "арж"
click at [433, 121] on icon at bounding box center [428, 124] width 9 height 9
click at [220, 122] on icon at bounding box center [215, 124] width 9 height 9
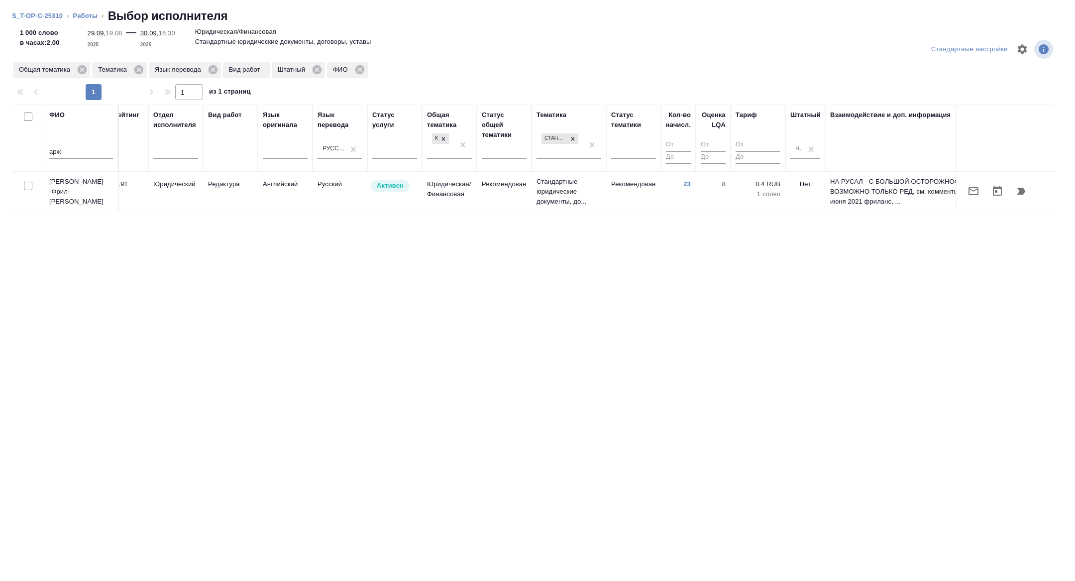
click at [972, 192] on icon "button" at bounding box center [974, 191] width 12 height 12
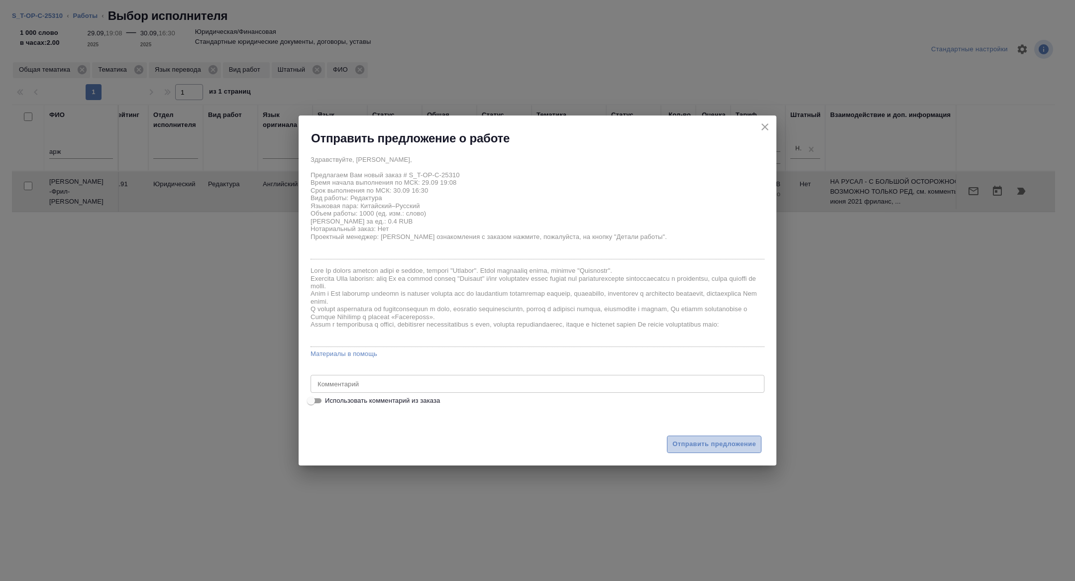
click at [705, 442] on span "Отправить предложение" at bounding box center [715, 444] width 84 height 11
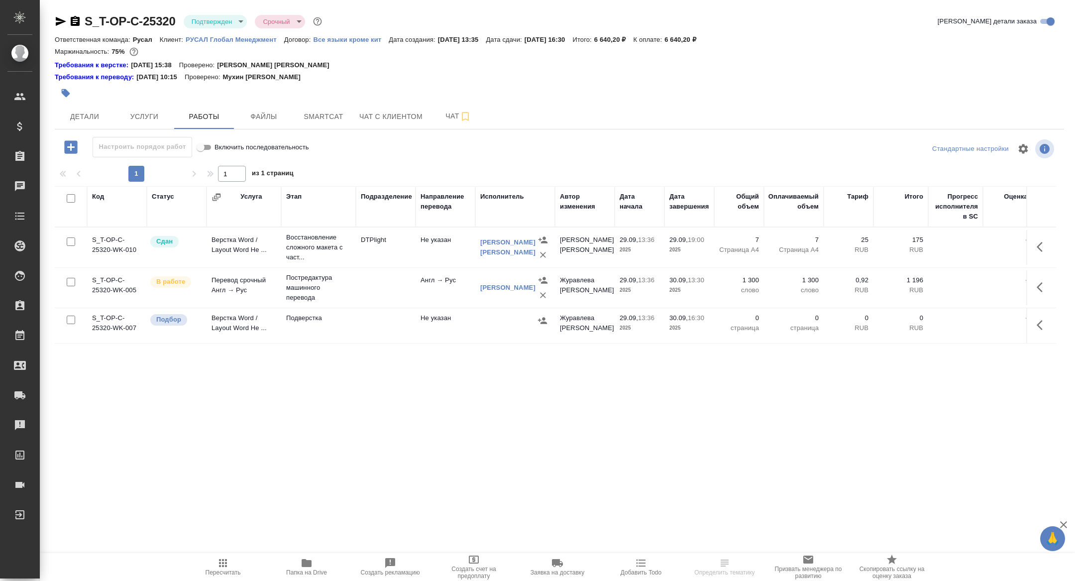
click at [204, 21] on body "🙏 .cls-1 fill:#fff; AWATERA [PERSON_NAME] Спецификации Заказы Чаты Todo Проекты…" at bounding box center [537, 290] width 1075 height 581
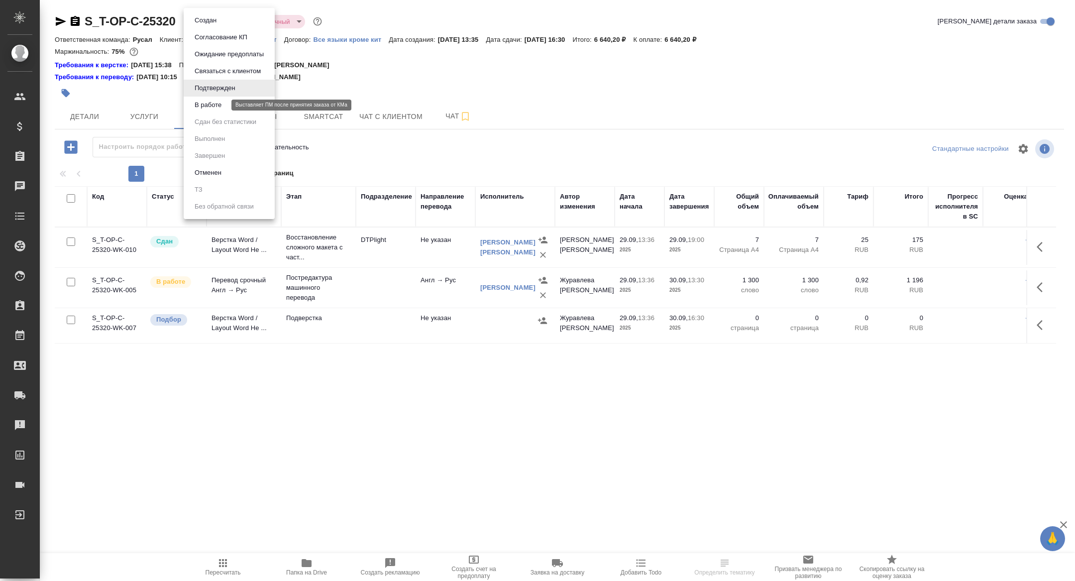
click at [205, 104] on button "В работе" at bounding box center [208, 105] width 33 height 11
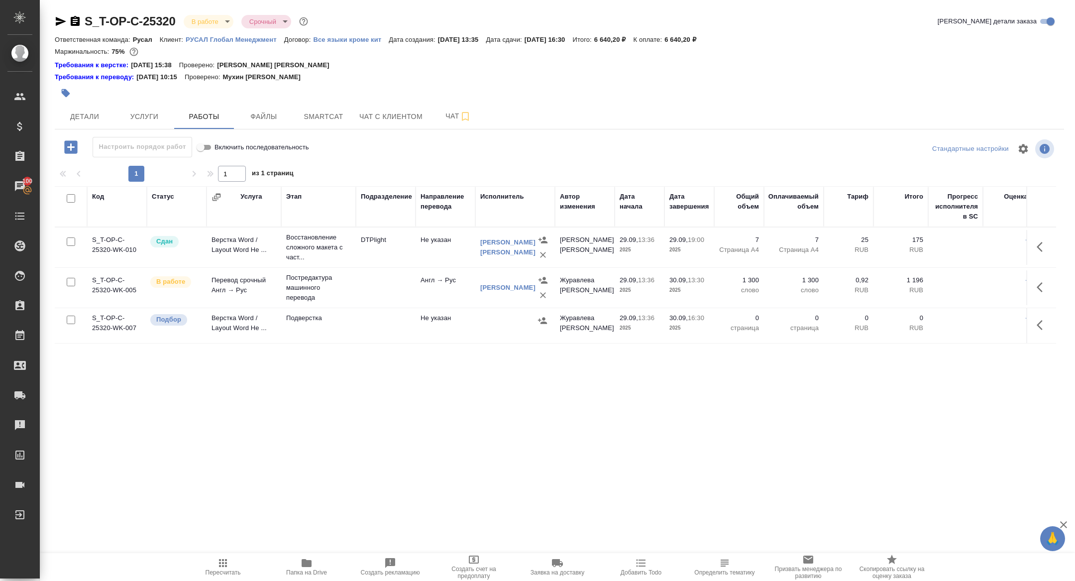
click at [75, 152] on icon "button" at bounding box center [70, 146] width 13 height 13
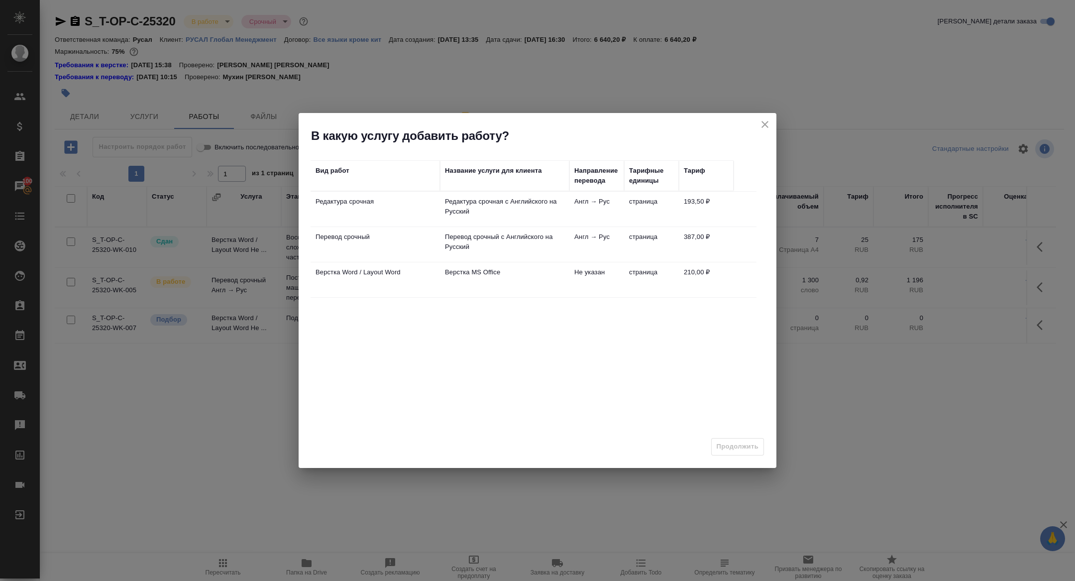
click at [336, 209] on td "Редактура срочная" at bounding box center [375, 209] width 129 height 35
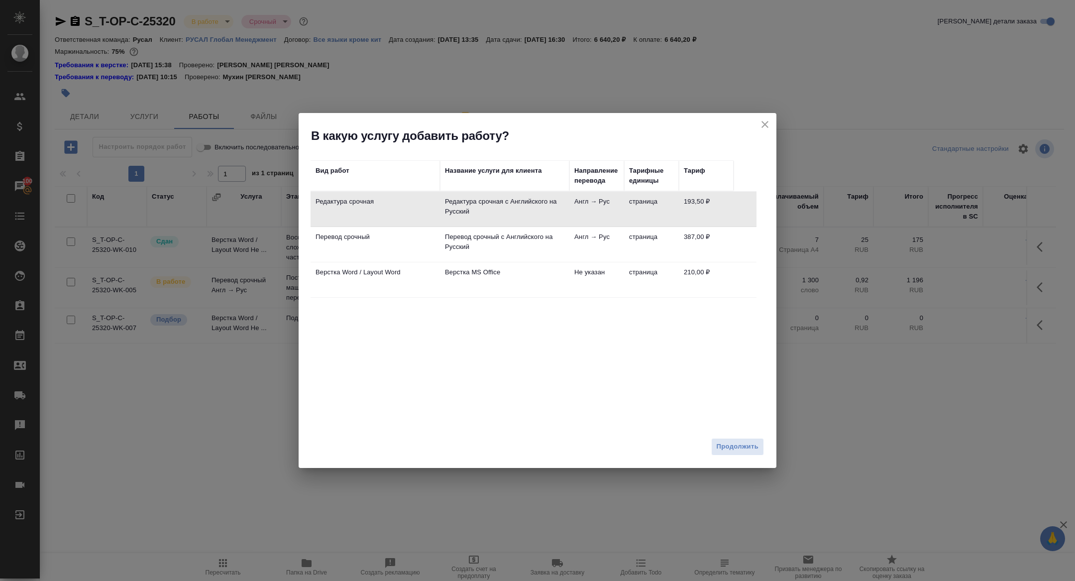
click at [336, 209] on td "Редактура срочная" at bounding box center [375, 209] width 129 height 35
click at [742, 448] on span "Продолжить" at bounding box center [738, 446] width 42 height 11
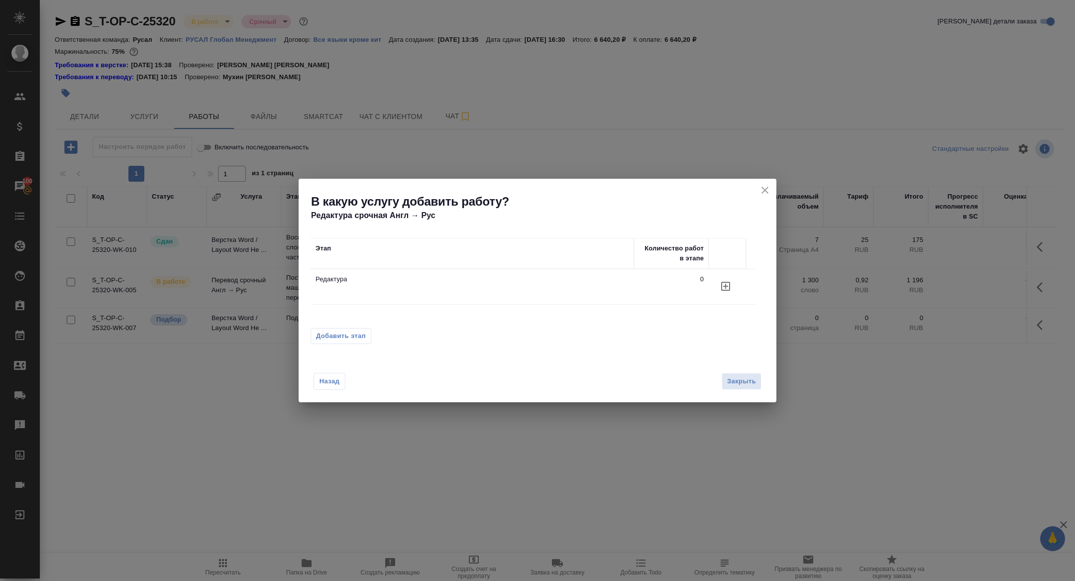
click at [731, 290] on icon "button" at bounding box center [726, 286] width 12 height 12
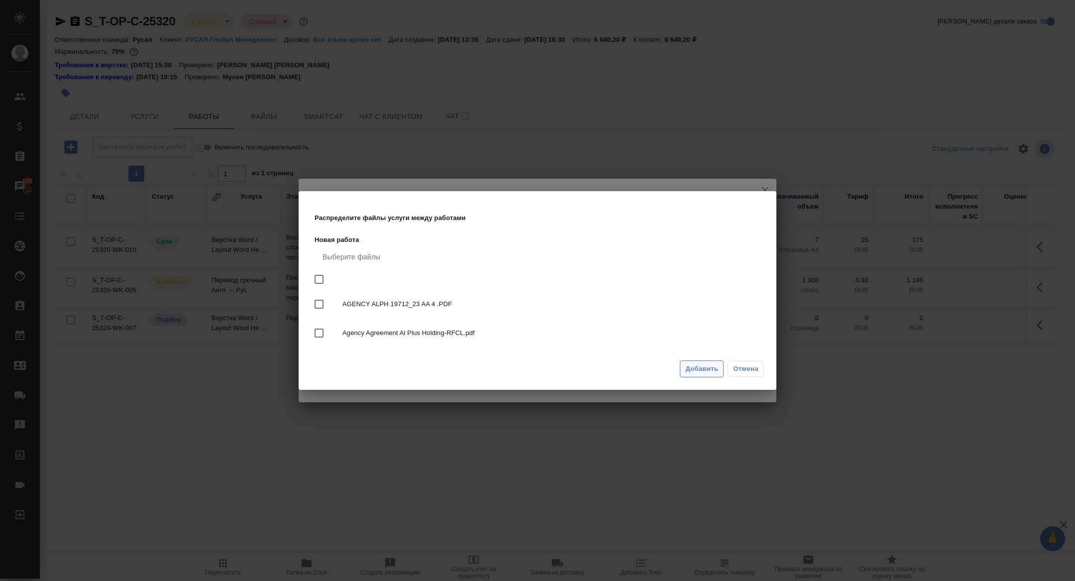
click at [707, 376] on button "Добавить" at bounding box center [702, 368] width 44 height 17
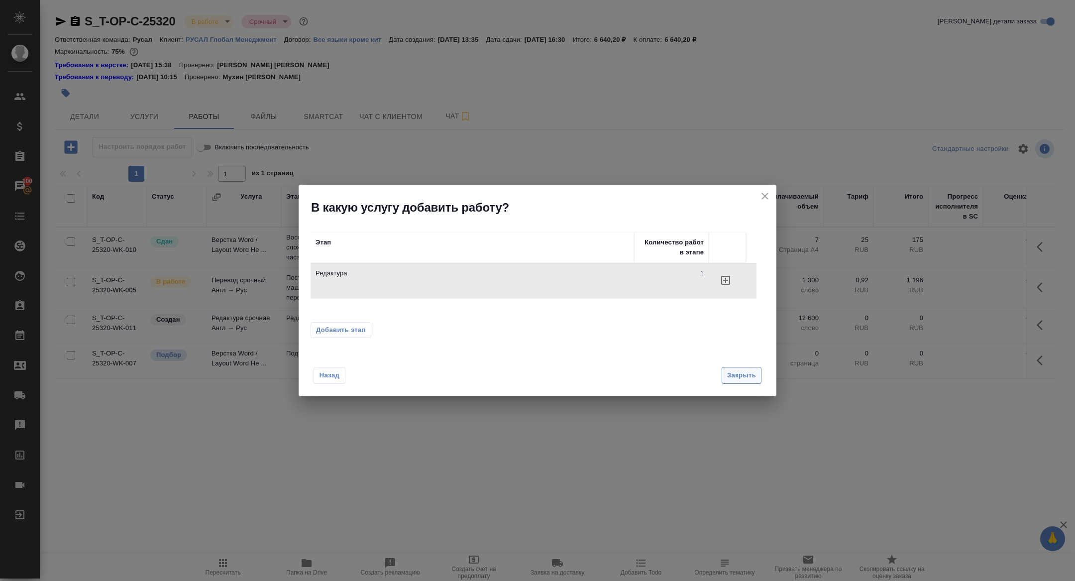
click at [737, 377] on span "Закрыть" at bounding box center [741, 375] width 29 height 11
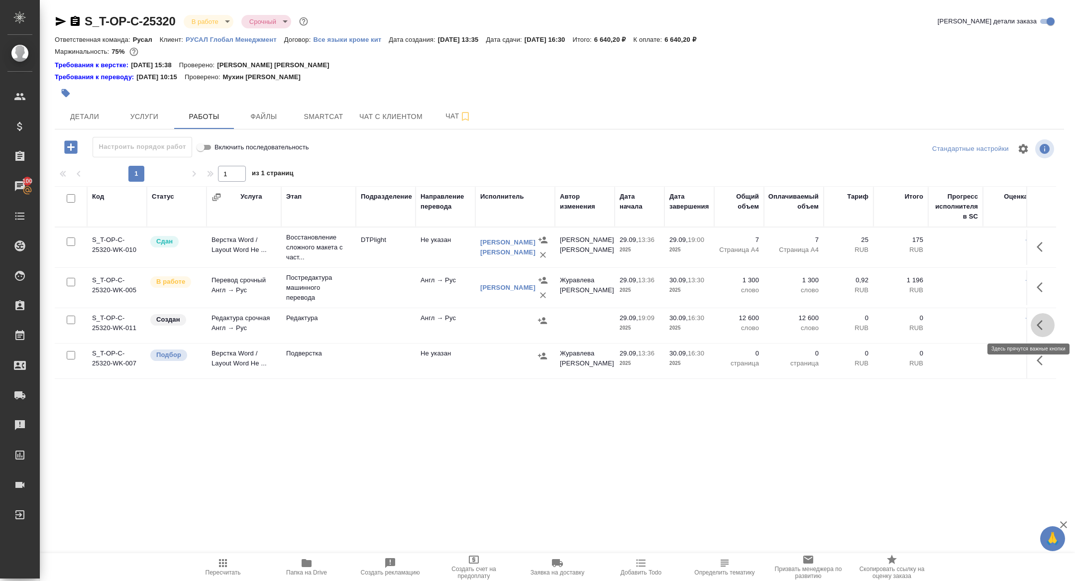
click at [1032, 325] on button "button" at bounding box center [1043, 325] width 24 height 24
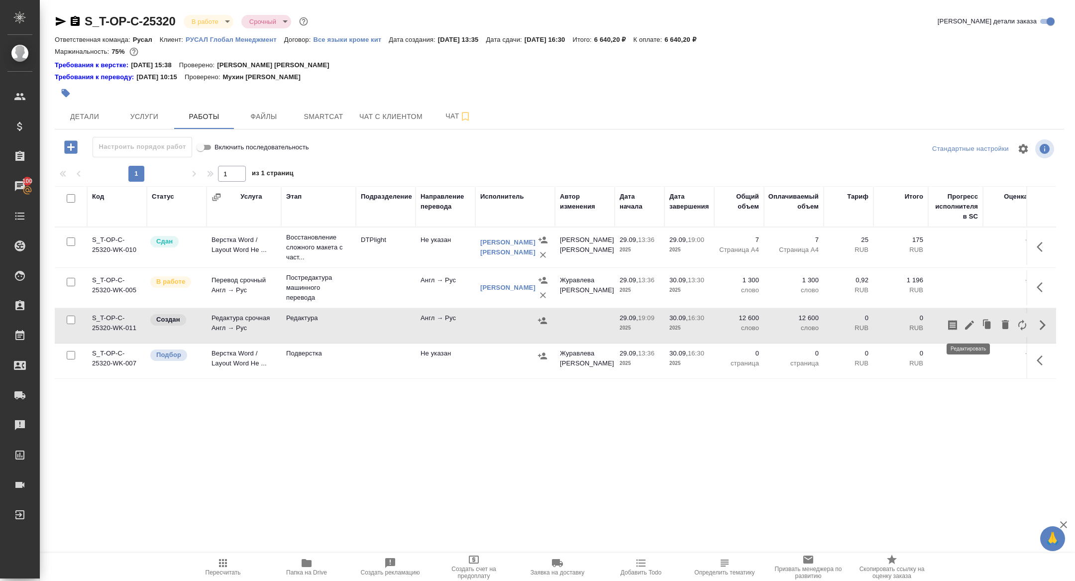
click at [973, 324] on icon "button" at bounding box center [970, 325] width 12 height 12
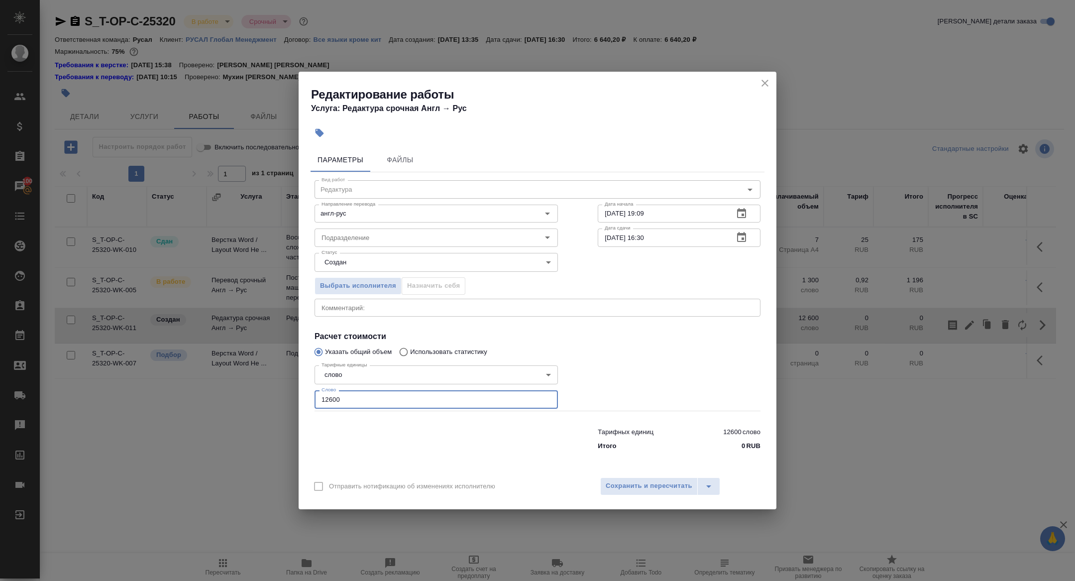
drag, startPoint x: 351, startPoint y: 394, endPoint x: 388, endPoint y: 399, distance: 37.1
click at [389, 399] on input "12600" at bounding box center [436, 399] width 243 height 18
type input "2000"
click at [652, 482] on span "Сохранить и пересчитать" at bounding box center [649, 485] width 87 height 11
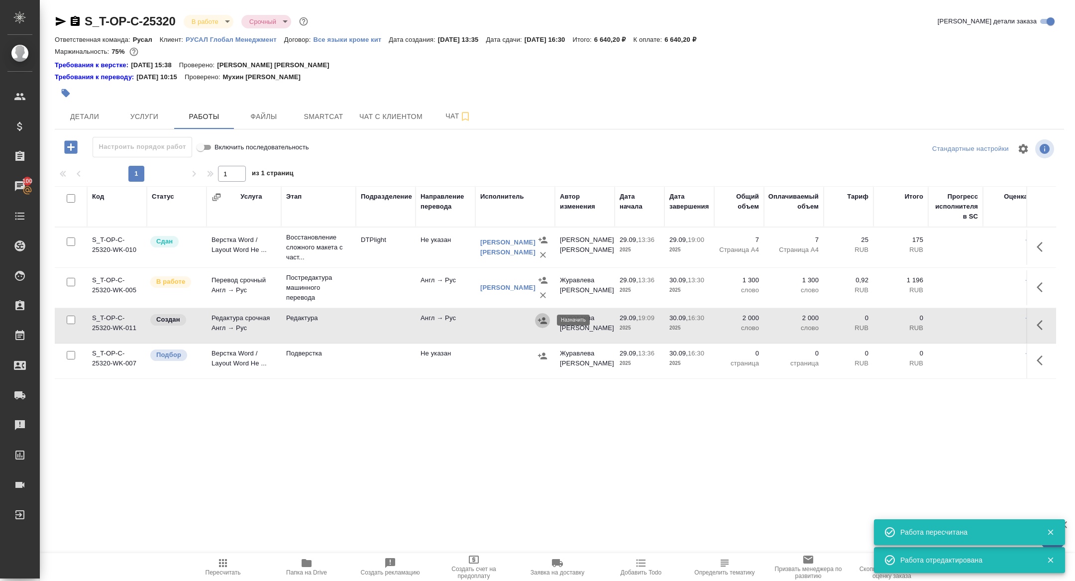
click at [545, 320] on icon "button" at bounding box center [543, 321] width 10 height 10
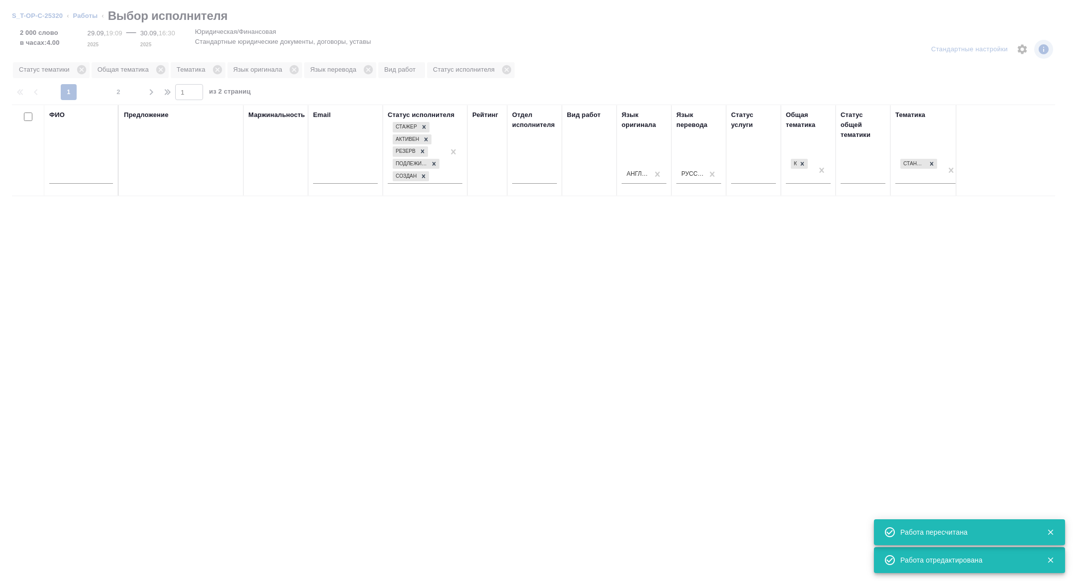
click at [75, 177] on input "text" at bounding box center [81, 177] width 64 height 12
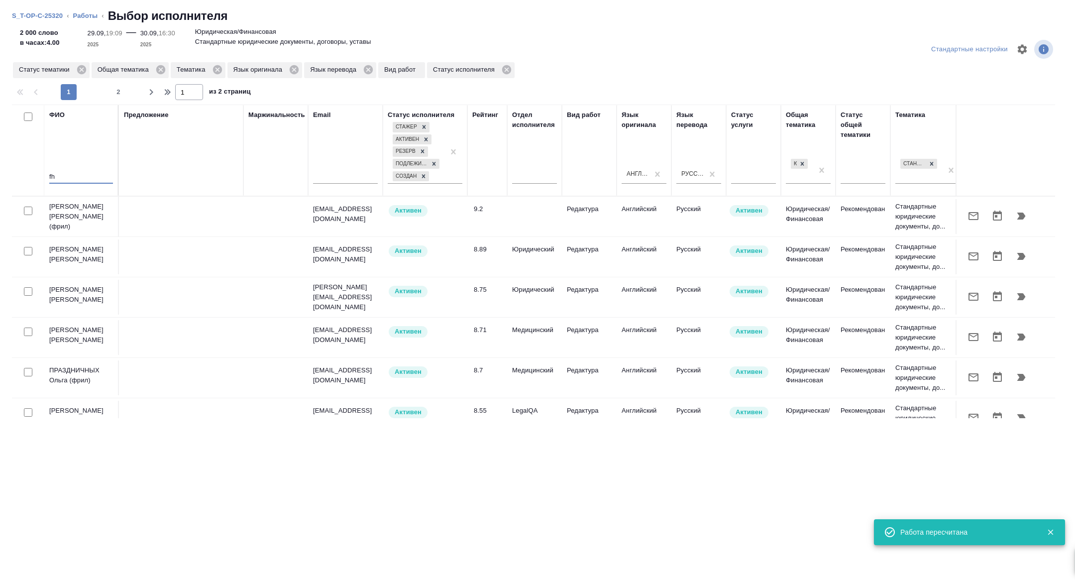
type input "f"
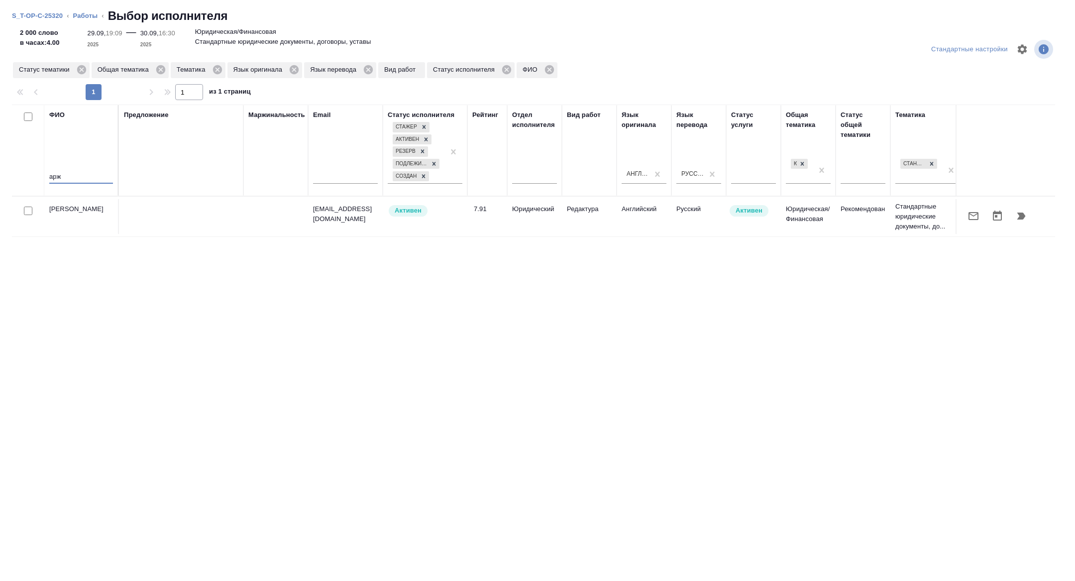
type input "арж"
click at [976, 219] on icon "button" at bounding box center [974, 216] width 10 height 8
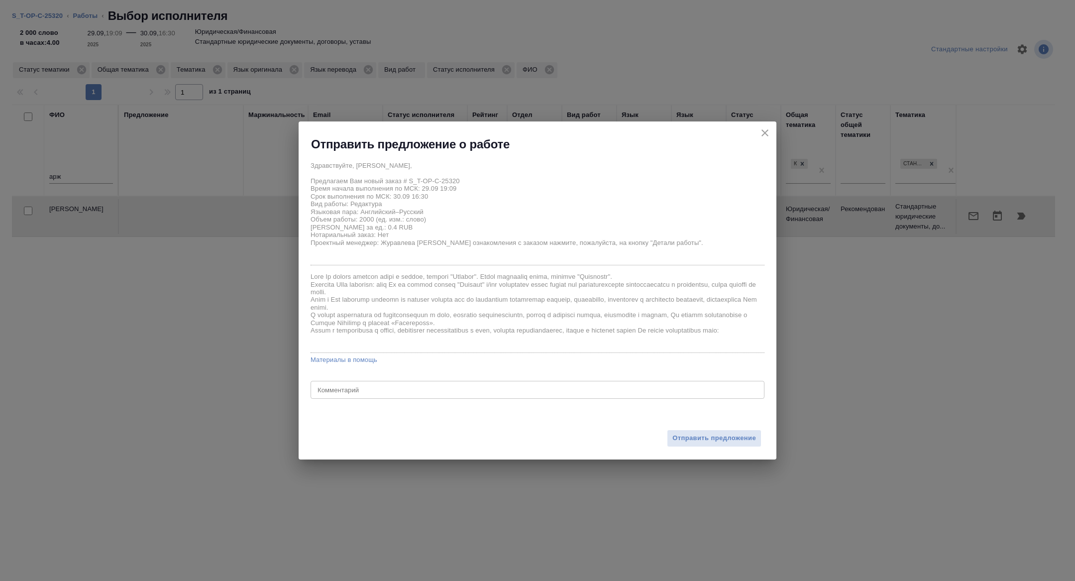
click at [704, 426] on div "Отправить предложение" at bounding box center [538, 432] width 478 height 55
click at [713, 436] on span "Отправить предложение" at bounding box center [715, 438] width 84 height 11
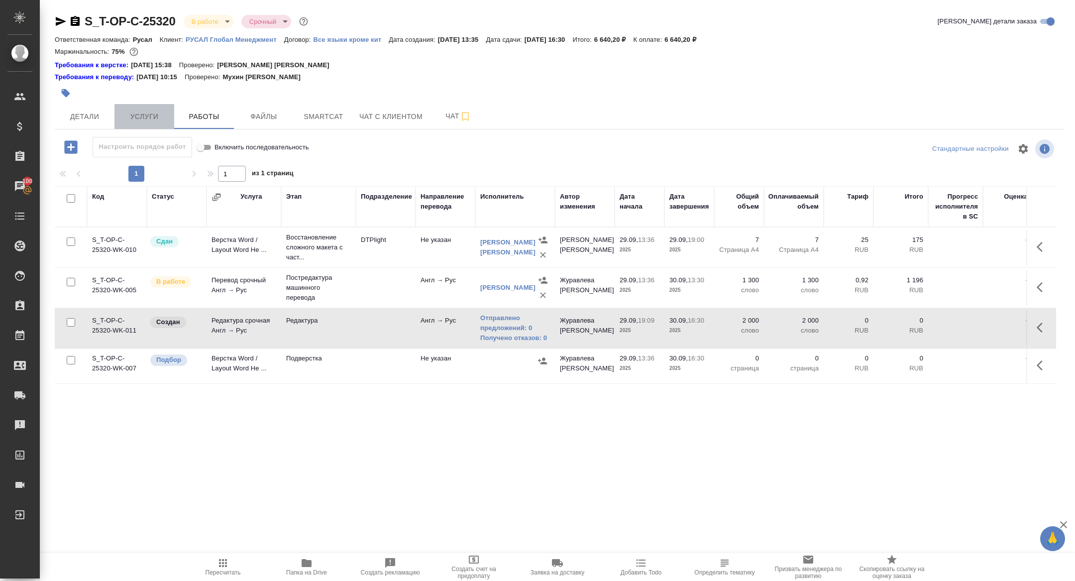
click at [131, 120] on span "Услуги" at bounding box center [144, 117] width 48 height 12
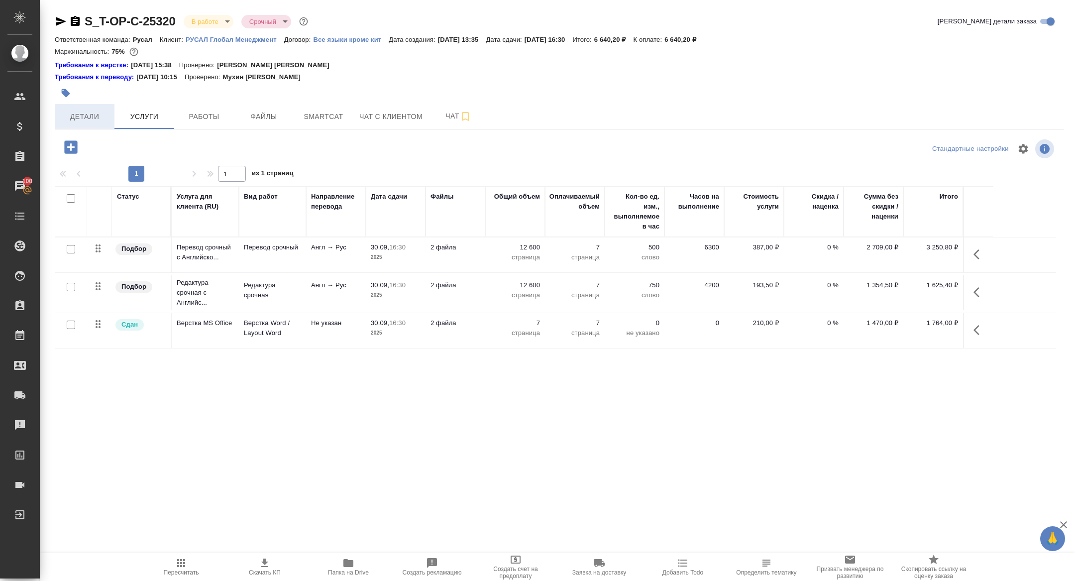
click at [86, 113] on span "Детали" at bounding box center [85, 117] width 48 height 12
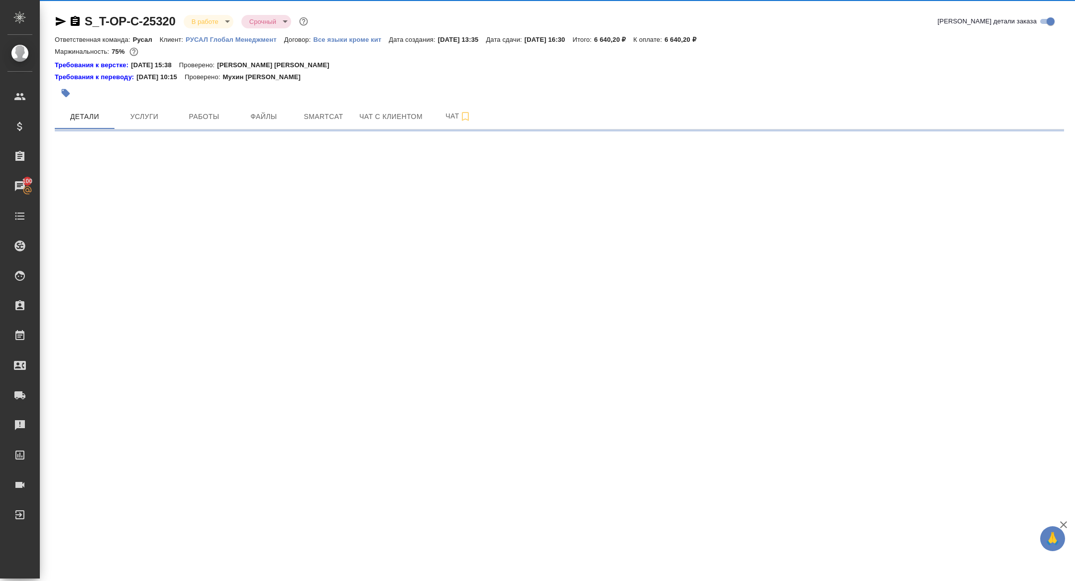
select select "RU"
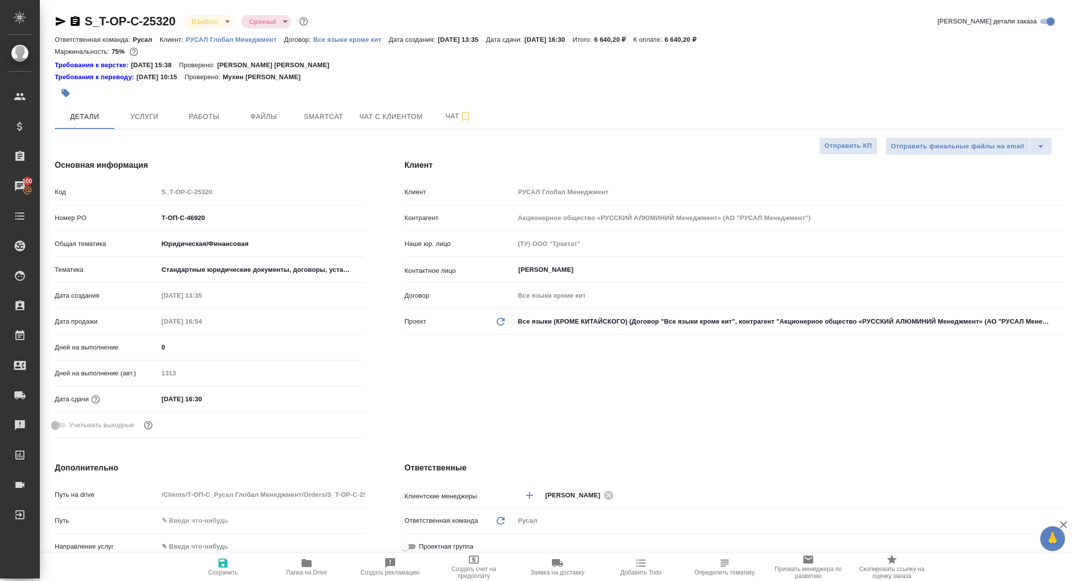
type textarea "x"
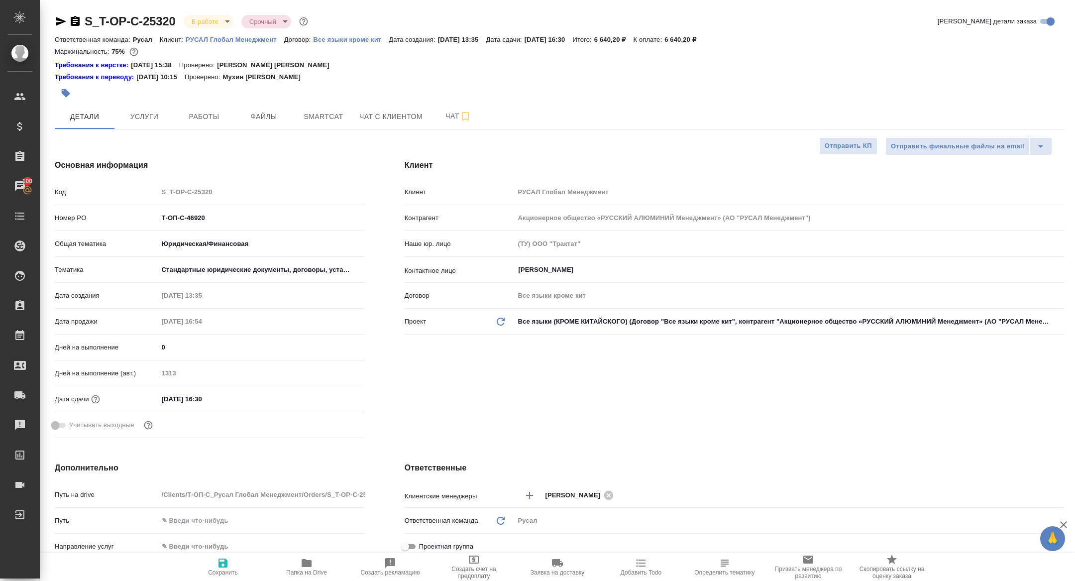
type textarea "x"
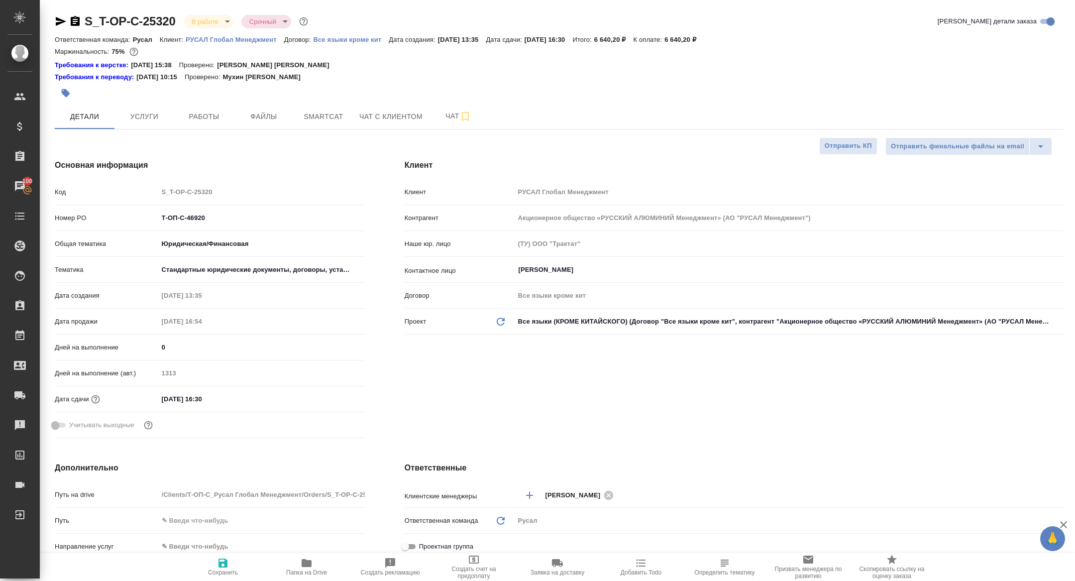
type textarea "x"
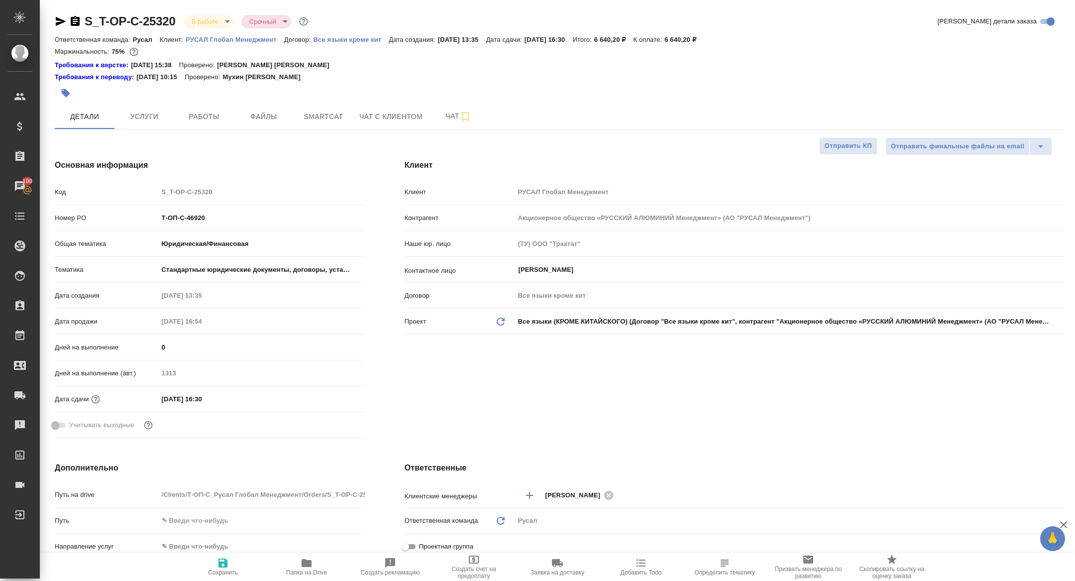
type textarea "x"
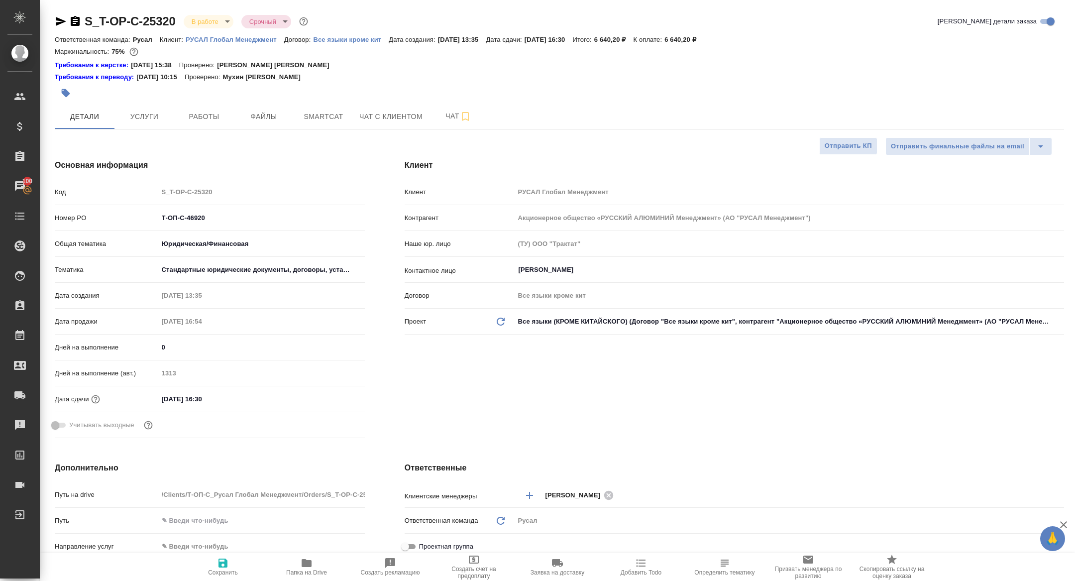
type textarea "x"
click at [209, 122] on span "Работы" at bounding box center [204, 117] width 48 height 12
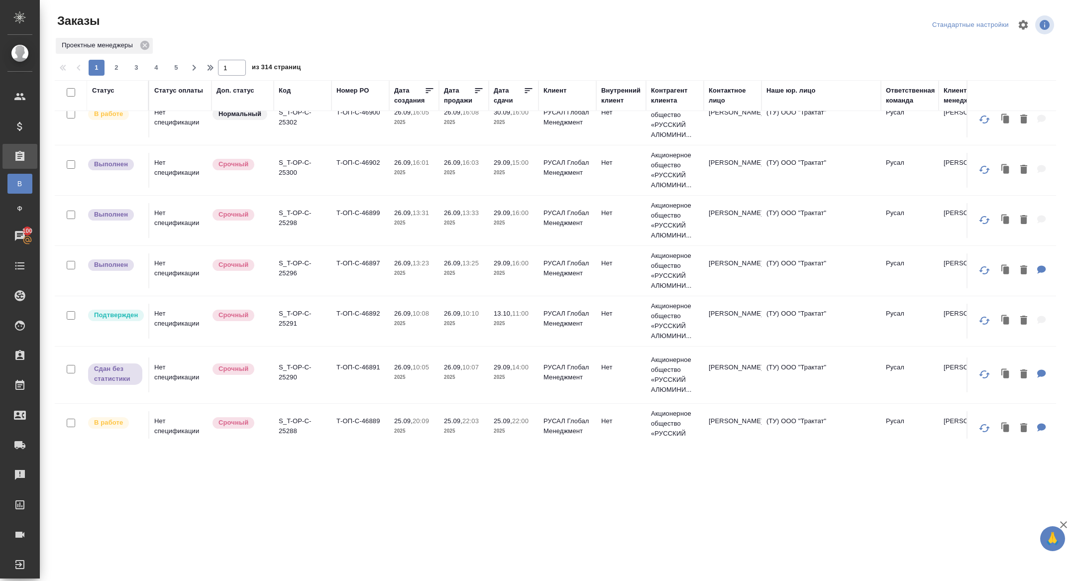
scroll to position [873, 0]
click at [294, 325] on p "S_T-OP-C-25291" at bounding box center [303, 317] width 48 height 20
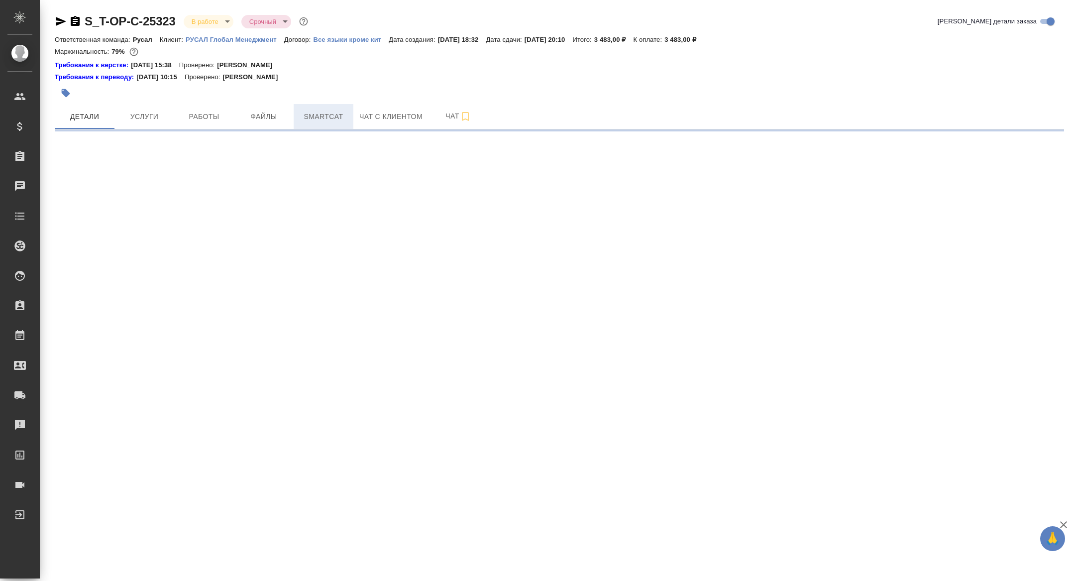
click at [328, 116] on span "Smartcat" at bounding box center [324, 117] width 48 height 12
select select "RU"
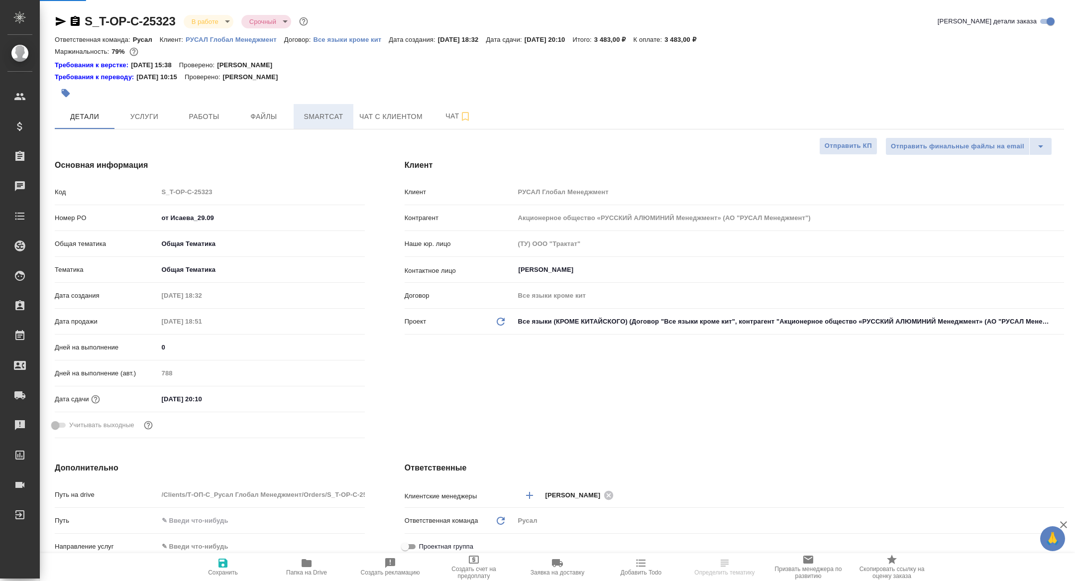
type textarea "x"
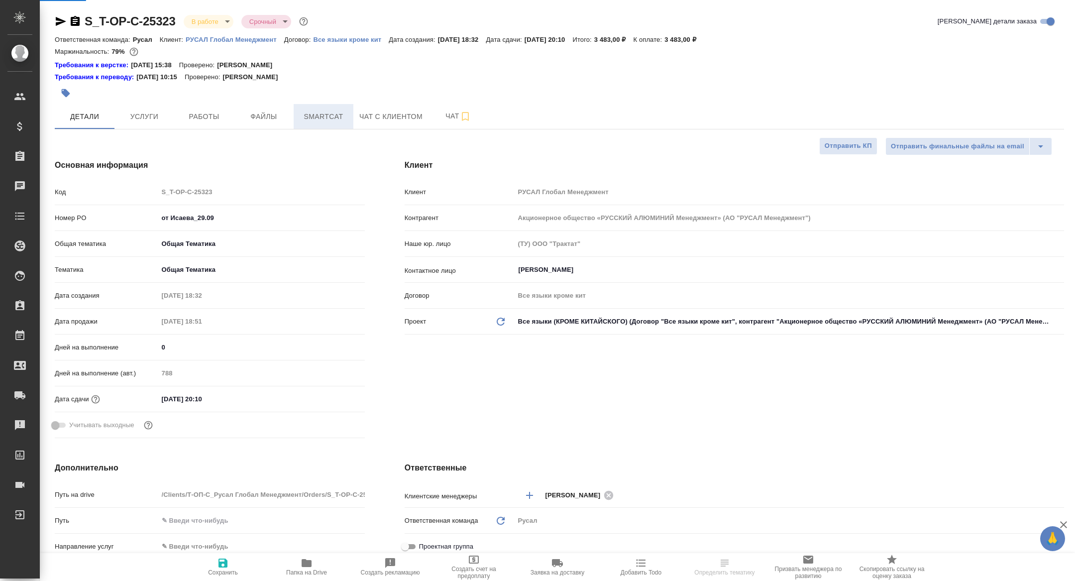
type textarea "x"
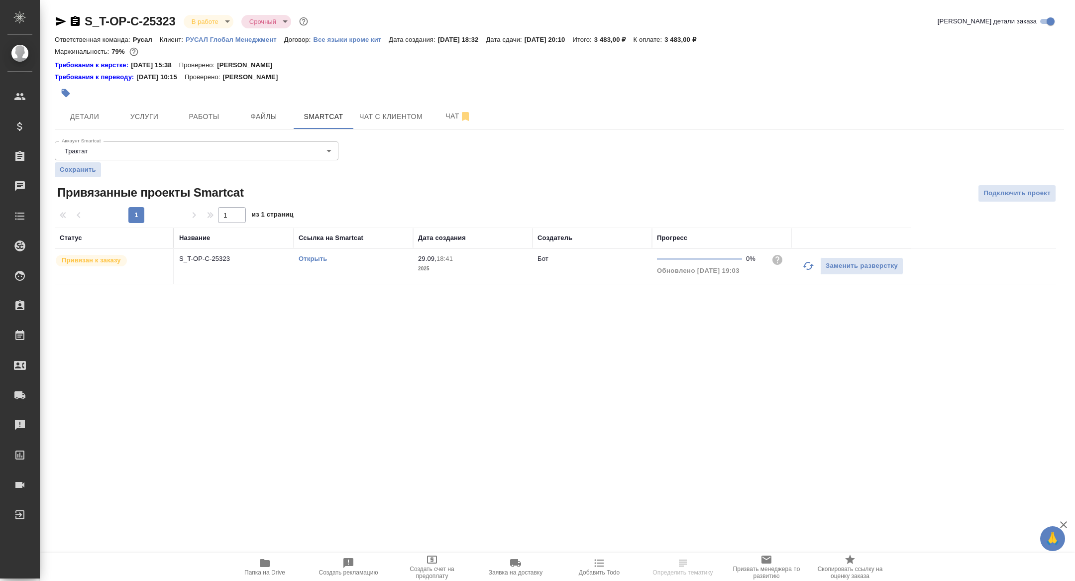
click at [320, 258] on link "Открыть" at bounding box center [313, 258] width 28 height 7
click at [209, 107] on button "Работы" at bounding box center [204, 116] width 60 height 25
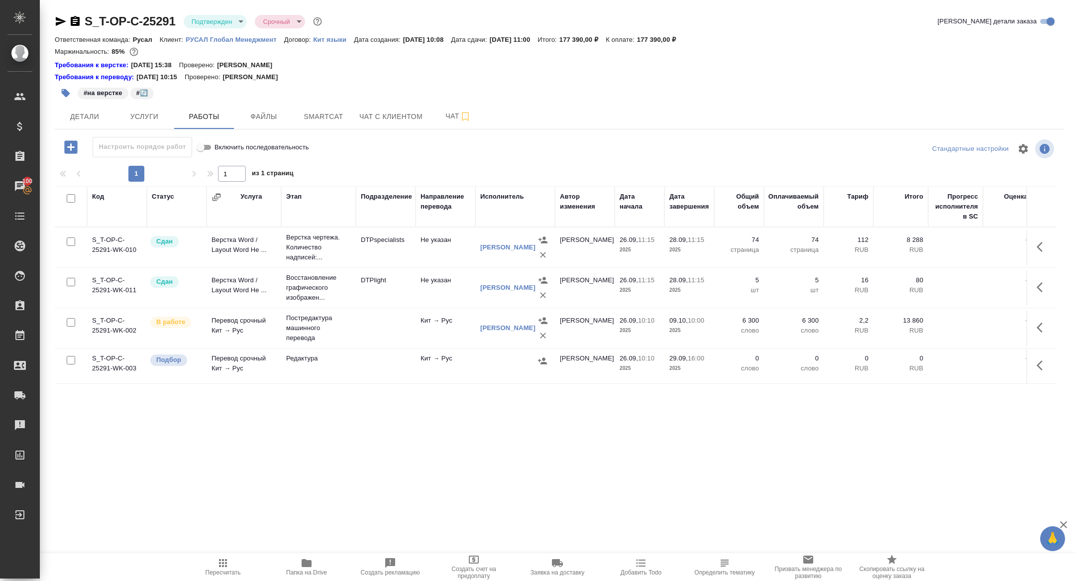
click at [1037, 362] on button "button" at bounding box center [1043, 366] width 24 height 24
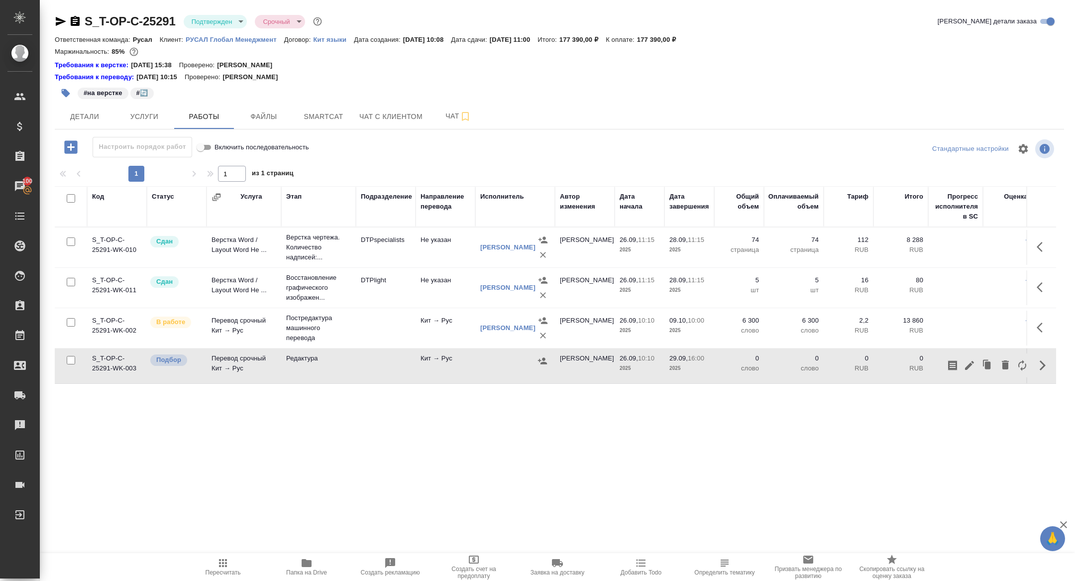
click at [970, 366] on icon "button" at bounding box center [970, 365] width 12 height 12
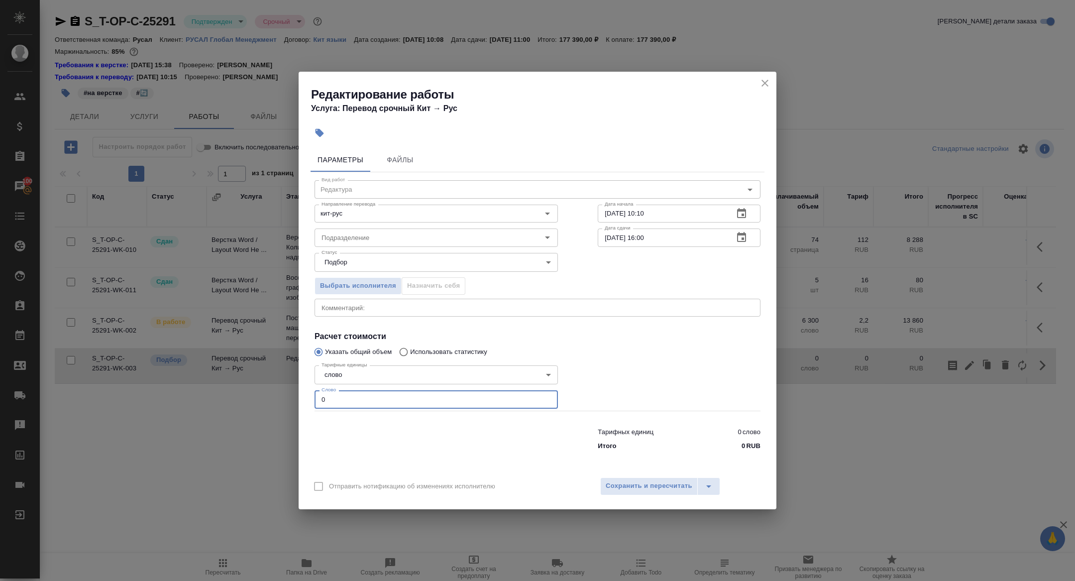
drag, startPoint x: 356, startPoint y: 405, endPoint x: 249, endPoint y: 396, distance: 107.5
click at [250, 396] on div "Редактирование работы Услуга: Перевод срочный Кит → [PERSON_NAME] Файлы Вид раб…" at bounding box center [537, 290] width 1075 height 581
type input "8500"
click at [742, 233] on icon "button" at bounding box center [742, 238] width 12 height 12
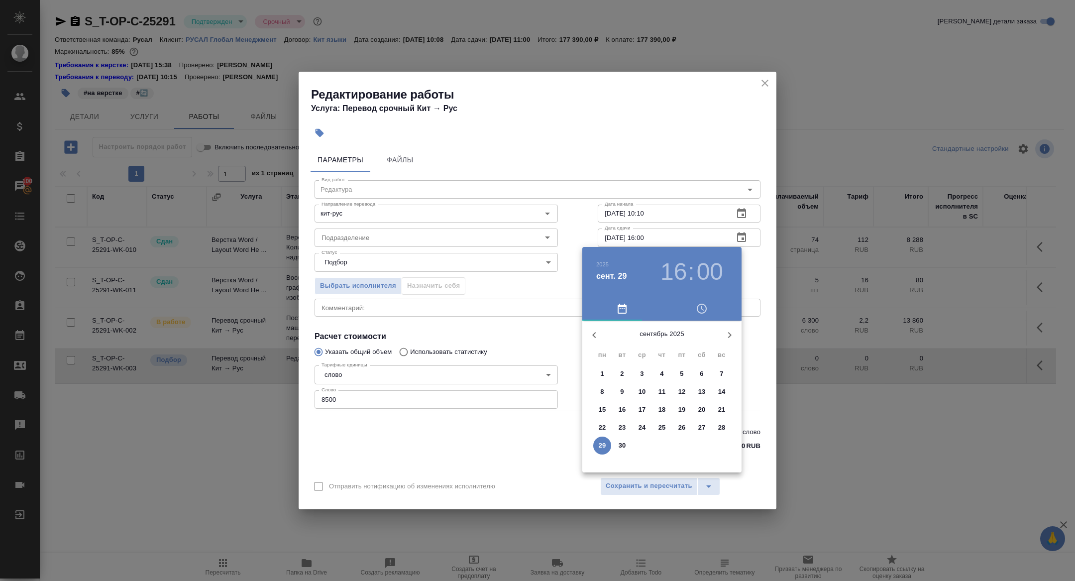
click at [726, 335] on icon "button" at bounding box center [730, 335] width 12 height 12
click at [668, 392] on span "9" at bounding box center [662, 392] width 18 height 10
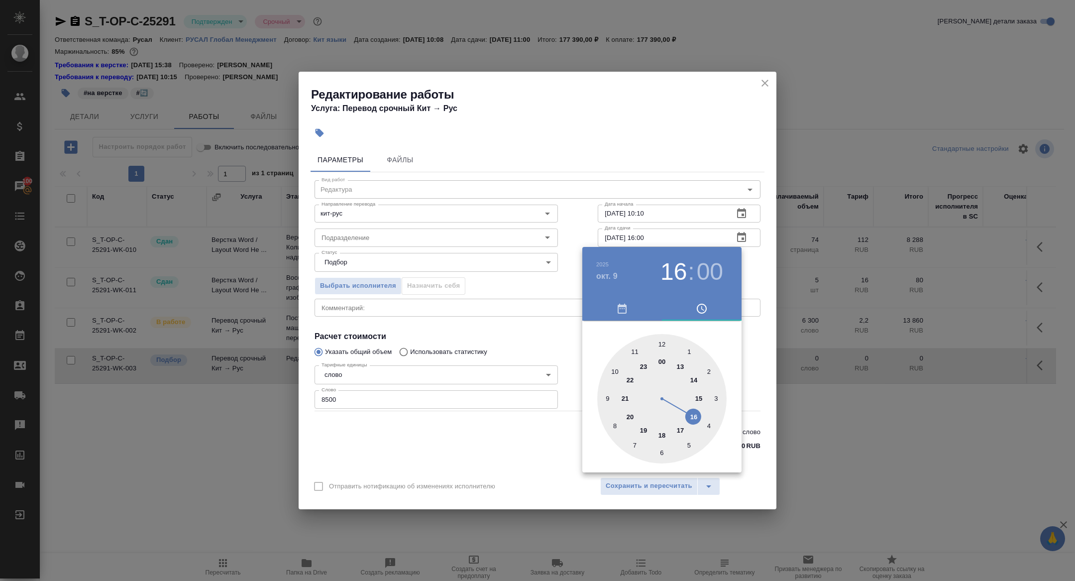
click at [665, 343] on div at bounding box center [661, 398] width 129 height 129
type input "09.10.2025 12:00"
click at [496, 329] on div at bounding box center [537, 290] width 1075 height 581
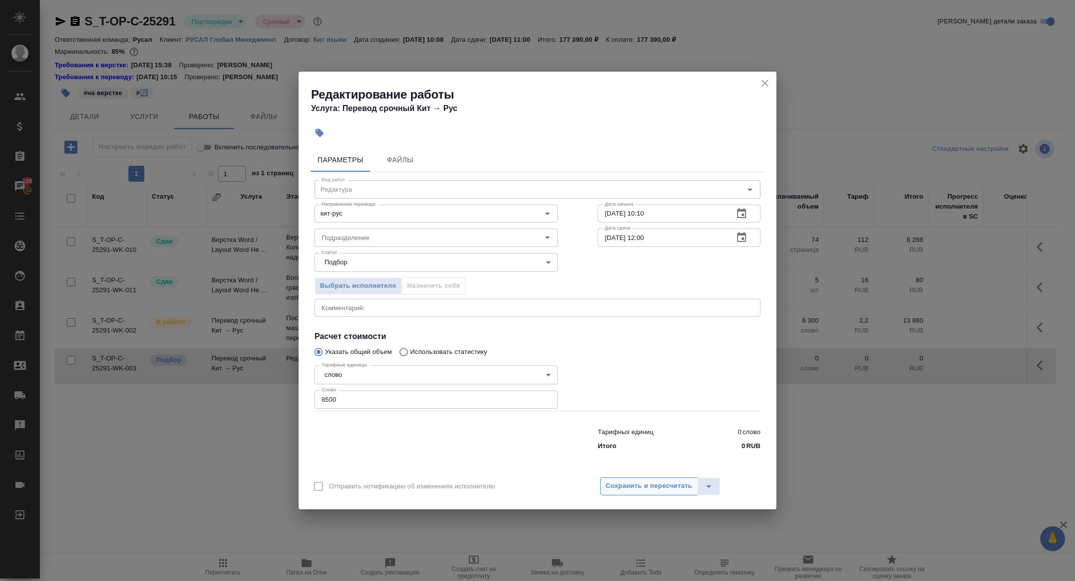
click at [645, 487] on span "Сохранить и пересчитать" at bounding box center [649, 485] width 87 height 11
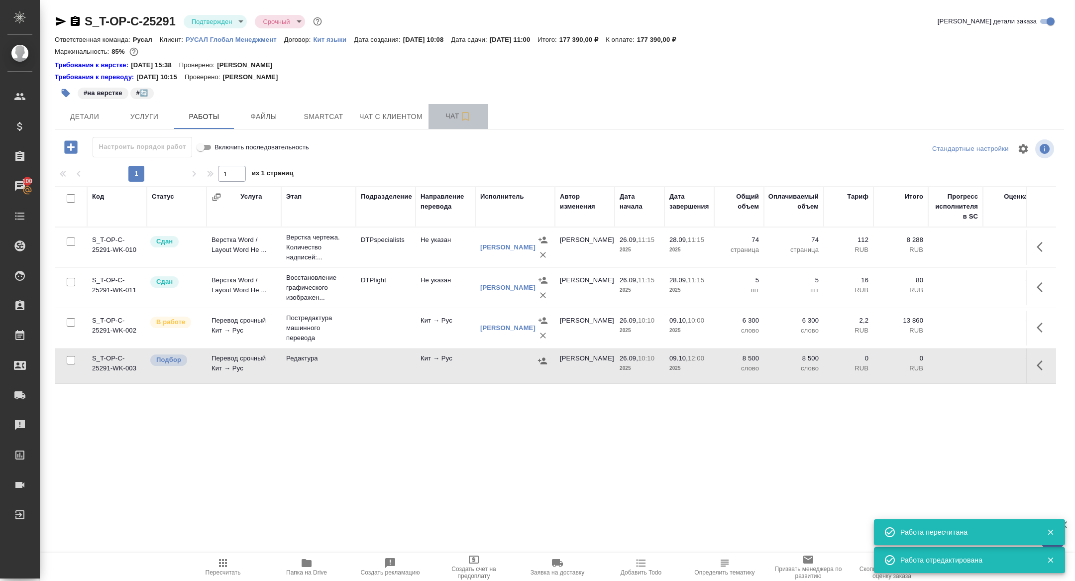
click at [445, 120] on span "Чат" at bounding box center [459, 116] width 48 height 12
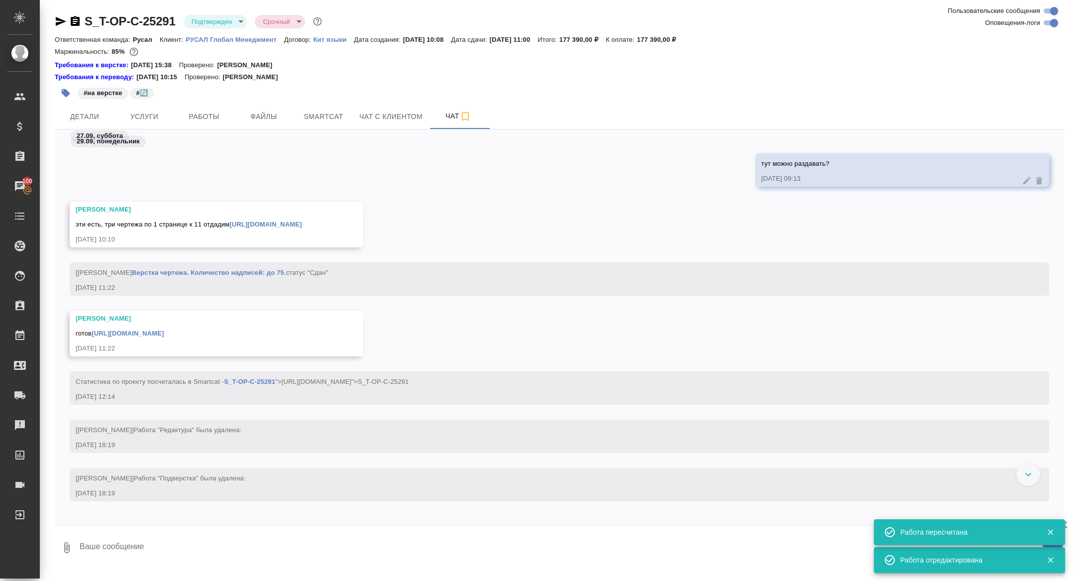
scroll to position [4508, 0]
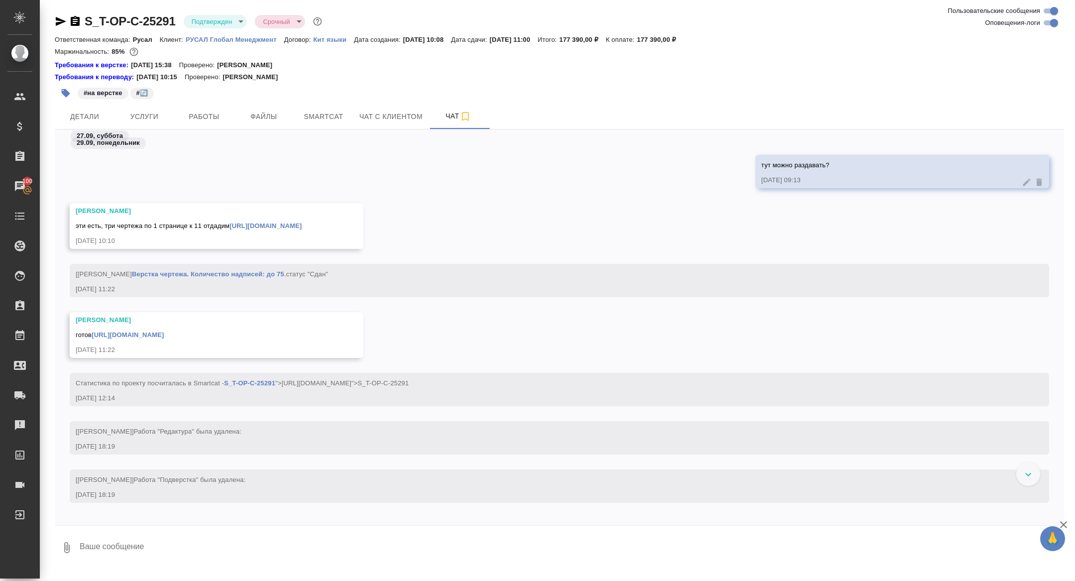
click at [230, 230] on link "https://drive.awatera.com/f/10511966" at bounding box center [266, 225] width 72 height 7
click at [190, 340] on div "готов https://drive.awatera.com/f/10511966" at bounding box center [202, 334] width 253 height 12
click at [164, 339] on link "https://drive.awatera.com/f/10511966" at bounding box center [128, 334] width 72 height 7
click at [214, 115] on span "Работы" at bounding box center [204, 117] width 48 height 12
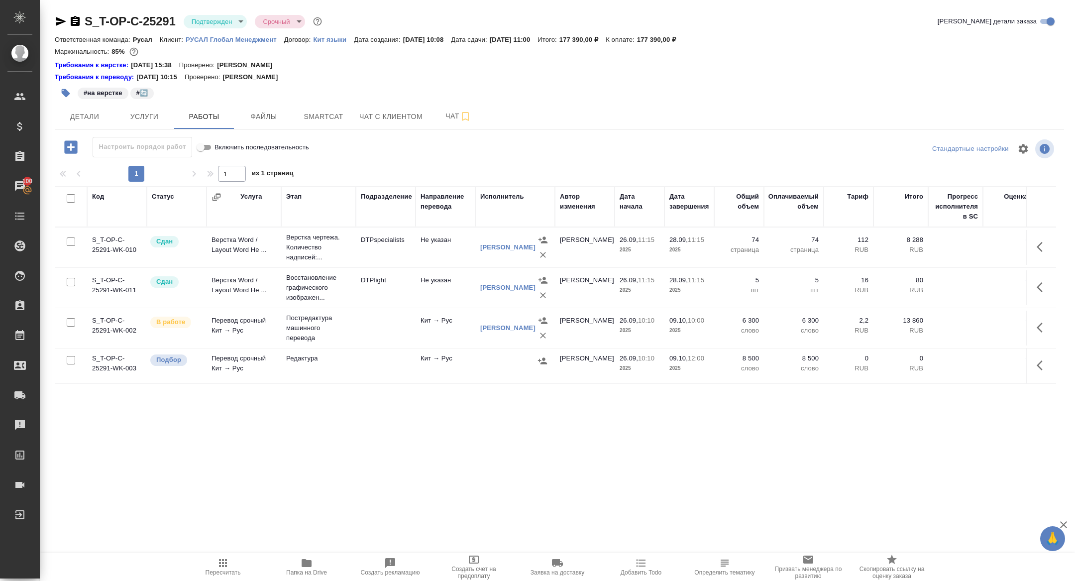
click at [540, 368] on td at bounding box center [515, 366] width 80 height 35
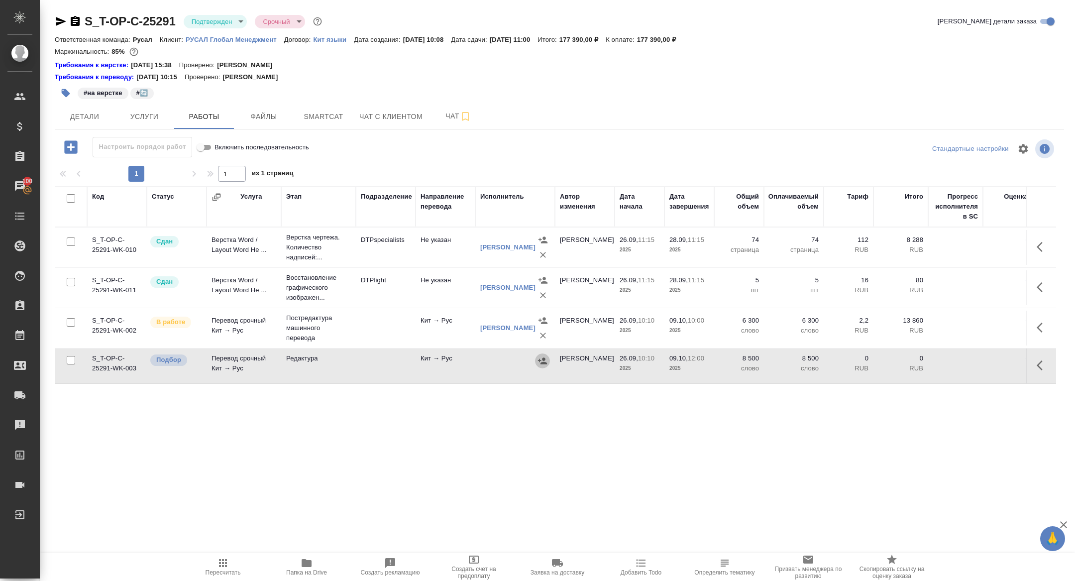
click at [544, 357] on icon "button" at bounding box center [542, 360] width 9 height 6
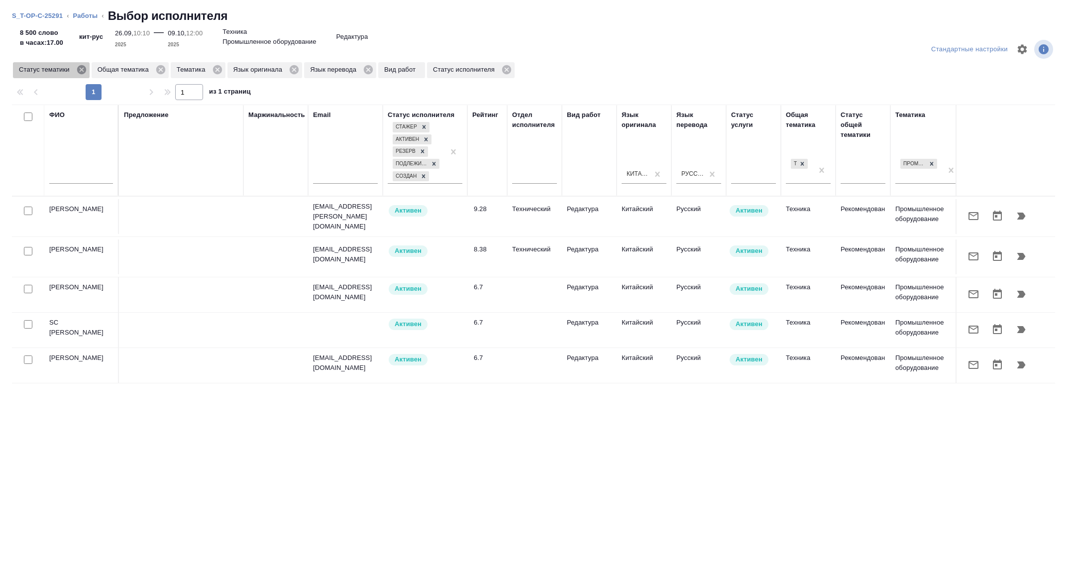
click at [84, 71] on icon at bounding box center [81, 69] width 9 height 9
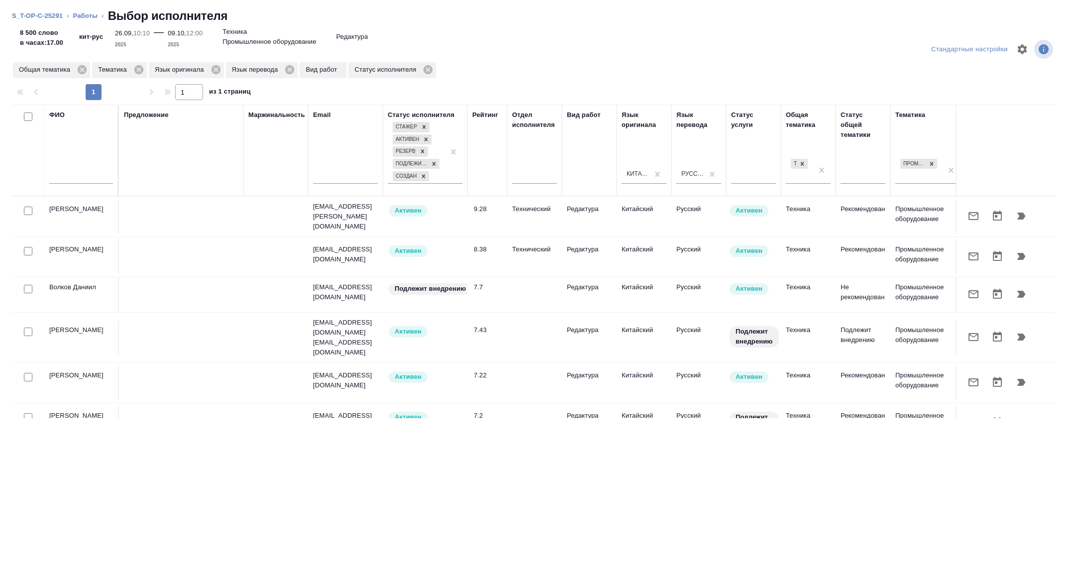
scroll to position [0, 402]
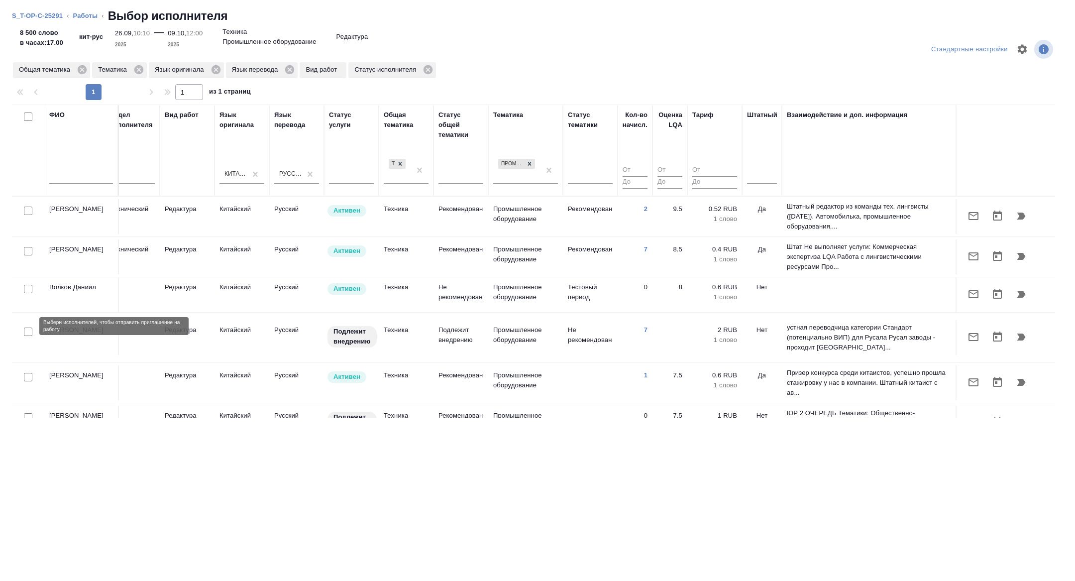
click at [29, 328] on input "checkbox" at bounding box center [28, 332] width 8 height 8
checkbox input "true"
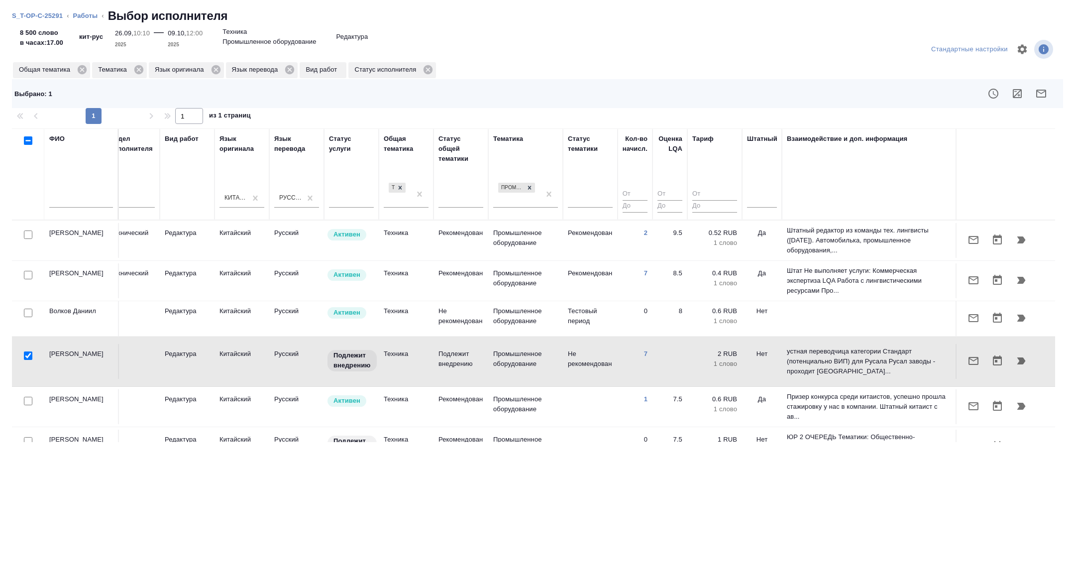
scroll to position [70, 402]
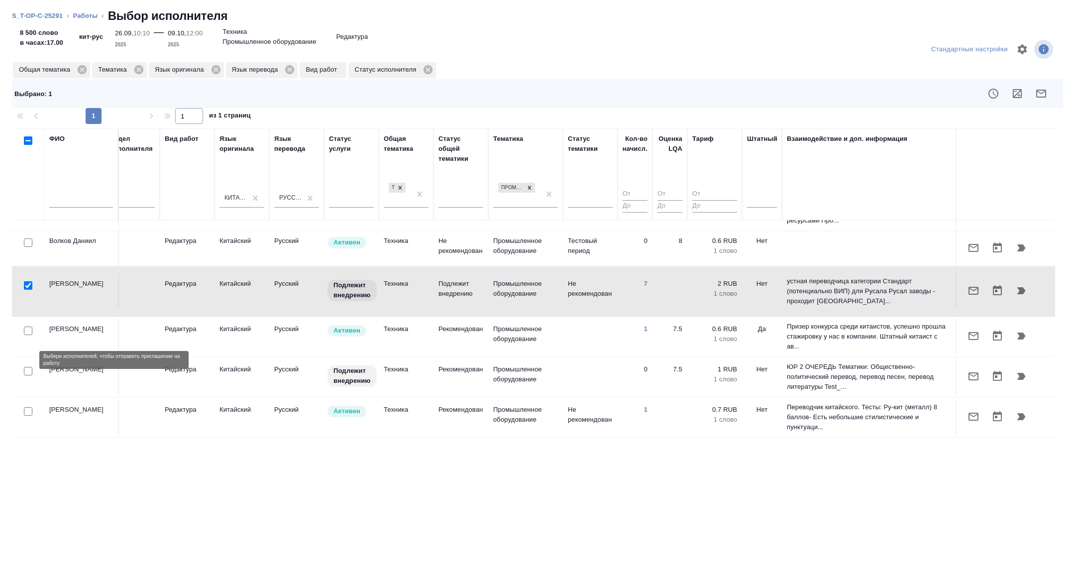
click at [28, 367] on input "checkbox" at bounding box center [28, 371] width 8 height 8
checkbox input "true"
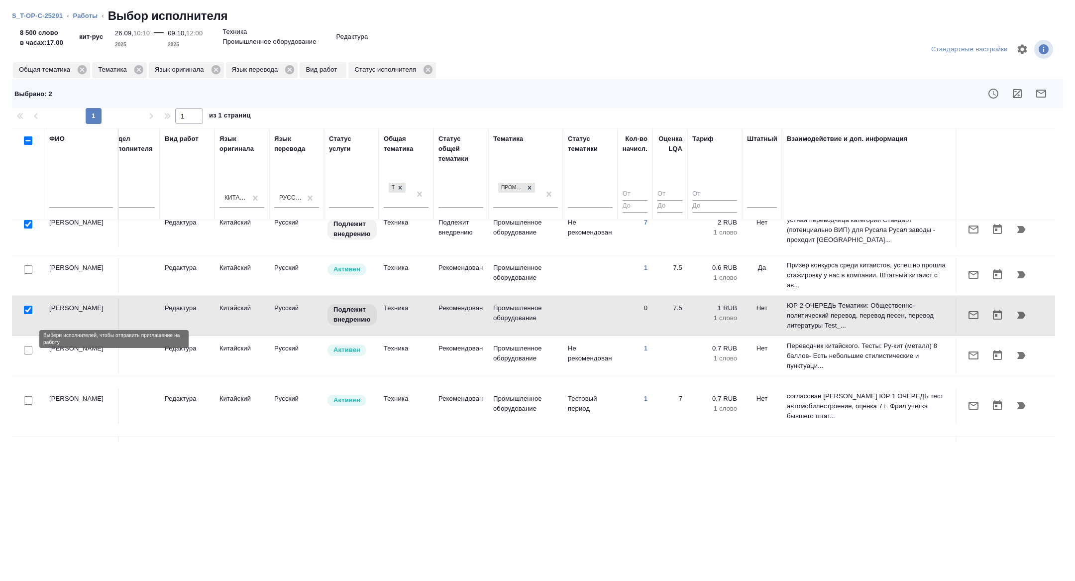
click at [29, 346] on input "checkbox" at bounding box center [28, 350] width 8 height 8
checkbox input "true"
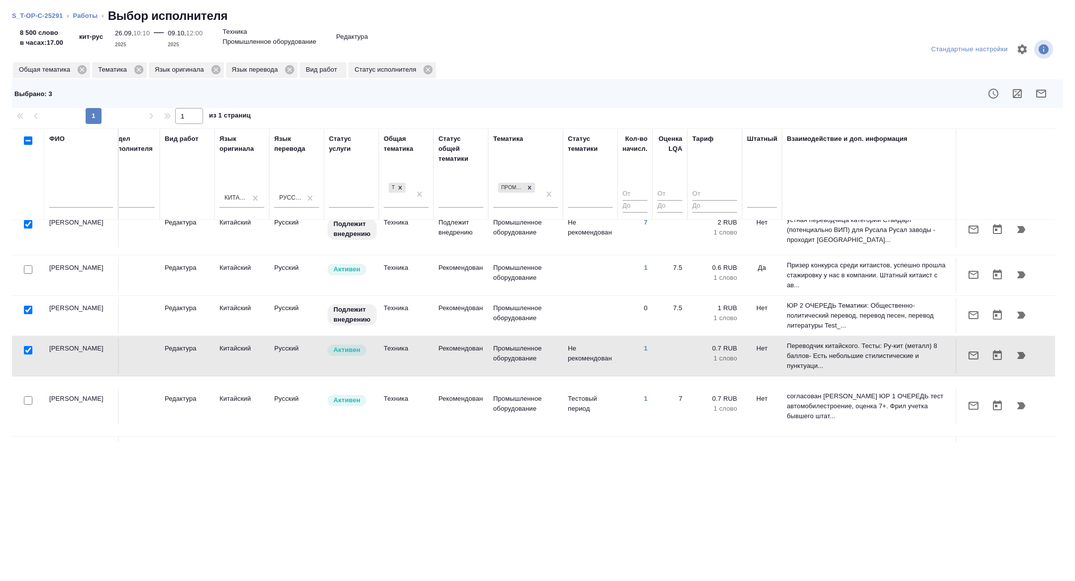
scroll to position [163, 402]
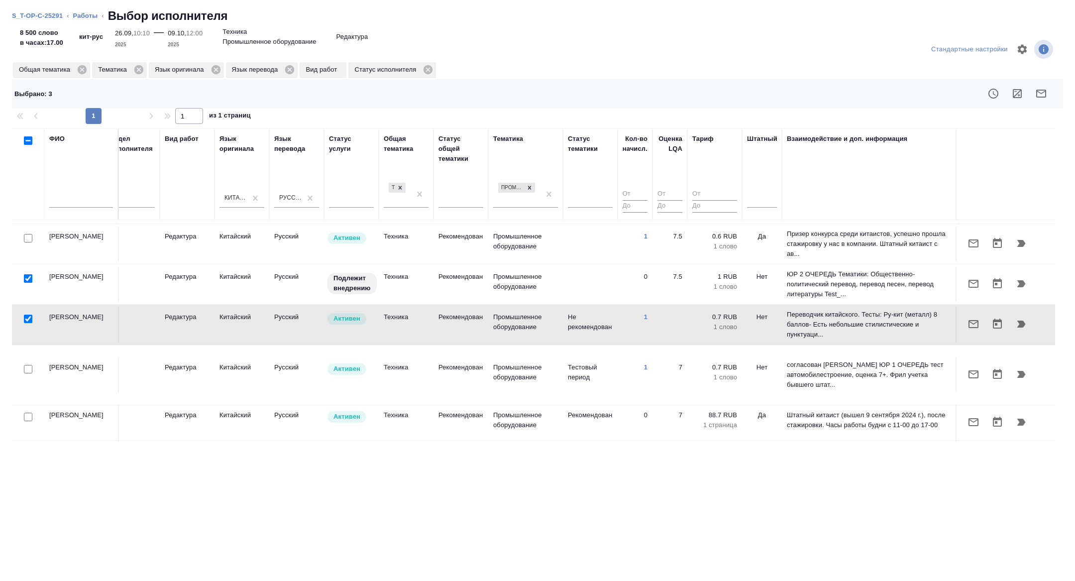
click at [29, 365] on input "checkbox" at bounding box center [28, 369] width 8 height 8
checkbox input "true"
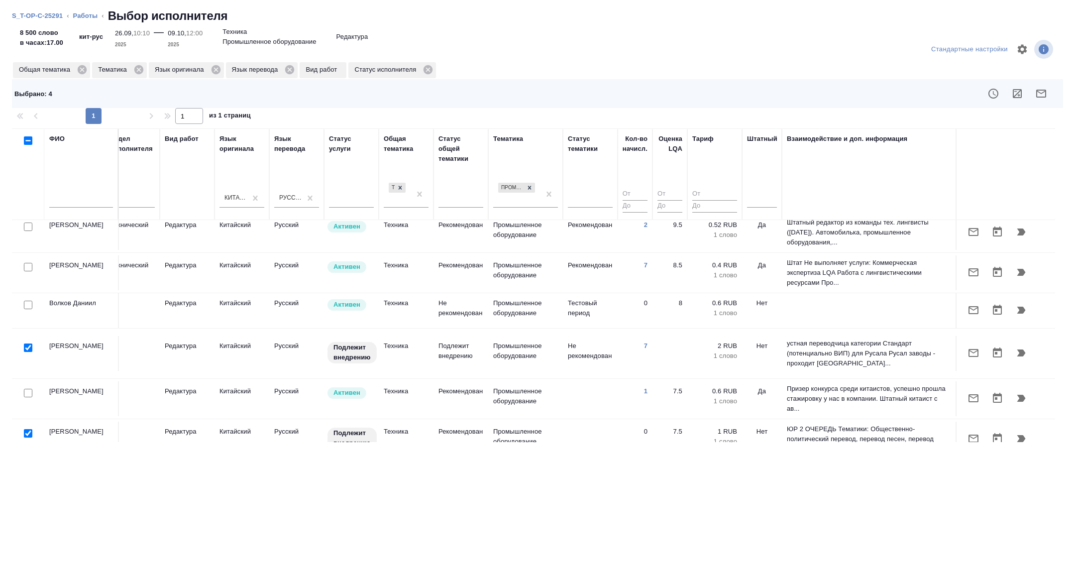
scroll to position [0, 402]
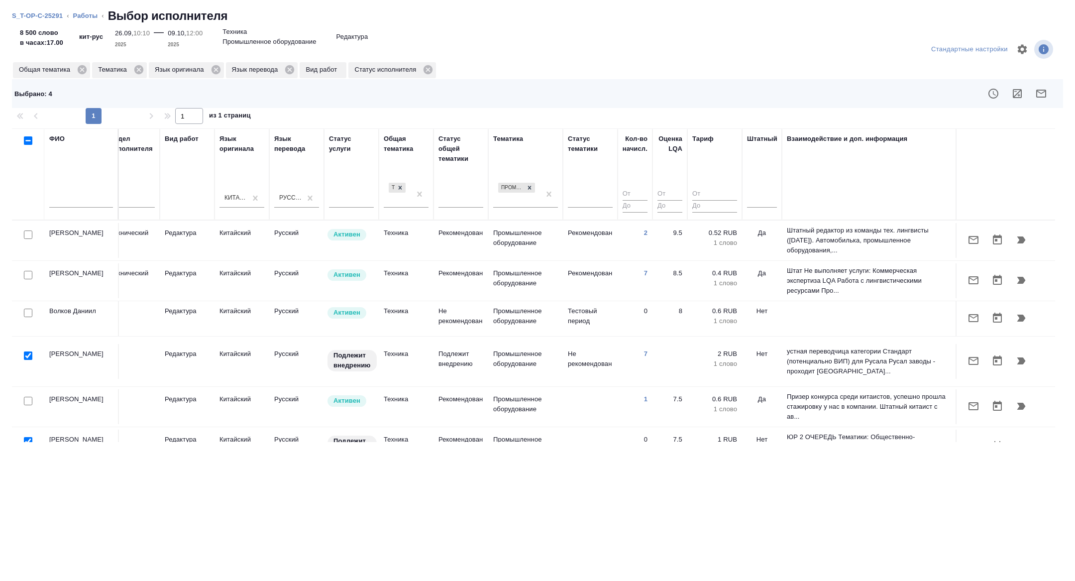
click at [28, 437] on input "checkbox" at bounding box center [28, 441] width 8 height 8
checkbox input "false"
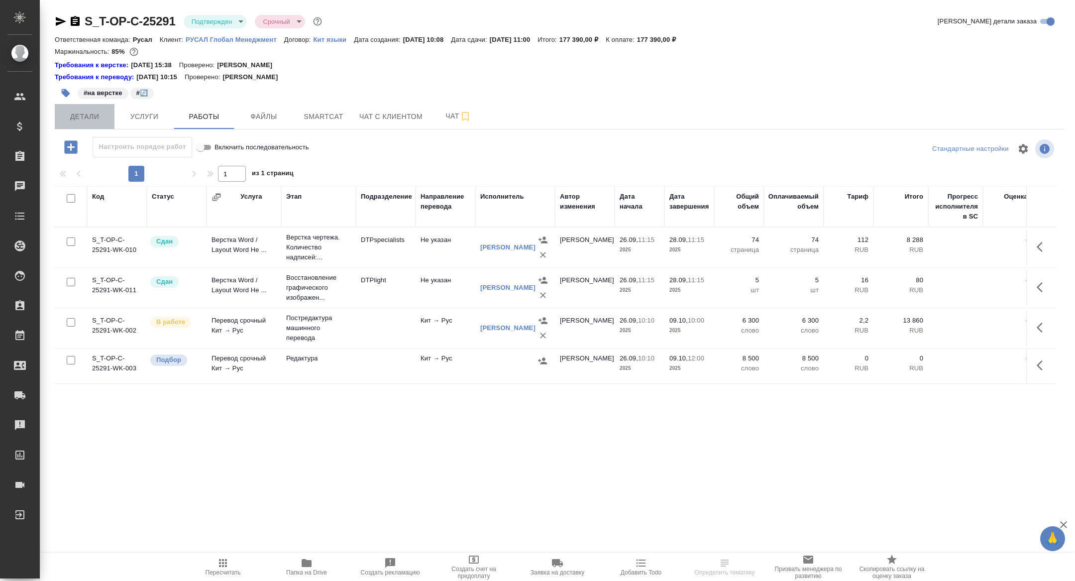
click at [76, 122] on span "Детали" at bounding box center [85, 117] width 48 height 12
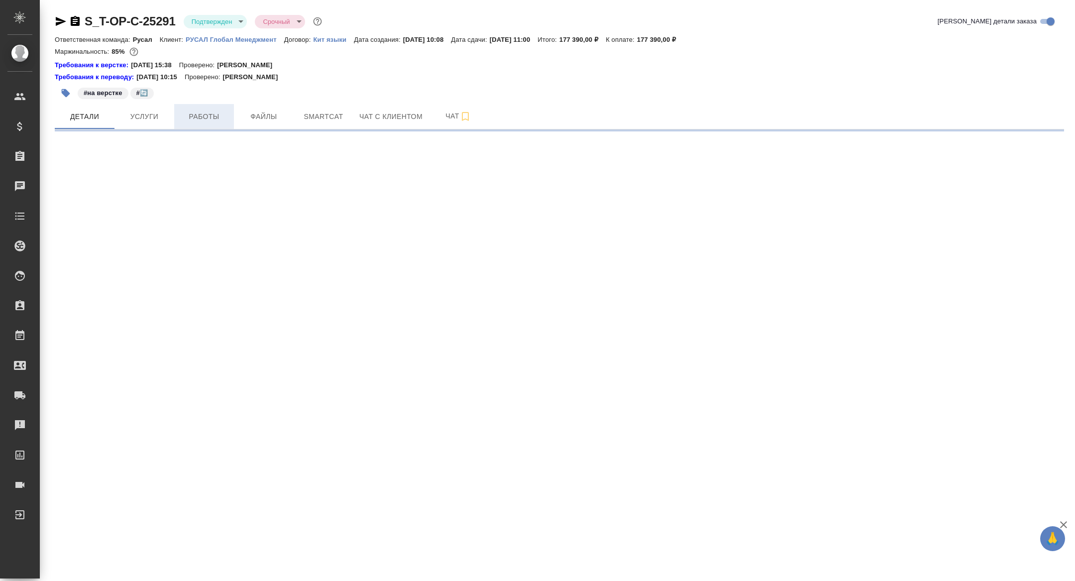
select select "RU"
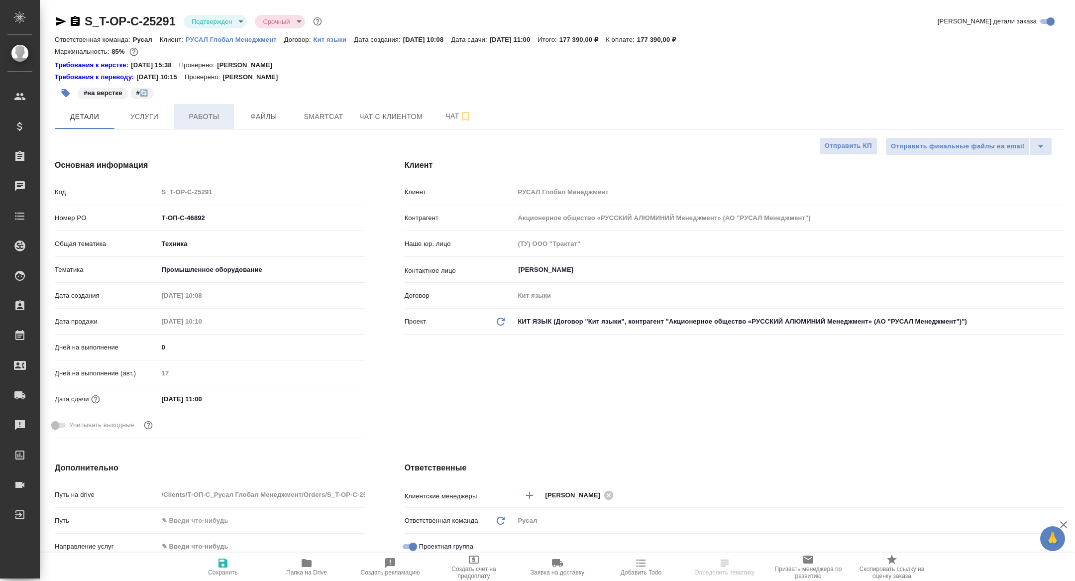
type textarea "x"
click at [213, 122] on span "Работы" at bounding box center [204, 117] width 48 height 12
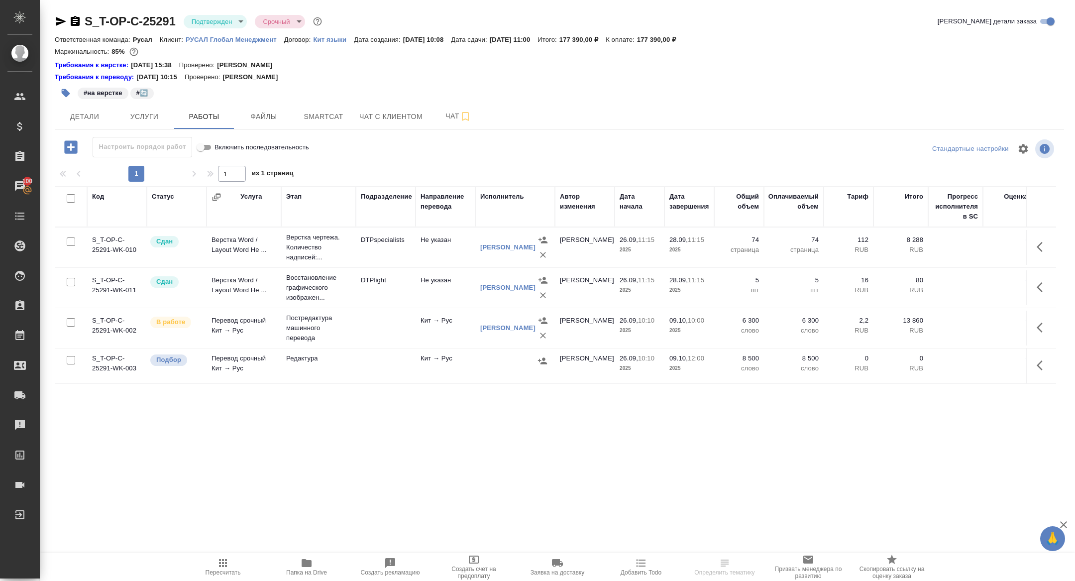
click at [542, 356] on icon "button" at bounding box center [543, 361] width 10 height 10
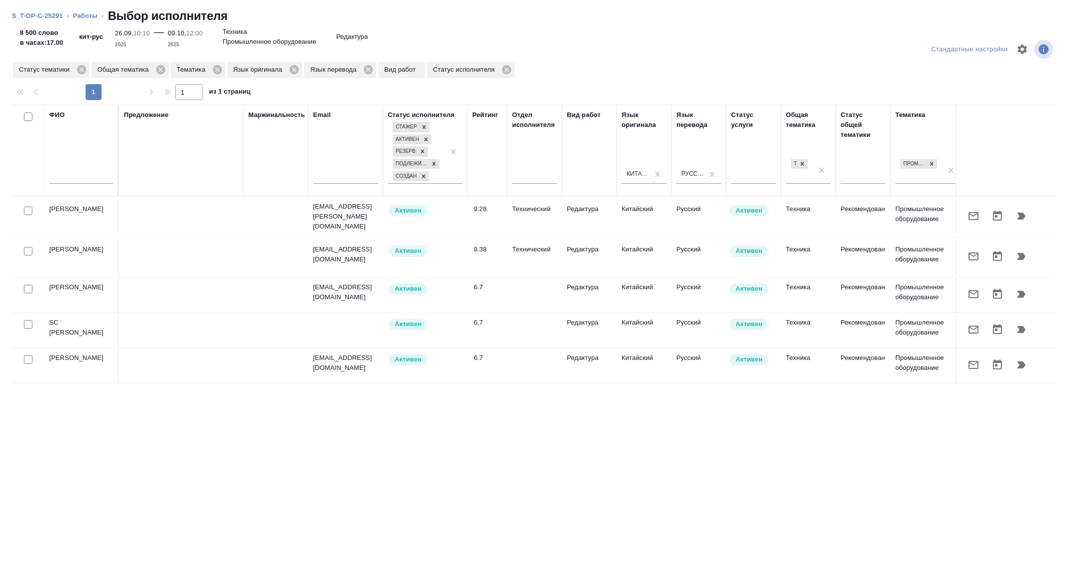
click at [64, 182] on input "text" at bounding box center [81, 177] width 64 height 12
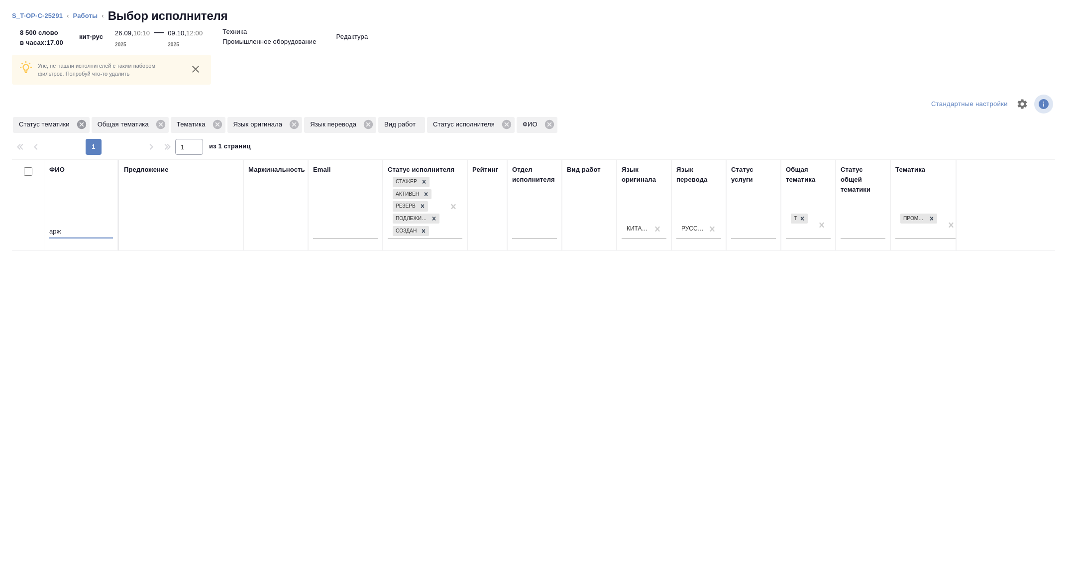
type input "арж"
click at [84, 124] on icon at bounding box center [81, 124] width 11 height 11
click at [218, 123] on icon at bounding box center [215, 124] width 9 height 9
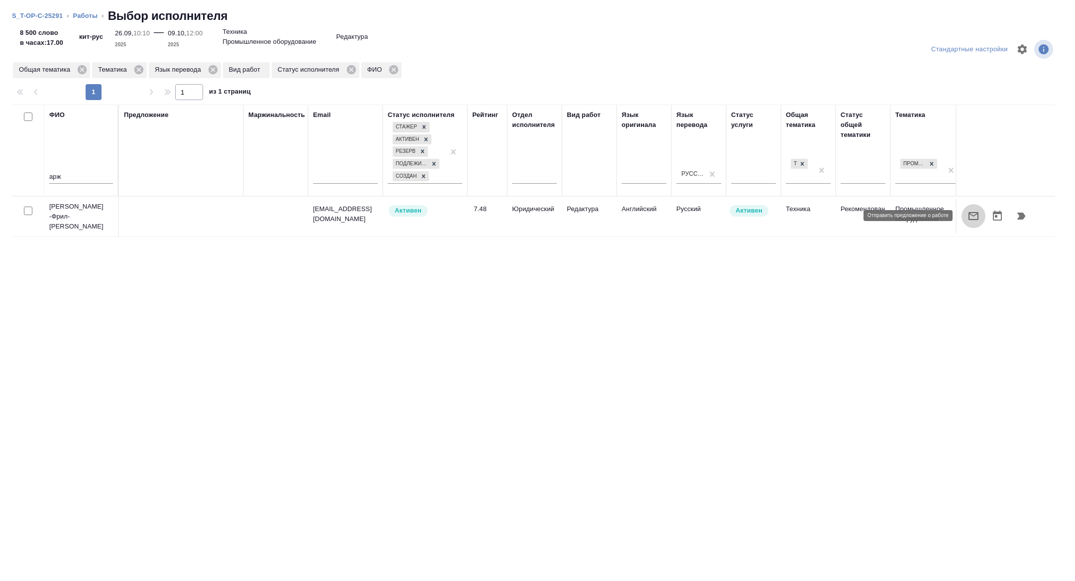
click at [974, 218] on icon "button" at bounding box center [974, 216] width 12 height 12
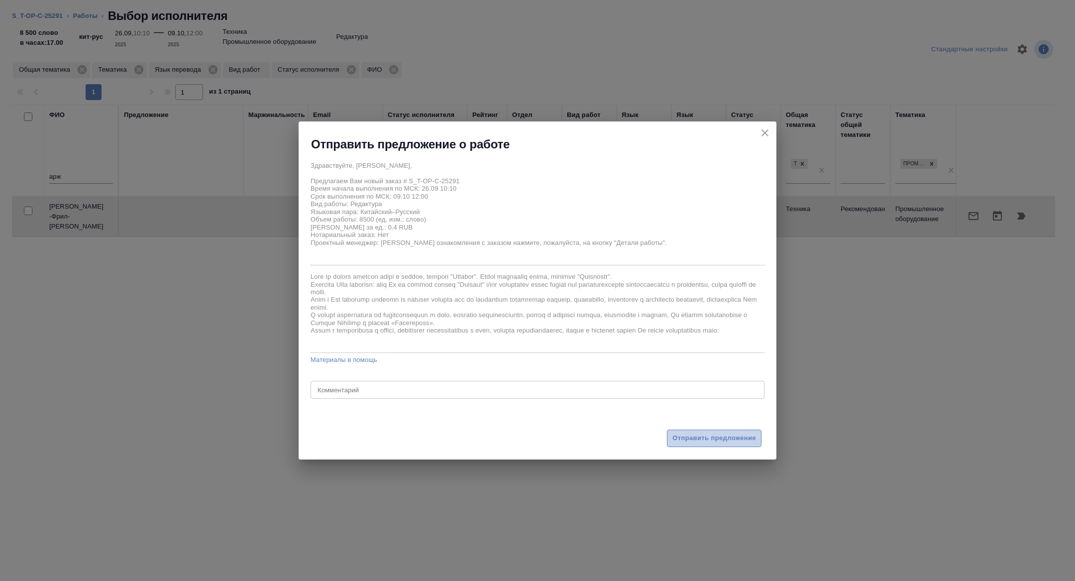
click at [708, 440] on span "Отправить предложение" at bounding box center [715, 438] width 84 height 11
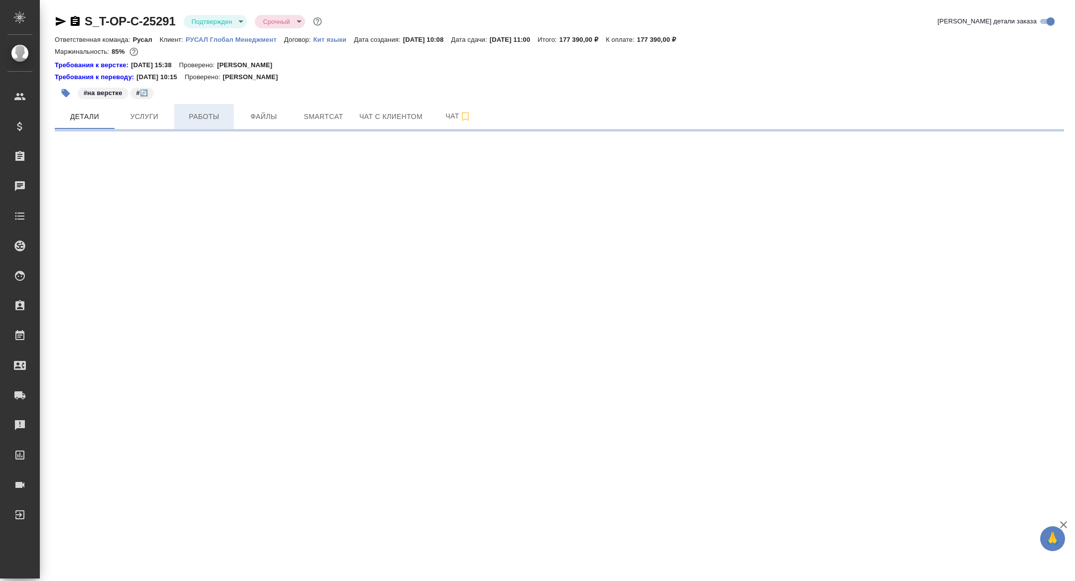
select select "RU"
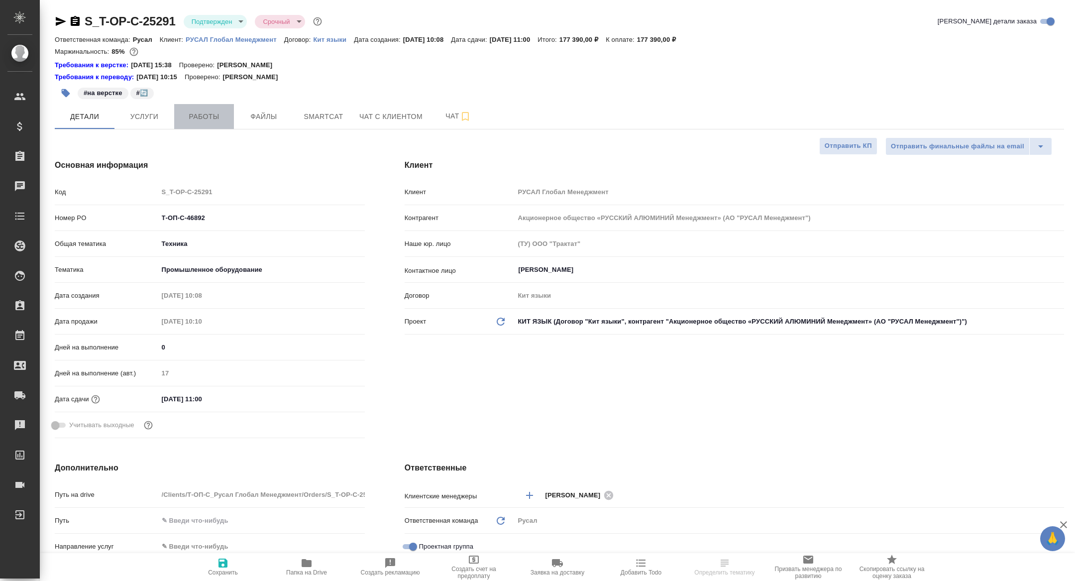
click at [208, 116] on span "Работы" at bounding box center [204, 117] width 48 height 12
type textarea "x"
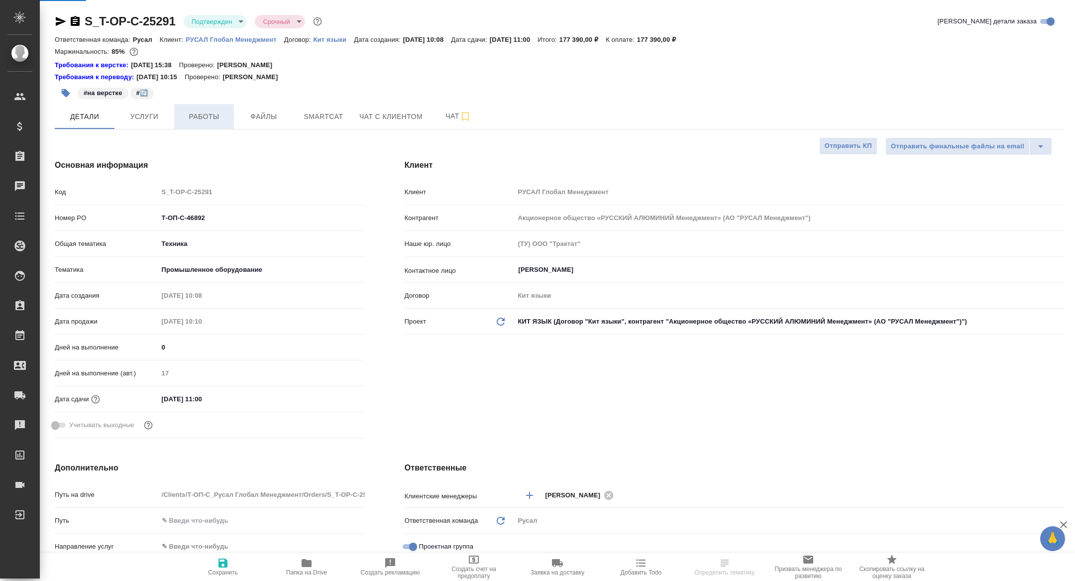
type textarea "x"
